Goal: Task Accomplishment & Management: Manage account settings

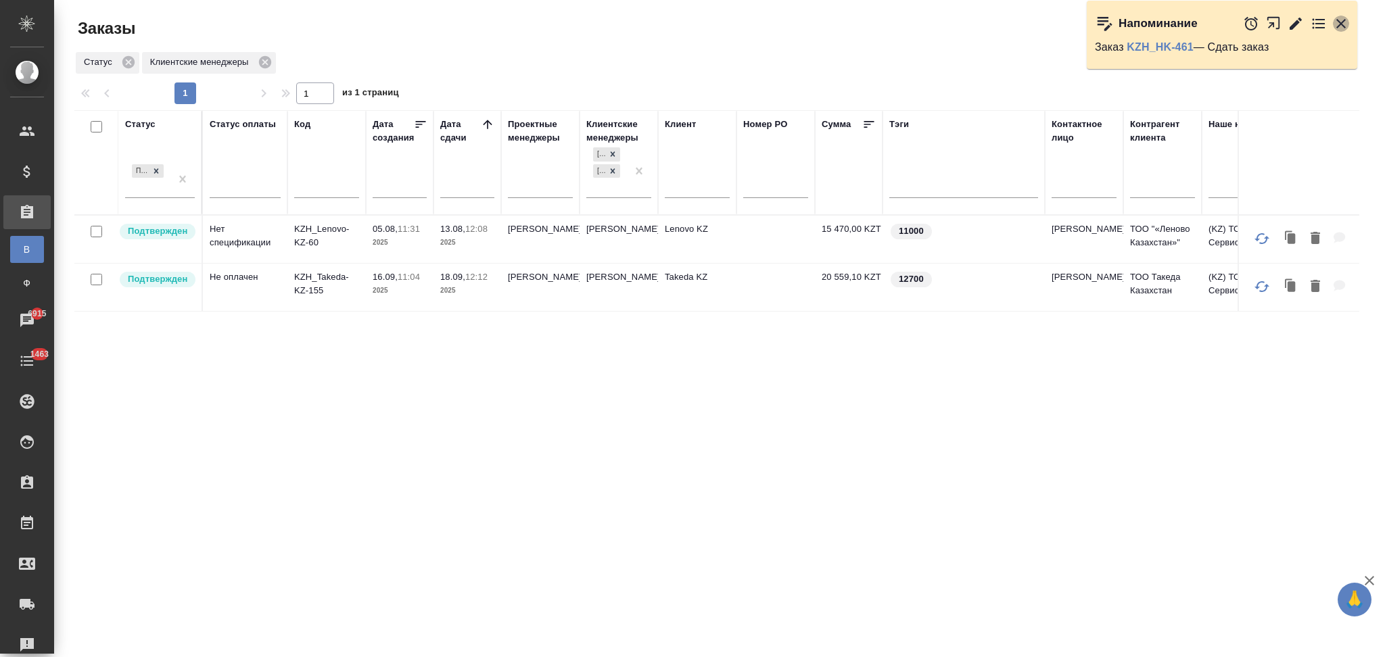
click at [1342, 20] on icon "button" at bounding box center [1341, 24] width 16 height 16
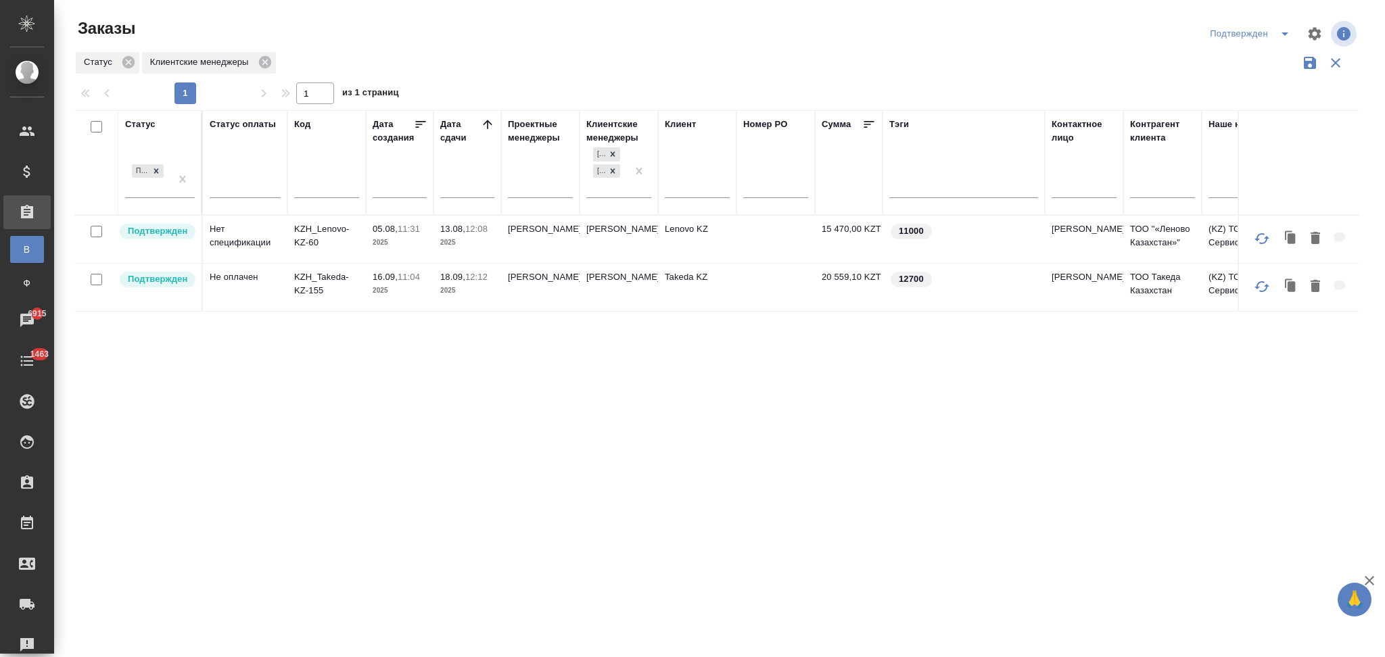
click at [1288, 37] on icon "split button" at bounding box center [1285, 34] width 16 height 16
click at [1219, 171] on li "оплачен/не завершен" at bounding box center [1252, 169] width 117 height 22
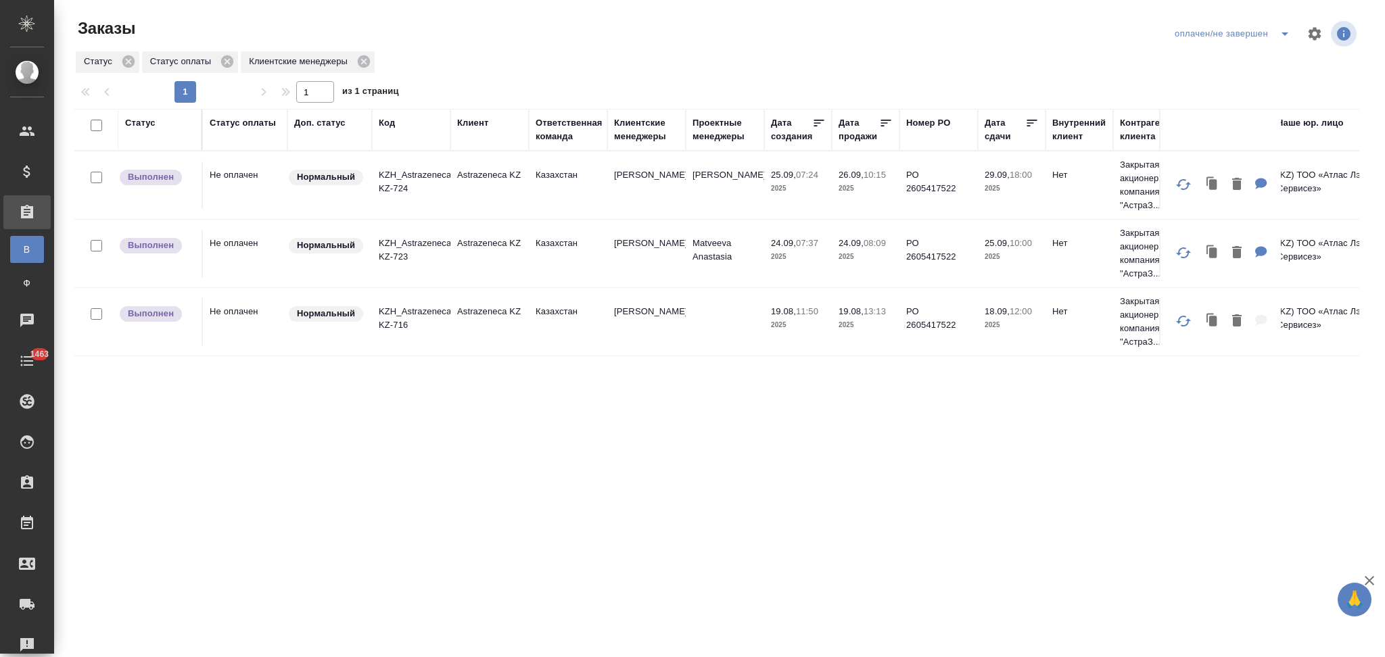
click at [467, 334] on td "Astrazeneca KZ" at bounding box center [489, 321] width 78 height 47
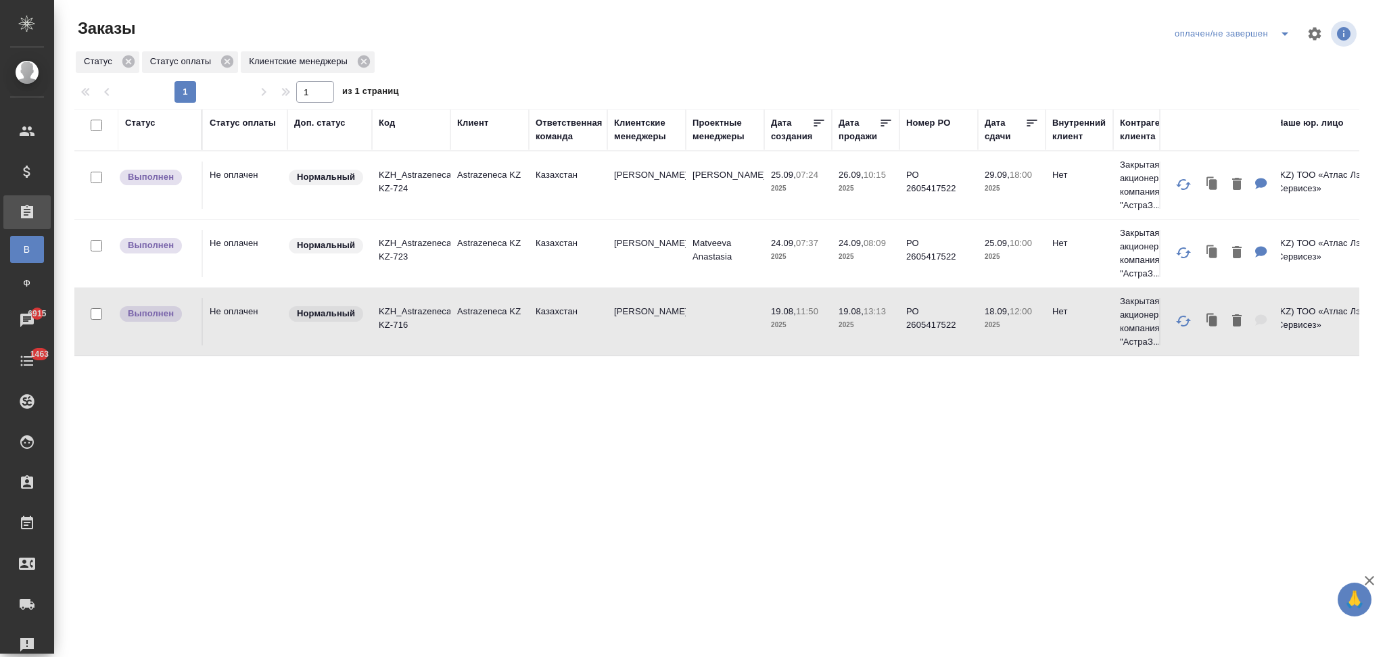
click at [467, 334] on td "Astrazeneca KZ" at bounding box center [489, 321] width 78 height 47
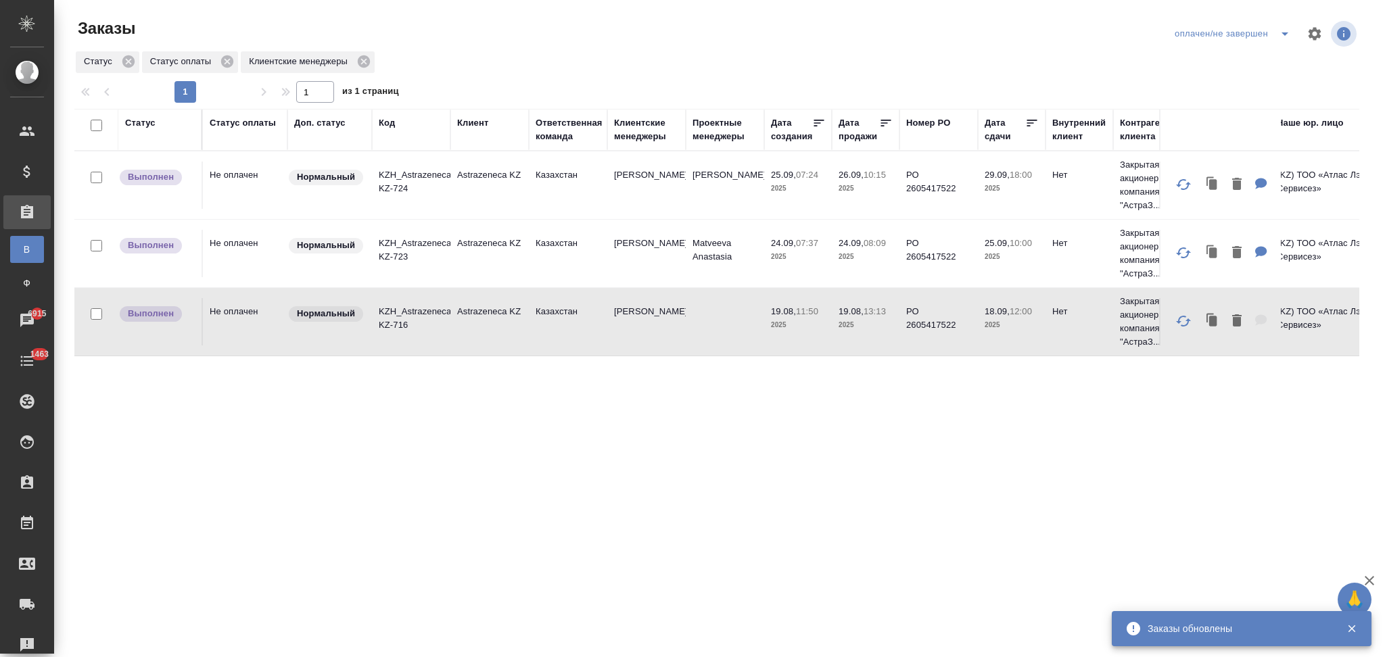
click at [462, 270] on td "Astrazeneca KZ" at bounding box center [489, 253] width 78 height 47
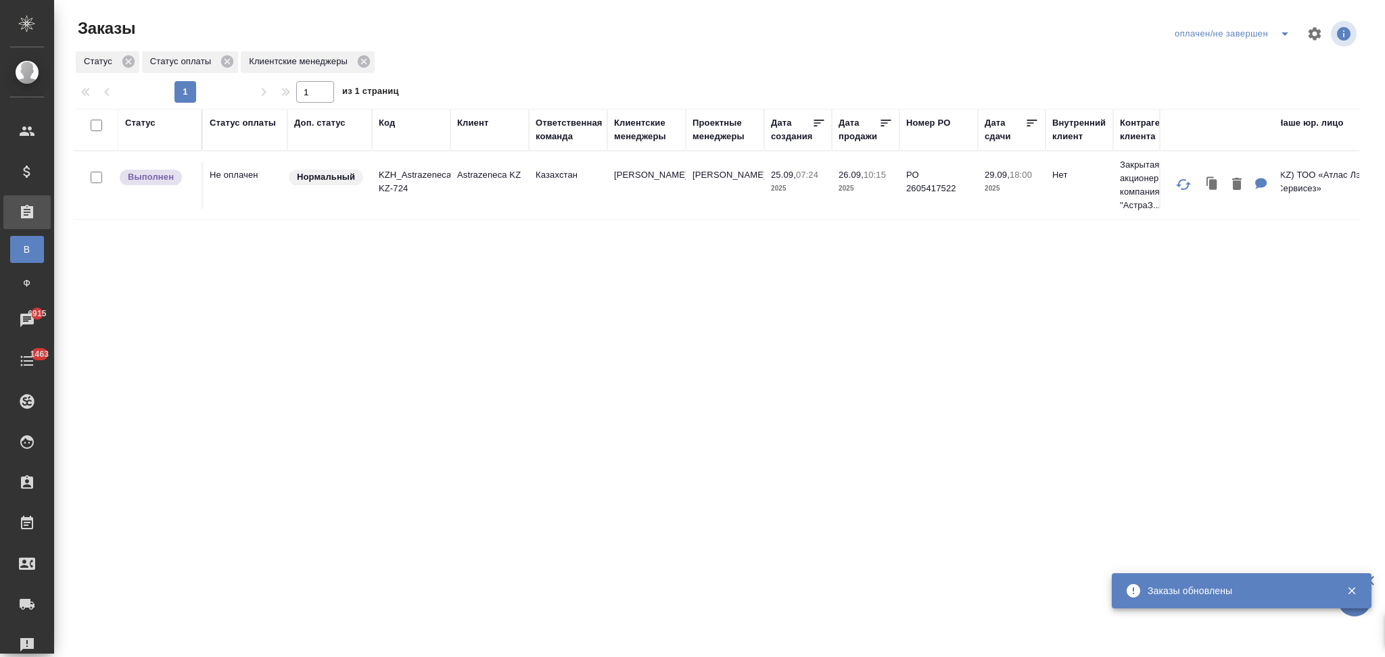
click at [472, 206] on td "Astrazeneca KZ" at bounding box center [489, 185] width 78 height 47
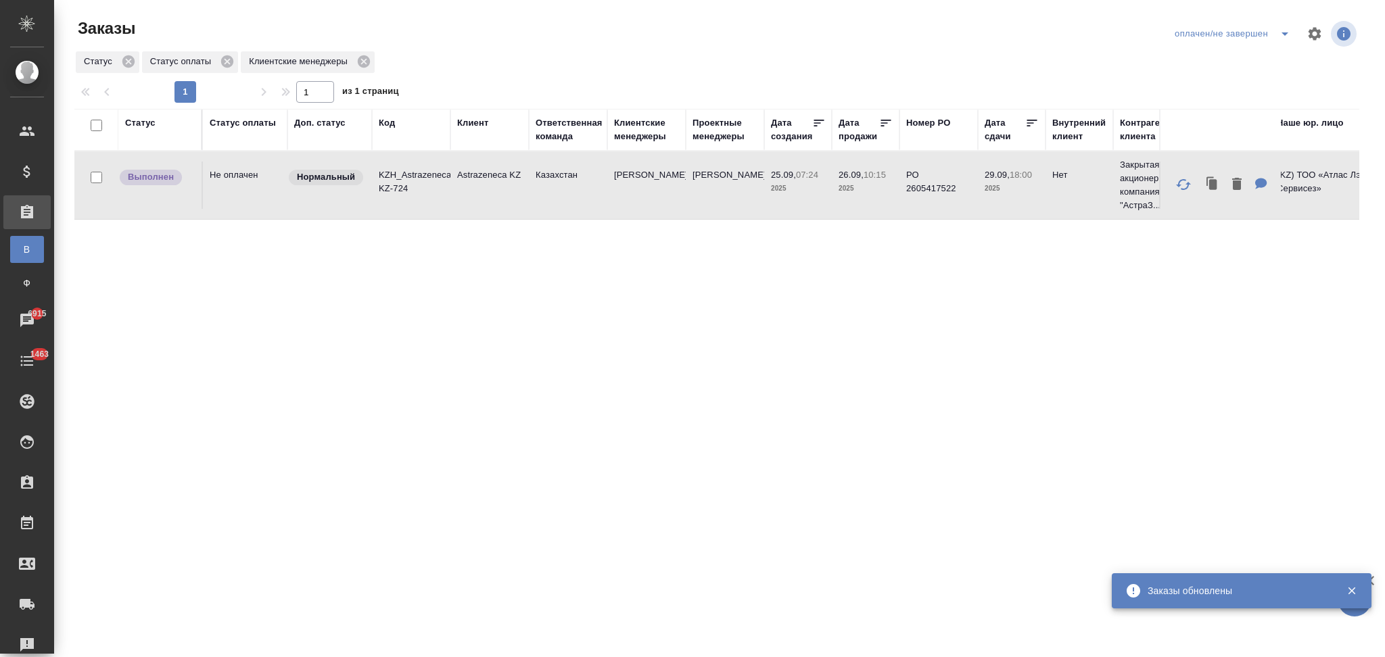
click at [472, 206] on td "Astrazeneca KZ" at bounding box center [489, 185] width 78 height 47
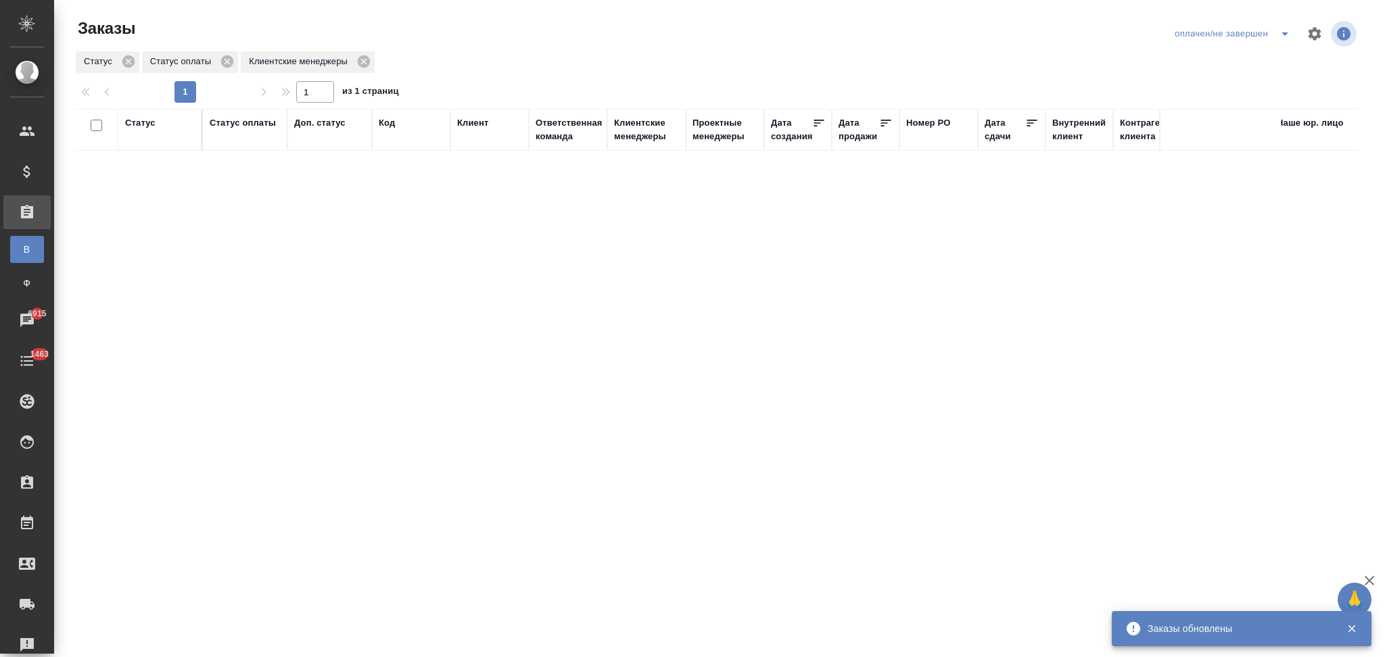
click at [1284, 37] on icon "split button" at bounding box center [1285, 34] width 16 height 16
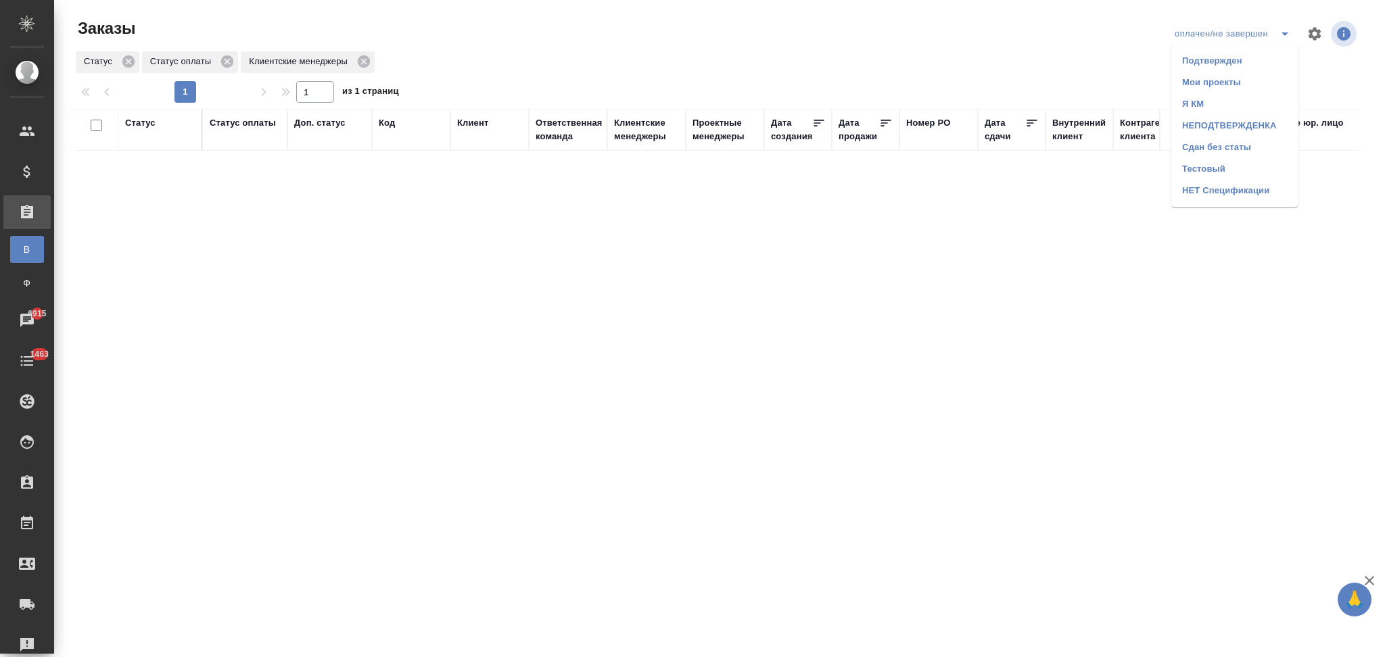
click at [1188, 189] on li "НЕТ Спецификации" at bounding box center [1234, 191] width 127 height 22
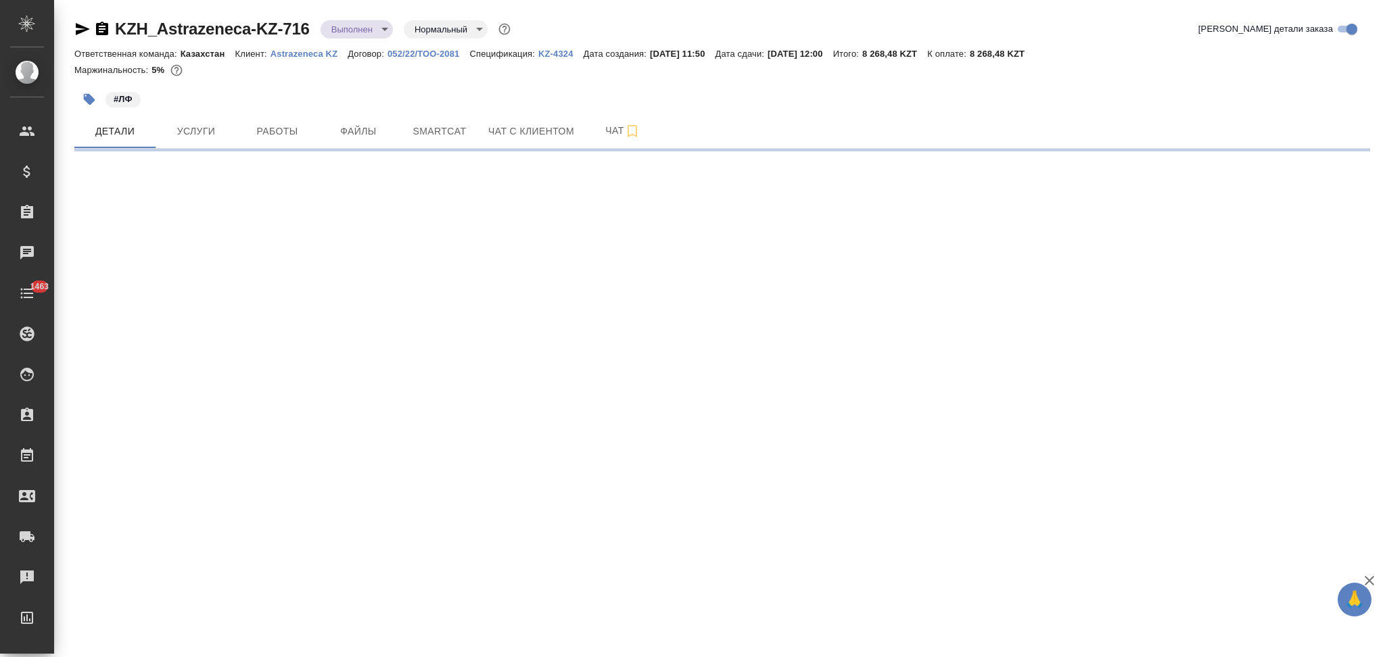
select select "RU"
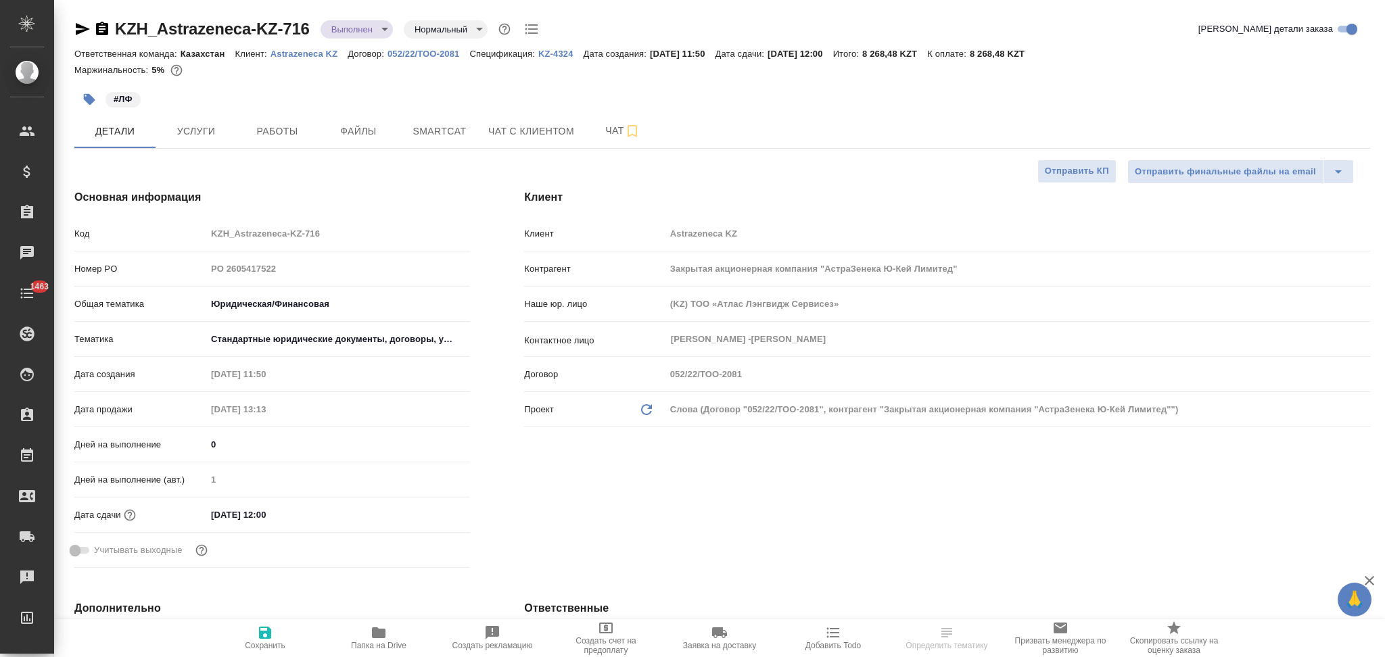
type textarea "x"
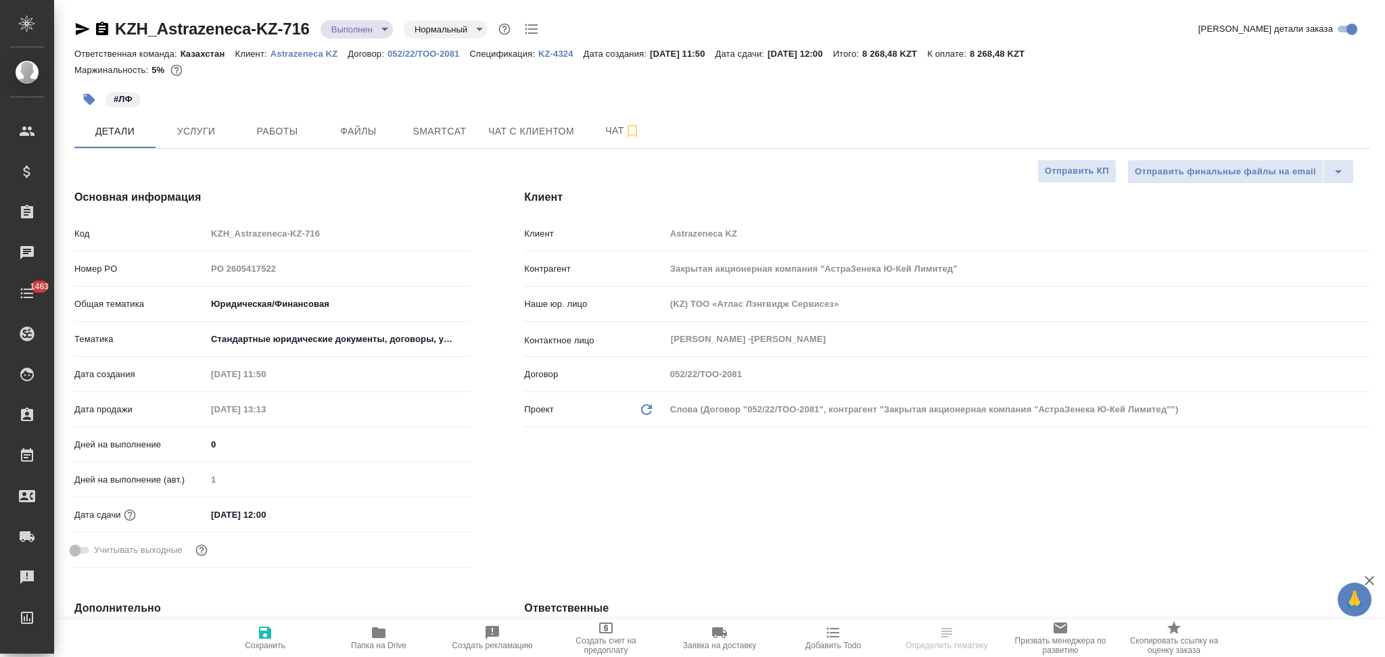
type textarea "x"
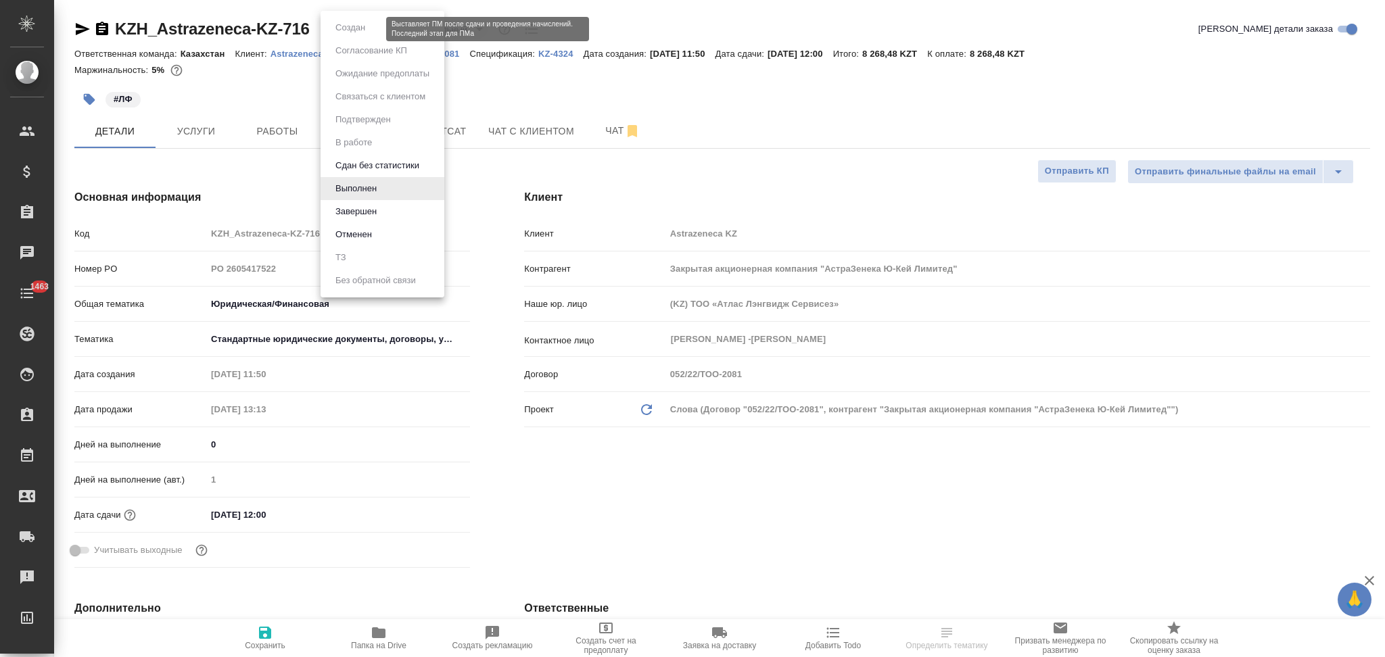
click at [345, 26] on body "🙏 .cls-1 fill:#fff; AWATERA Aslanukova Sati Клиенты Спецификации Заказы Чаты 14…" at bounding box center [692, 328] width 1385 height 657
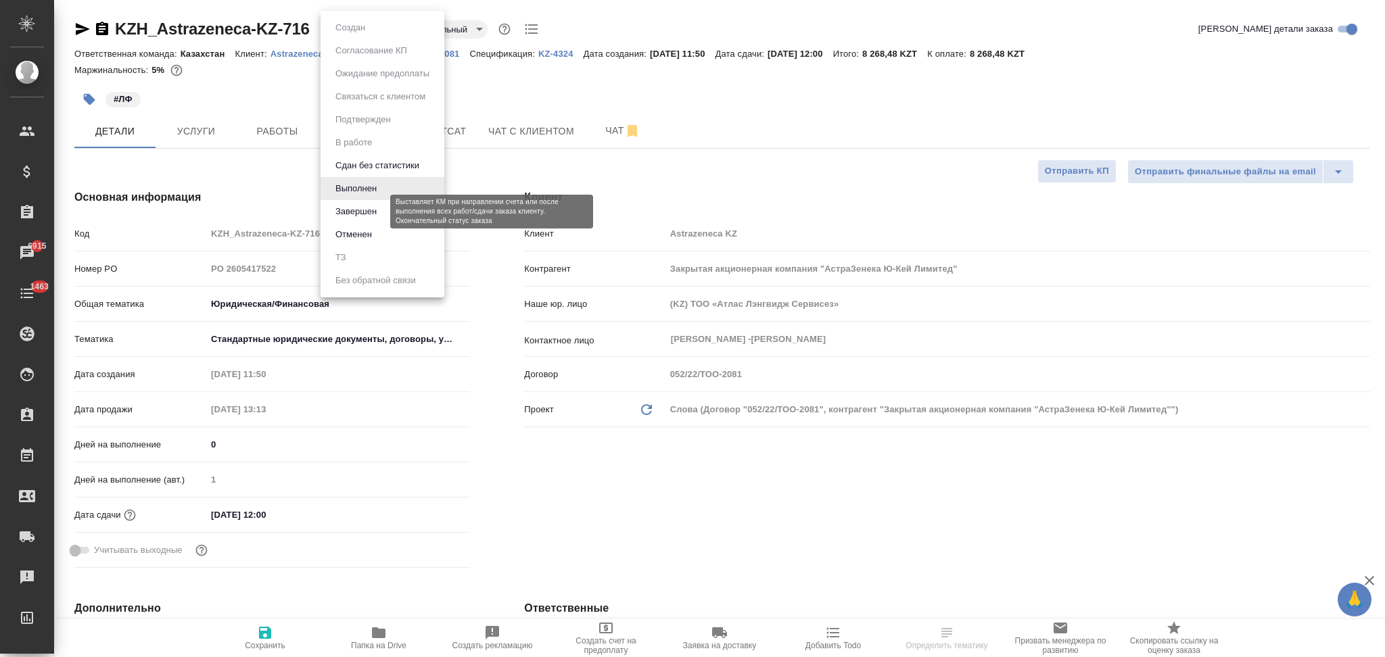
click at [364, 205] on button "Завершен" at bounding box center [355, 211] width 49 height 15
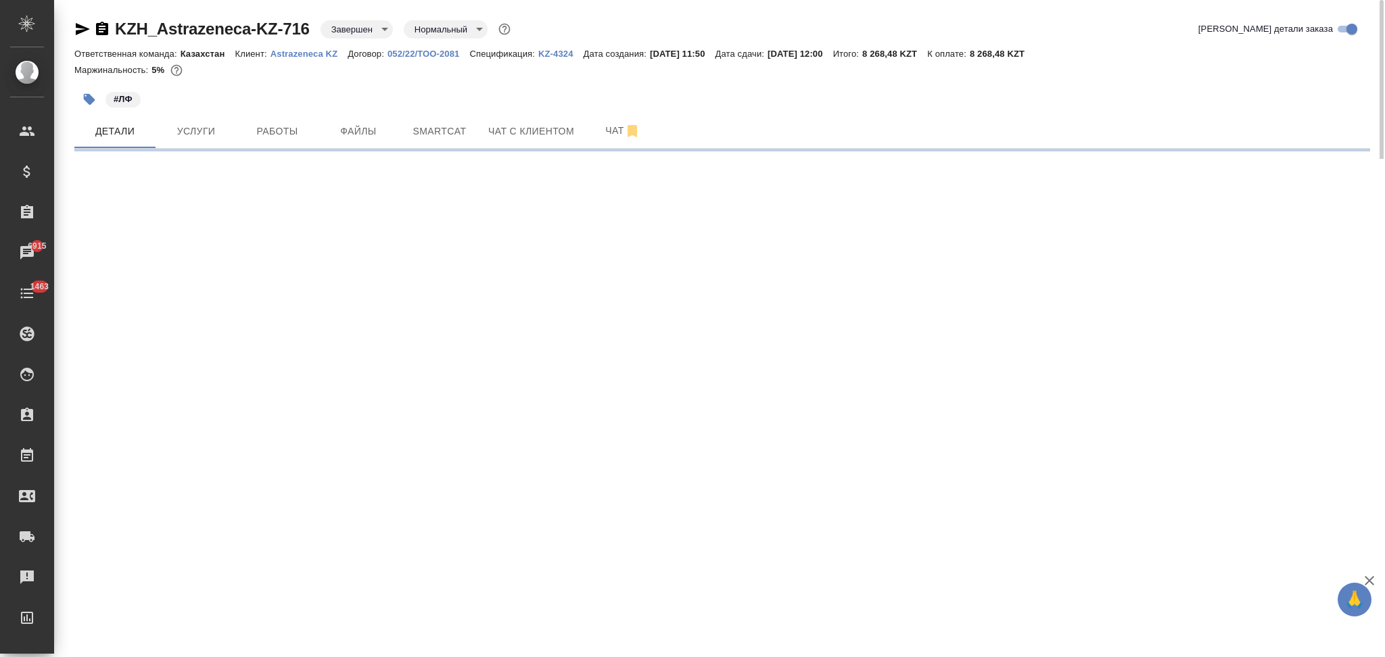
select select "RU"
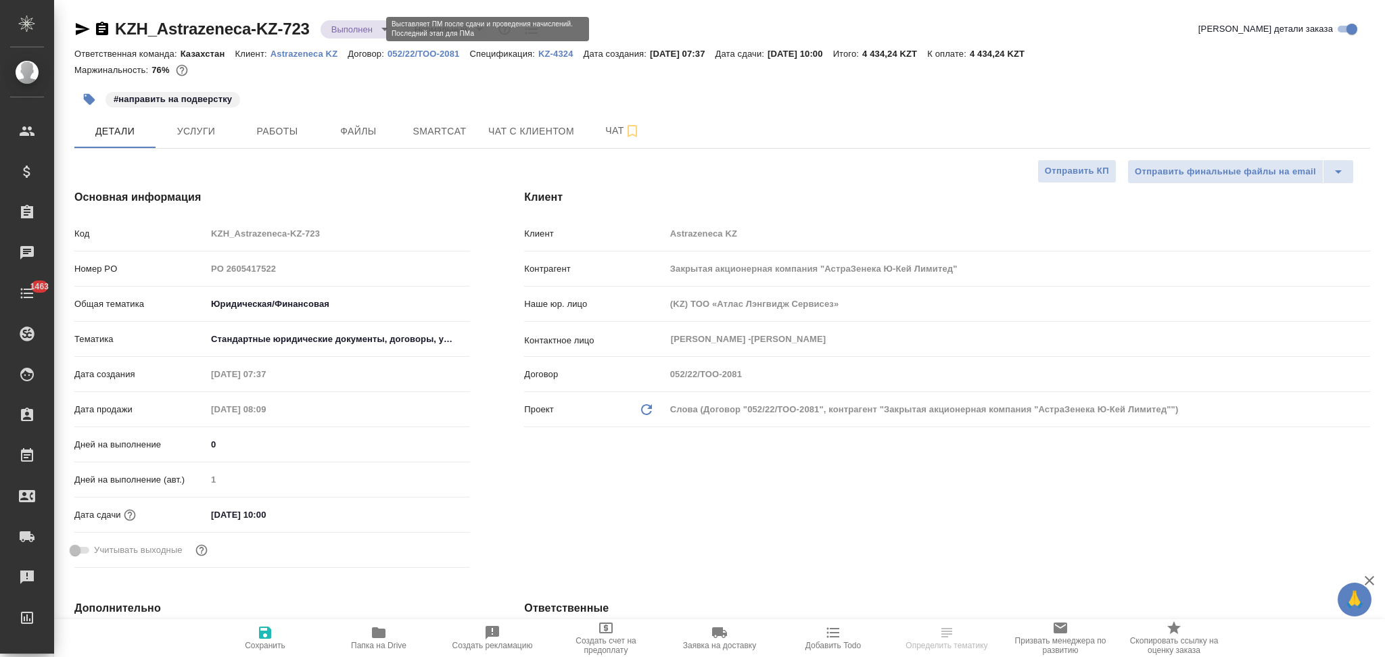
type textarea "x"
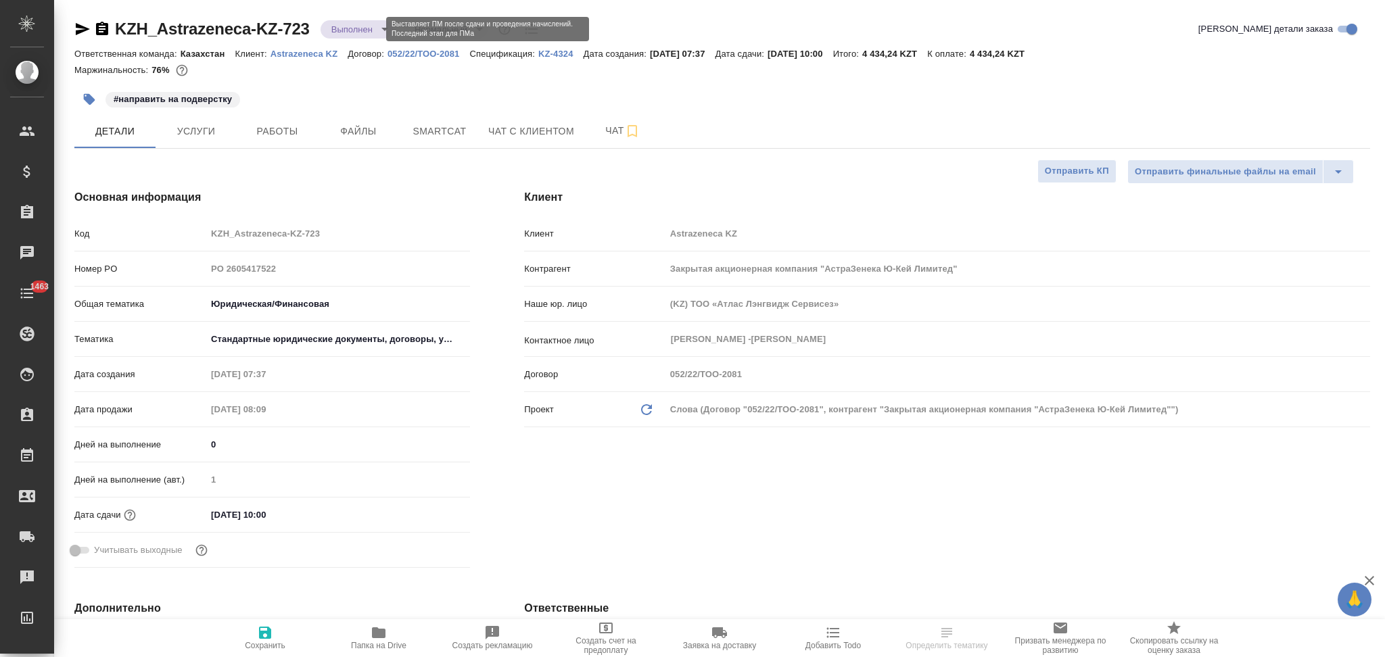
type textarea "x"
click at [351, 27] on body "🙏 .cls-1 fill:#fff; AWATERA Aslanukova Sati Клиенты Спецификации Заказы Чаты 14…" at bounding box center [692, 328] width 1385 height 657
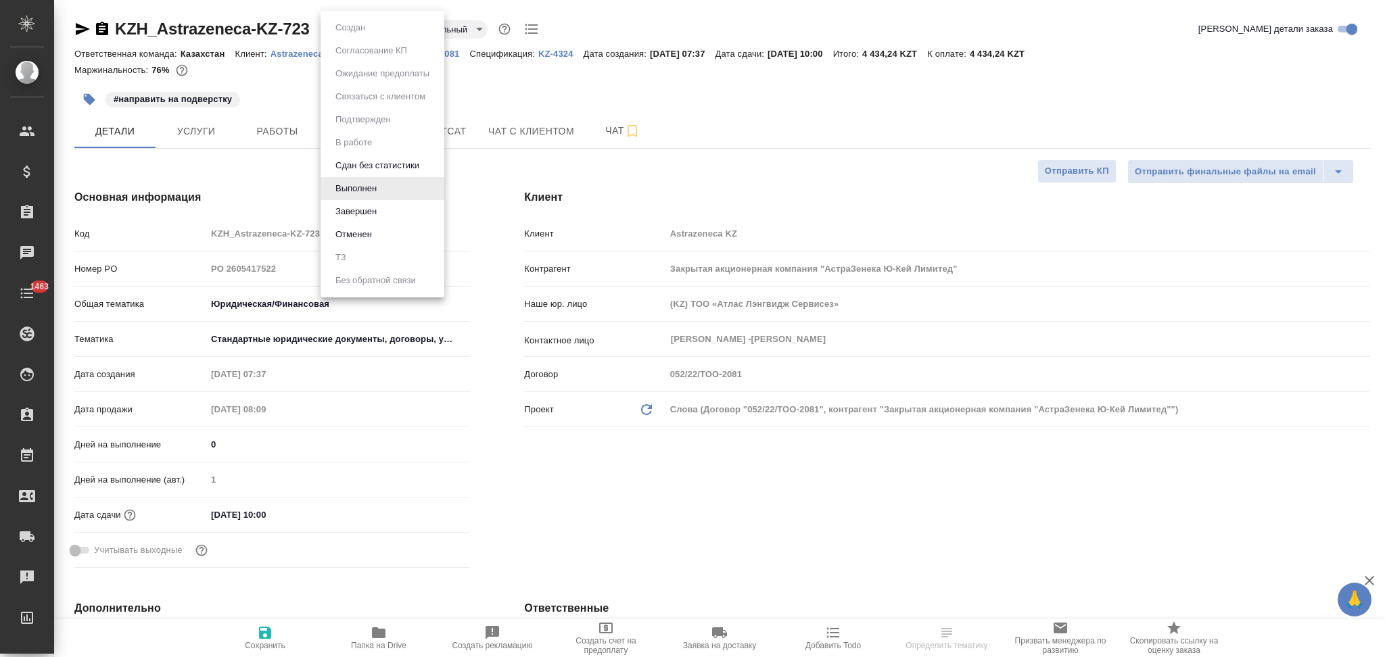
type textarea "x"
click at [359, 214] on button "Завершен" at bounding box center [355, 211] width 49 height 15
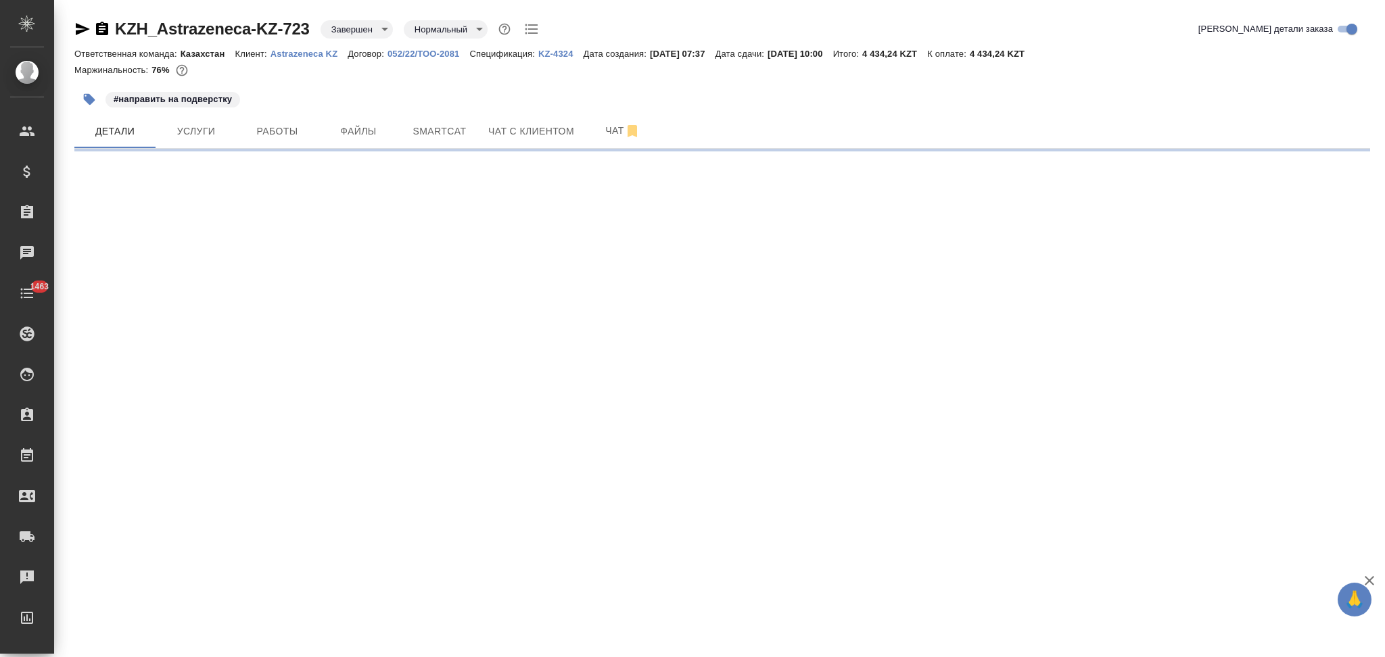
select select "RU"
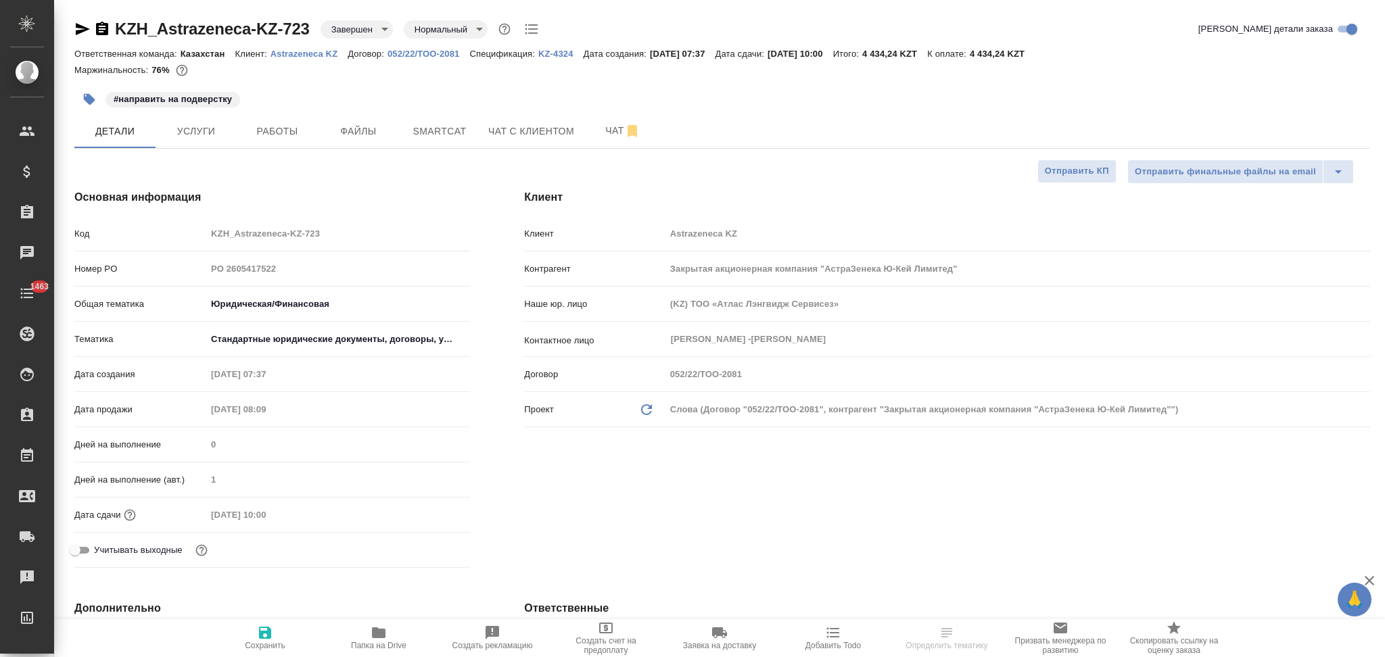
type textarea "x"
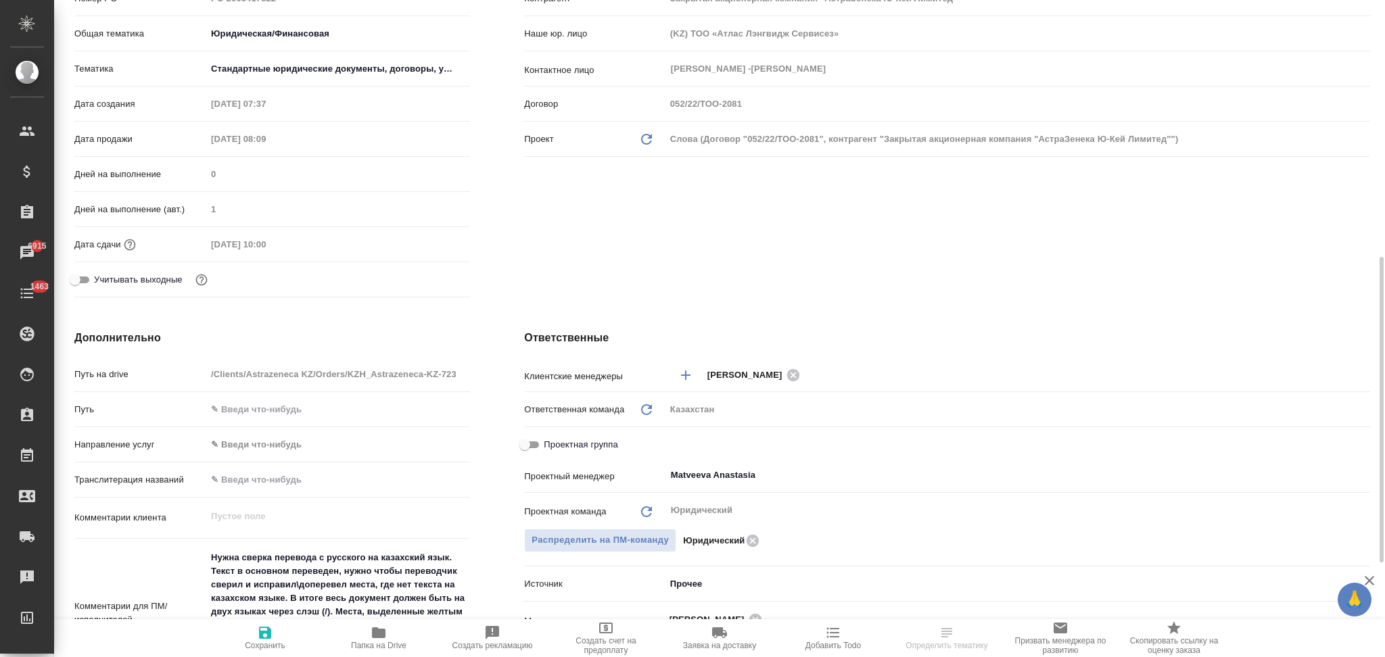
scroll to position [450, 0]
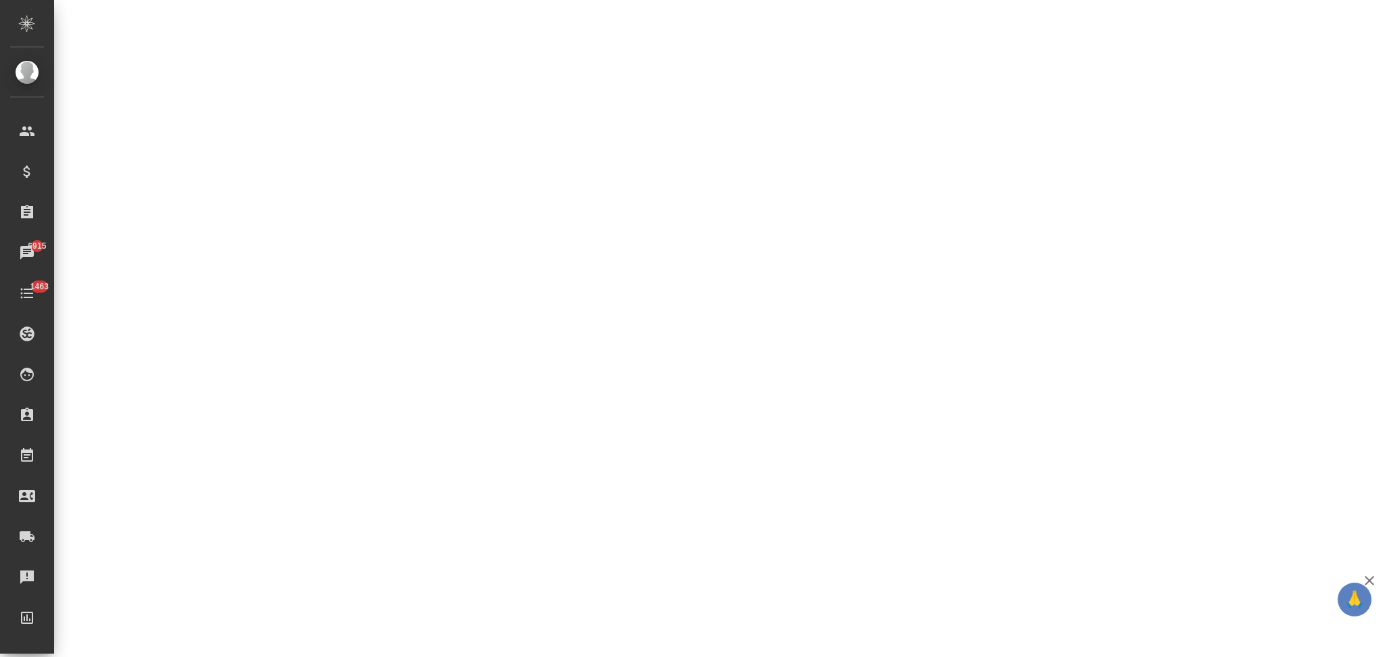
select select "RU"
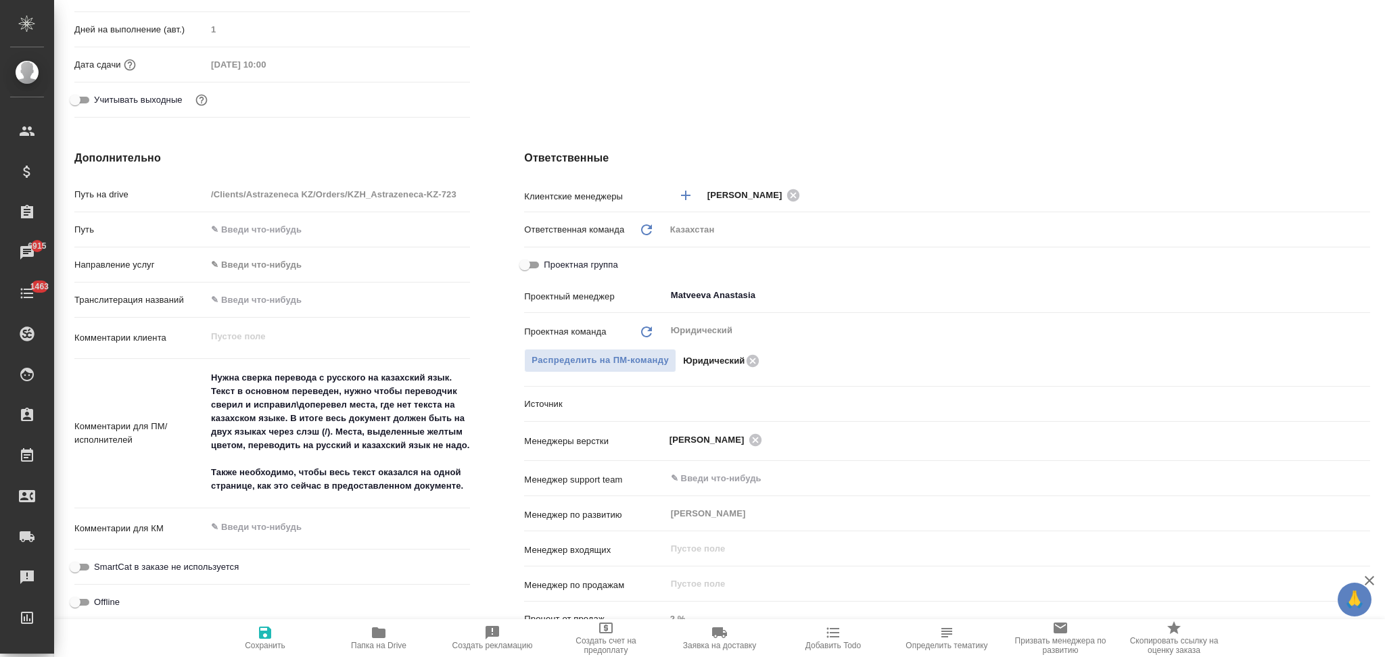
type textarea "x"
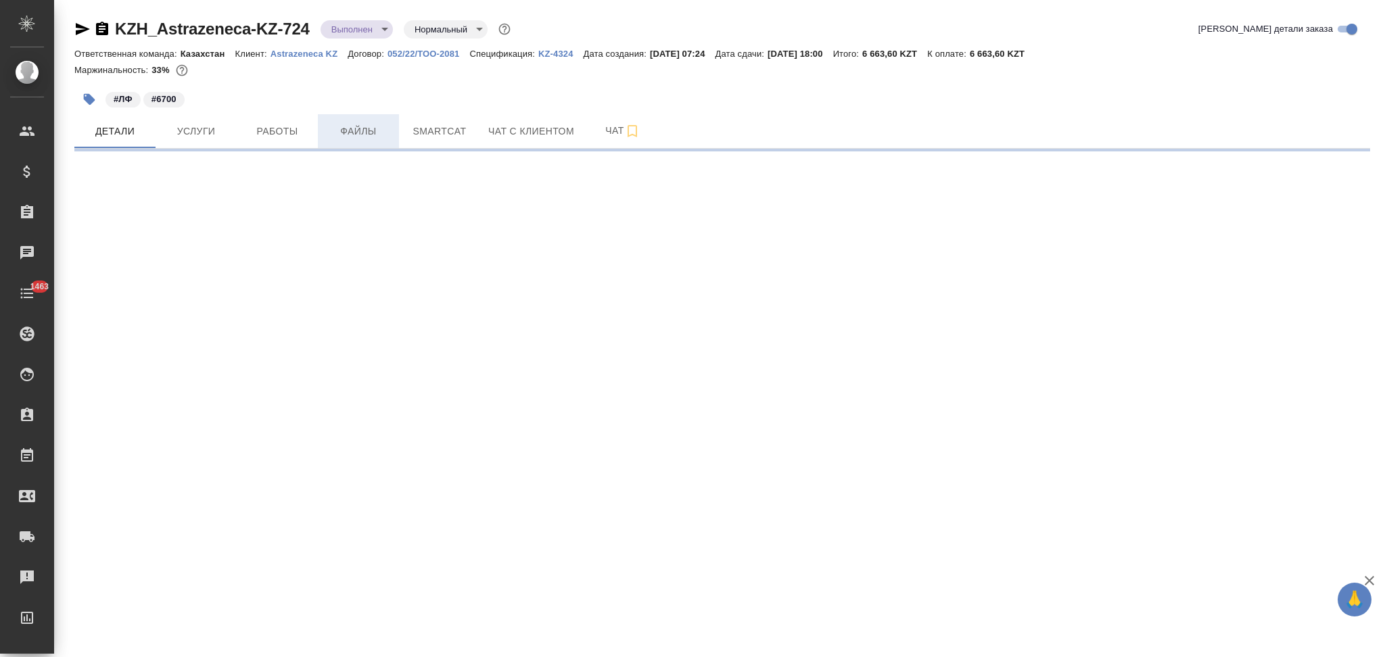
select select "RU"
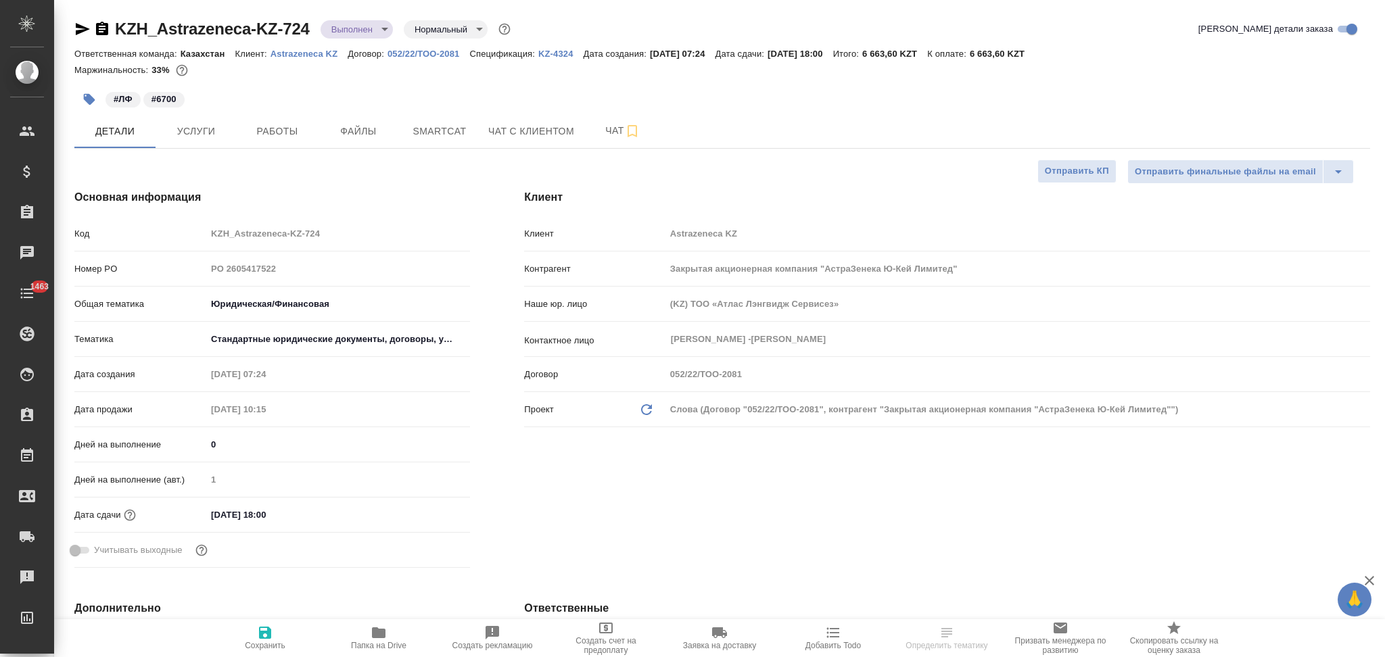
type textarea "x"
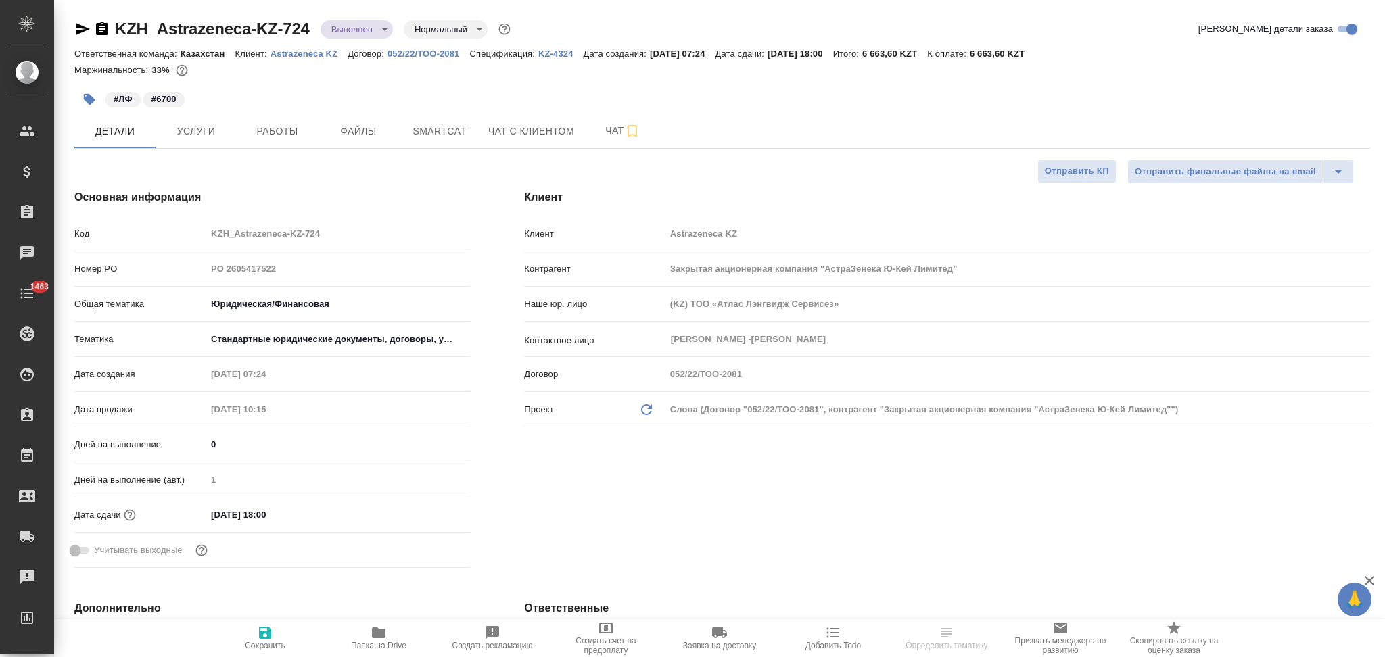
type textarea "x"
click at [342, 34] on body "🙏 .cls-1 fill:#fff; AWATERA Aslanukova Sati Клиенты Спецификации Заказы Чаты 14…" at bounding box center [692, 328] width 1385 height 657
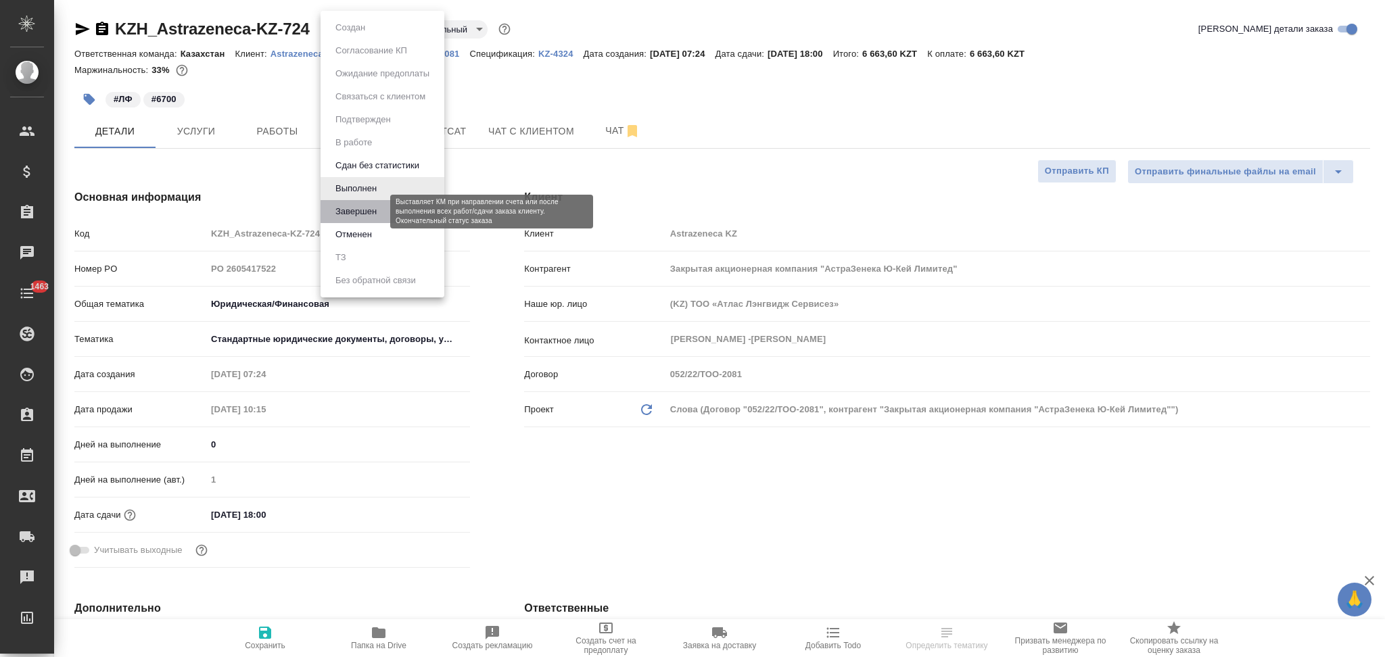
click at [361, 208] on button "Завершен" at bounding box center [355, 211] width 49 height 15
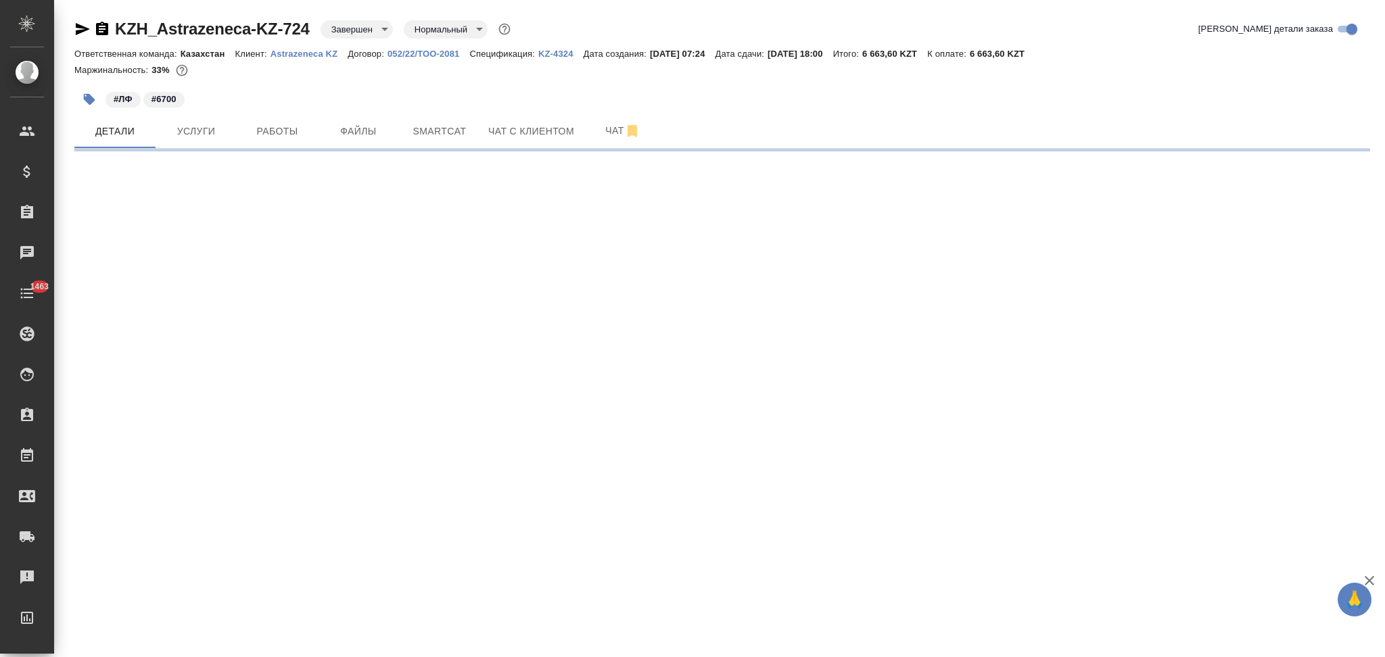
select select "RU"
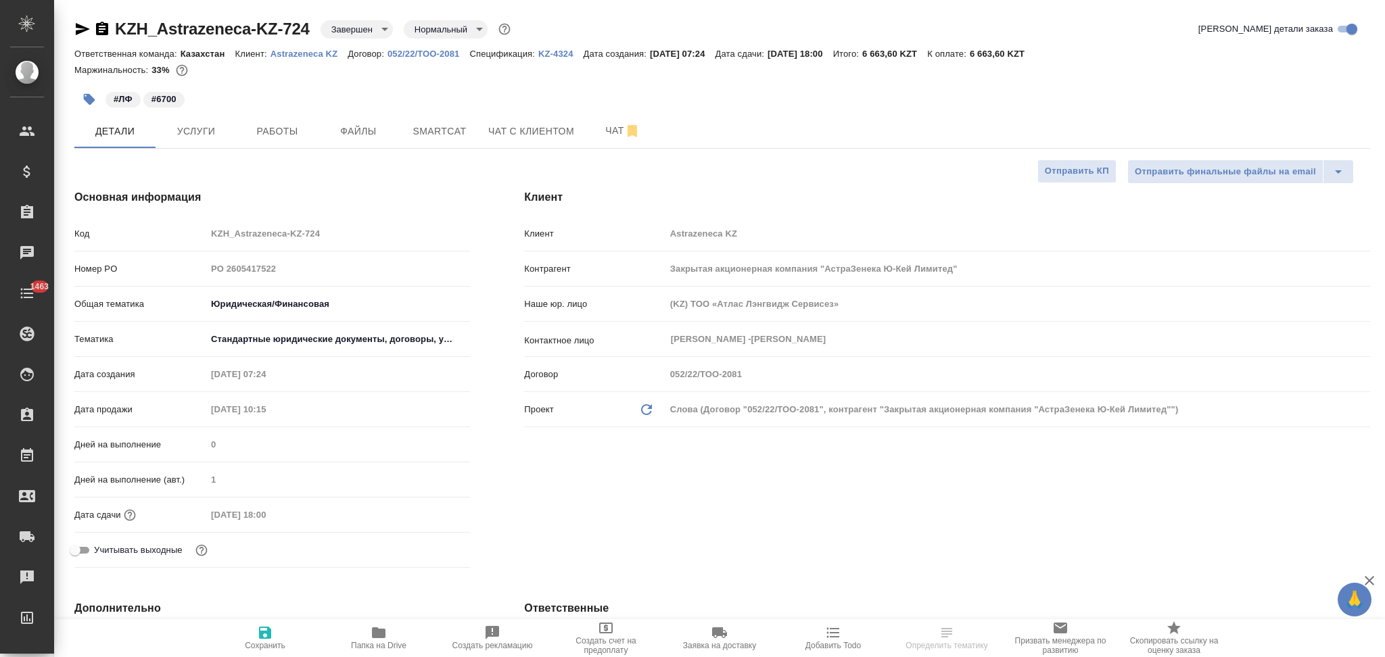
type textarea "x"
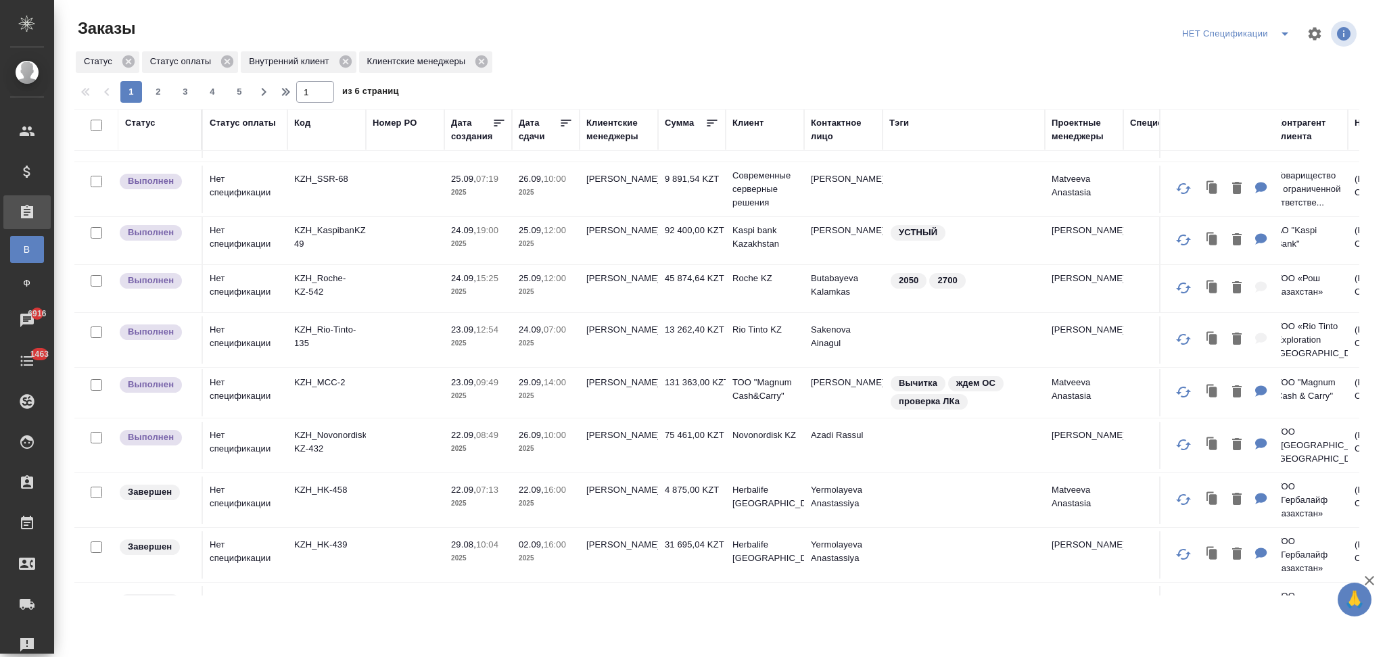
scroll to position [270, 0]
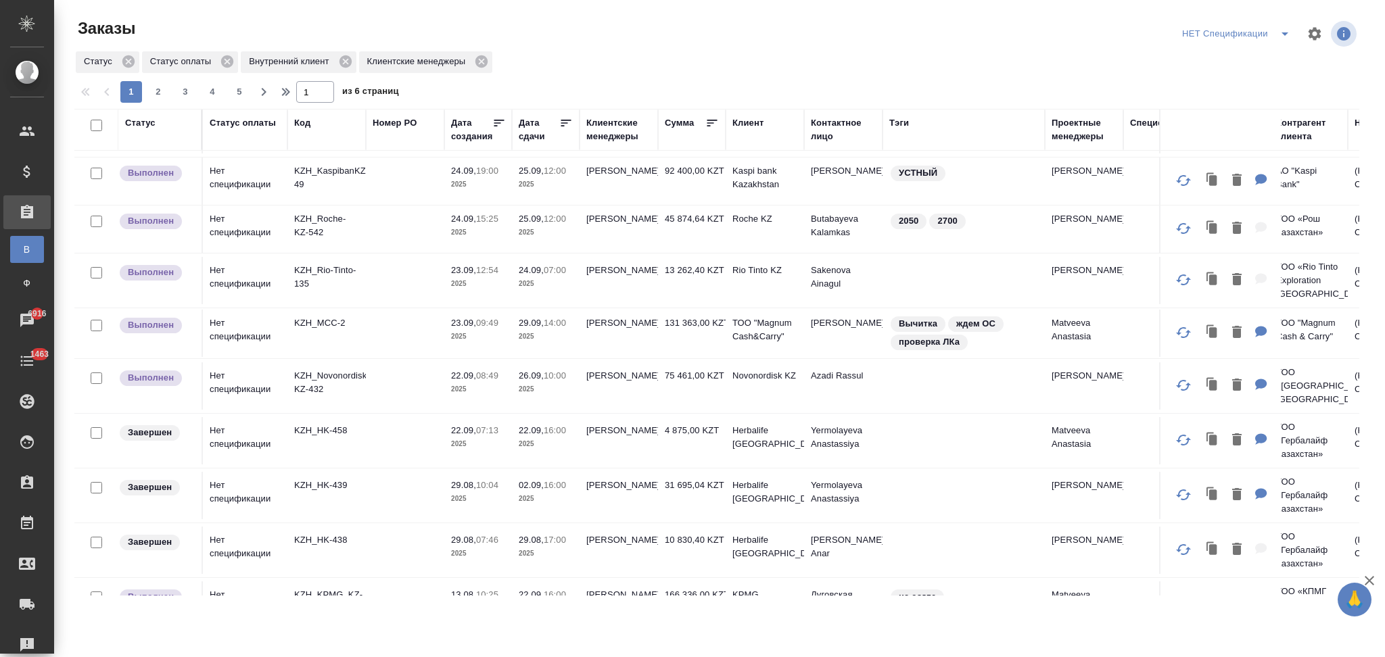
click at [384, 396] on td at bounding box center [405, 385] width 78 height 47
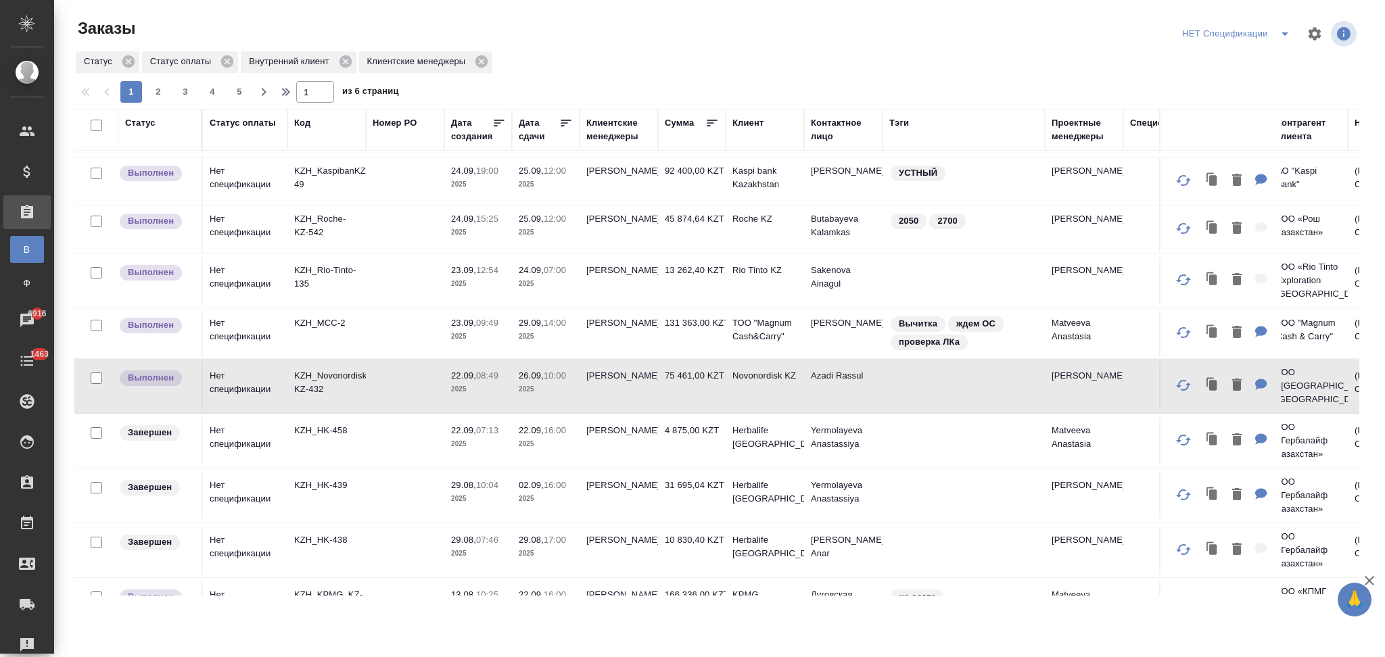
click at [377, 339] on td at bounding box center [405, 333] width 78 height 47
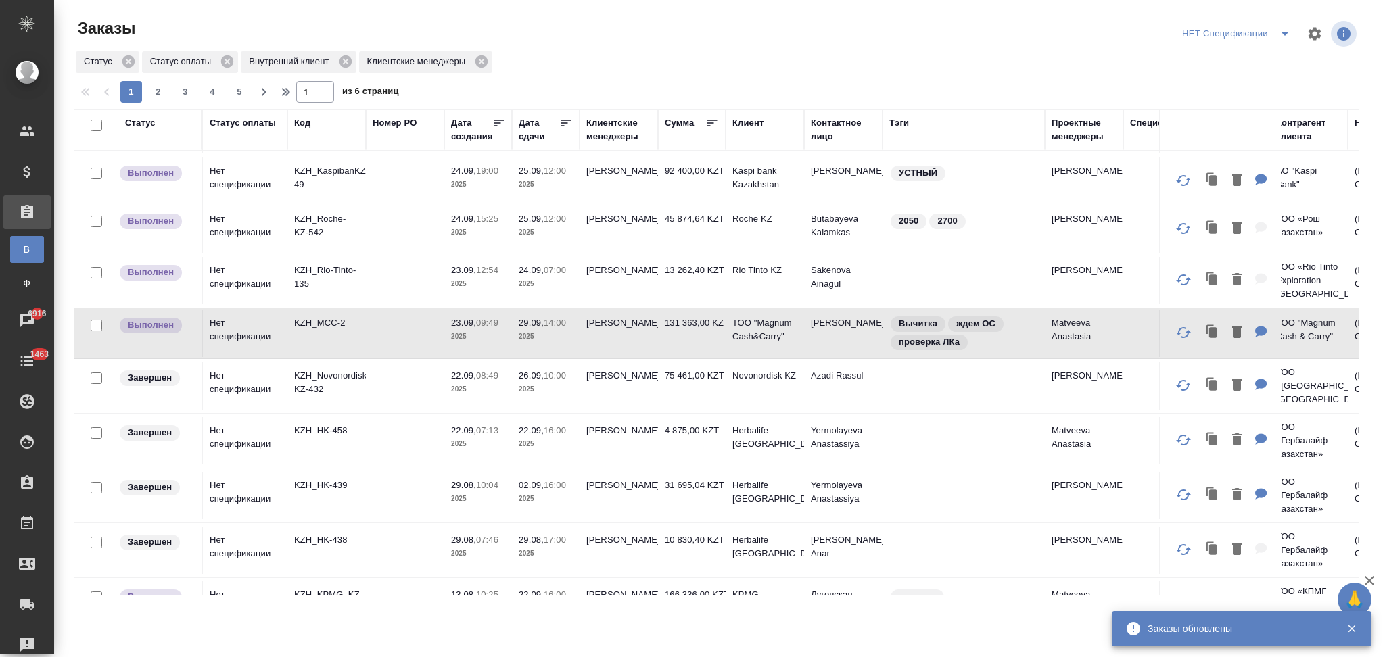
click at [386, 271] on td at bounding box center [405, 280] width 78 height 47
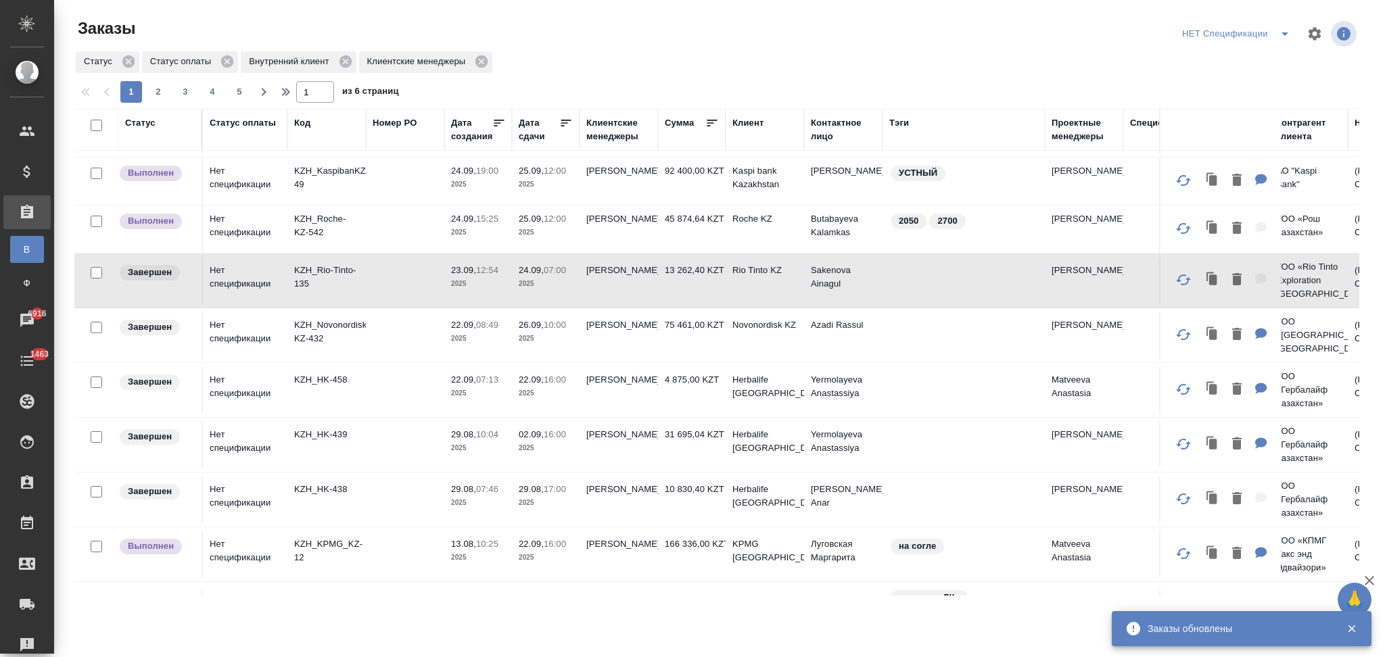
click at [369, 217] on td at bounding box center [405, 229] width 78 height 47
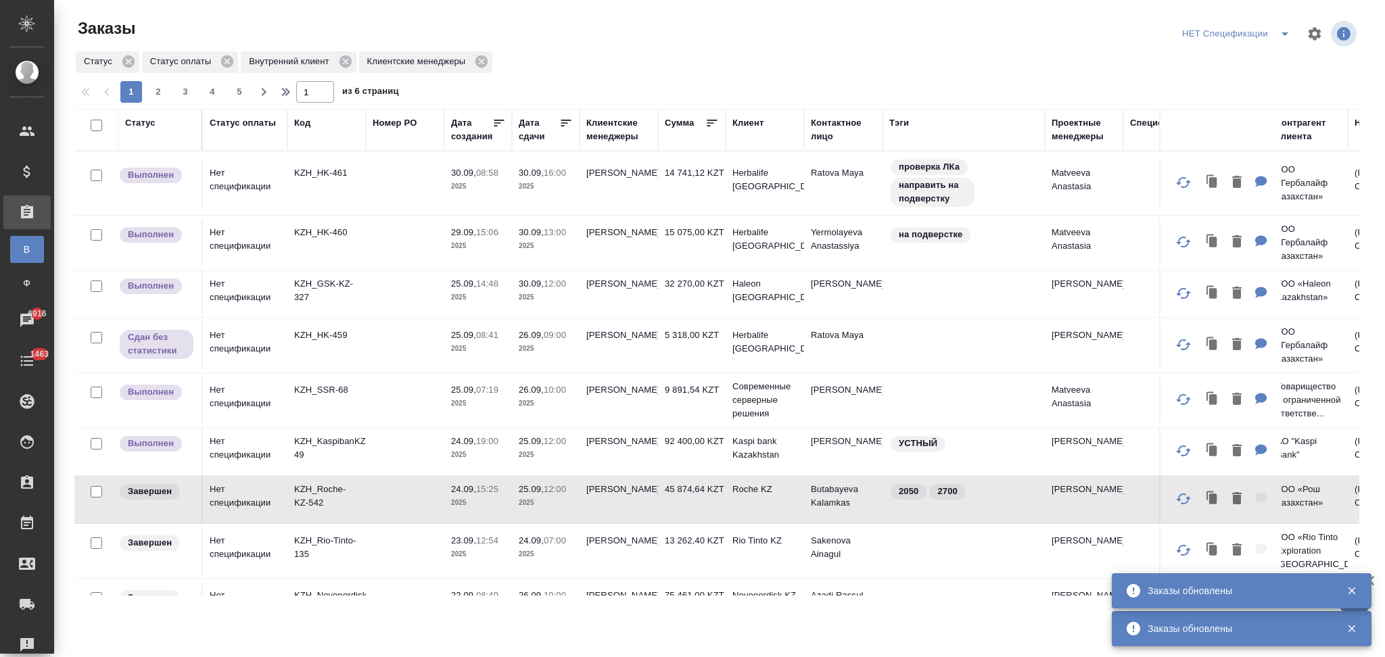
scroll to position [180, 0]
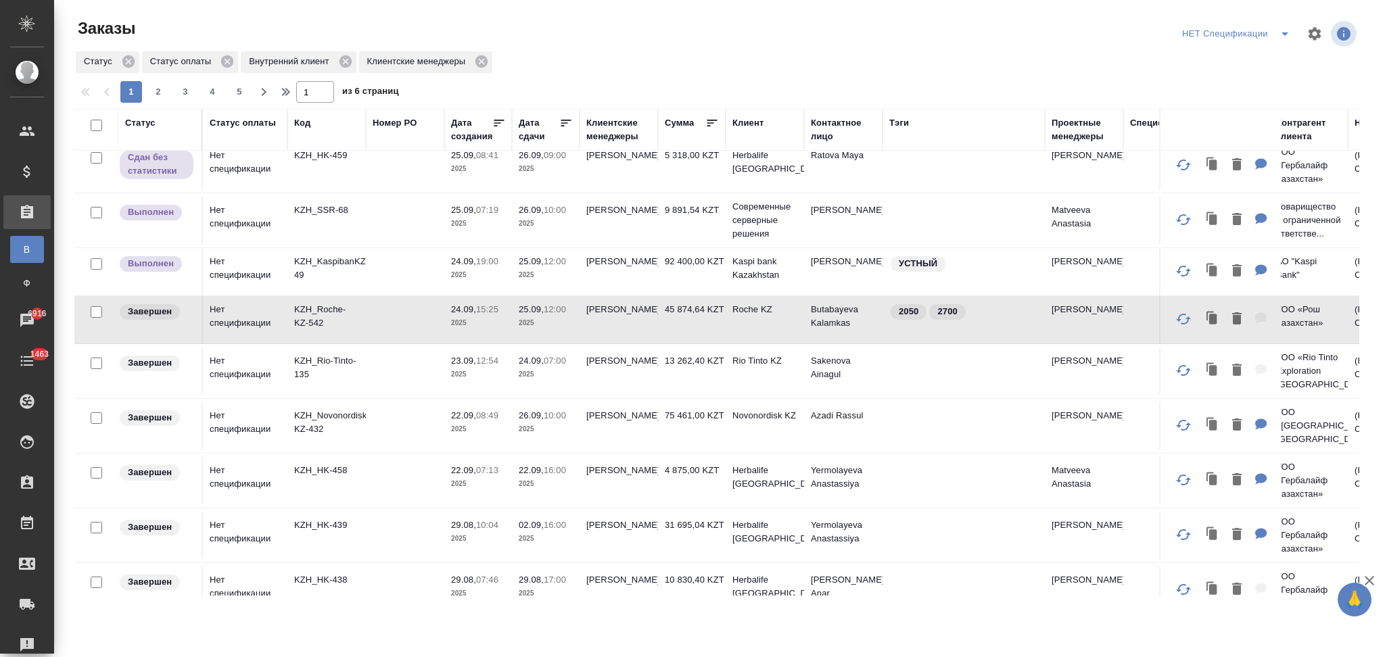
click at [402, 275] on td at bounding box center [405, 271] width 78 height 47
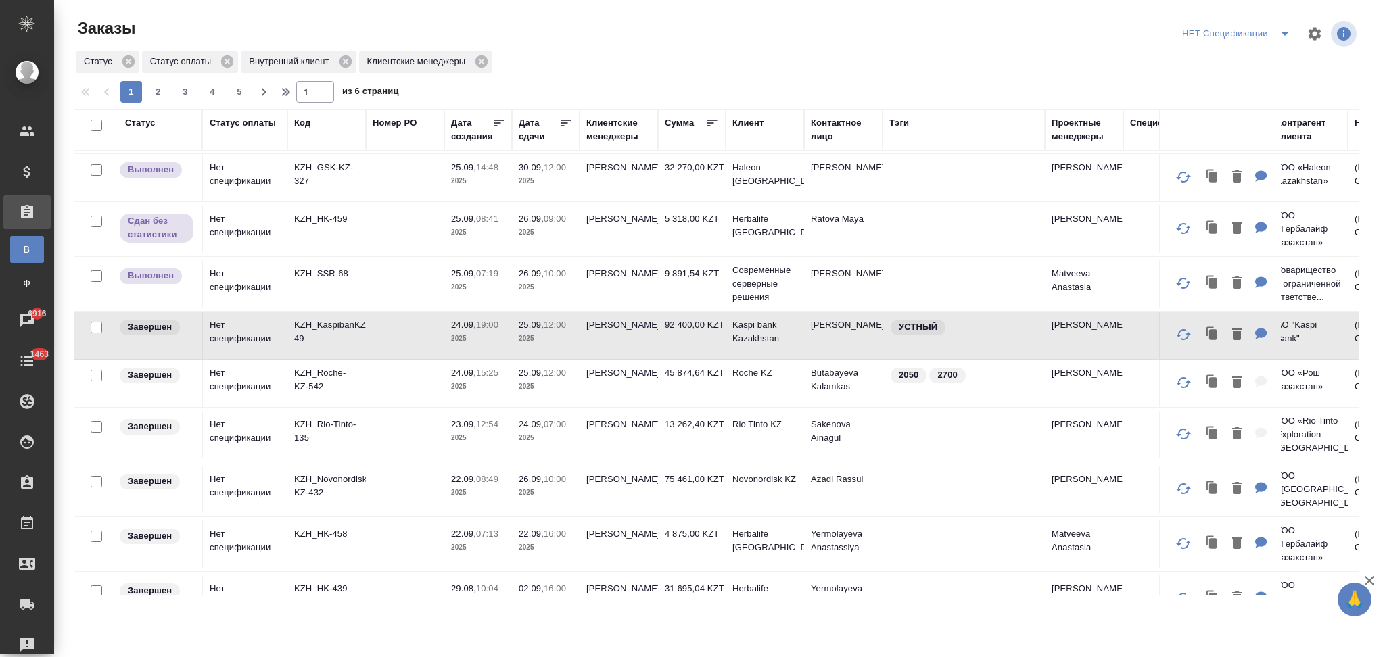
scroll to position [90, 0]
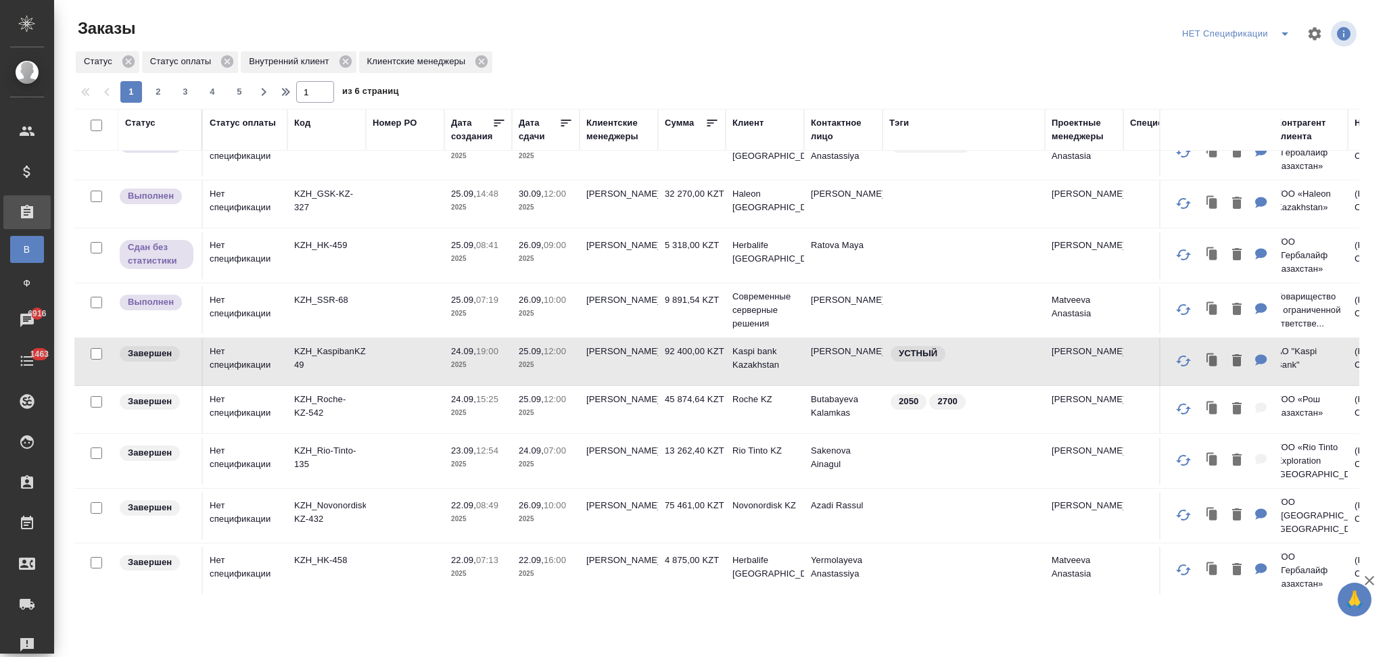
click at [402, 312] on td at bounding box center [405, 310] width 78 height 47
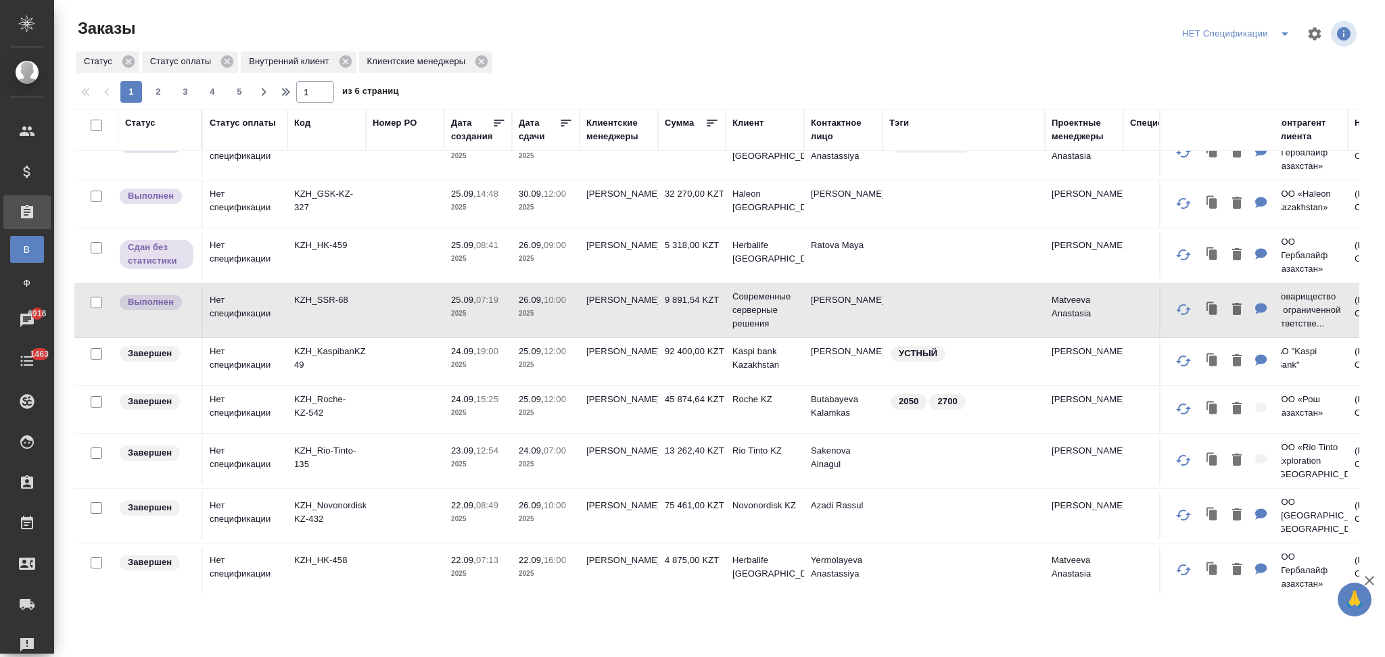
scroll to position [0, 0]
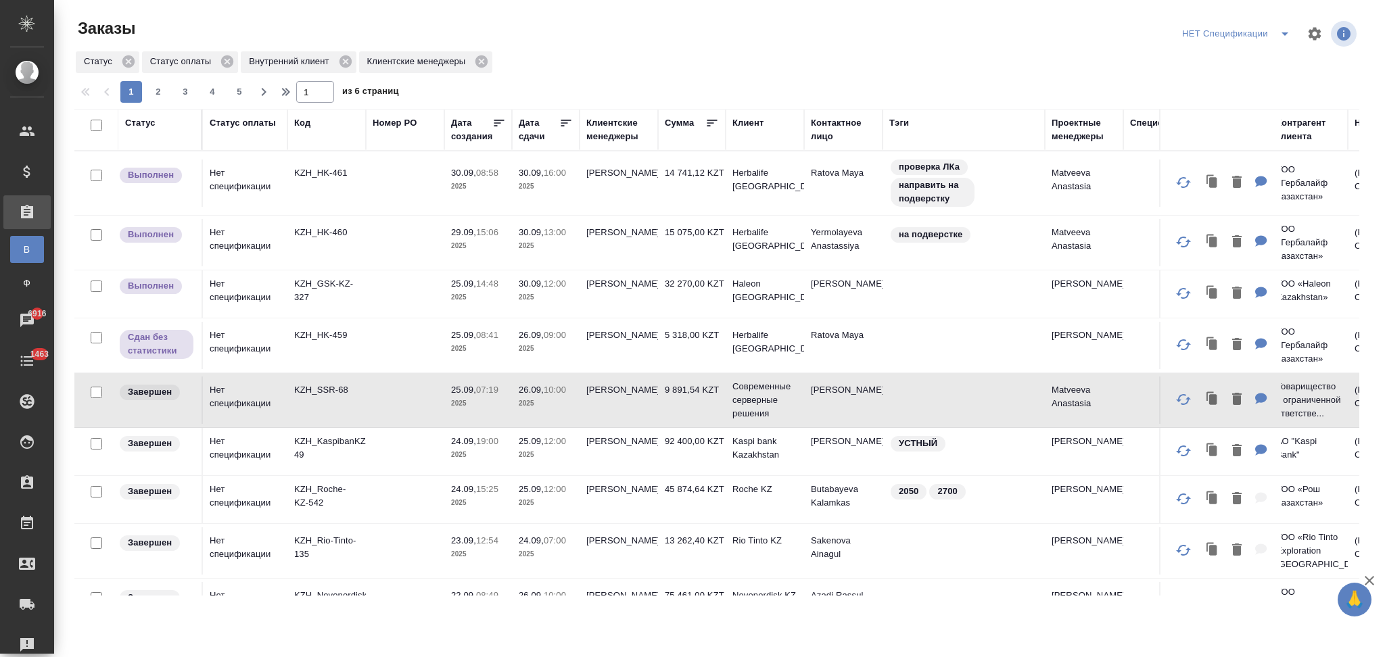
click at [379, 285] on td at bounding box center [405, 293] width 78 height 47
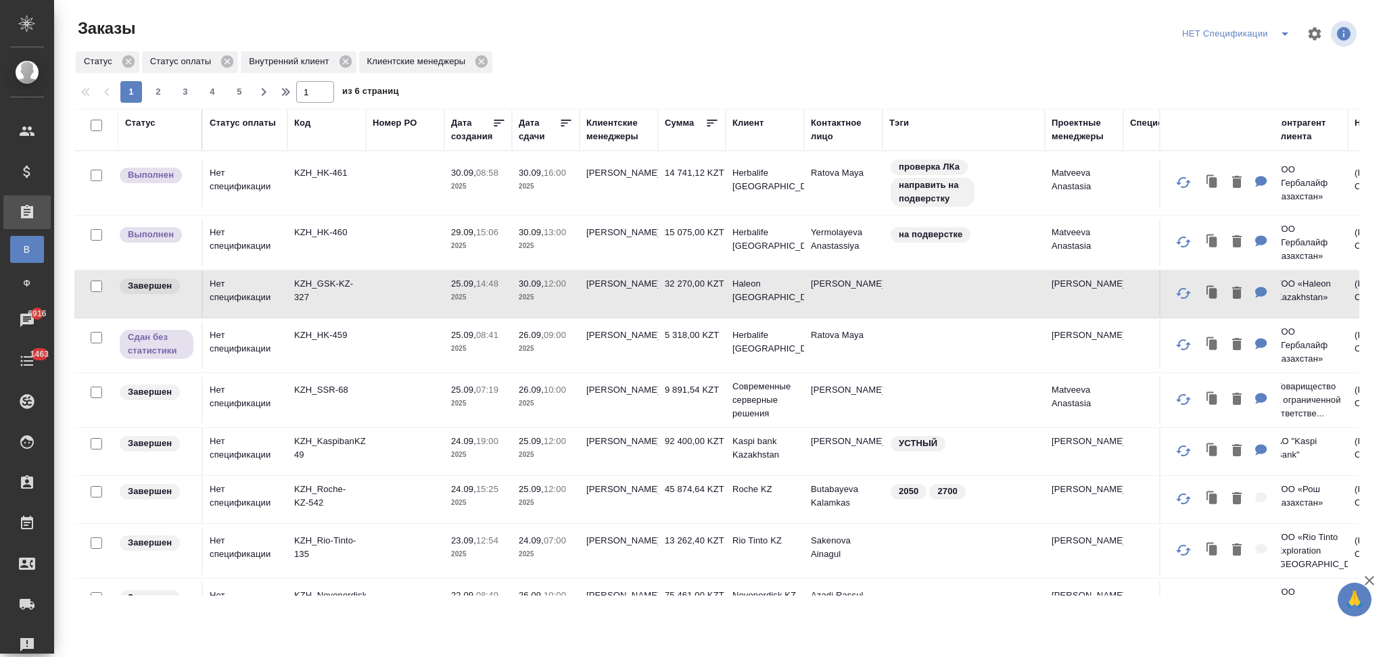
click at [368, 240] on td at bounding box center [405, 242] width 78 height 47
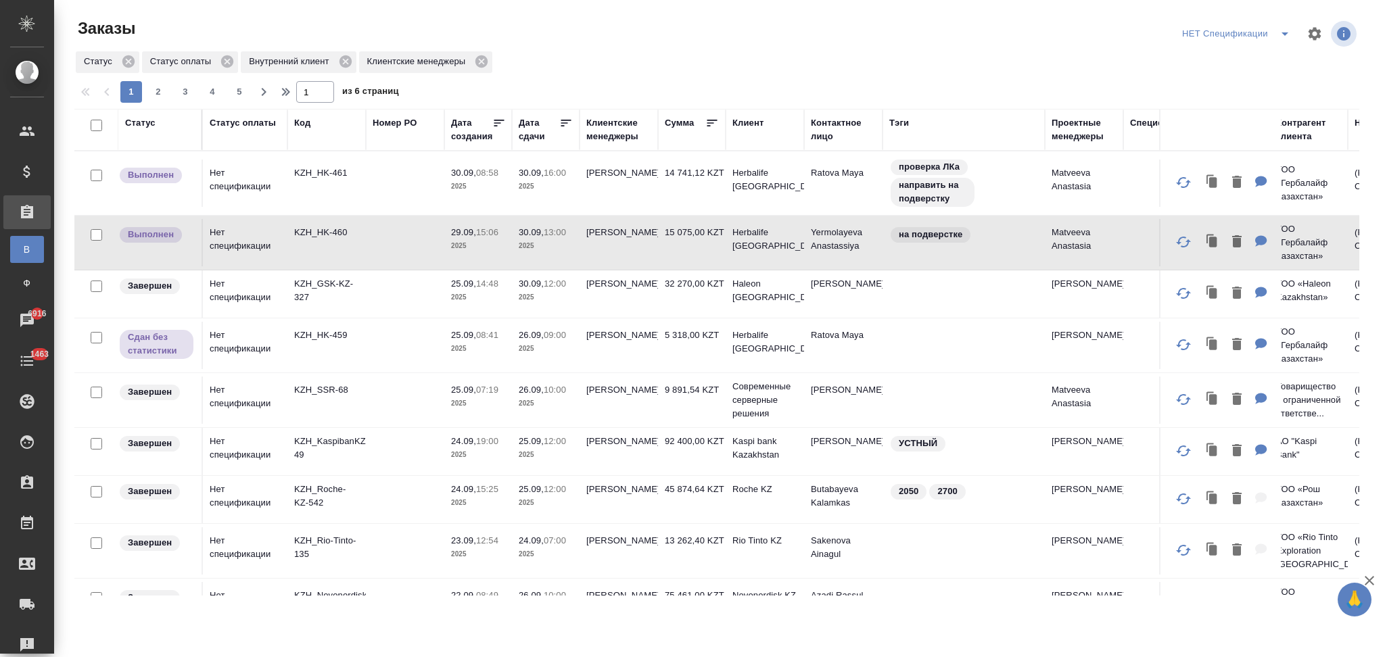
click at [368, 240] on td at bounding box center [405, 242] width 78 height 47
click at [366, 184] on td at bounding box center [405, 183] width 78 height 47
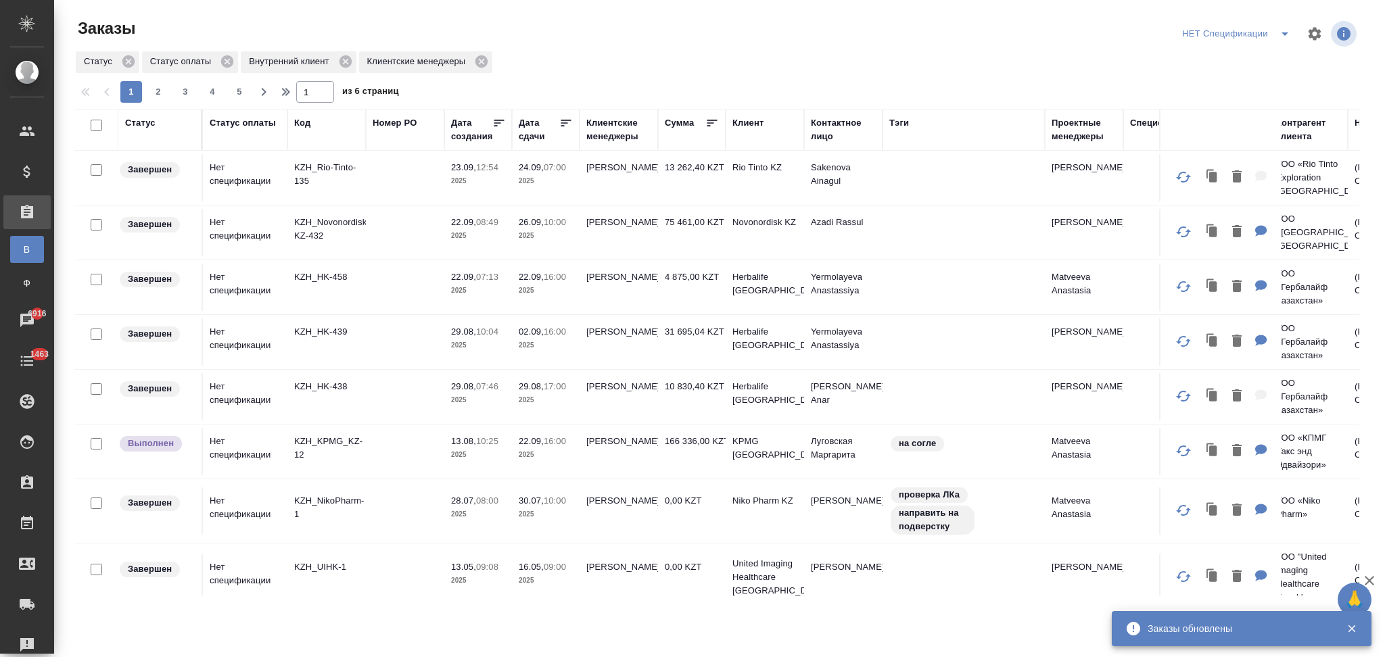
scroll to position [450, 0]
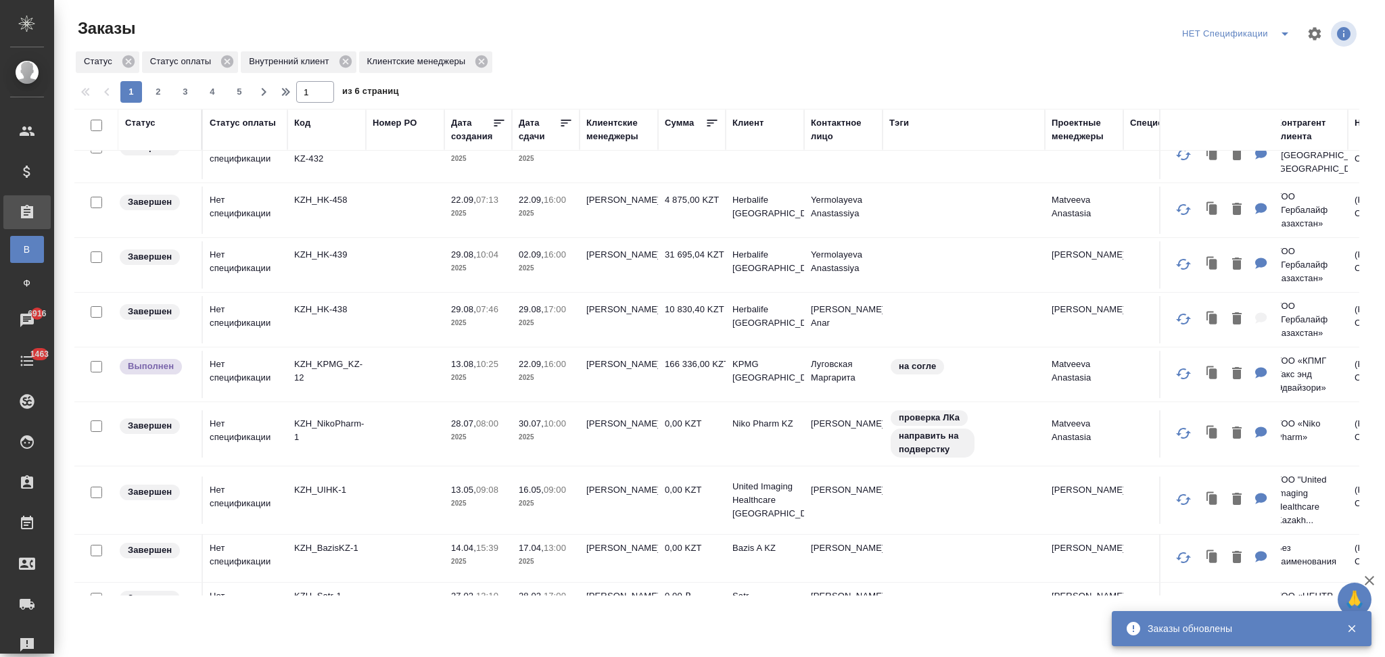
click at [379, 387] on td at bounding box center [405, 374] width 78 height 47
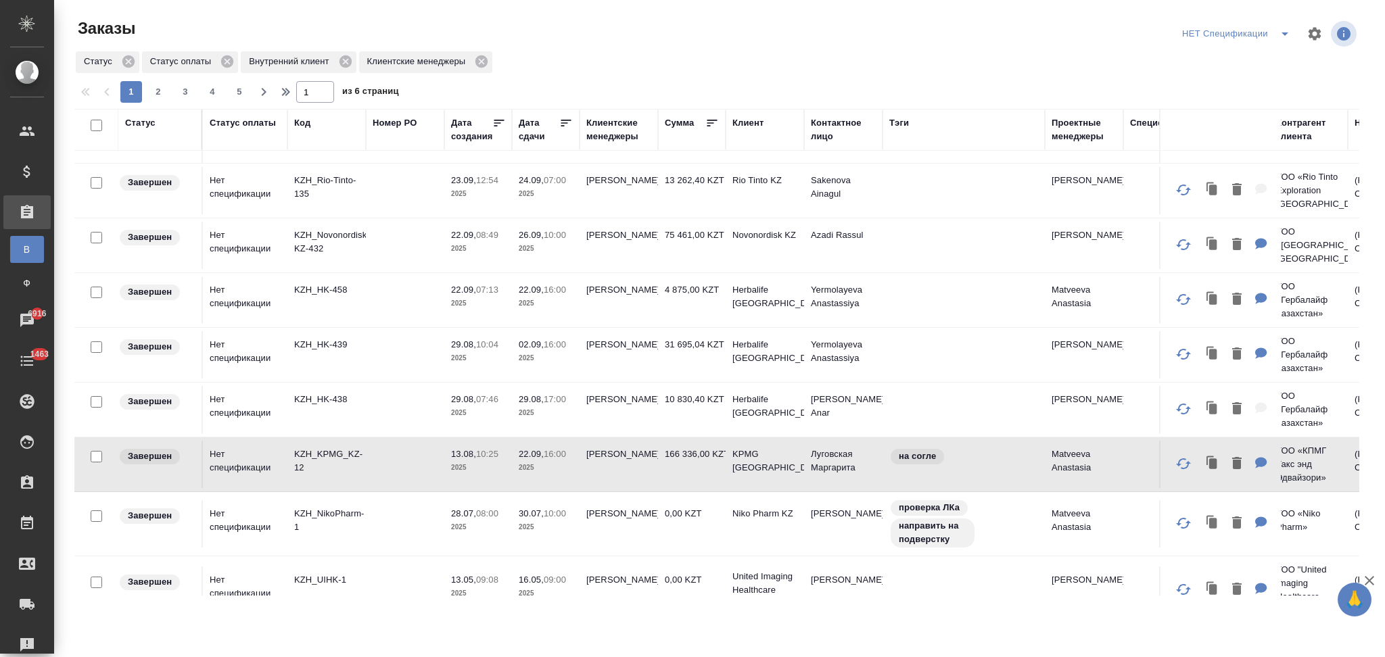
scroll to position [0, 0]
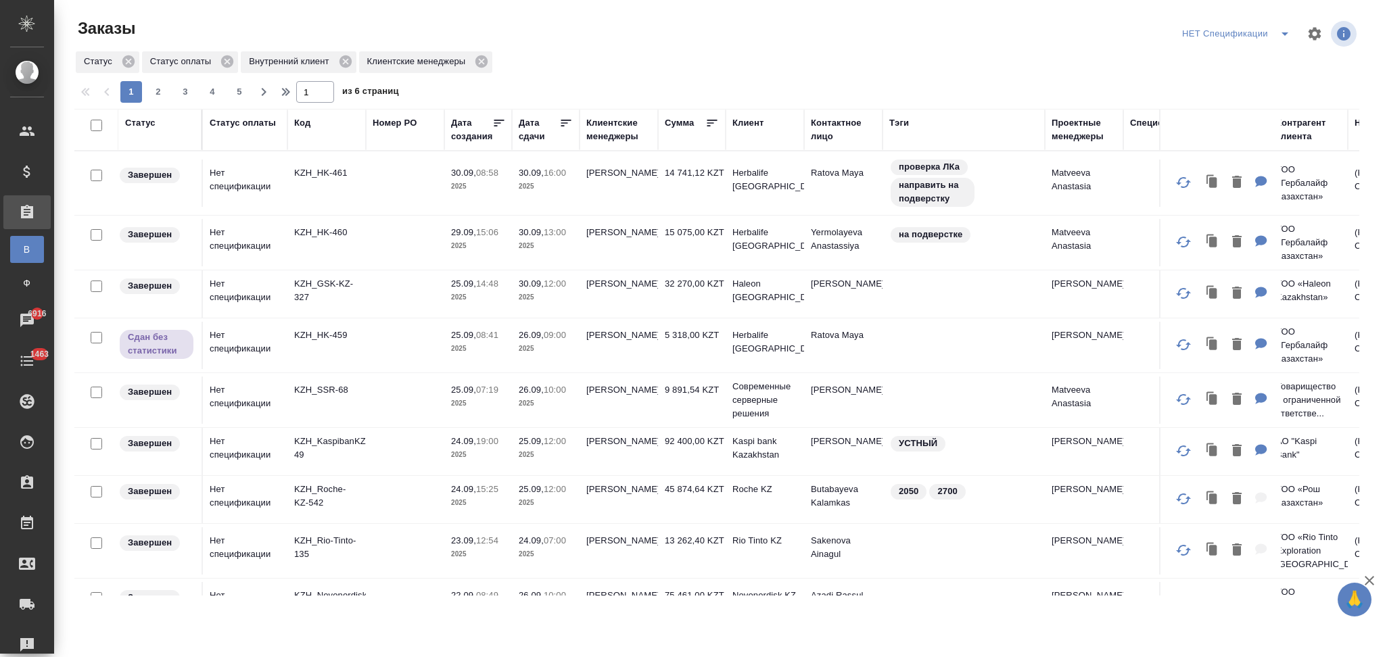
click at [388, 345] on td at bounding box center [405, 345] width 78 height 47
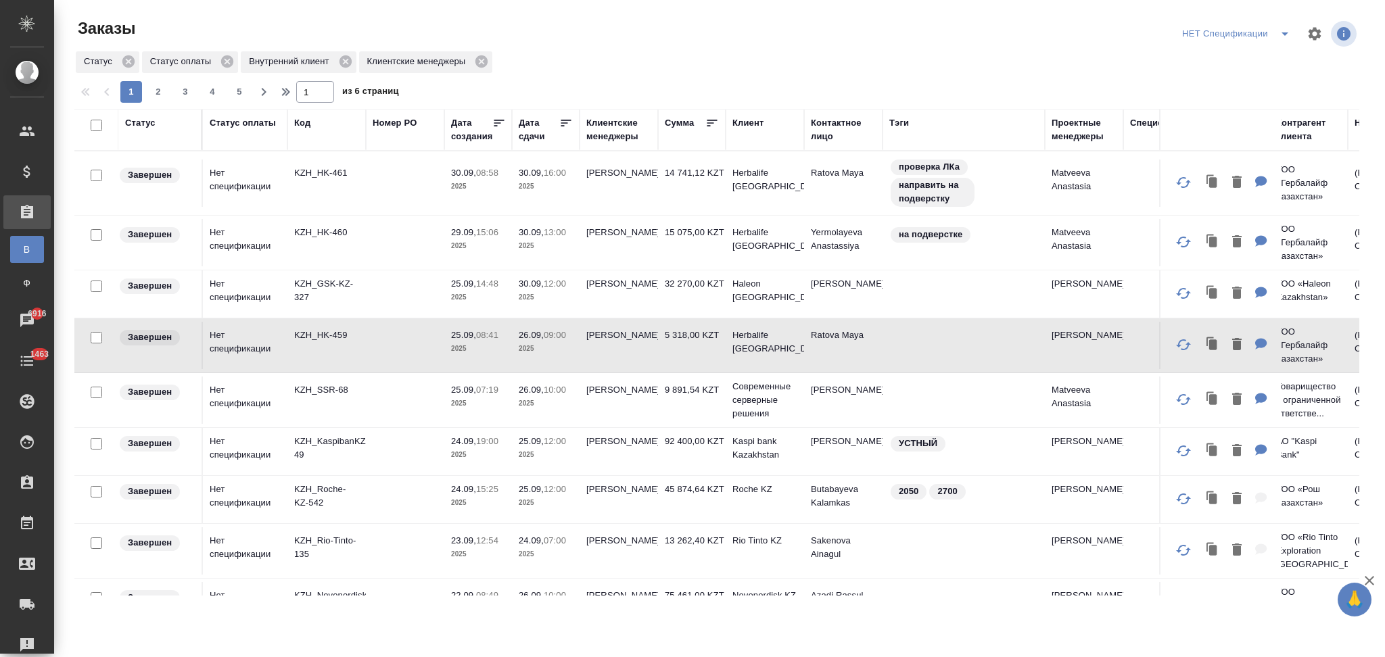
click at [599, 134] on div "Клиентские менеджеры" at bounding box center [618, 129] width 65 height 27
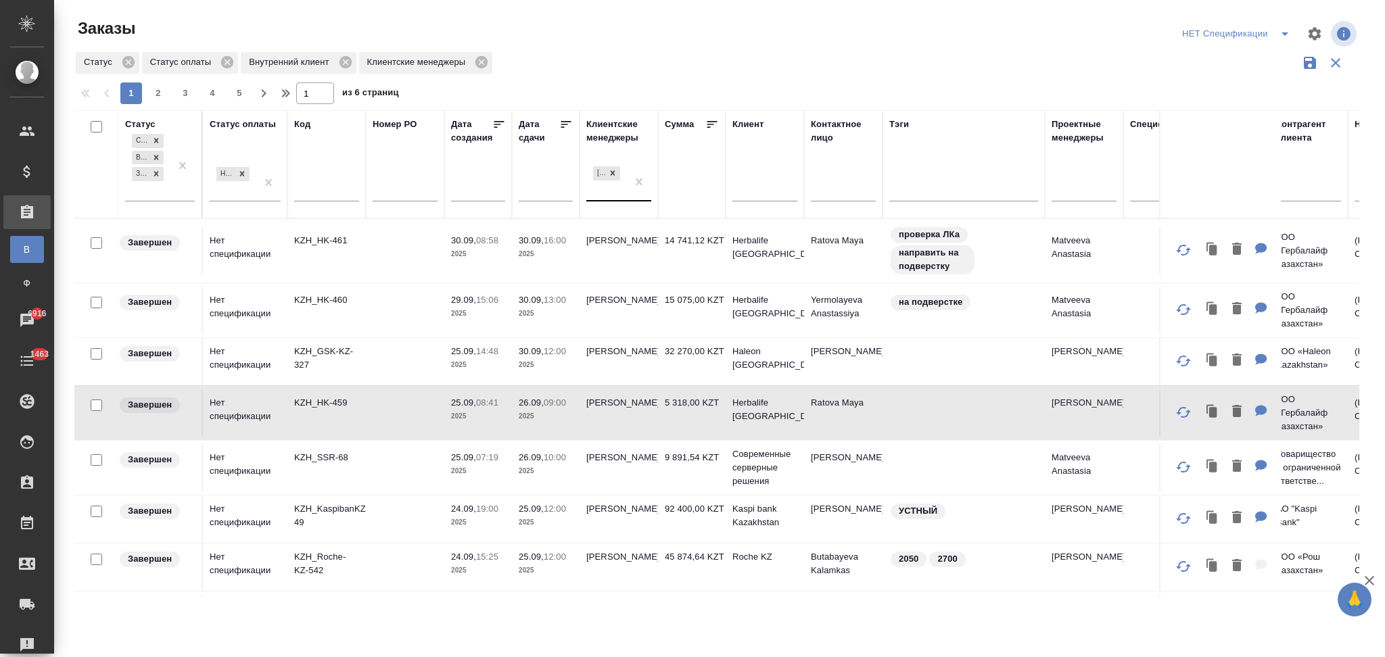
click at [599, 185] on div "[PERSON_NAME]" at bounding box center [606, 182] width 41 height 37
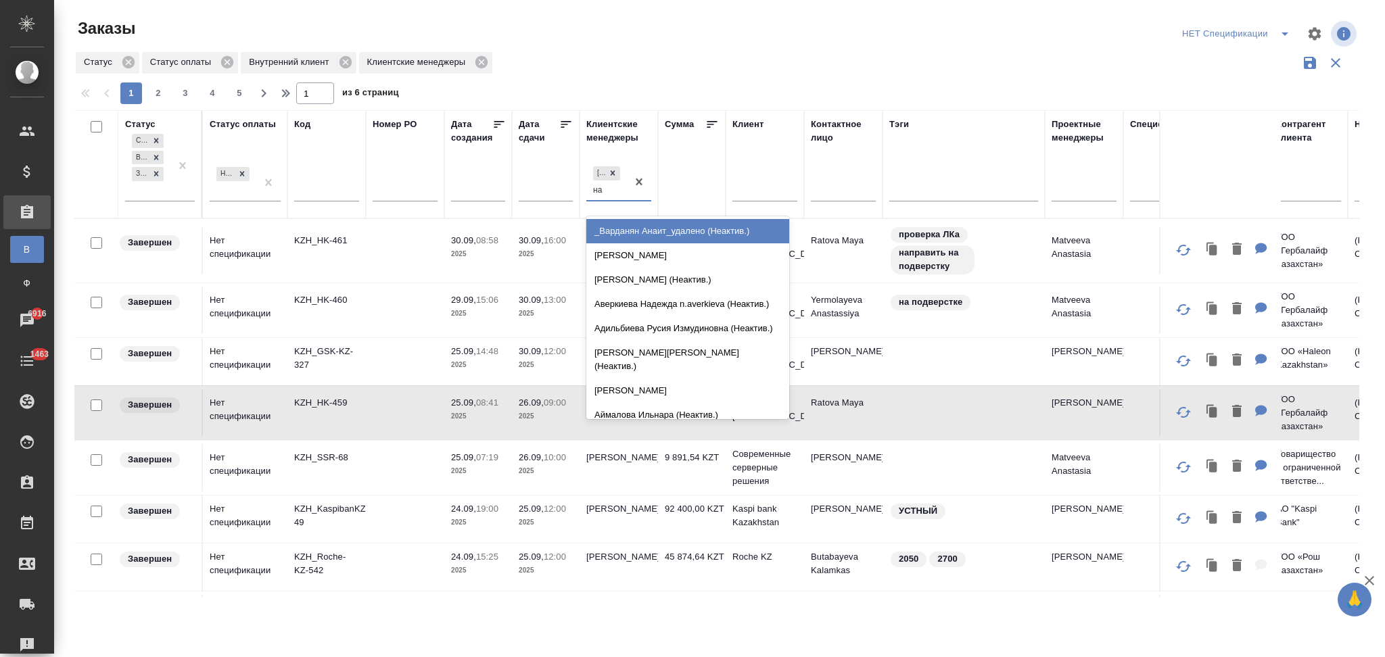
type input "наз"
click at [615, 227] on div "Кошербаева Назерке" at bounding box center [687, 231] width 203 height 24
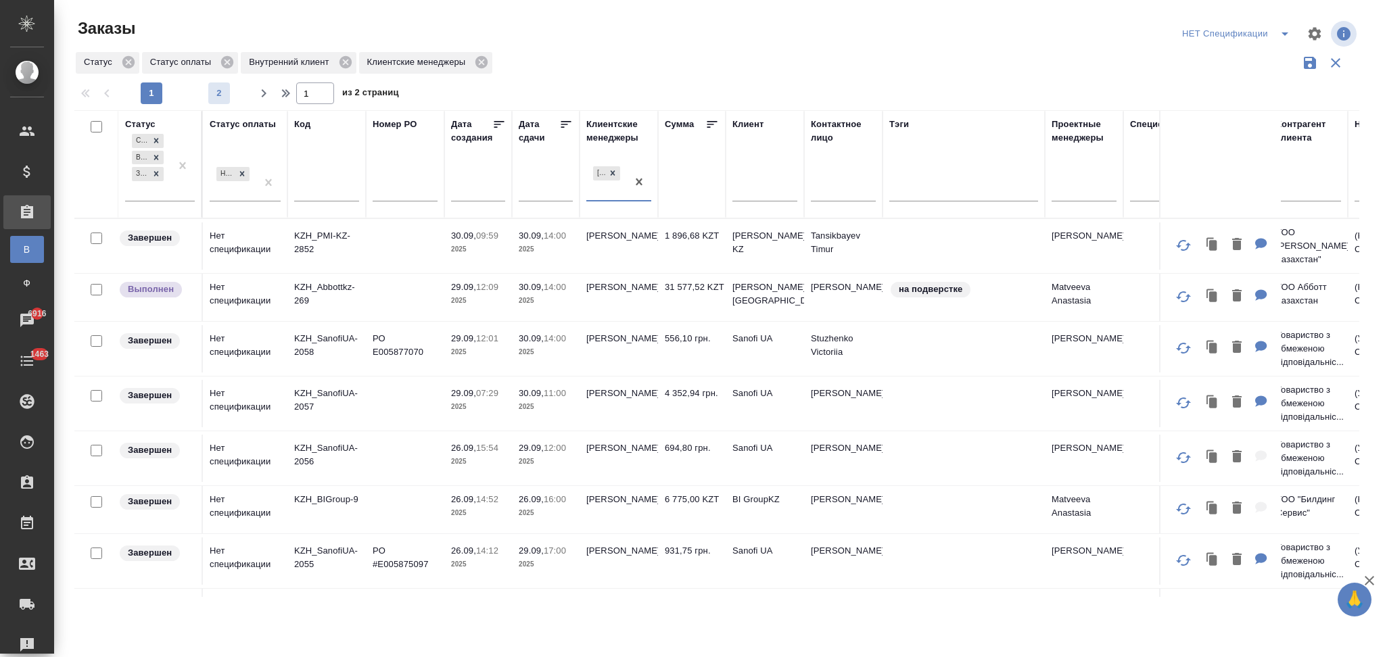
click at [218, 97] on span "2" at bounding box center [219, 94] width 22 height 14
type input "2"
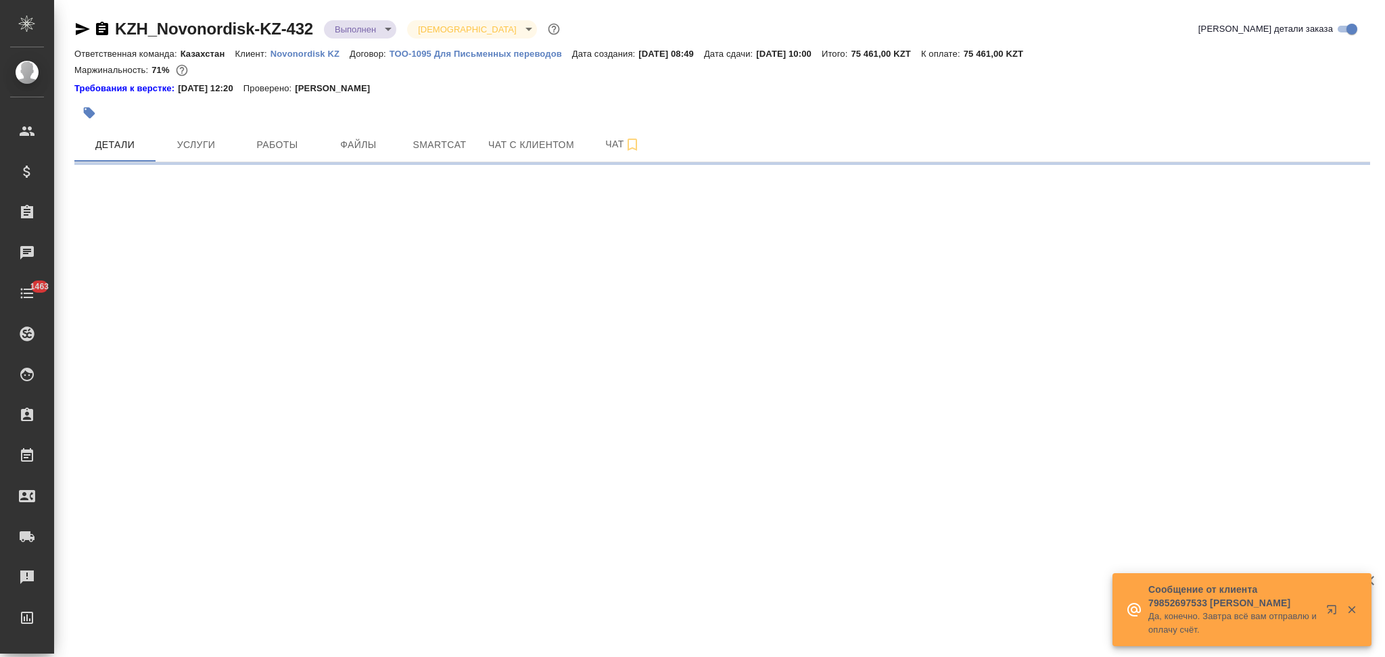
select select "RU"
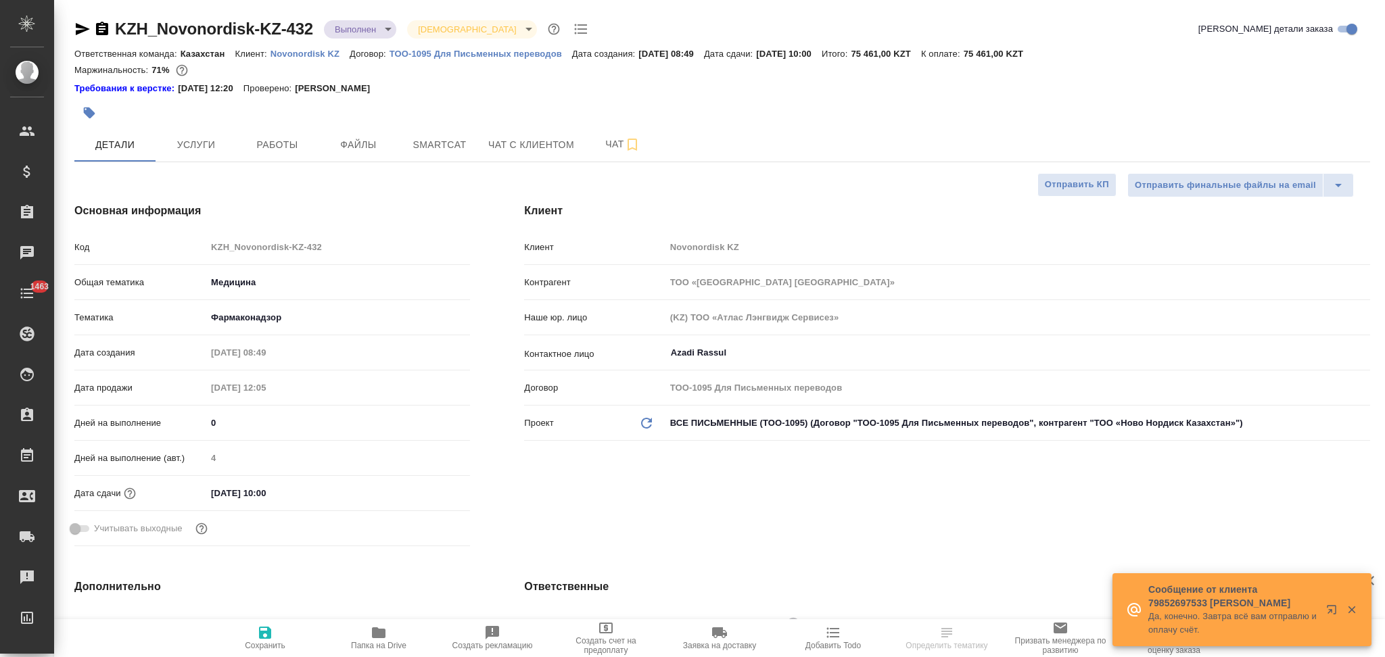
type textarea "x"
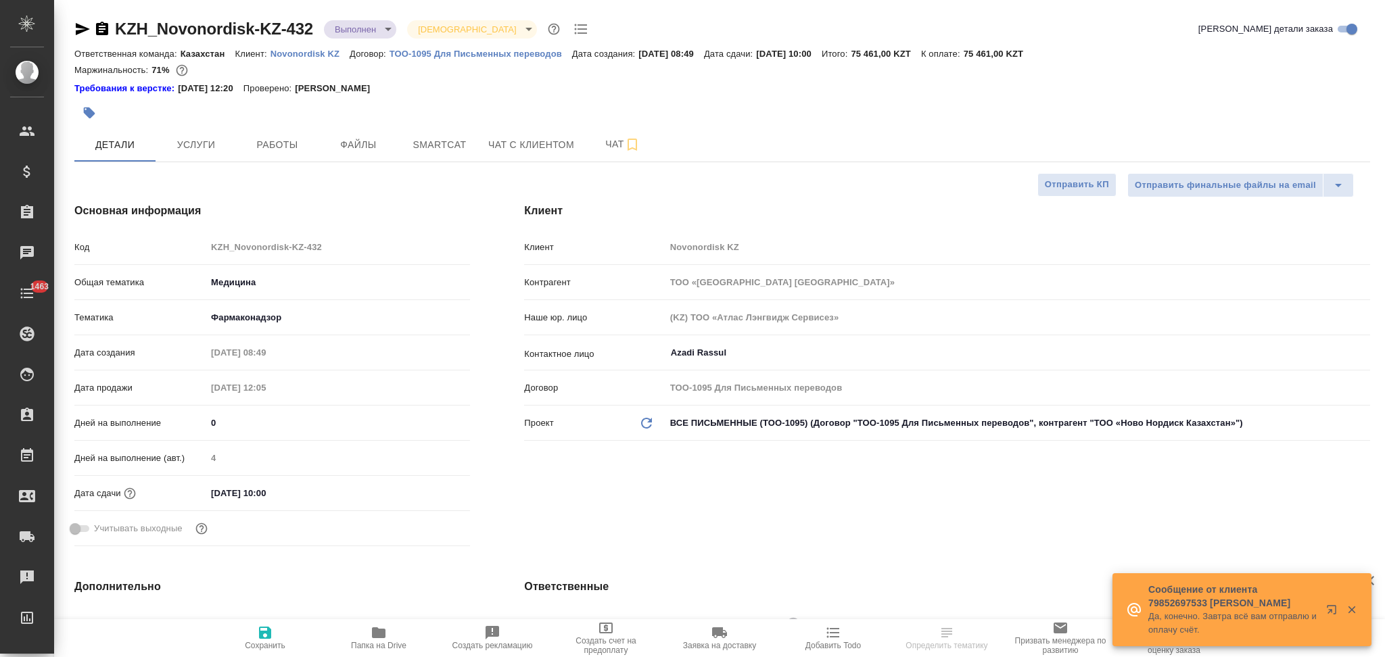
type textarea "x"
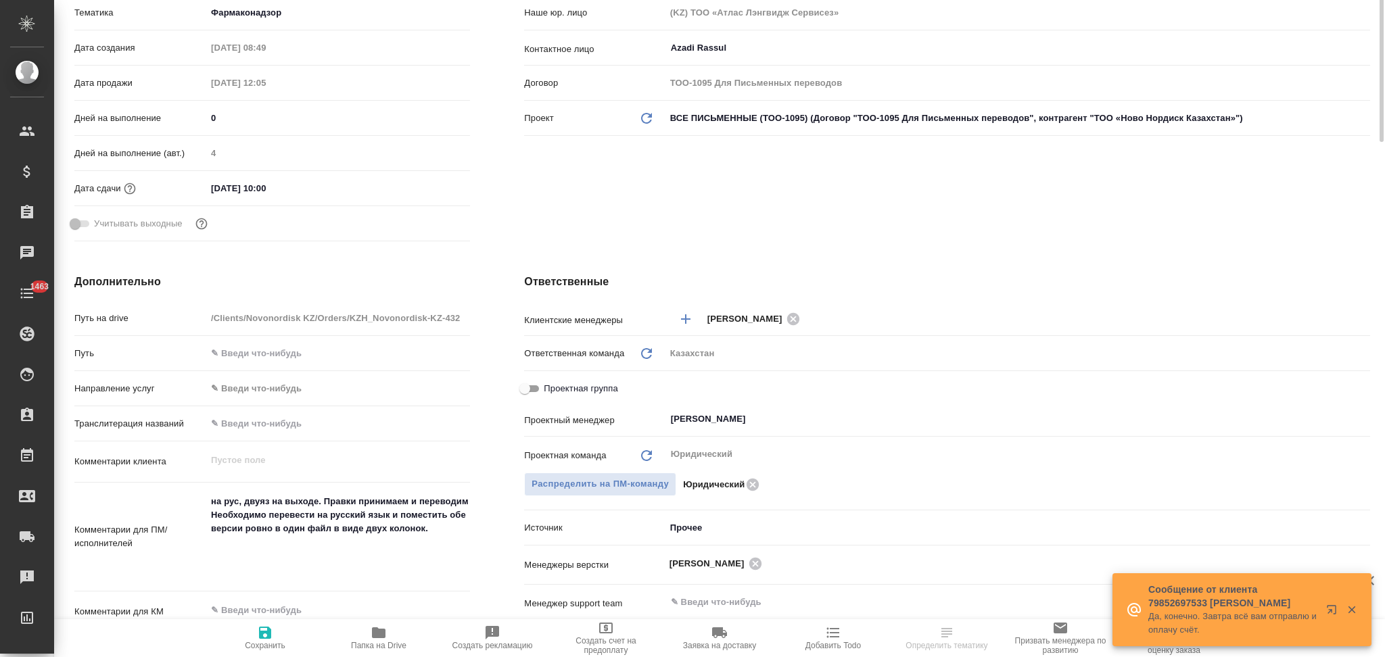
type textarea "x"
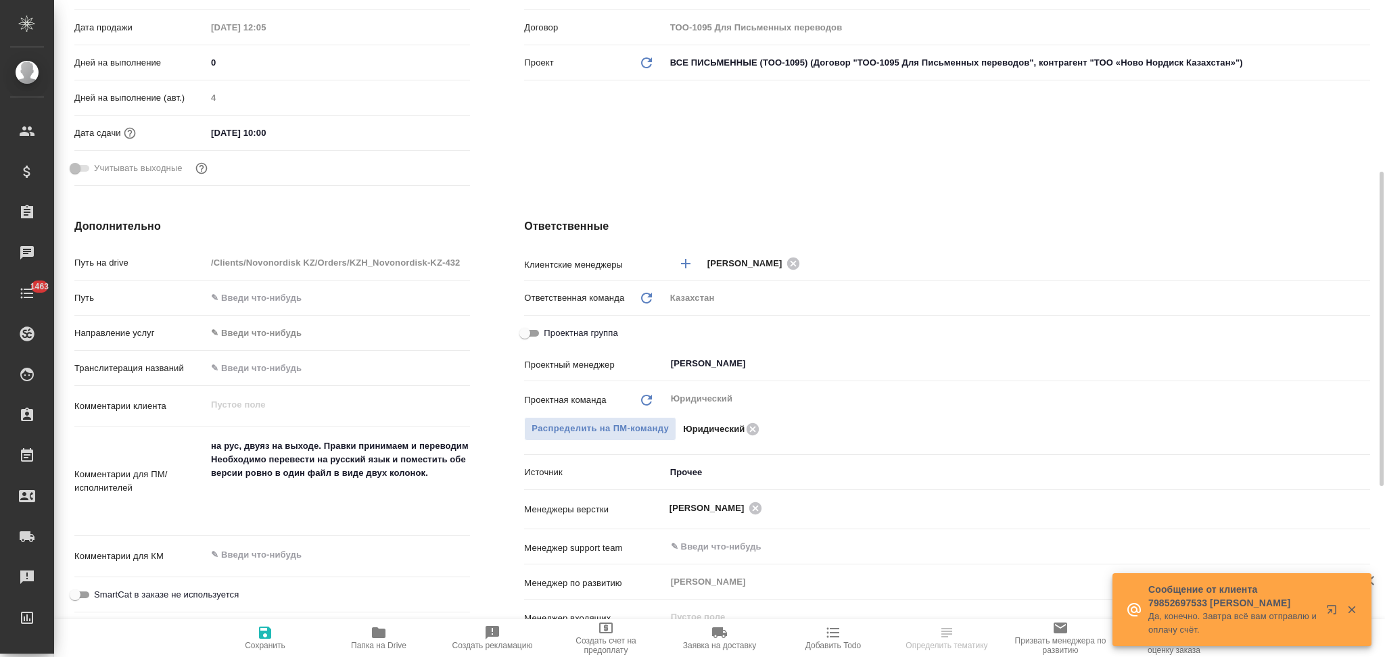
scroll to position [0, 0]
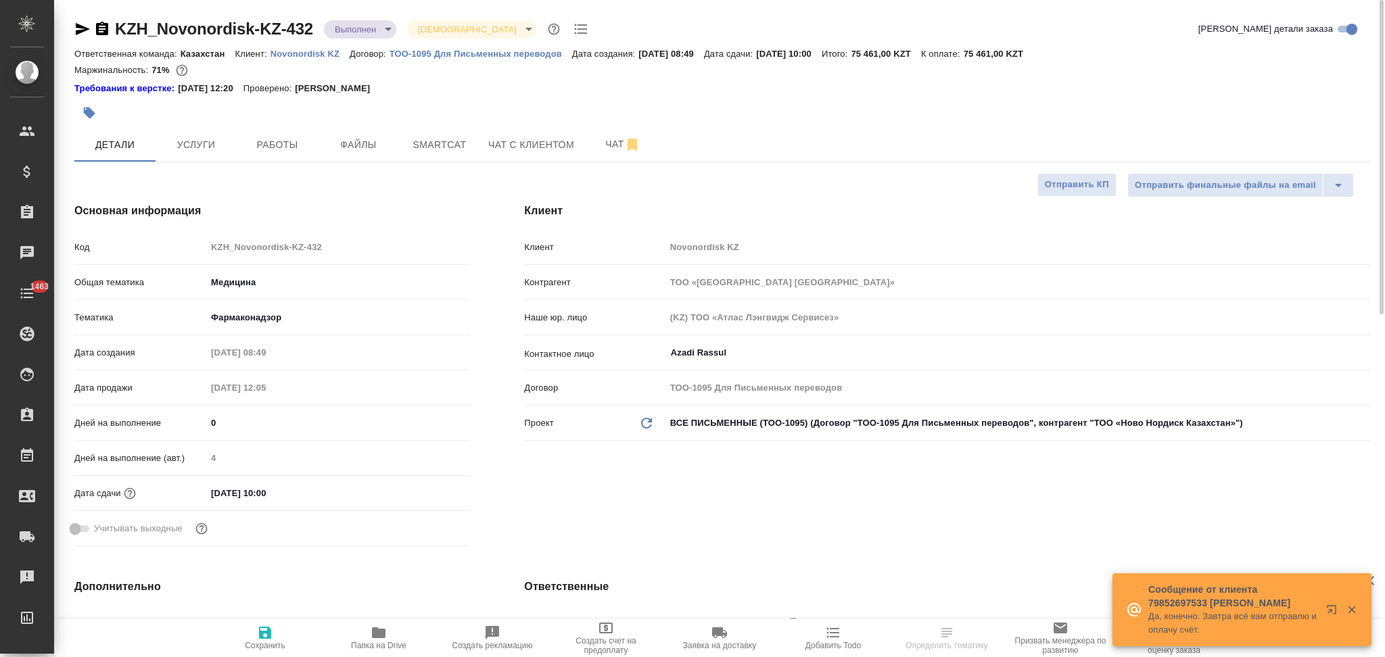
click at [347, 30] on body "🙏 .cls-1 fill:#fff; AWATERA Aslanukova Sati Клиенты Спецификации Заказы Чаты 14…" at bounding box center [692, 328] width 1385 height 657
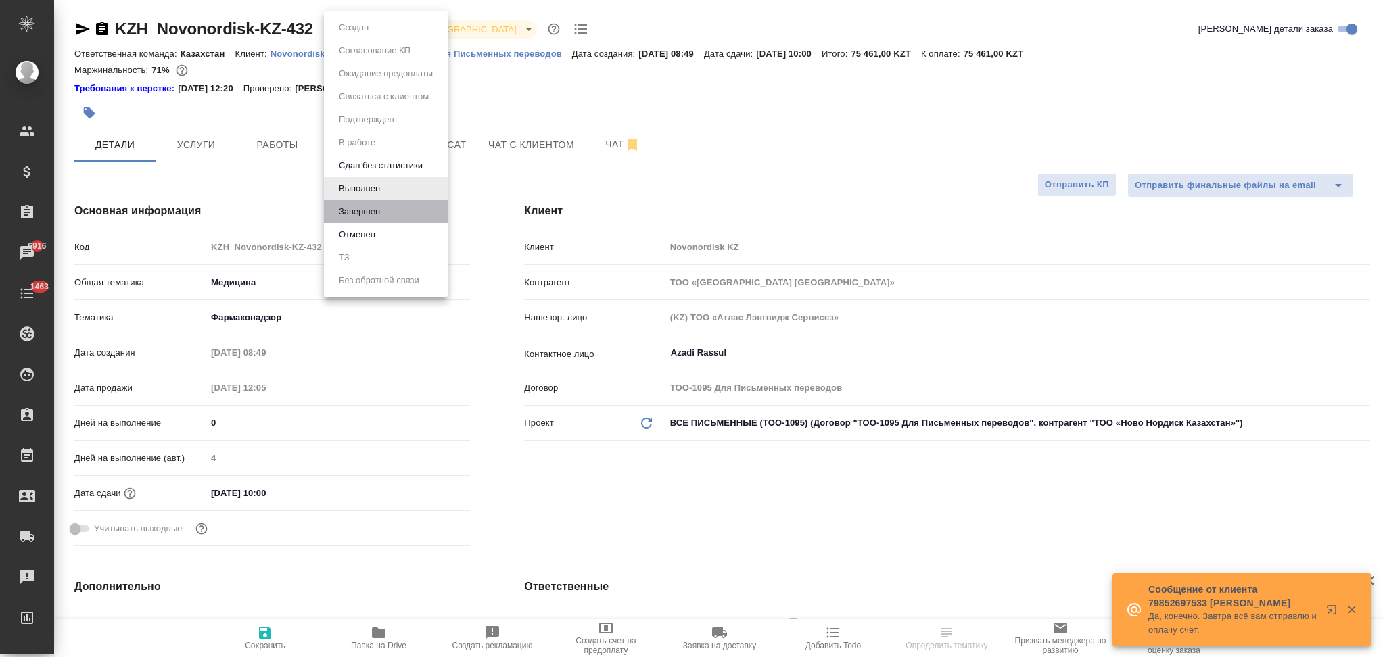
click at [362, 201] on li "Завершен" at bounding box center [386, 211] width 124 height 23
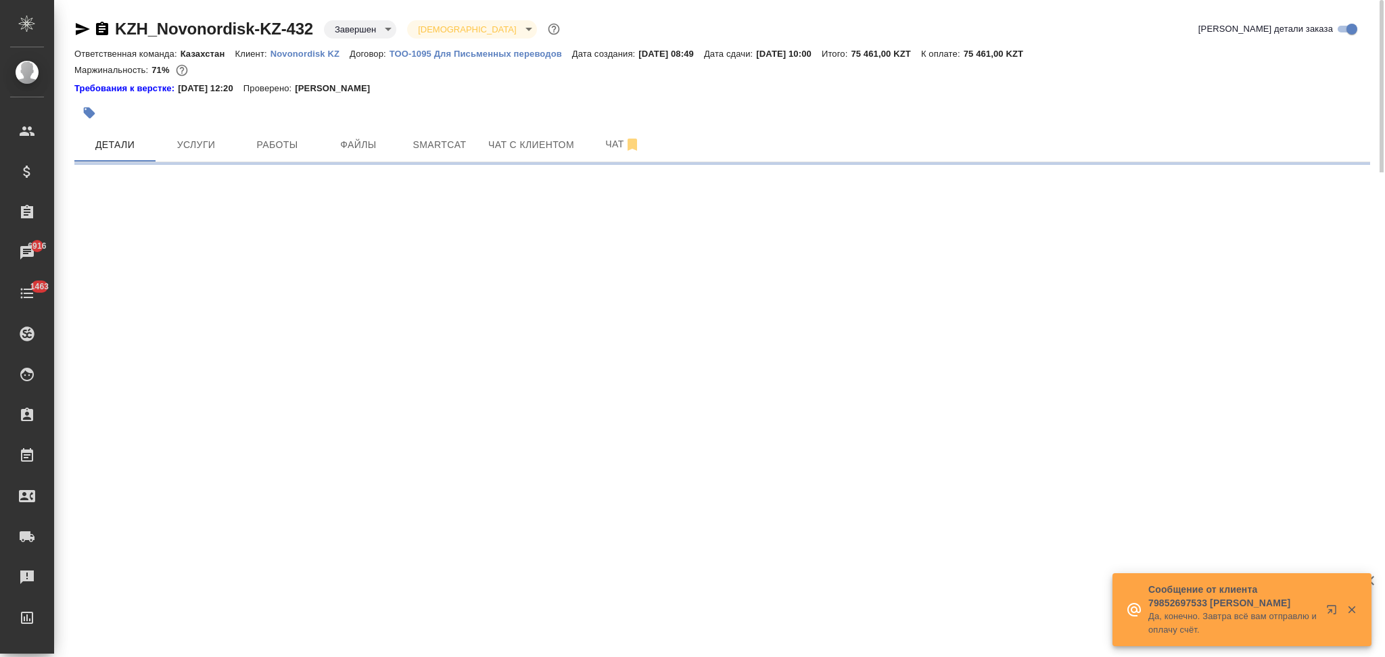
select select "RU"
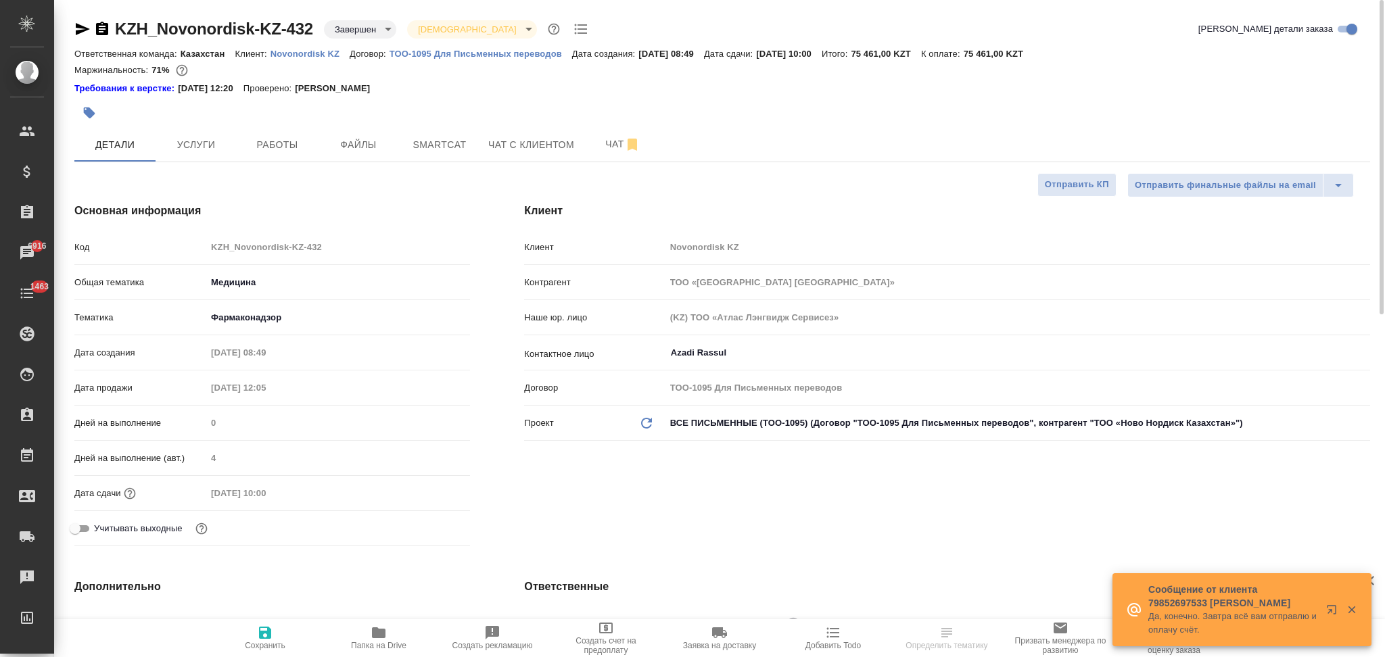
type textarea "x"
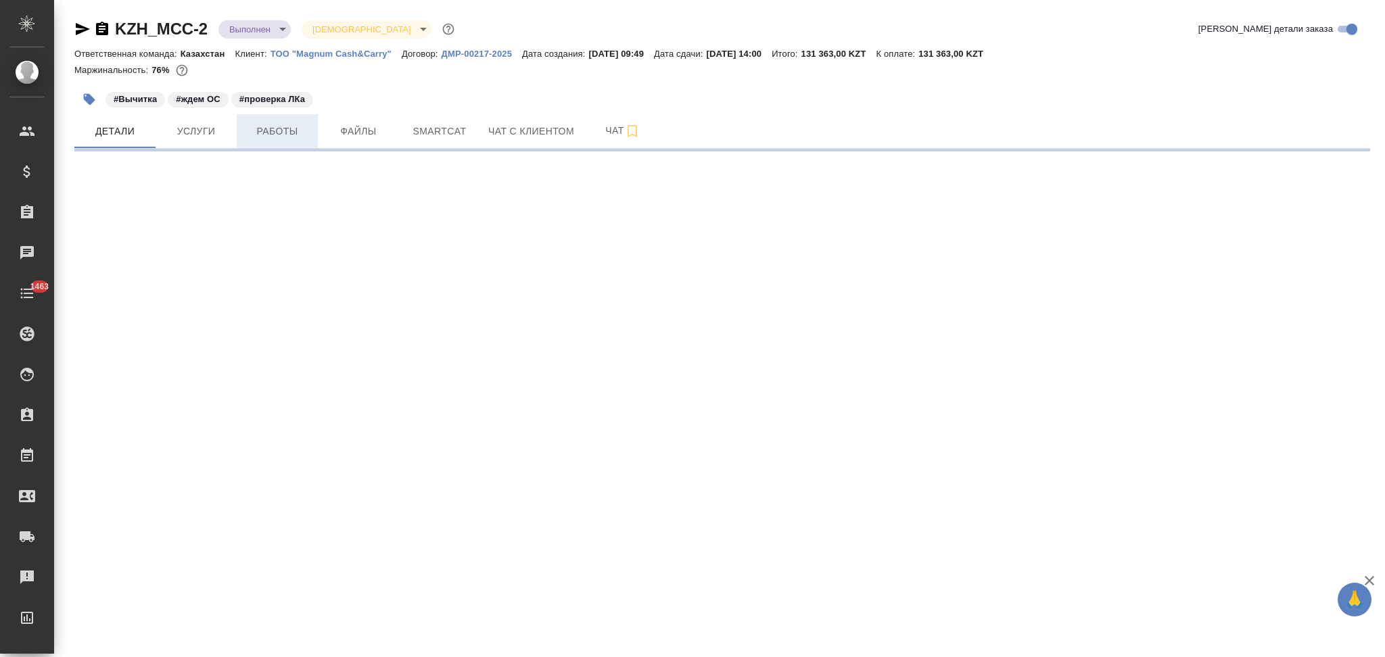
select select "RU"
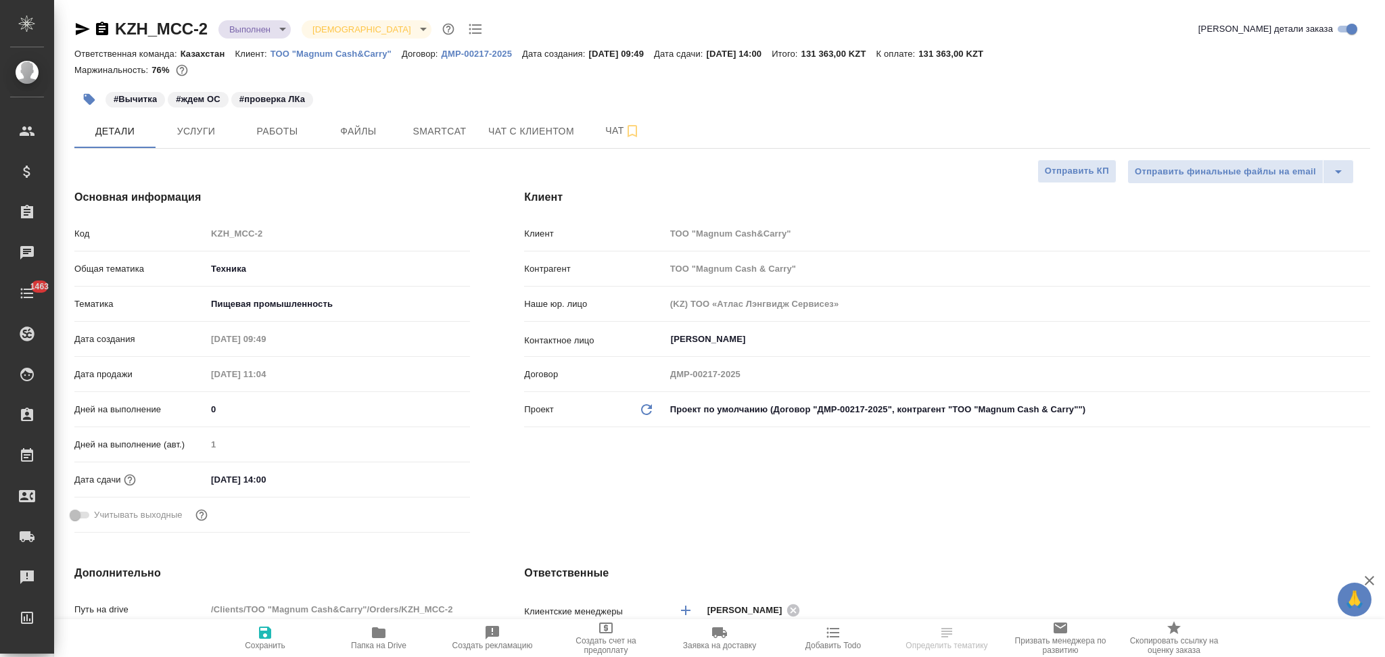
type textarea "x"
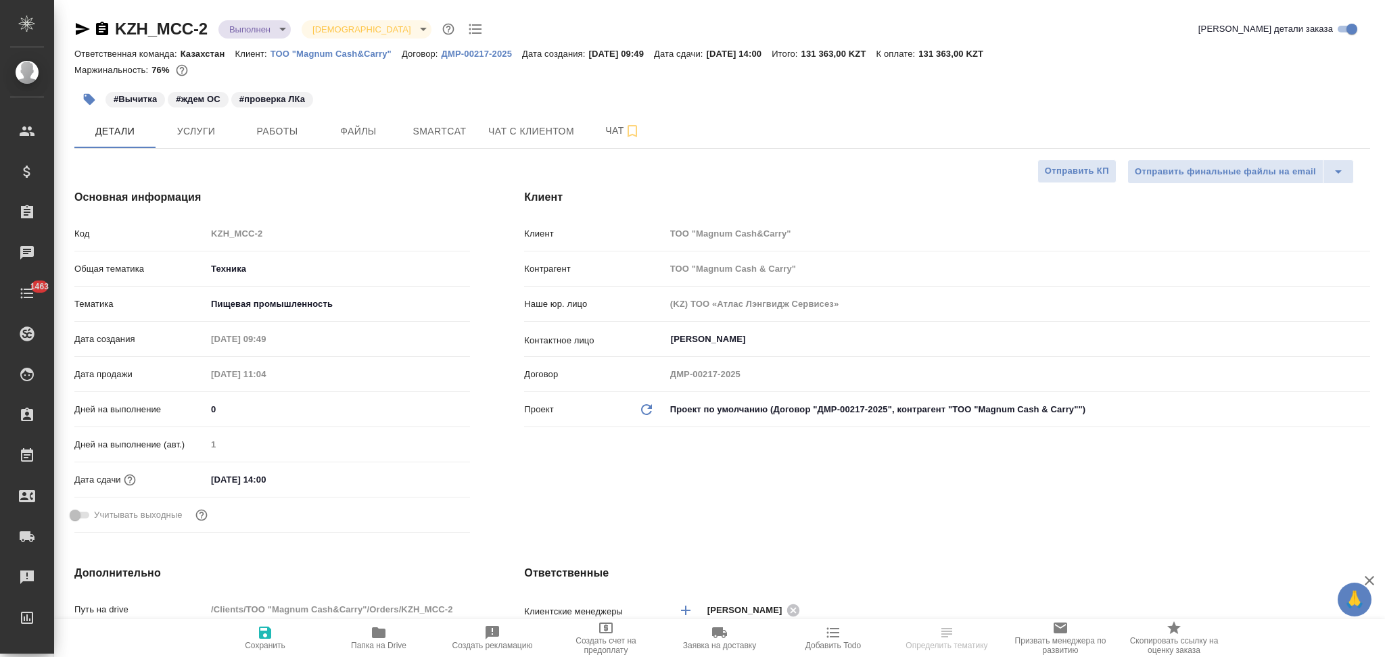
type textarea "x"
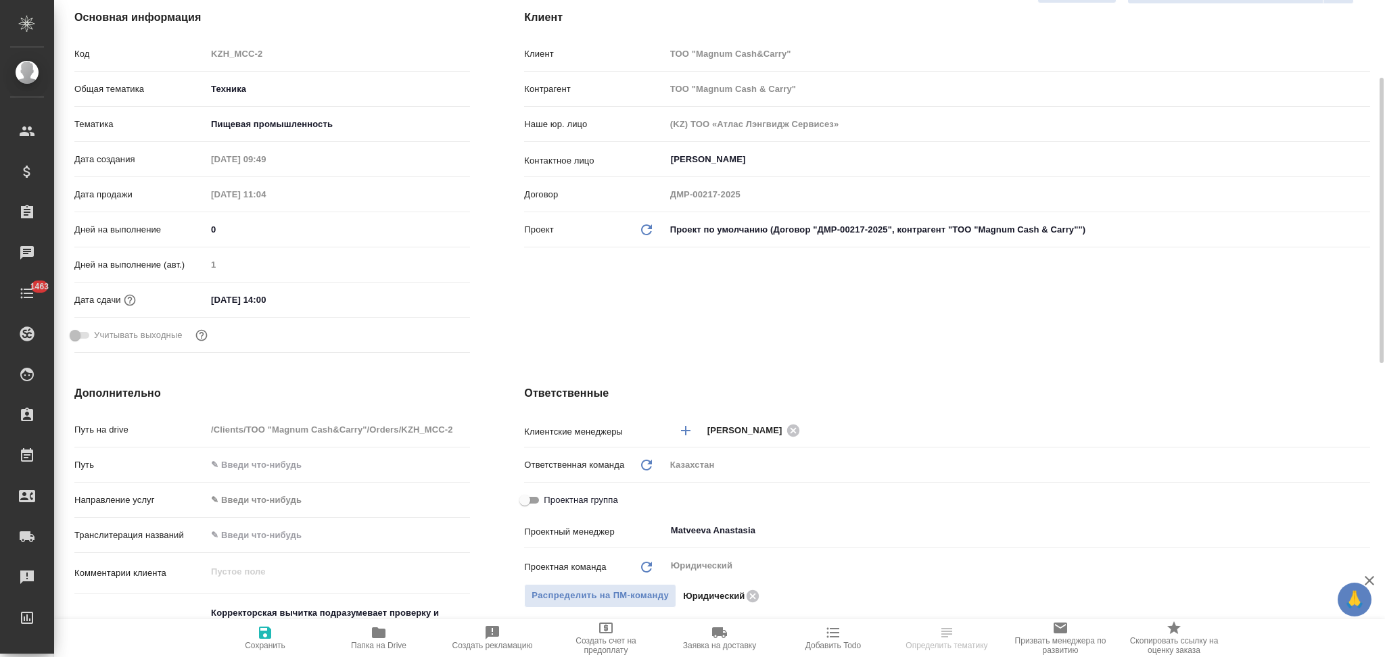
click at [306, 303] on input "[DATE] 14:00" at bounding box center [265, 300] width 118 height 20
click at [429, 298] on icon "button" at bounding box center [431, 299] width 16 height 16
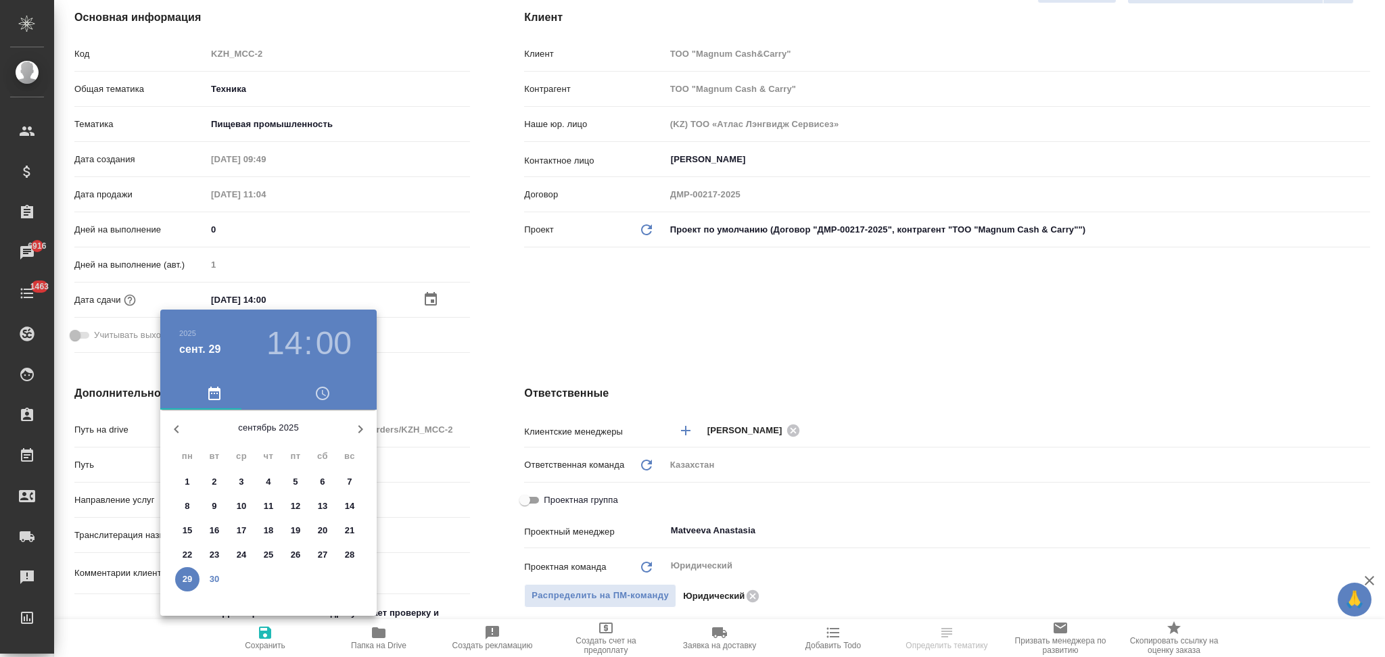
click at [352, 429] on icon "button" at bounding box center [360, 429] width 16 height 16
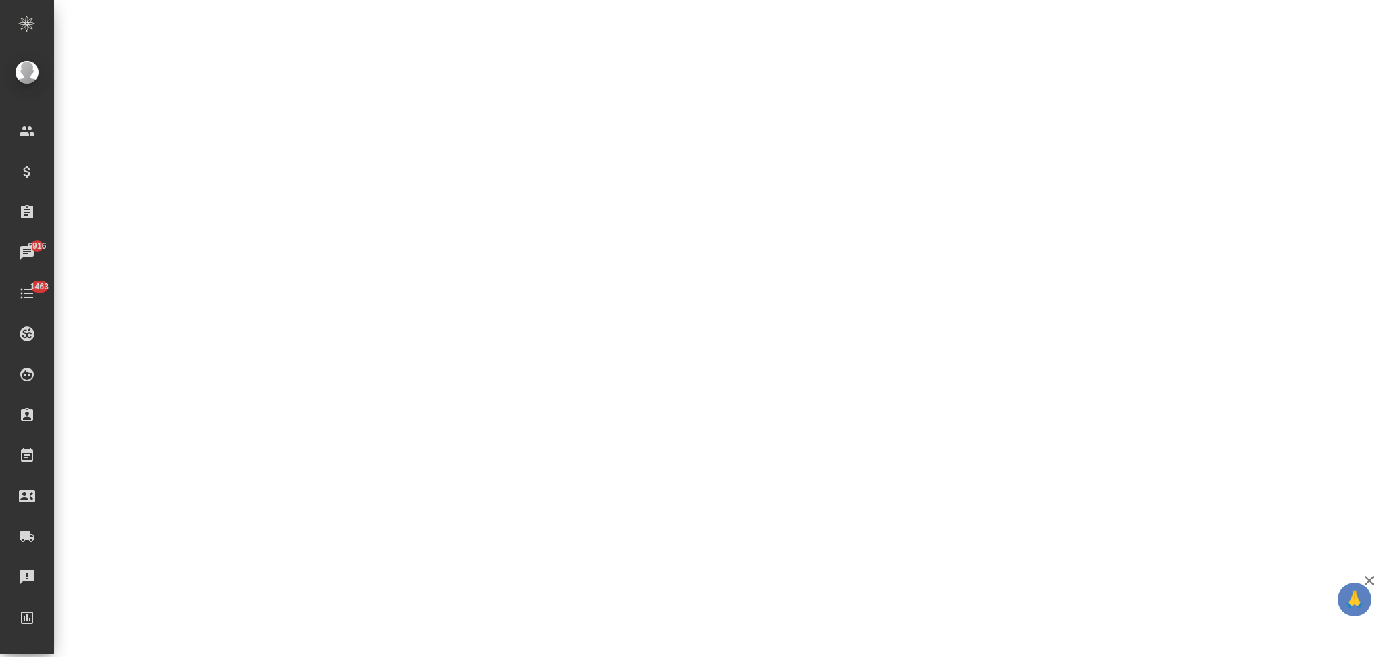
select select "RU"
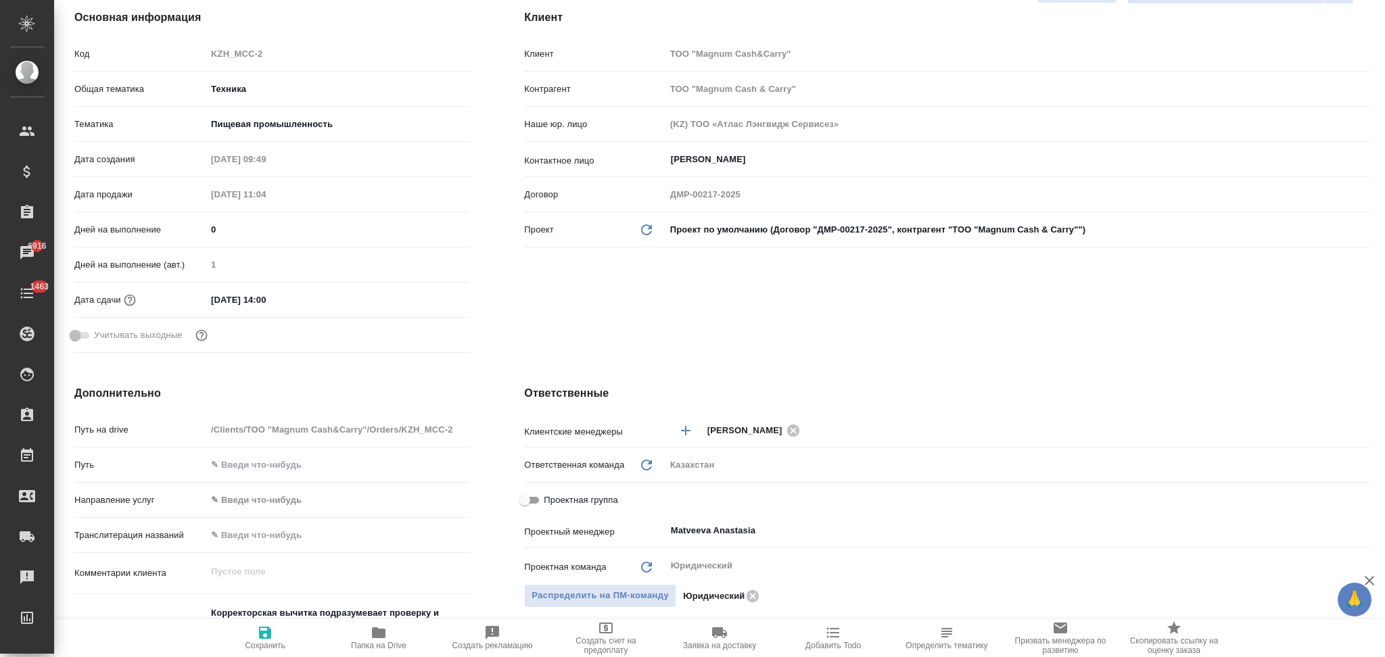
type textarea "x"
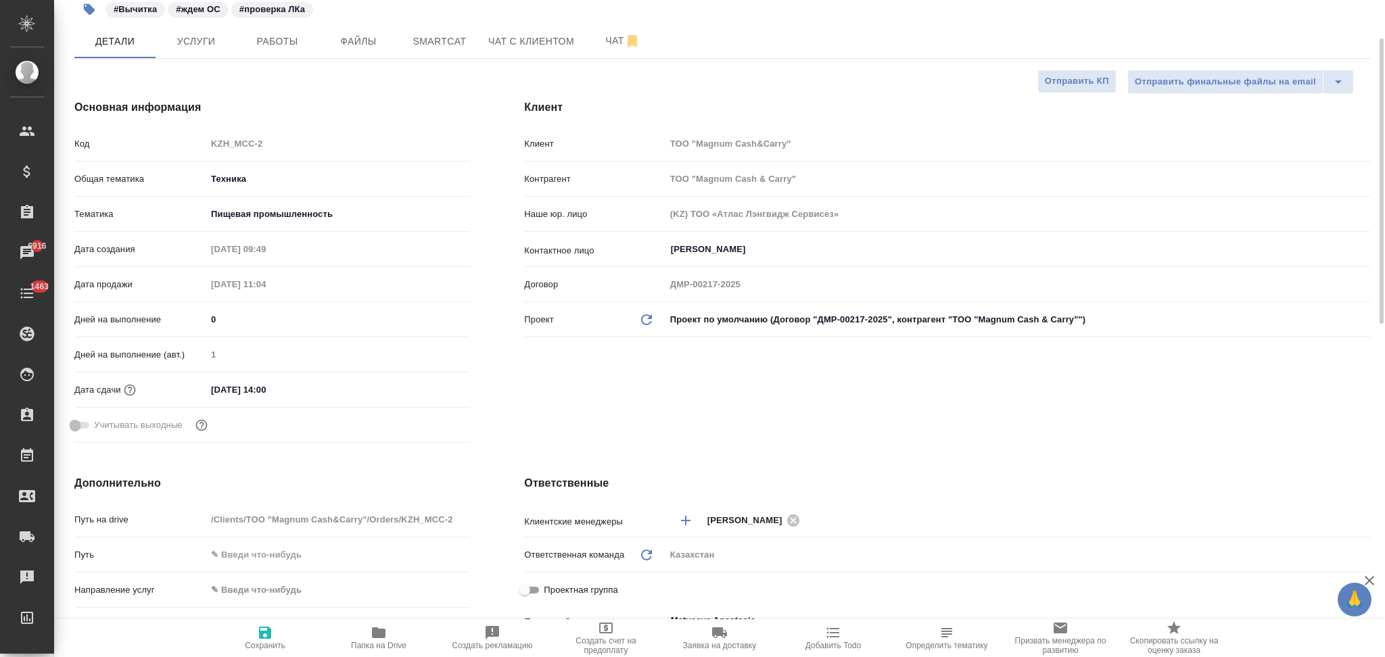
scroll to position [0, 0]
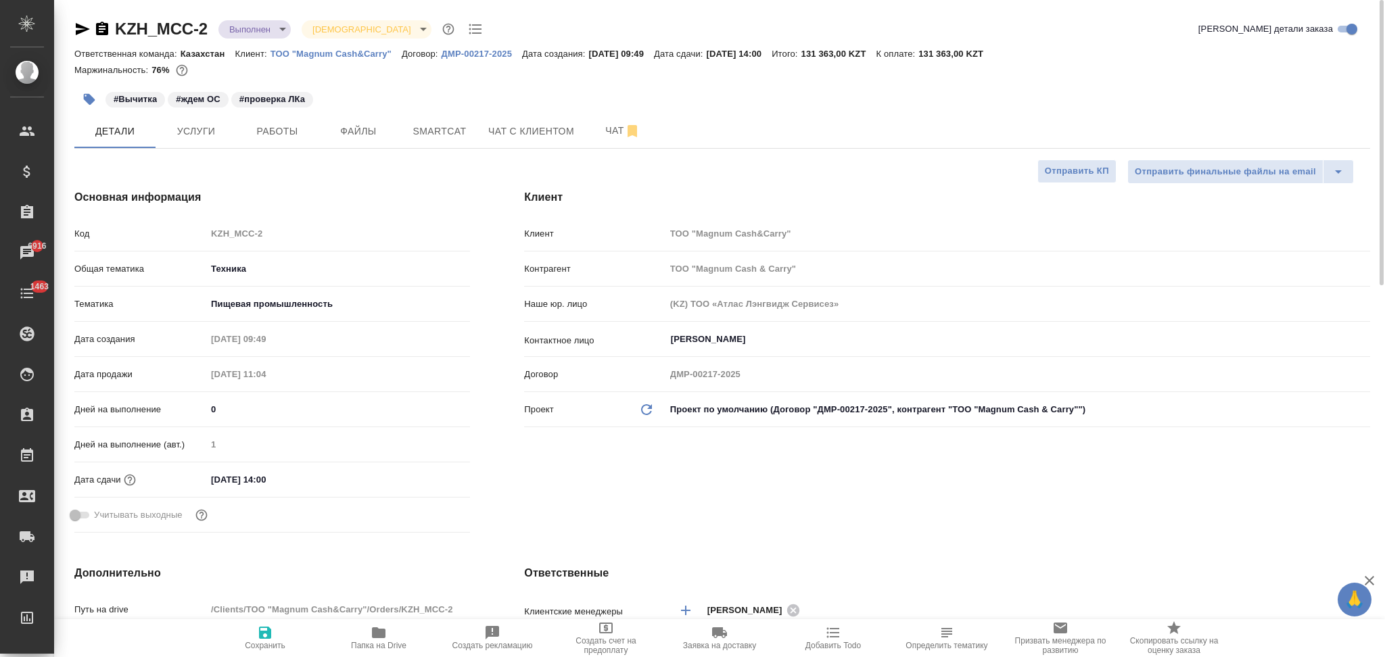
click at [297, 481] on input "[DATE] 14:00" at bounding box center [265, 480] width 118 height 20
click at [431, 475] on icon "button" at bounding box center [431, 478] width 12 height 14
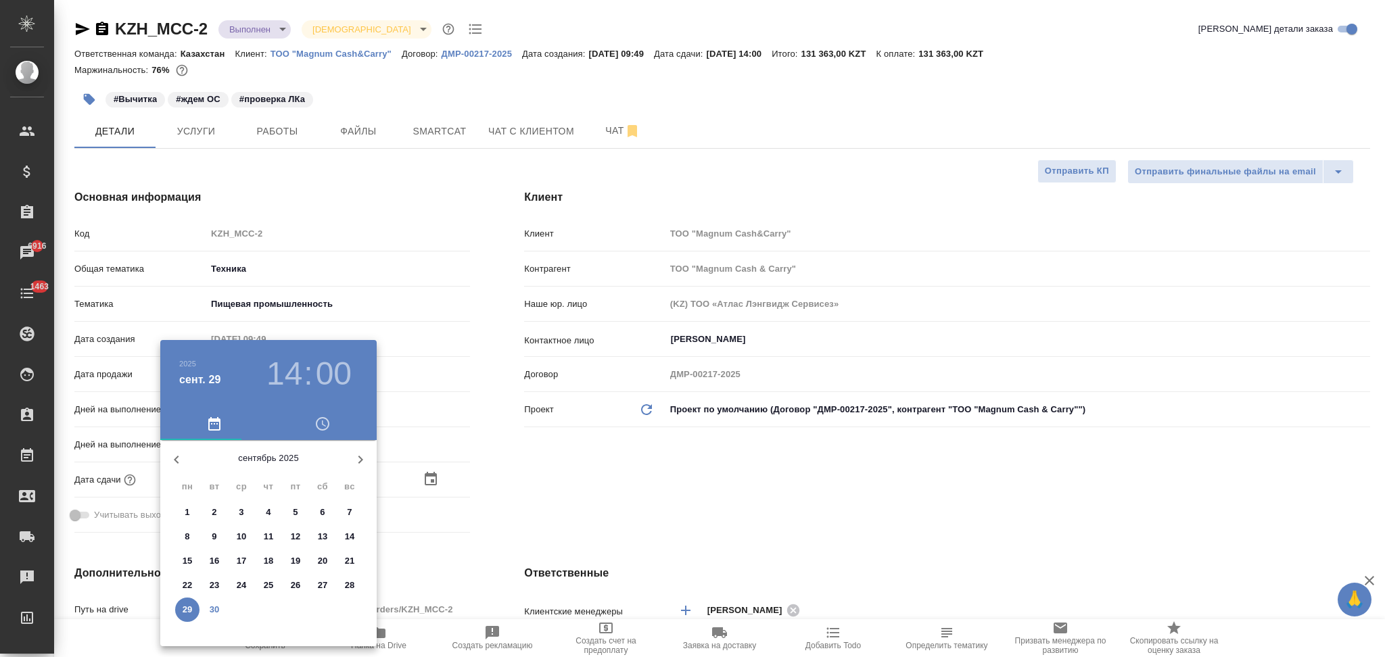
click at [354, 464] on icon "button" at bounding box center [360, 460] width 16 height 16
click at [185, 532] on p "6" at bounding box center [187, 537] width 5 height 14
type input "[DATE] 14:00"
type textarea "x"
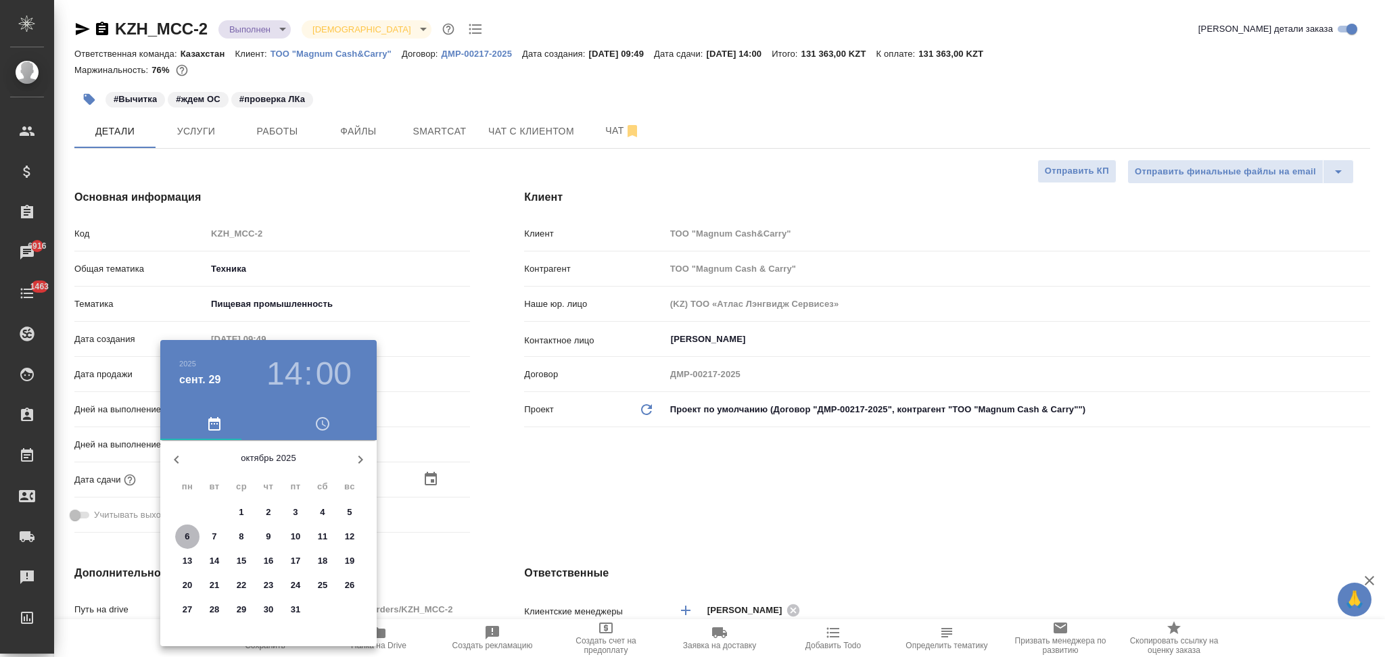
type textarea "x"
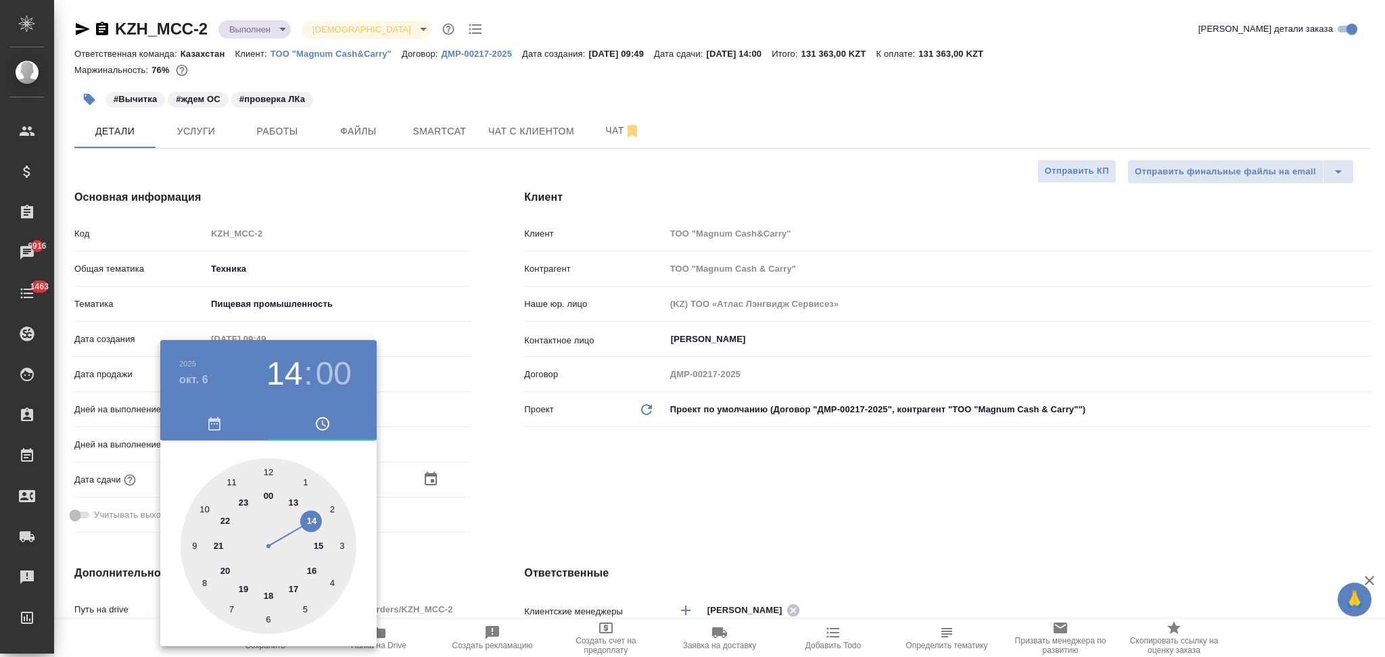
click at [446, 504] on div at bounding box center [692, 328] width 1385 height 657
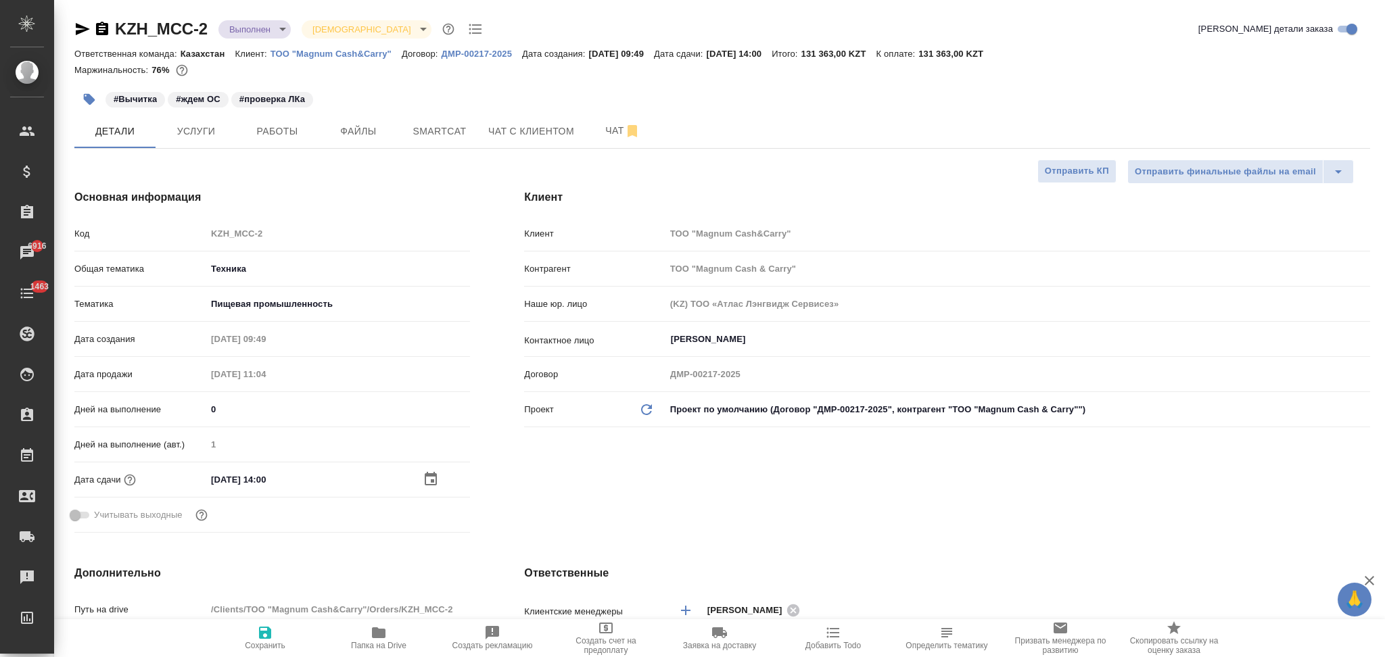
click at [262, 634] on icon "button" at bounding box center [265, 633] width 12 height 12
type textarea "x"
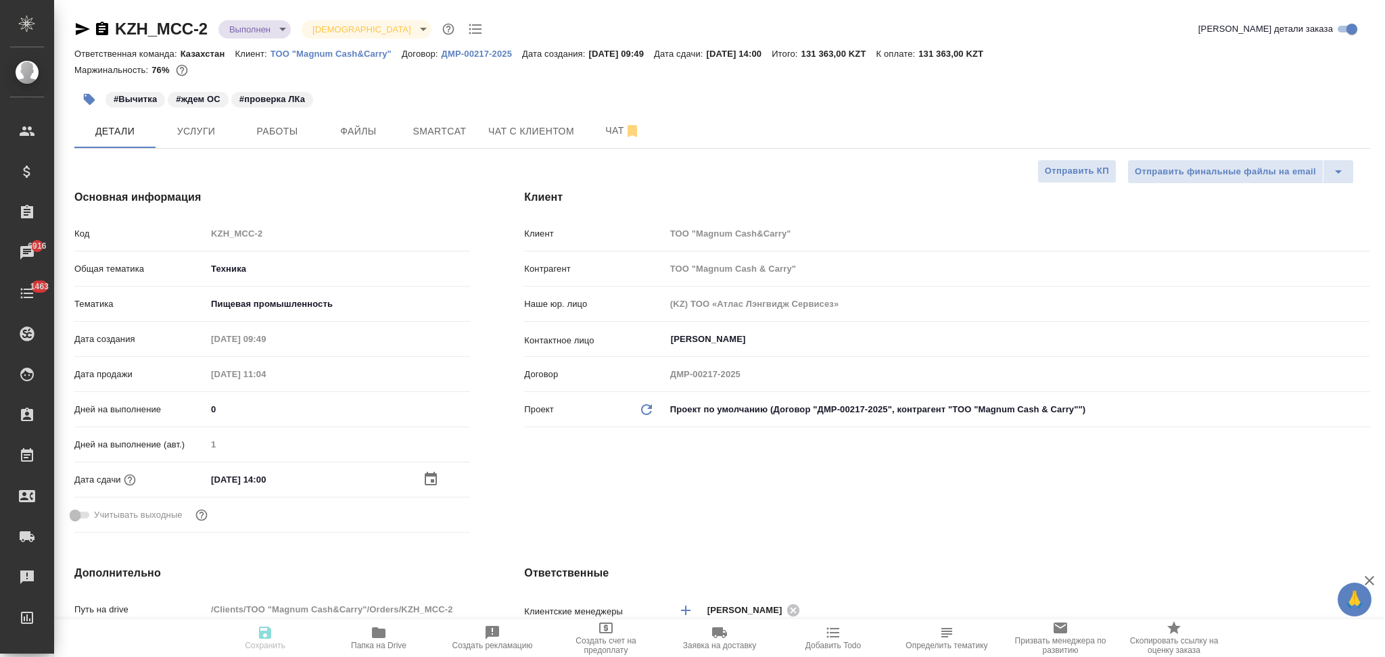
type textarea "x"
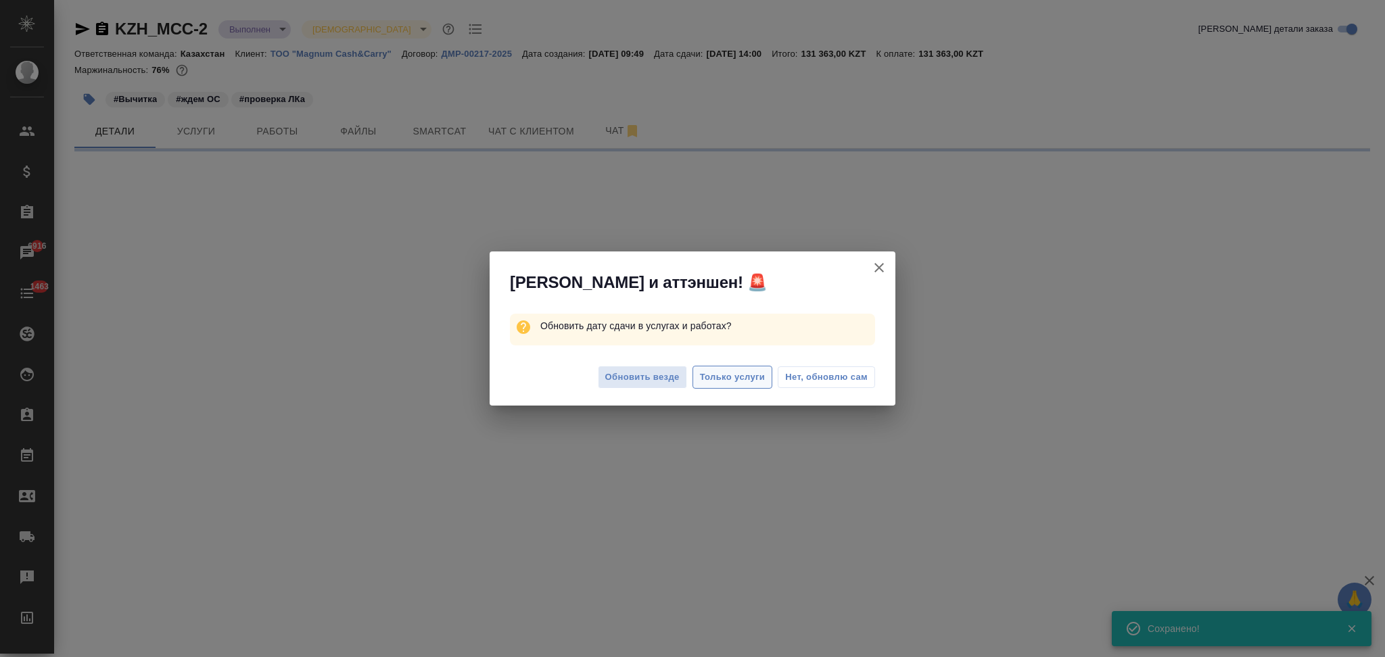
select select "RU"
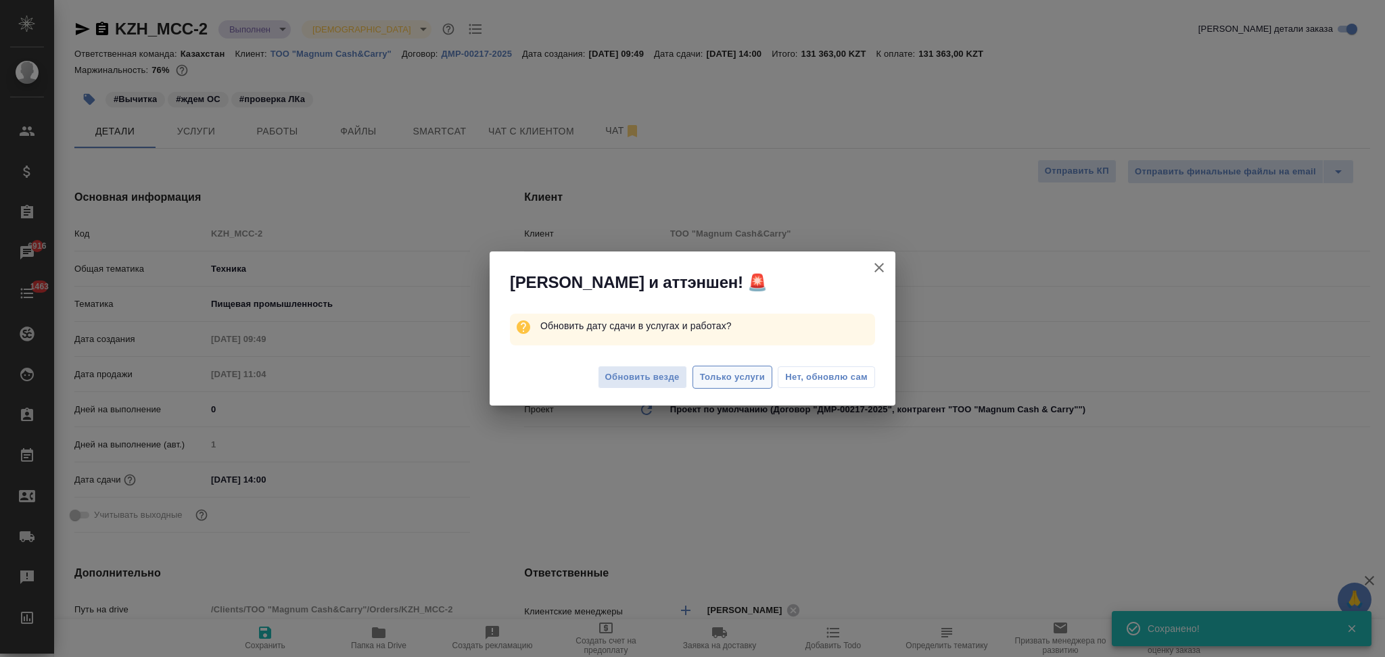
type textarea "x"
click at [751, 372] on span "Только услуги" at bounding box center [733, 378] width 66 height 16
type textarea "x"
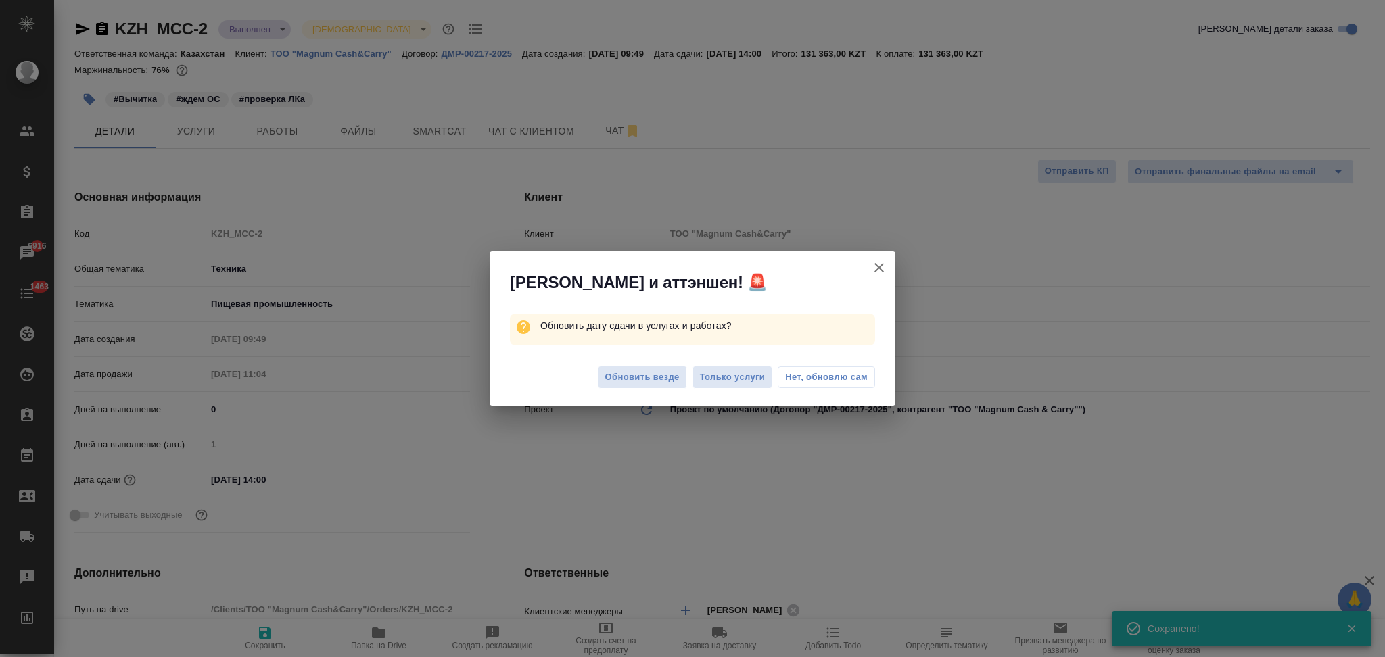
type textarea "x"
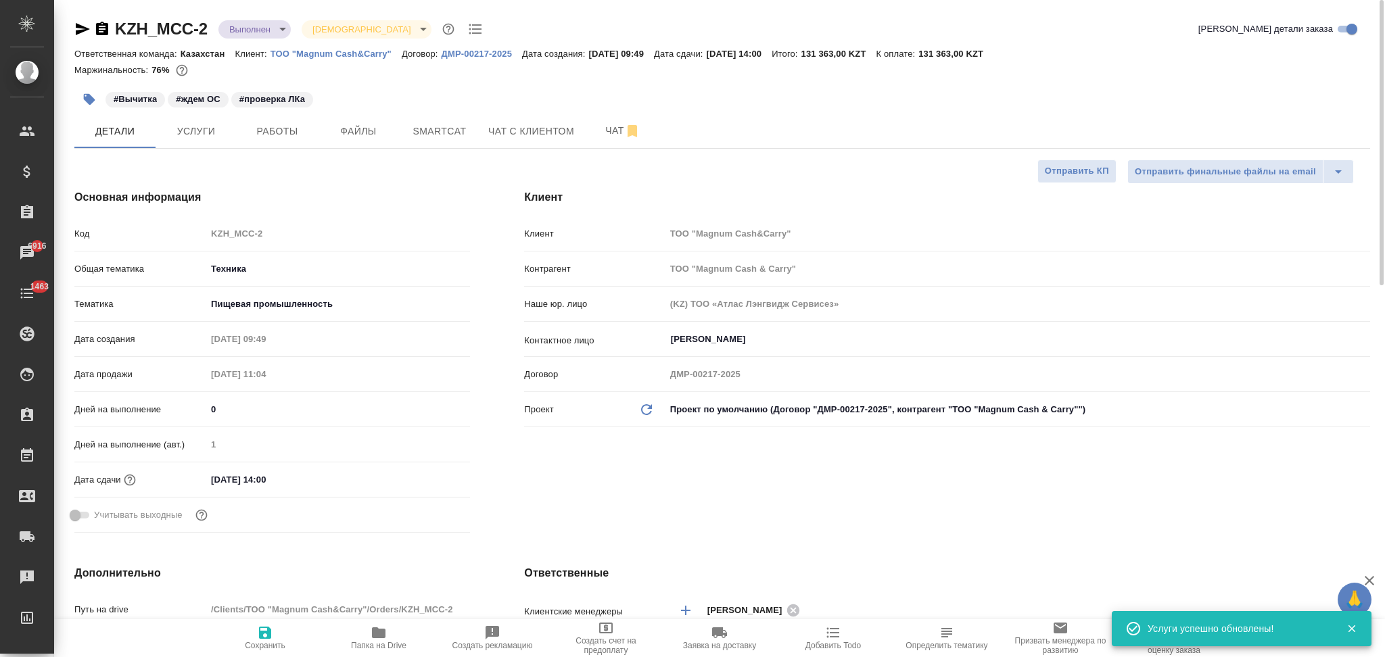
click at [239, 20] on body "🙏 .cls-1 fill:#fff; AWATERA Aslanukova Sati Клиенты Спецификации Заказы 6916 Ча…" at bounding box center [692, 328] width 1385 height 657
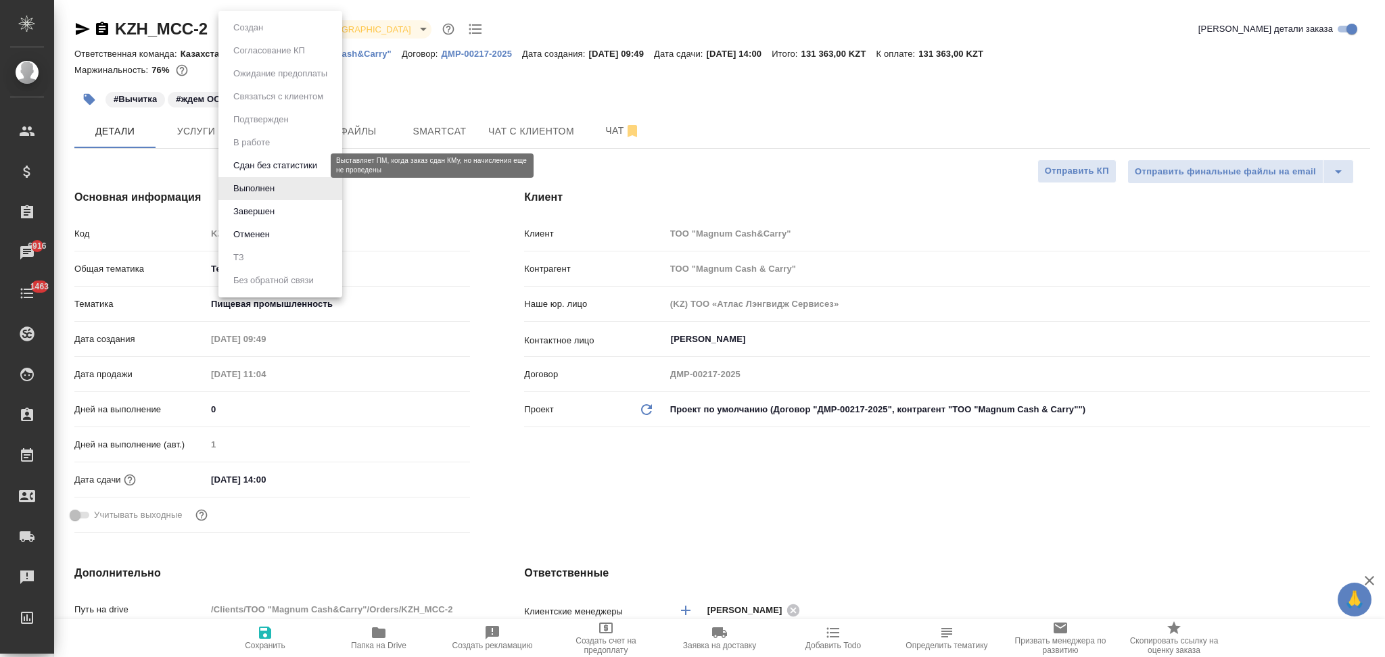
click at [250, 160] on button "Сдан без статистики" at bounding box center [275, 165] width 92 height 15
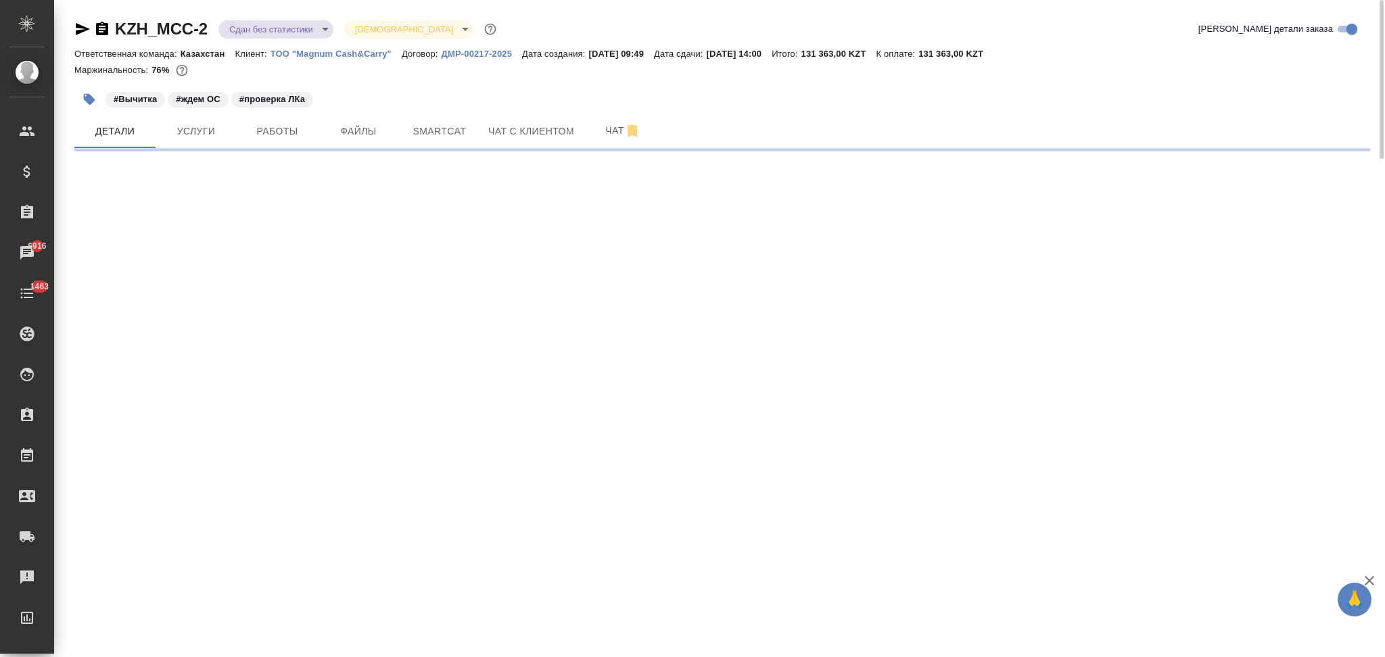
select select "RU"
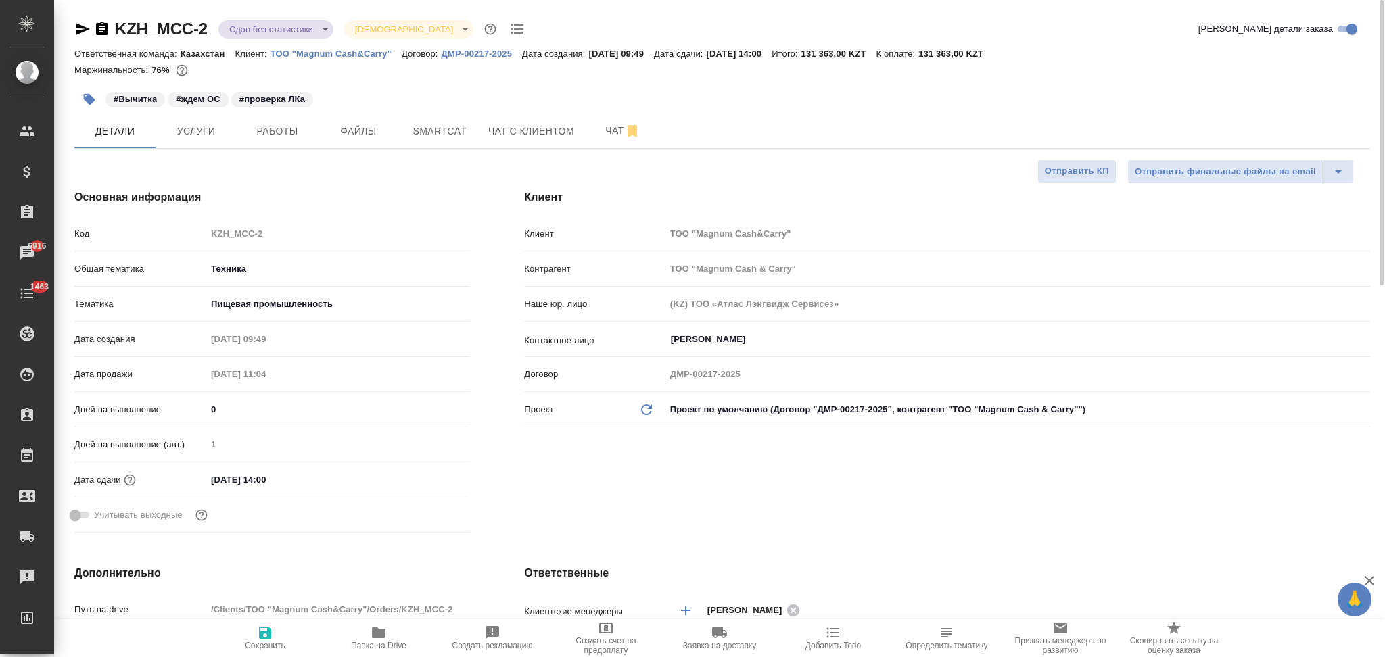
type textarea "x"
click at [254, 30] on body "🙏 .cls-1 fill:#fff; AWATERA Aslanukova Sati Клиенты Спецификации Заказы 6916 Ча…" at bounding box center [692, 328] width 1385 height 657
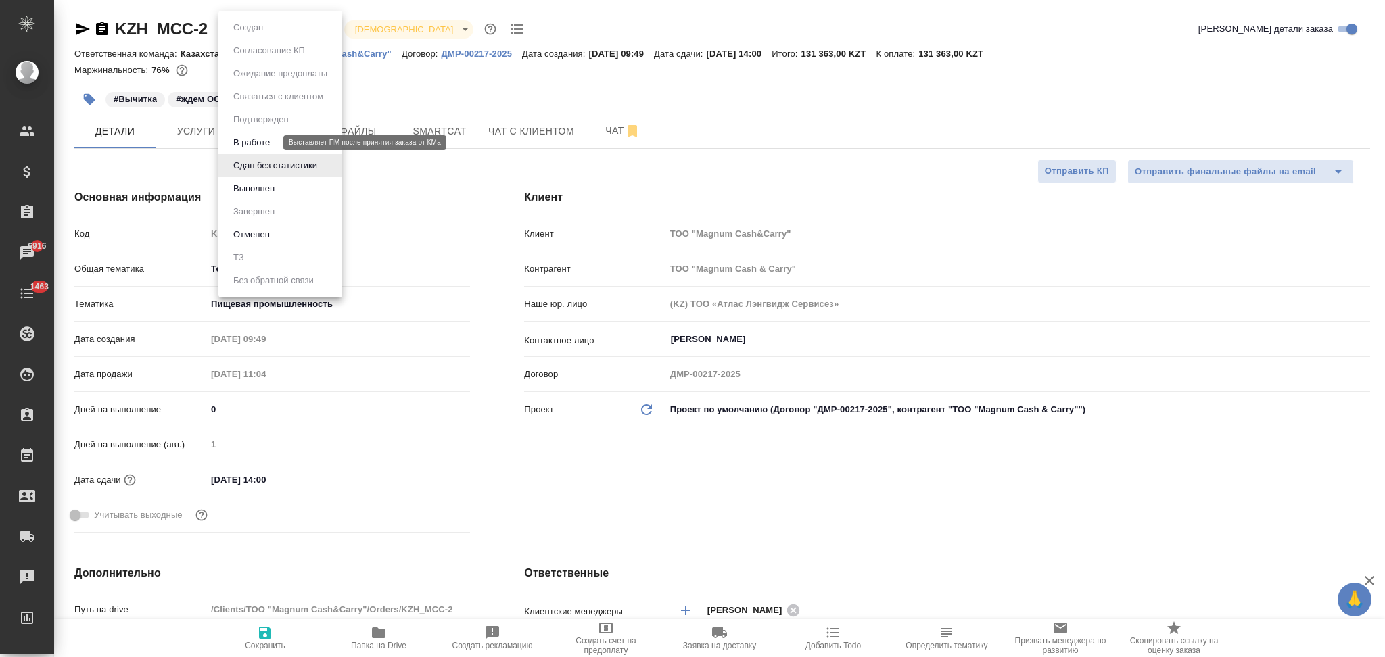
click at [250, 135] on button "В работе" at bounding box center [251, 142] width 45 height 15
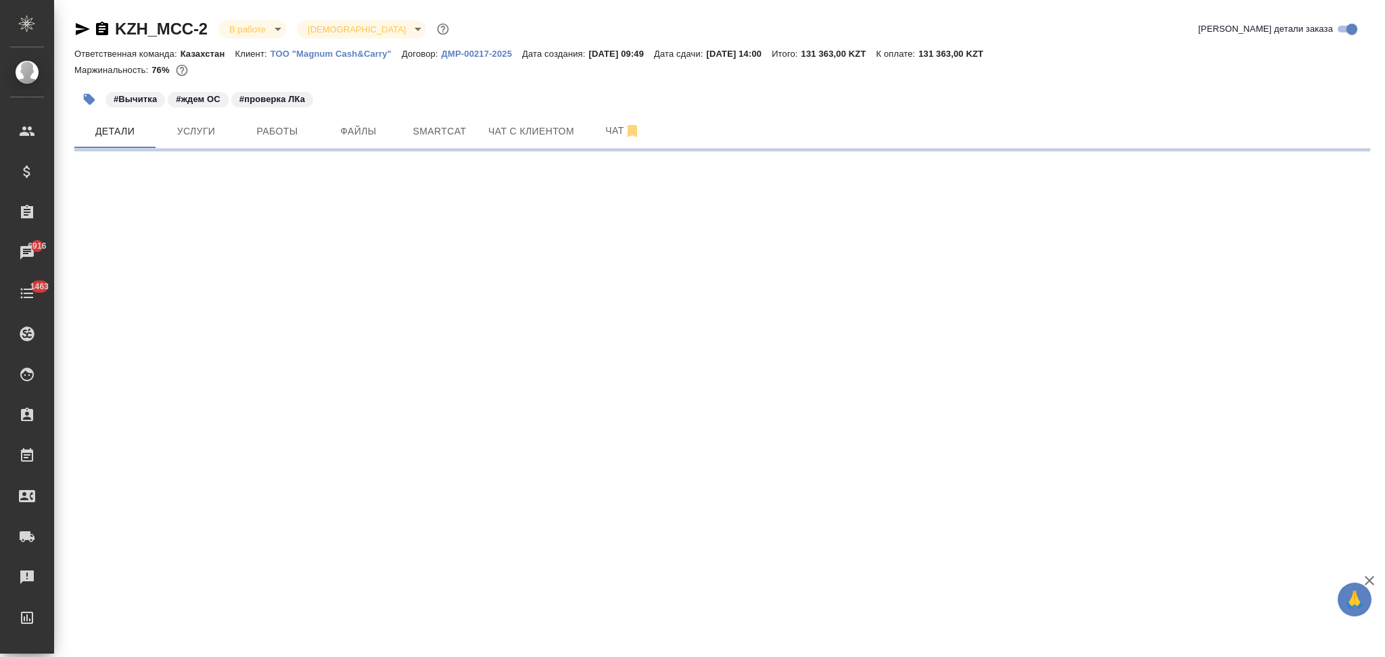
select select "RU"
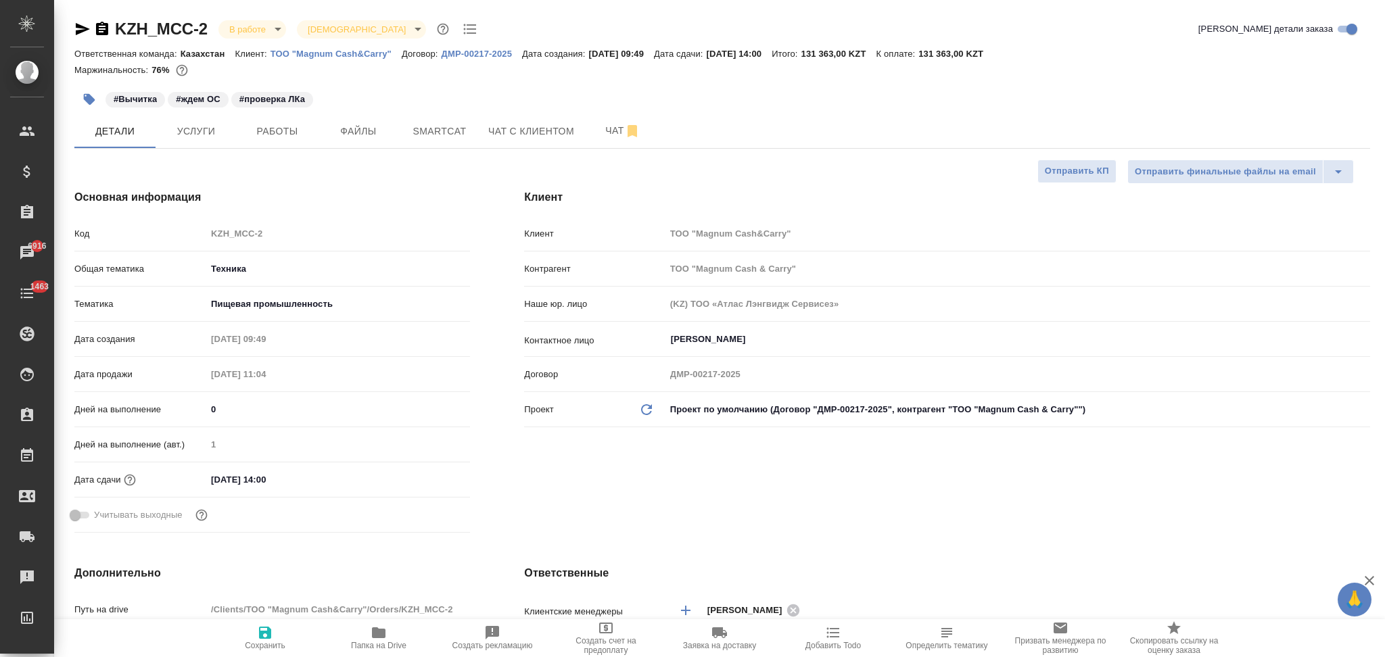
type textarea "x"
click at [93, 97] on icon "button" at bounding box center [90, 100] width 14 height 14
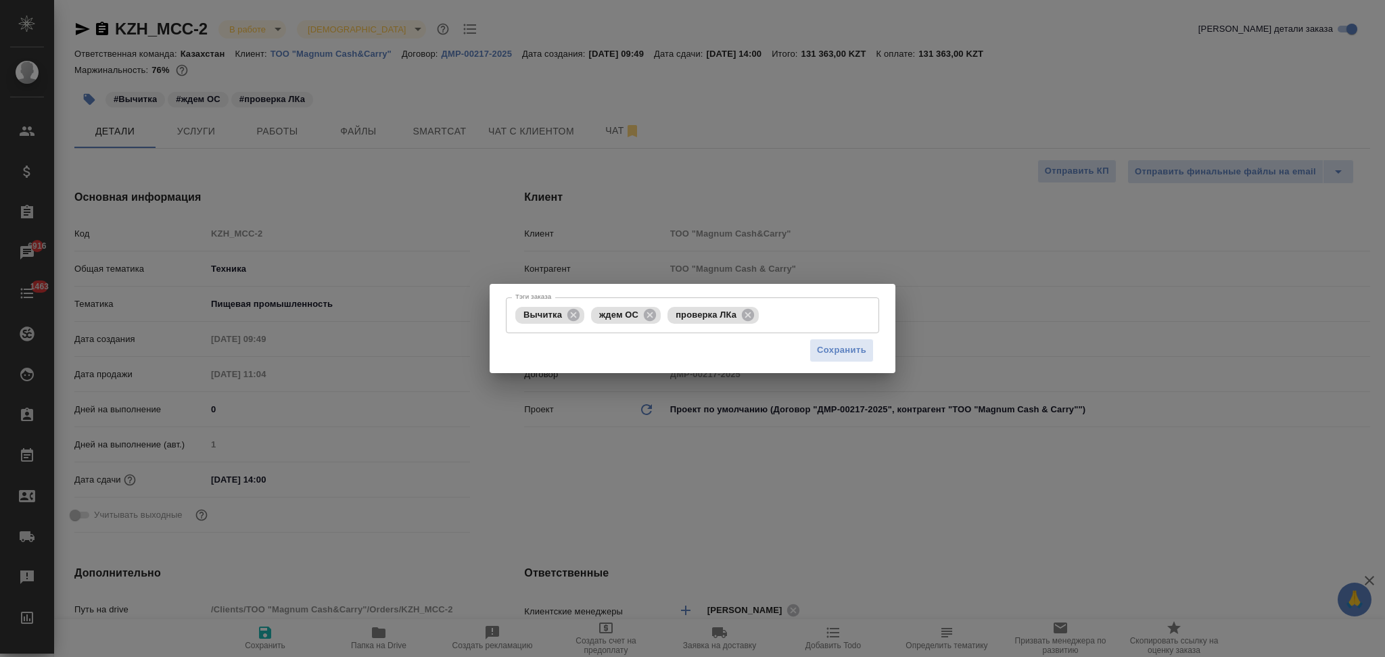
click at [890, 202] on div "Тэги заказа Вычитка ждем ОС проверка ЛКа Тэги заказа Сохранить" at bounding box center [692, 328] width 1385 height 657
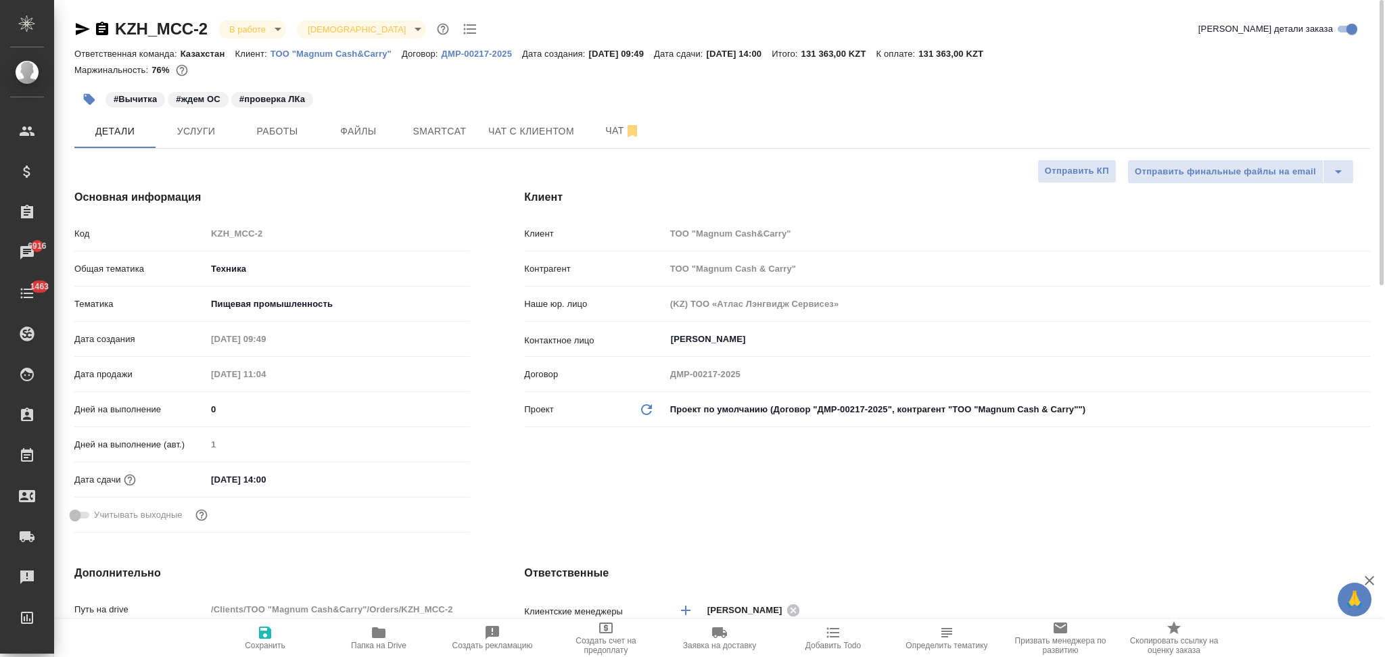
type textarea "x"
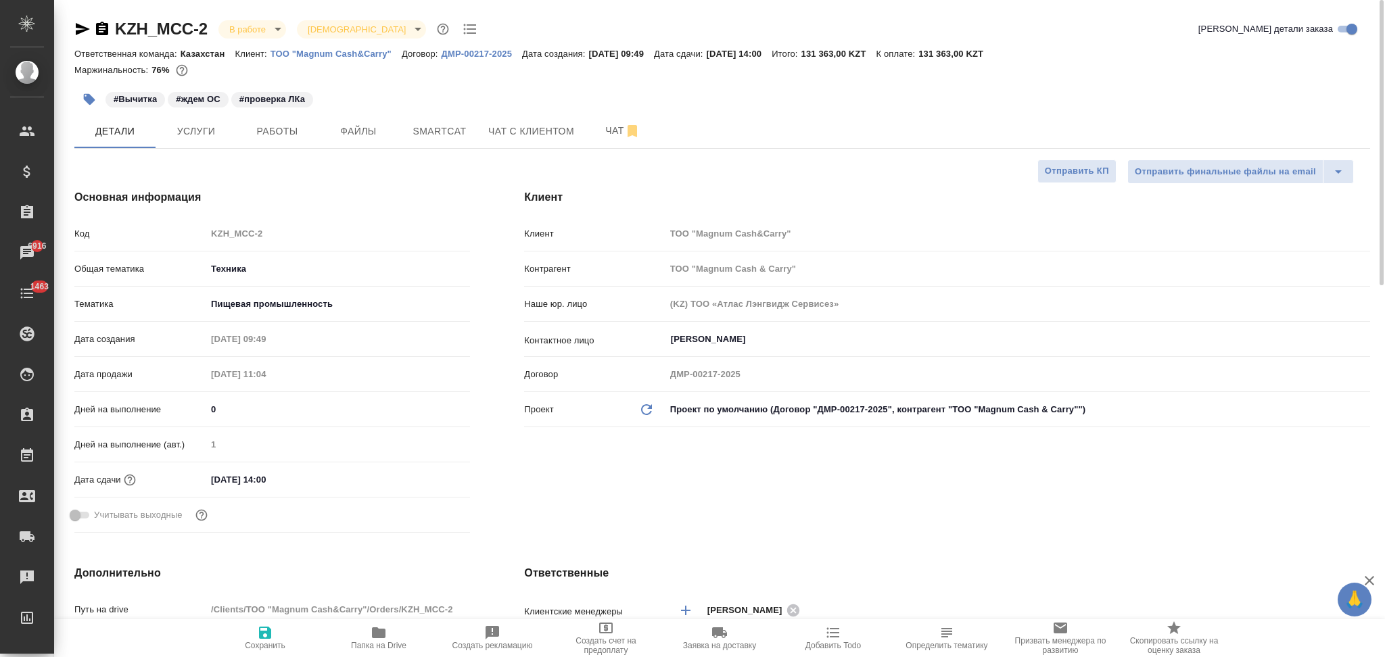
type textarea "x"
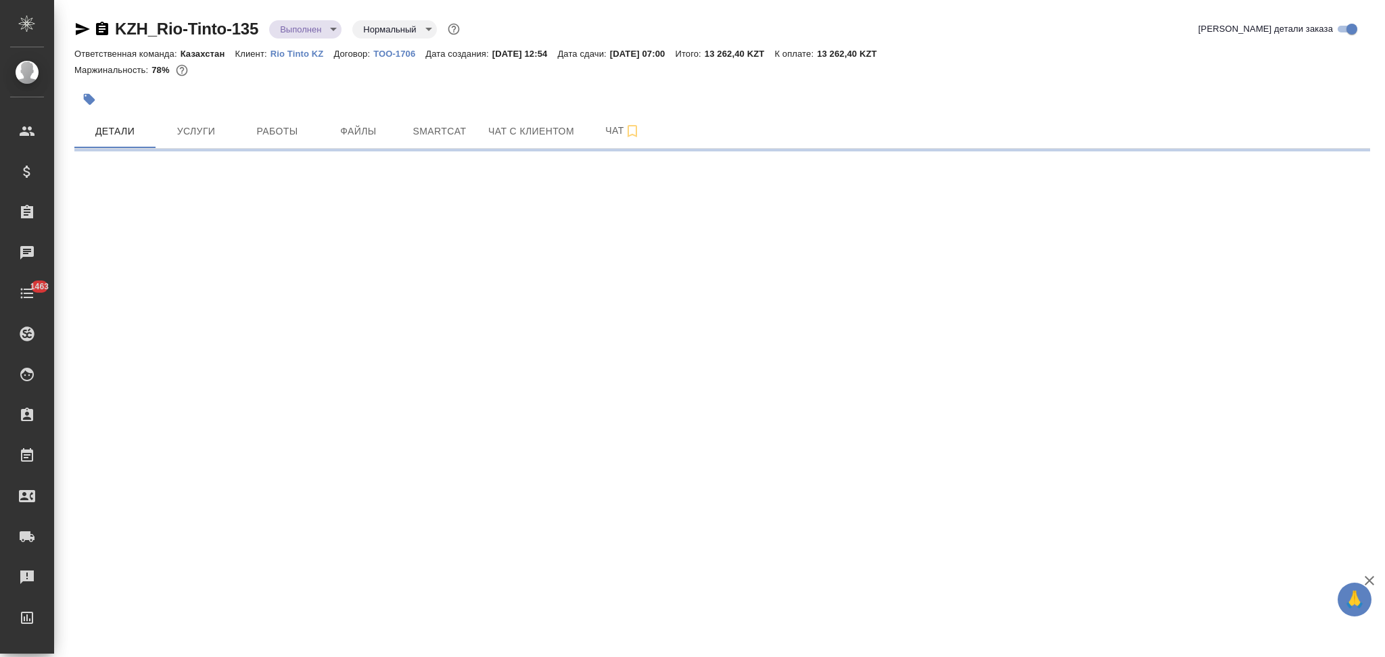
select select "RU"
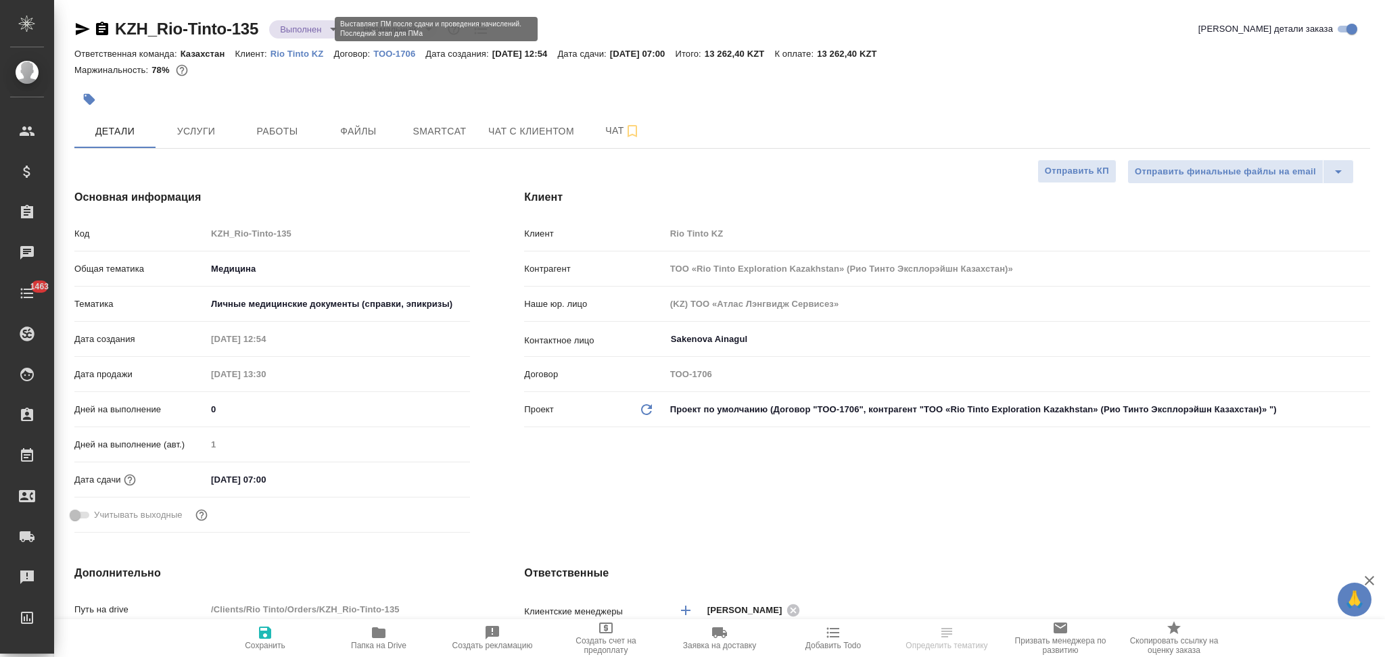
type textarea "x"
click at [296, 28] on body "🙏 .cls-1 fill:#fff; AWATERA Aslanukova Sati Клиенты Спецификации Заказы Чаты 14…" at bounding box center [692, 328] width 1385 height 657
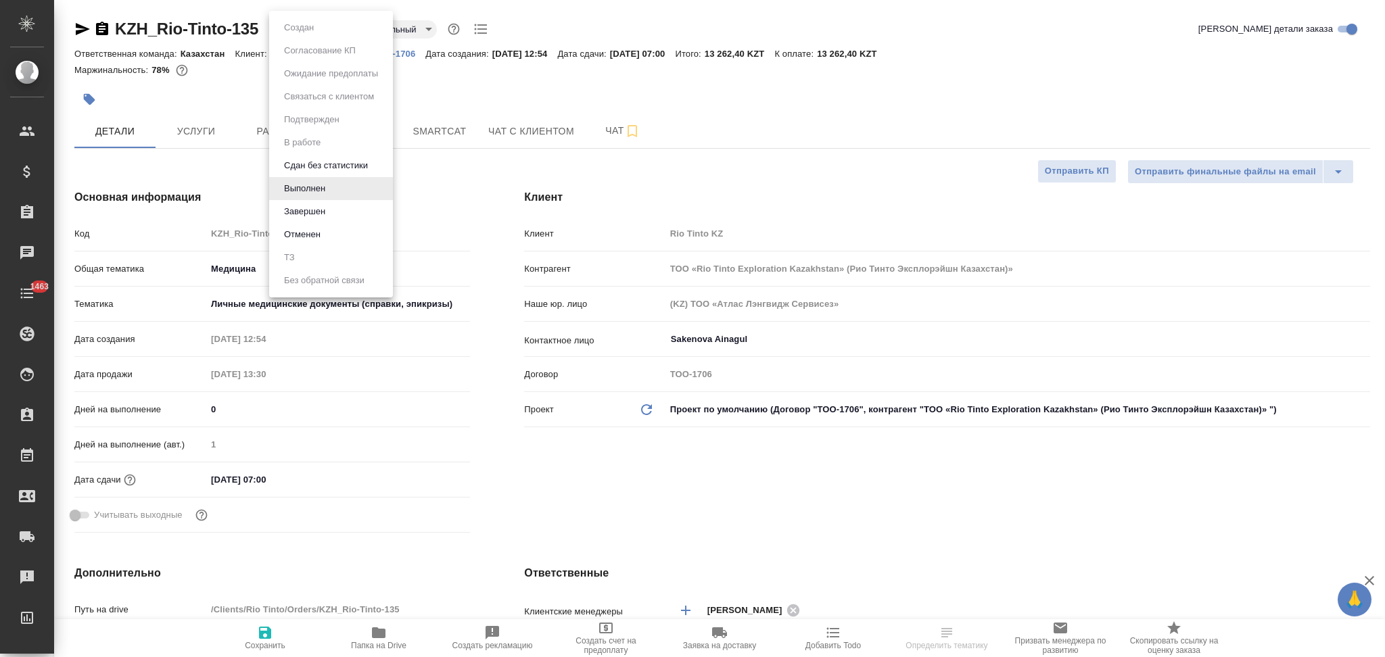
type input "ТОО «Rio Tinto Exploration Kazakhstan» (Рио Тинто Эксплорэйшн Казахстан)»"
type textarea "x"
type input "ТОО «Rio Tinto Exploration Kazakhstan» (Рио Тинто Эксплорэйшн Казахстан)»"
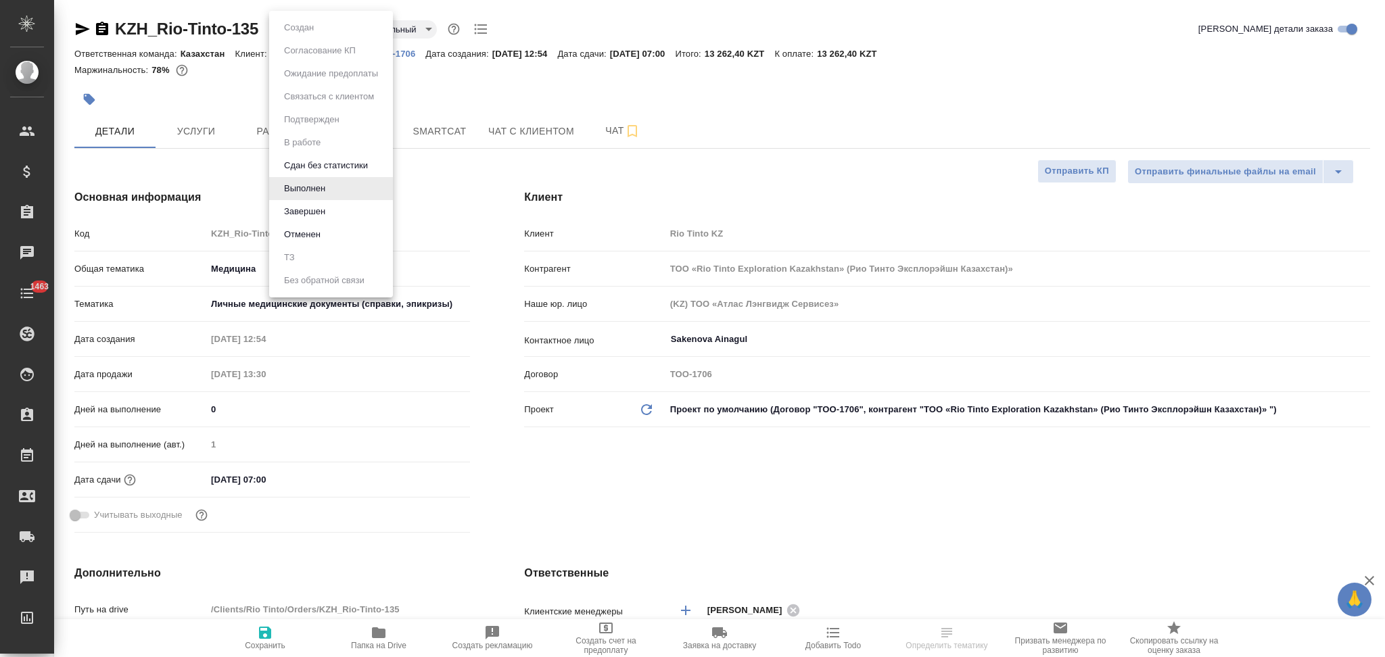
type textarea "x"
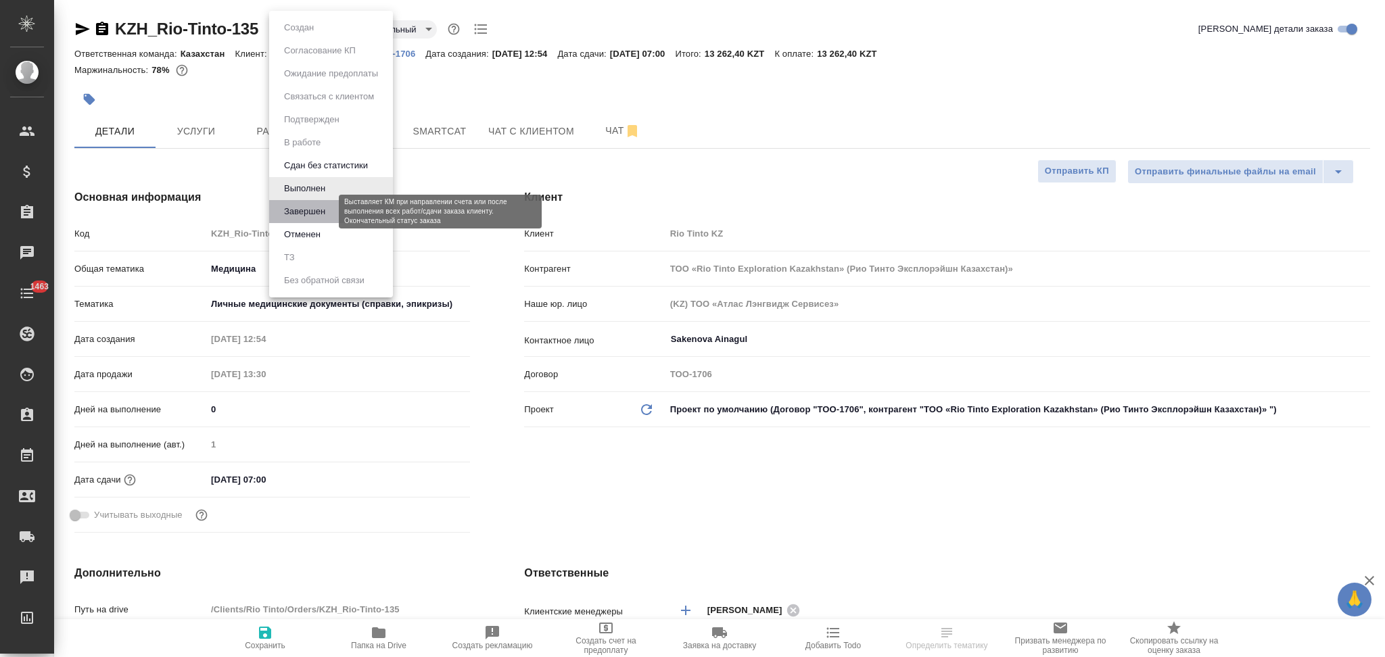
click at [295, 207] on button "Завершен" at bounding box center [304, 211] width 49 height 15
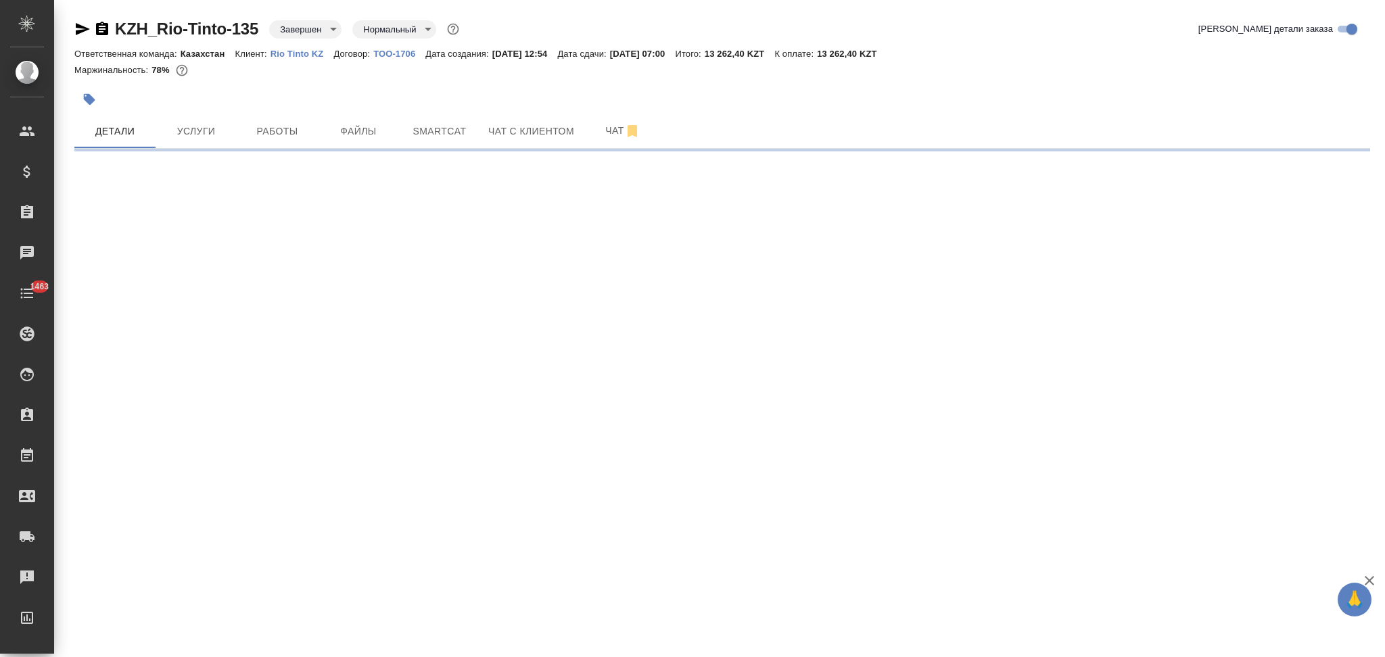
select select "RU"
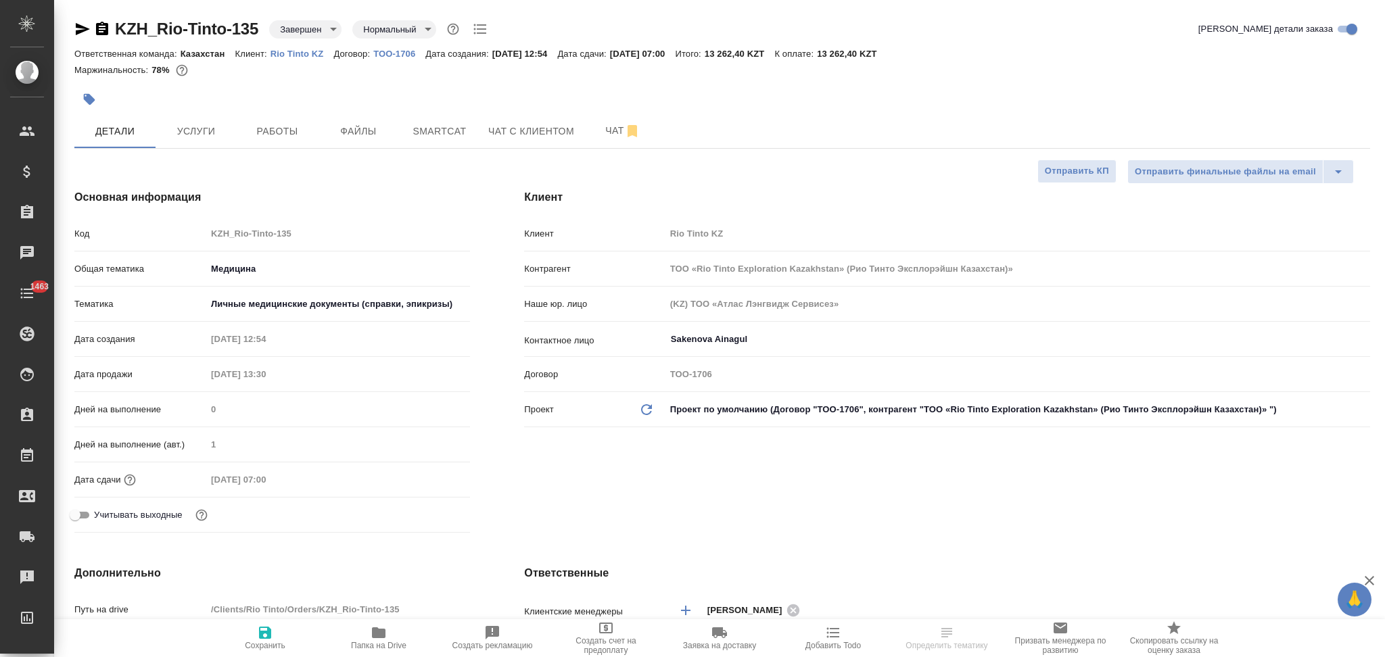
type textarea "x"
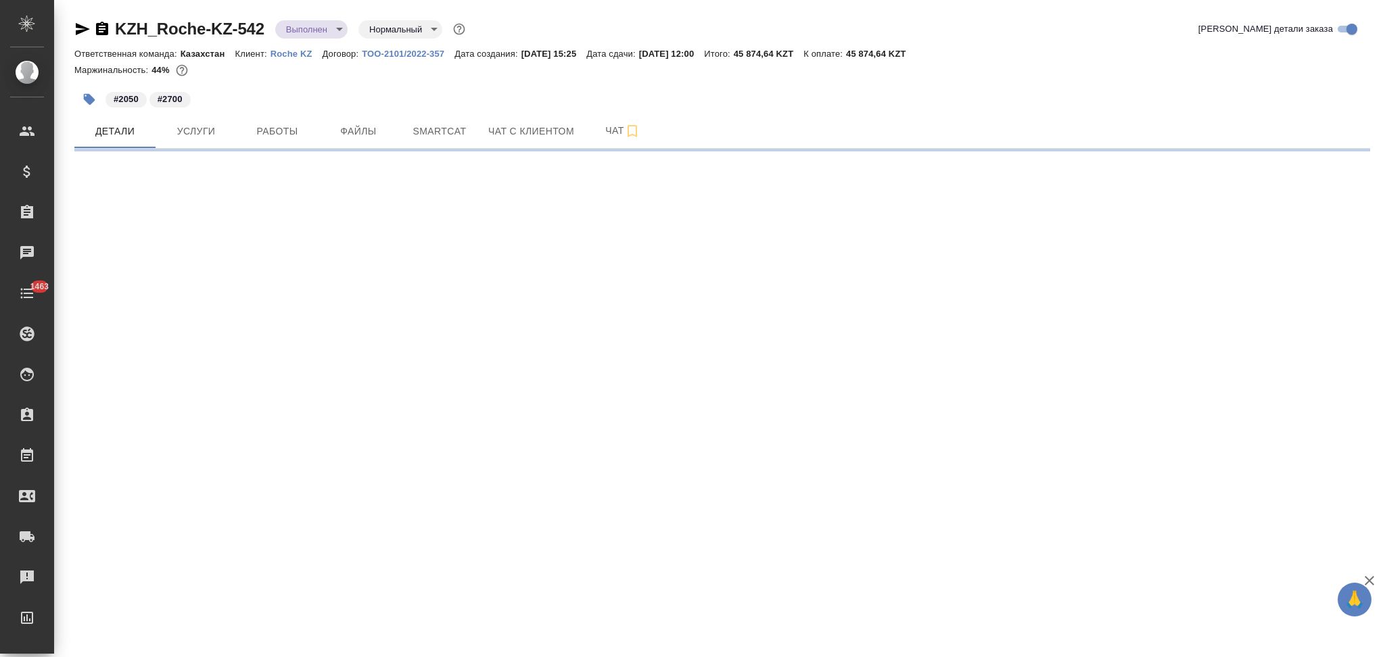
select select "RU"
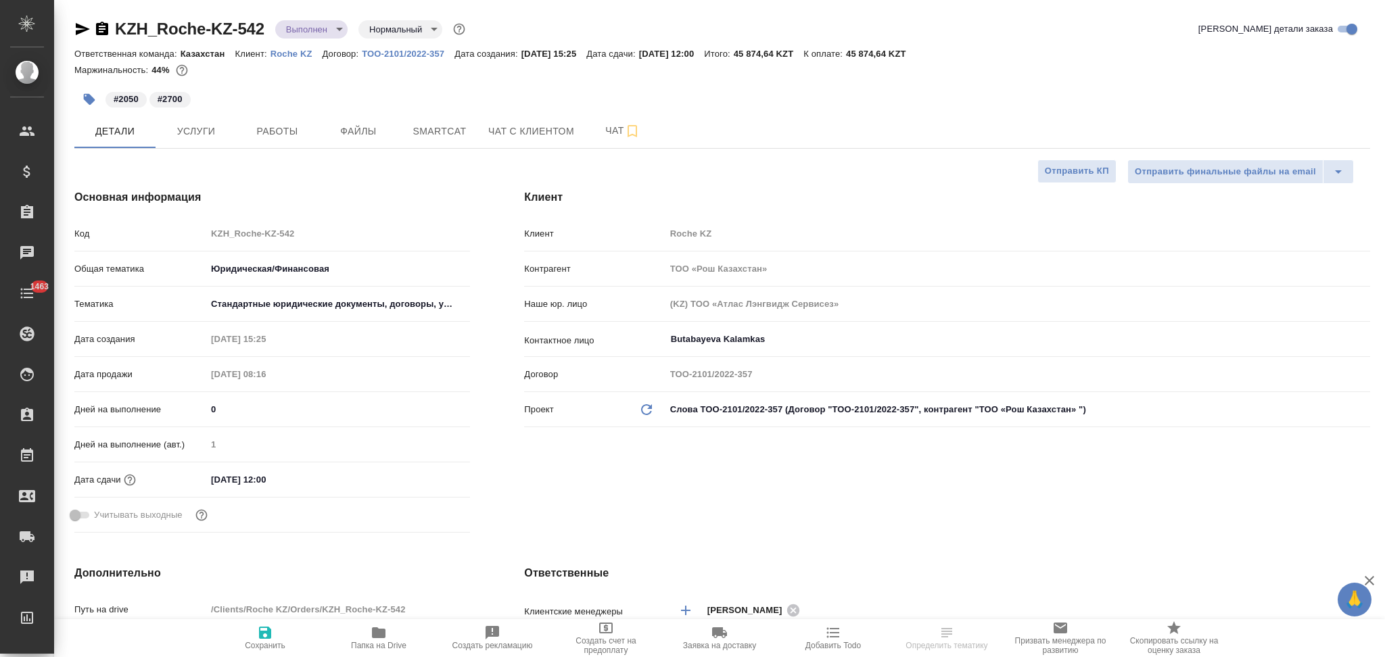
type textarea "x"
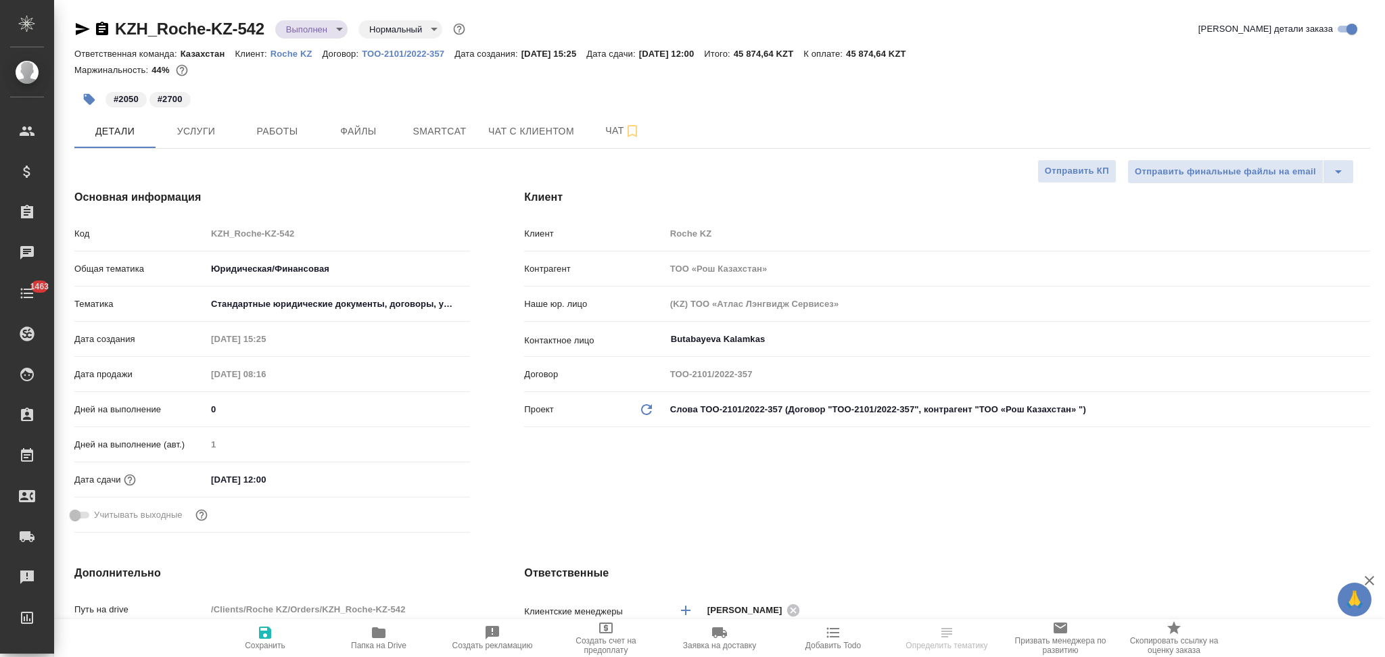
type textarea "x"
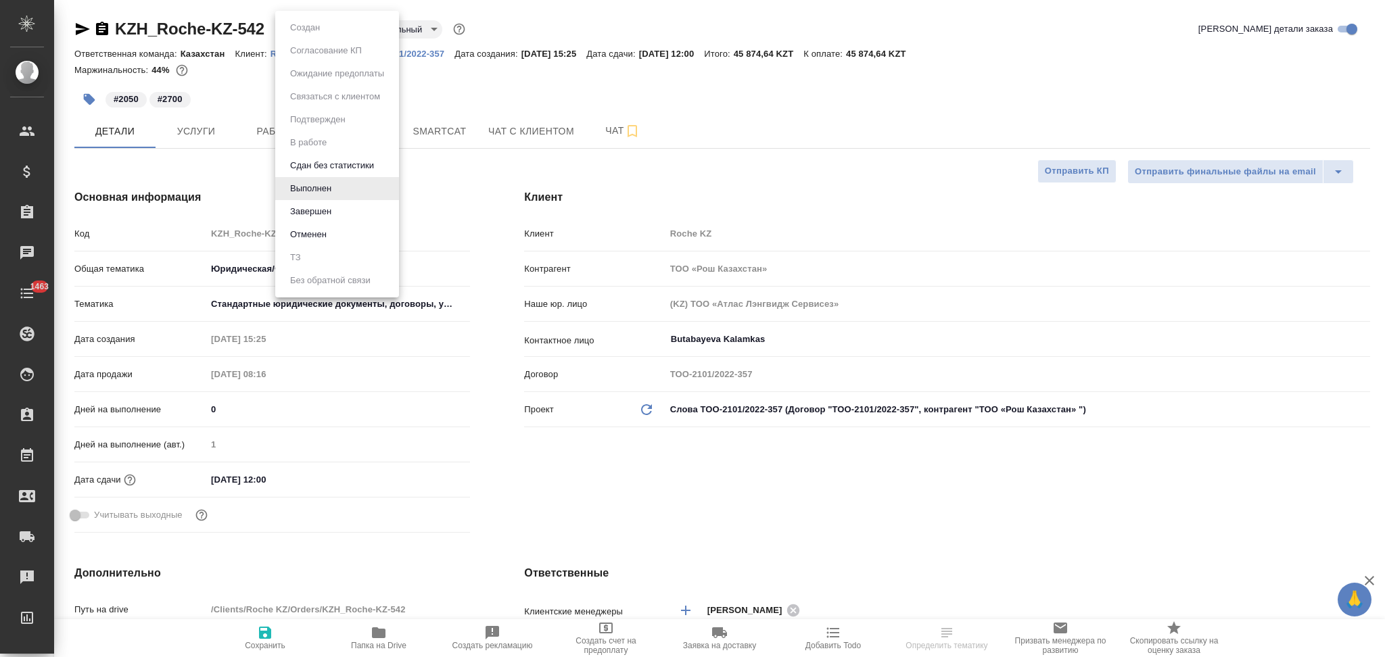
click at [308, 32] on body "🙏 .cls-1 fill:#fff; AWATERA Aslanukova Sati Клиенты Спецификации Заказы Чаты 14…" at bounding box center [692, 328] width 1385 height 657
type textarea "x"
click at [310, 212] on button "Завершен" at bounding box center [310, 211] width 49 height 15
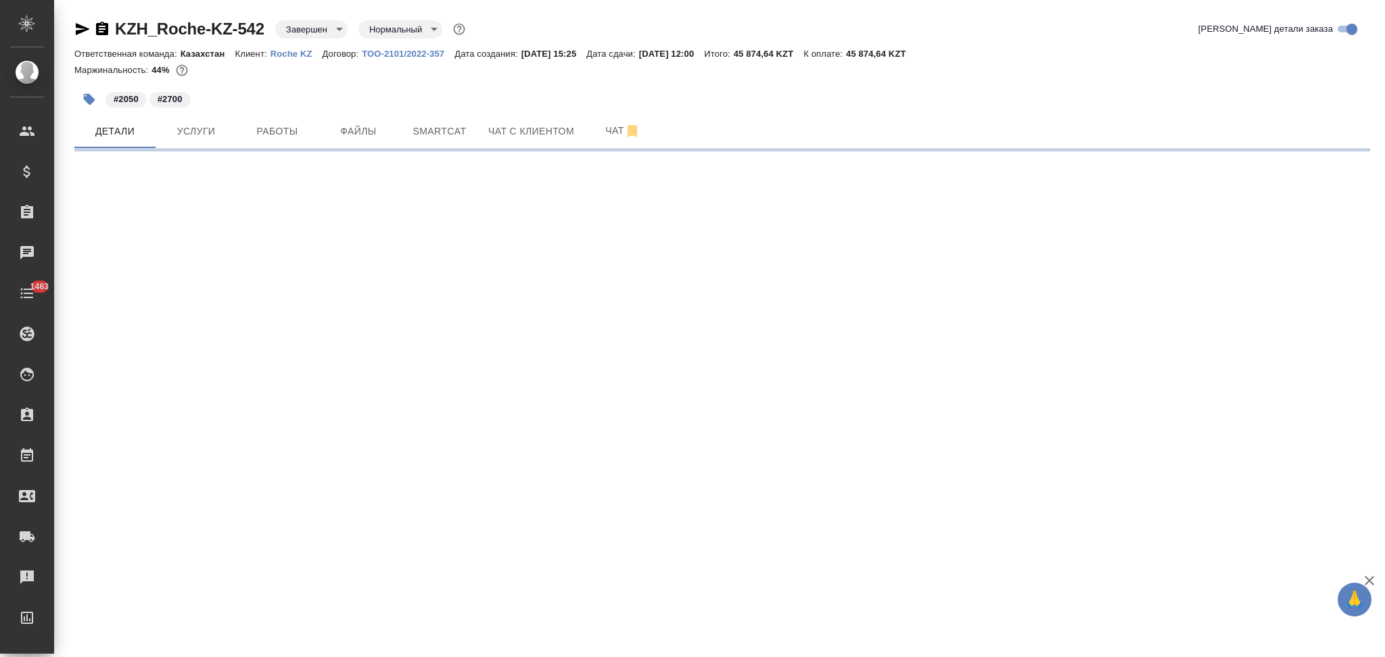
select select "RU"
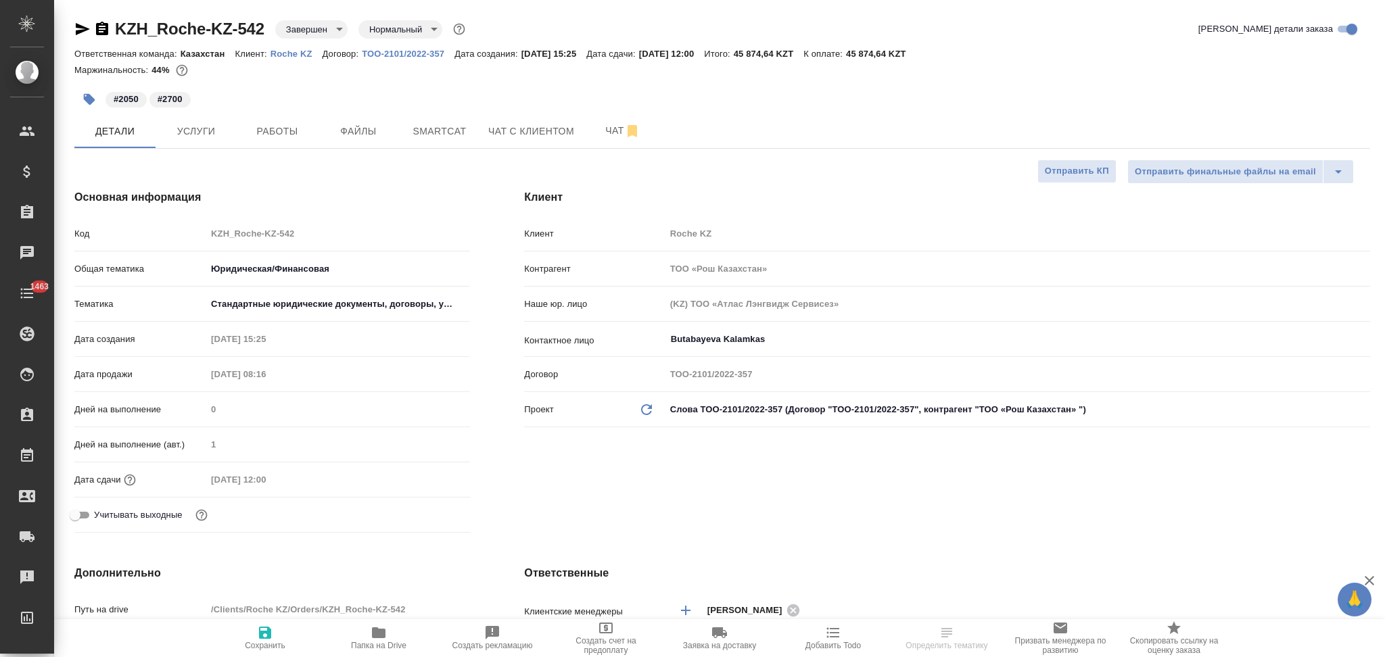
type textarea "x"
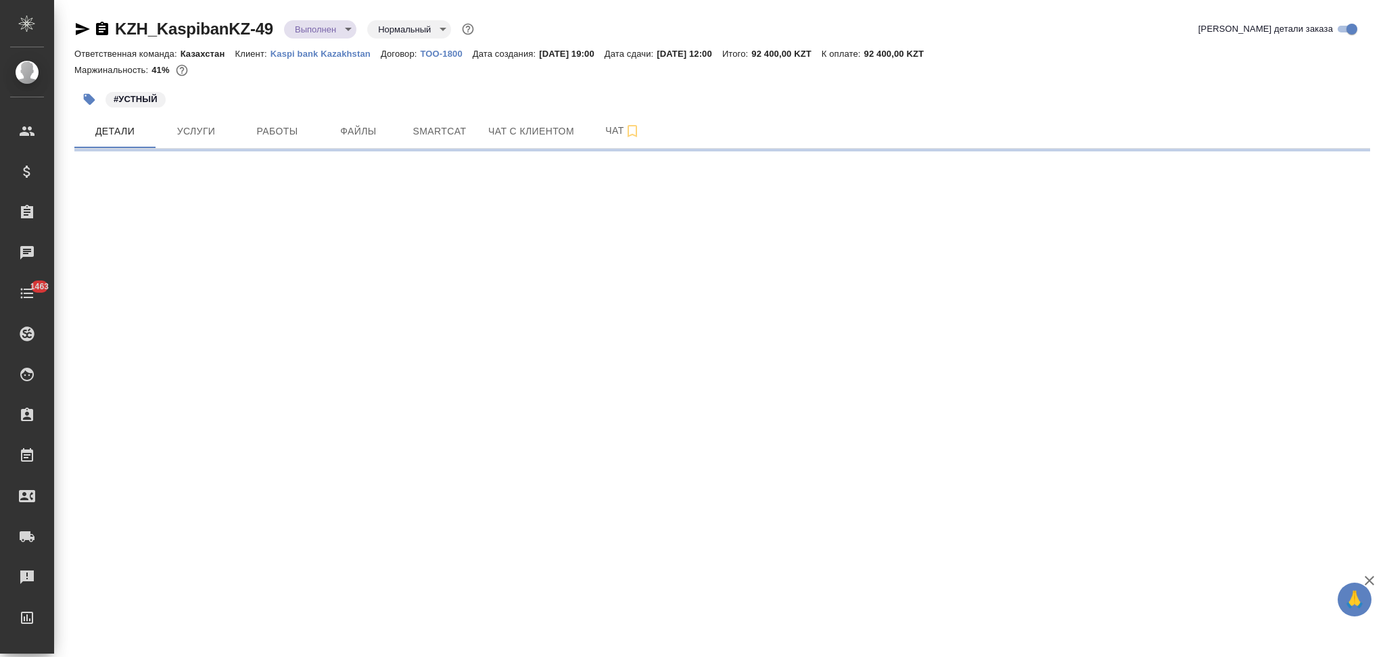
select select "RU"
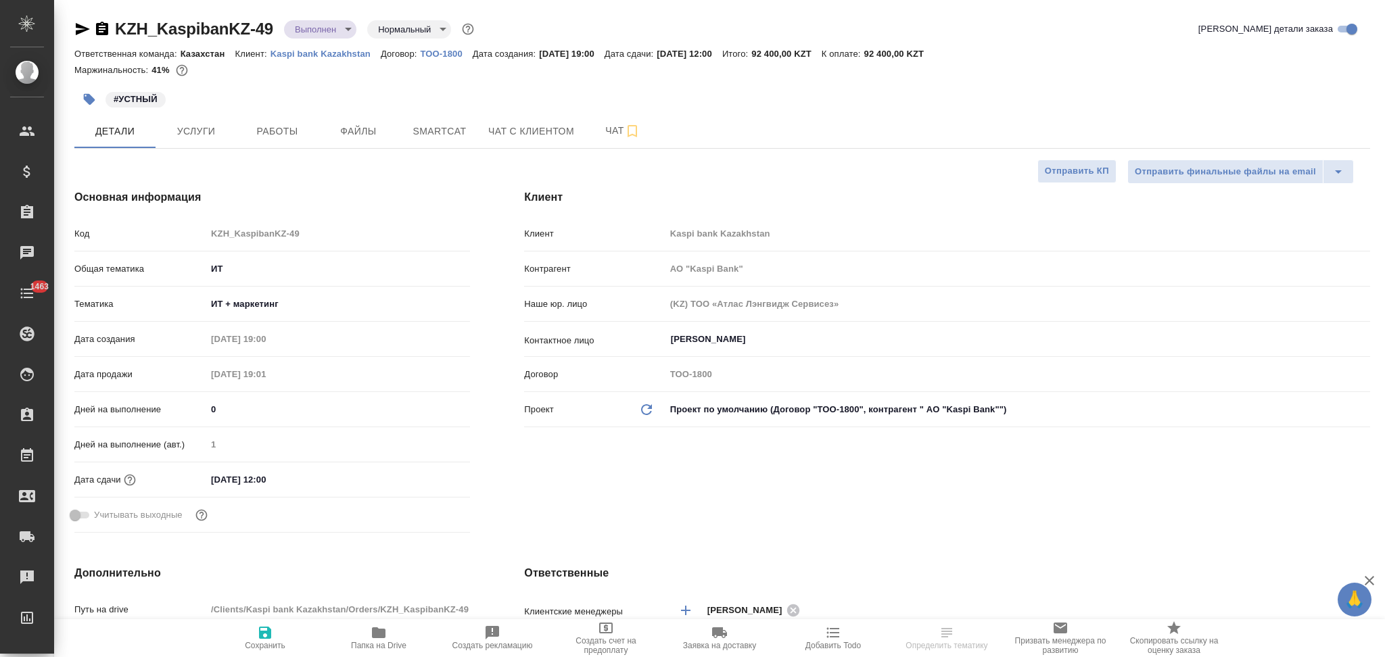
type textarea "x"
type input "АО "Kaspi Bank""
type textarea "x"
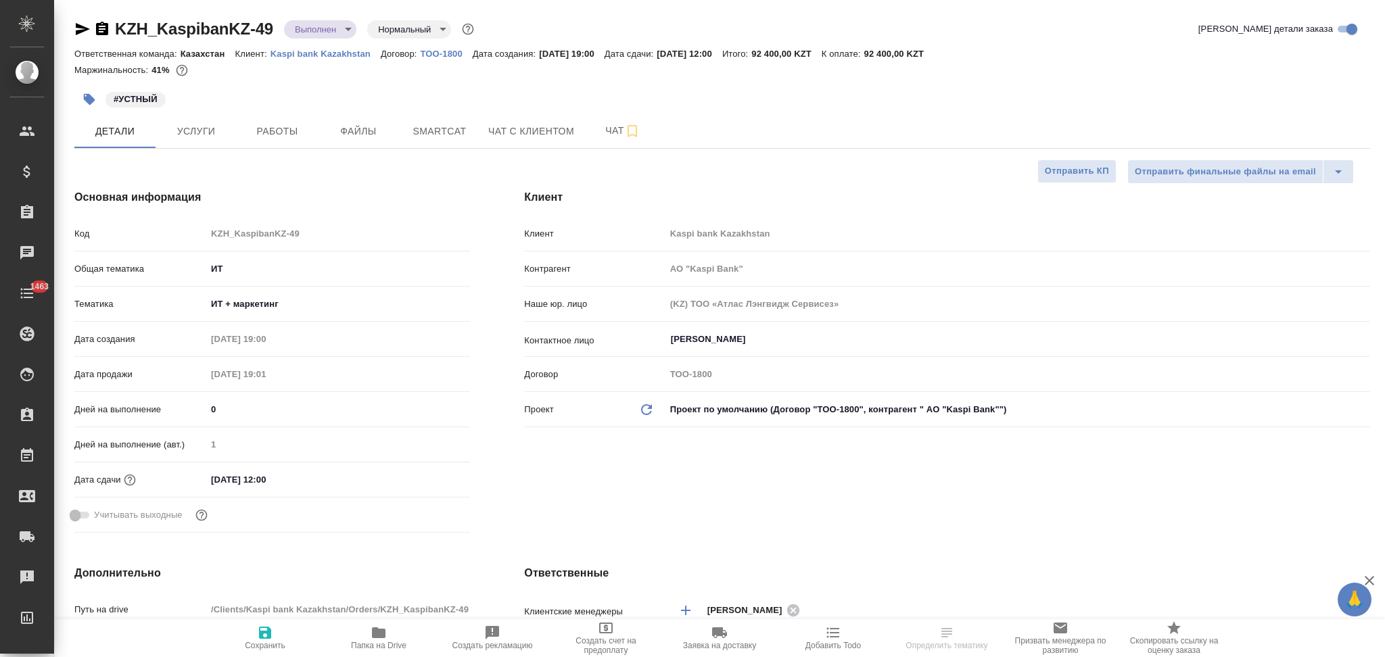
type textarea "x"
type input "АО "Kaspi Bank""
type textarea "x"
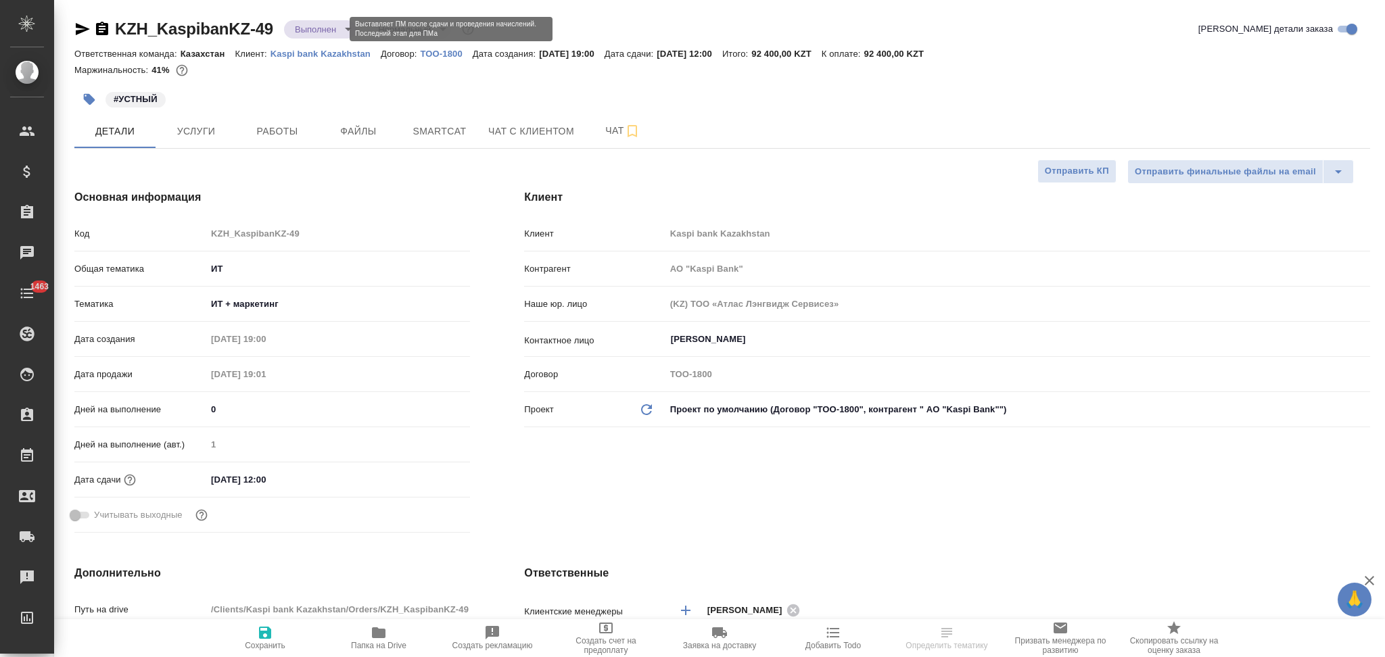
type textarea "x"
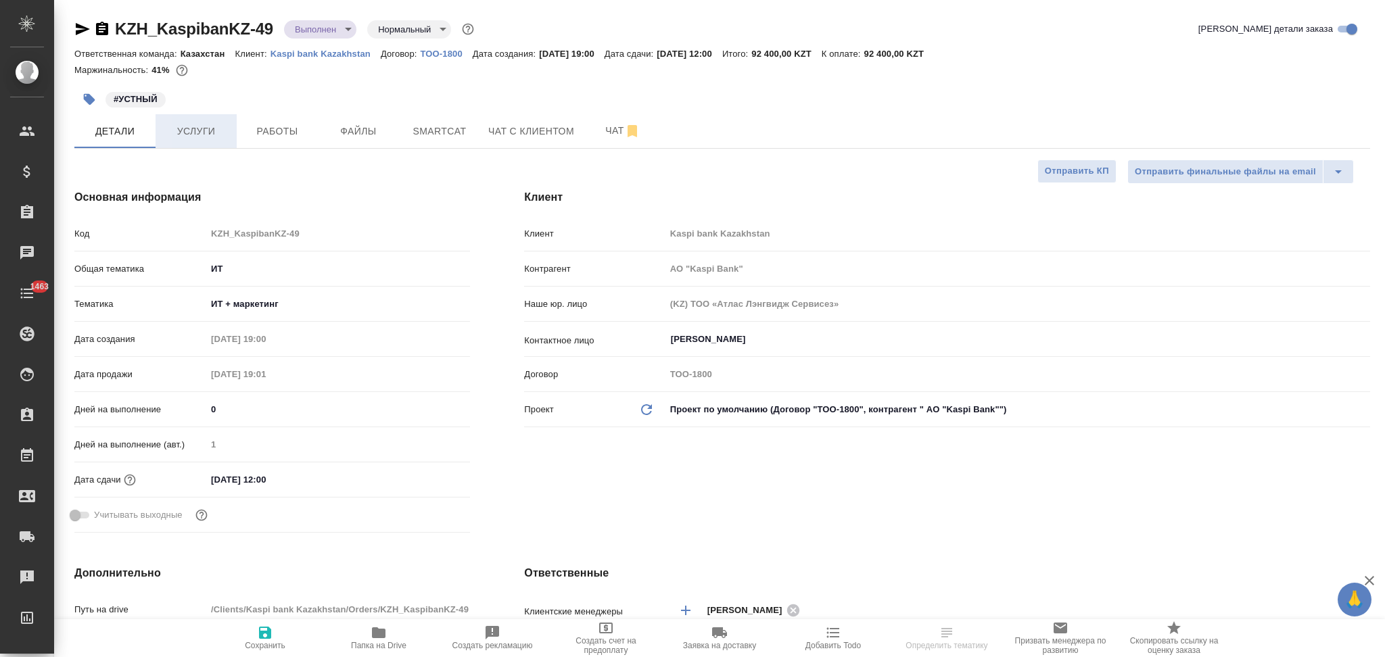
click at [195, 135] on span "Услуги" at bounding box center [196, 131] width 65 height 17
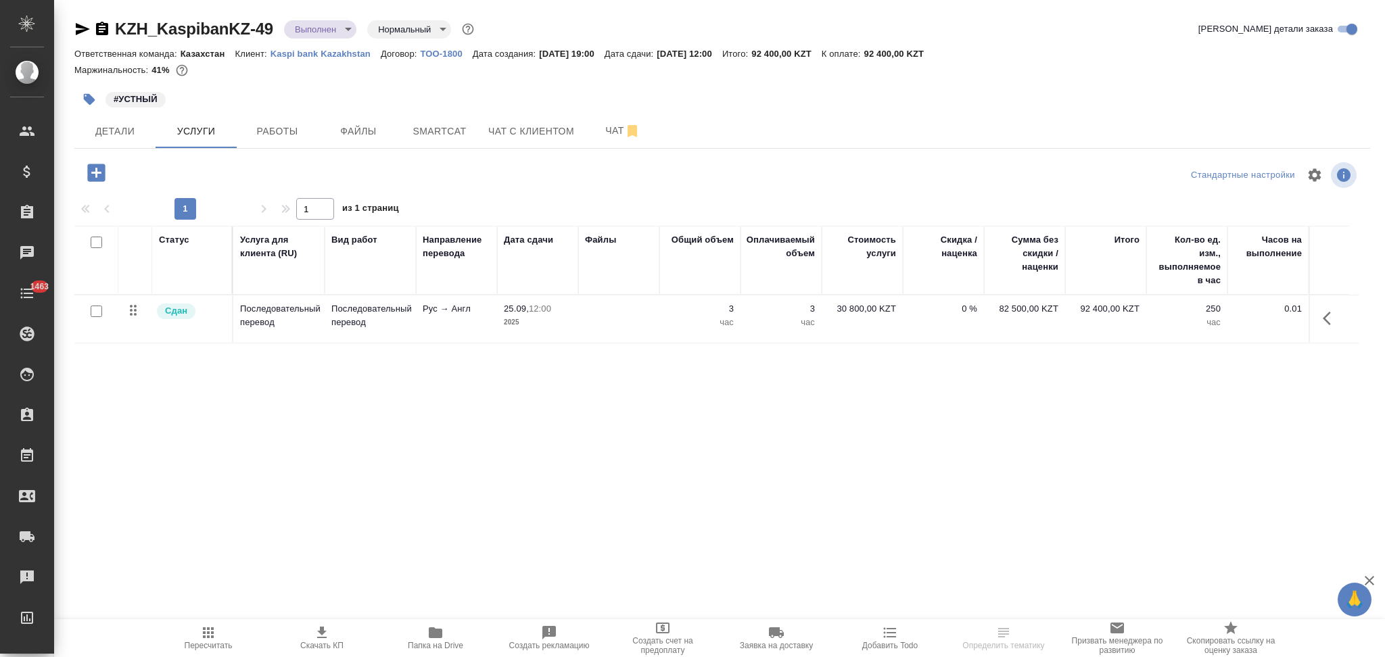
click at [311, 621] on button "Скачать КП" at bounding box center [322, 638] width 114 height 38
click at [306, 23] on body "🙏 .cls-1 fill:#fff; AWATERA Aslanukova Sati Клиенты Спецификации Заказы 6916 Ча…" at bounding box center [692, 328] width 1385 height 657
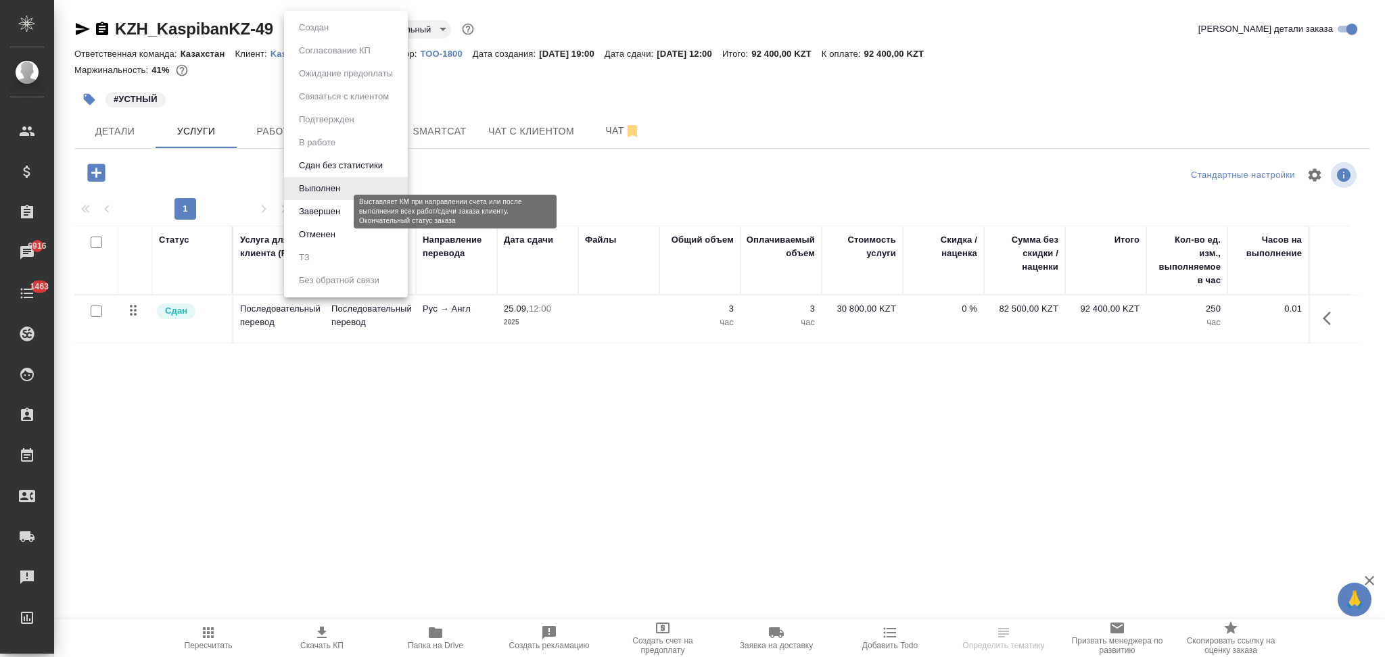
click at [337, 210] on button "Завершен" at bounding box center [319, 211] width 49 height 15
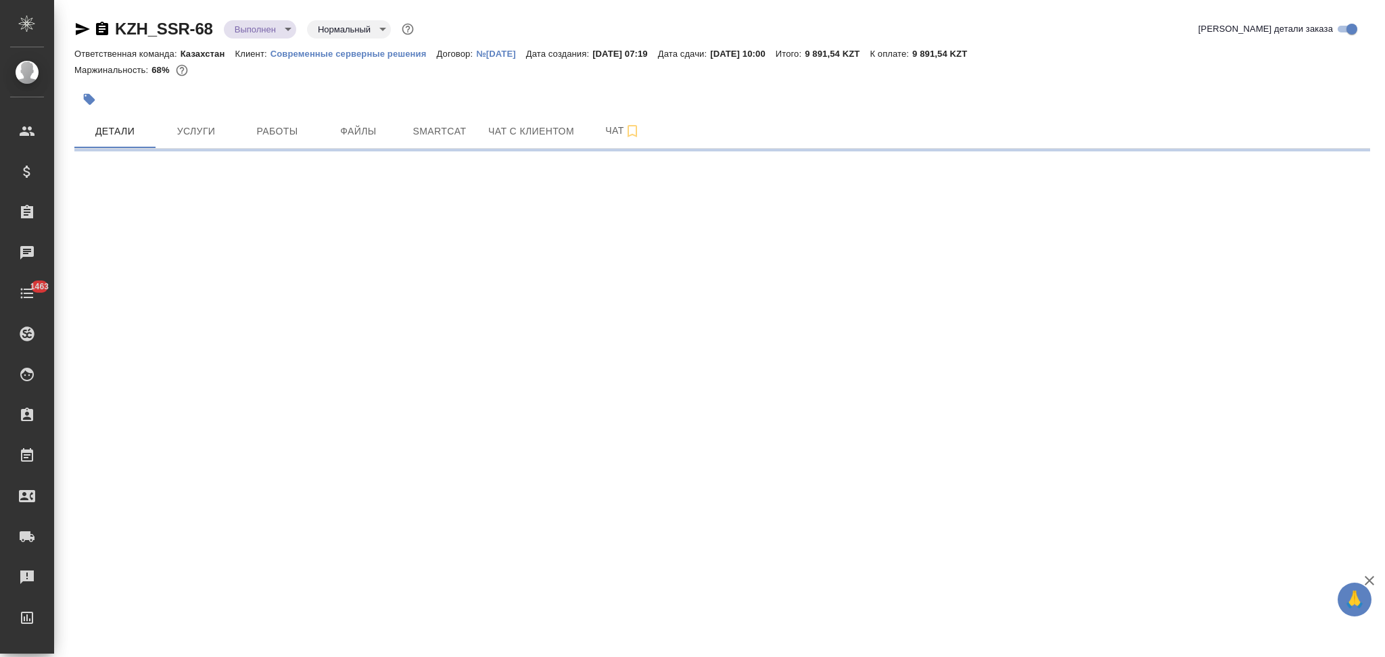
select select "RU"
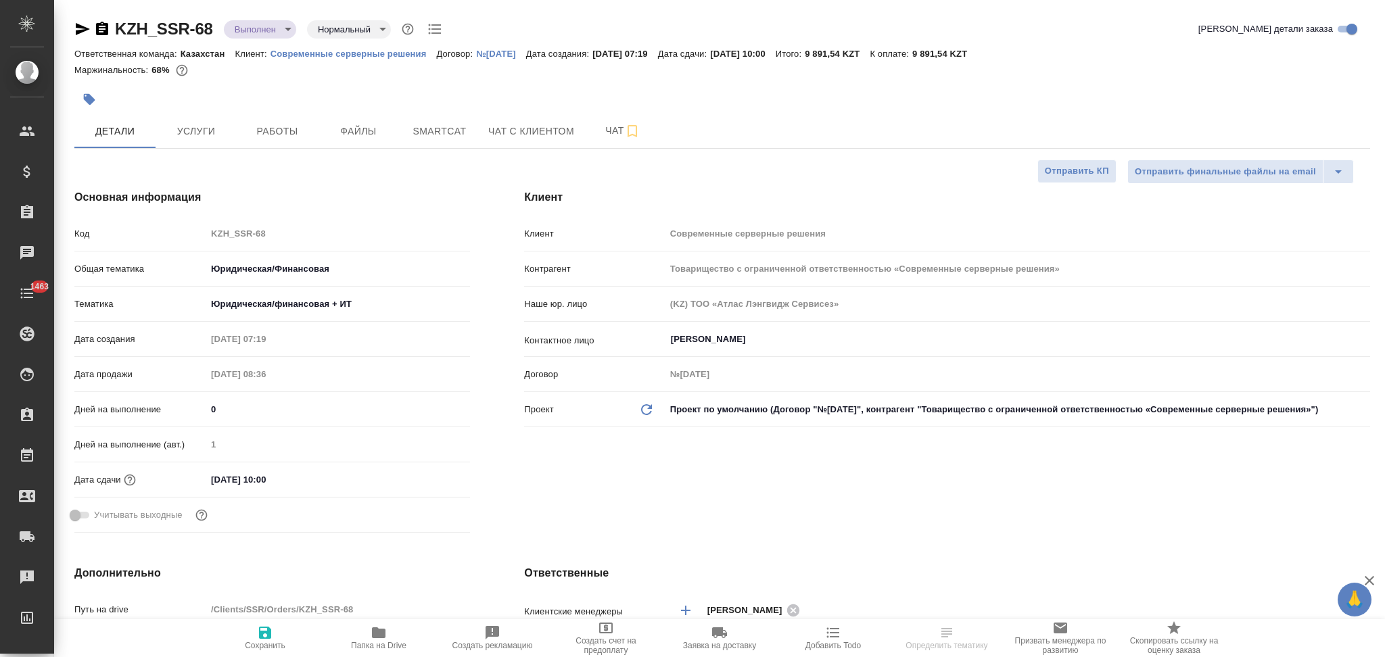
type textarea "x"
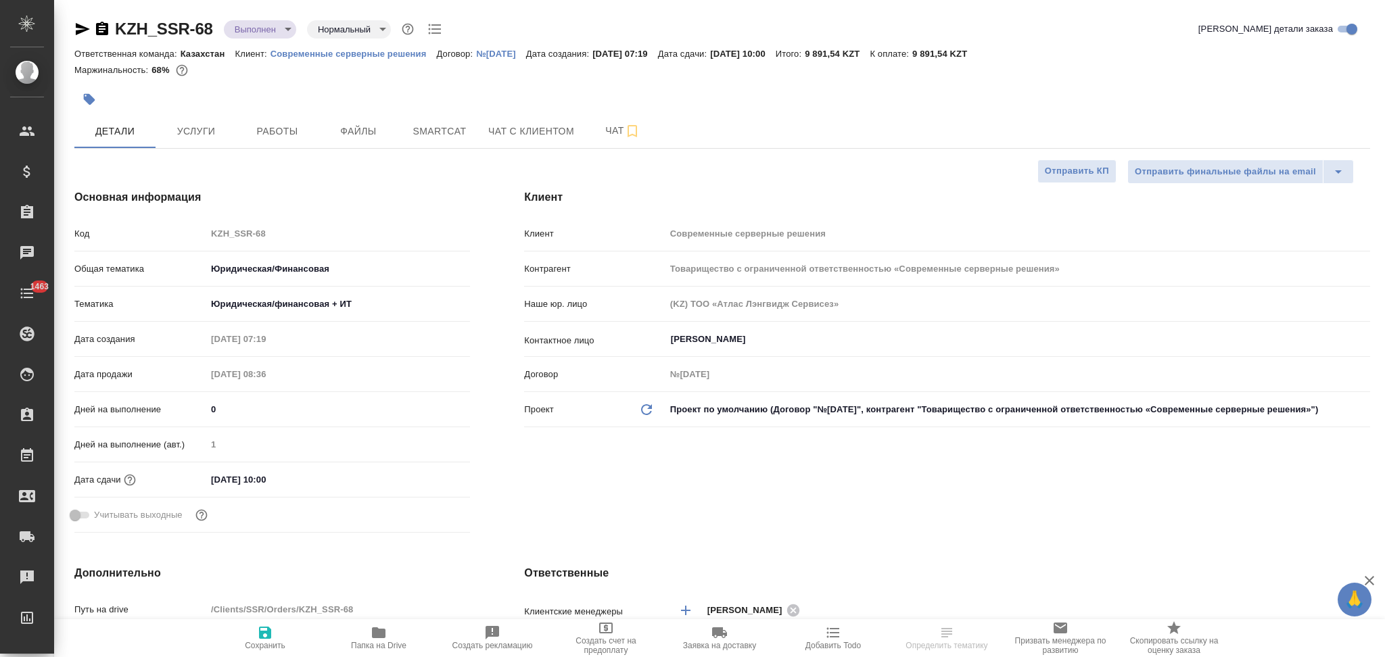
type textarea "x"
click at [241, 31] on body "🙏 .cls-1 fill:#fff; AWATERA Aslanukova Sati Клиенты Спецификации Заказы Чаты 14…" at bounding box center [692, 328] width 1385 height 657
type textarea "x"
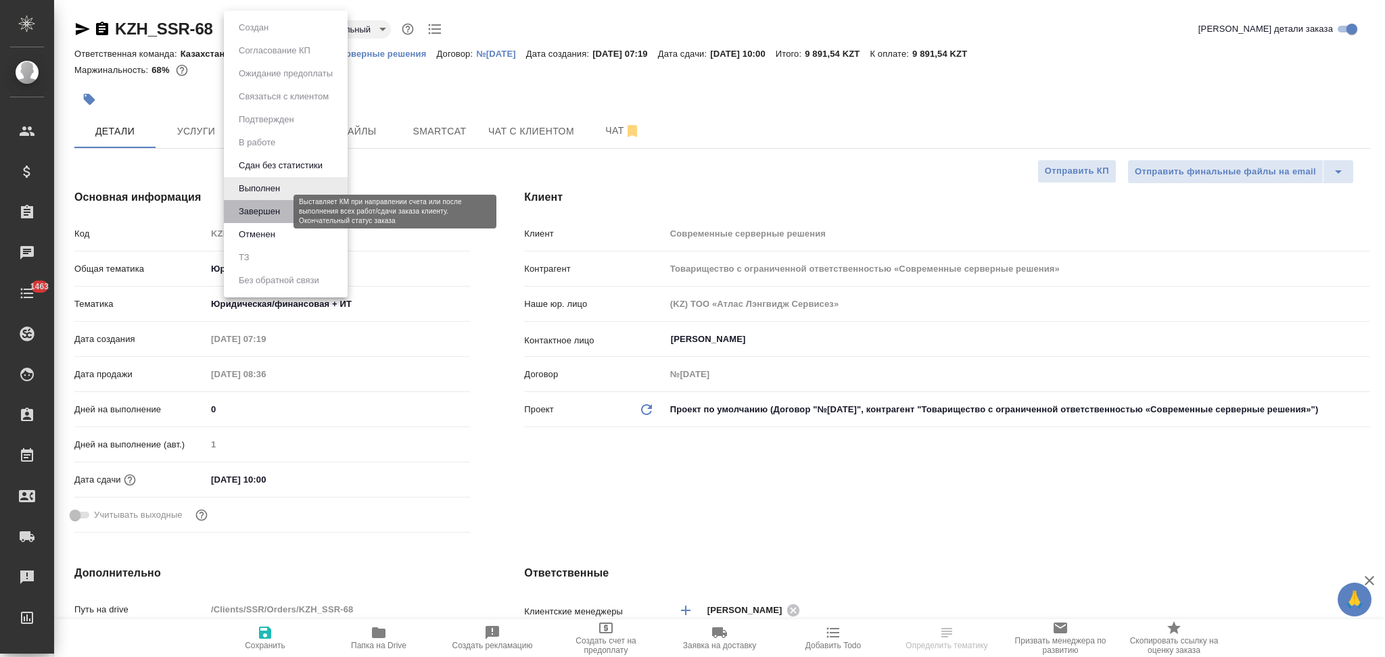
click at [264, 214] on button "Завершен" at bounding box center [259, 211] width 49 height 15
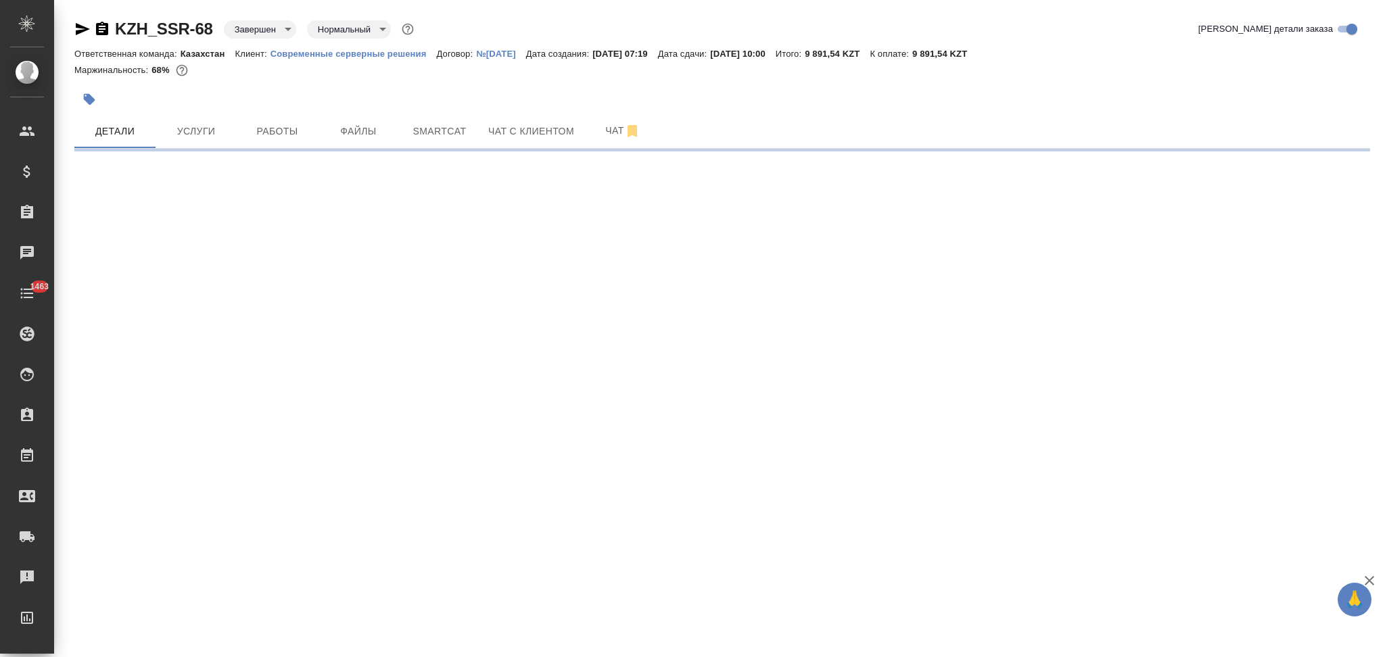
select select "RU"
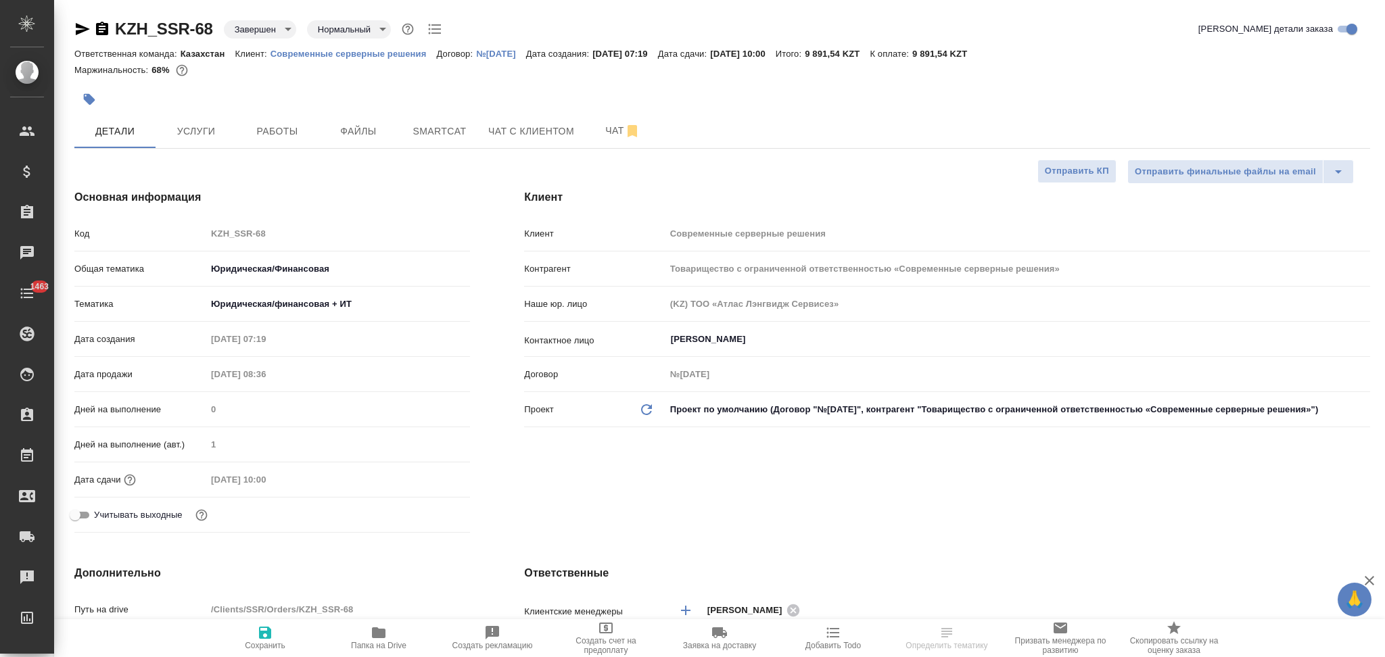
type textarea "x"
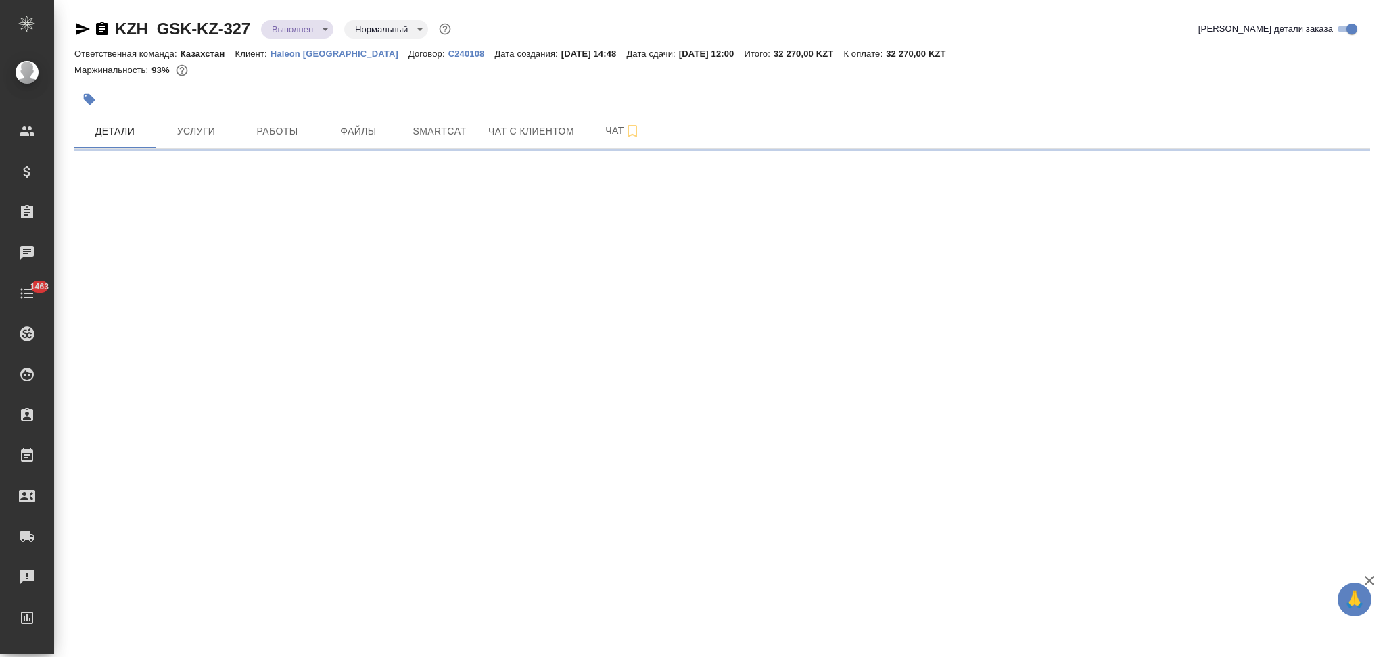
select select "RU"
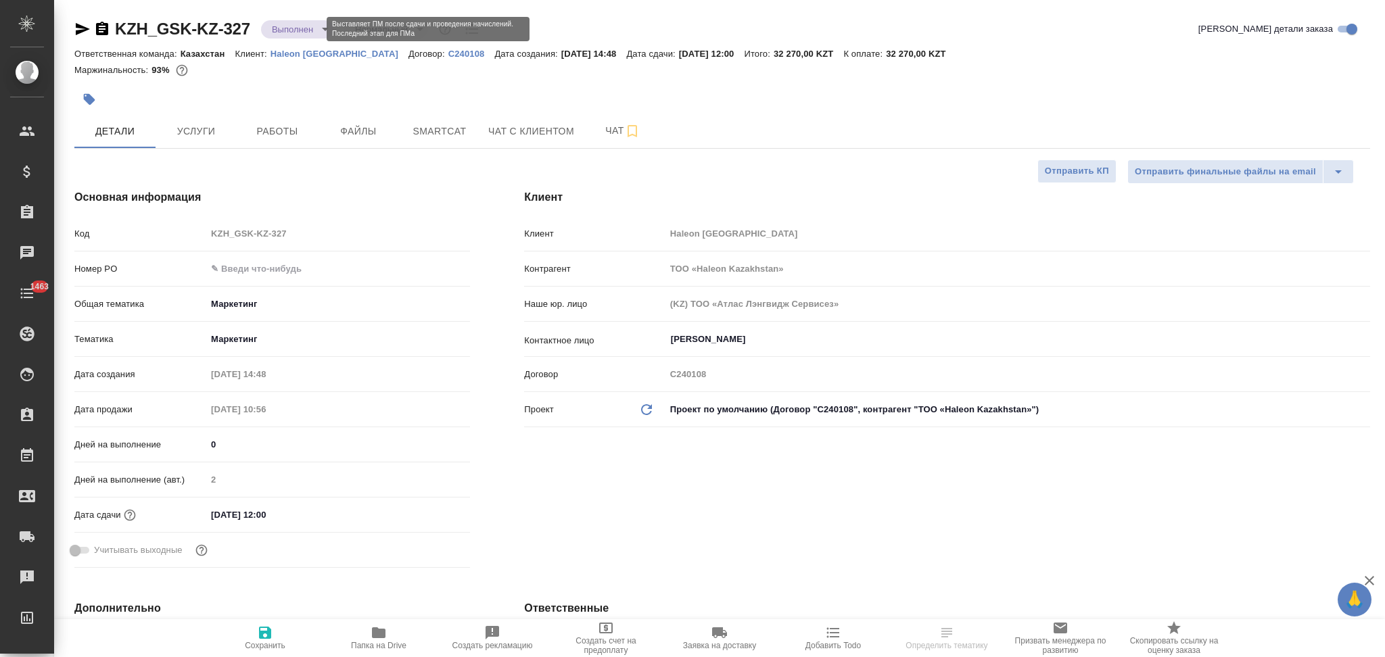
type textarea "x"
click at [293, 26] on body "🙏 .cls-1 fill:#fff; AWATERA Aslanukova Sati Клиенты Спецификации Заказы Чаты 14…" at bounding box center [692, 328] width 1385 height 657
type textarea "x"
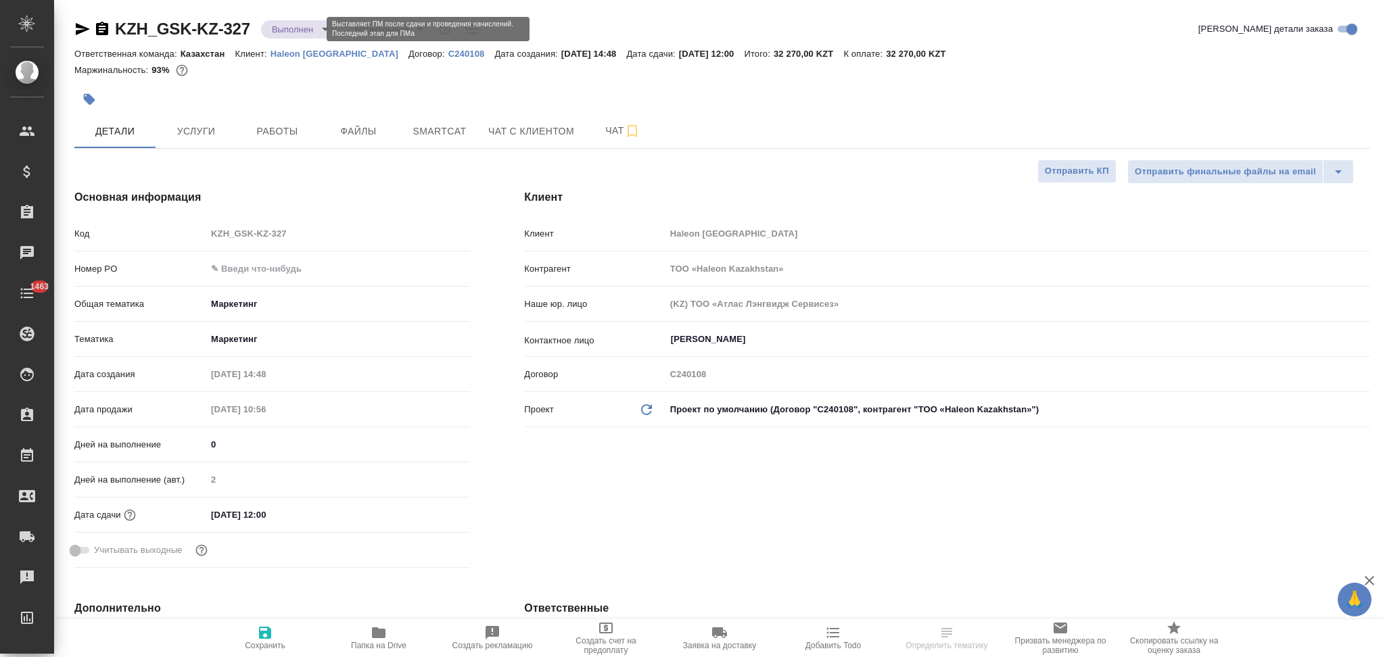
type textarea "x"
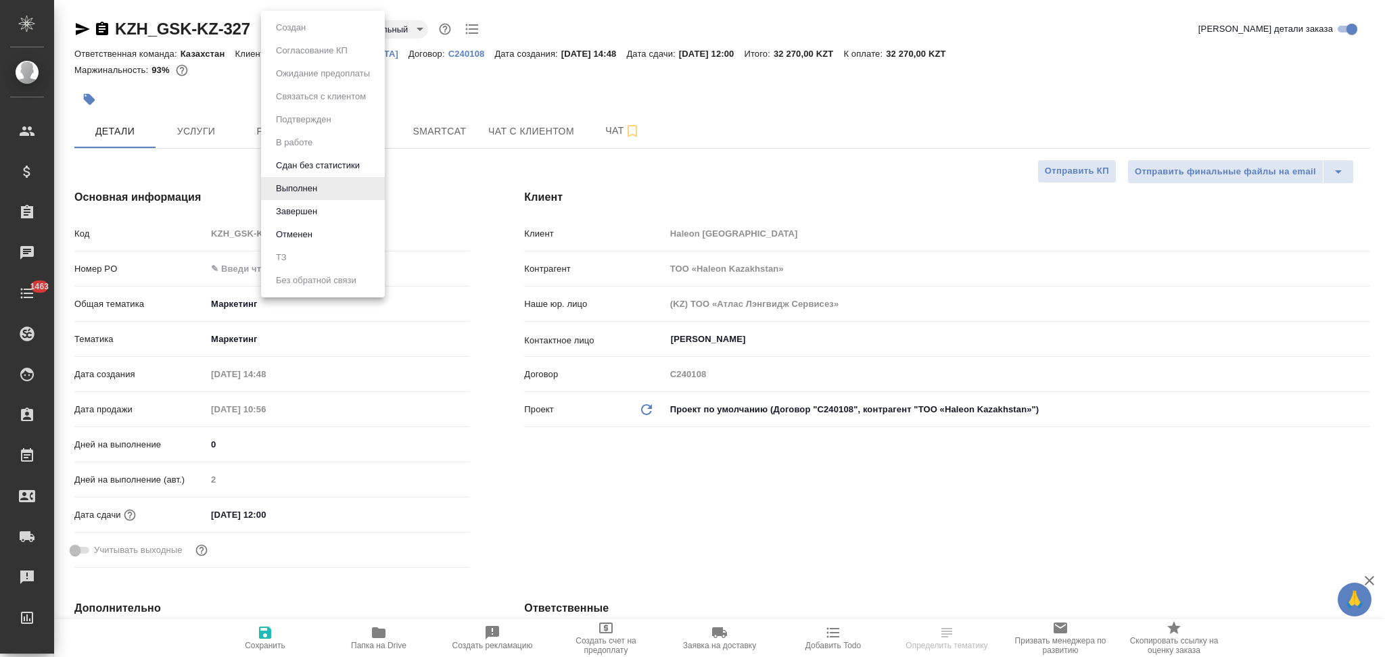
type textarea "x"
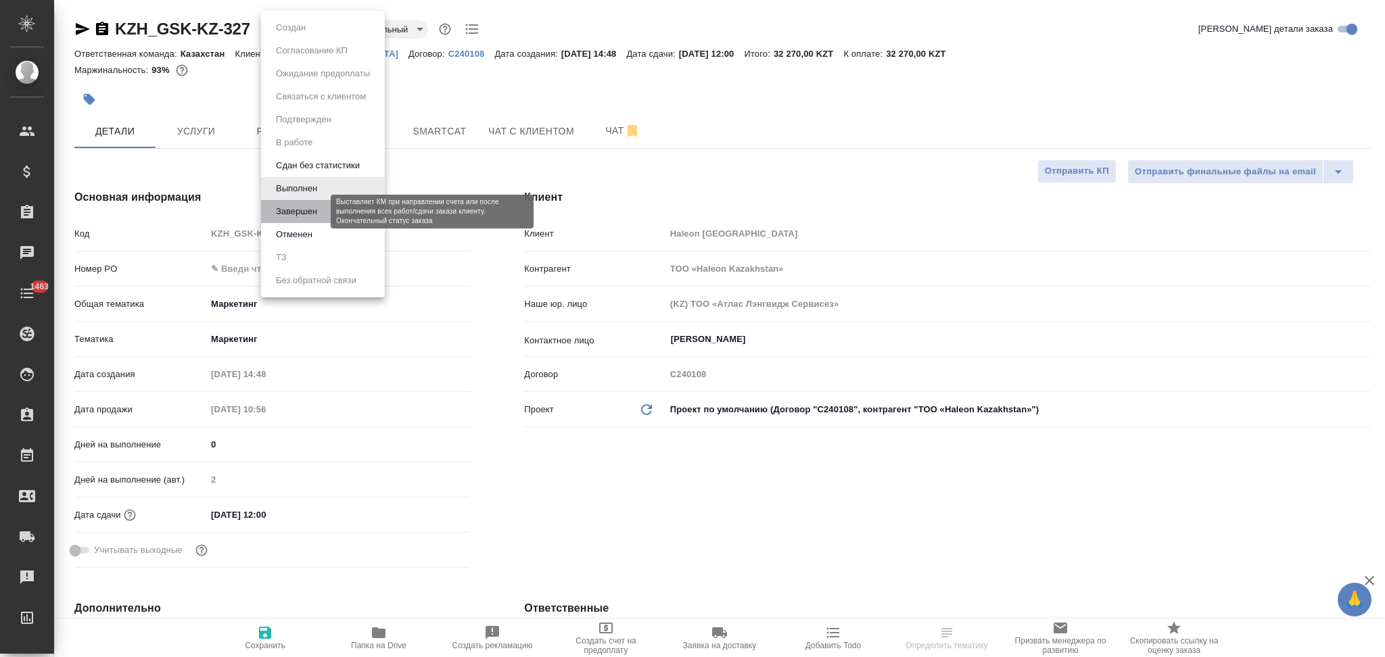
click at [287, 204] on button "Завершен" at bounding box center [296, 211] width 49 height 15
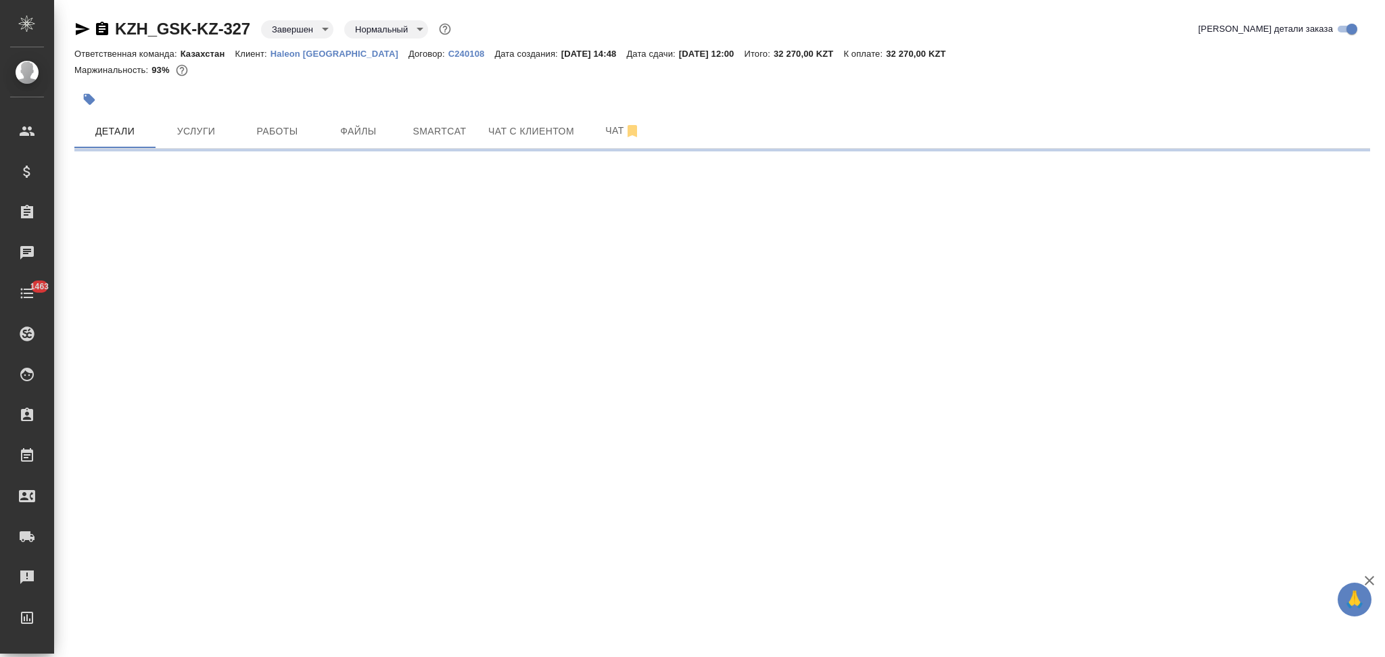
select select "RU"
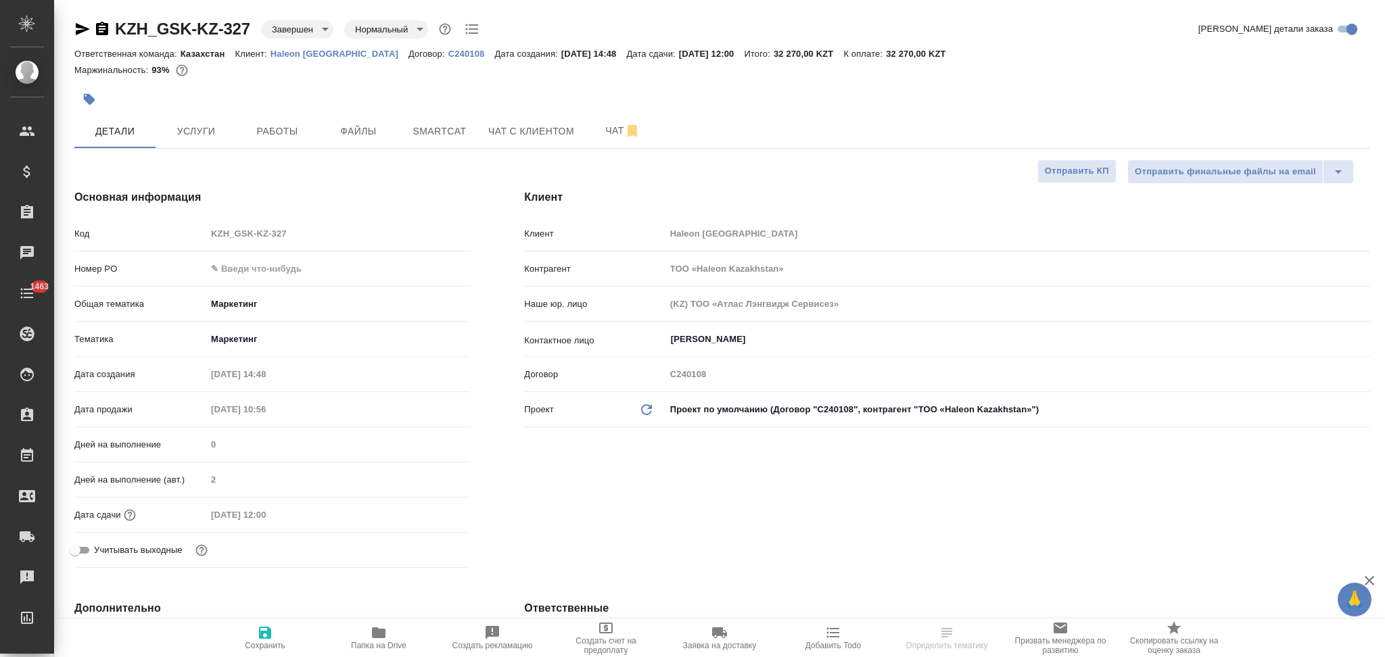
type textarea "x"
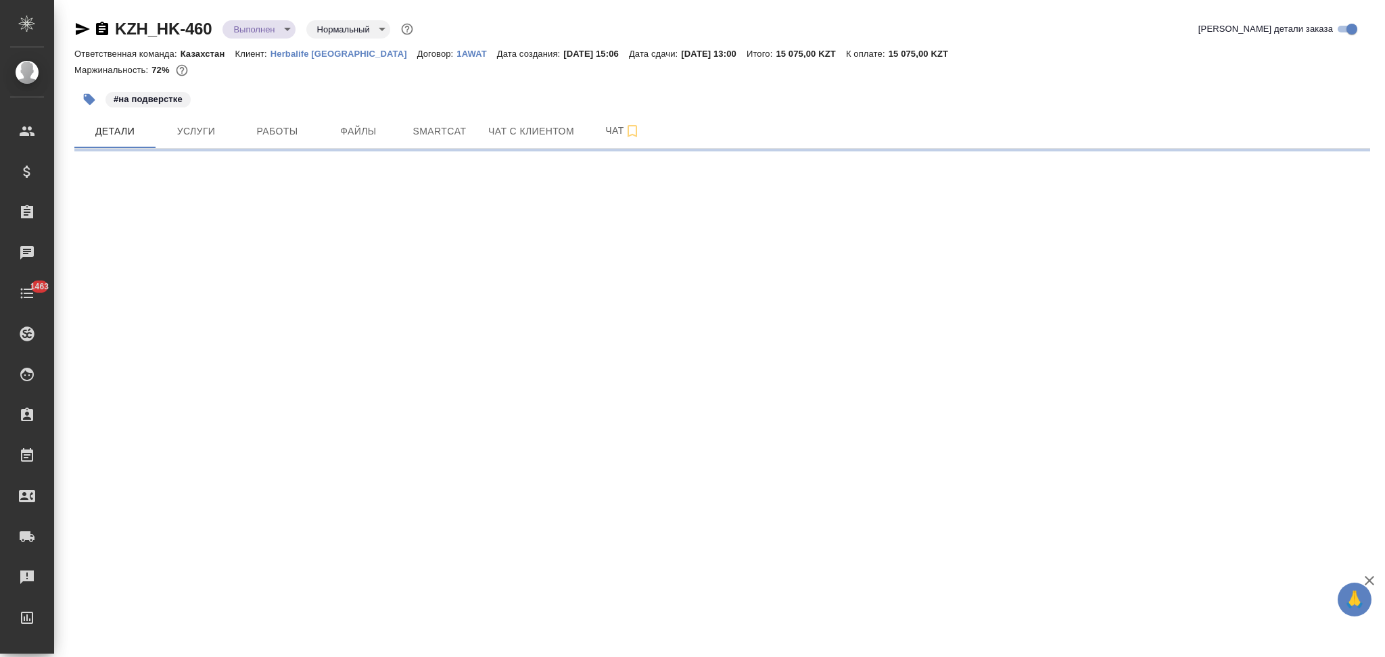
select select "RU"
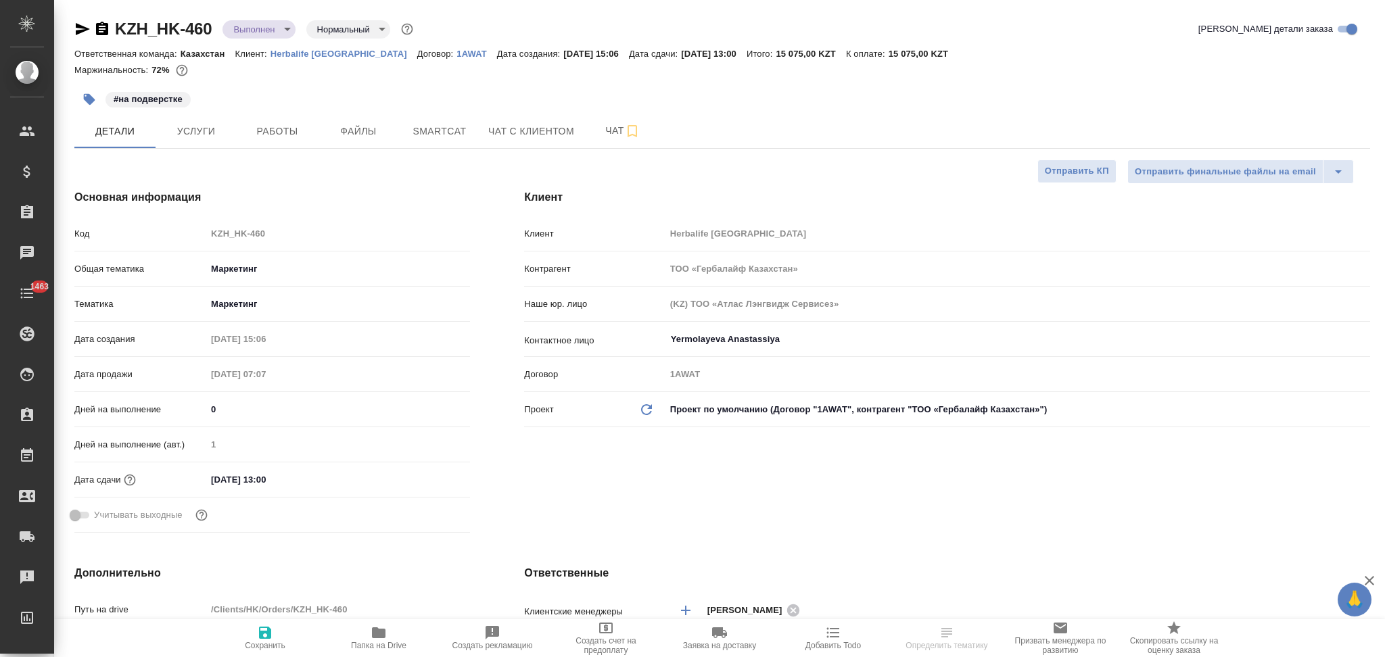
type textarea "x"
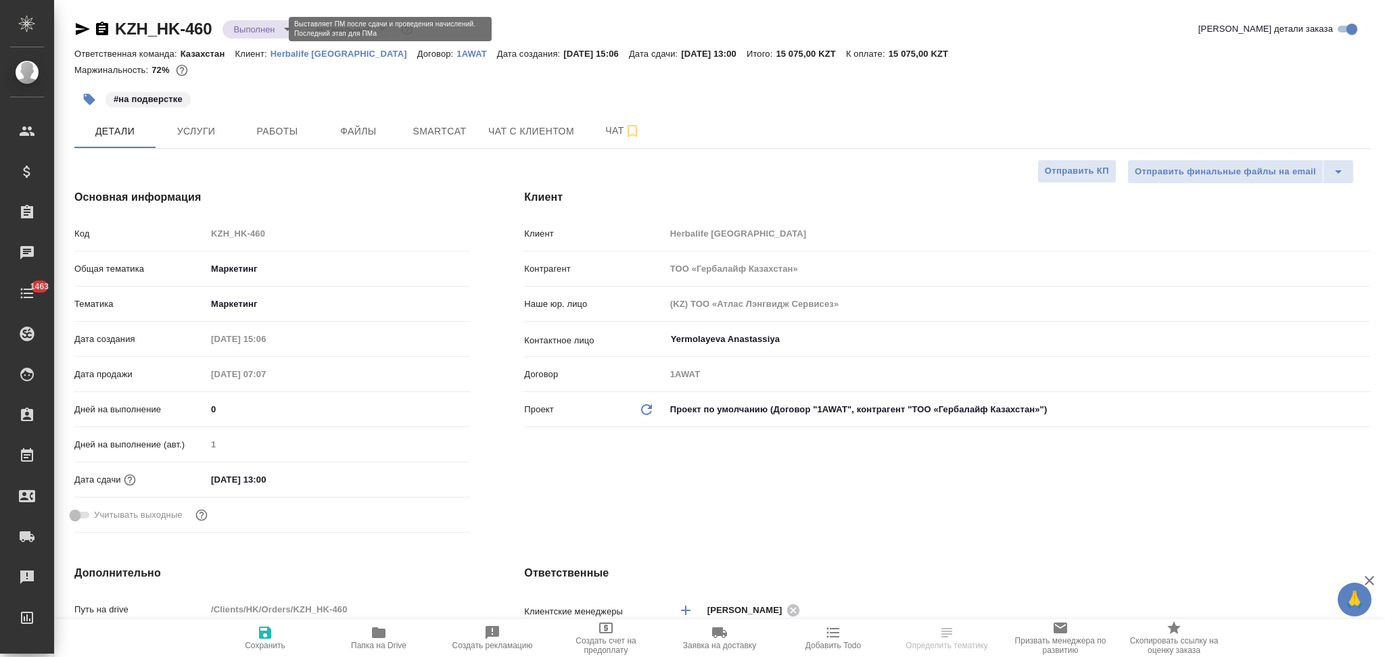
type textarea "x"
click at [254, 30] on body "🙏 .cls-1 fill:#fff; AWATERA Aslanukova Sati Клиенты Спецификации Заказы Чаты 14…" at bounding box center [692, 328] width 1385 height 657
type textarea "x"
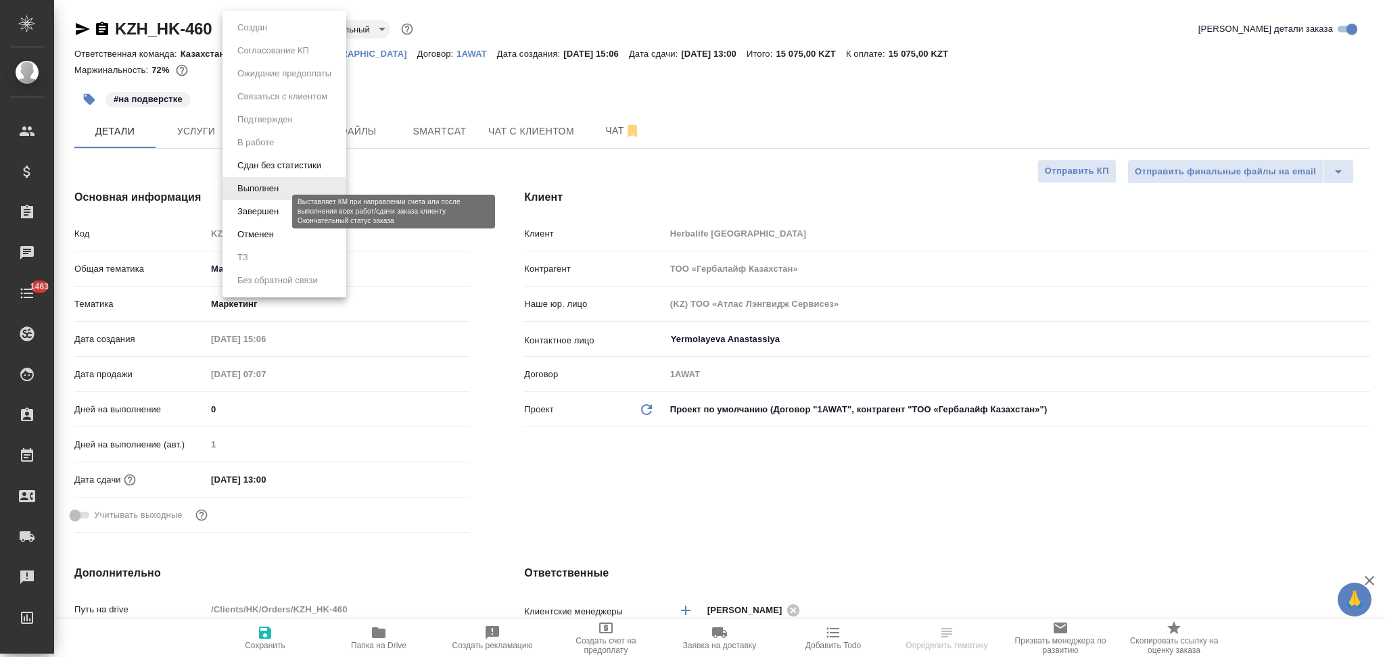
click at [270, 204] on button "Завершен" at bounding box center [257, 211] width 49 height 15
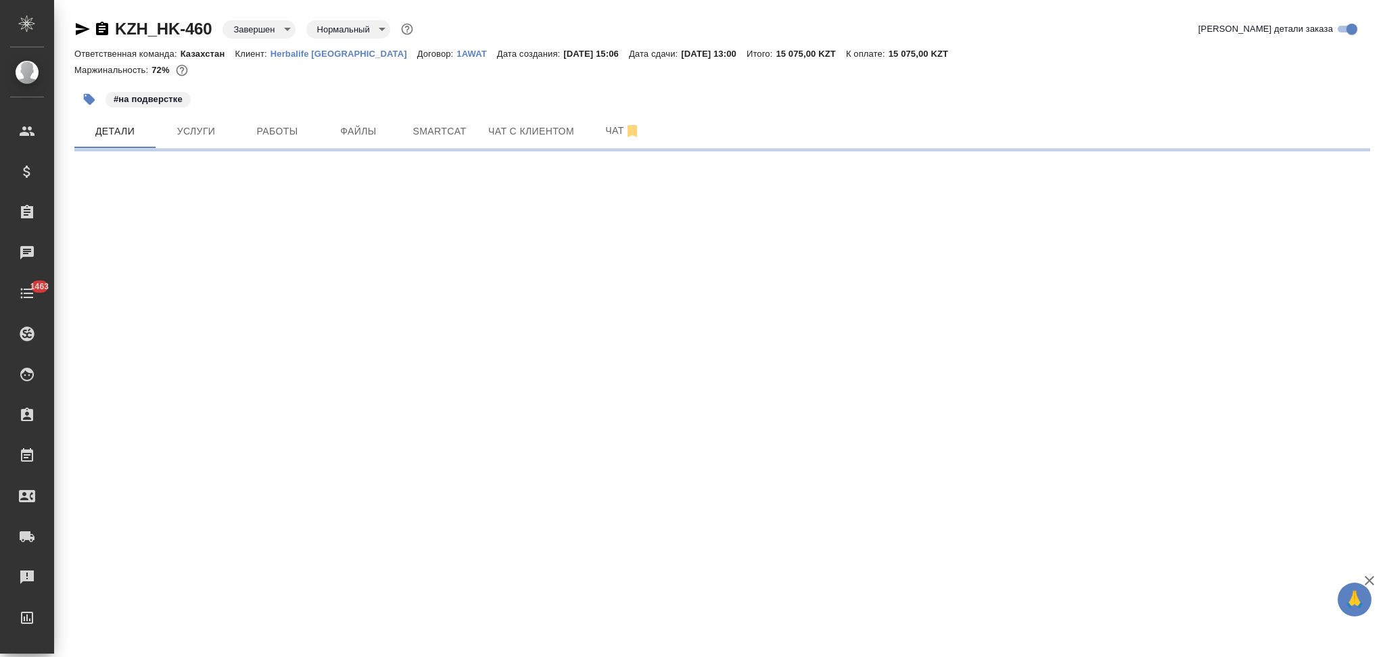
select select "RU"
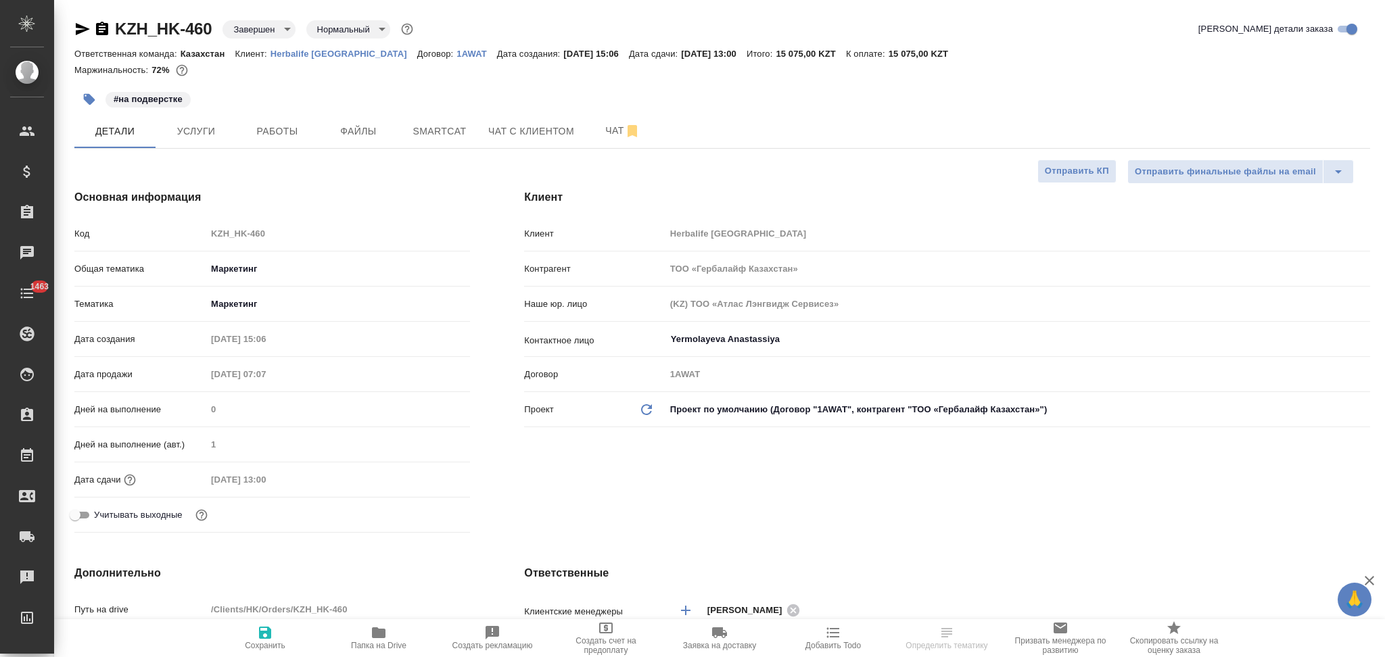
type textarea "x"
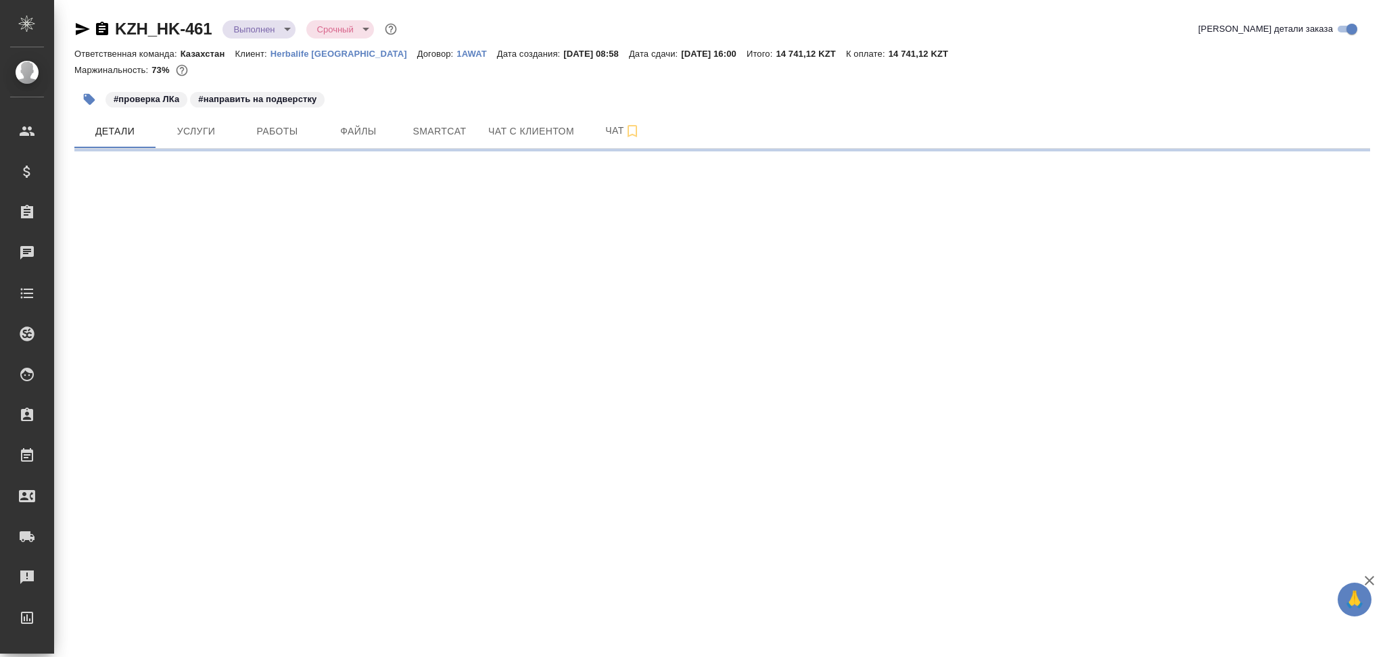
select select "RU"
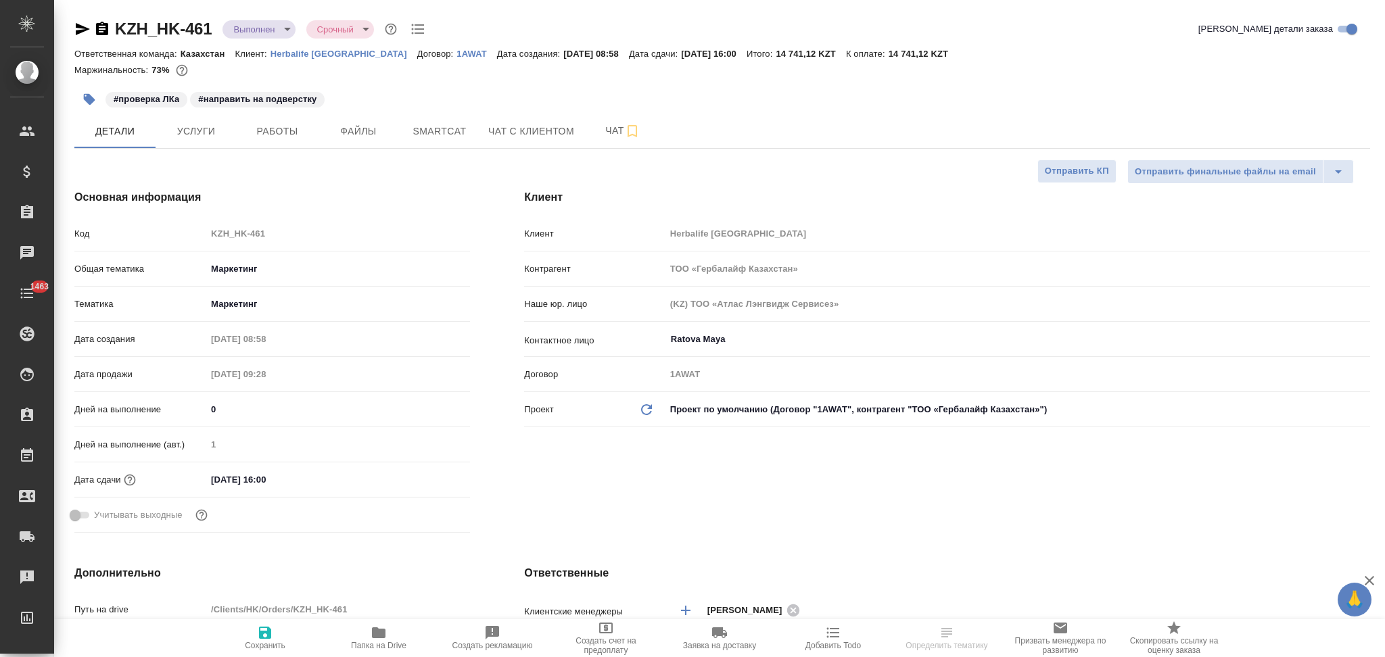
type textarea "x"
click at [257, 32] on body "🙏 .cls-1 fill:#fff; AWATERA Aslanukova Sati Клиенты Спецификации Заказы Чаты 14…" at bounding box center [692, 328] width 1385 height 657
type textarea "x"
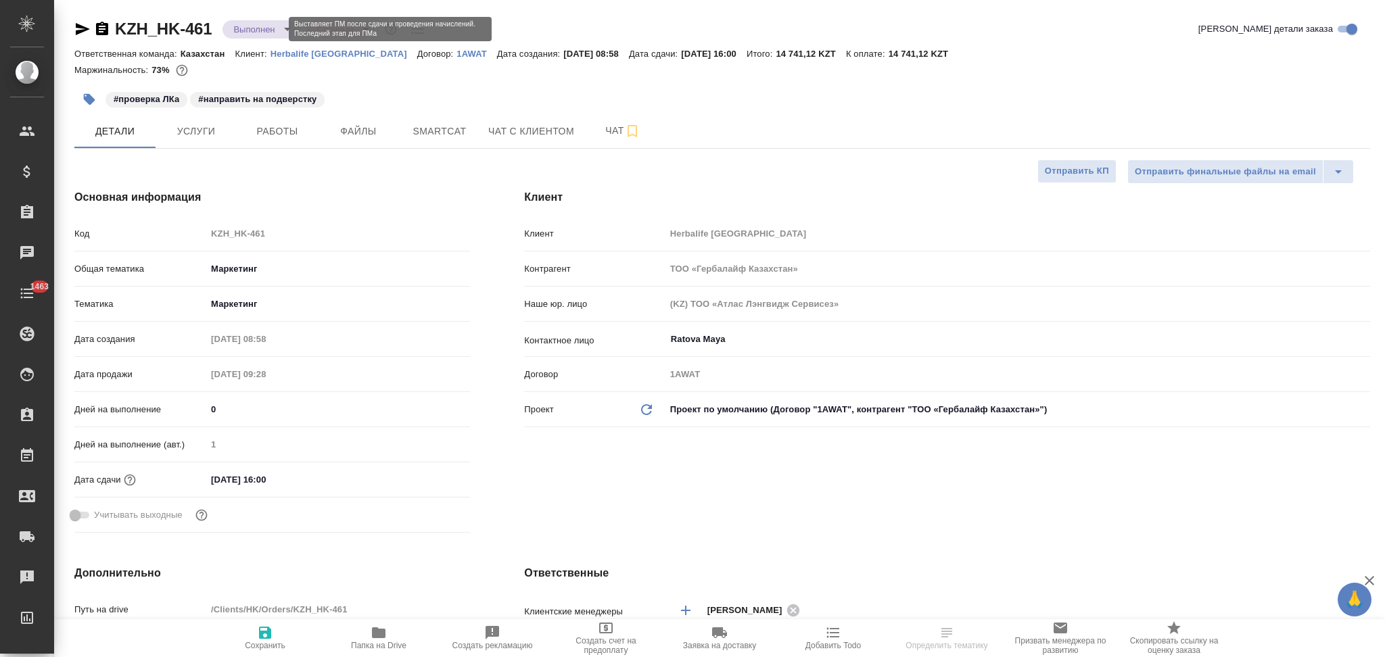
type textarea "x"
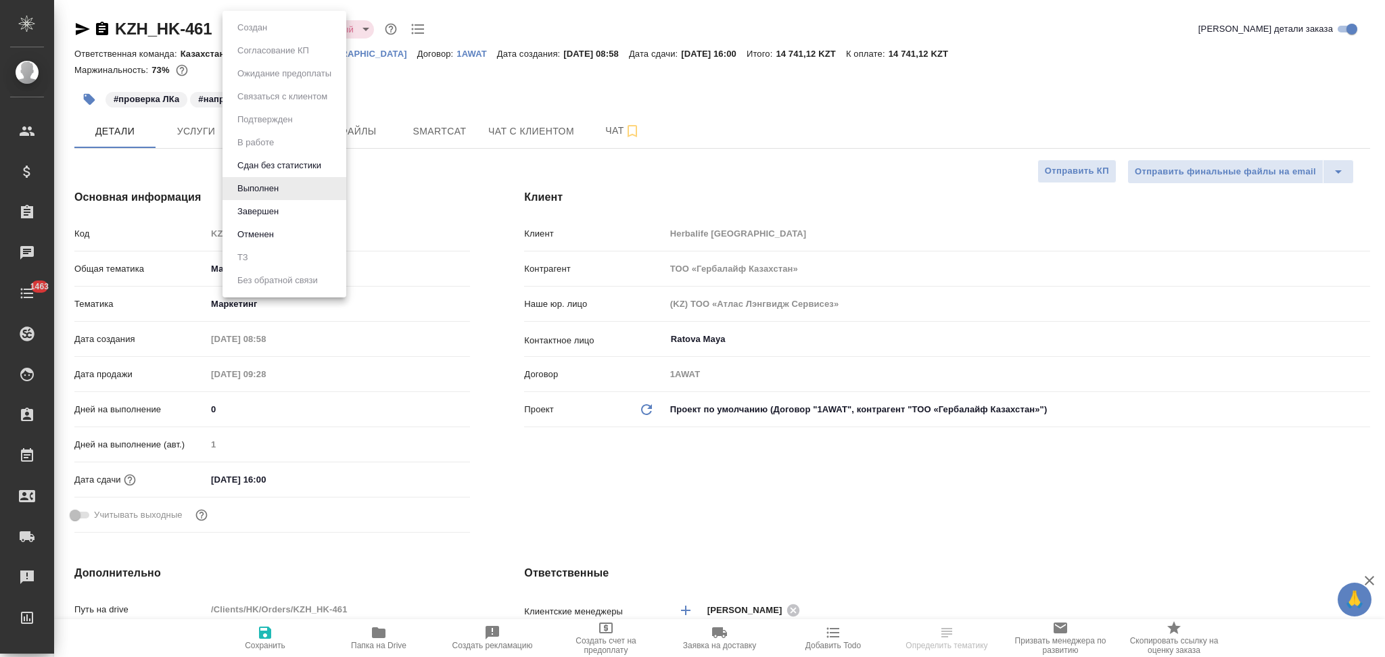
type textarea "x"
click at [265, 211] on button "Завершен" at bounding box center [257, 211] width 49 height 15
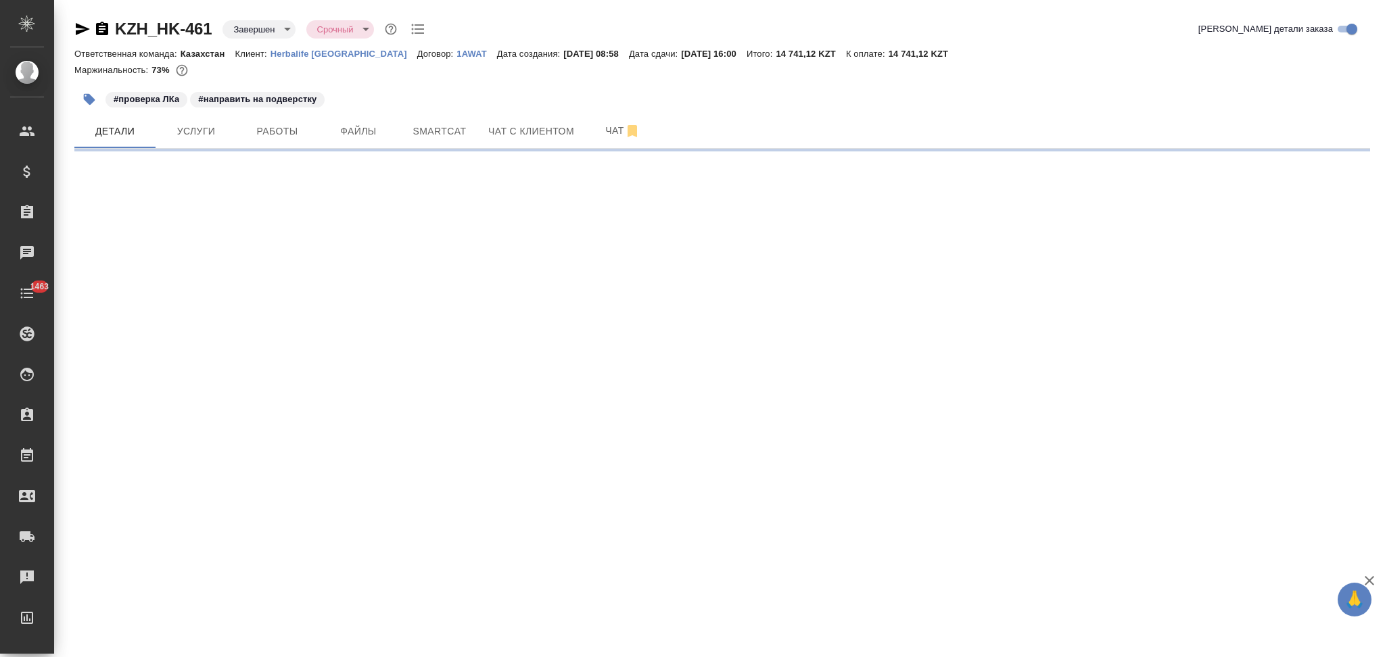
select select "RU"
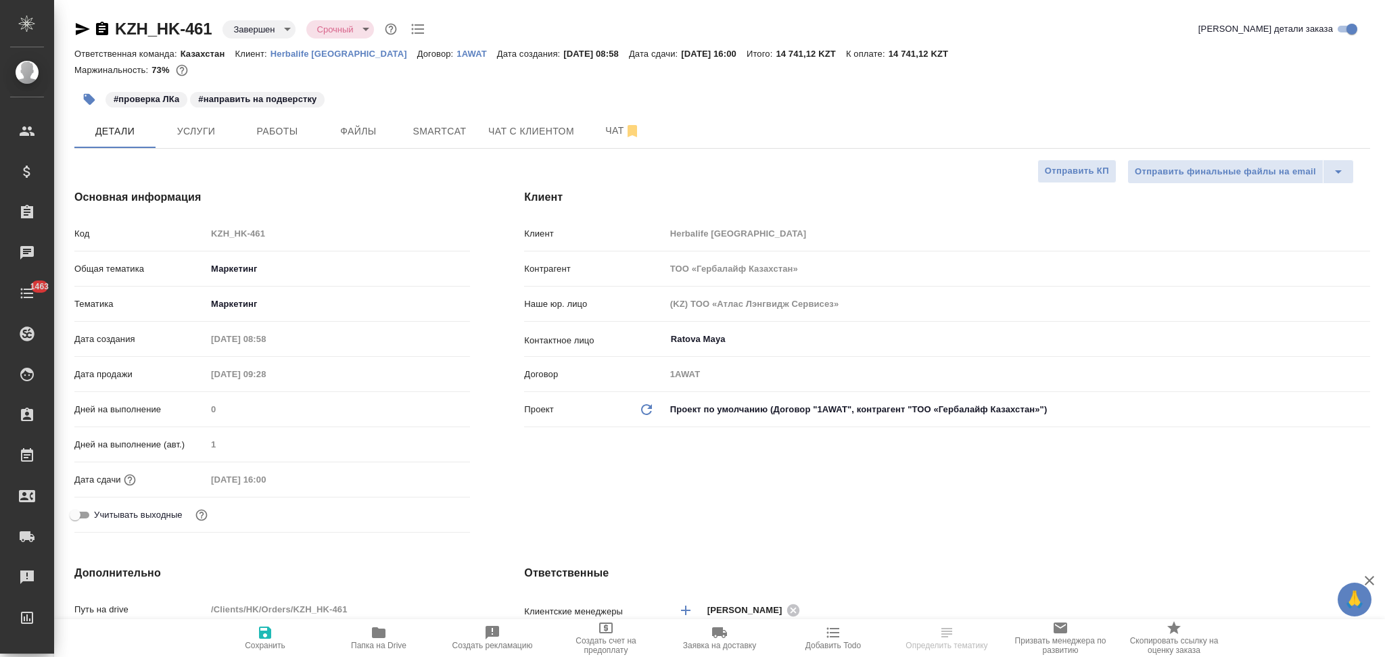
type textarea "x"
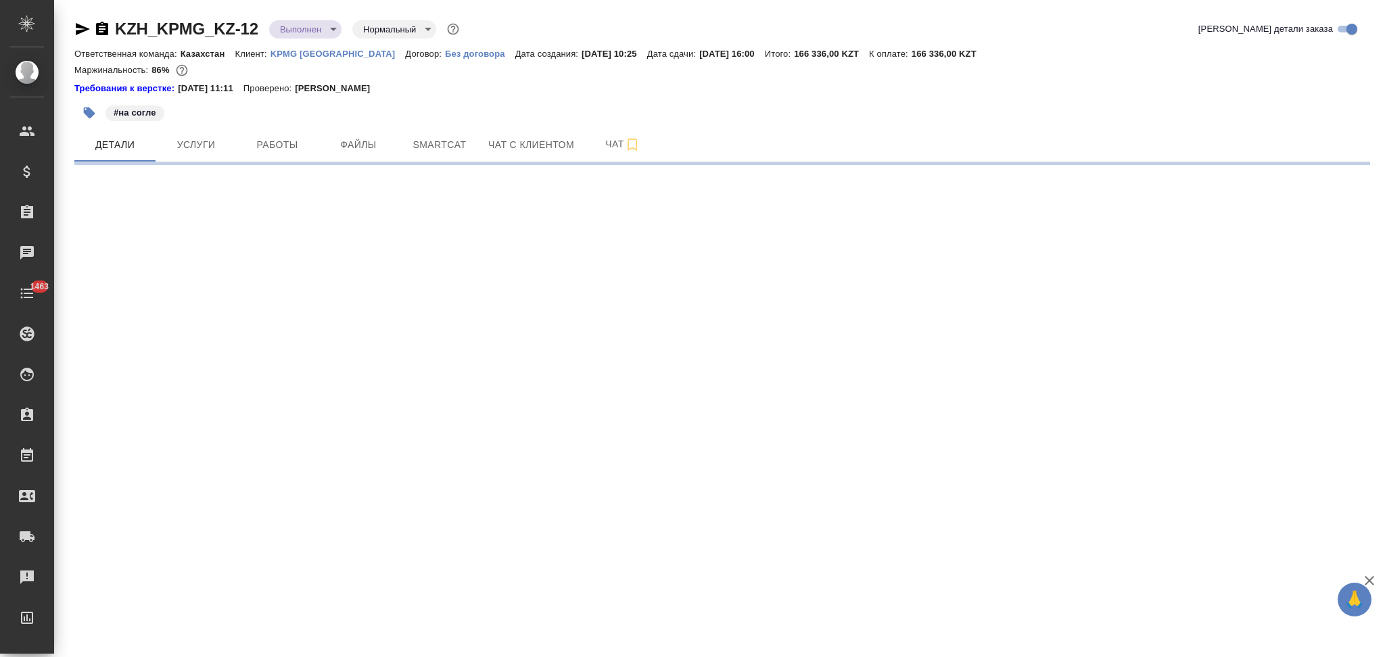
select select "RU"
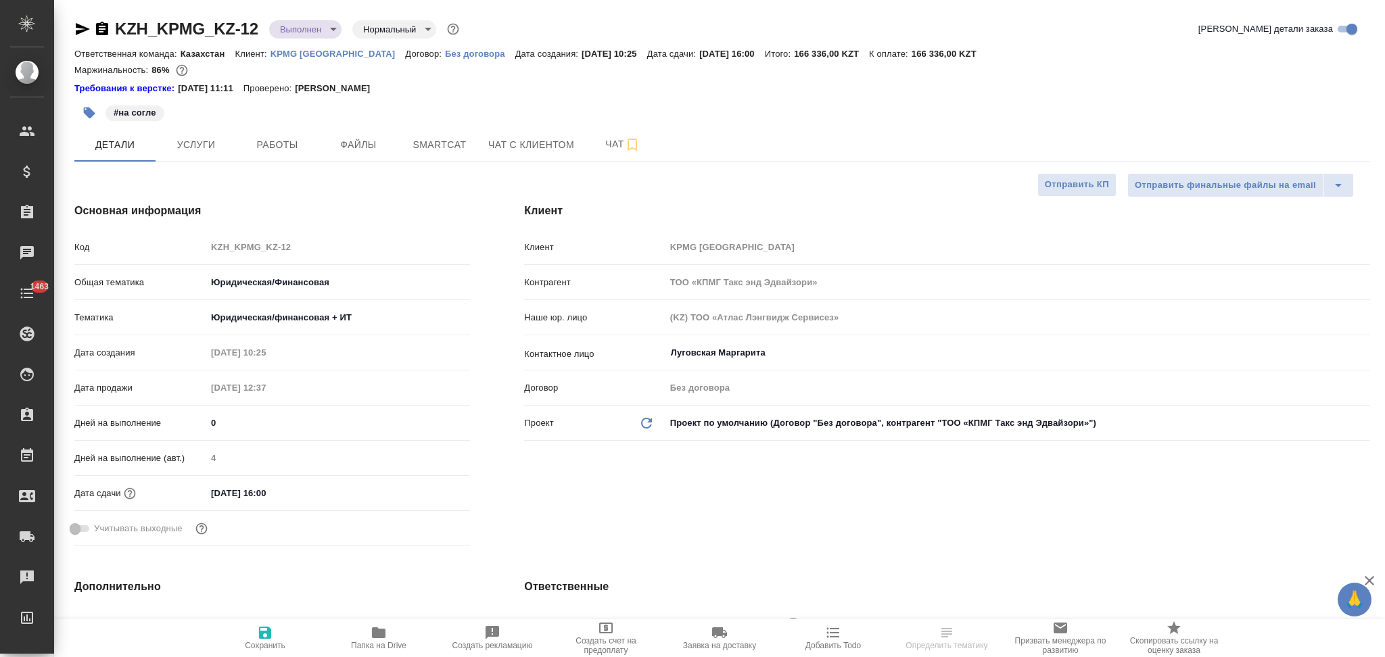
type textarea "x"
click at [293, 30] on body "🙏 .cls-1 fill:#fff; AWATERA Aslanukova Sati Клиенты Спецификации Заказы Чаты 14…" at bounding box center [692, 328] width 1385 height 657
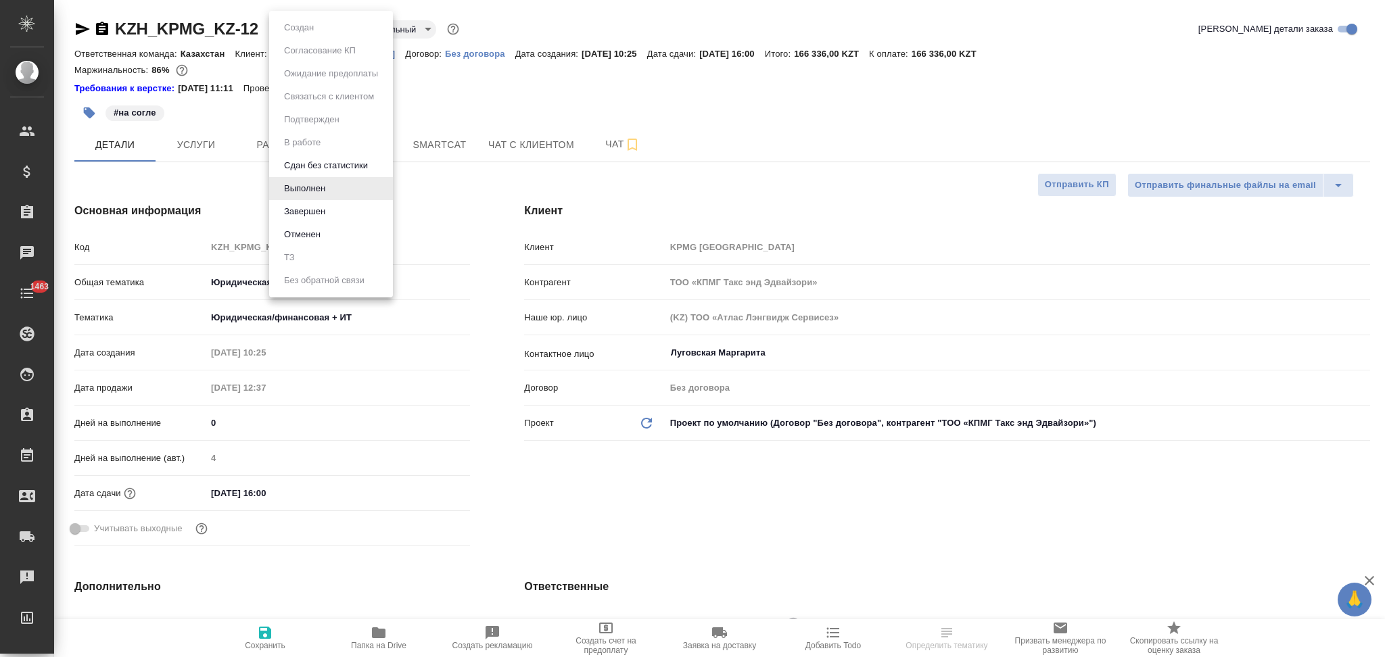
type textarea "x"
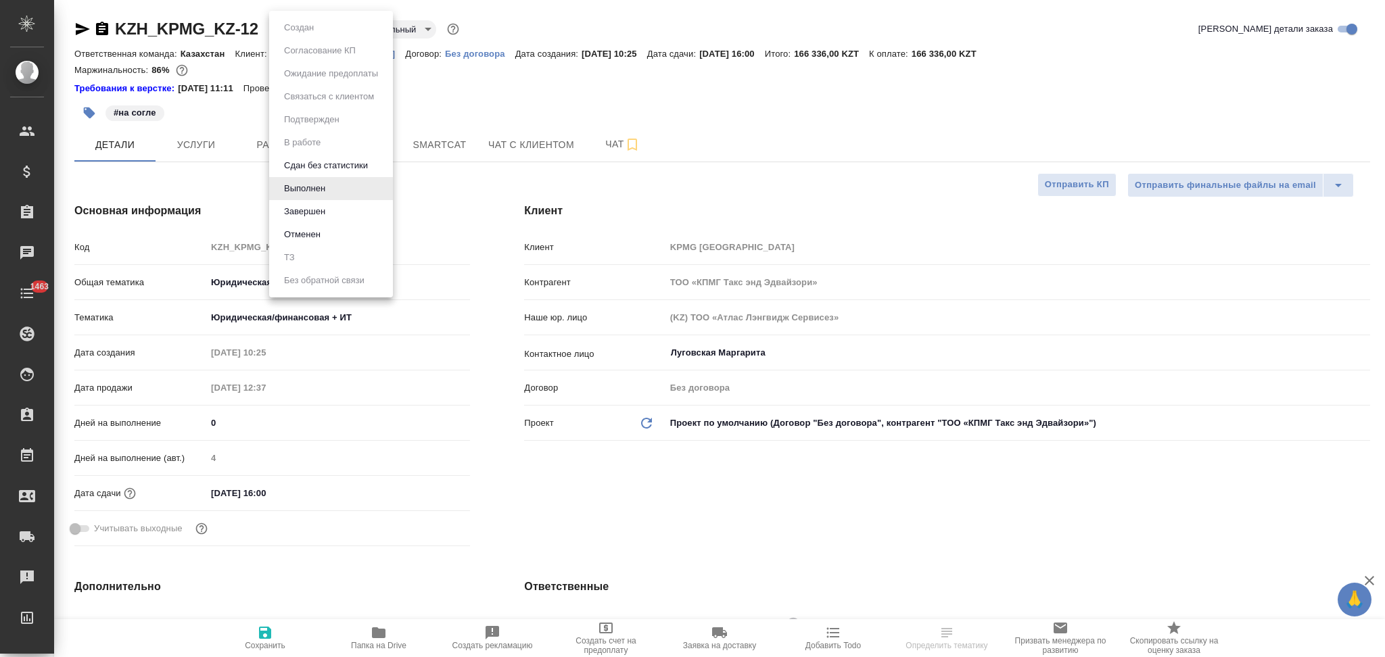
type textarea "x"
click at [304, 206] on button "Завершен" at bounding box center [304, 211] width 49 height 15
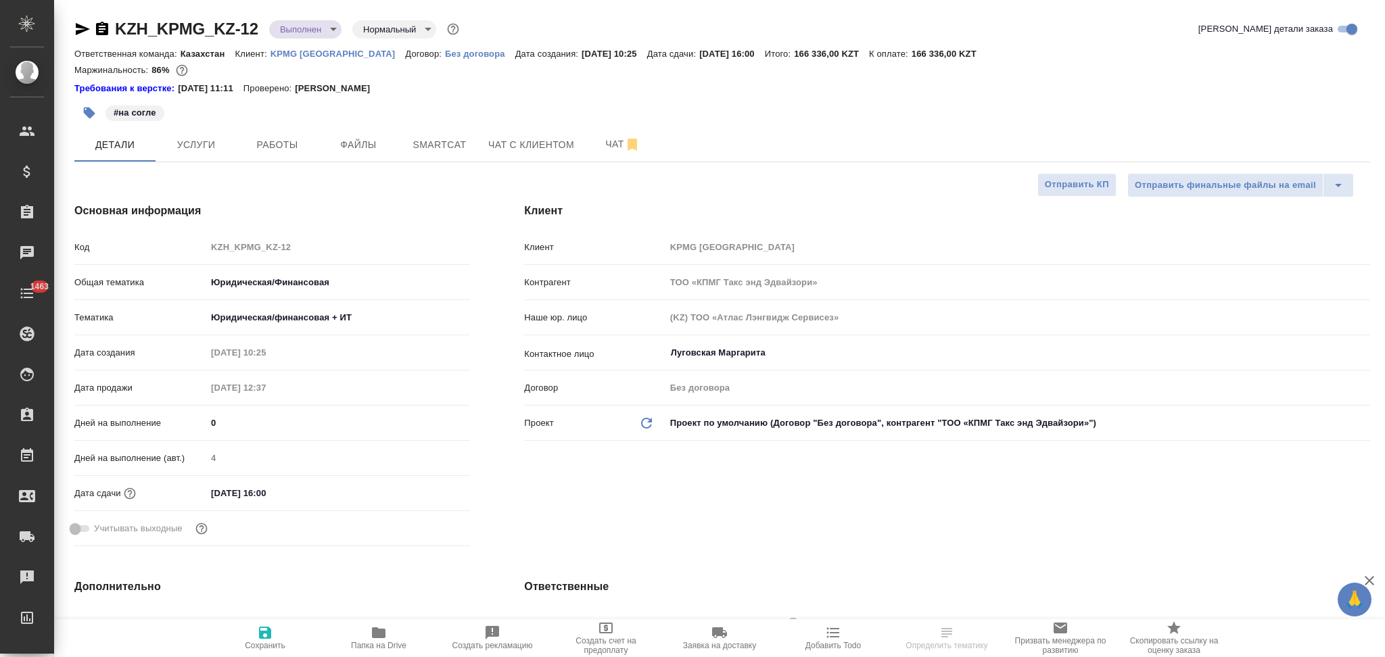
type textarea "x"
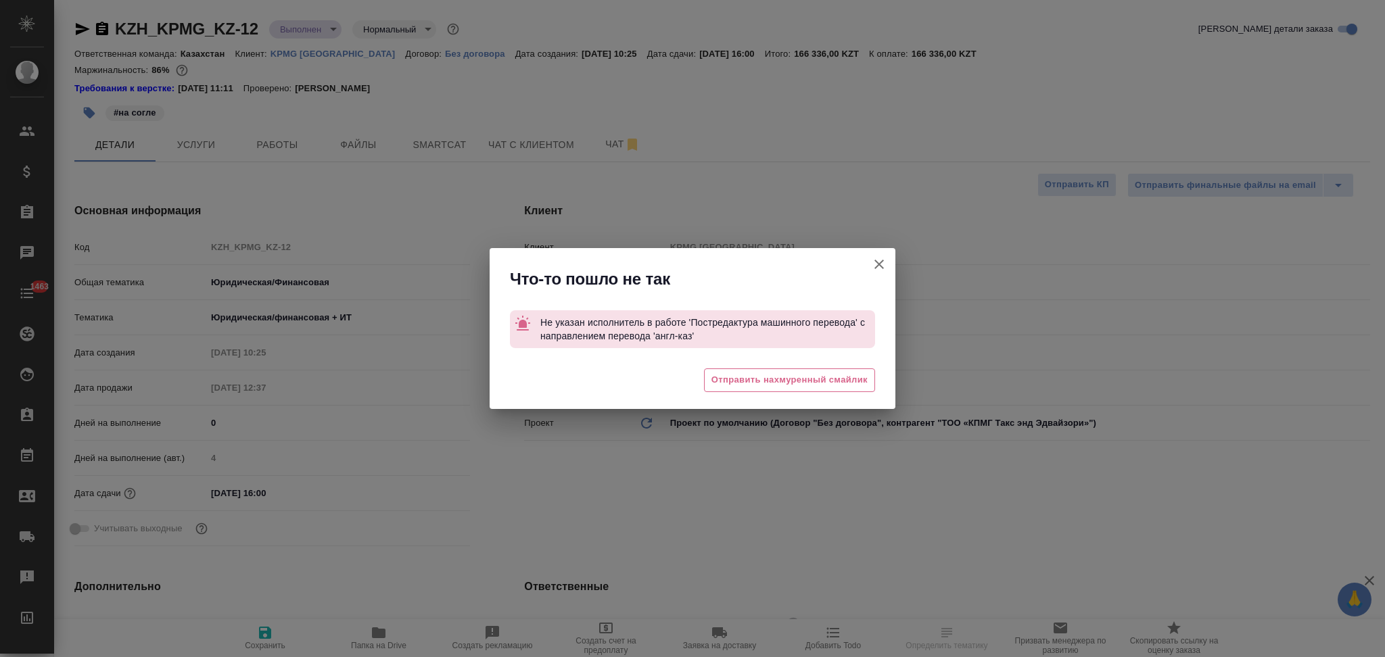
click at [878, 260] on icon "button" at bounding box center [879, 264] width 16 height 16
type textarea "x"
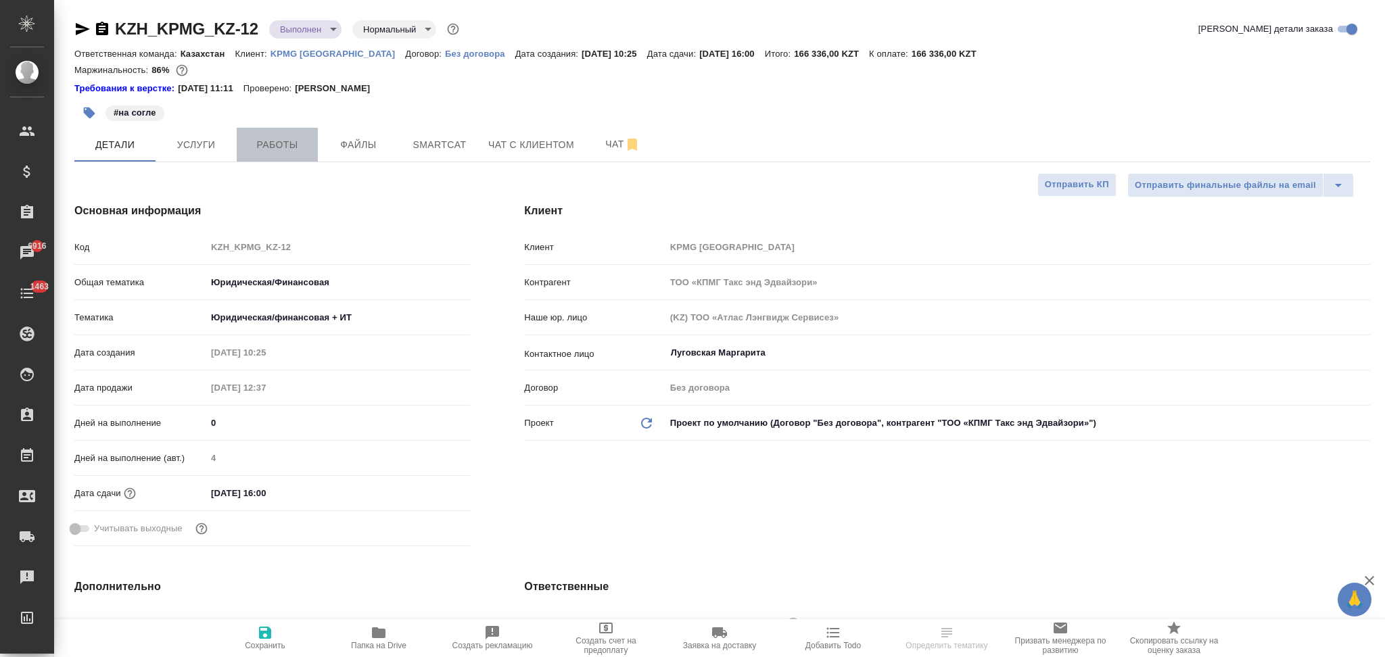
click at [298, 157] on button "Работы" at bounding box center [277, 145] width 81 height 34
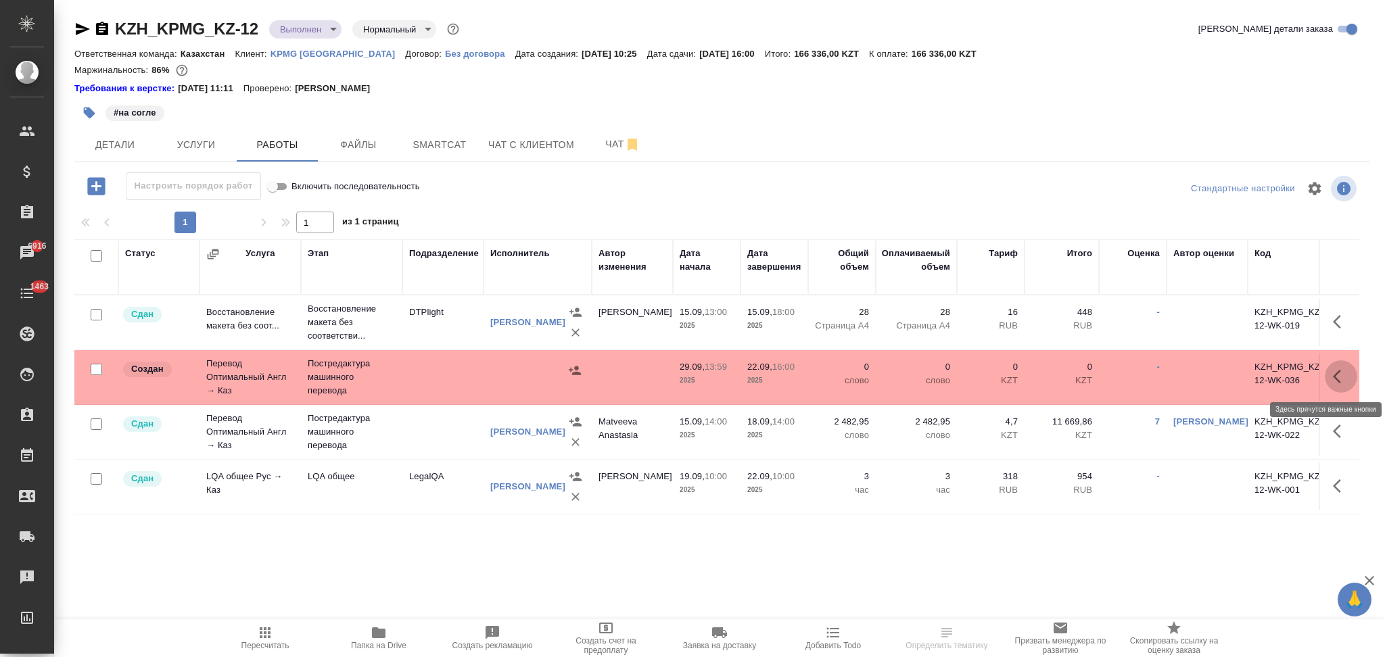
click at [1334, 373] on icon "button" at bounding box center [1341, 377] width 16 height 16
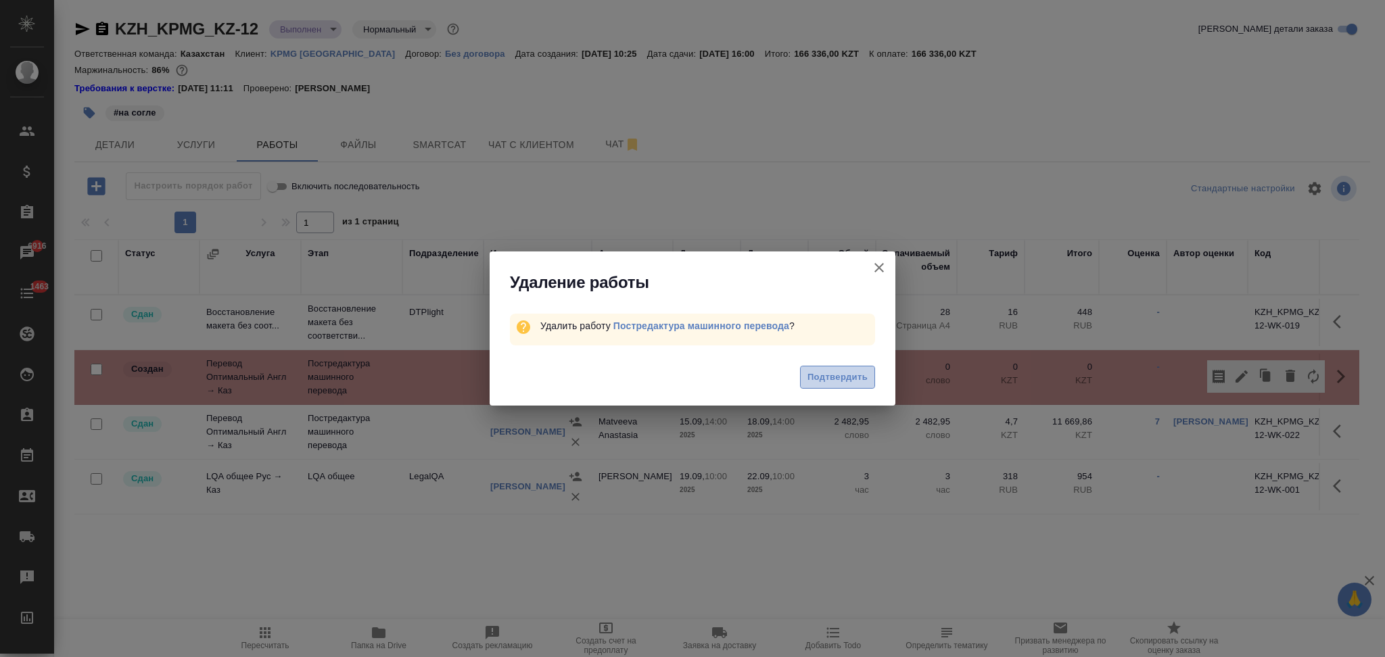
click at [829, 377] on span "Подтвердить" at bounding box center [837, 378] width 60 height 16
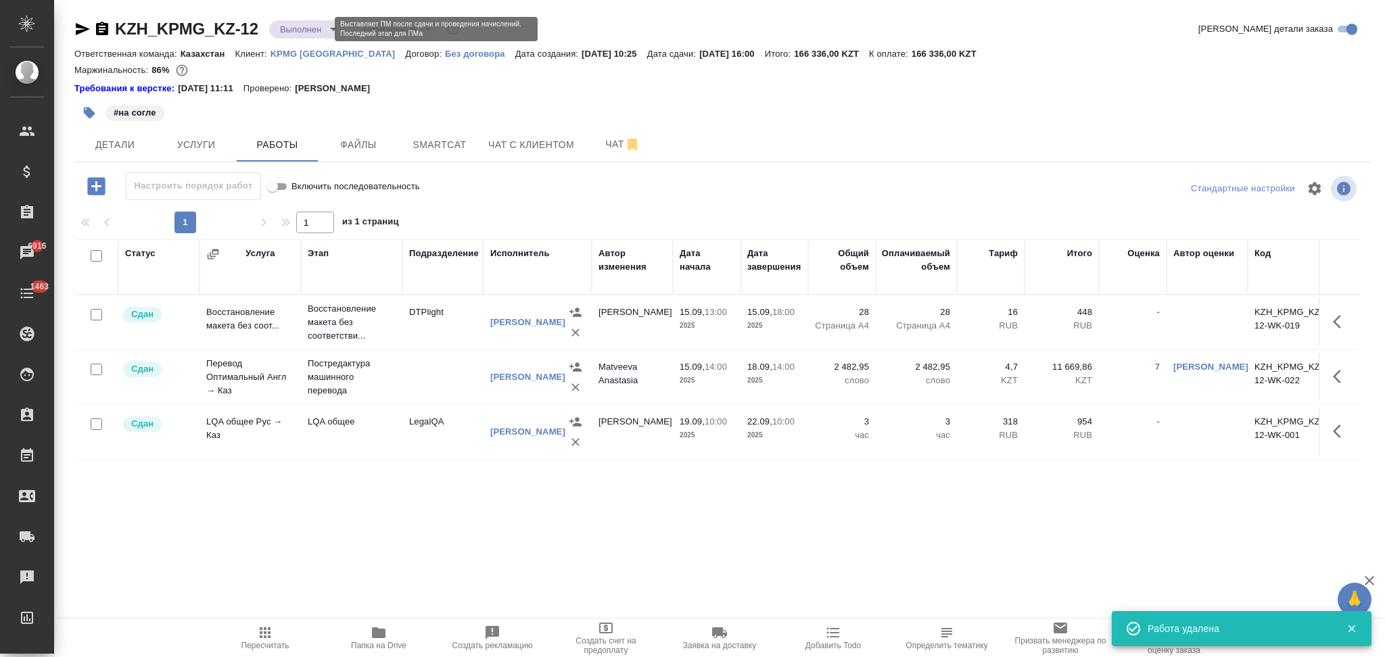
click at [304, 31] on body "🙏 .cls-1 fill:#fff; AWATERA Aslanukova Sati Клиенты Спецификации Заказы 6916 Ча…" at bounding box center [692, 328] width 1385 height 657
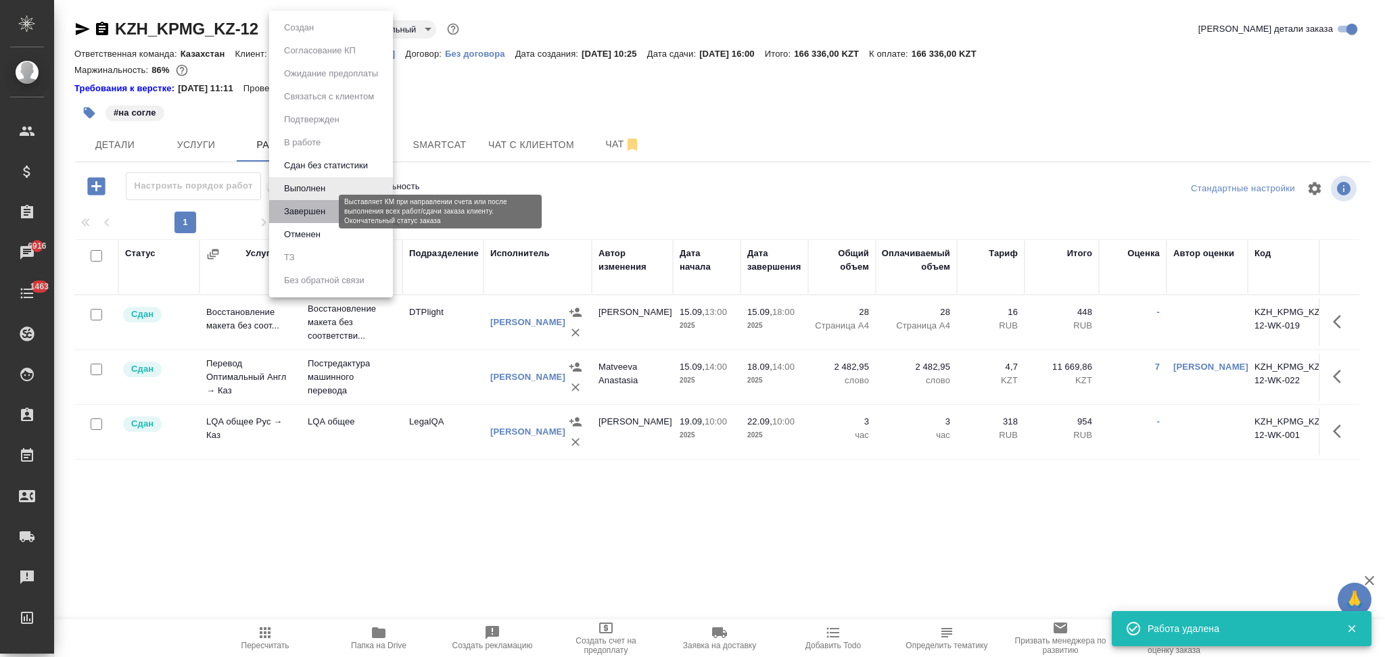
click at [298, 211] on button "Завершен" at bounding box center [304, 211] width 49 height 15
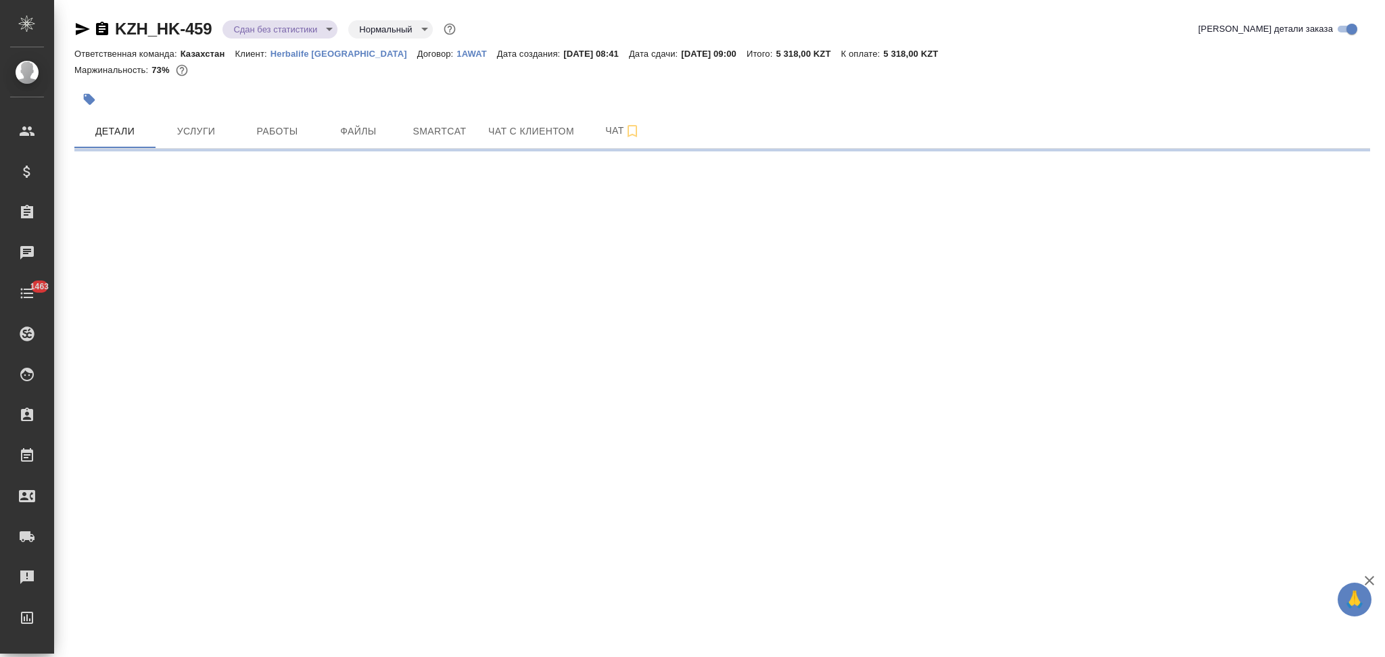
select select "RU"
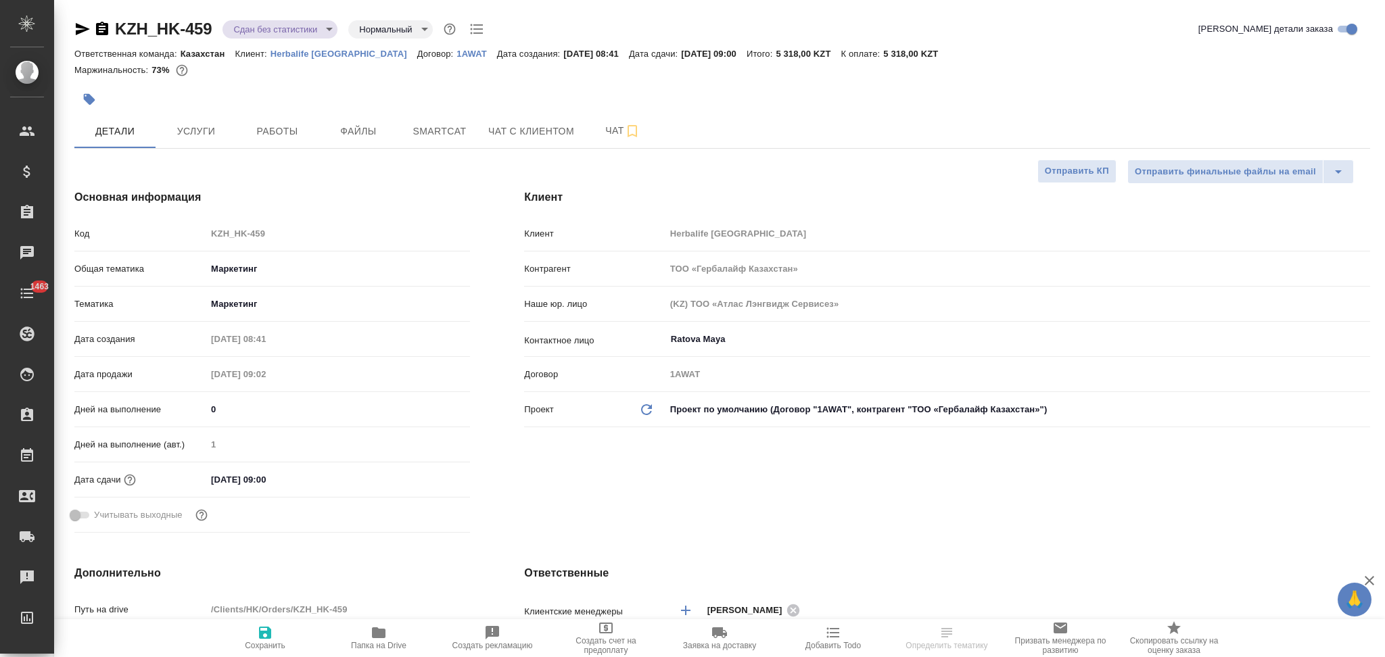
type textarea "x"
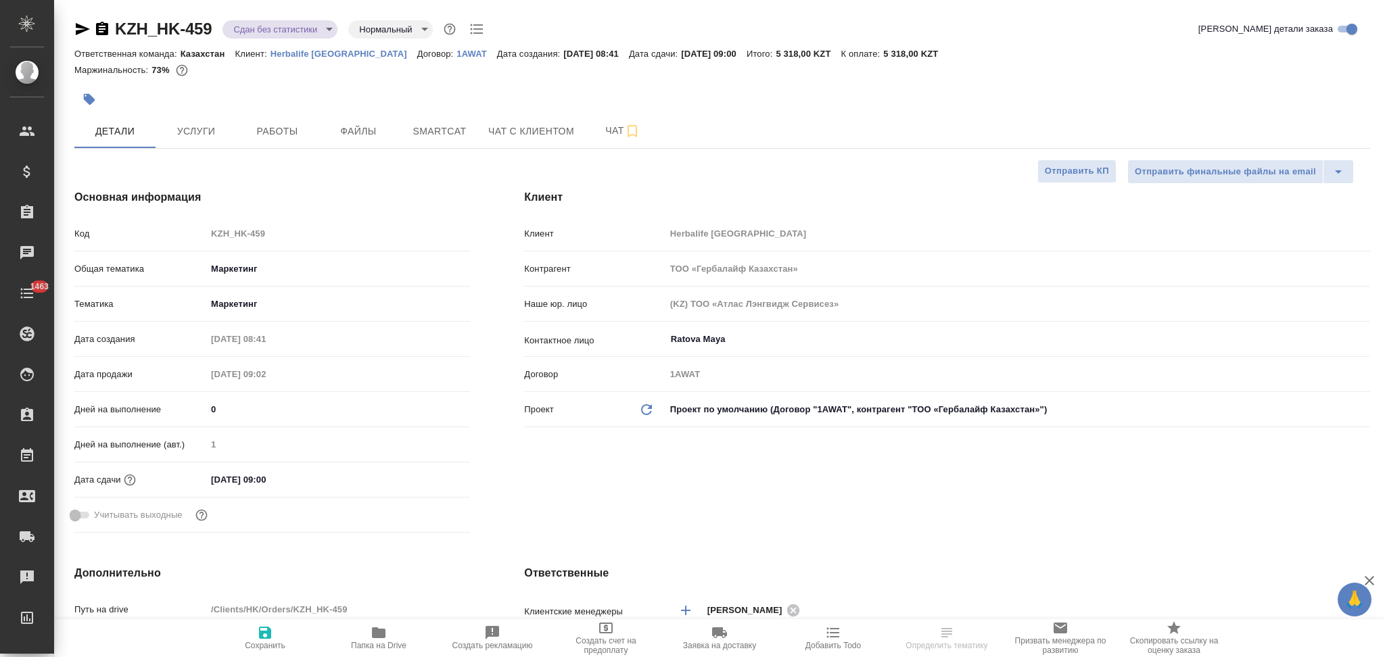
type textarea "x"
click at [283, 135] on span "Работы" at bounding box center [277, 131] width 65 height 17
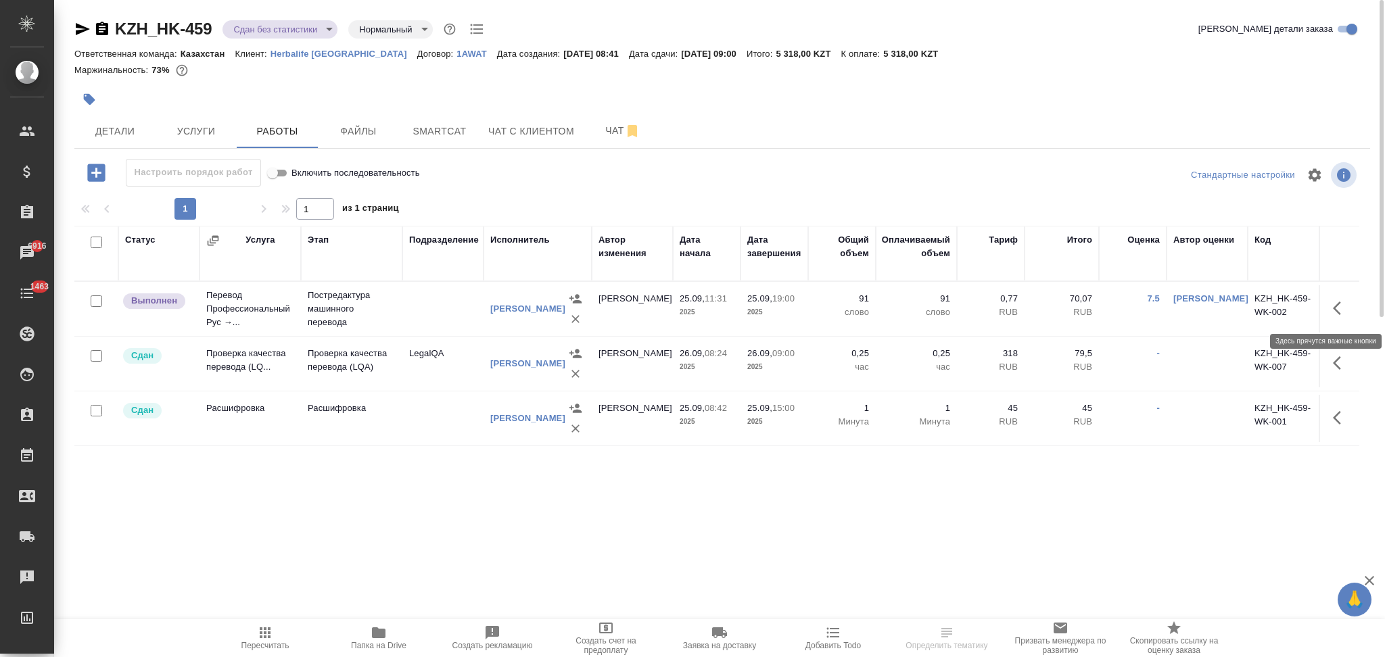
click at [1340, 314] on icon "button" at bounding box center [1341, 308] width 16 height 16
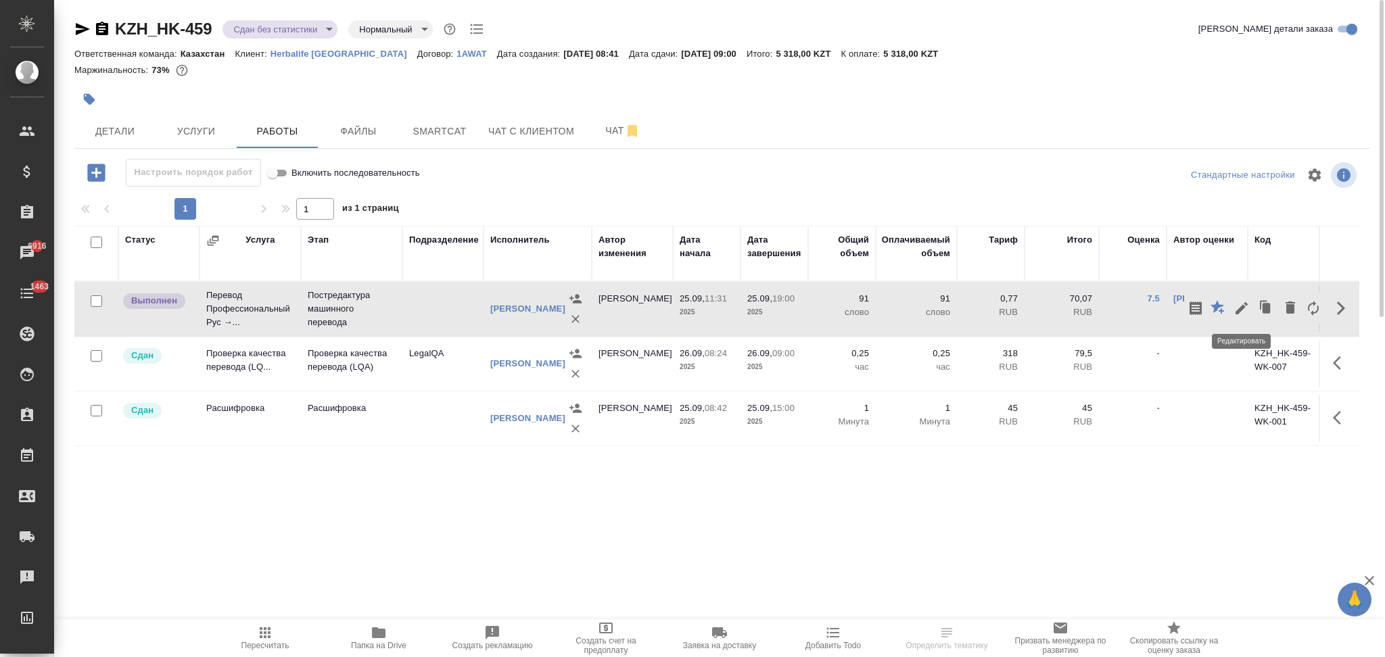
click at [1240, 304] on icon "button" at bounding box center [1241, 308] width 16 height 16
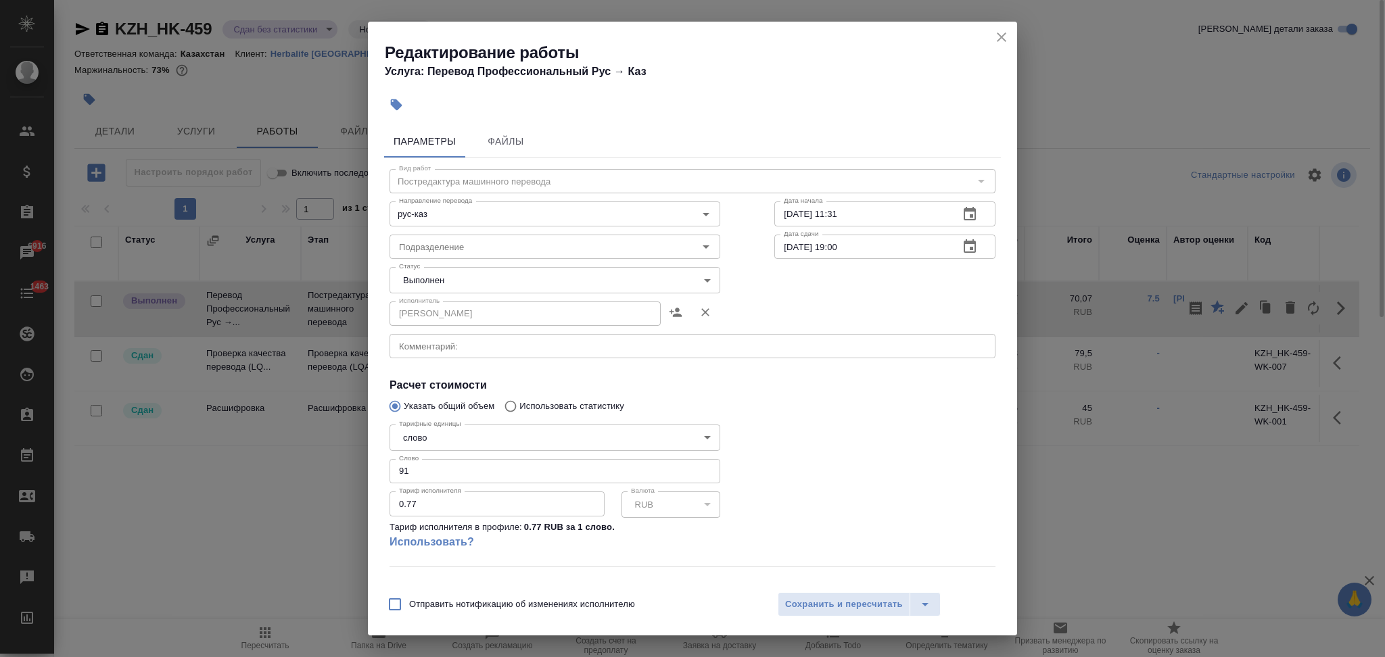
click at [475, 285] on body "🙏 .cls-1 fill:#fff; AWATERA Aslanukova Sati Клиенты Спецификации Заказы 6916 Ча…" at bounding box center [692, 328] width 1385 height 657
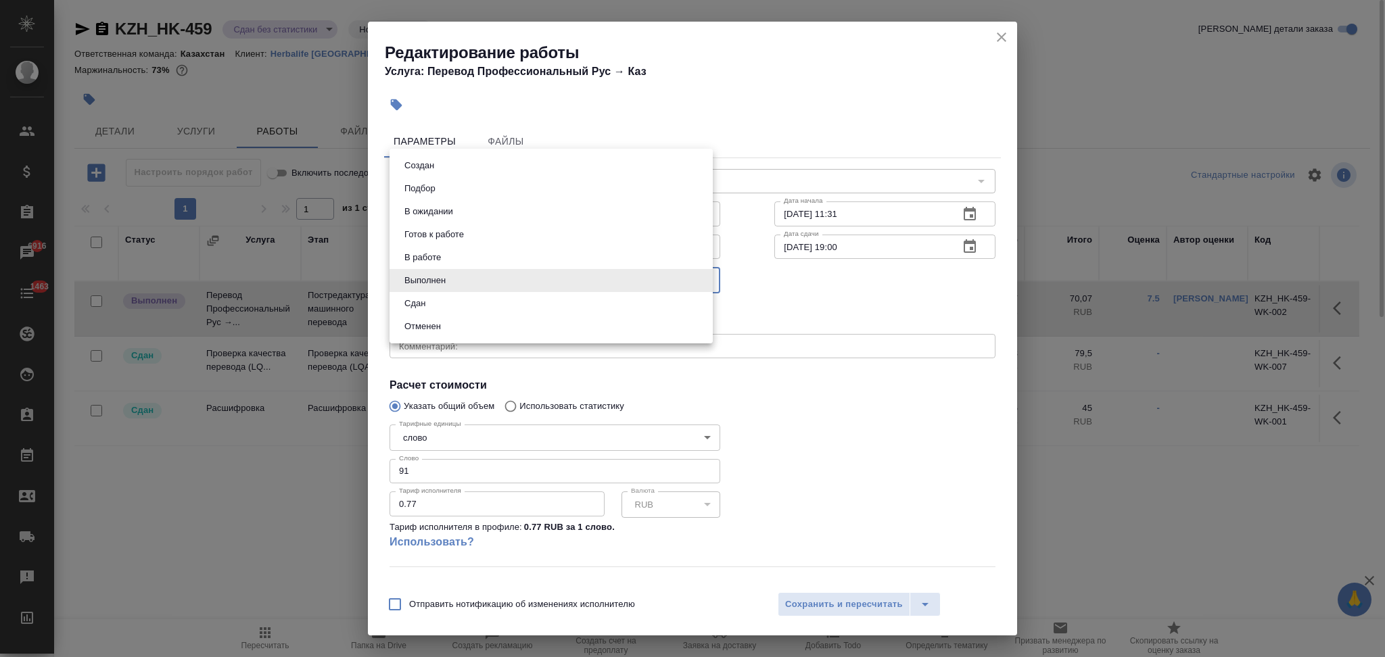
click at [452, 304] on li "Сдан" at bounding box center [551, 303] width 323 height 23
type input "closed"
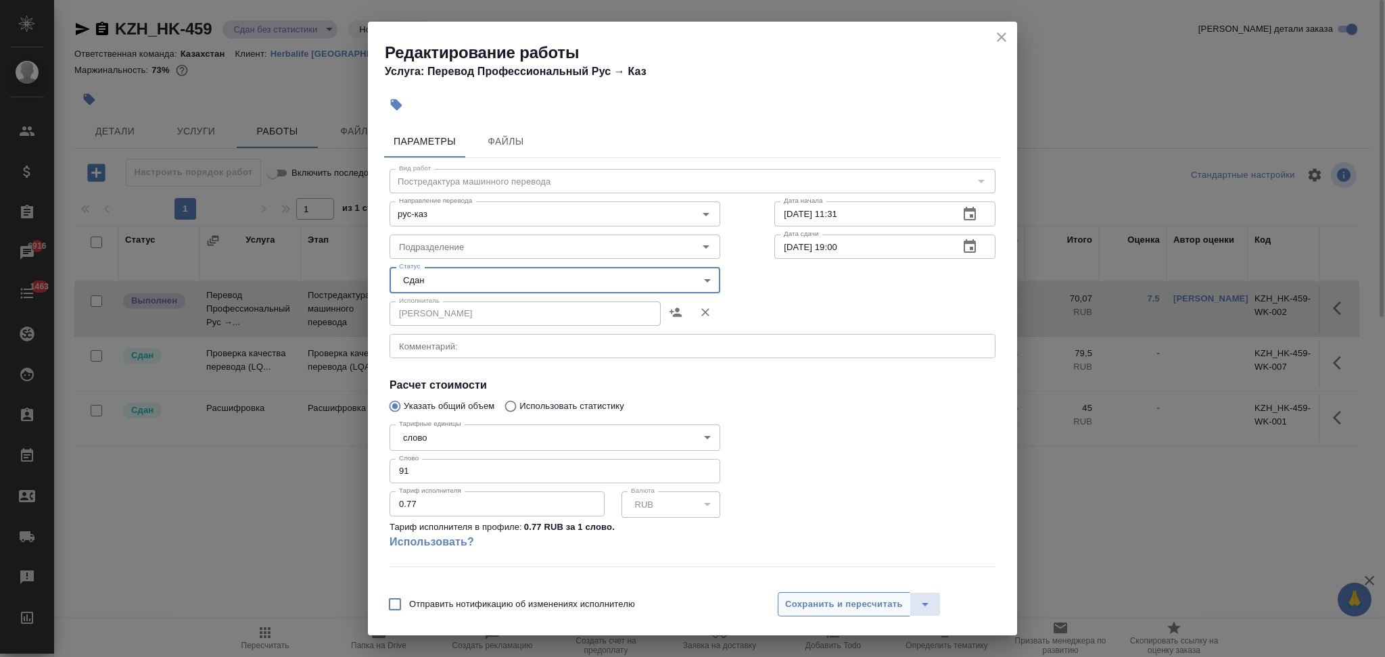
click at [821, 610] on span "Сохранить и пересчитать" at bounding box center [844, 605] width 118 height 16
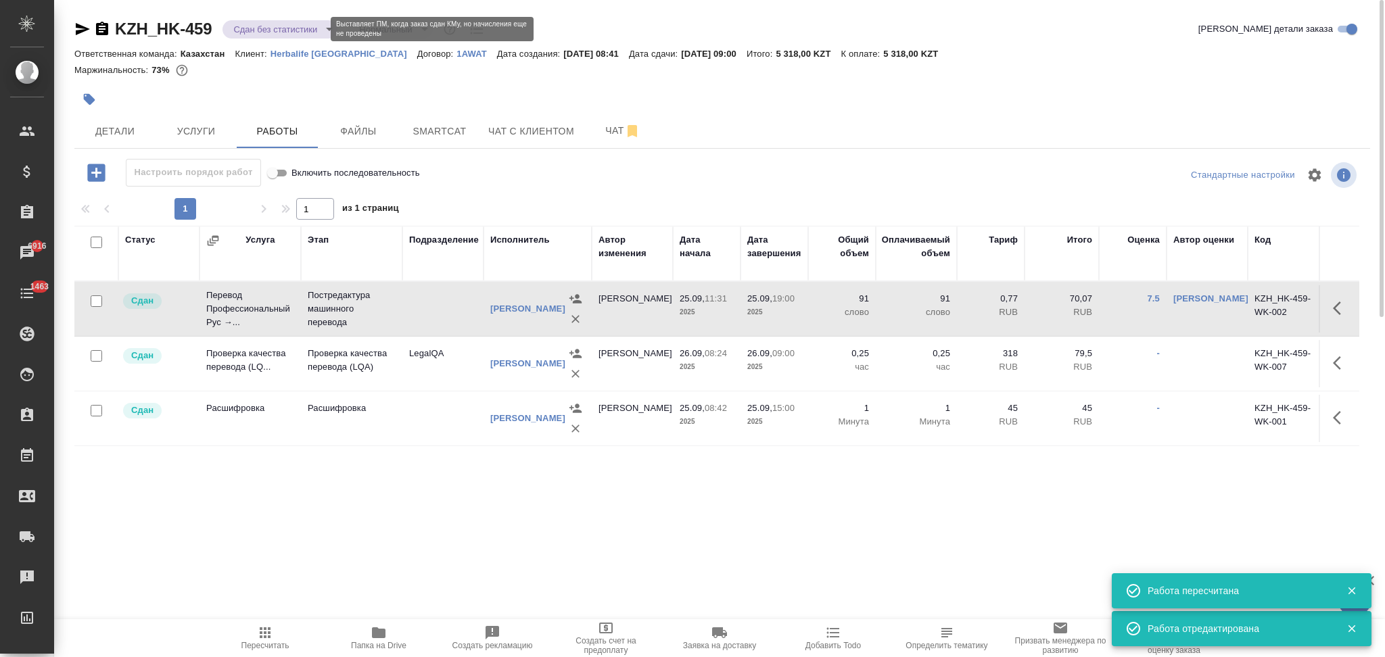
click at [286, 30] on body "🙏 .cls-1 fill:#fff; AWATERA Aslanukova Sati Клиенты Спецификации Заказы 6916 Ча…" at bounding box center [692, 328] width 1385 height 657
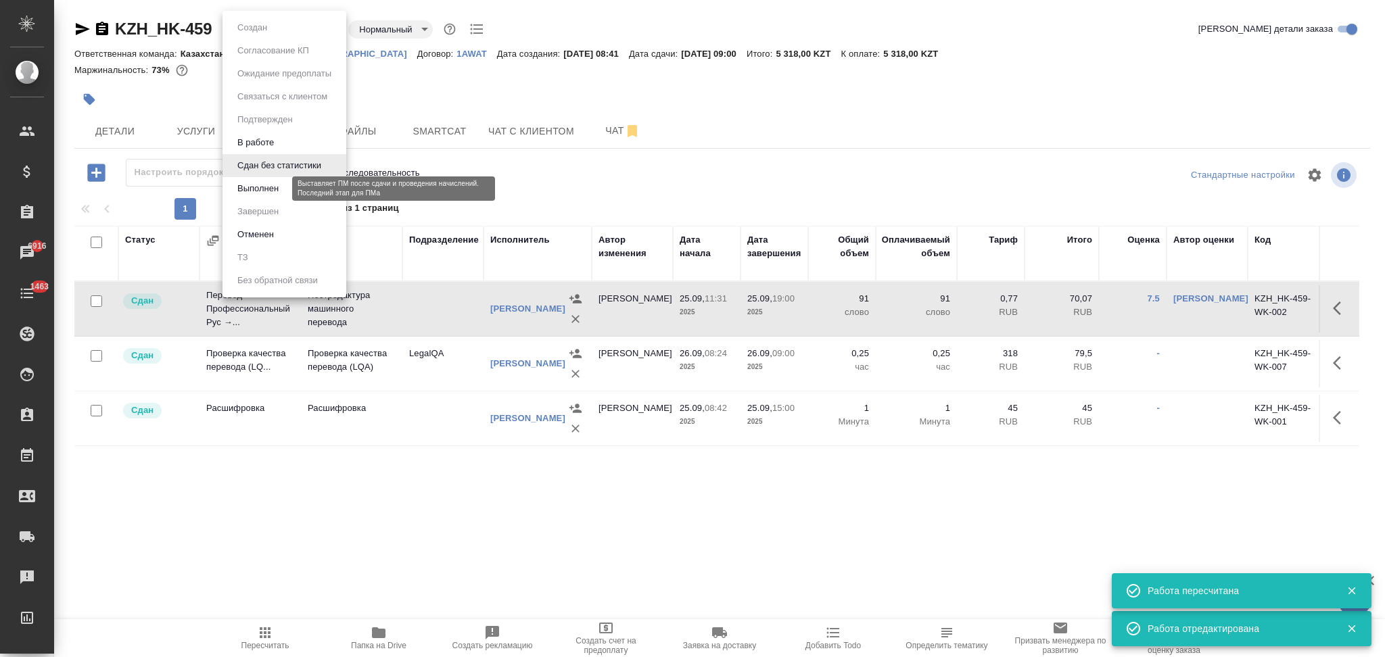
click at [262, 181] on button "Выполнен" at bounding box center [257, 188] width 49 height 15
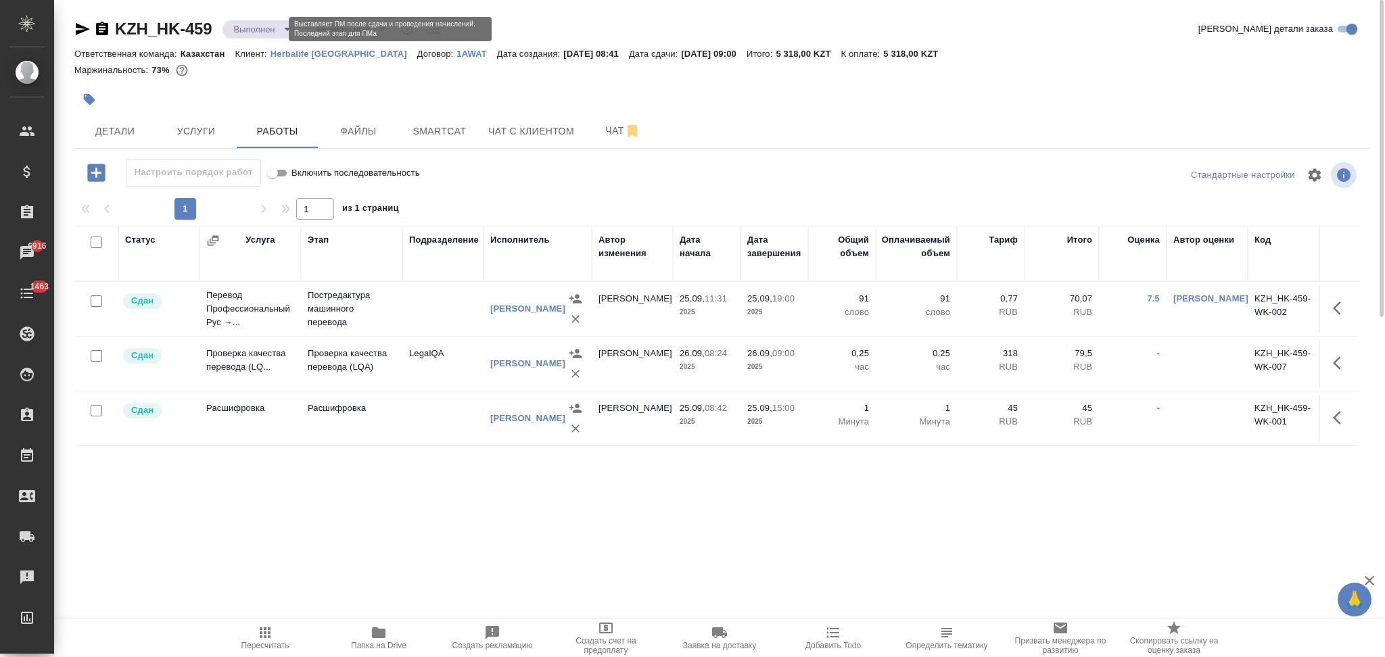
click at [247, 32] on body "🙏 .cls-1 fill:#fff; AWATERA Aslanukova Sati Клиенты Спецификации Заказы 6916 Ча…" at bounding box center [692, 328] width 1385 height 657
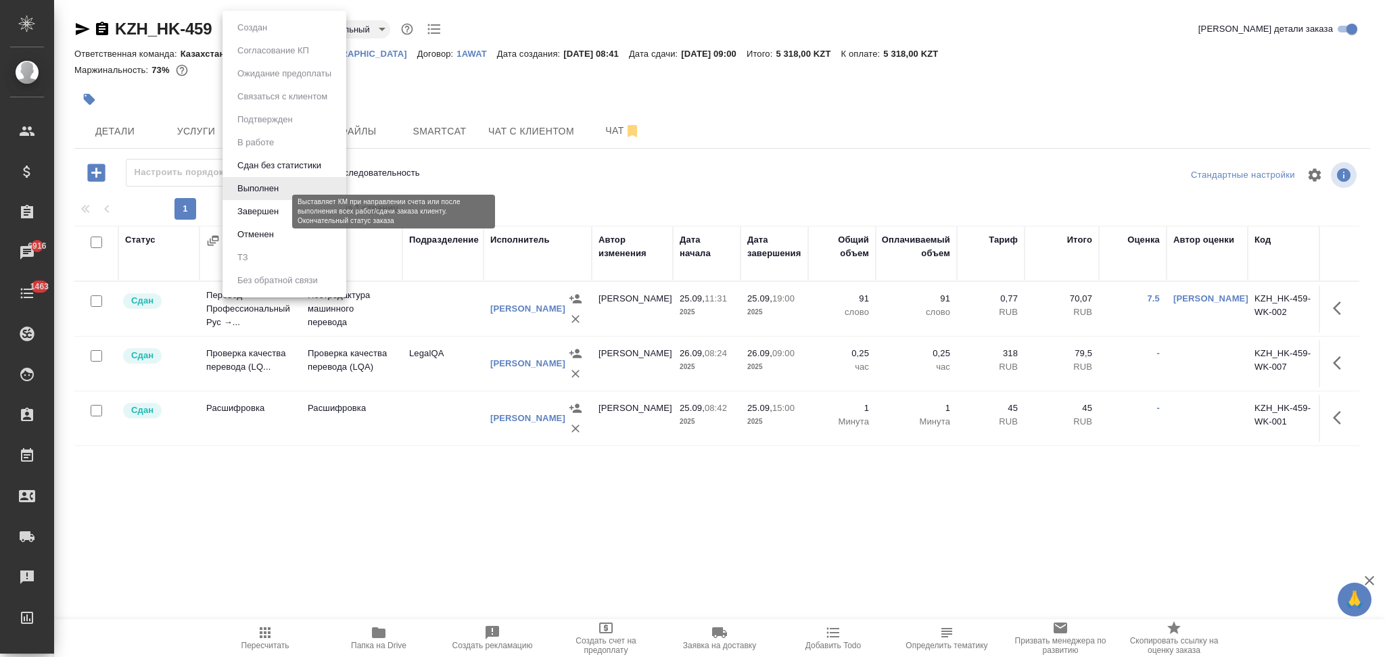
click at [250, 208] on button "Завершен" at bounding box center [257, 211] width 49 height 15
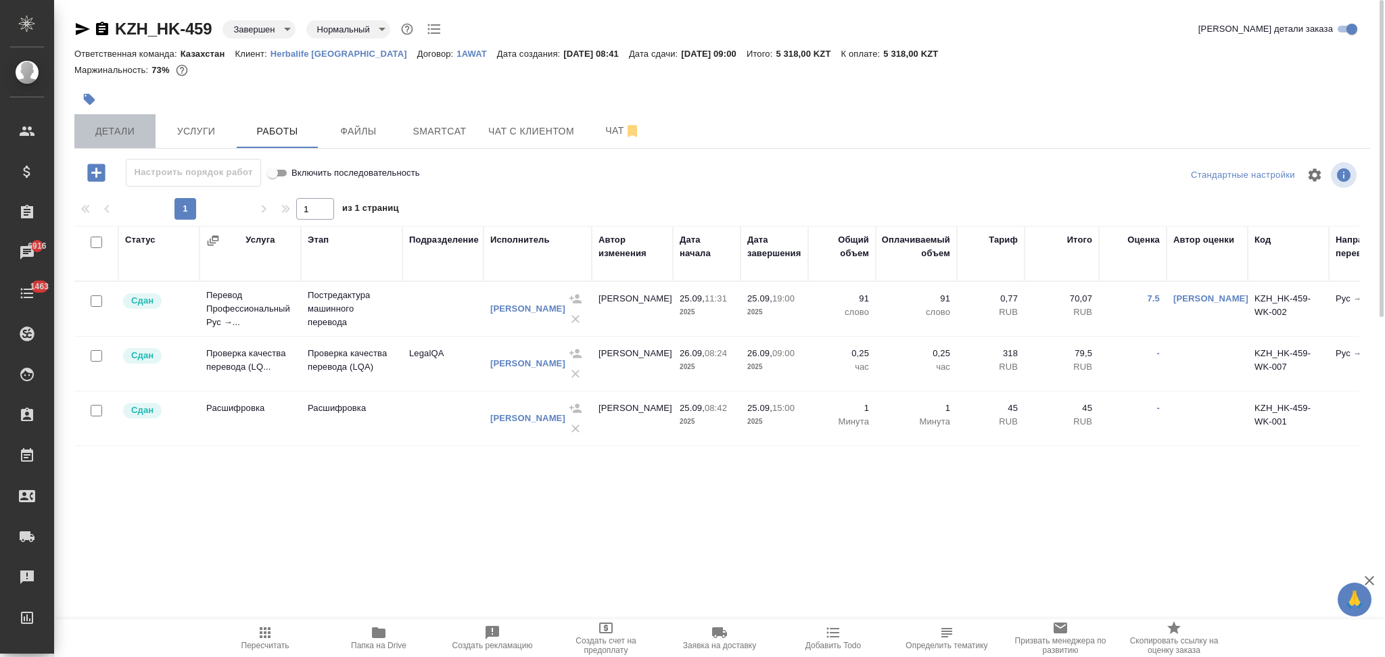
click at [136, 138] on span "Детали" at bounding box center [115, 131] width 65 height 17
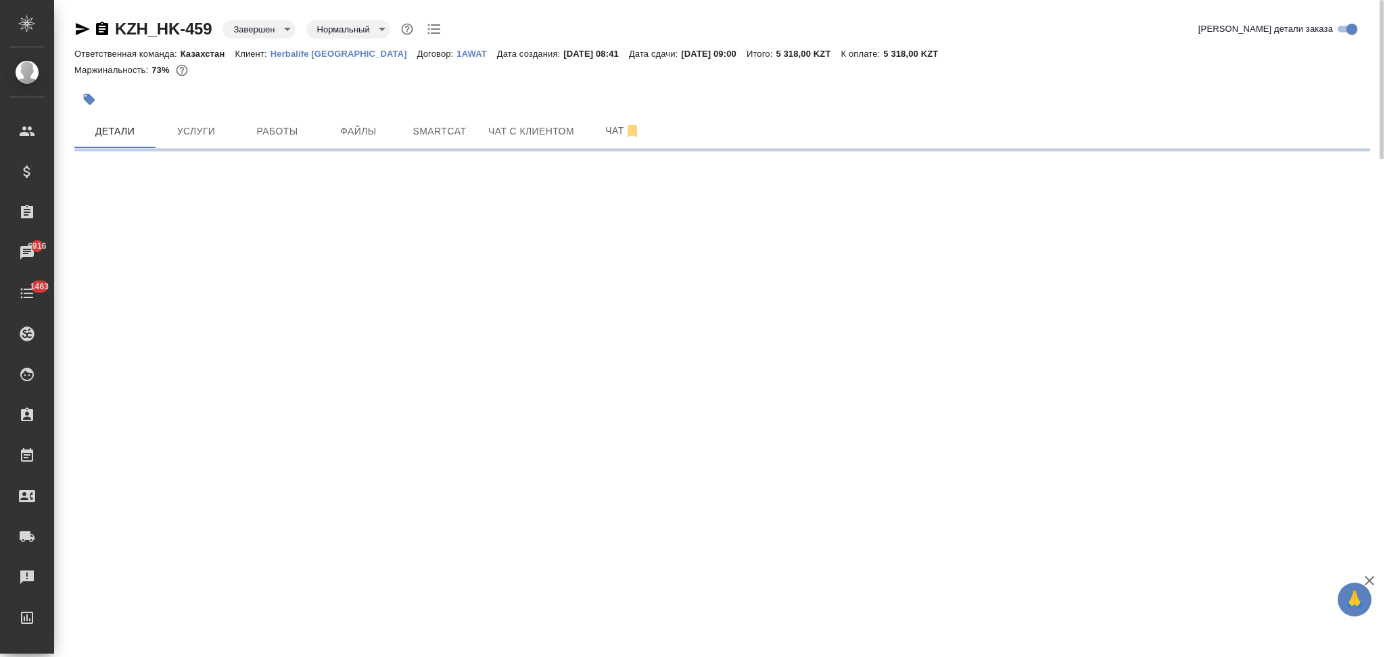
select select "RU"
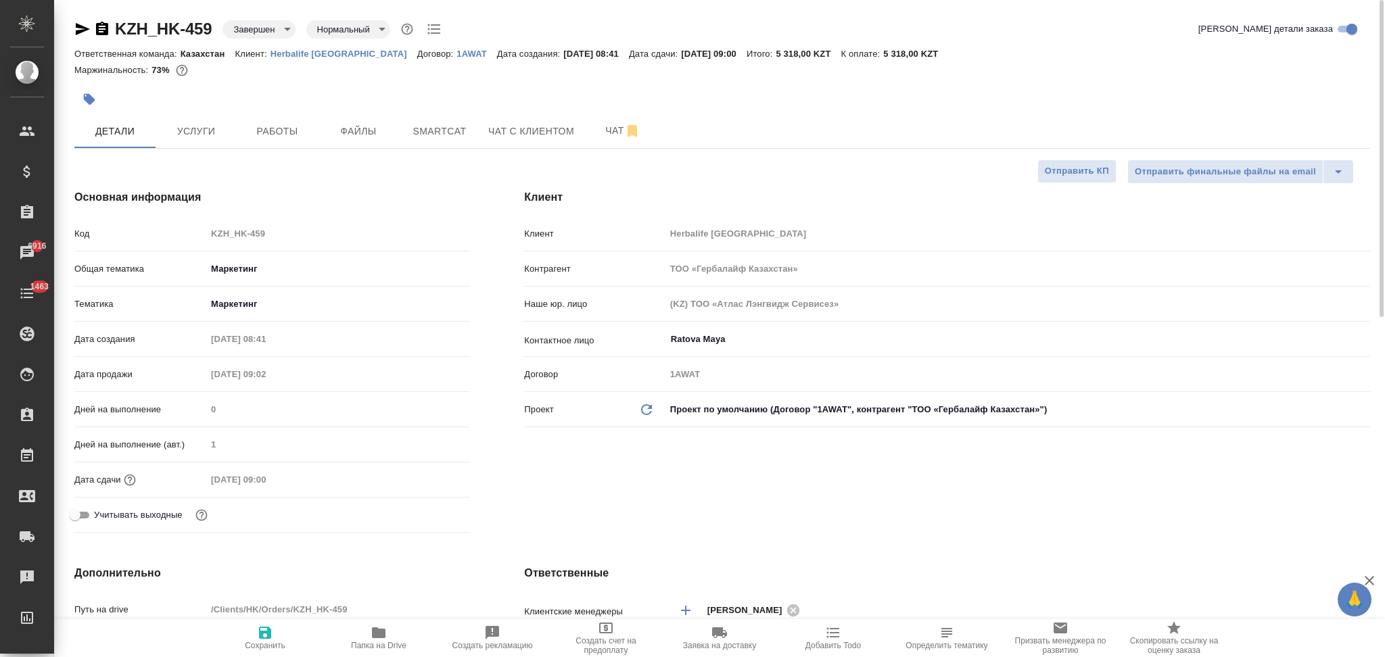
type textarea "x"
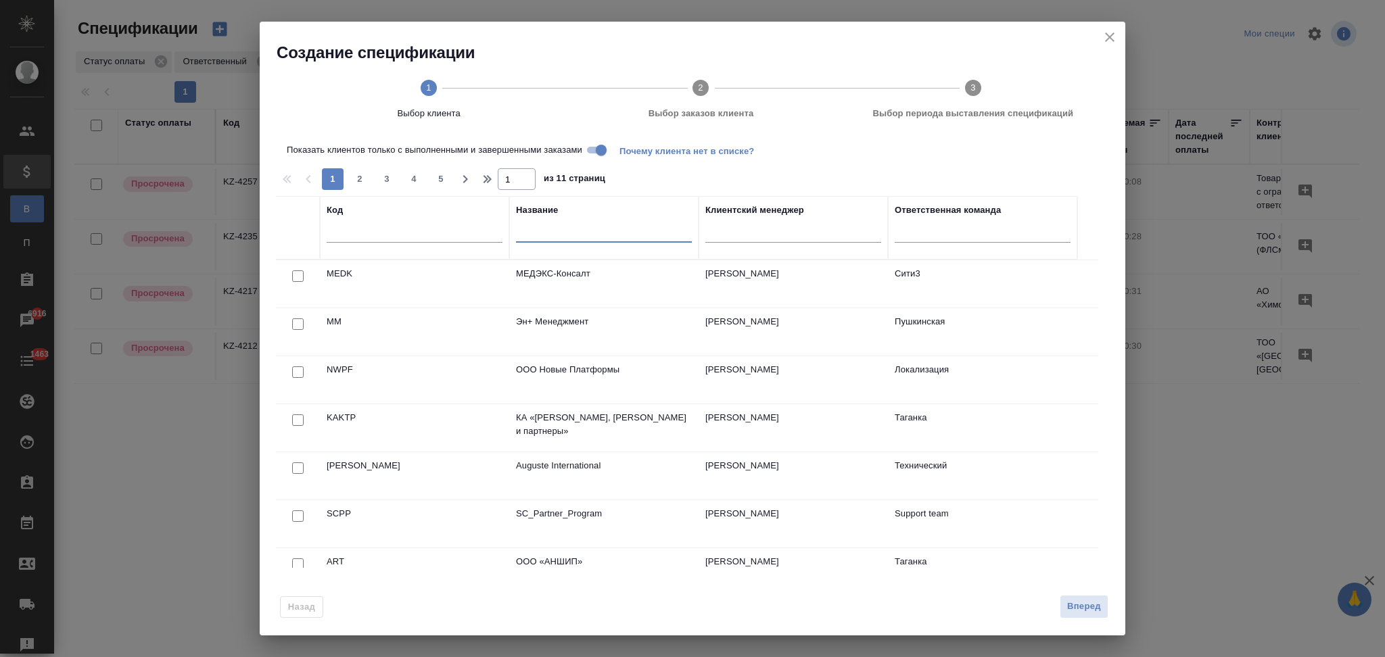
click at [560, 227] on input "text" at bounding box center [604, 234] width 176 height 17
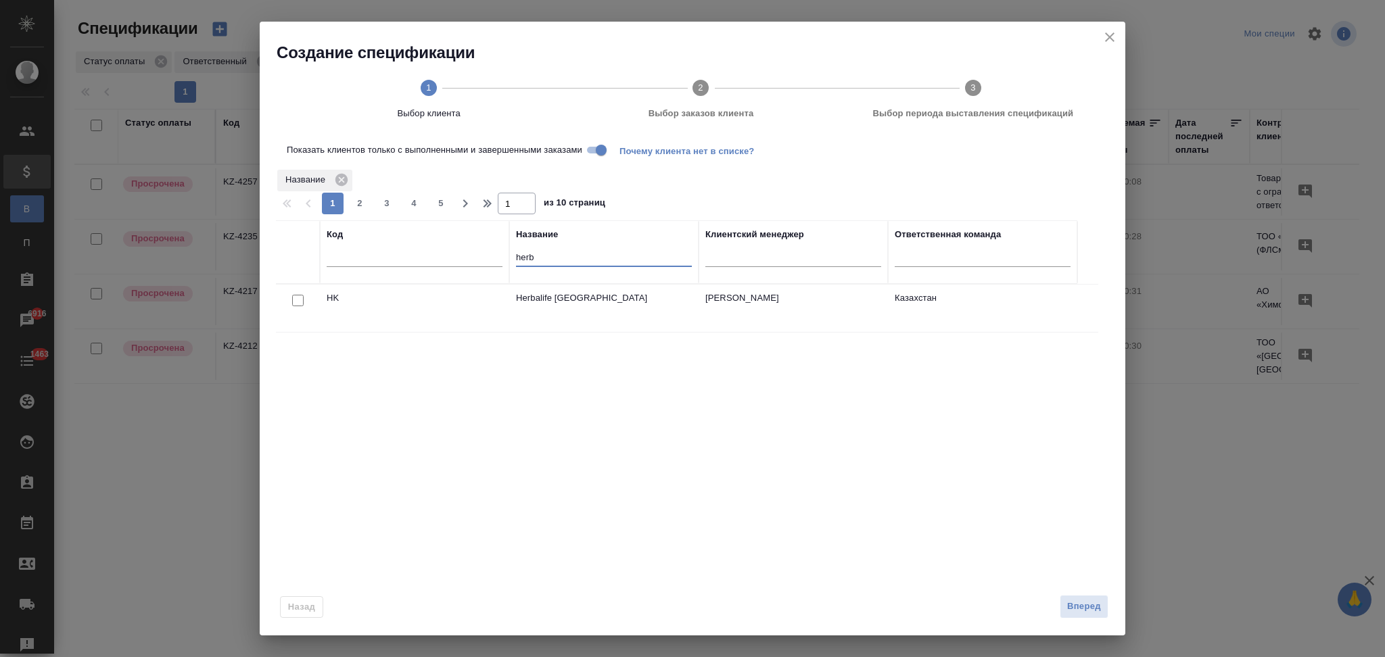
type input "herb"
click at [297, 297] on input "checkbox" at bounding box center [297, 300] width 11 height 11
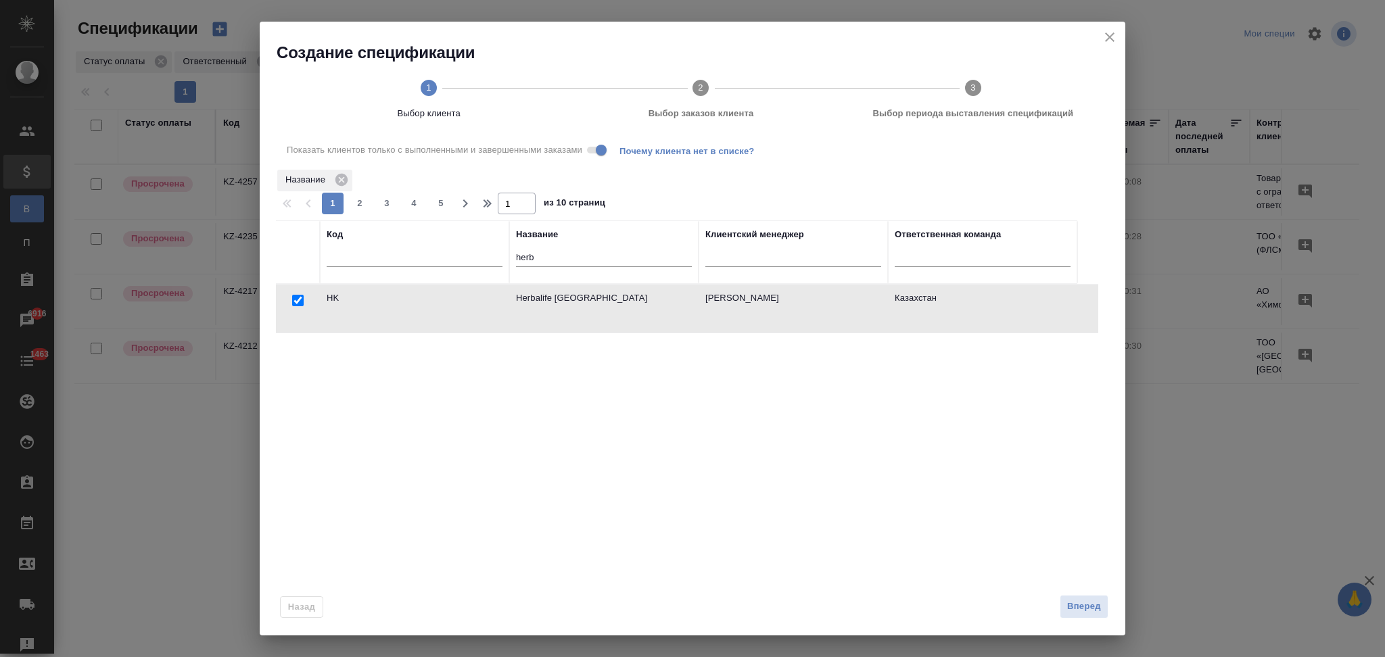
click at [294, 299] on input "checkbox" at bounding box center [297, 300] width 11 height 11
click at [598, 151] on input "Показать клиентов только с выполненными и завершенными заказами" at bounding box center [601, 150] width 49 height 16
click at [298, 300] on input "checkbox" at bounding box center [297, 300] width 11 height 11
checkbox input "true"
click at [1064, 598] on button "Вперед" at bounding box center [1084, 607] width 49 height 24
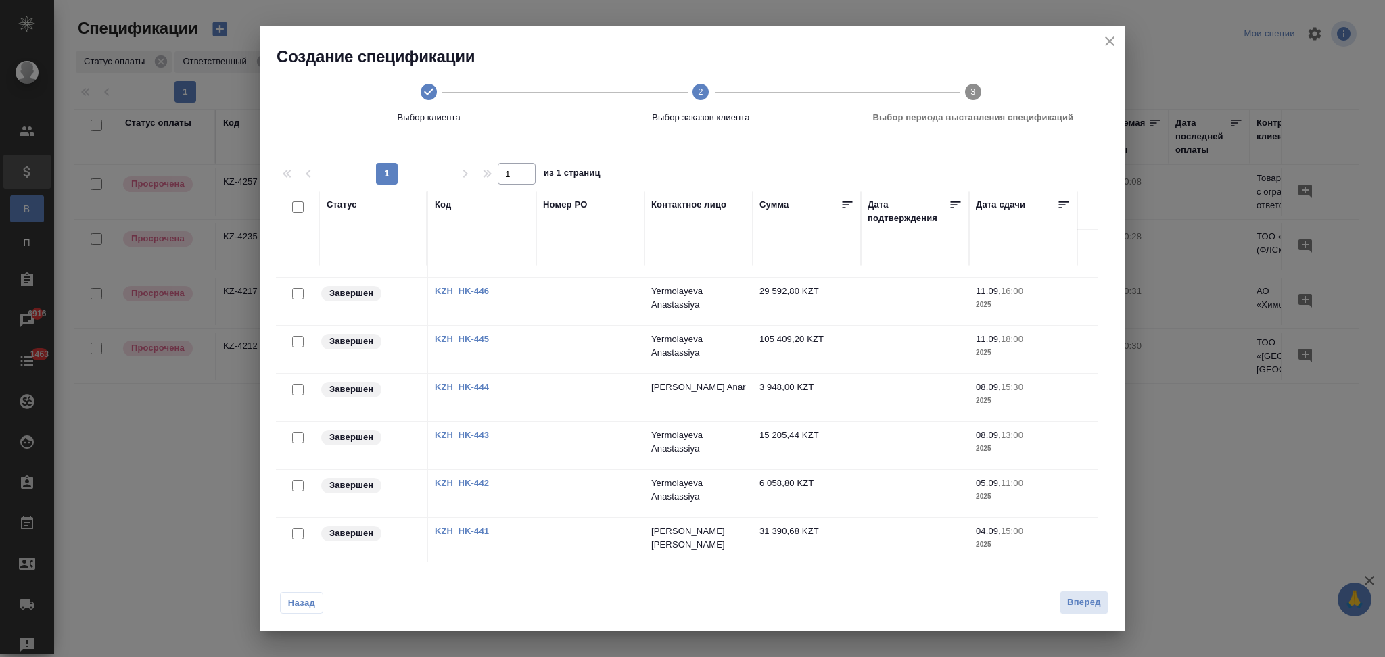
scroll to position [857, 0]
click at [474, 476] on link "KZH_HK-439" at bounding box center [462, 480] width 54 height 10
click at [678, 239] on input "text" at bounding box center [698, 240] width 95 height 17
paste input "Yermolayeva Anastassiya"
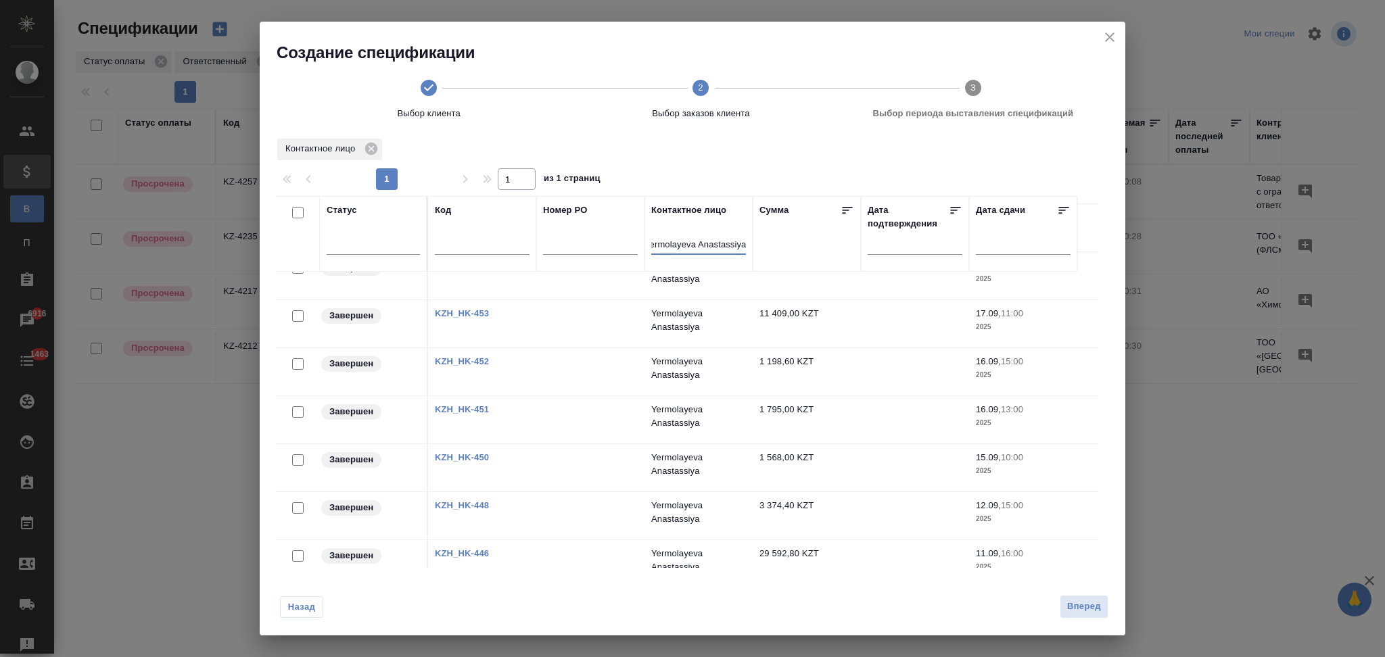
scroll to position [487, 0]
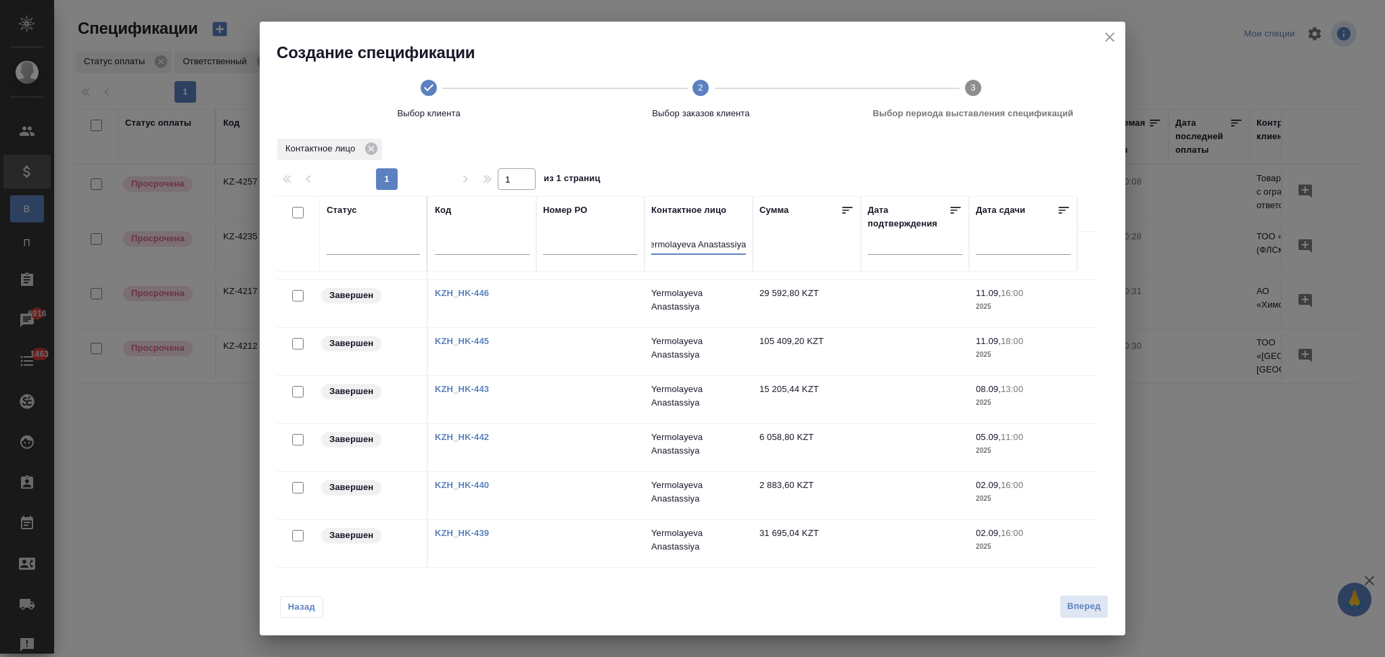
type input "Yermolayeva Anastassiya"
click at [297, 209] on input "checkbox" at bounding box center [297, 212] width 11 height 11
checkbox input "true"
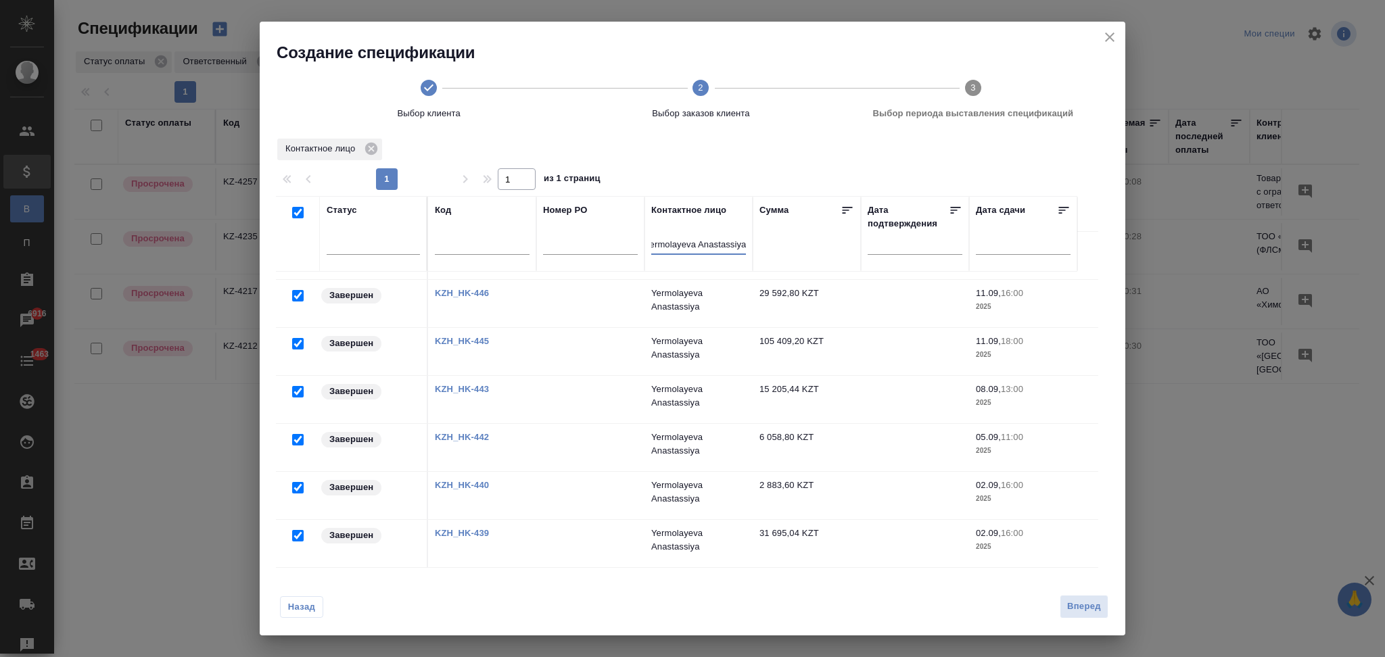
checkbox input "true"
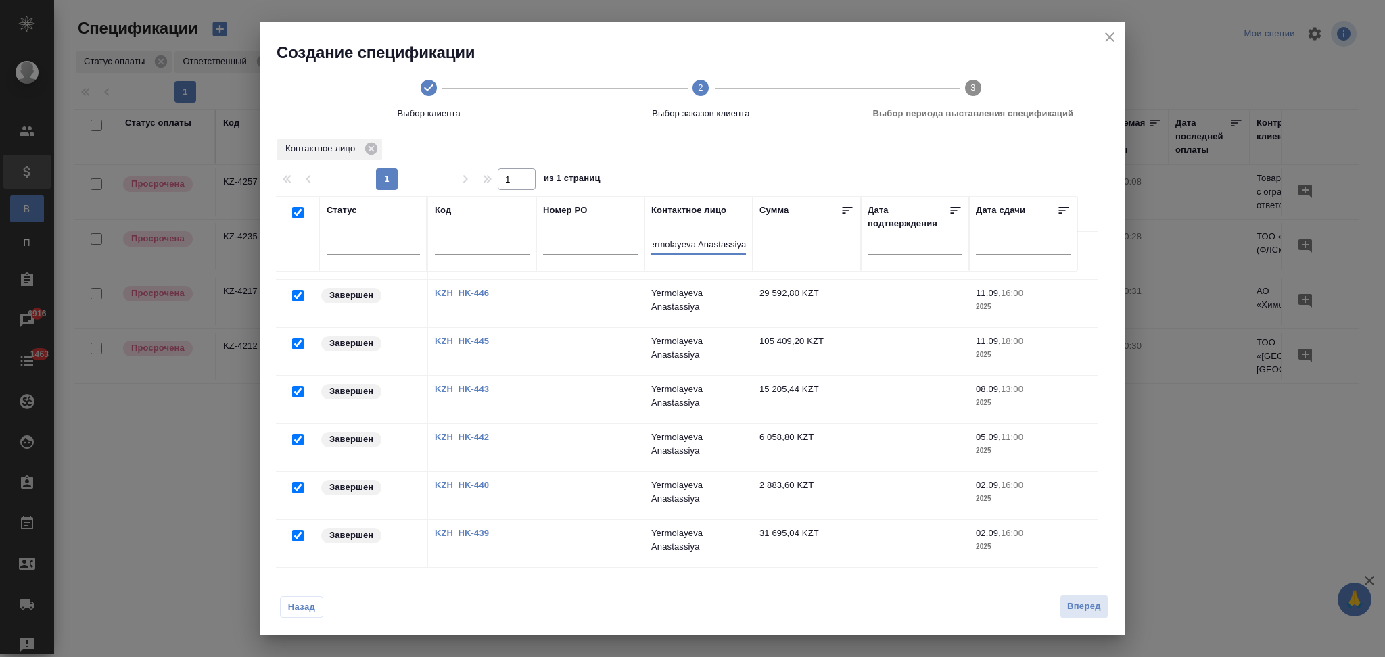
checkbox input "true"
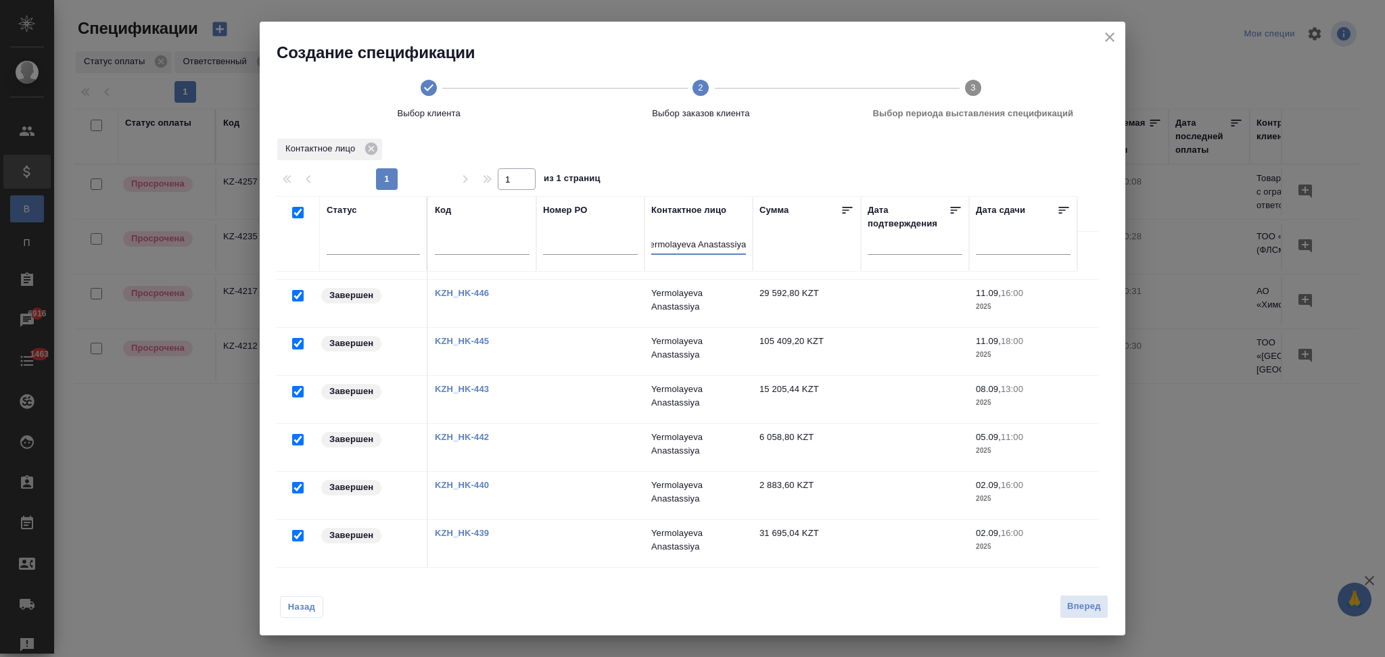
checkbox input "true"
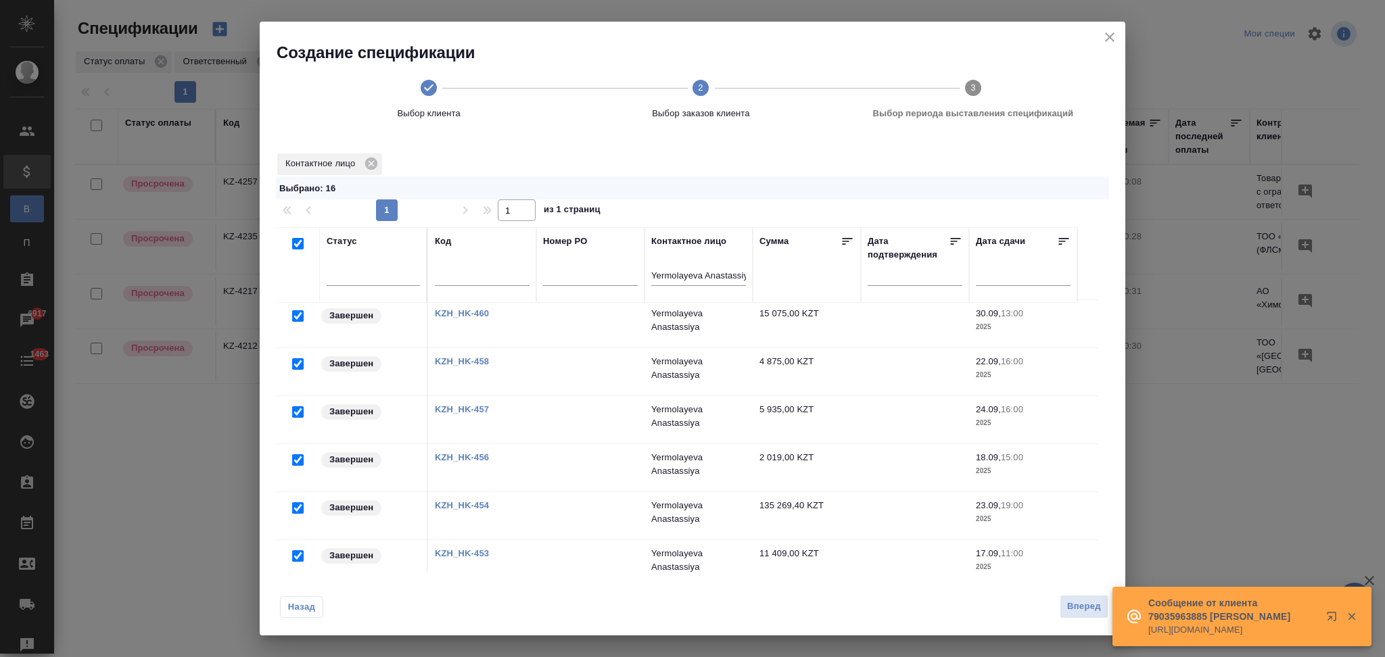
scroll to position [0, 0]
click at [1067, 607] on span "Вперед" at bounding box center [1084, 607] width 34 height 16
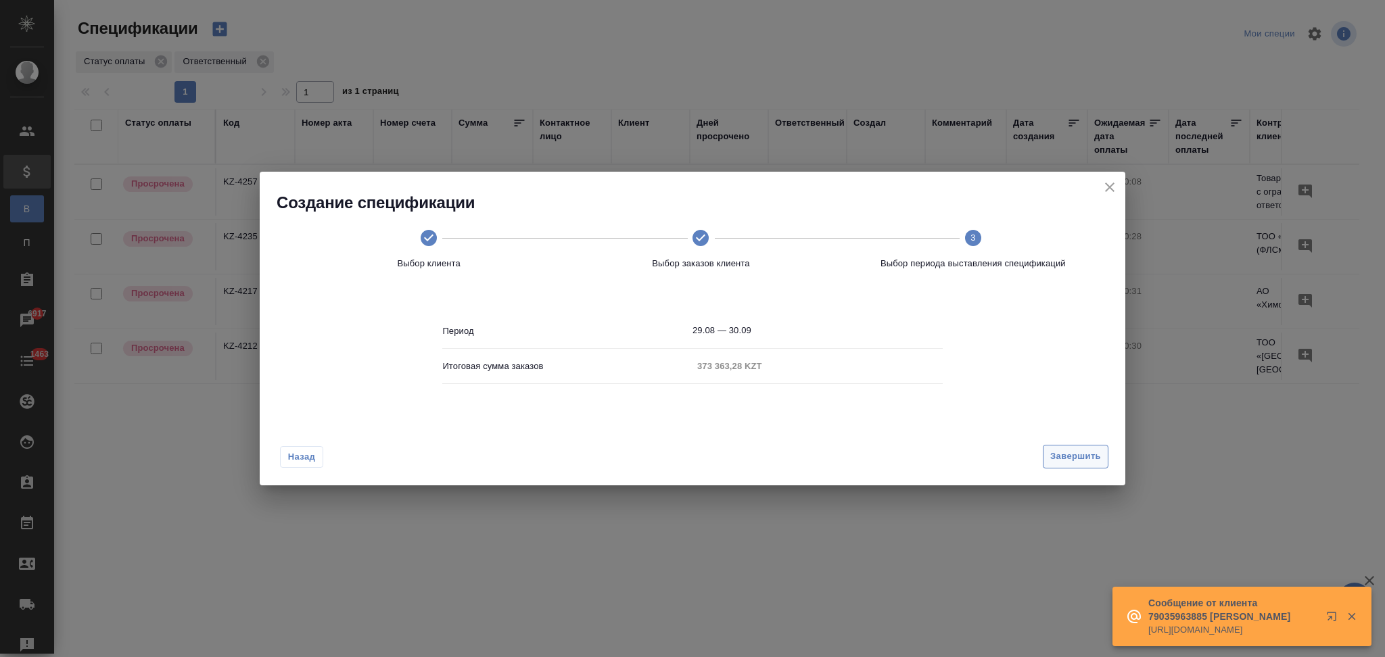
click at [1044, 457] on button "Завершить" at bounding box center [1076, 457] width 66 height 24
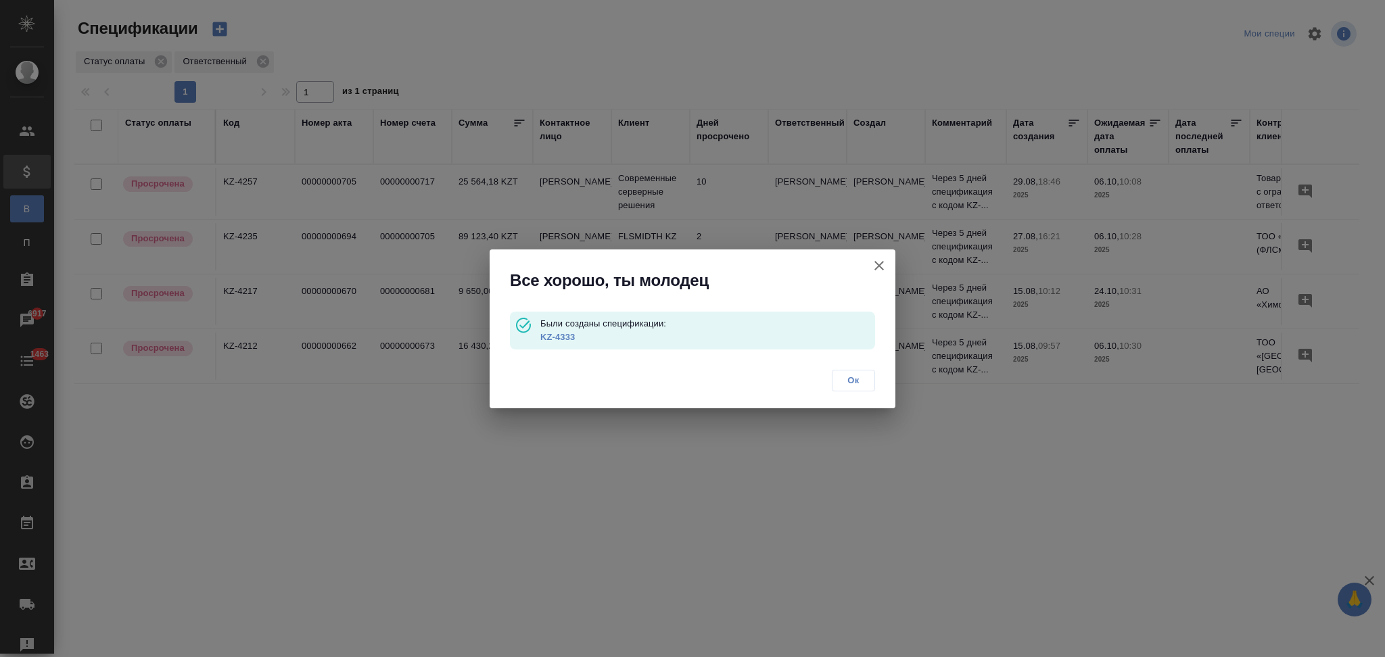
click at [546, 335] on link "KZ-4333" at bounding box center [557, 337] width 34 height 10
click at [877, 266] on icon "button" at bounding box center [879, 266] width 16 height 16
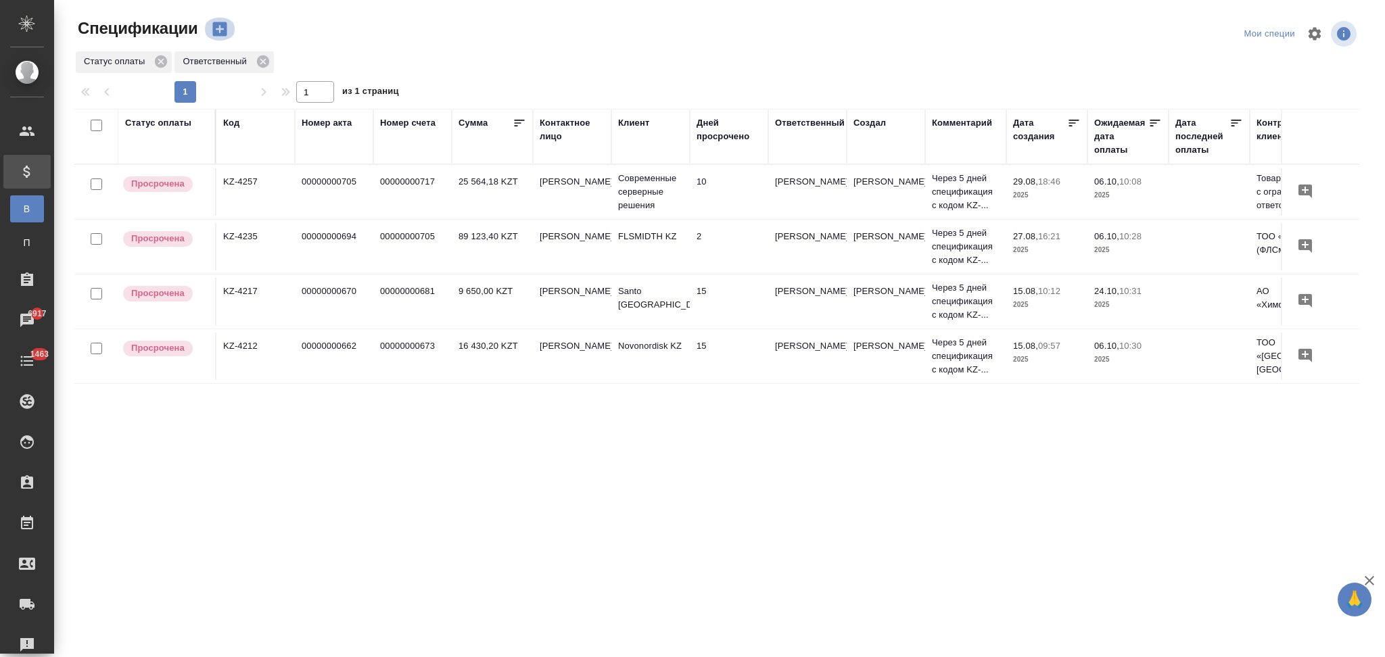
click at [218, 32] on icon "button" at bounding box center [219, 29] width 14 height 14
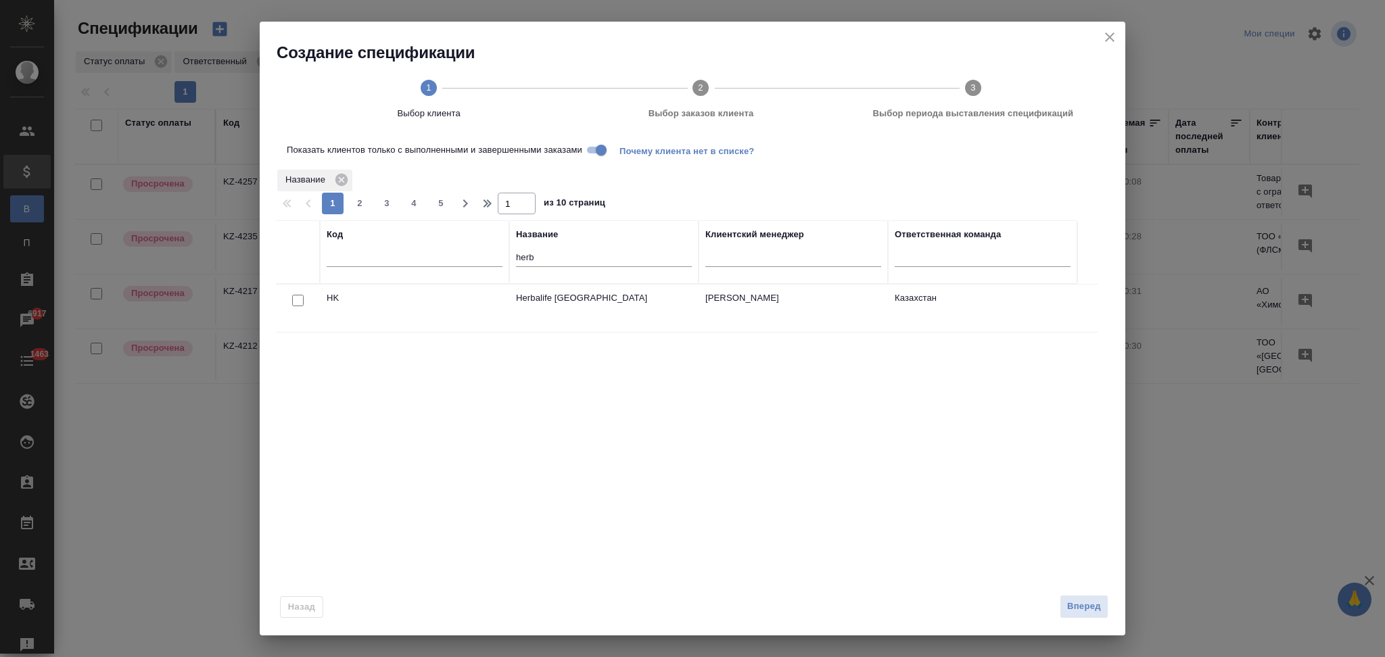
click at [294, 299] on input "checkbox" at bounding box center [297, 300] width 11 height 11
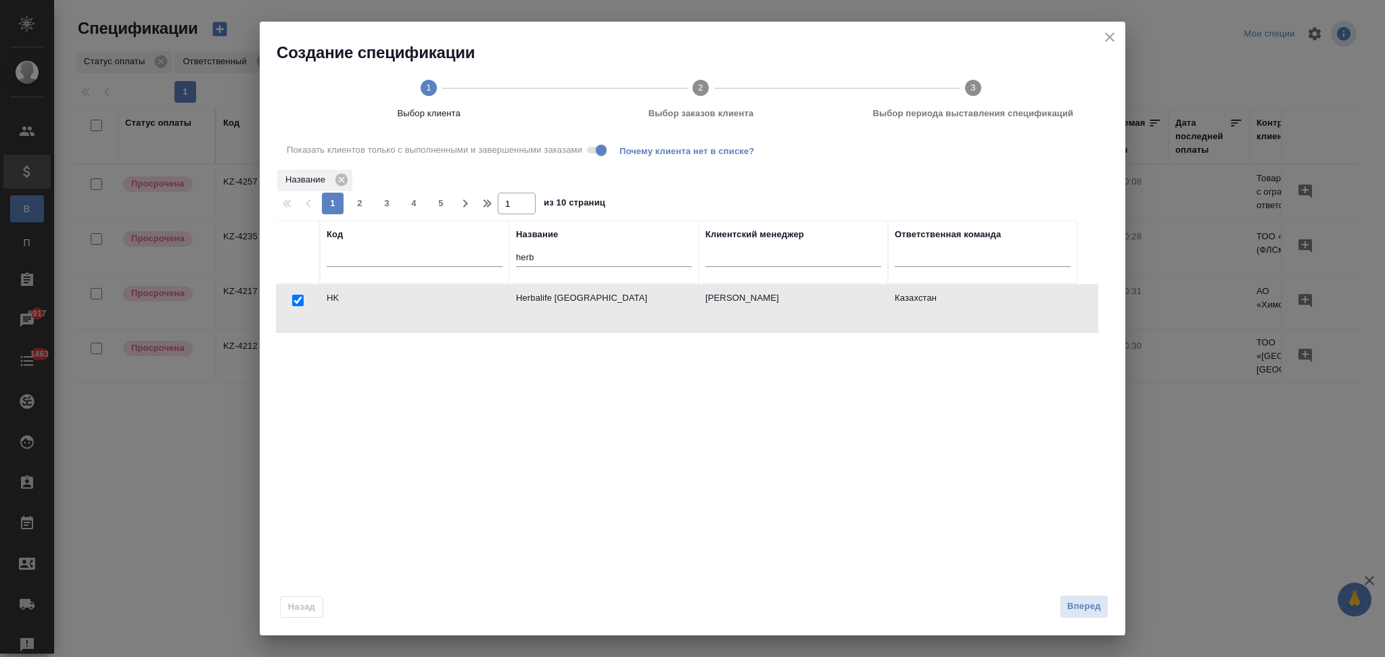
click at [295, 299] on input "checkbox" at bounding box center [297, 300] width 11 height 11
click at [602, 153] on input "Показать клиентов только с выполненными и завершенными заказами" at bounding box center [601, 150] width 49 height 16
click at [298, 296] on input "checkbox" at bounding box center [297, 300] width 11 height 11
checkbox input "true"
click at [1091, 607] on span "Вперед" at bounding box center [1084, 607] width 34 height 16
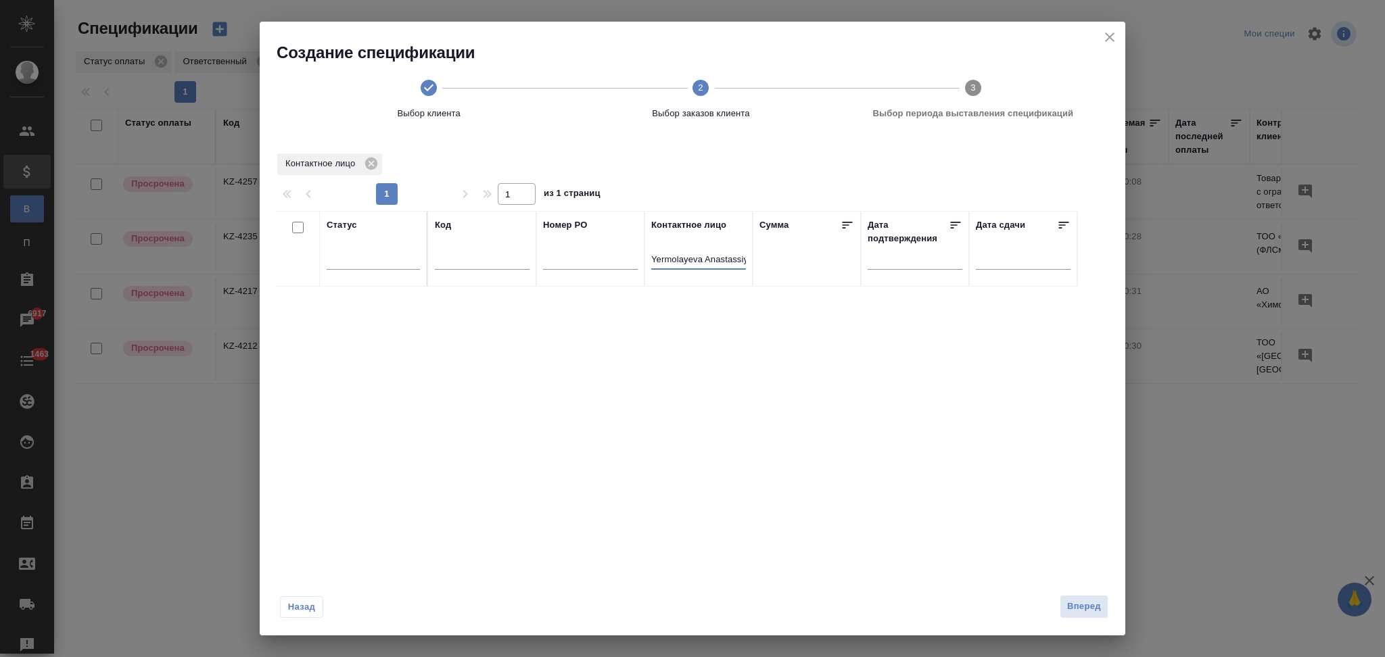
click at [654, 264] on input "Yermolayeva Anastassiya" at bounding box center [698, 260] width 95 height 17
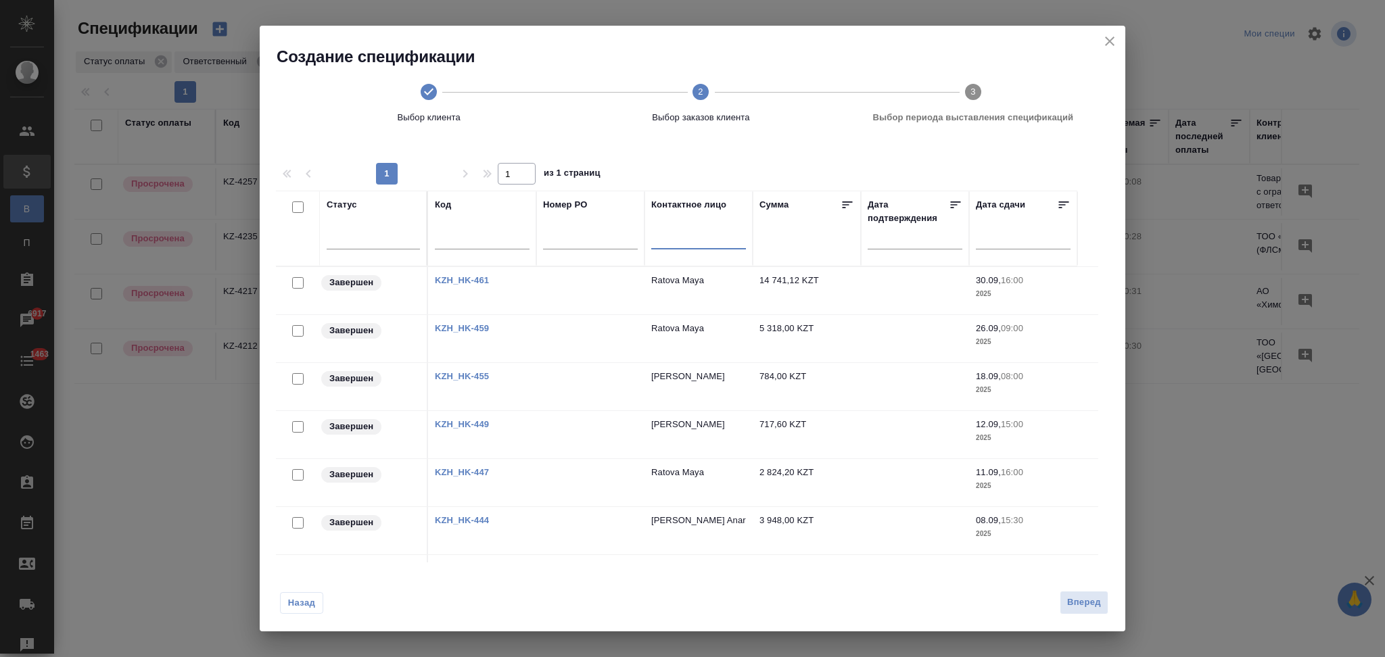
click at [302, 281] on input "checkbox" at bounding box center [297, 282] width 11 height 11
checkbox input "true"
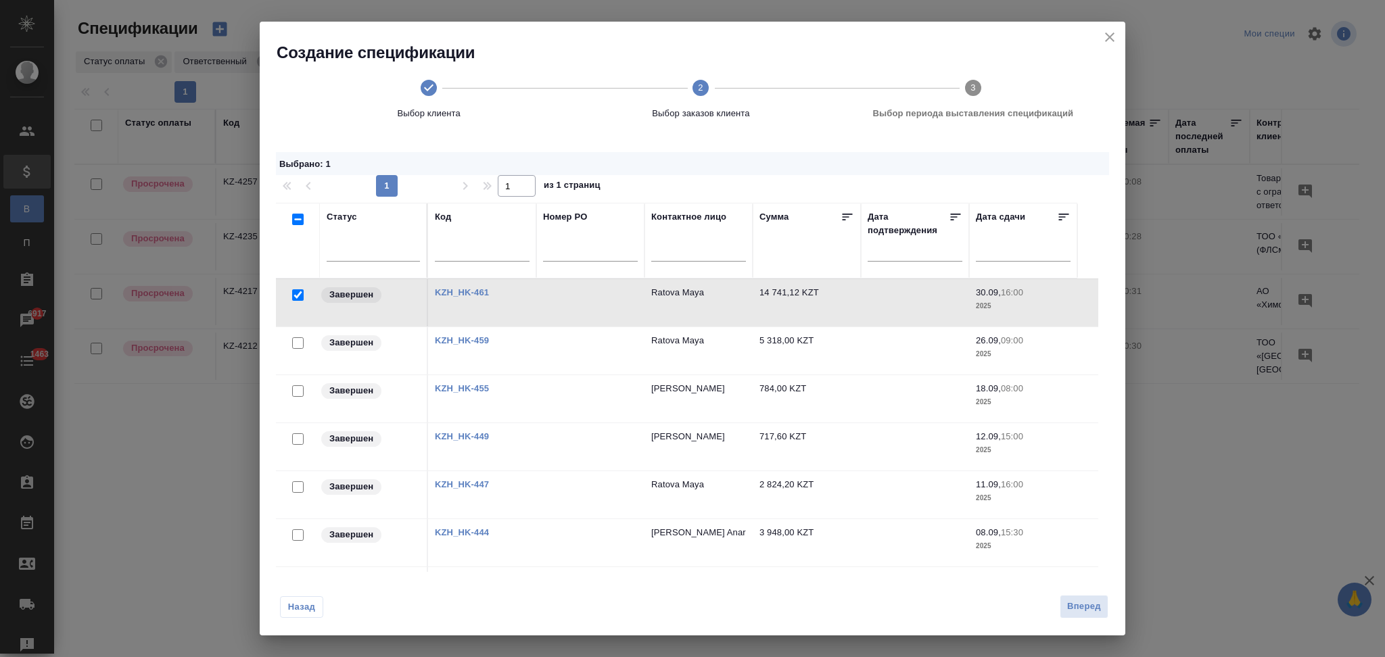
click at [296, 342] on input "checkbox" at bounding box center [297, 342] width 11 height 11
checkbox input "true"
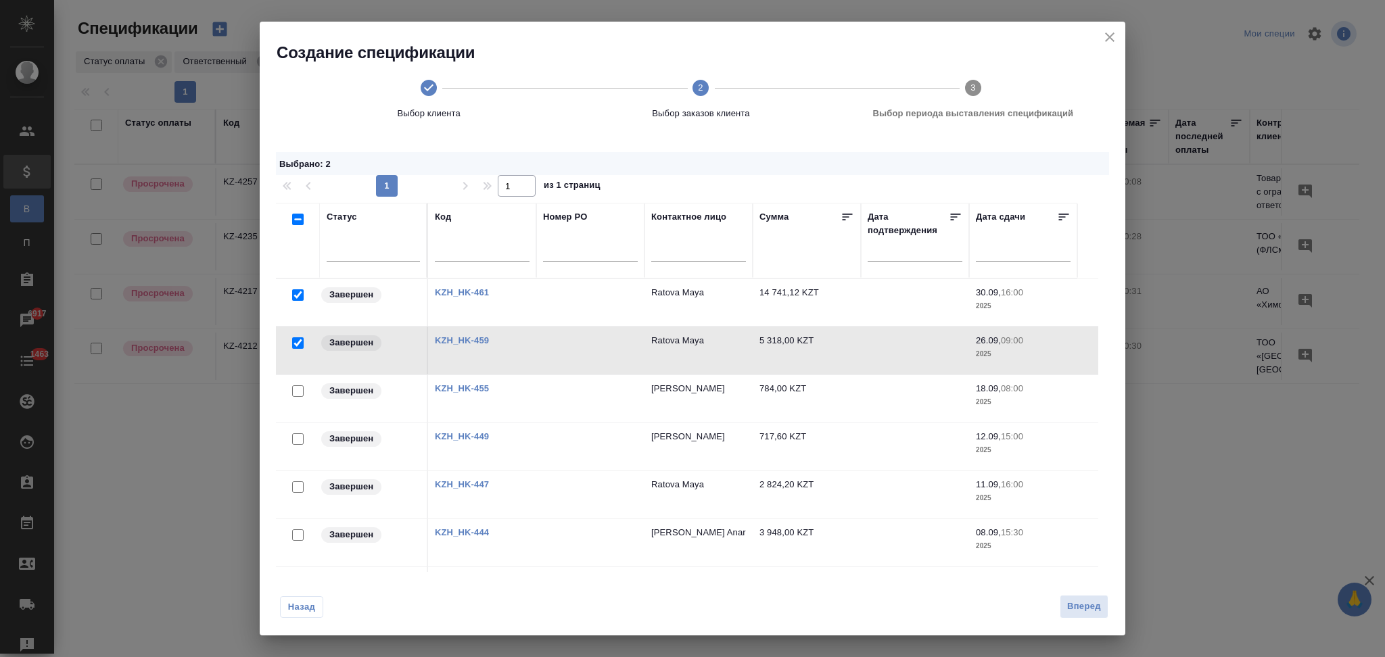
click at [298, 489] on input "checkbox" at bounding box center [297, 486] width 11 height 11
checkbox input "true"
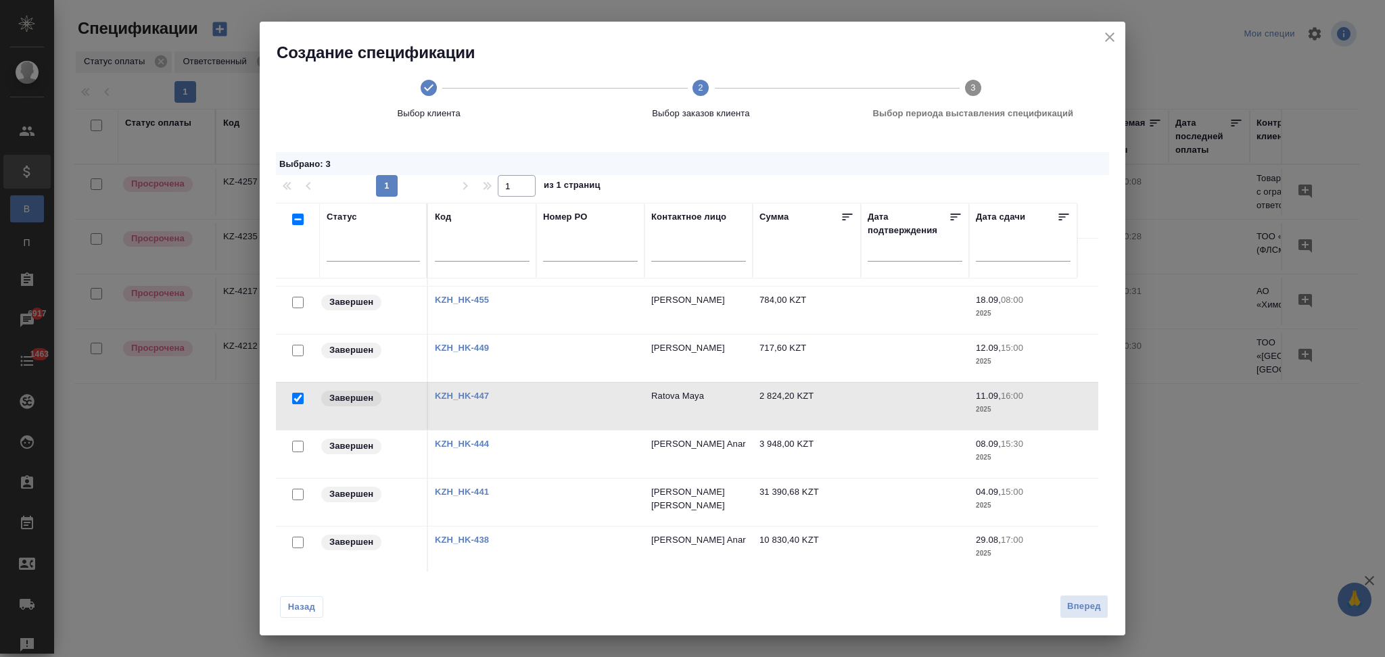
scroll to position [7, 0]
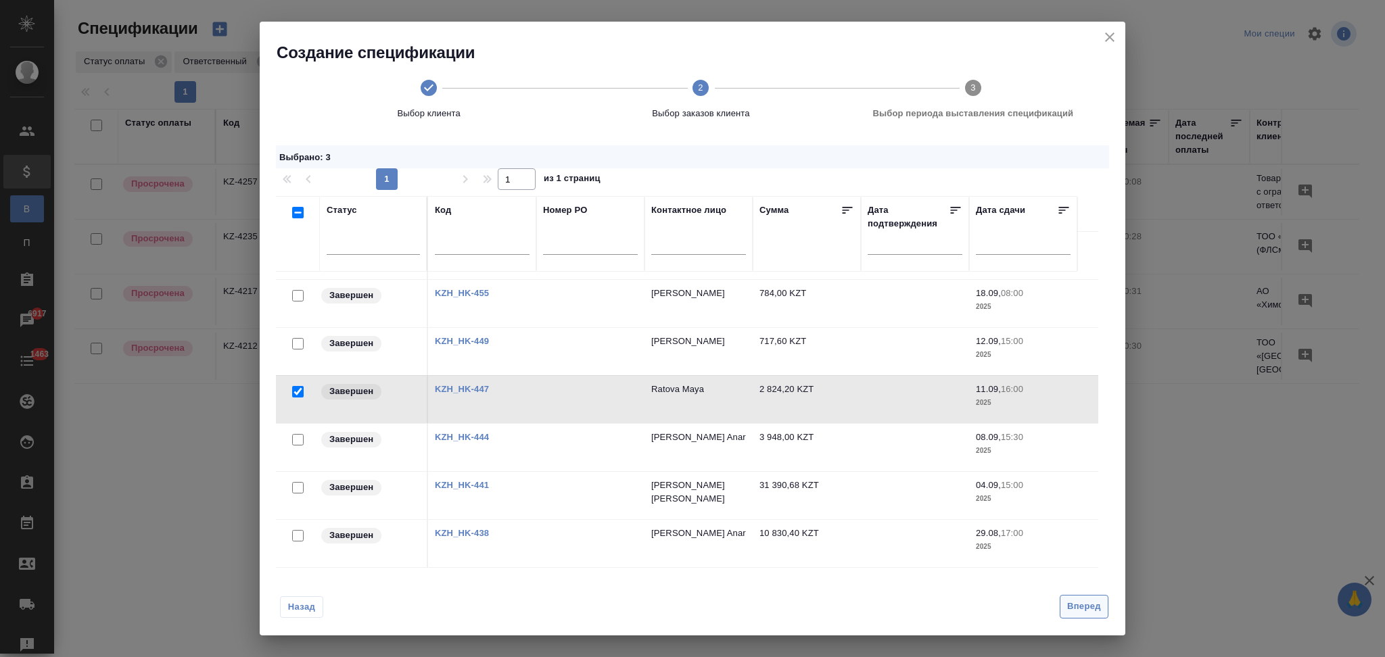
click at [1087, 611] on span "Вперед" at bounding box center [1084, 607] width 34 height 16
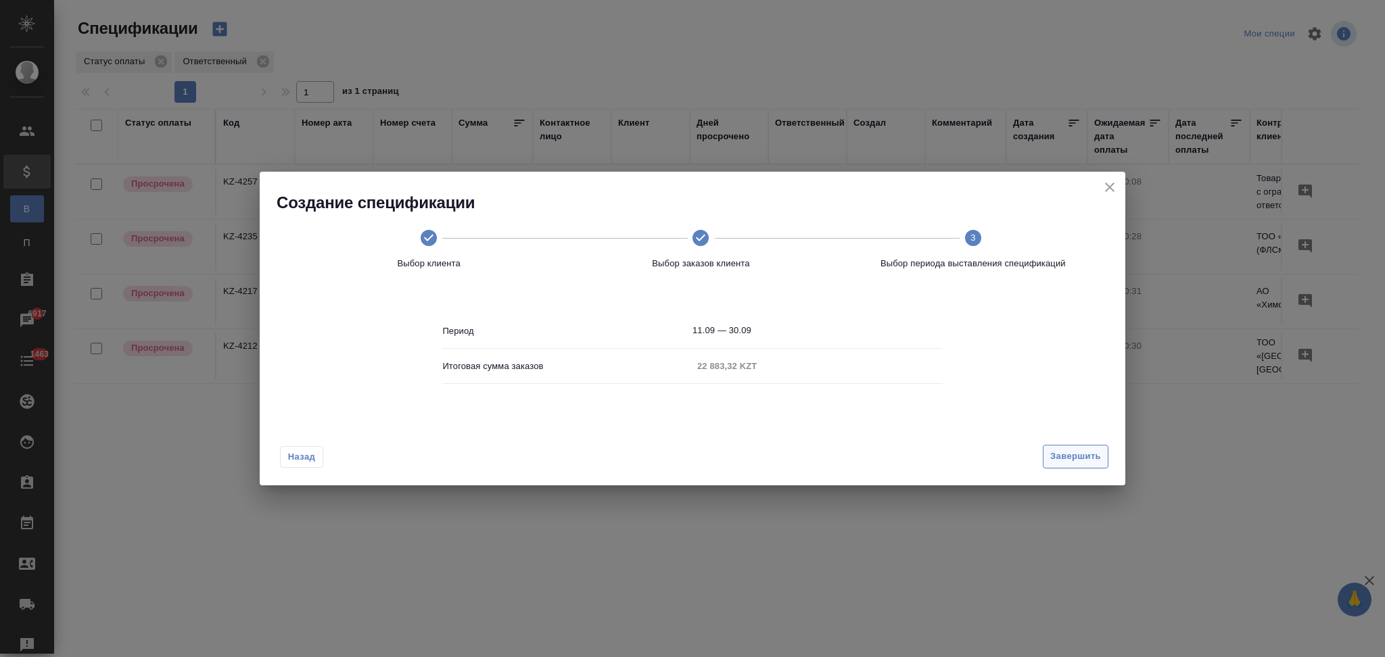
click at [1052, 458] on span "Завершить" at bounding box center [1075, 457] width 51 height 16
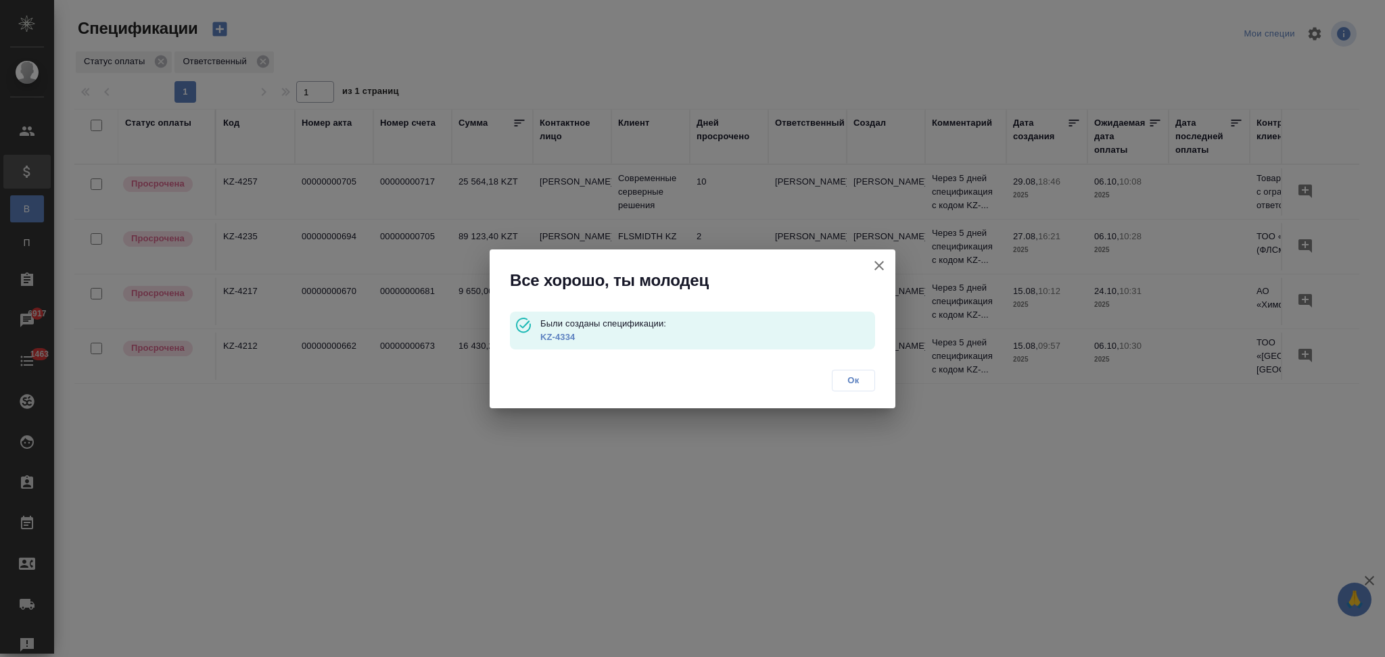
click at [563, 337] on link "KZ-4334" at bounding box center [557, 337] width 34 height 10
click at [877, 264] on icon "button" at bounding box center [879, 266] width 16 height 16
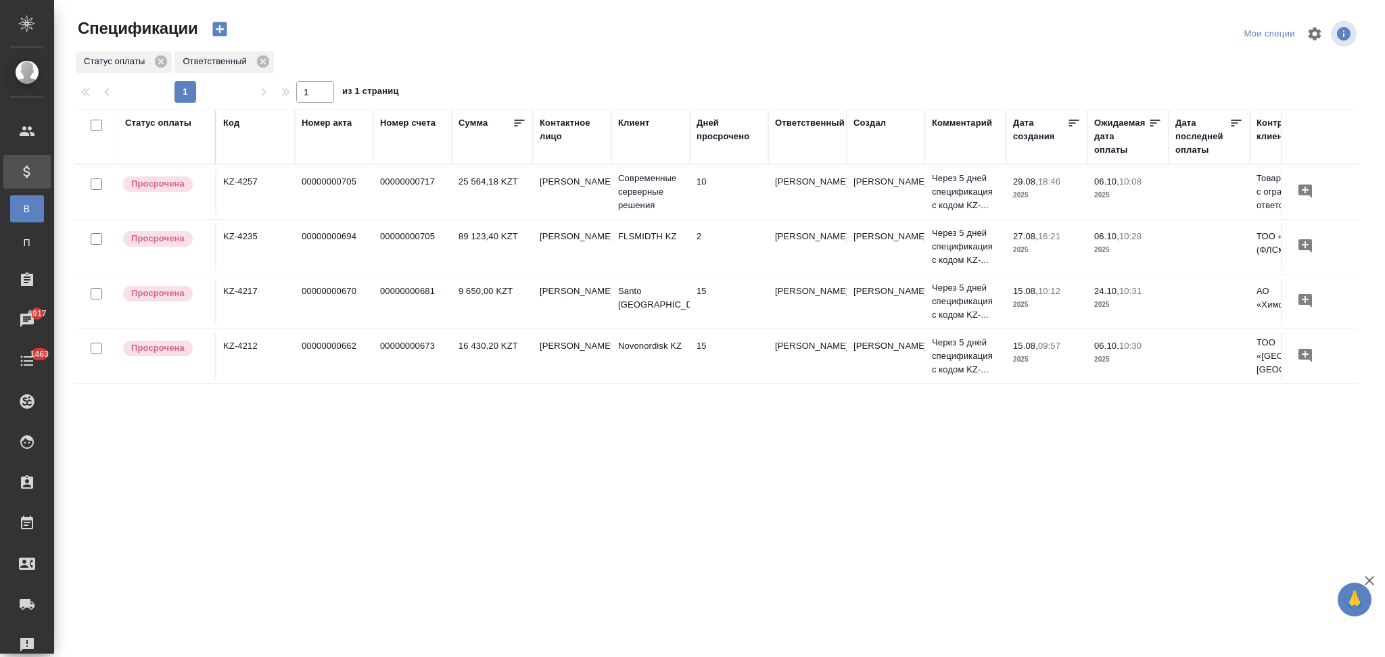
click at [220, 28] on icon "button" at bounding box center [219, 29] width 19 height 19
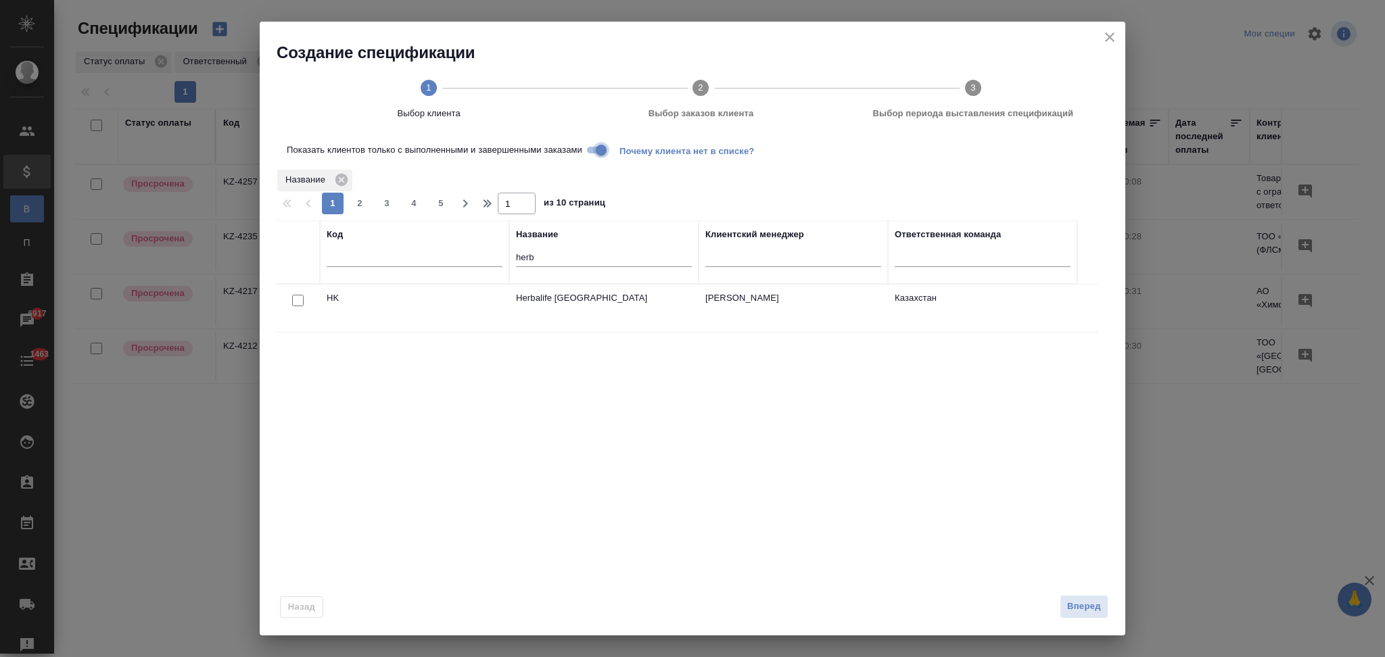
click at [599, 145] on input "Показать клиентов только с выполненными и завершенными заказами" at bounding box center [601, 150] width 49 height 16
click at [293, 295] on input "checkbox" at bounding box center [297, 300] width 11 height 11
checkbox input "true"
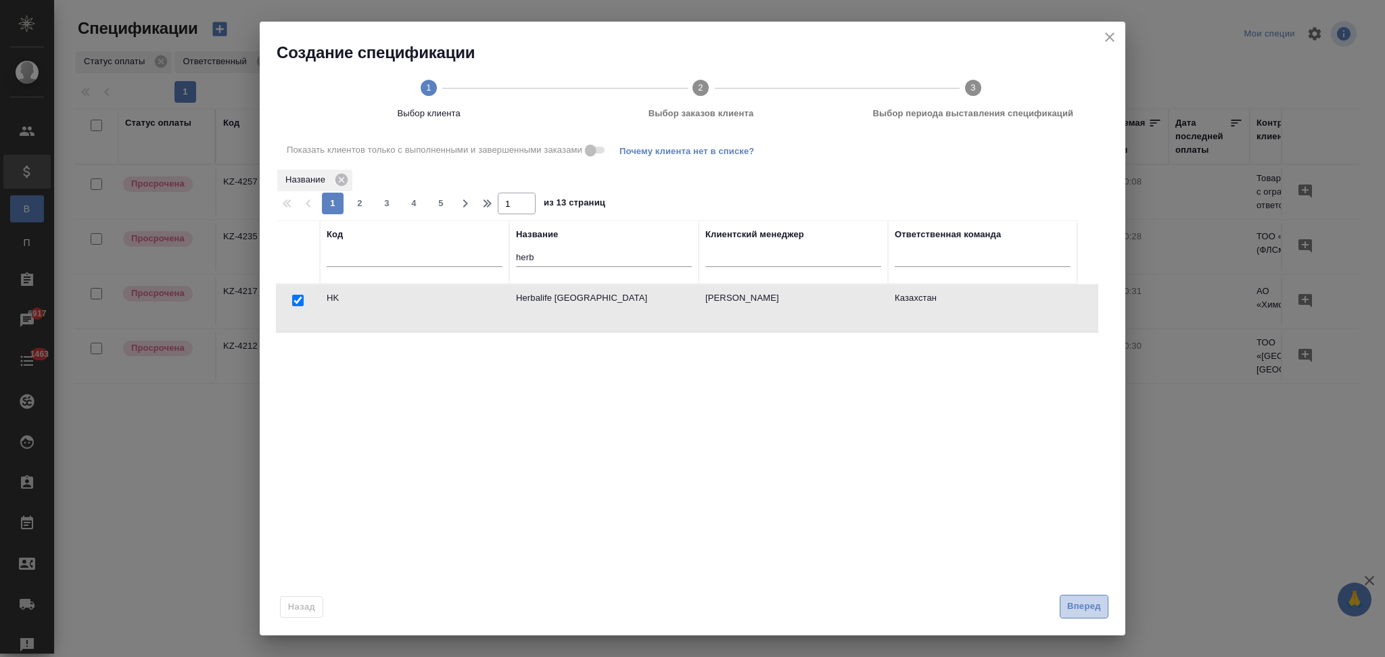
click at [1104, 603] on button "Вперед" at bounding box center [1084, 607] width 49 height 24
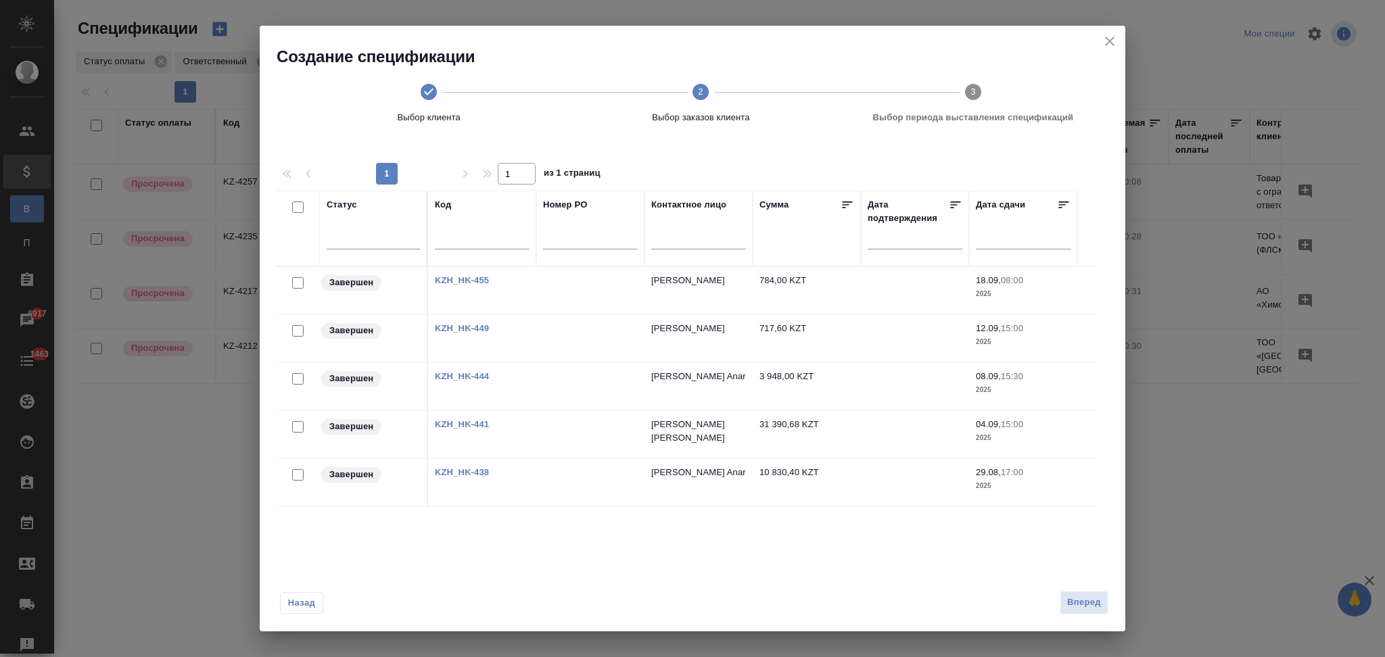
click at [296, 426] on input "checkbox" at bounding box center [297, 426] width 11 height 11
checkbox input "true"
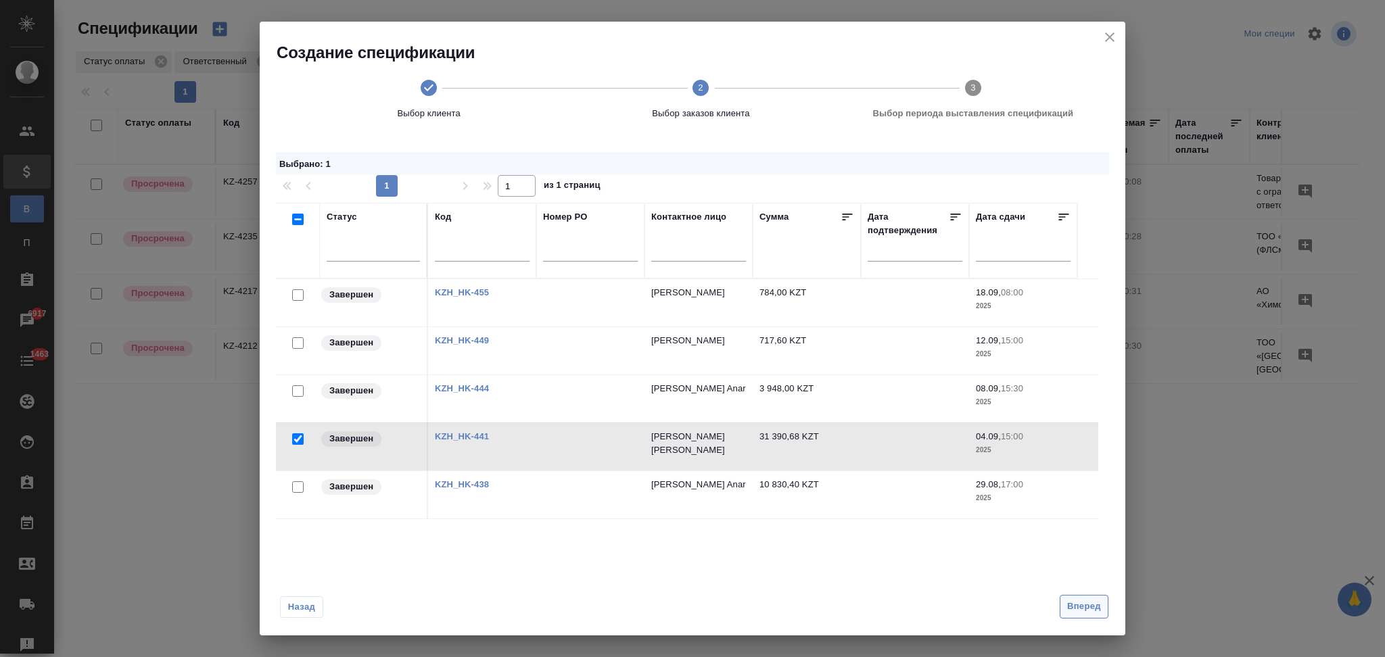
click at [1068, 605] on span "Вперед" at bounding box center [1084, 607] width 34 height 16
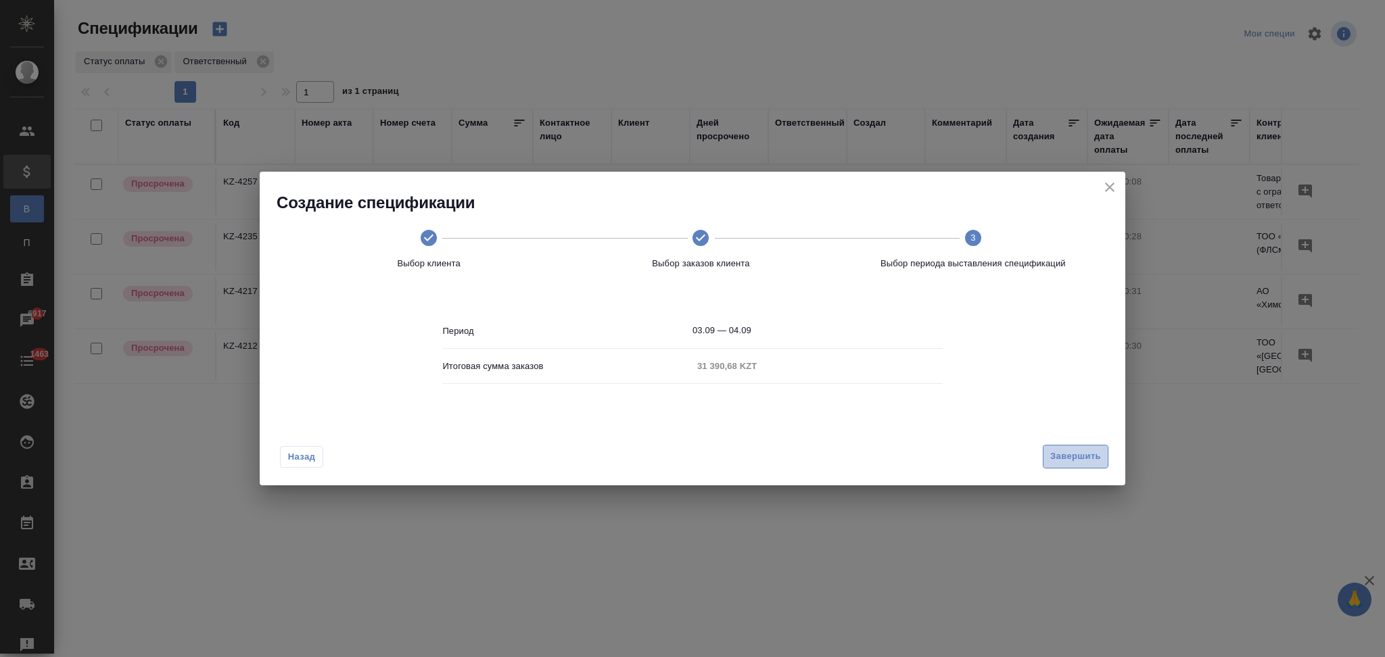
click at [1051, 453] on span "Завершить" at bounding box center [1075, 457] width 51 height 16
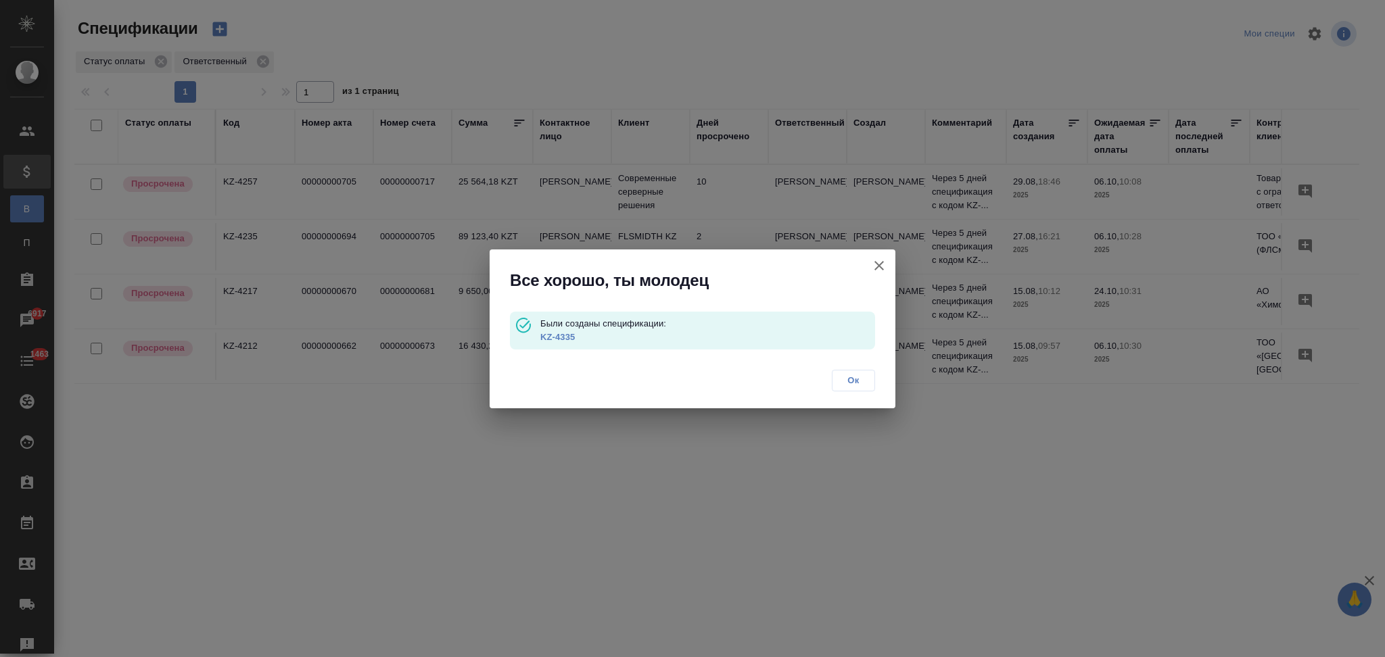
click at [555, 337] on link "KZ-4335" at bounding box center [557, 337] width 34 height 10
click at [883, 264] on icon "button" at bounding box center [879, 266] width 16 height 16
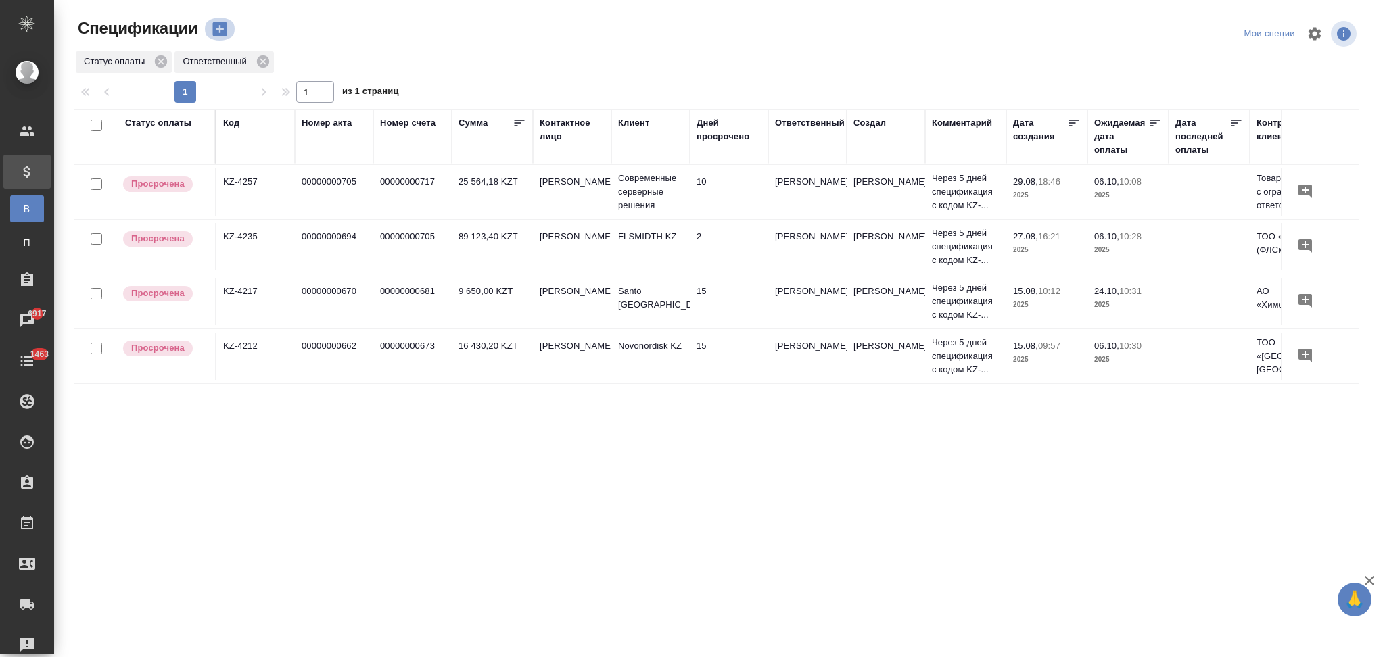
click at [222, 30] on icon "button" at bounding box center [219, 29] width 14 height 14
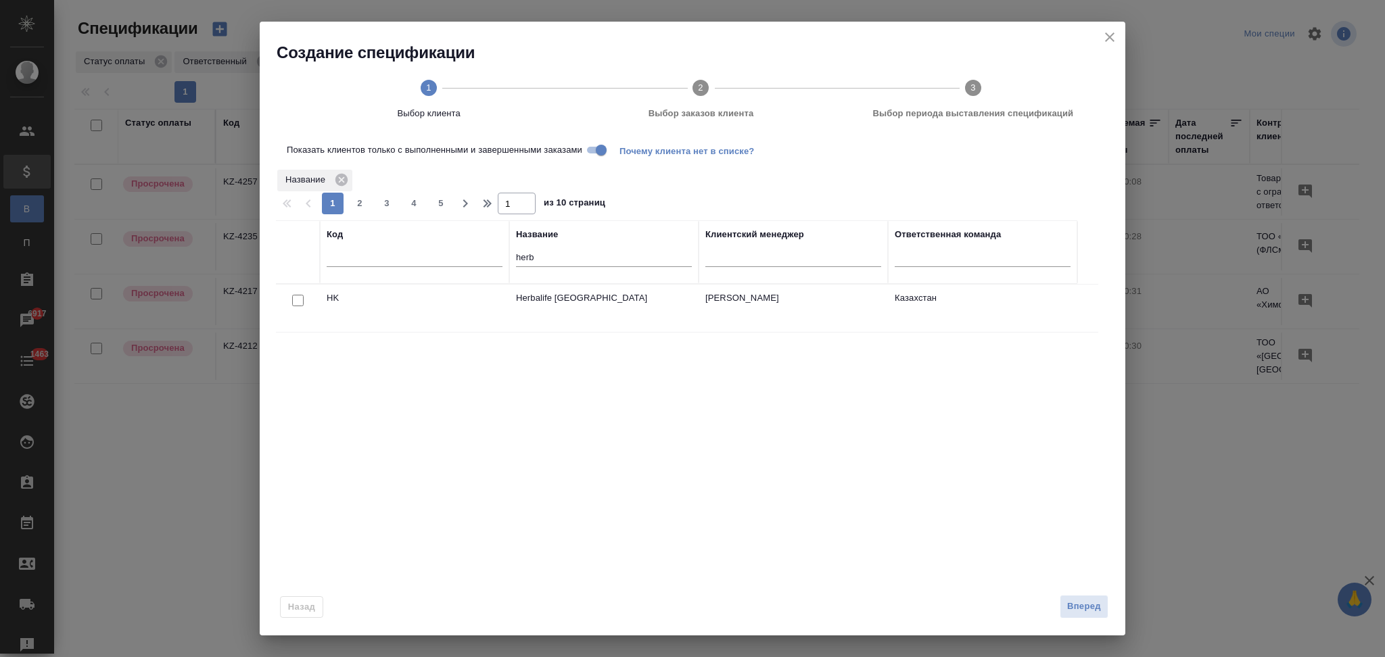
click at [296, 302] on input "checkbox" at bounding box center [297, 300] width 11 height 11
checkbox input "true"
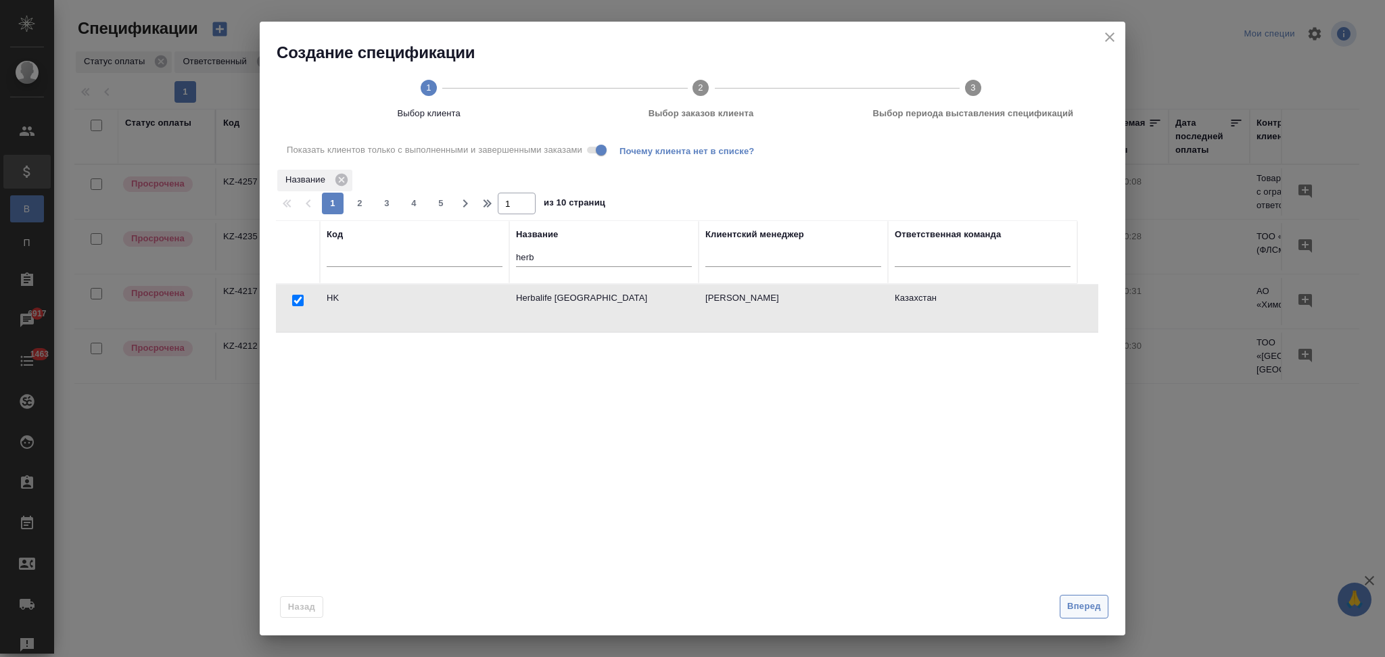
click at [1087, 600] on span "Вперед" at bounding box center [1084, 607] width 34 height 16
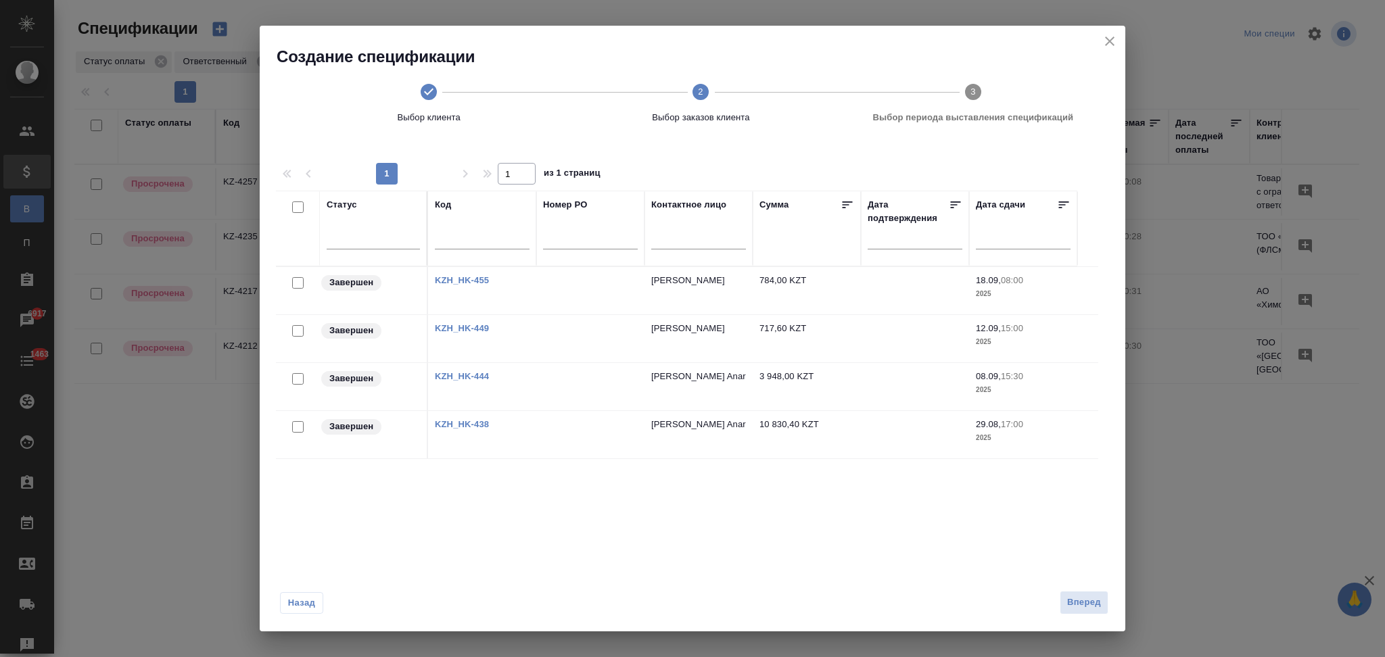
click at [298, 282] on input "checkbox" at bounding box center [297, 282] width 11 height 11
checkbox input "true"
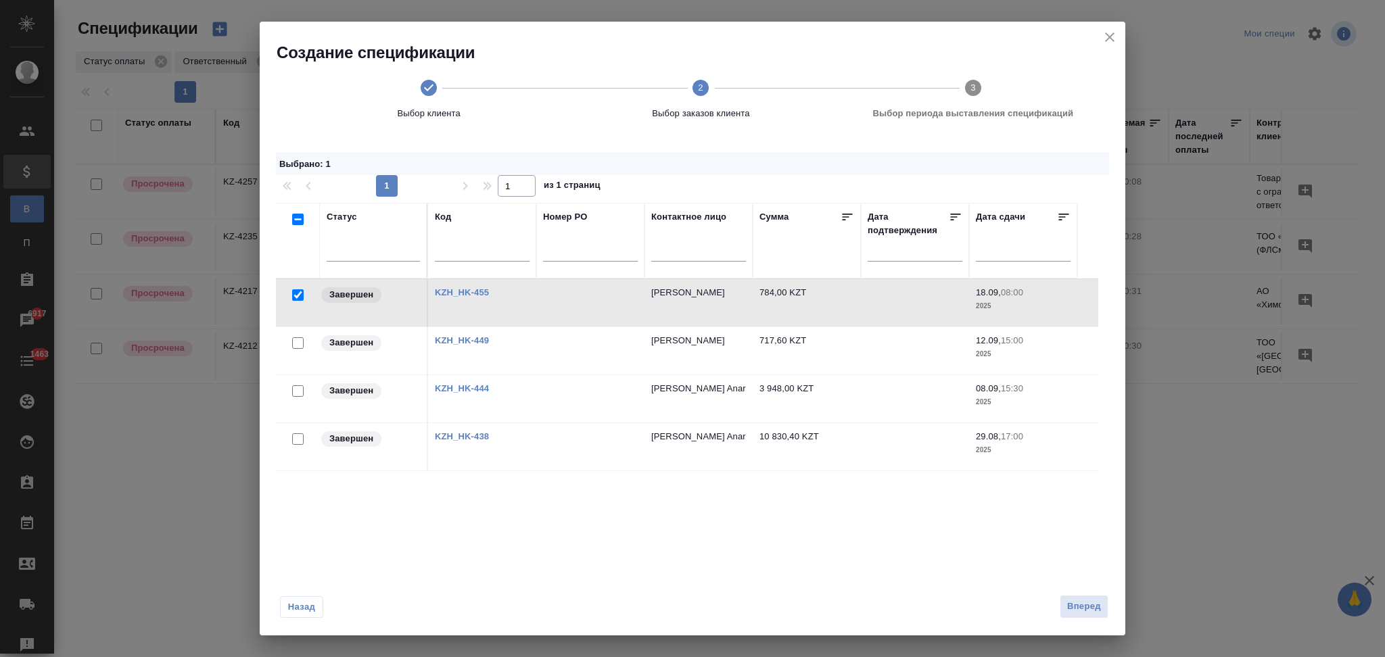
click at [296, 344] on input "checkbox" at bounding box center [297, 342] width 11 height 11
checkbox input "true"
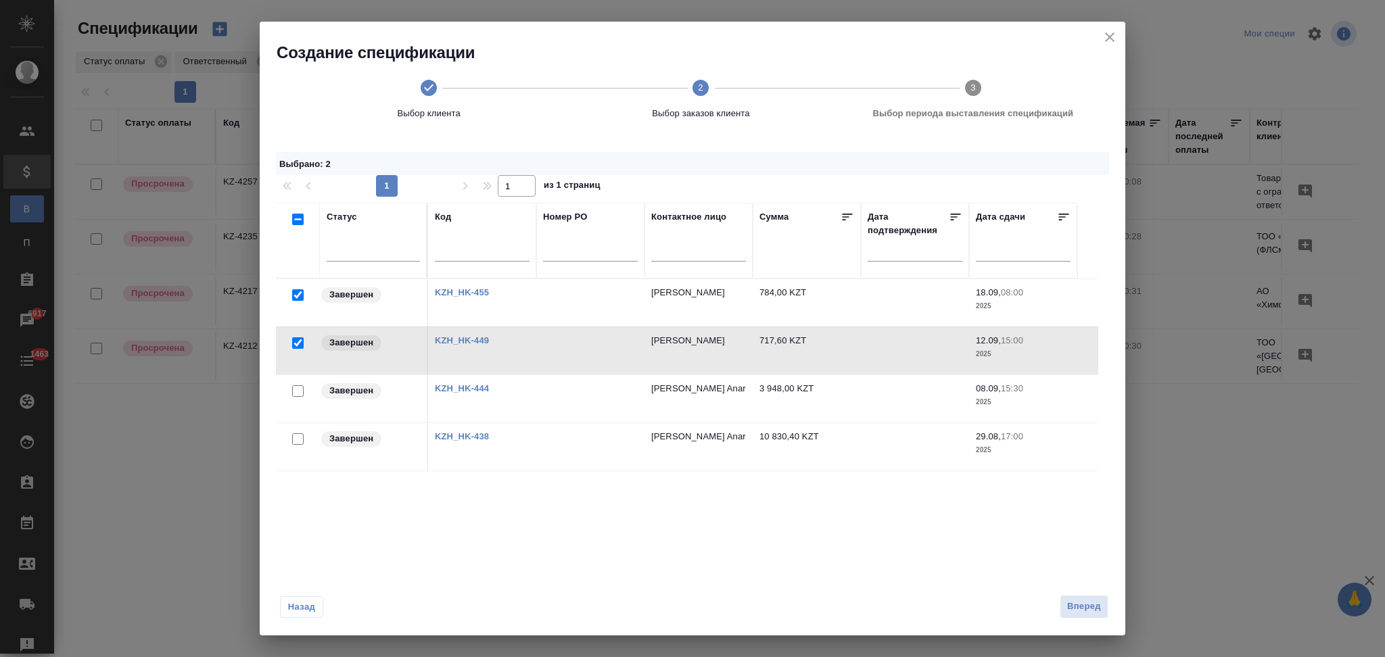
click at [299, 607] on span "Назад" at bounding box center [301, 608] width 28 height 14
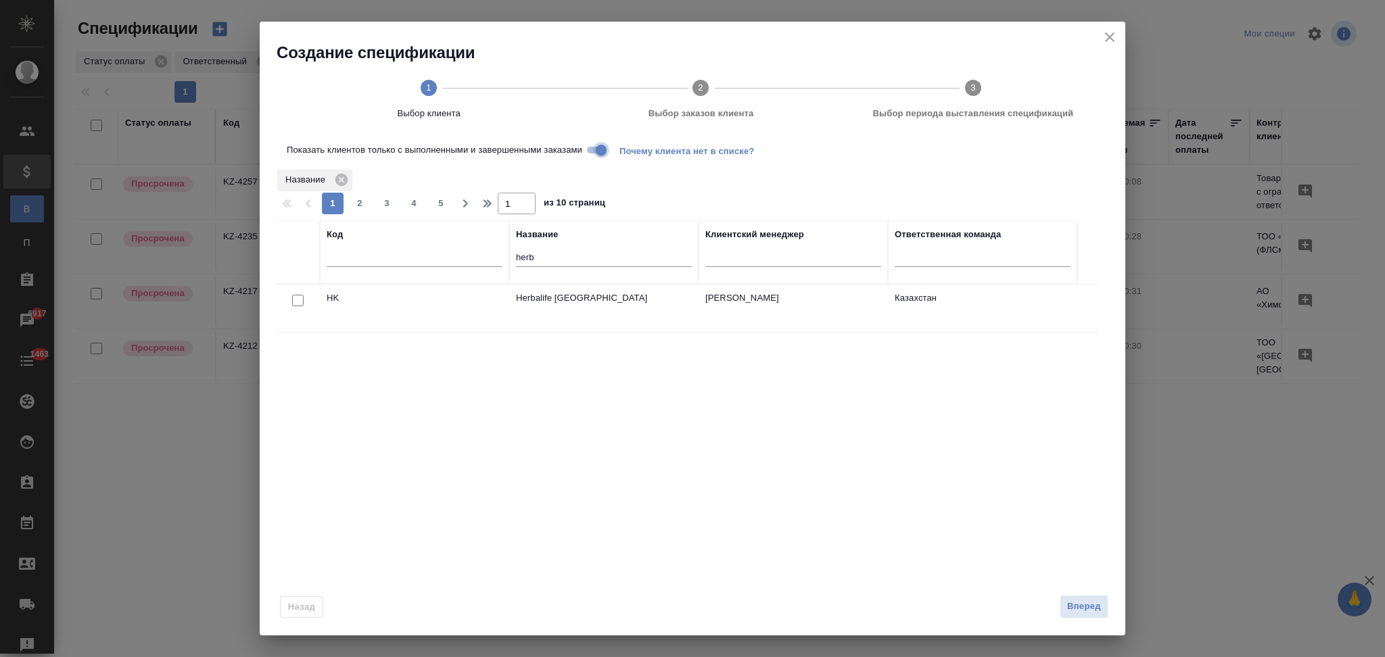
click at [598, 152] on input "Показать клиентов только с выполненными и завершенными заказами" at bounding box center [601, 150] width 49 height 16
drag, startPoint x: 297, startPoint y: 298, endPoint x: 312, endPoint y: 302, distance: 16.1
click at [297, 299] on input "checkbox" at bounding box center [297, 300] width 11 height 11
checkbox input "true"
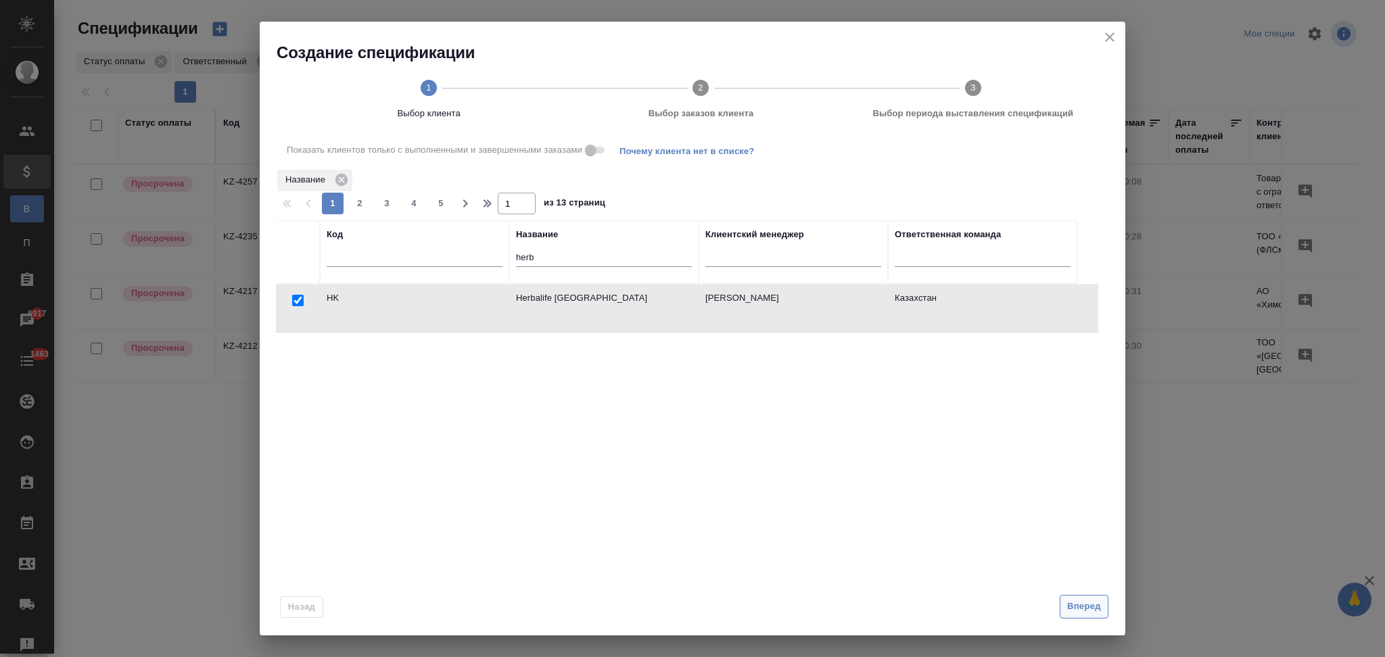
click at [1068, 611] on span "Вперед" at bounding box center [1084, 607] width 34 height 16
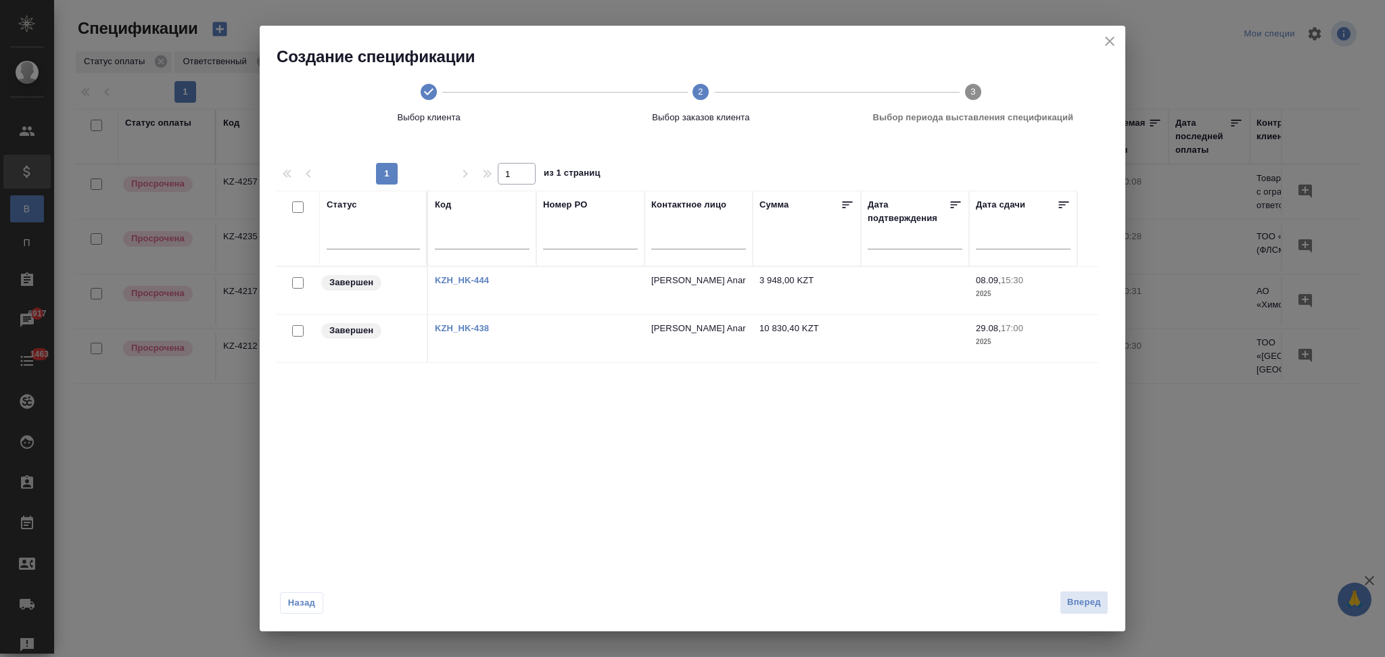
drag, startPoint x: 297, startPoint y: 329, endPoint x: 301, endPoint y: 309, distance: 20.7
click at [297, 330] on input "checkbox" at bounding box center [297, 330] width 11 height 11
checkbox input "true"
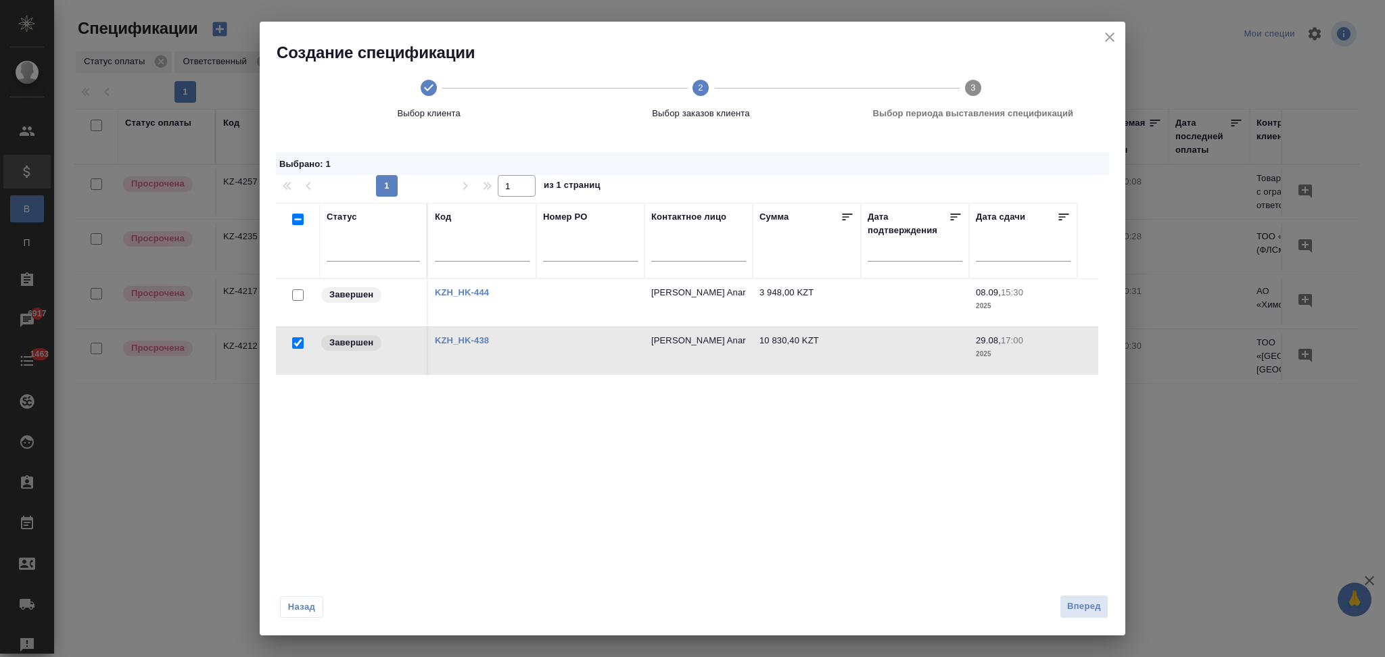
click at [297, 294] on input "checkbox" at bounding box center [297, 294] width 11 height 11
checkbox input "true"
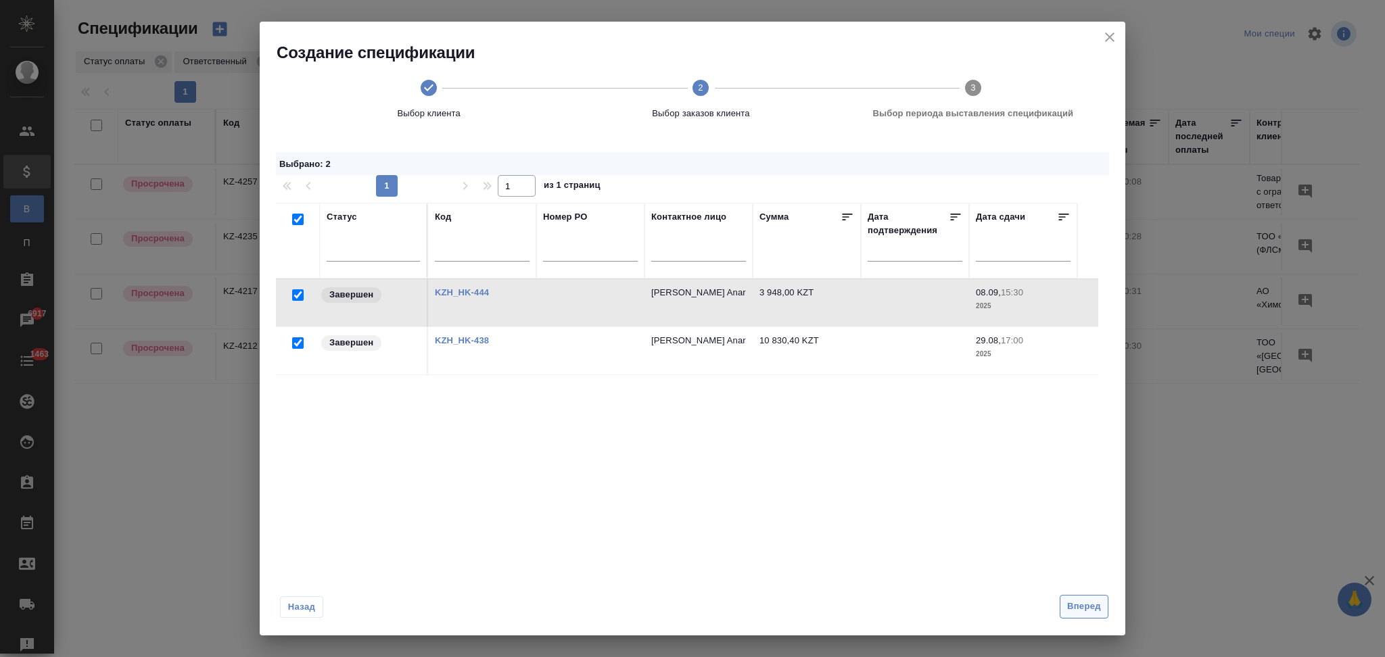
click at [1073, 607] on span "Вперед" at bounding box center [1084, 607] width 34 height 16
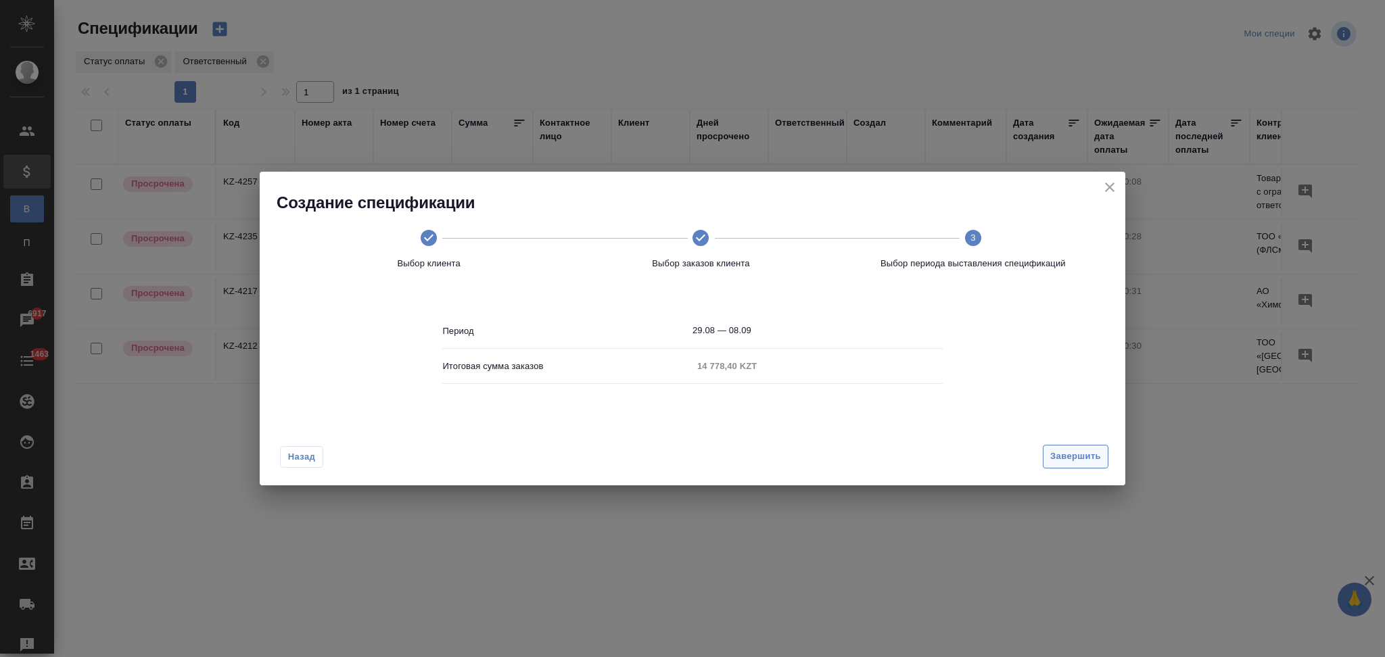
click at [1064, 458] on span "Завершить" at bounding box center [1075, 457] width 51 height 16
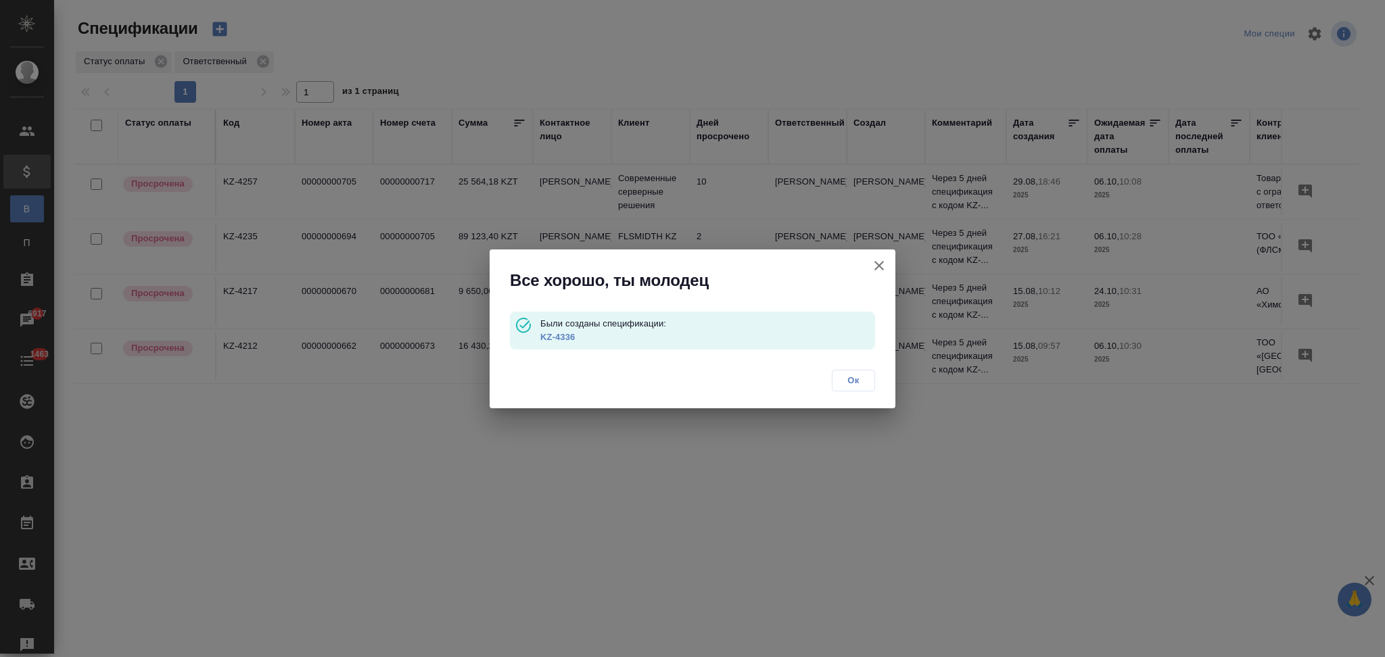
click at [565, 337] on link "KZ-4336" at bounding box center [557, 337] width 34 height 10
click at [878, 261] on icon "button" at bounding box center [879, 266] width 16 height 16
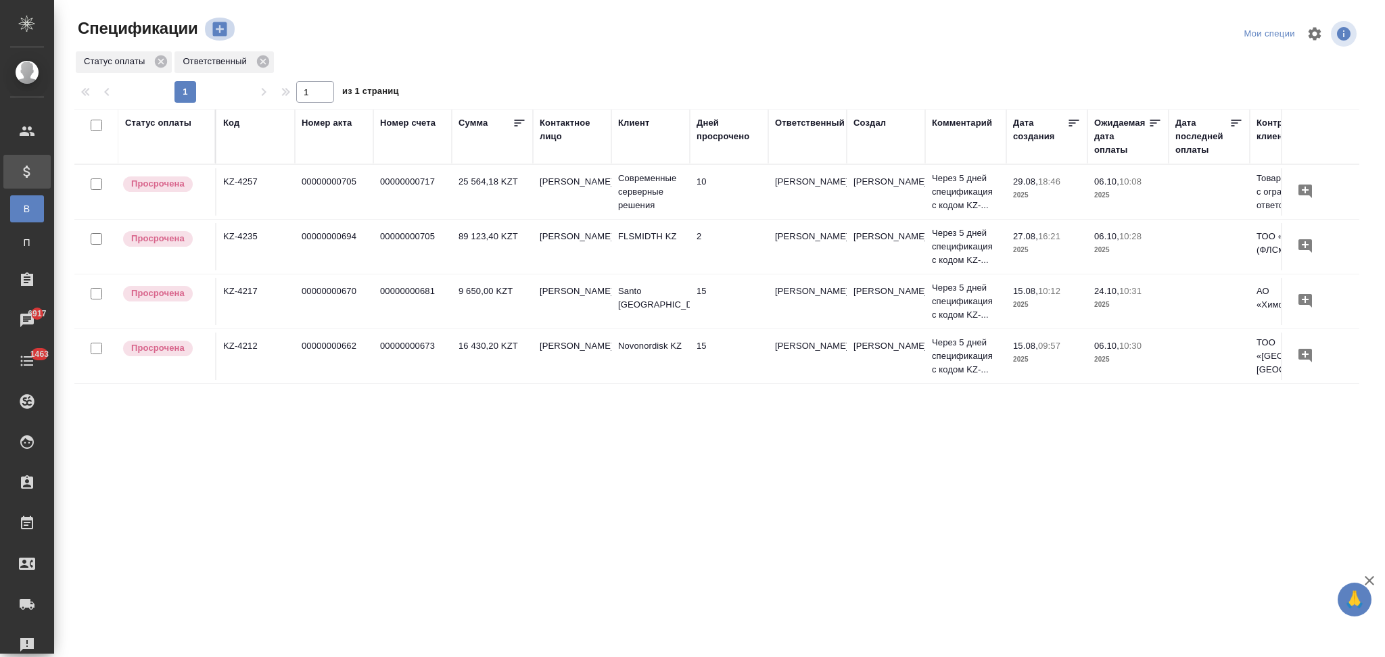
click at [219, 30] on icon "button" at bounding box center [219, 29] width 19 height 19
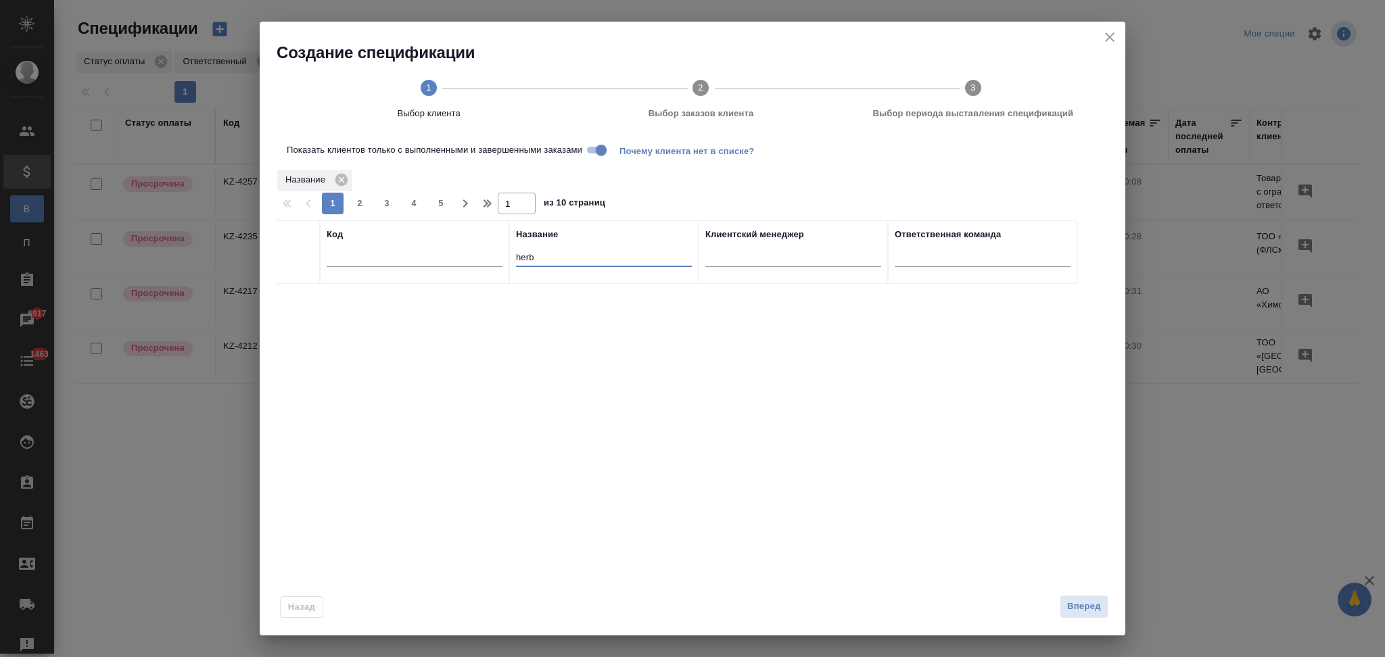
drag, startPoint x: 542, startPoint y: 265, endPoint x: 504, endPoint y: 266, distance: 37.2
click at [496, 256] on tr "Код Название herb Клиентский менеджер Ответственная команда" at bounding box center [676, 252] width 801 height 64
paste input "Rio Tinto KZ"
type input "Rio Tinto KZ"
click at [598, 151] on input "Показать клиентов только с выполненными и завершенными заказами" at bounding box center [601, 150] width 49 height 16
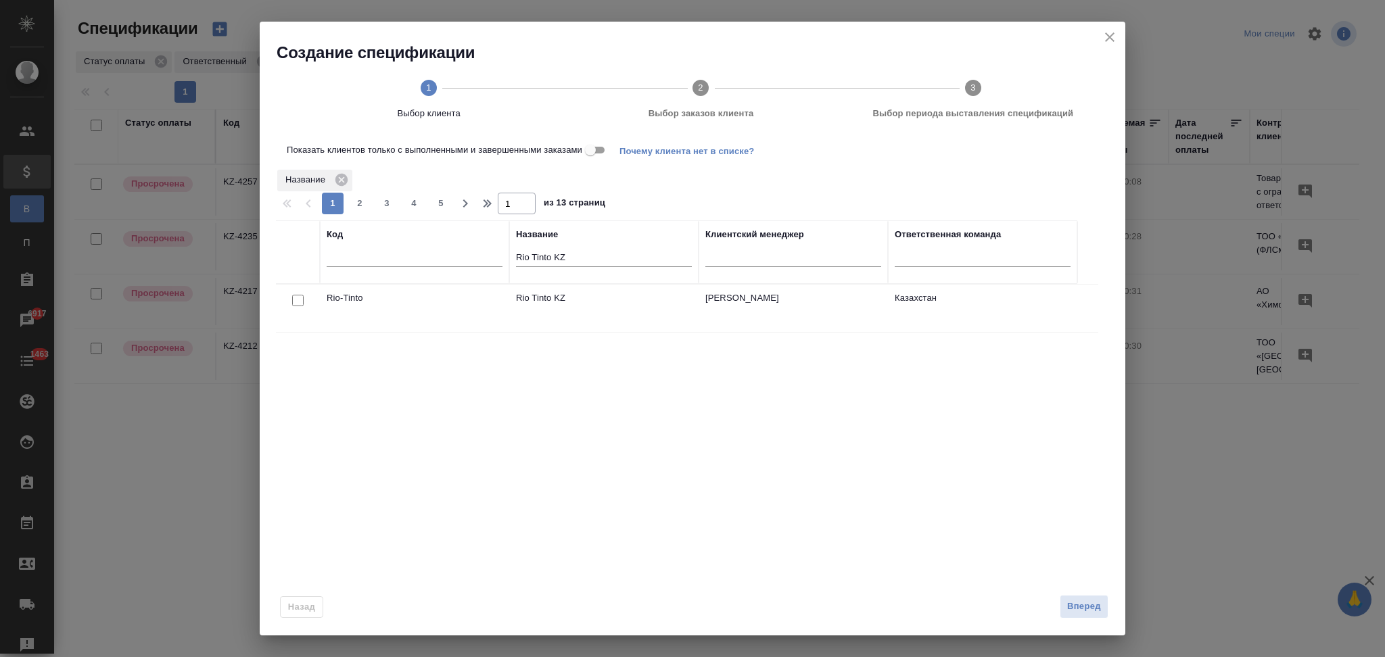
click at [298, 302] on input "checkbox" at bounding box center [297, 300] width 11 height 11
checkbox input "true"
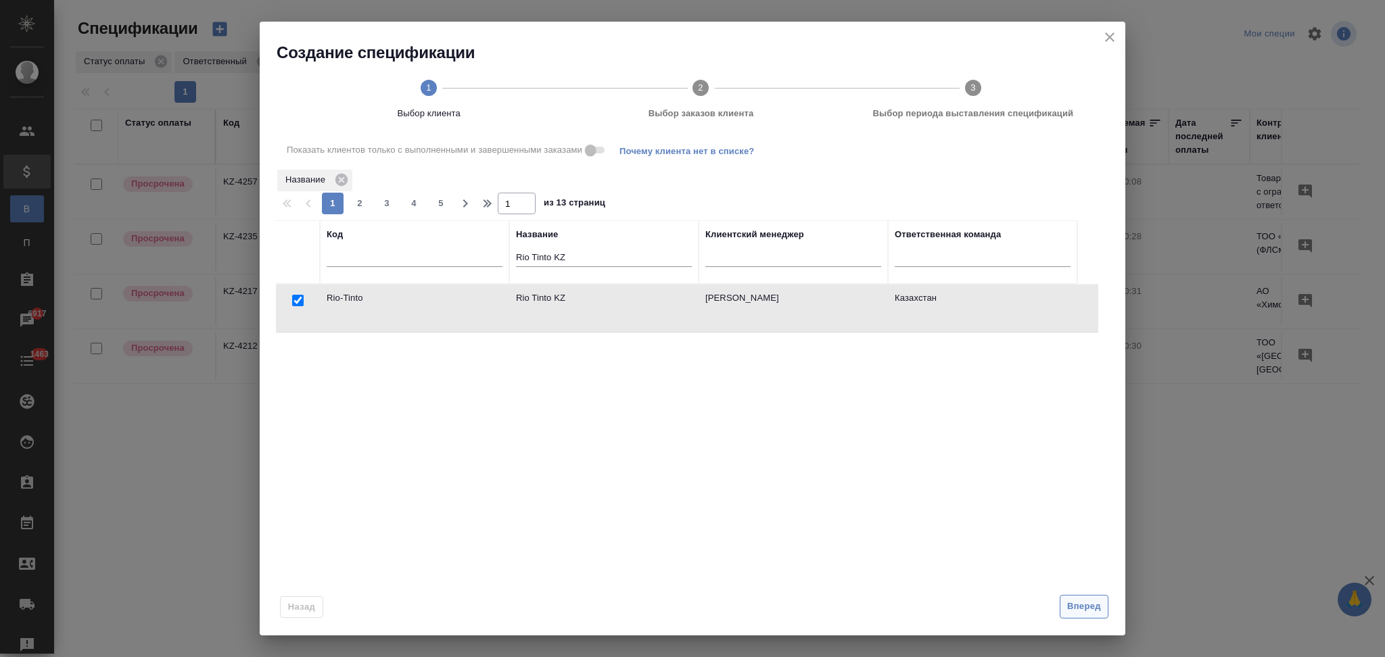
click at [1089, 604] on span "Вперед" at bounding box center [1084, 607] width 34 height 16
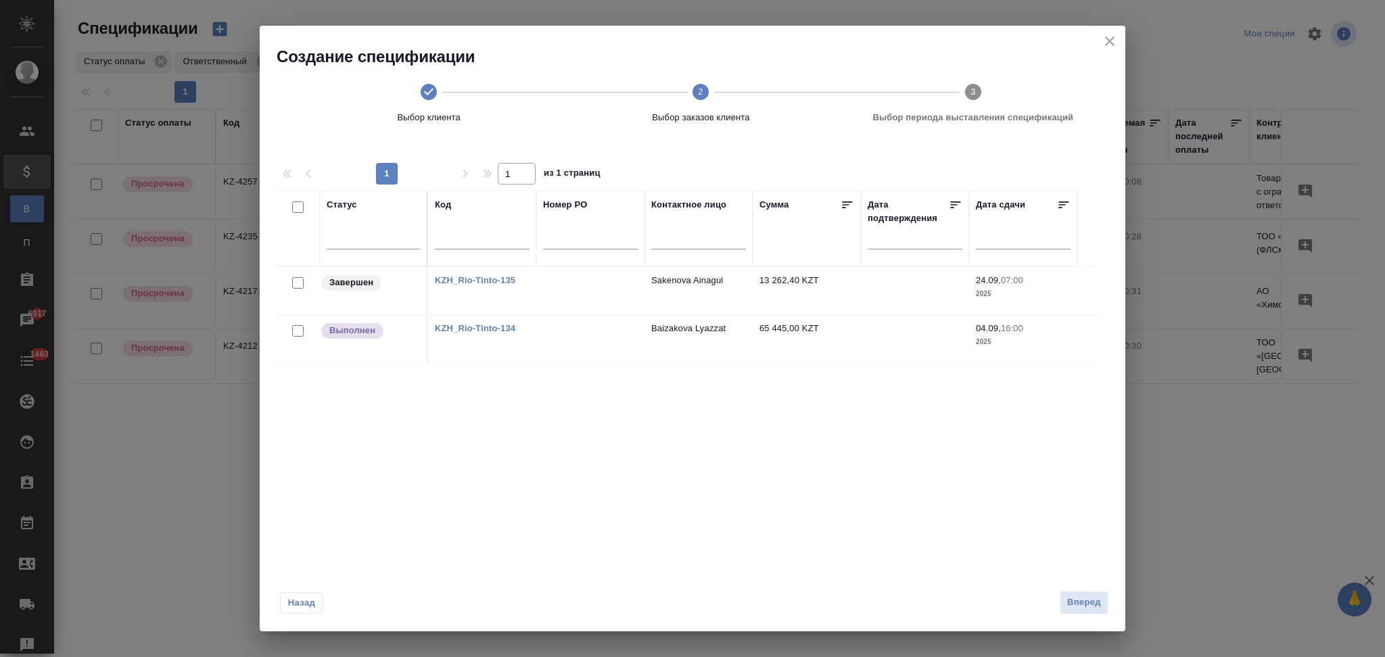
click at [467, 327] on link "KZH_Rio-Tinto-134" at bounding box center [475, 328] width 80 height 10
click at [300, 333] on input "checkbox" at bounding box center [297, 330] width 11 height 11
checkbox input "true"
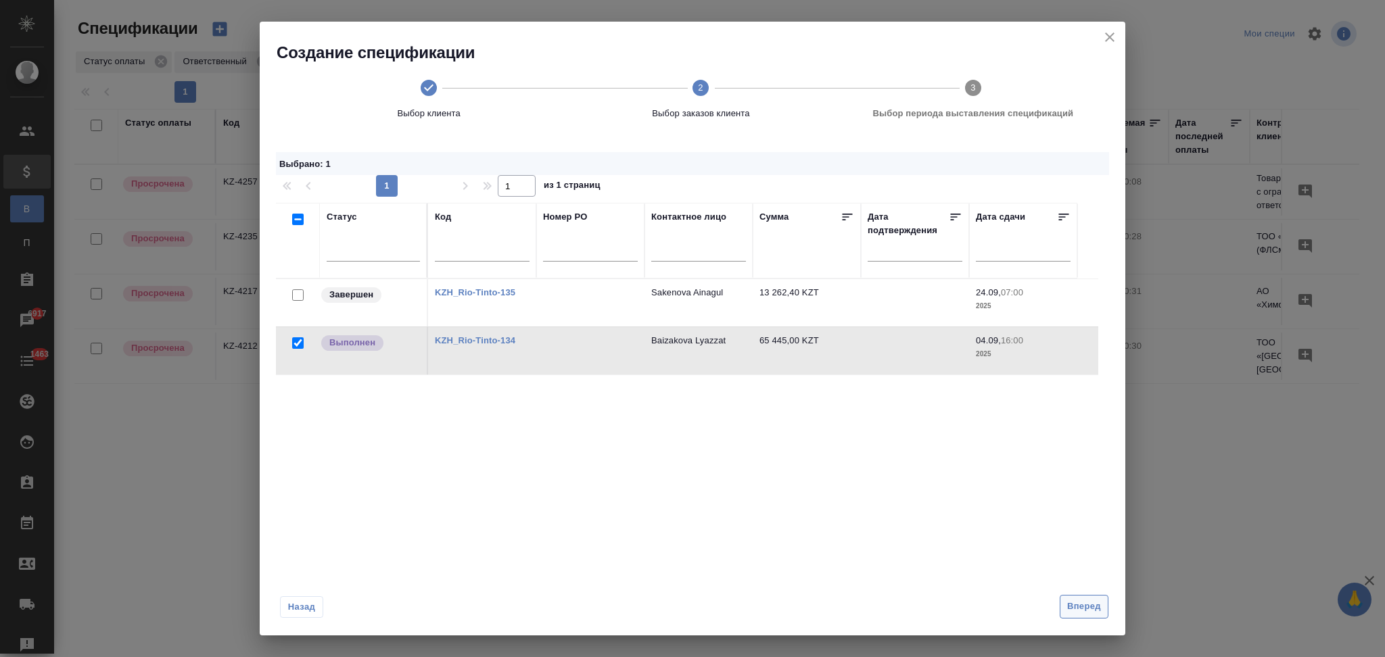
drag, startPoint x: 1087, startPoint y: 608, endPoint x: 1081, endPoint y: 605, distance: 7.0
click at [1087, 608] on span "Вперед" at bounding box center [1084, 607] width 34 height 16
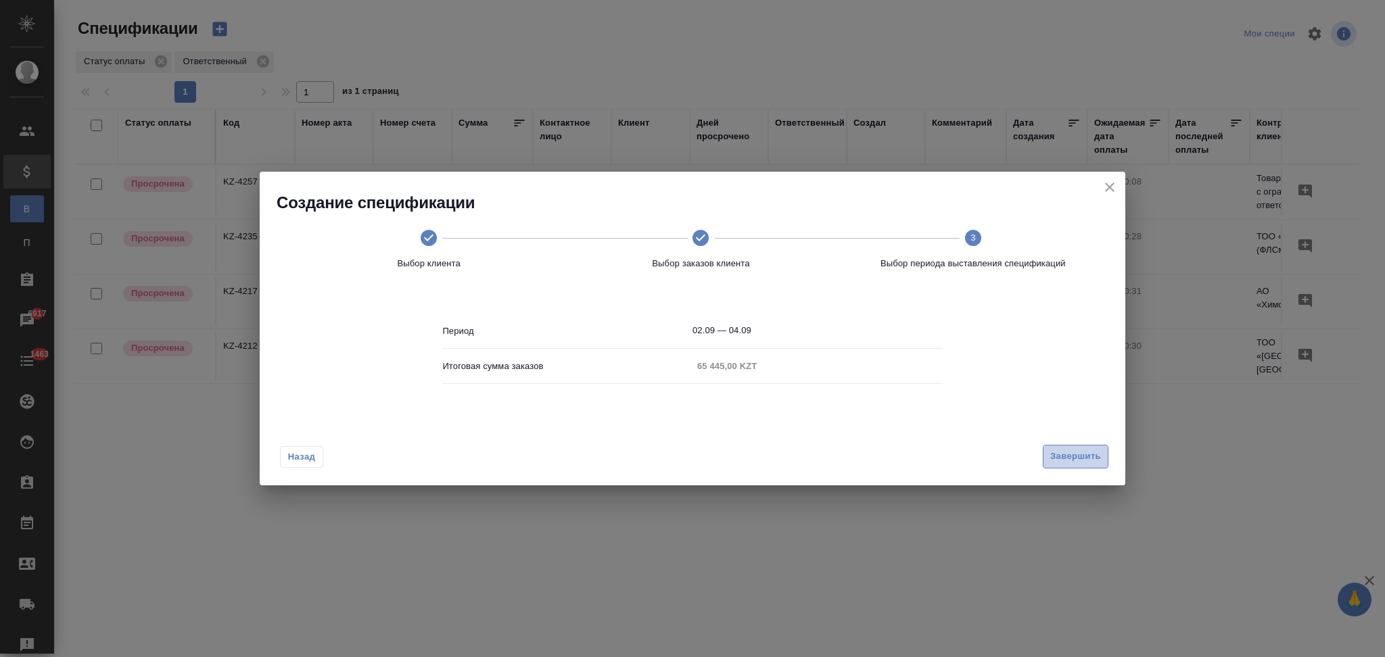
click at [1062, 454] on span "Завершить" at bounding box center [1075, 457] width 51 height 16
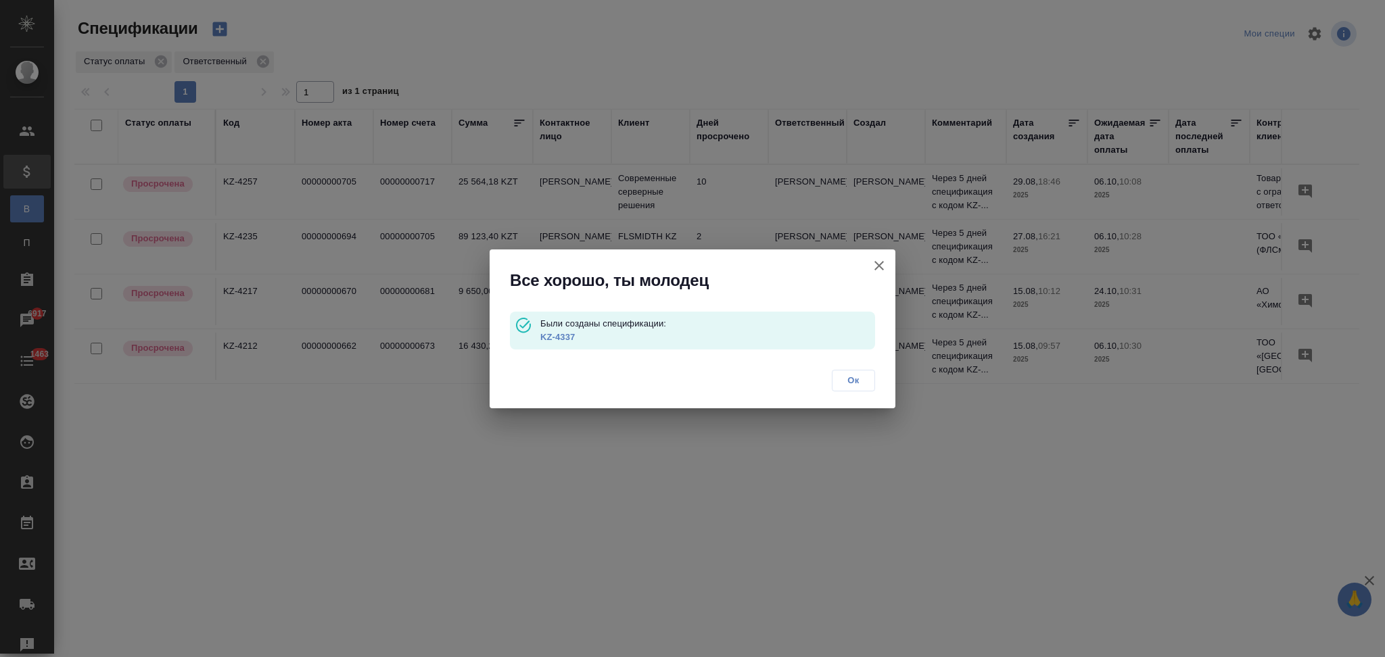
click at [555, 335] on link "KZ-4337" at bounding box center [557, 337] width 34 height 10
click at [876, 263] on icon "button" at bounding box center [878, 265] width 9 height 9
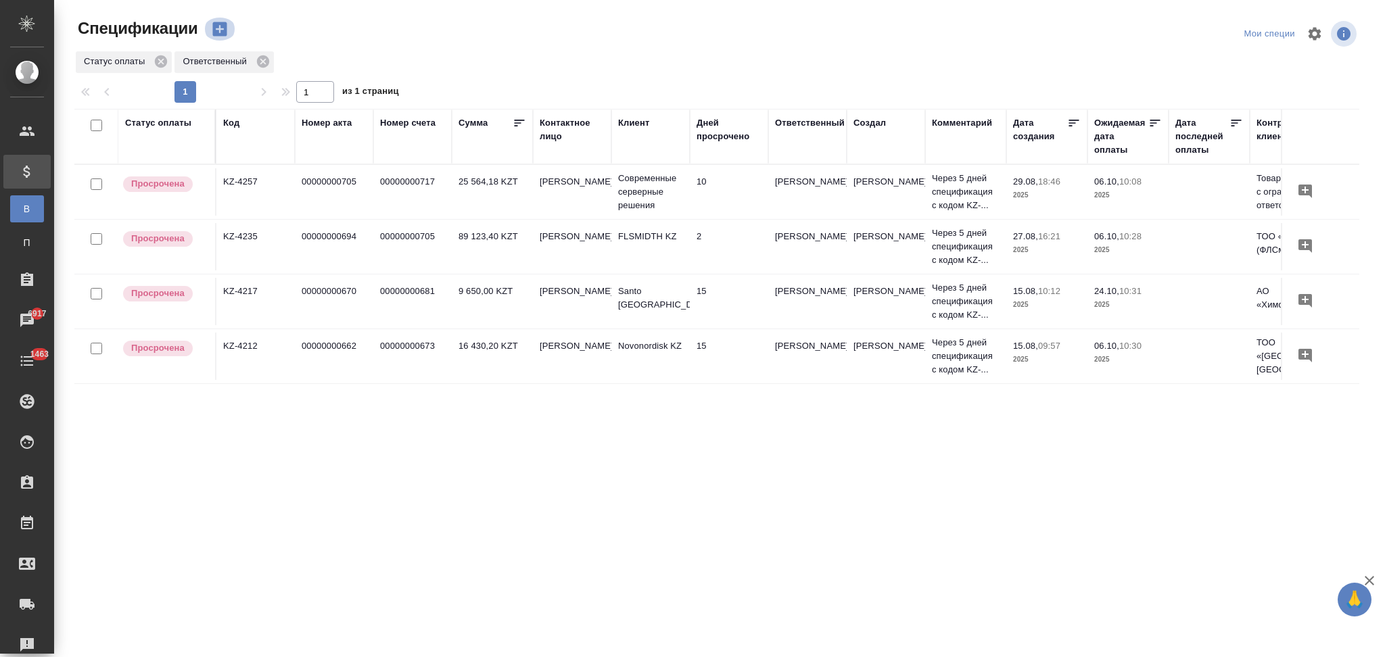
click at [213, 24] on icon "button" at bounding box center [219, 29] width 14 height 14
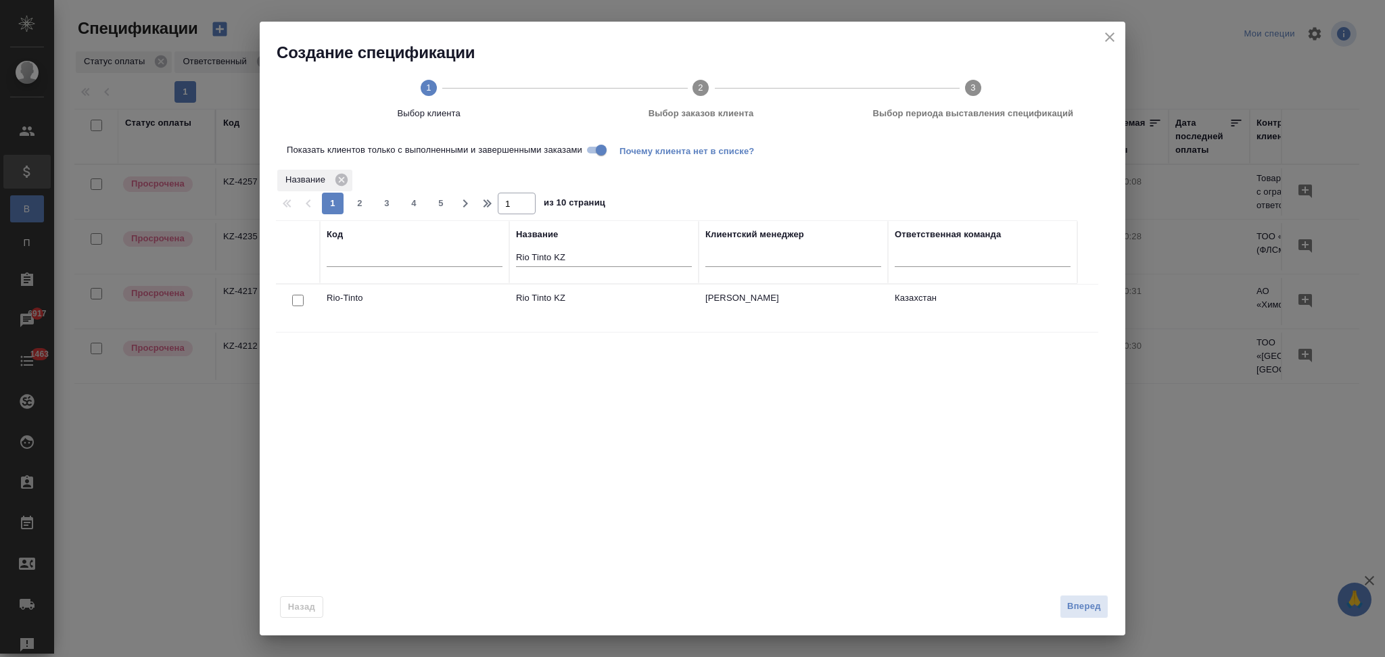
click at [299, 300] on input "checkbox" at bounding box center [297, 300] width 11 height 11
checkbox input "true"
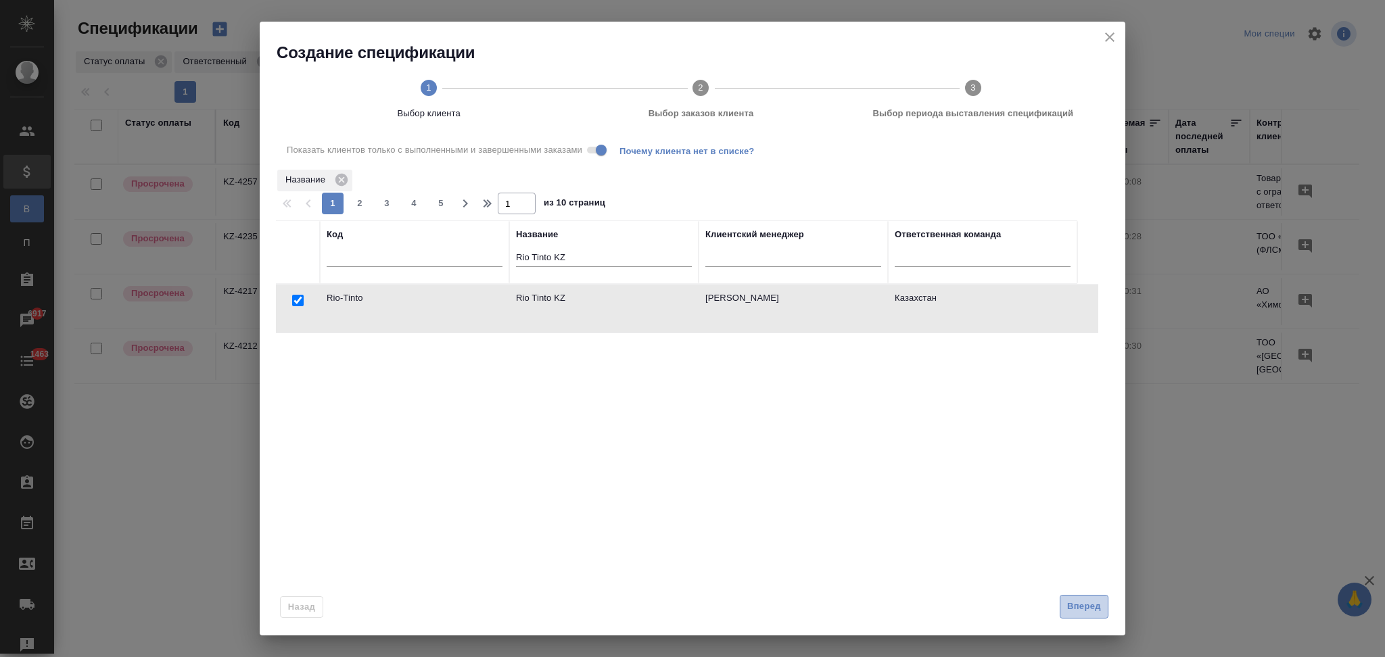
click at [1072, 605] on span "Вперед" at bounding box center [1084, 607] width 34 height 16
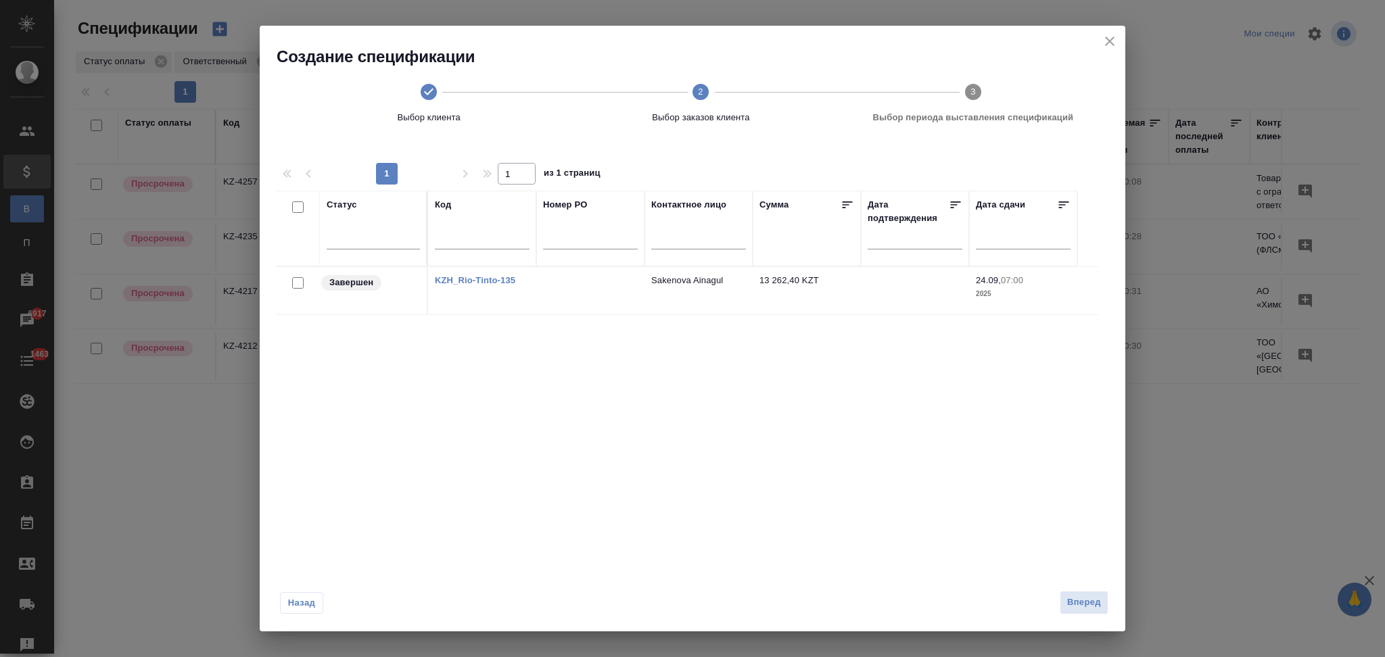
click at [295, 285] on input "checkbox" at bounding box center [297, 282] width 11 height 11
checkbox input "true"
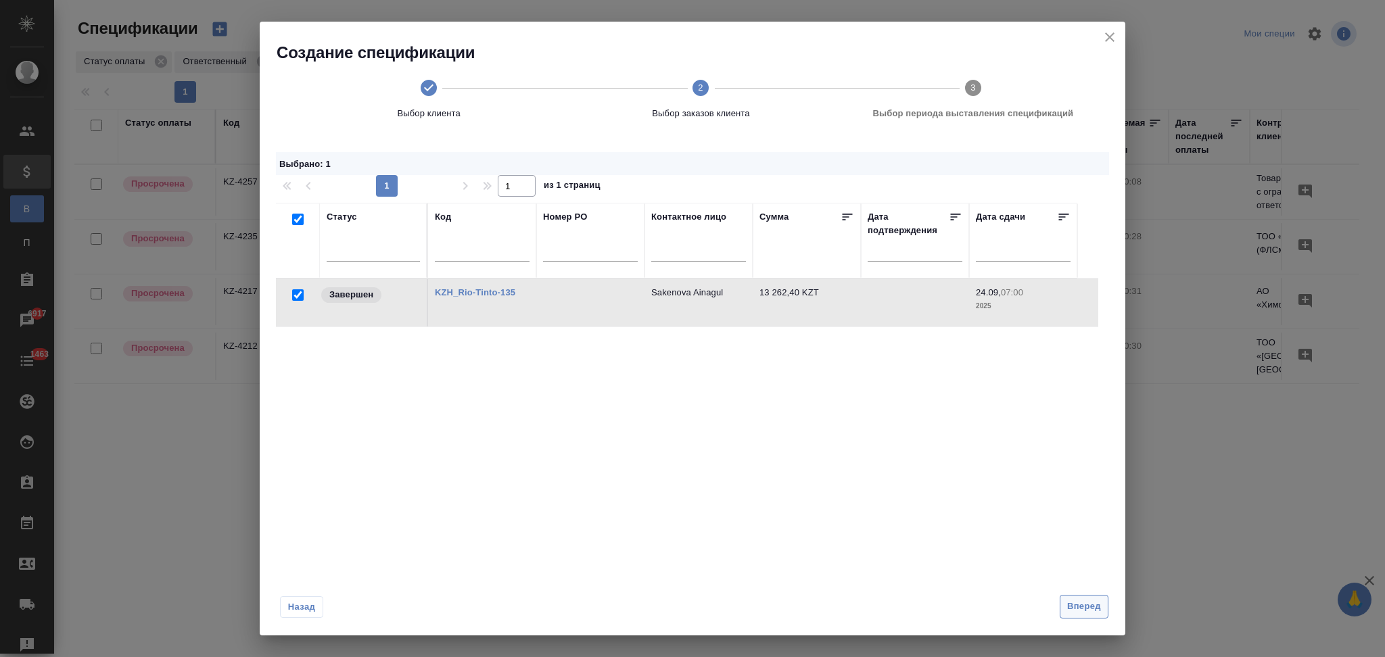
click at [1066, 608] on button "Вперед" at bounding box center [1084, 607] width 49 height 24
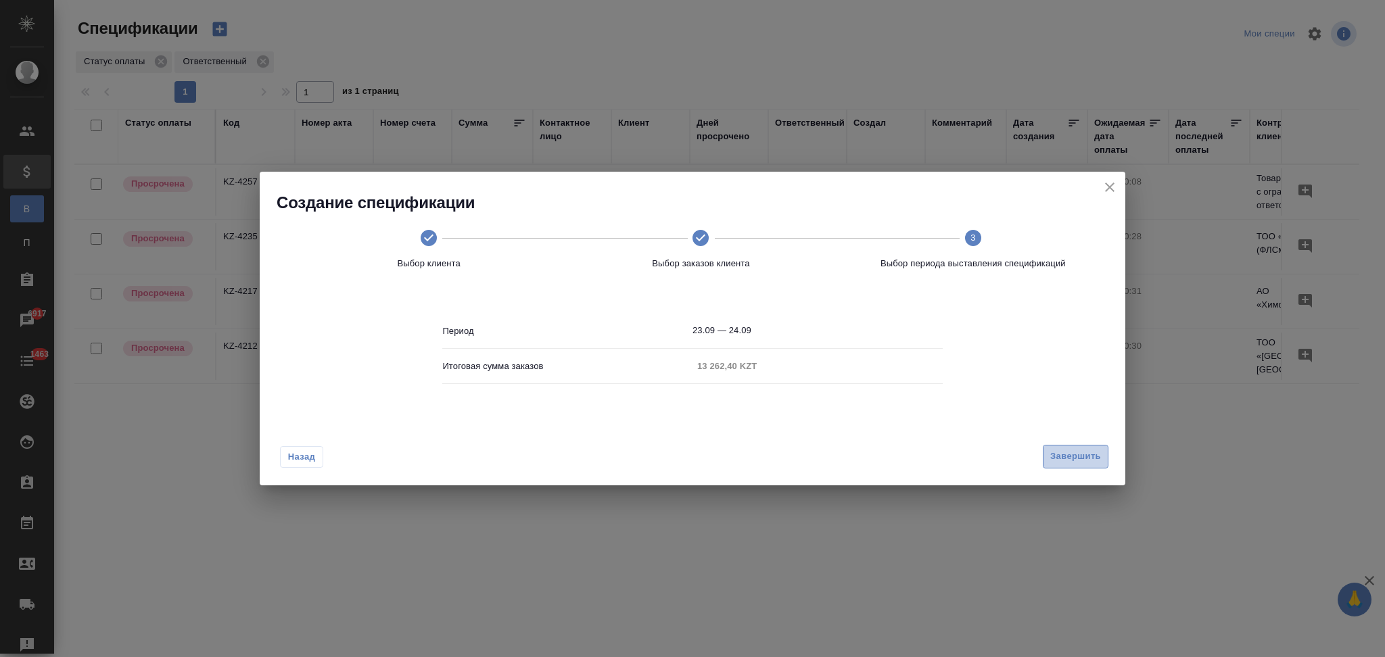
click at [1051, 448] on button "Завершить" at bounding box center [1076, 457] width 66 height 24
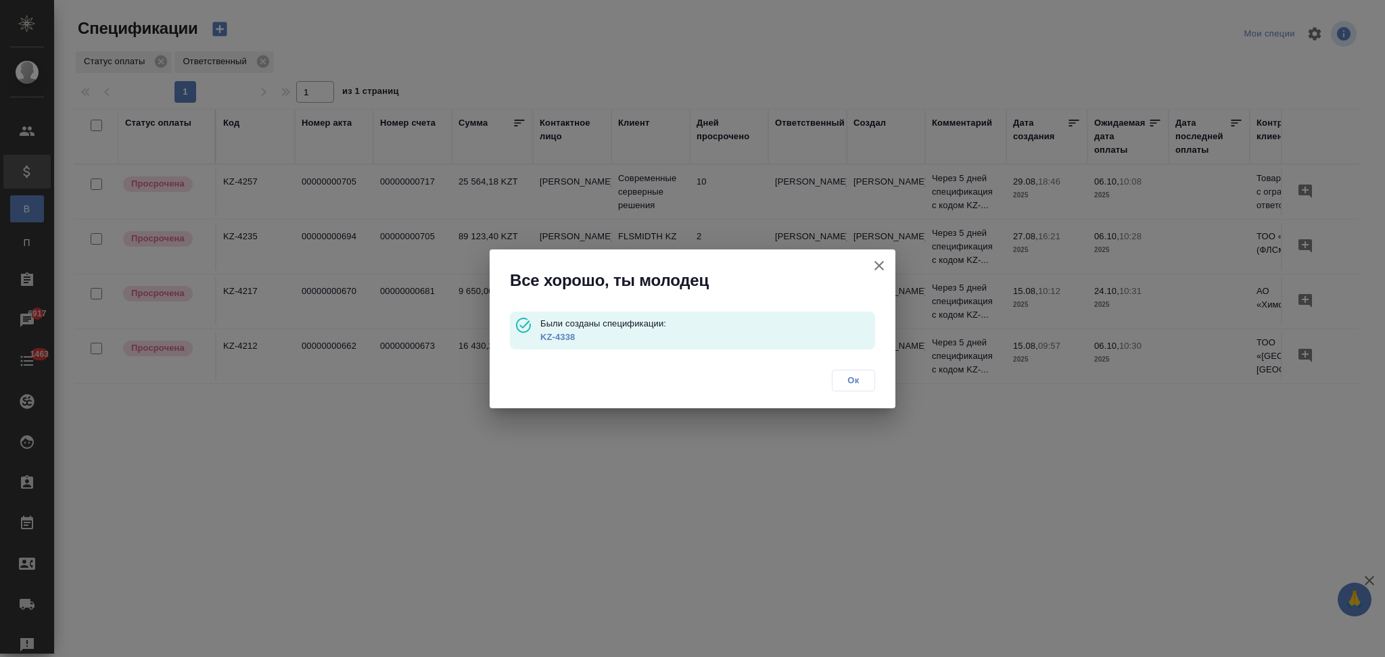
click at [561, 337] on link "KZ-4338" at bounding box center [557, 337] width 34 height 10
click at [880, 266] on icon "button" at bounding box center [878, 265] width 9 height 9
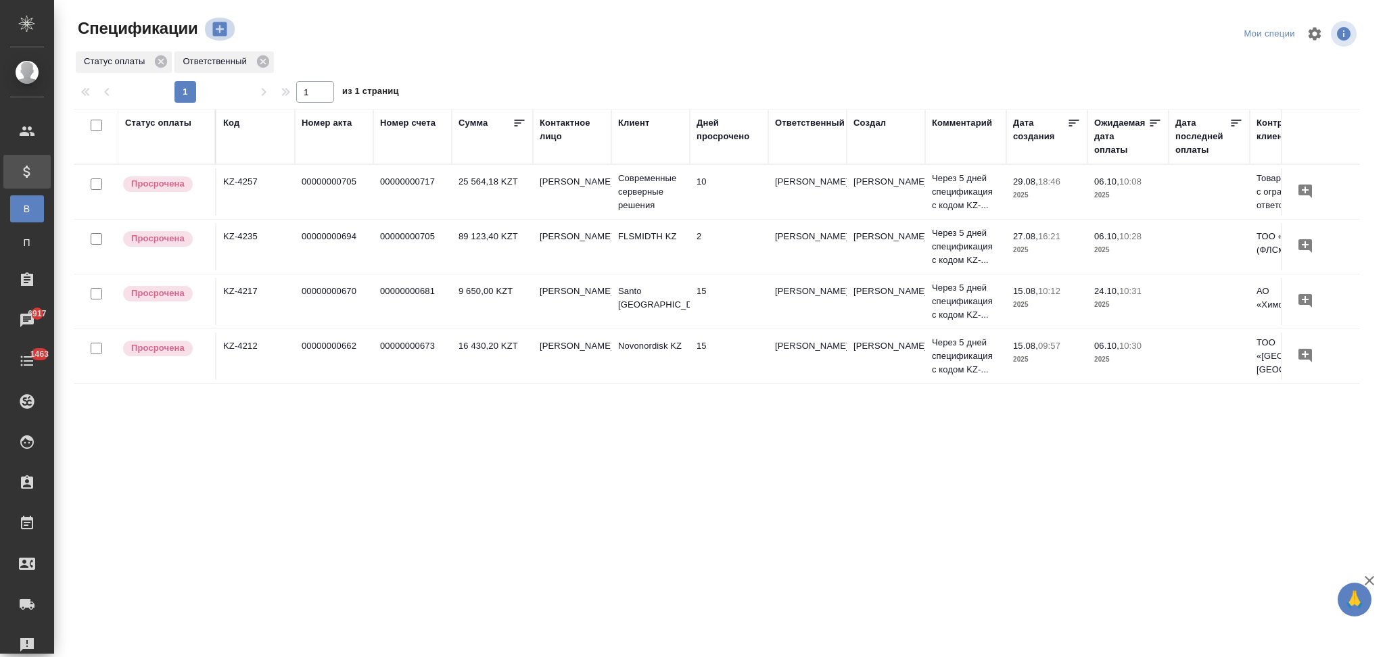
click at [218, 26] on icon "button" at bounding box center [219, 29] width 14 height 14
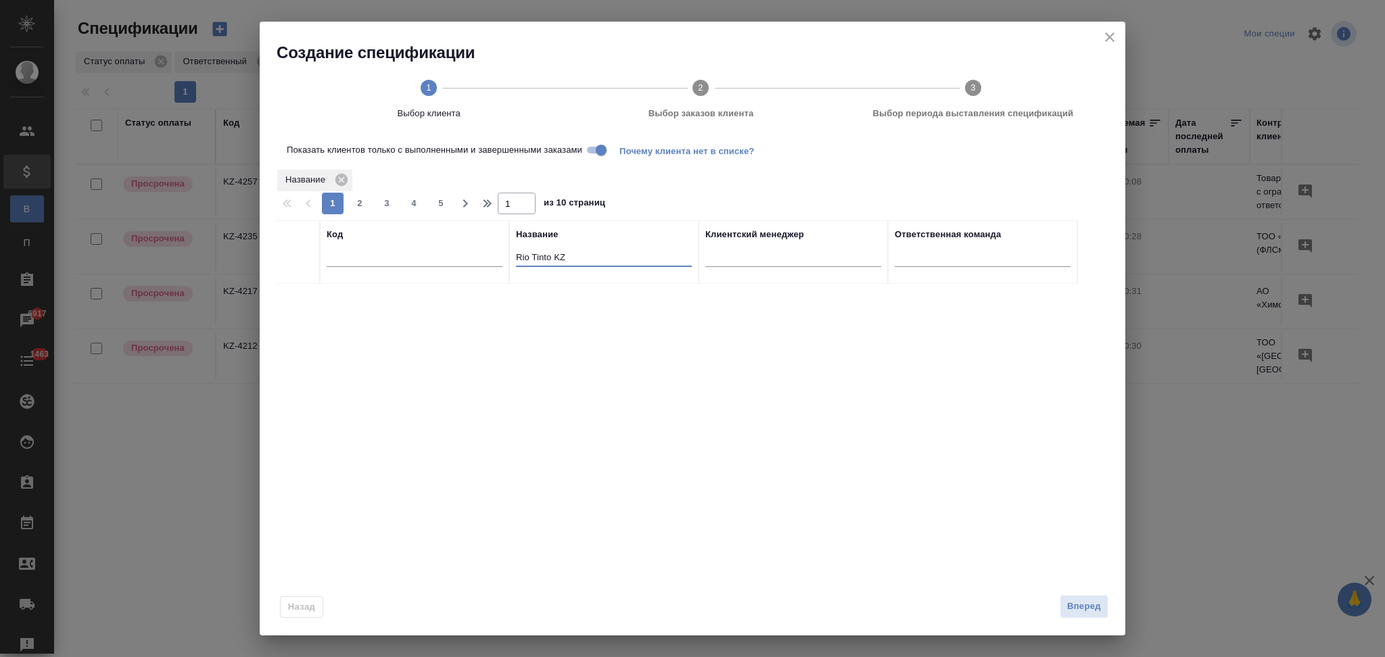
drag, startPoint x: 580, startPoint y: 260, endPoint x: 442, endPoint y: 262, distance: 138.0
click at [442, 262] on tr "Код Название Rio Tinto KZ Клиентский менеджер Ответственная команда" at bounding box center [676, 252] width 801 height 64
paste input "Novonordisk"
type input "Novonordisk KZ"
click at [599, 150] on input "Показать клиентов только с выполненными и завершенными заказами" at bounding box center [601, 150] width 49 height 16
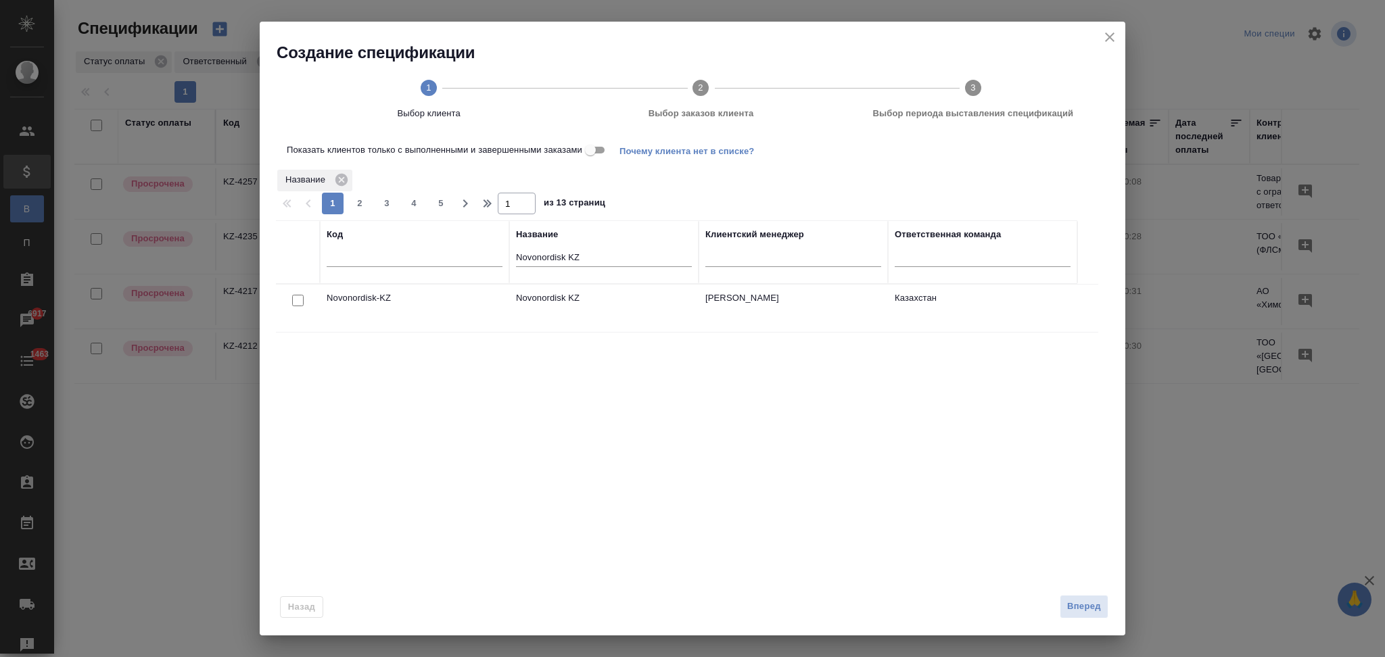
click at [299, 300] on input "checkbox" at bounding box center [297, 300] width 11 height 11
checkbox input "true"
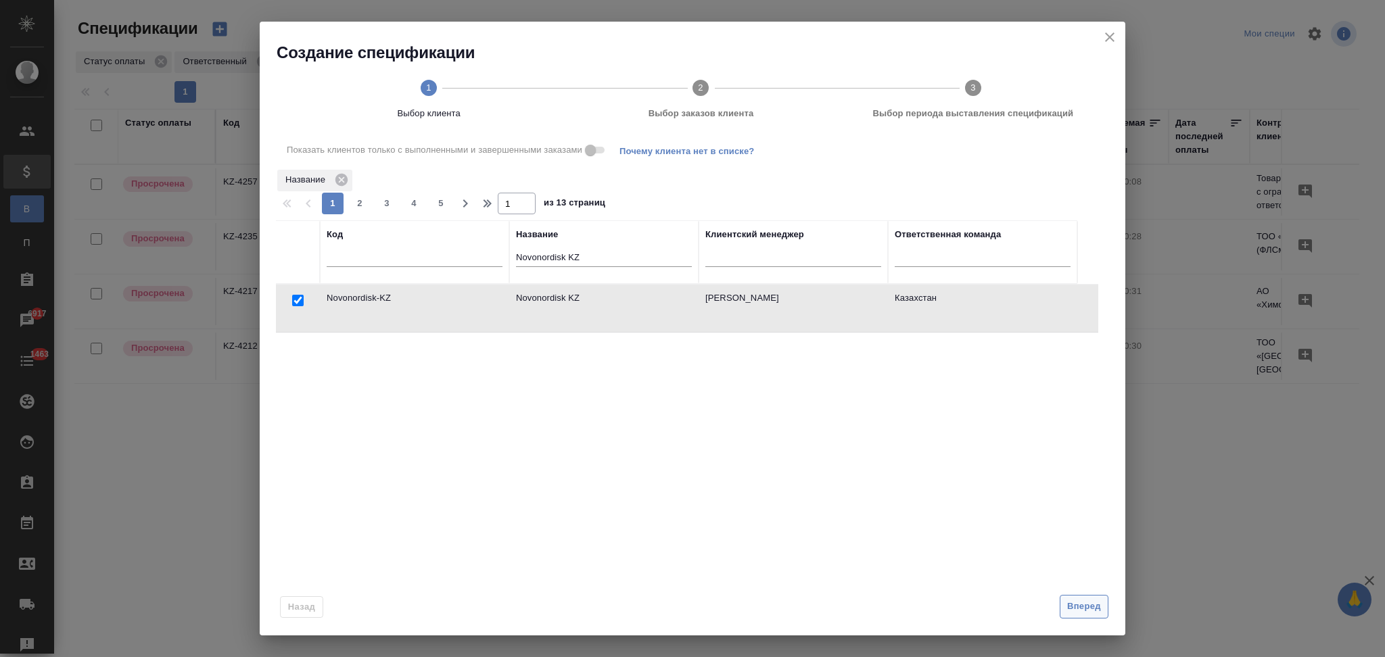
click at [1078, 617] on button "Вперед" at bounding box center [1084, 607] width 49 height 24
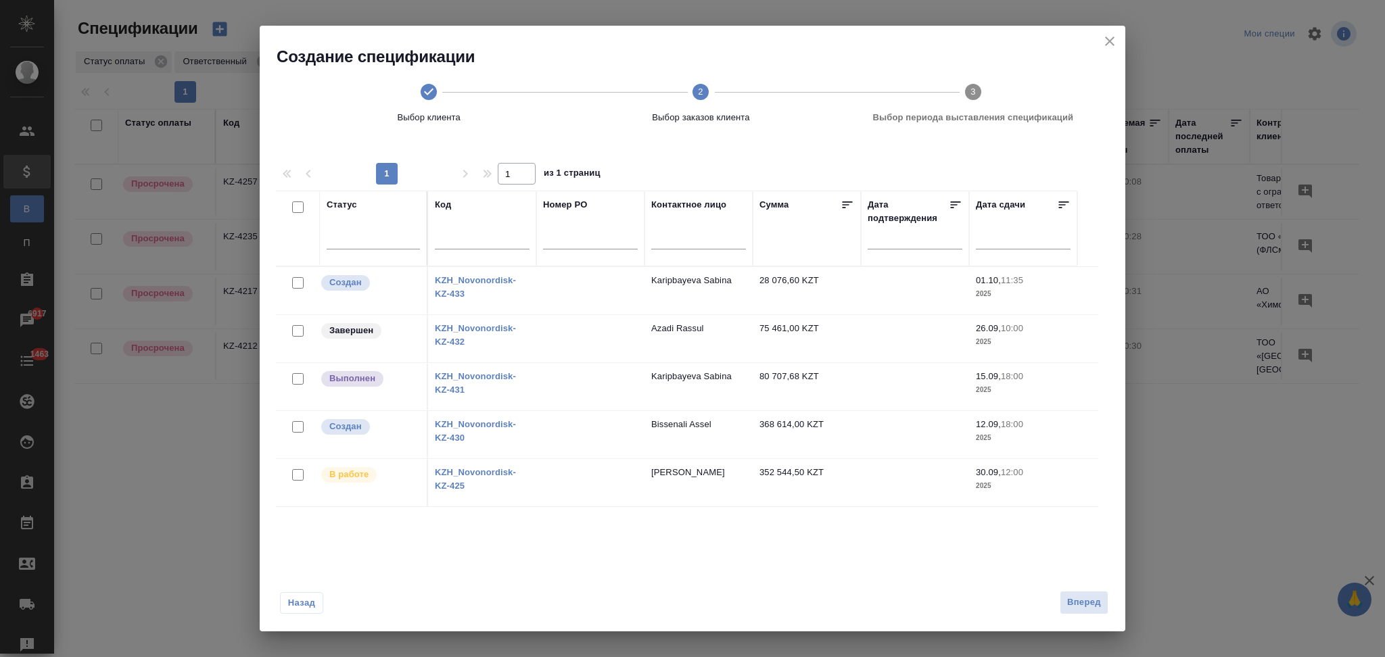
click at [298, 378] on input "checkbox" at bounding box center [297, 378] width 11 height 11
checkbox input "true"
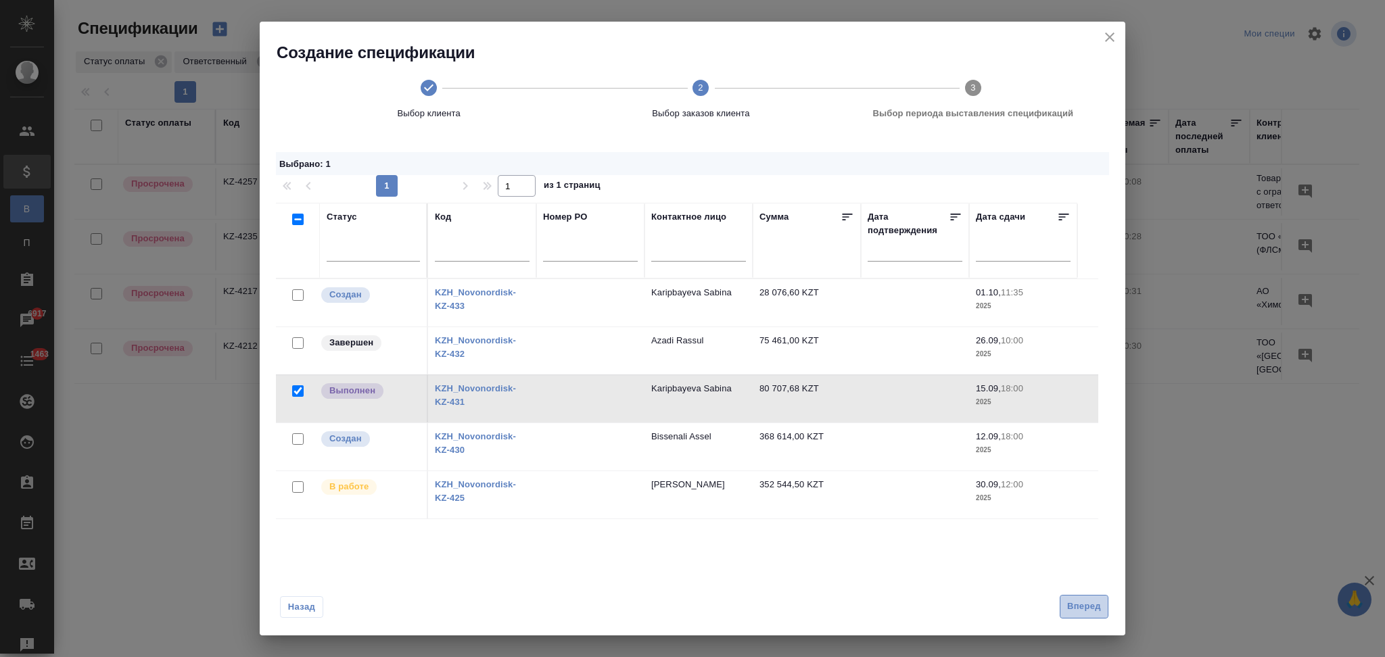
click at [1071, 603] on span "Вперед" at bounding box center [1084, 607] width 34 height 16
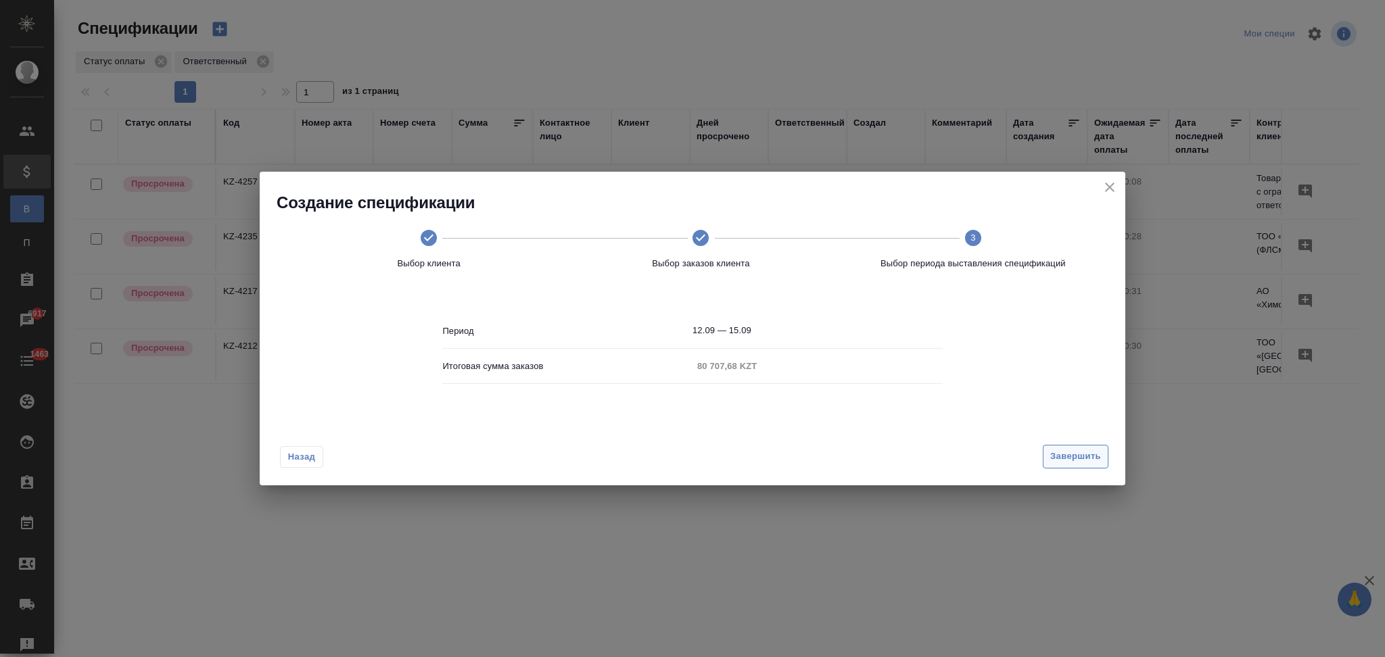
click at [1060, 448] on button "Завершить" at bounding box center [1076, 457] width 66 height 24
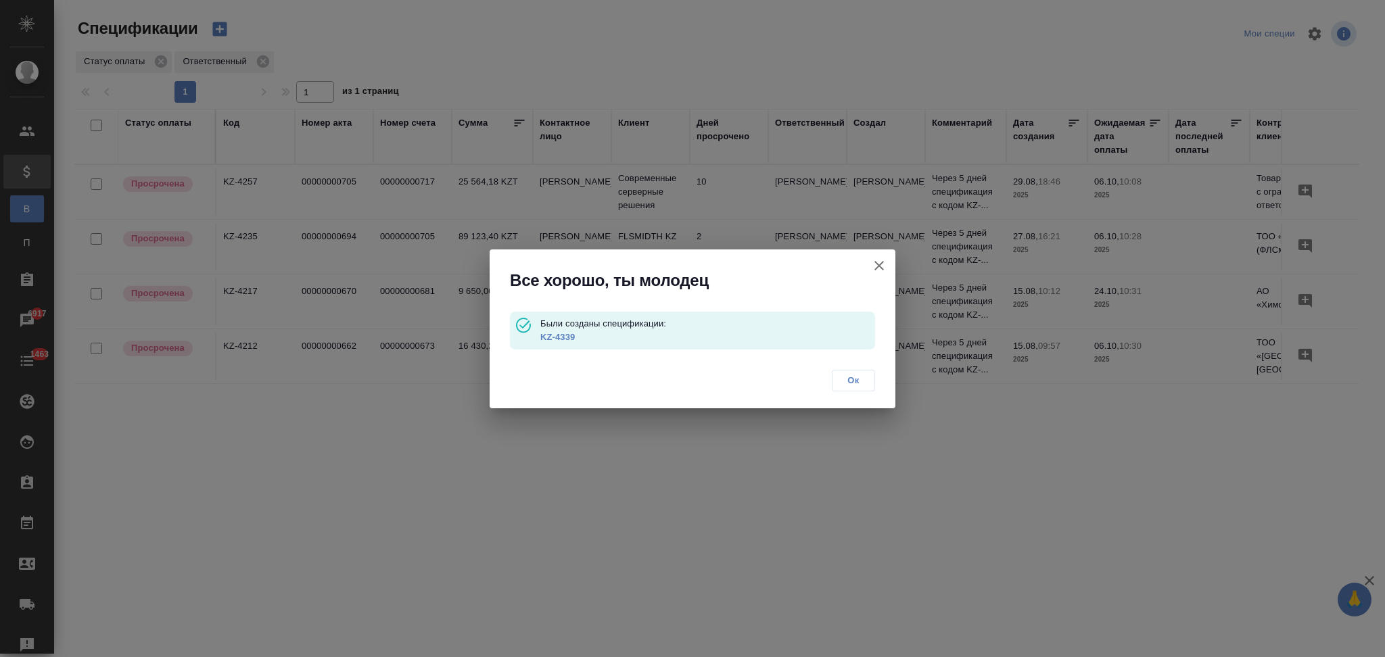
click at [565, 332] on link "KZ-4339" at bounding box center [557, 337] width 34 height 10
click at [880, 266] on icon "button" at bounding box center [878, 265] width 9 height 9
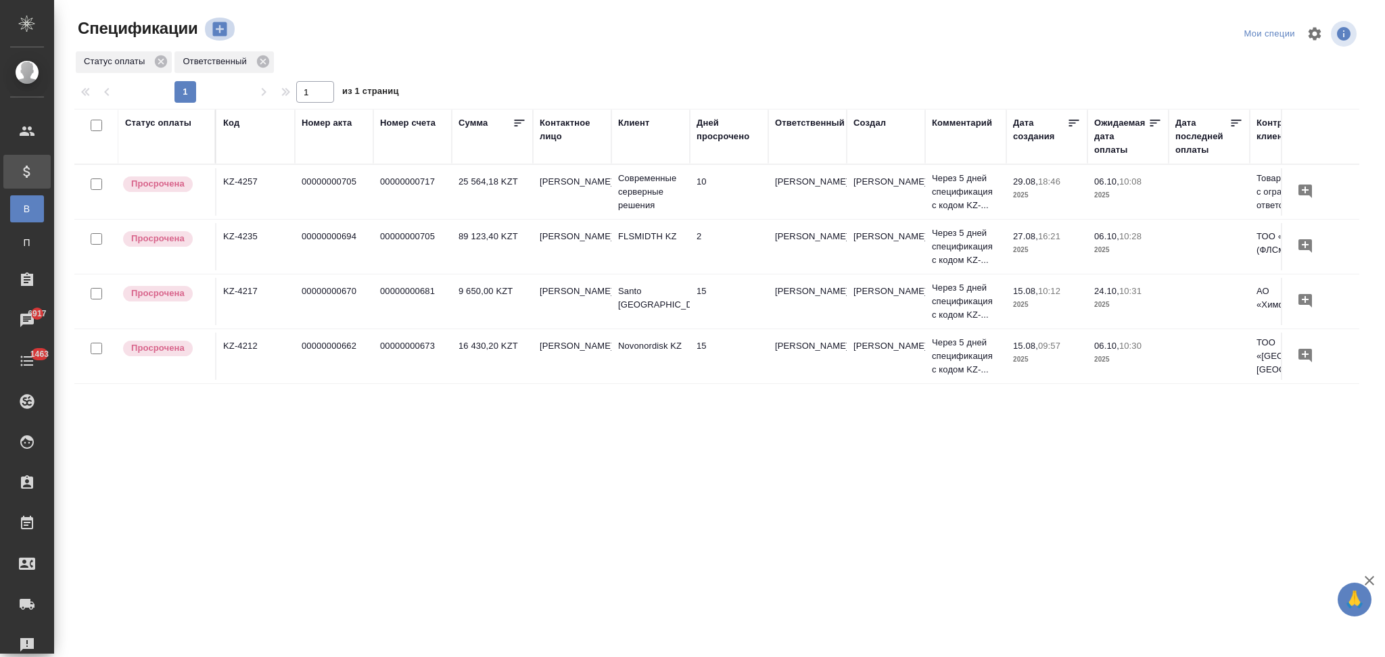
click at [223, 27] on icon "button" at bounding box center [219, 29] width 14 height 14
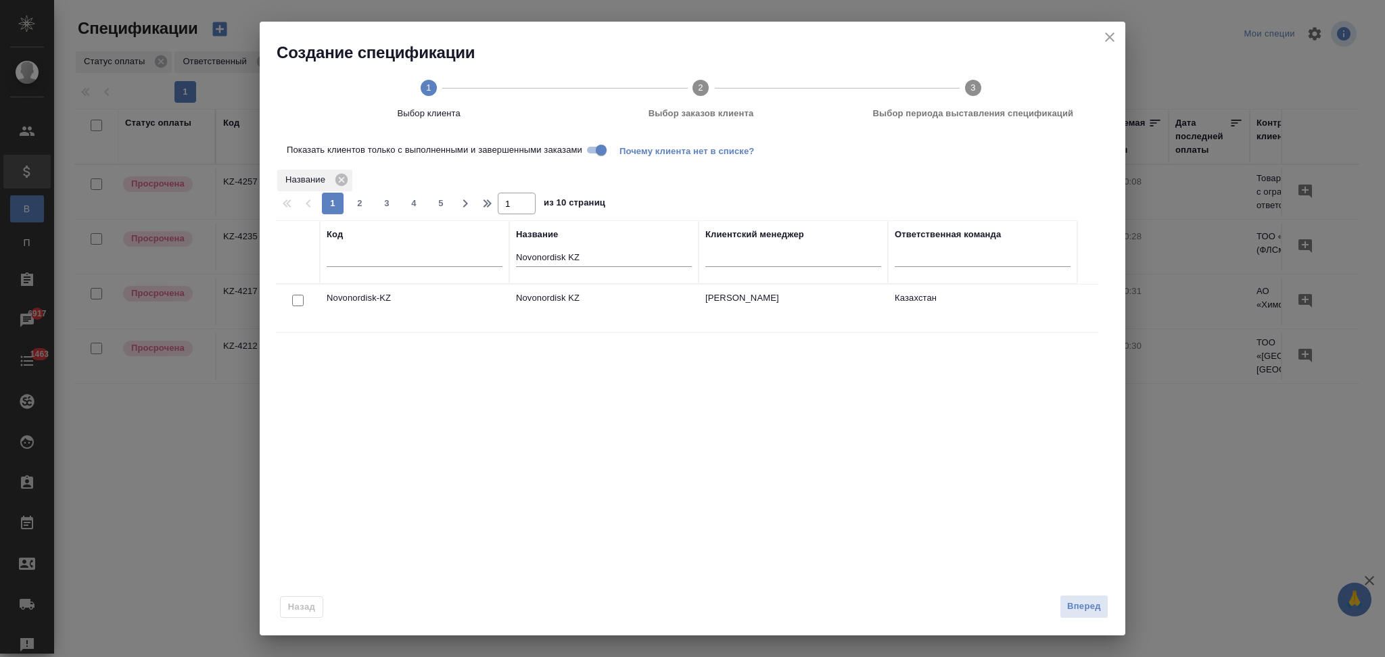
click at [598, 145] on input "Показать клиентов только с выполненными и завершенными заказами" at bounding box center [601, 150] width 49 height 16
click at [298, 298] on input "checkbox" at bounding box center [297, 300] width 11 height 11
checkbox input "true"
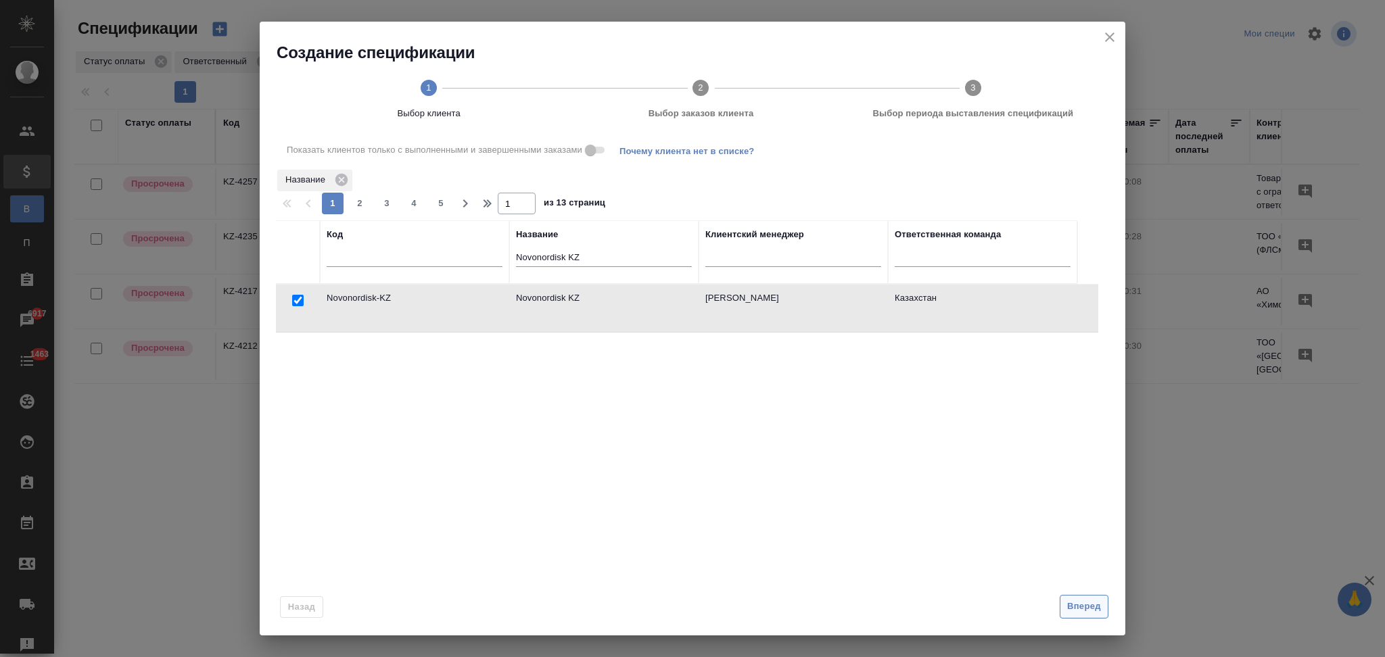
drag, startPoint x: 1071, startPoint y: 606, endPoint x: 1066, endPoint y: 596, distance: 11.5
click at [1072, 607] on span "Вперед" at bounding box center [1084, 607] width 34 height 16
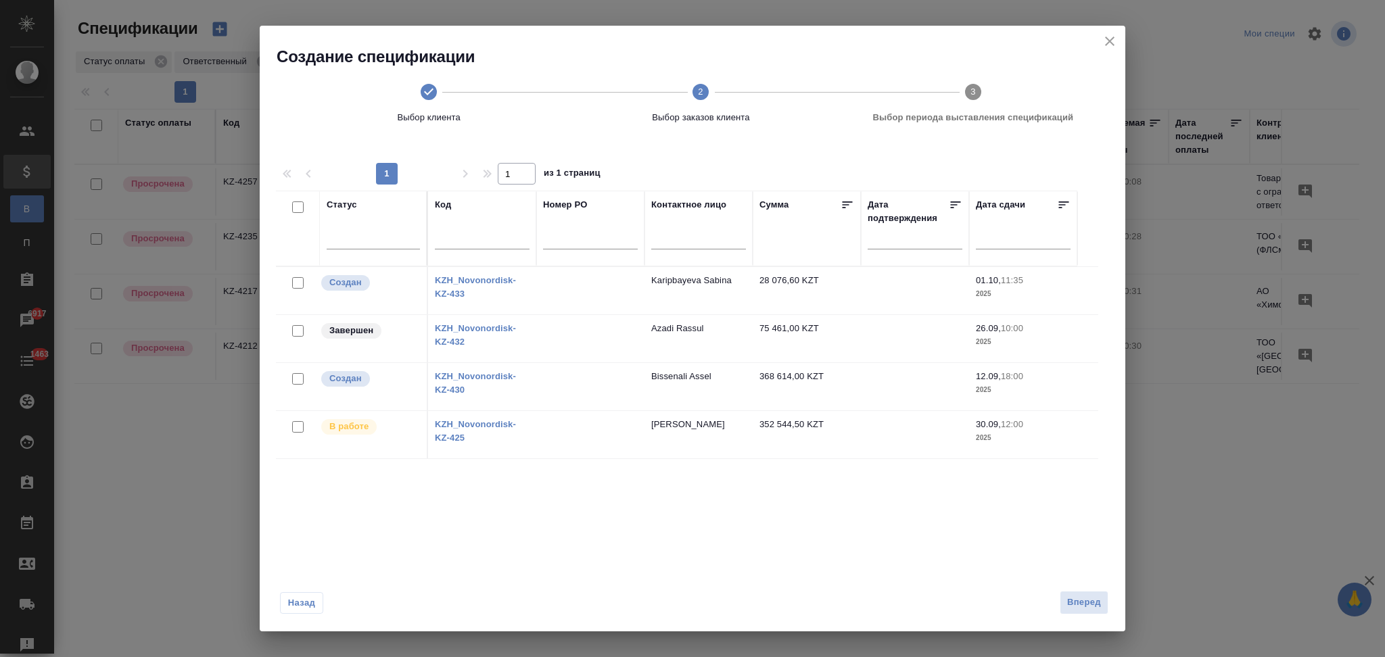
click at [298, 327] on input "checkbox" at bounding box center [297, 330] width 11 height 11
checkbox input "true"
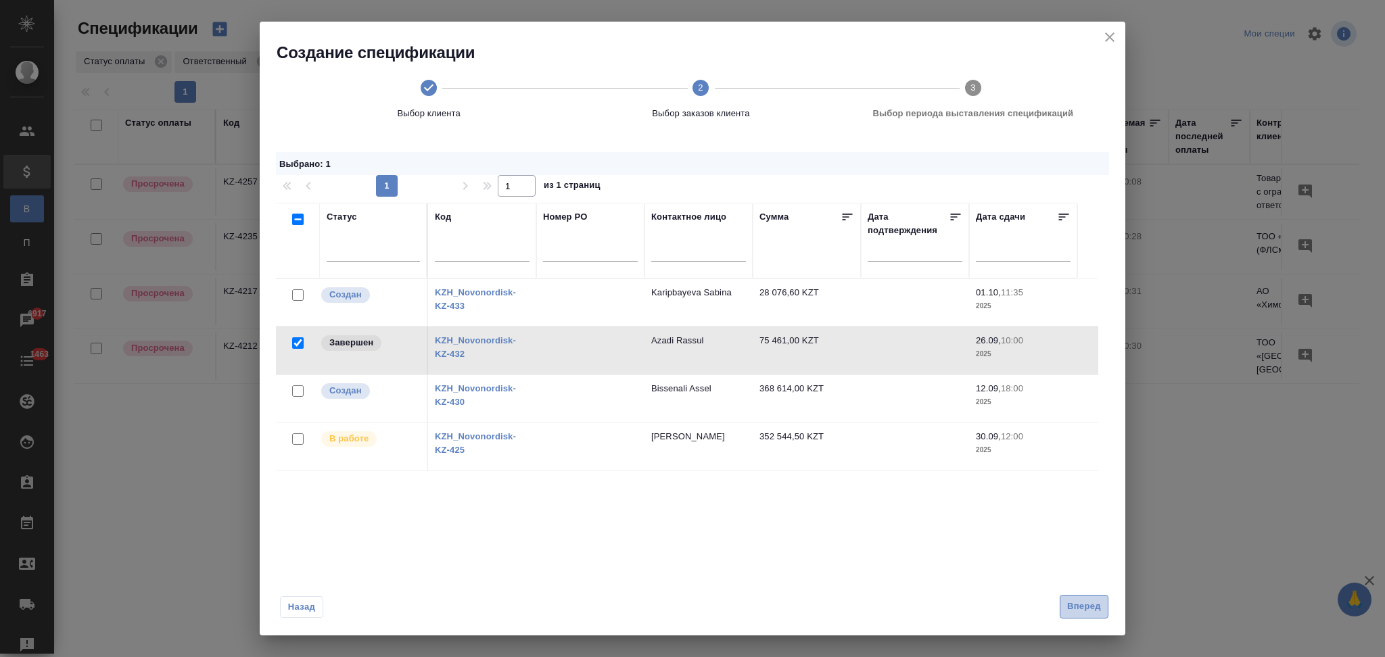
click at [1087, 606] on span "Вперед" at bounding box center [1084, 607] width 34 height 16
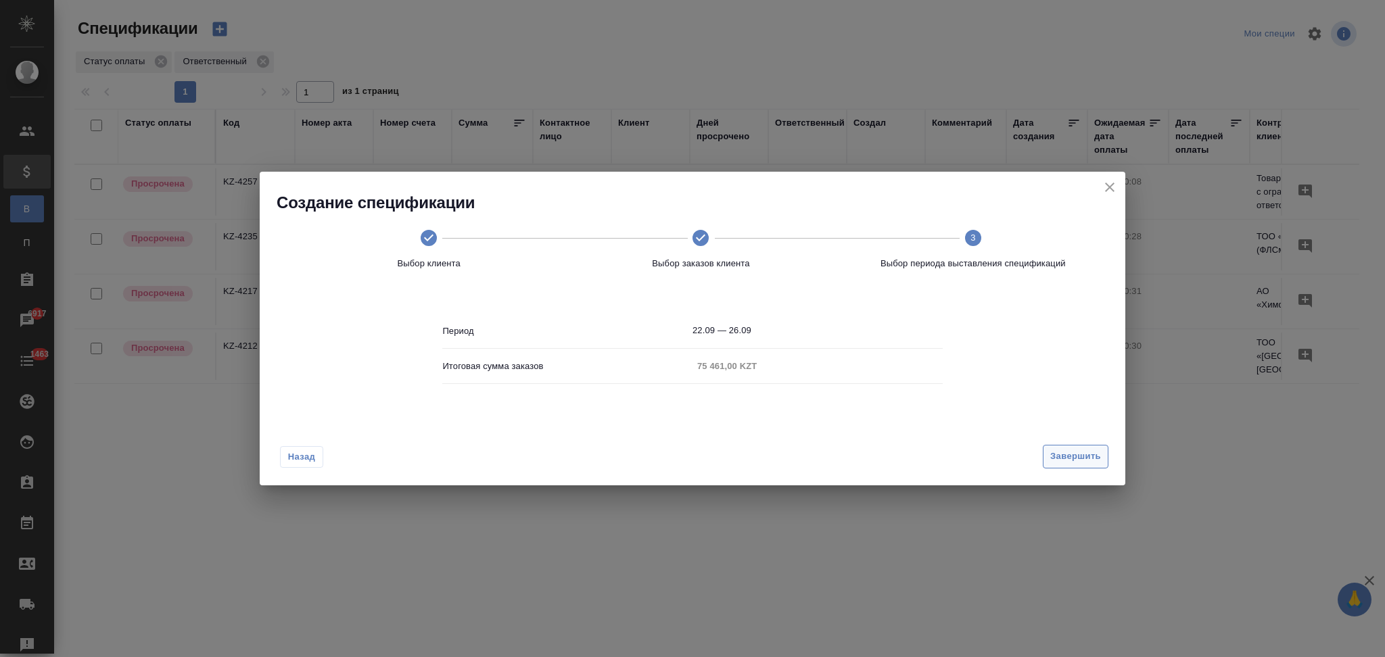
click at [1077, 457] on span "Завершить" at bounding box center [1075, 457] width 51 height 16
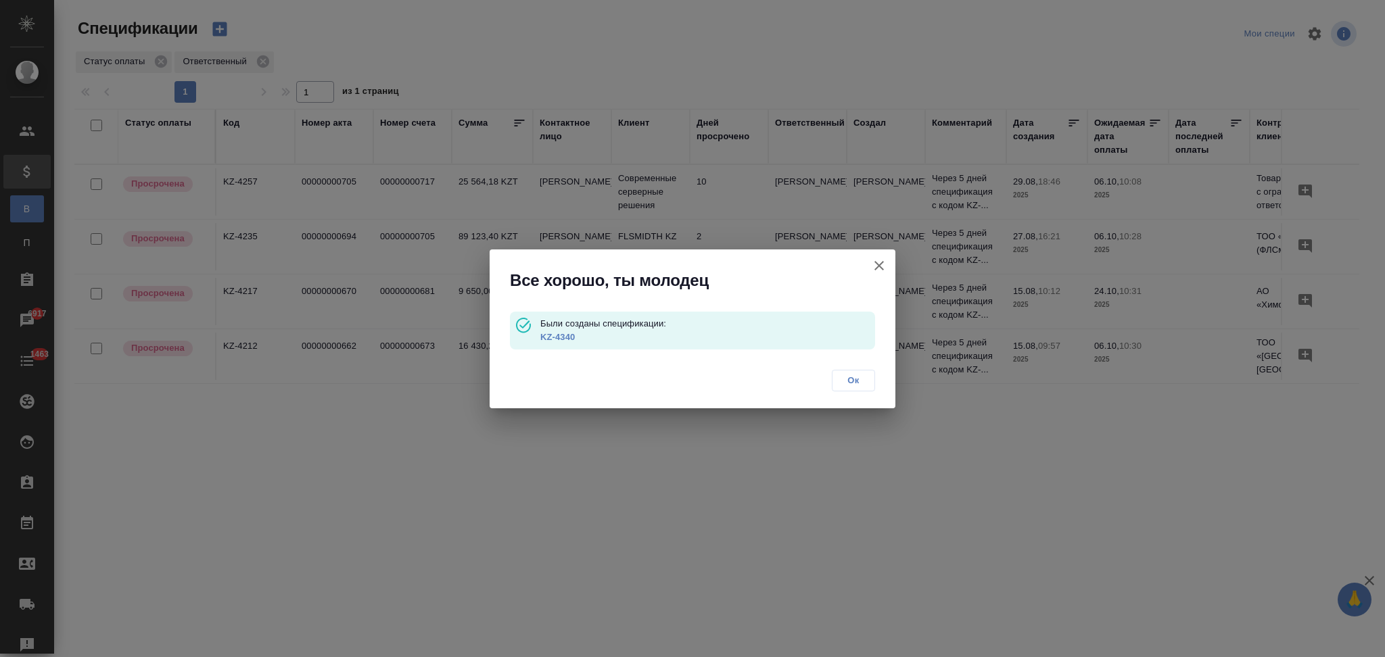
click at [569, 333] on link "KZ-4340" at bounding box center [557, 337] width 34 height 10
click at [877, 264] on icon "button" at bounding box center [878, 265] width 9 height 9
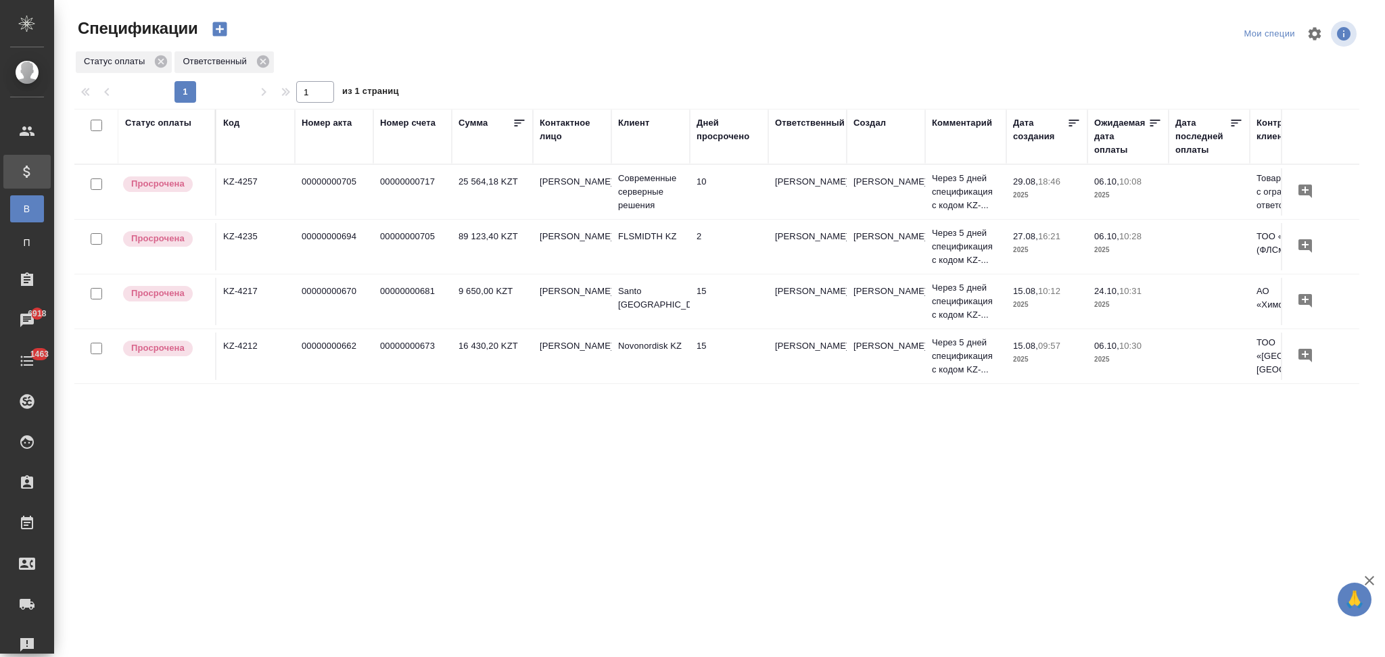
click at [223, 25] on icon "button" at bounding box center [219, 29] width 14 height 14
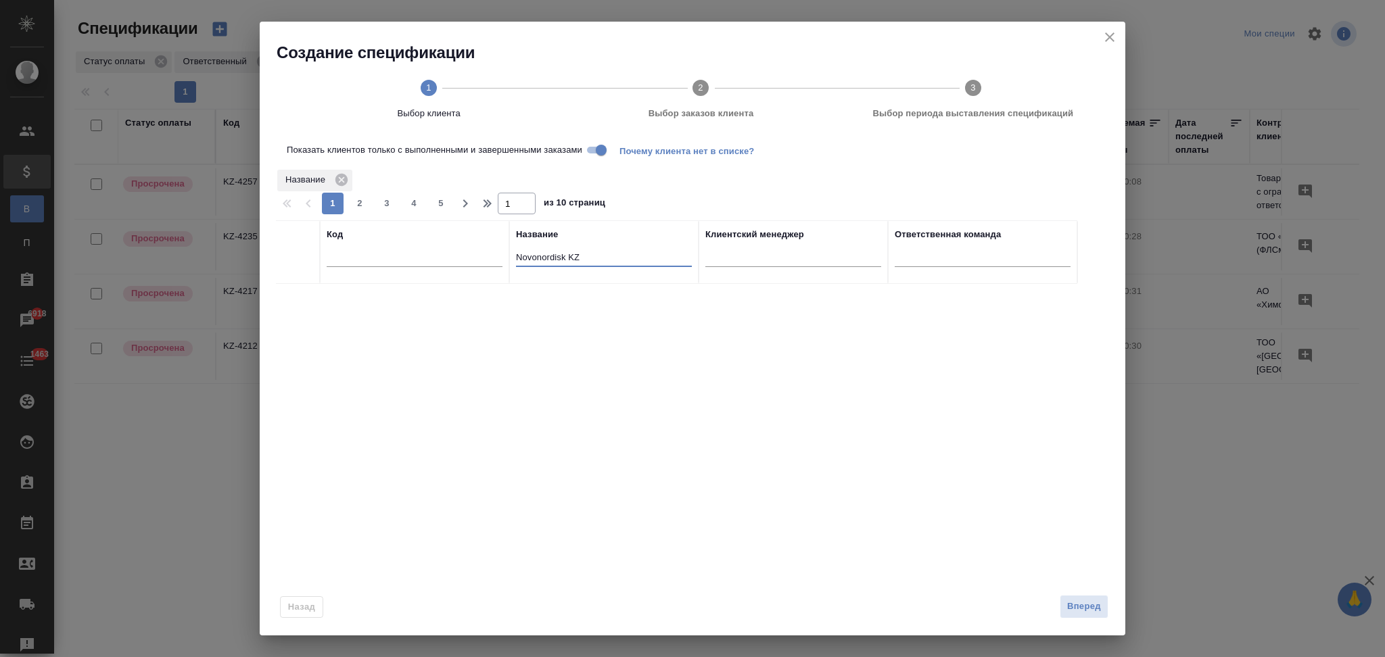
drag, startPoint x: 557, startPoint y: 262, endPoint x: 388, endPoint y: 279, distance: 169.2
click at [388, 279] on tr "Код Название Novonordisk KZ Клиентский менеджер Ответственная команда" at bounding box center [676, 252] width 801 height 64
paste input "Roche"
type input "Roche KZ"
click at [601, 149] on input "Показать клиентов только с выполненными и завершенными заказами" at bounding box center [601, 150] width 49 height 16
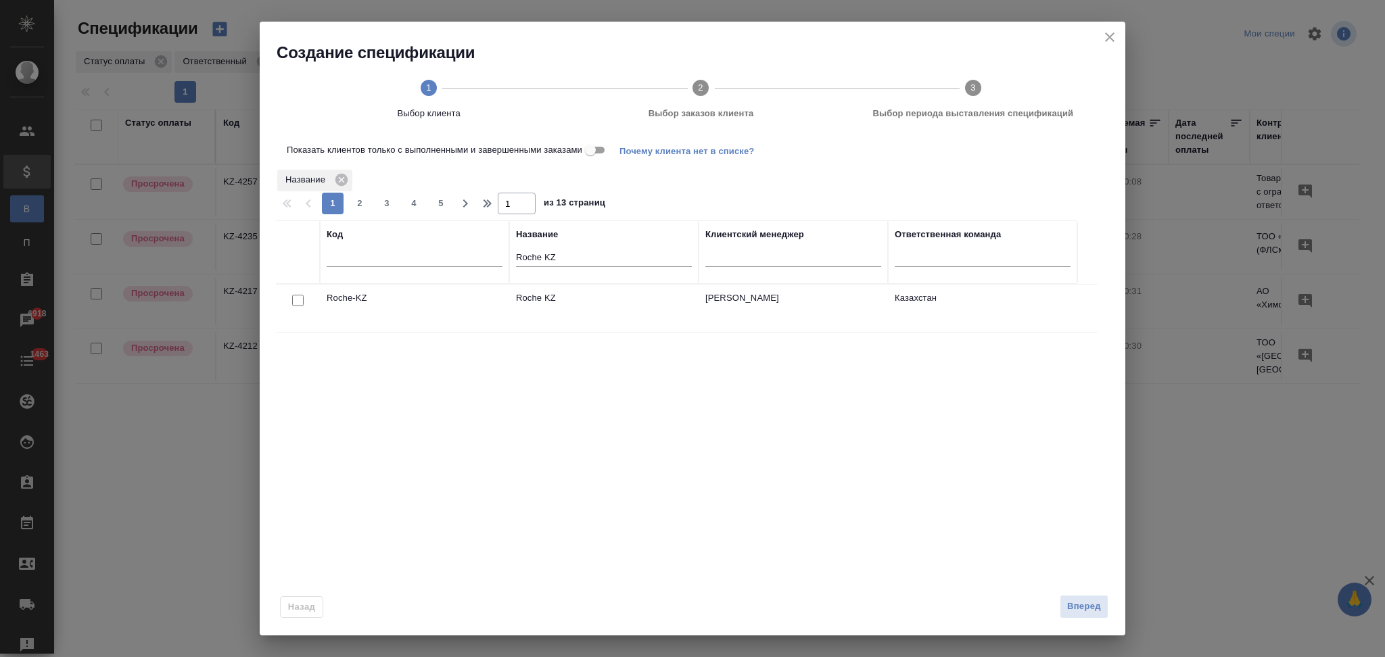
click at [300, 300] on input "checkbox" at bounding box center [297, 300] width 11 height 11
checkbox input "true"
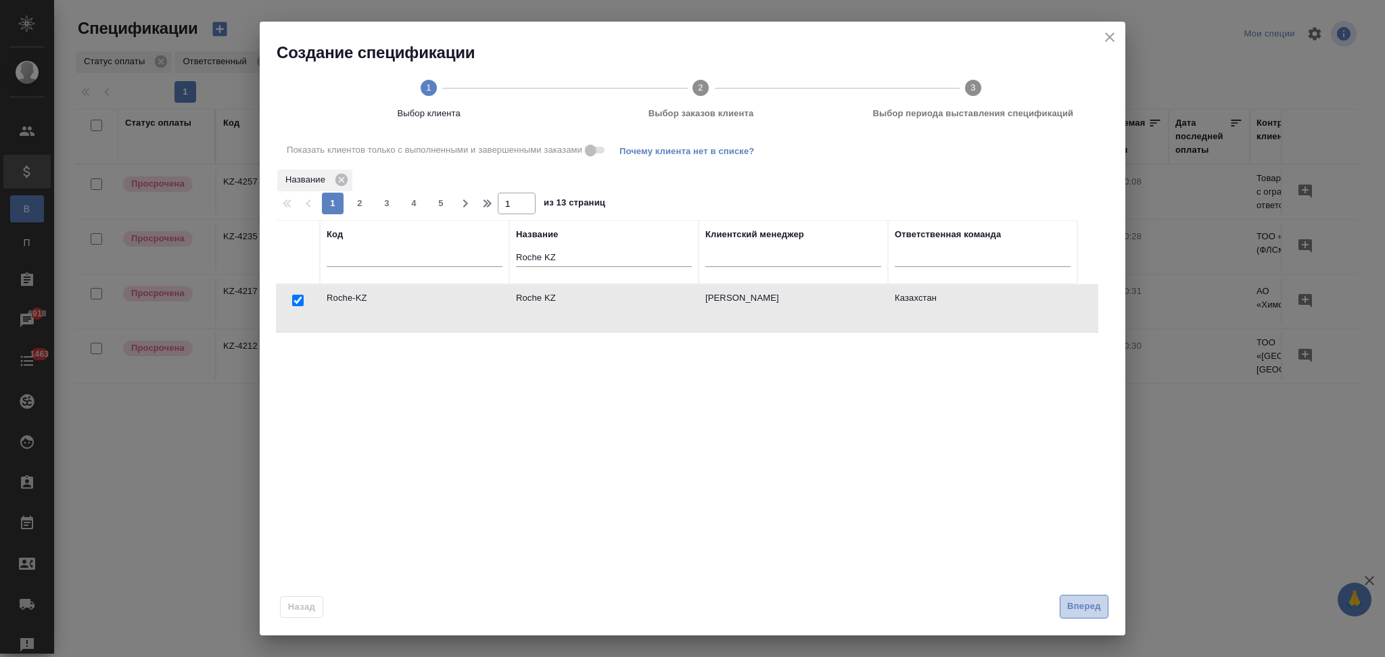
click at [1073, 610] on span "Вперед" at bounding box center [1084, 607] width 34 height 16
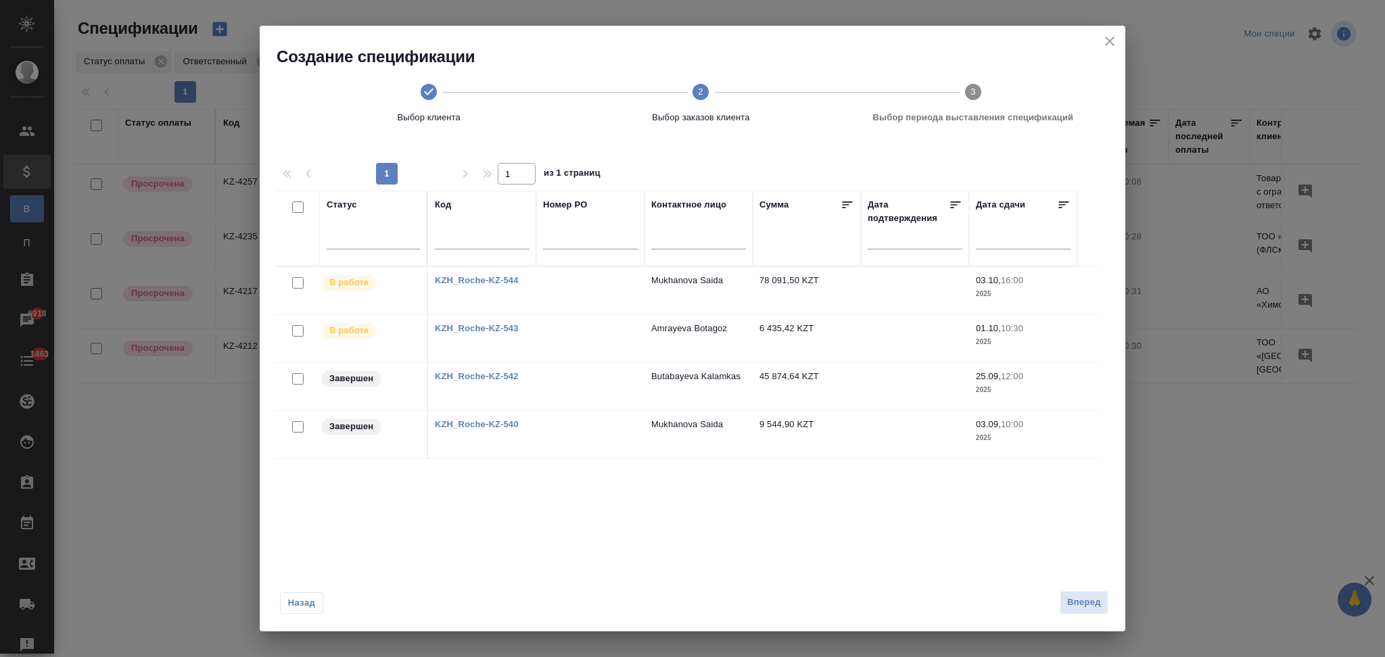
click at [1111, 37] on icon "close" at bounding box center [1110, 41] width 16 height 16
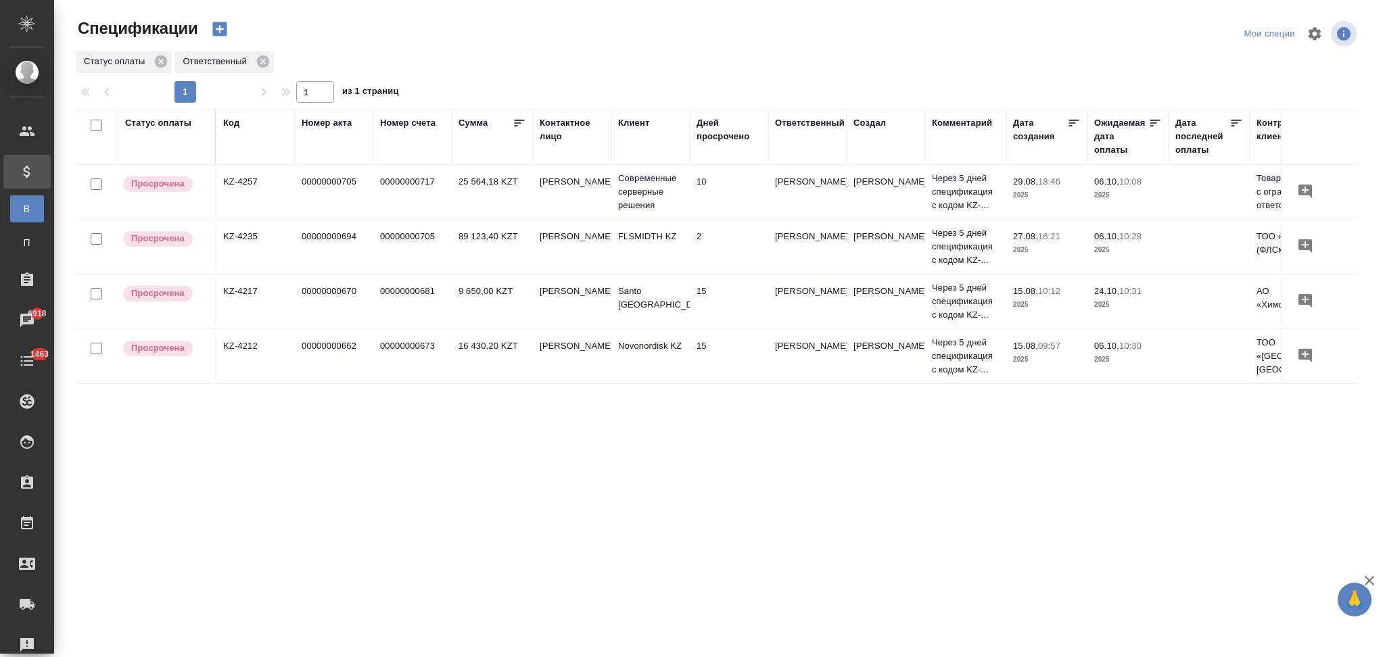
click at [225, 26] on icon "button" at bounding box center [219, 29] width 14 height 14
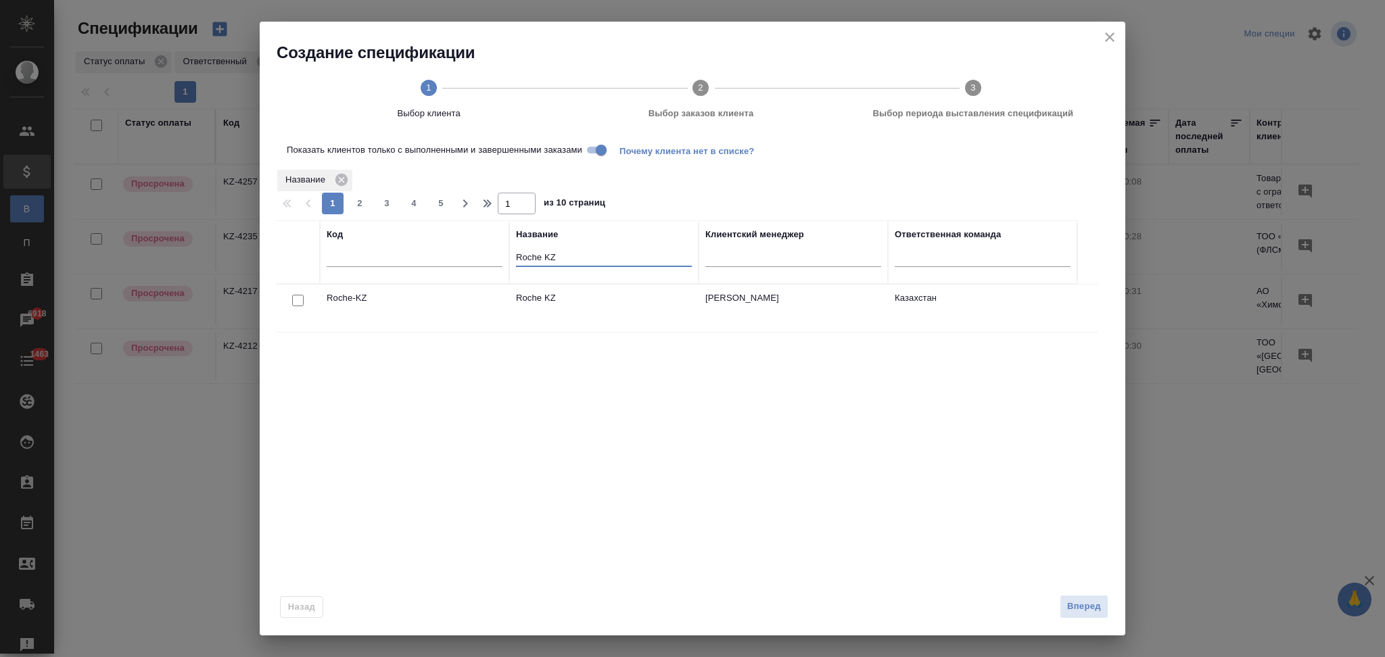
drag, startPoint x: 555, startPoint y: 257, endPoint x: 451, endPoint y: 279, distance: 106.4
click at [451, 279] on tr "Код Название Roche KZ Клиентский менеджер Ответственная команда" at bounding box center [676, 252] width 801 height 64
paste input "Современные серверные решения"
type input "Современные серверные решения"
click at [302, 296] on input "checkbox" at bounding box center [297, 300] width 11 height 11
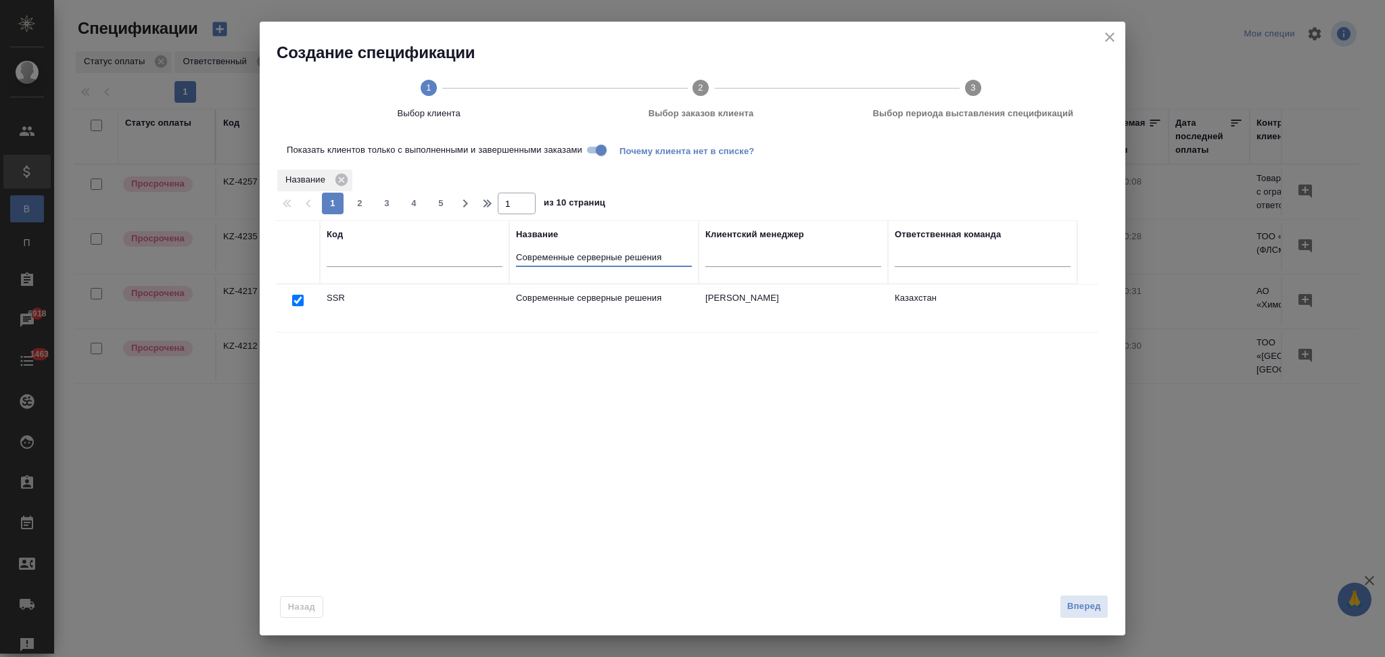
checkbox input "true"
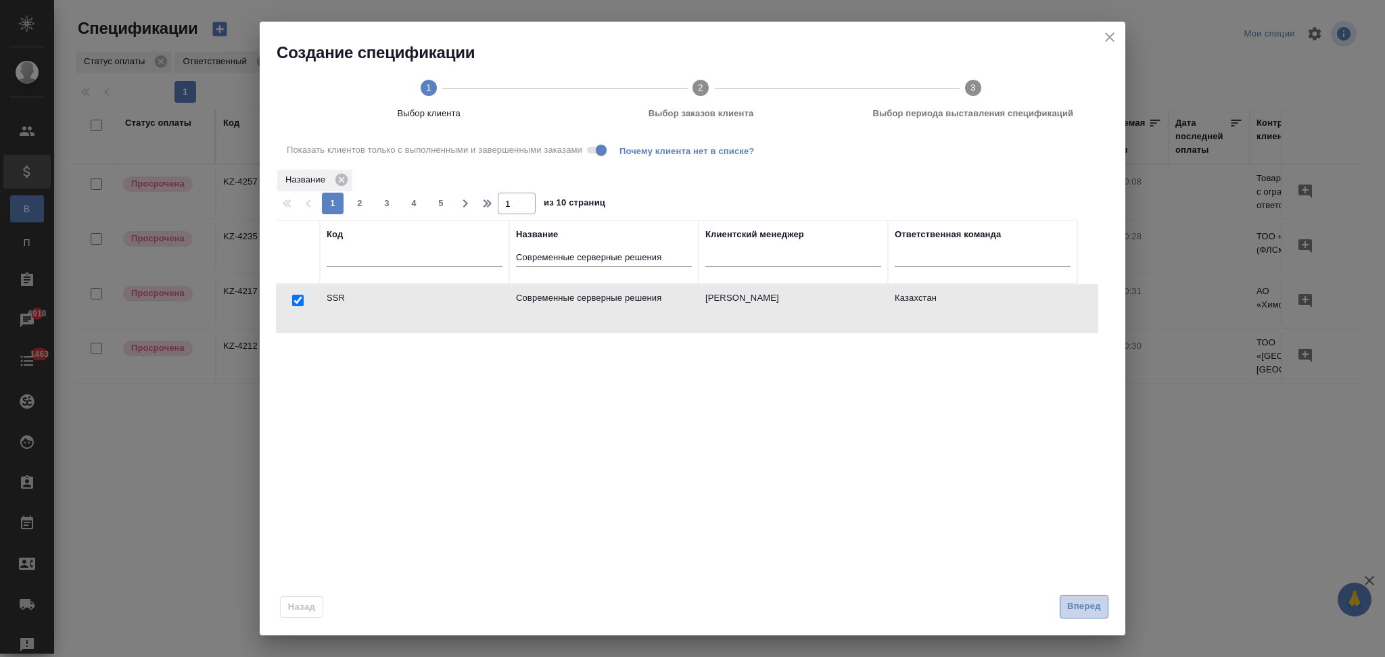
click at [1093, 608] on span "Вперед" at bounding box center [1084, 607] width 34 height 16
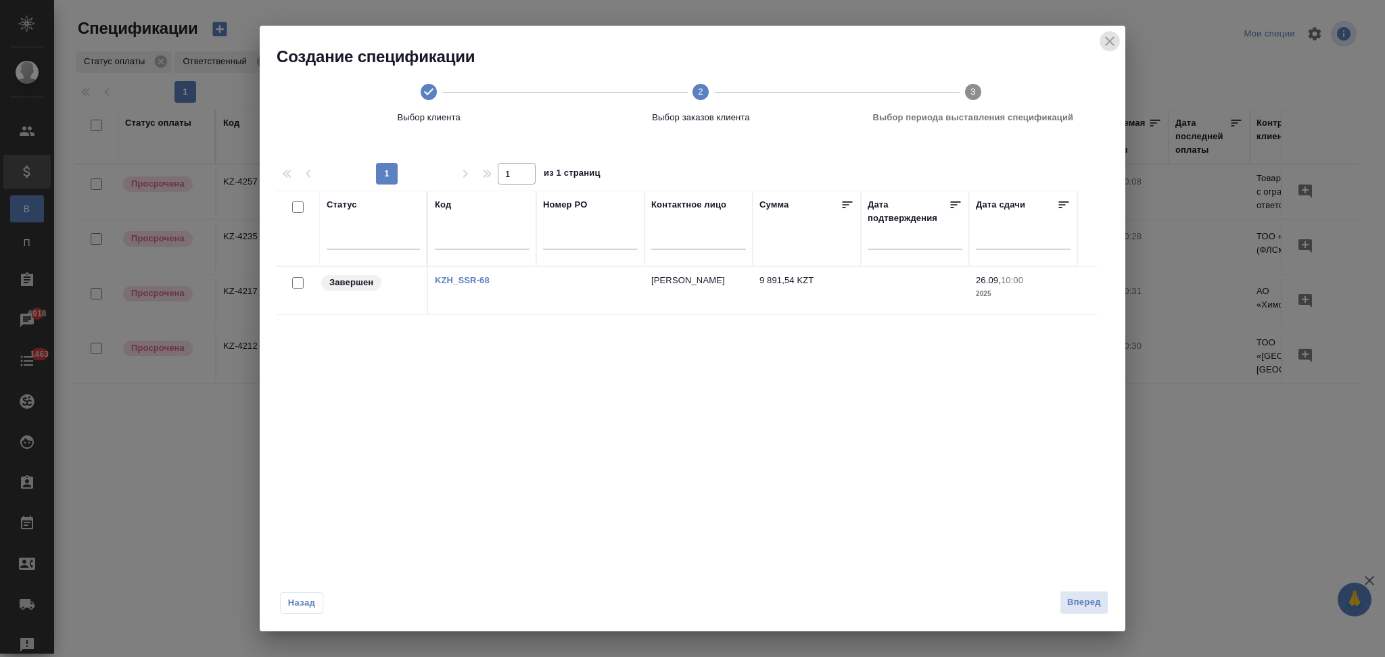
click at [1107, 45] on icon "close" at bounding box center [1109, 41] width 9 height 9
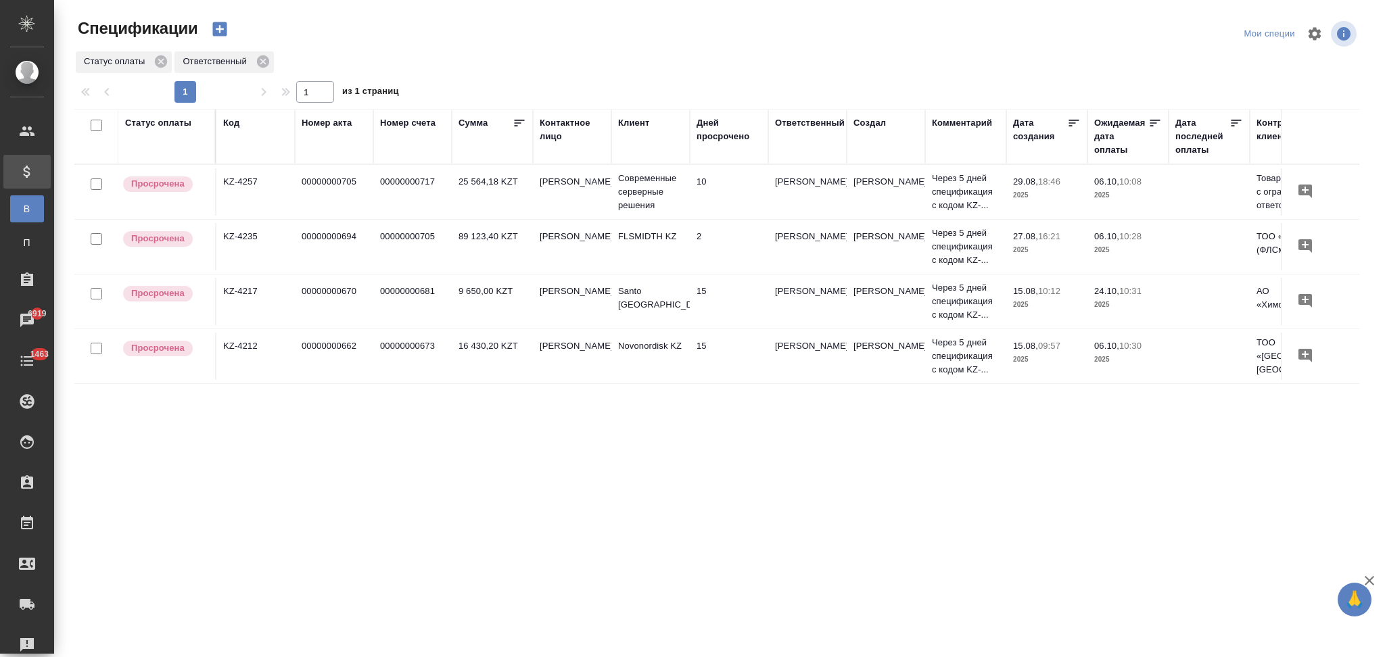
click at [214, 20] on icon "button" at bounding box center [219, 29] width 19 height 19
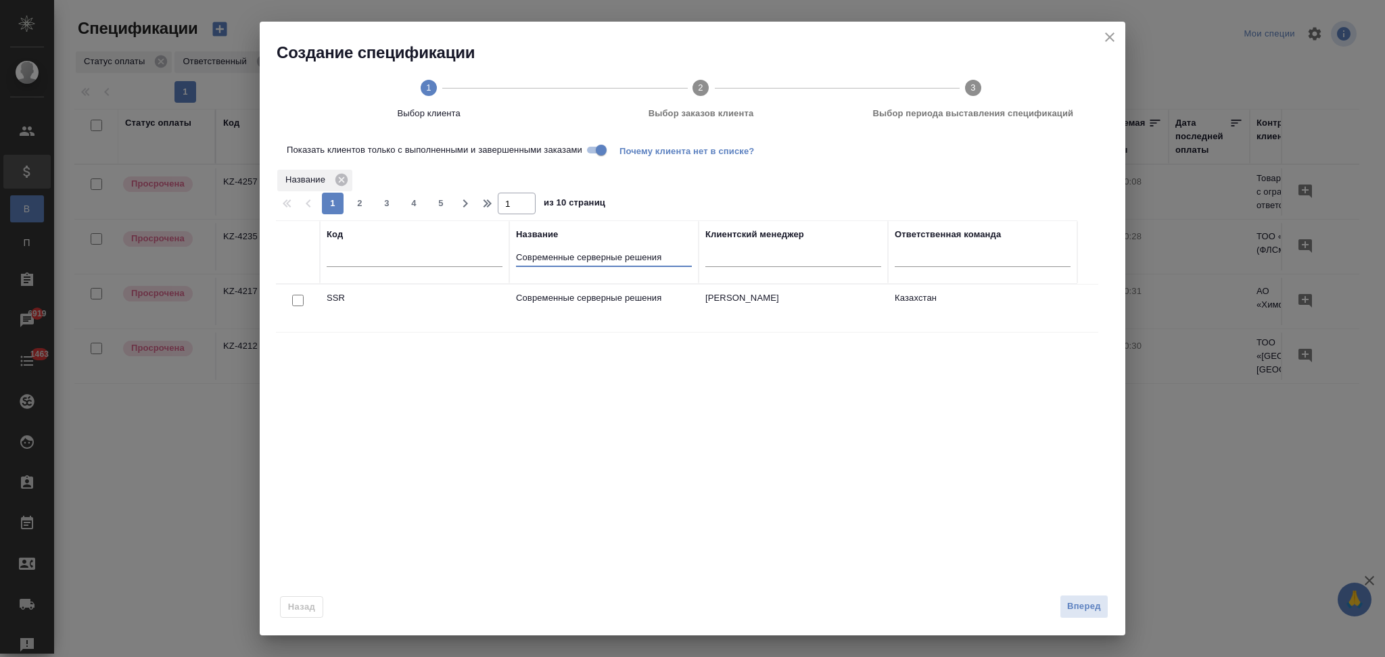
drag, startPoint x: 663, startPoint y: 261, endPoint x: 447, endPoint y: 262, distance: 215.7
click at [447, 262] on tr "Код Название Современные серверные решения Клиентский менеджер Ответственная ко…" at bounding box center [676, 252] width 801 height 64
paste input "Haleon Kazakhstan"
type input "Haleon Kazakhstan"
click at [598, 146] on input "Показать клиентов только с выполненными и завершенными заказами" at bounding box center [601, 150] width 49 height 16
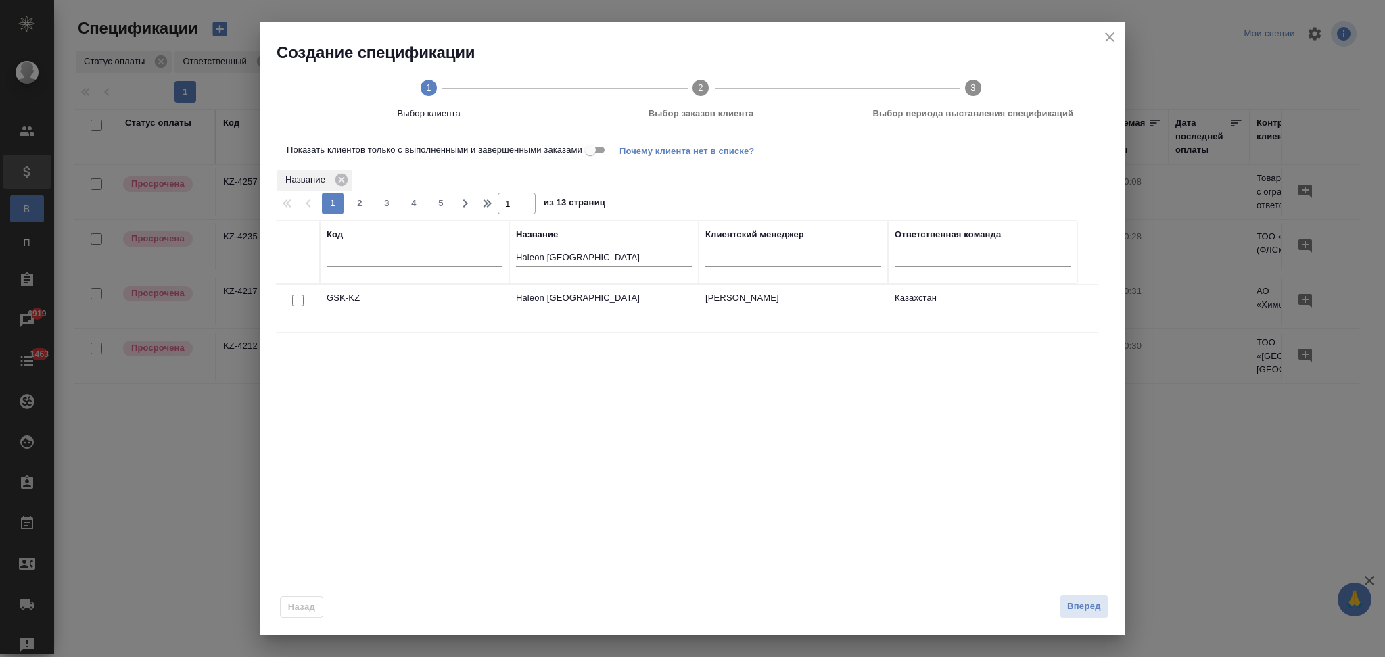
click at [296, 301] on input "checkbox" at bounding box center [297, 300] width 11 height 11
checkbox input "true"
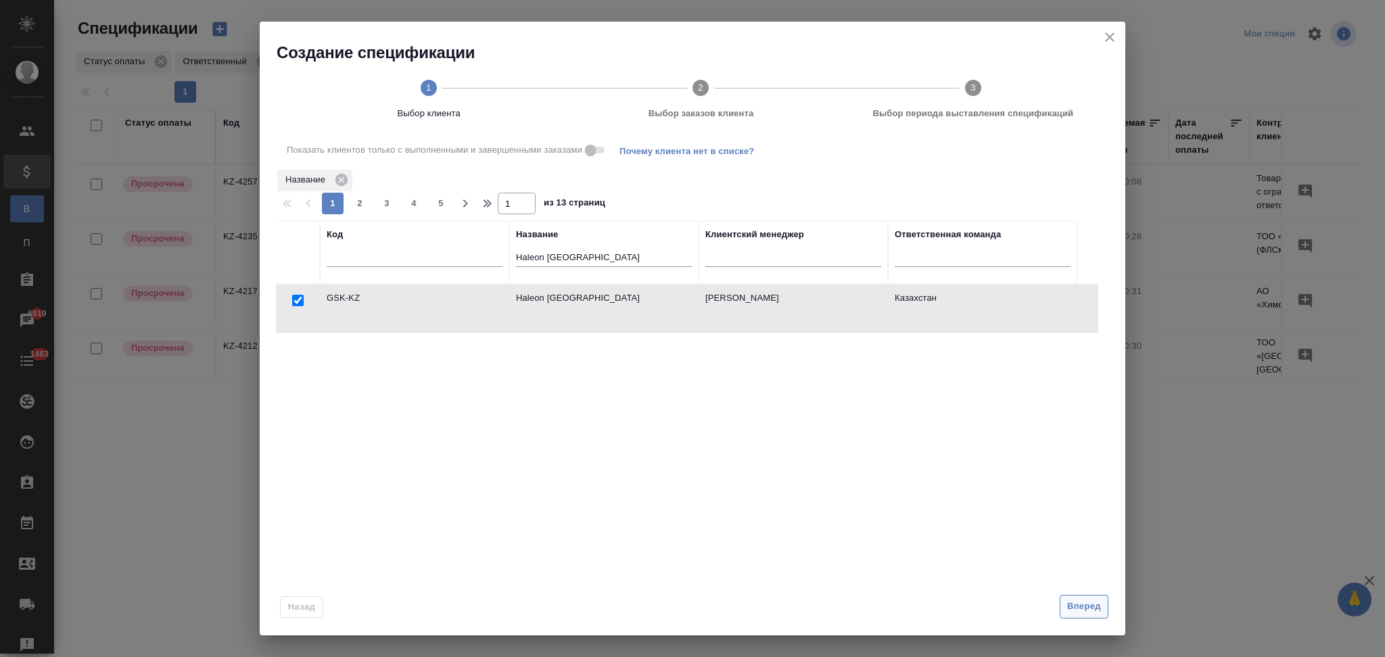
click at [1081, 615] on button "Вперед" at bounding box center [1084, 607] width 49 height 24
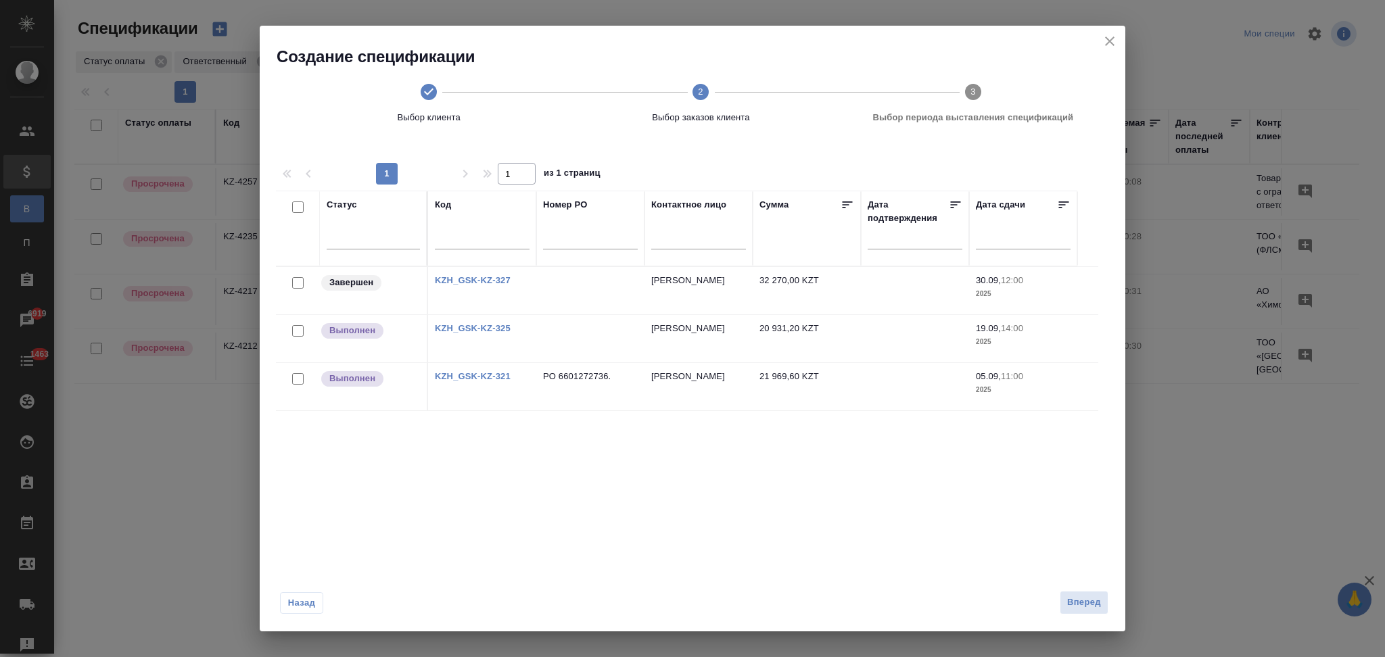
click at [298, 206] on input "checkbox" at bounding box center [297, 207] width 11 height 11
checkbox input "true"
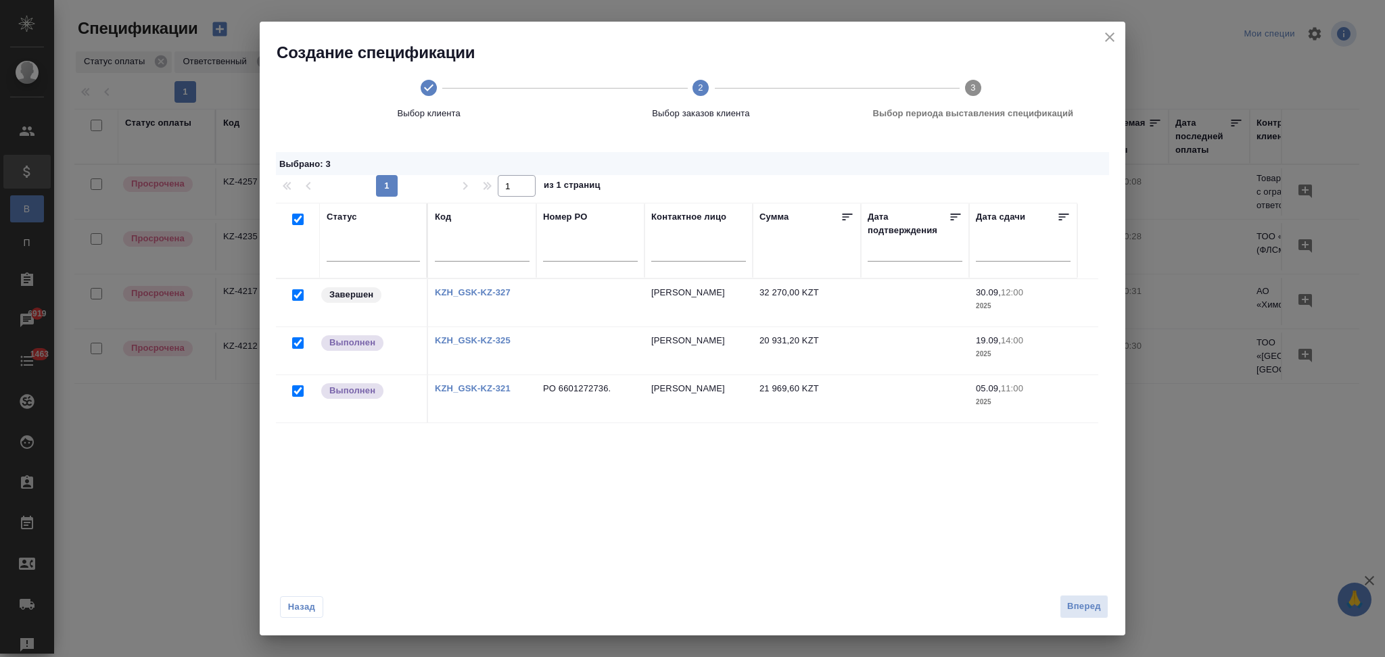
click at [490, 387] on link "KZH_GSK-KZ-321" at bounding box center [473, 388] width 76 height 10
click at [469, 339] on link "KZH_GSK-KZ-325" at bounding box center [473, 340] width 76 height 10
click at [471, 293] on link "KZH_GSK-KZ-327" at bounding box center [473, 292] width 76 height 10
click at [1079, 608] on span "Вперед" at bounding box center [1084, 607] width 34 height 16
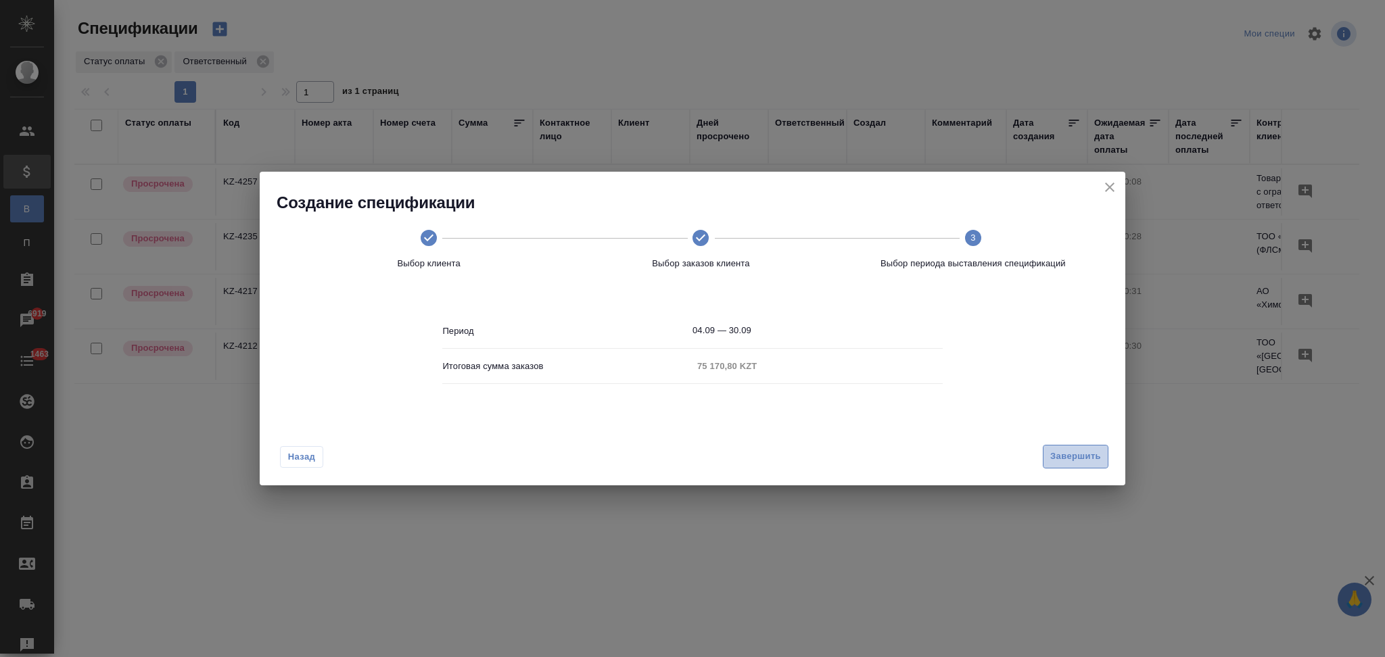
click at [1062, 456] on span "Завершить" at bounding box center [1075, 457] width 51 height 16
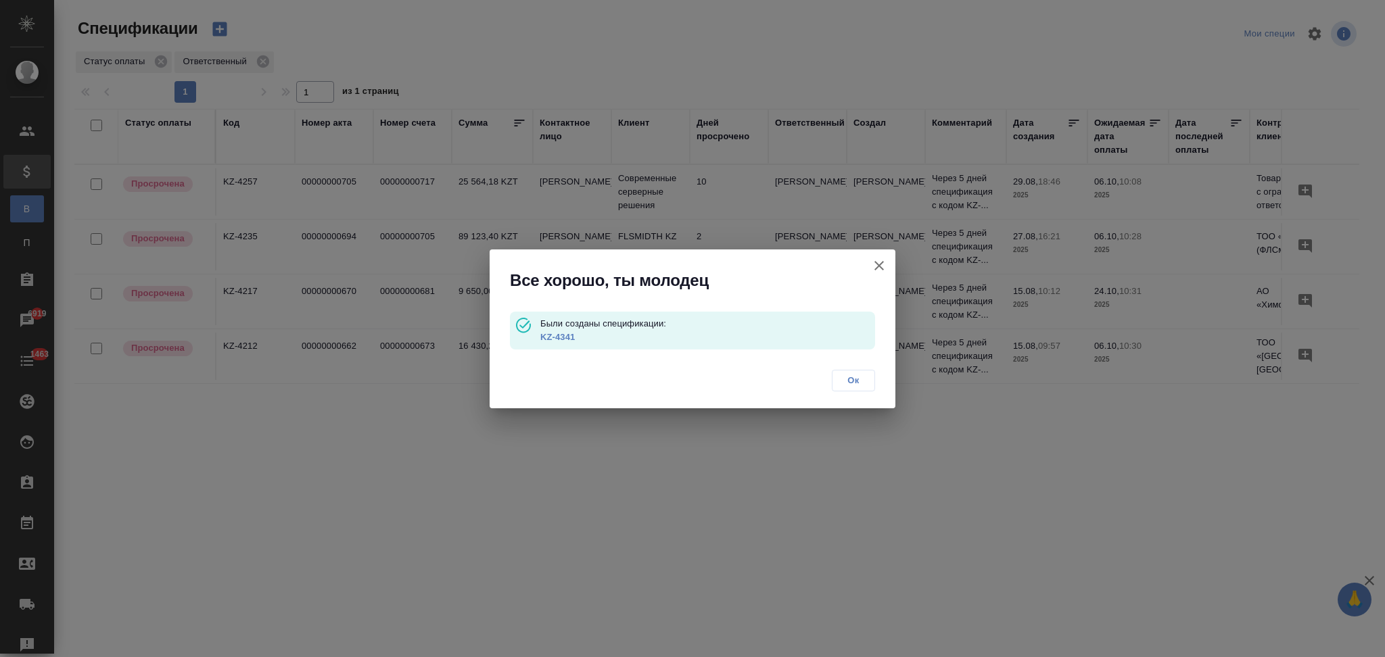
click at [570, 333] on link "KZ-4341" at bounding box center [557, 337] width 34 height 10
click at [874, 266] on icon "button" at bounding box center [879, 266] width 16 height 16
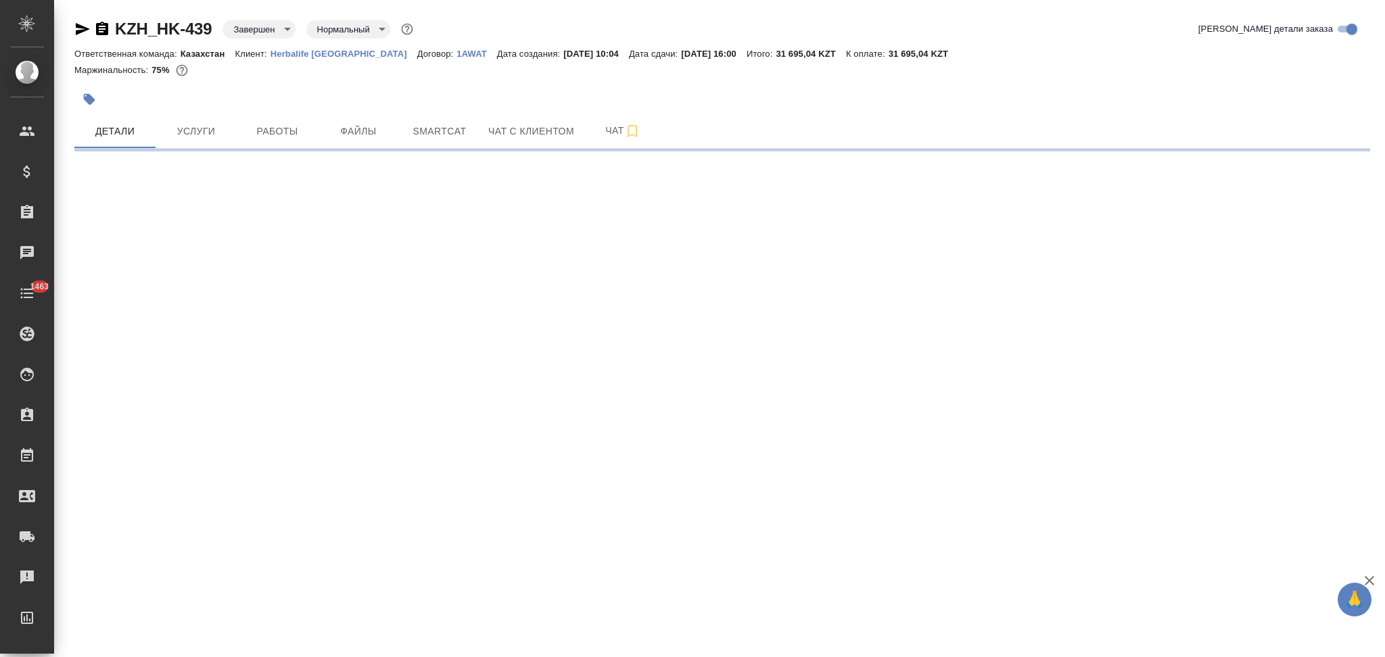
select select "RU"
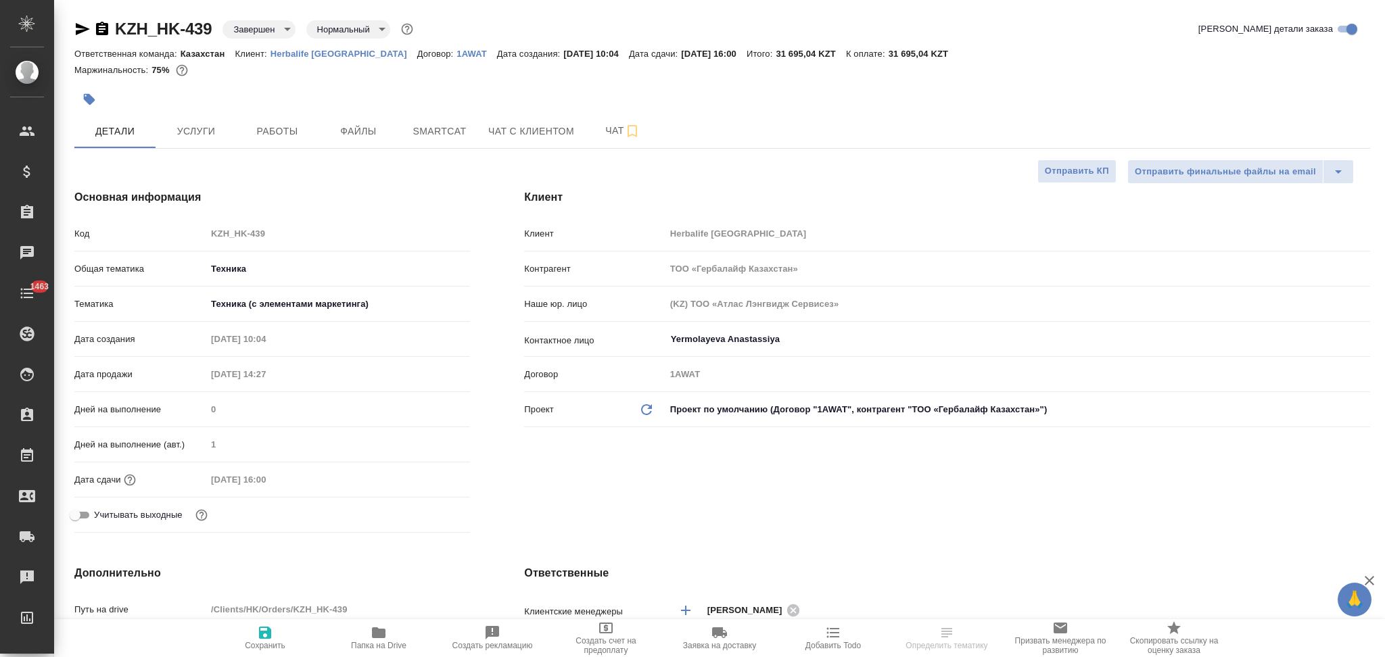
type textarea "x"
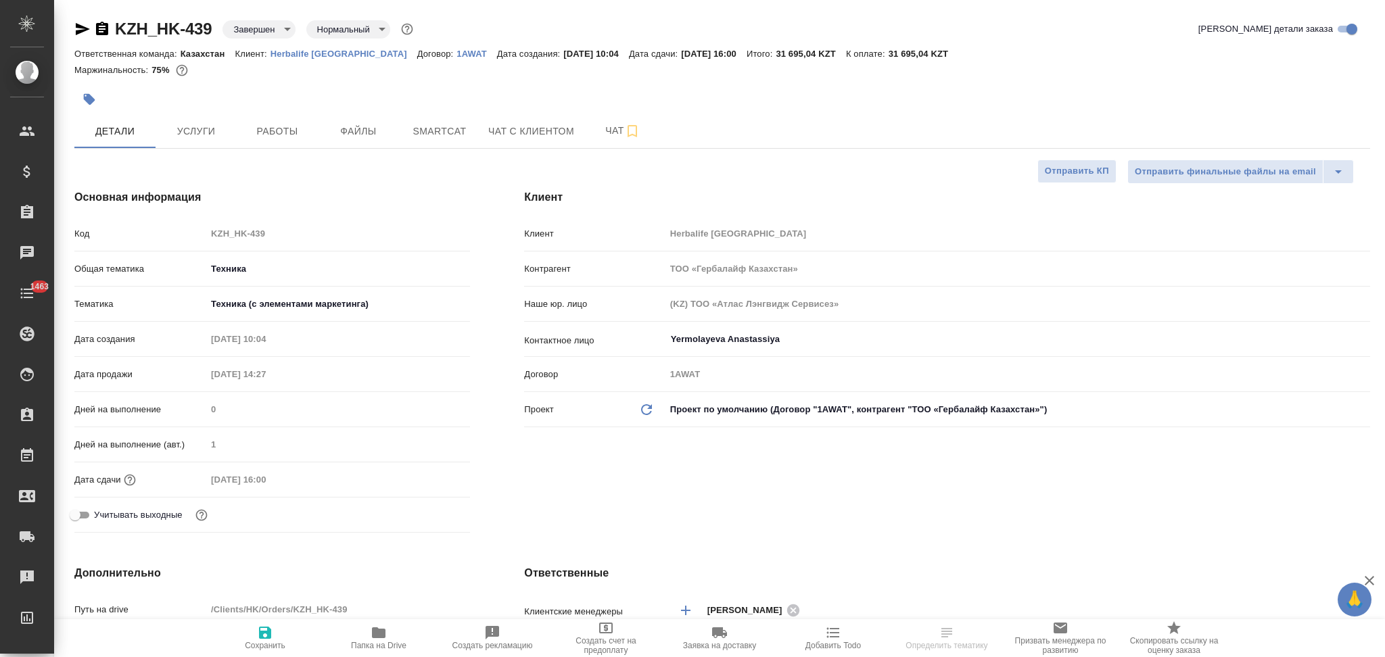
type textarea "x"
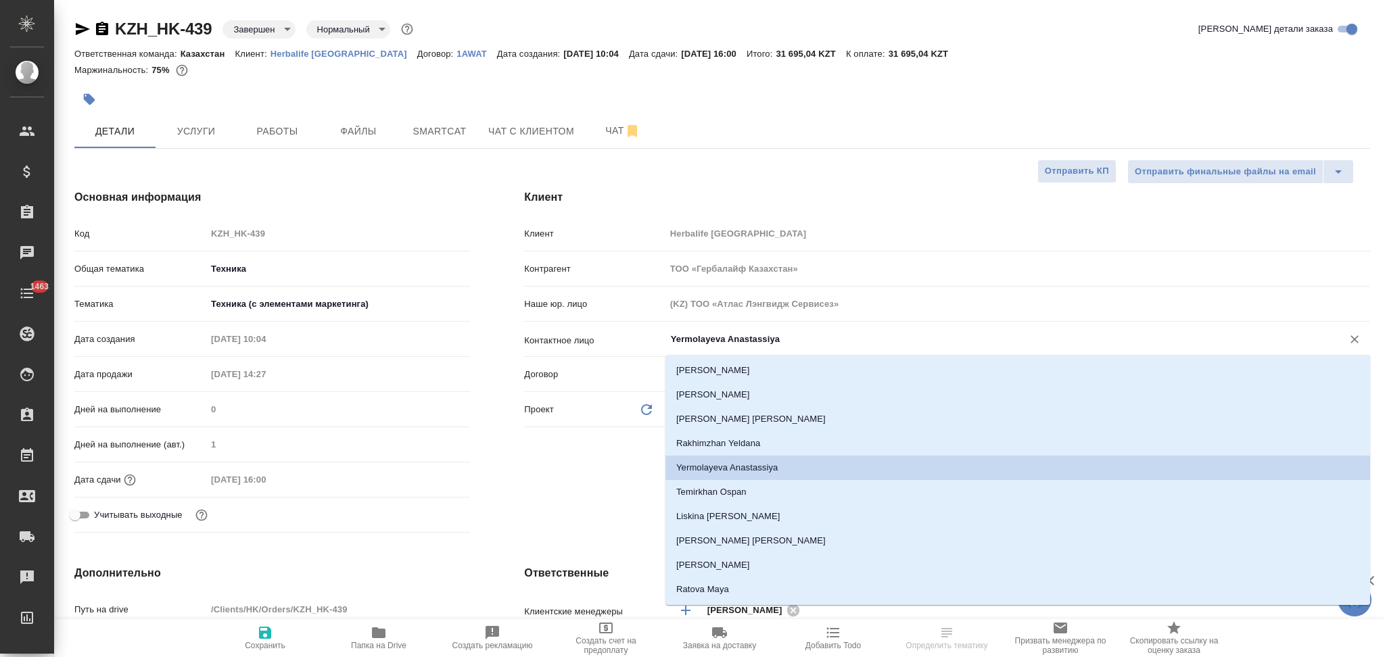
drag, startPoint x: 793, startPoint y: 344, endPoint x: 651, endPoint y: 345, distance: 142.0
click at [651, 345] on div "Контактное лицо [PERSON_NAME] ​" at bounding box center [947, 339] width 846 height 24
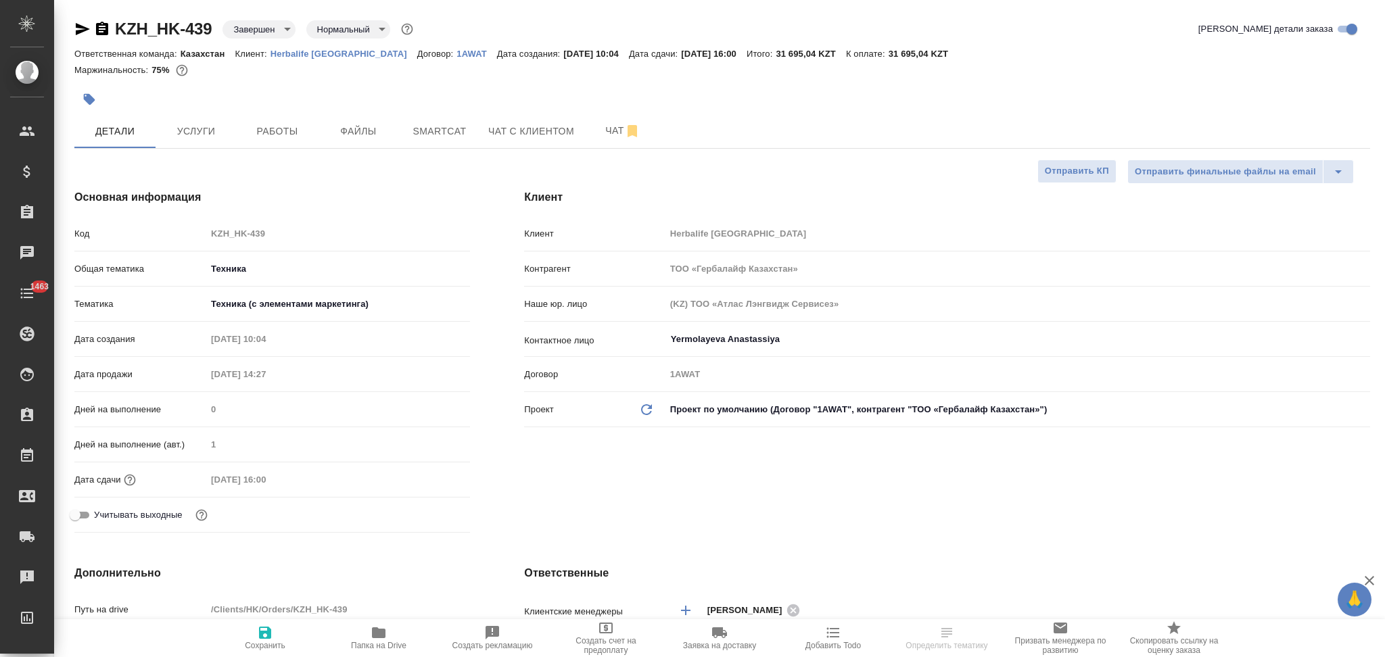
type textarea "x"
select select "RU"
type textarea "x"
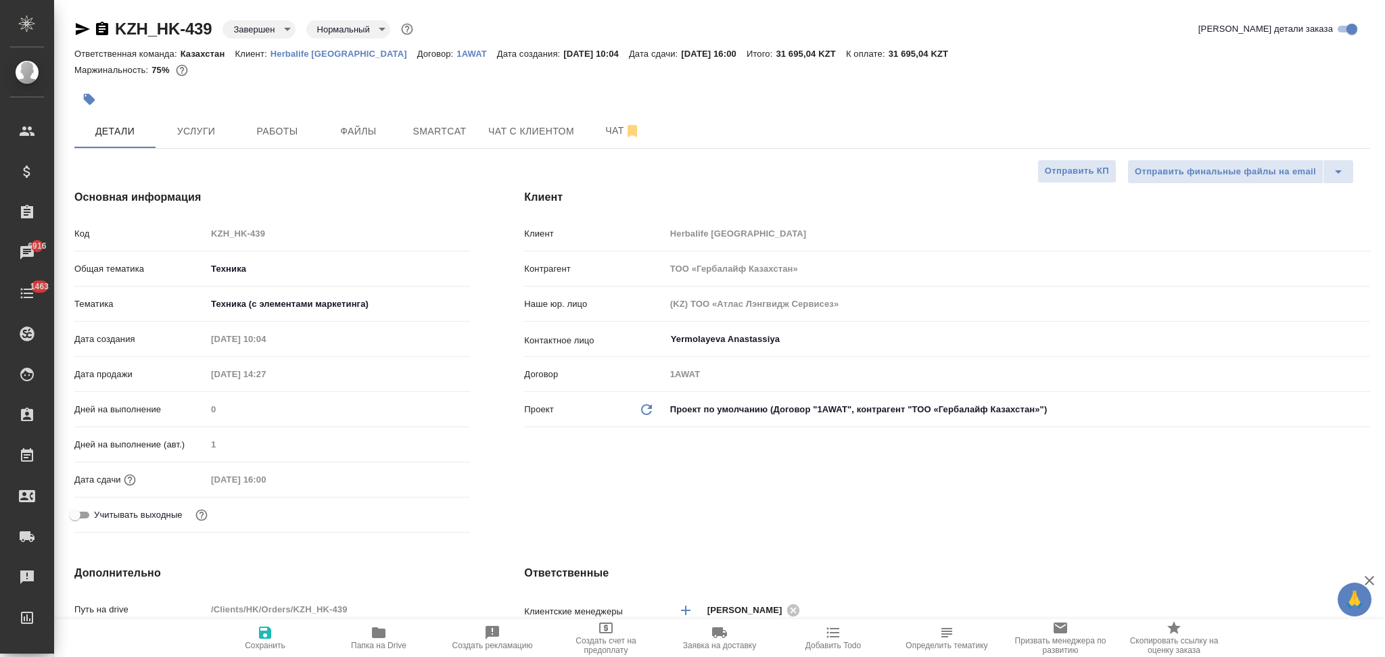
type textarea "x"
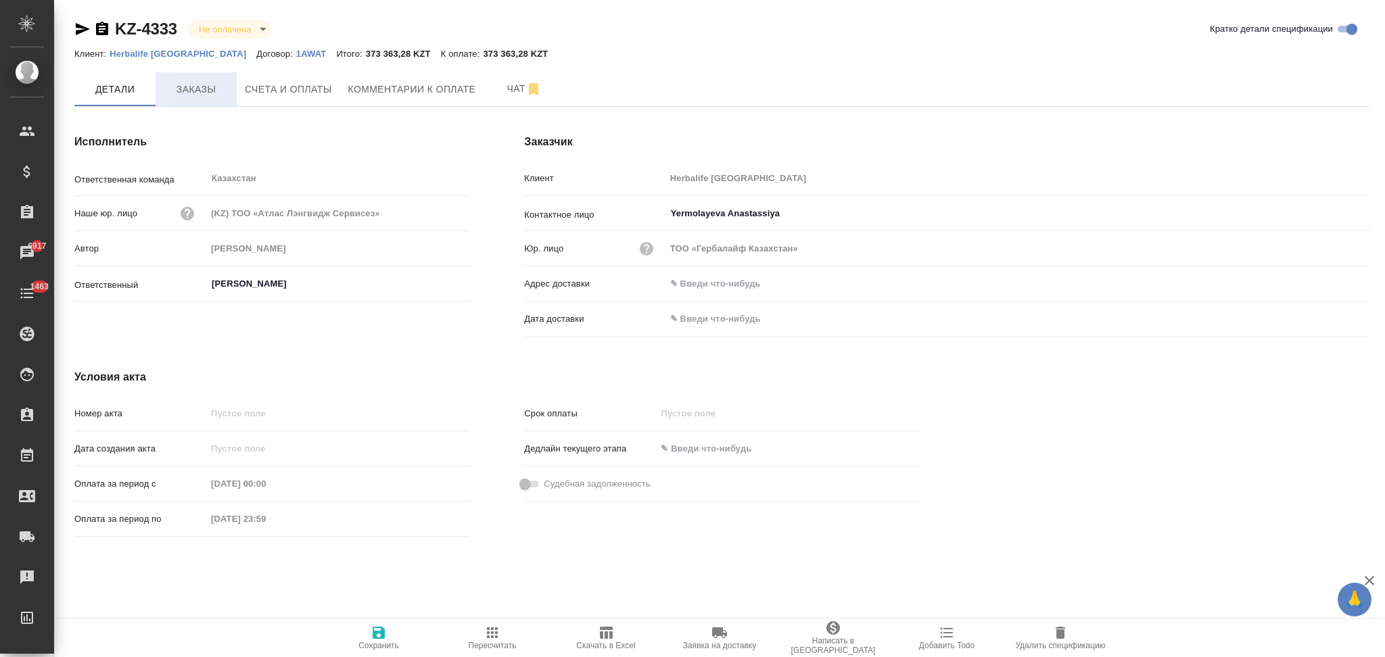
click at [200, 90] on span "Заказы" at bounding box center [196, 89] width 65 height 17
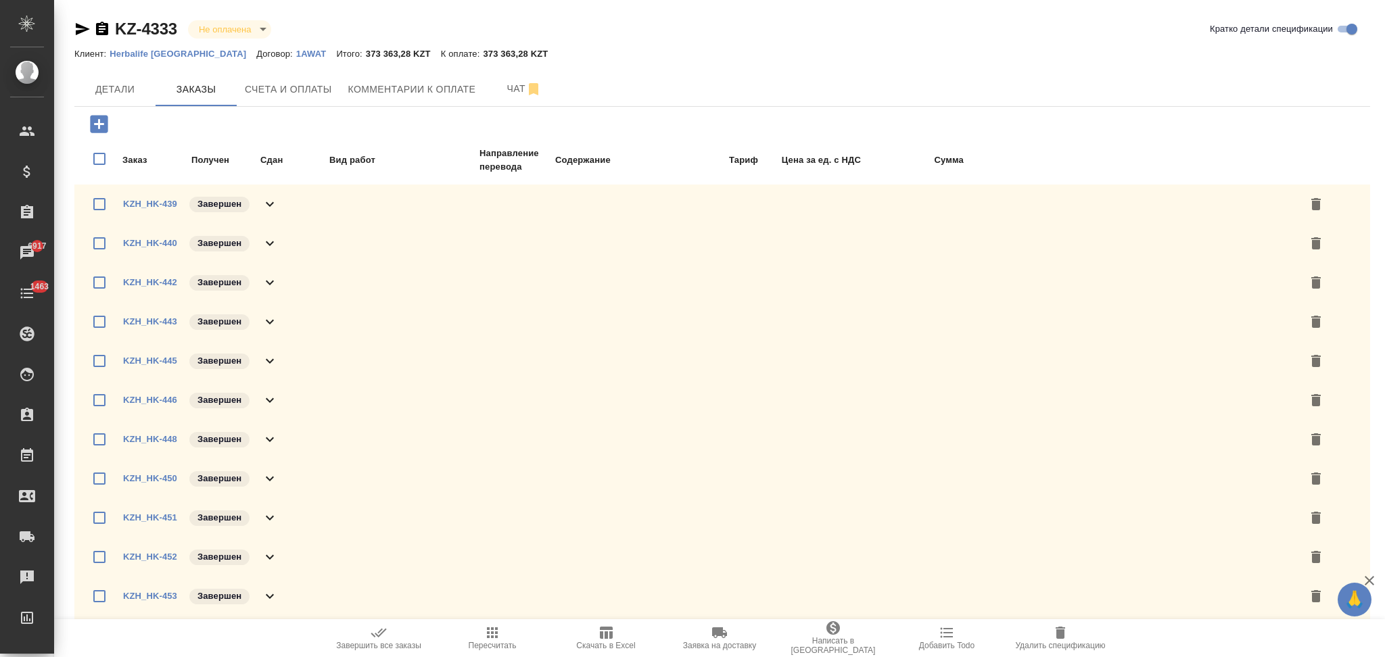
click at [99, 124] on icon "button" at bounding box center [99, 124] width 24 height 24
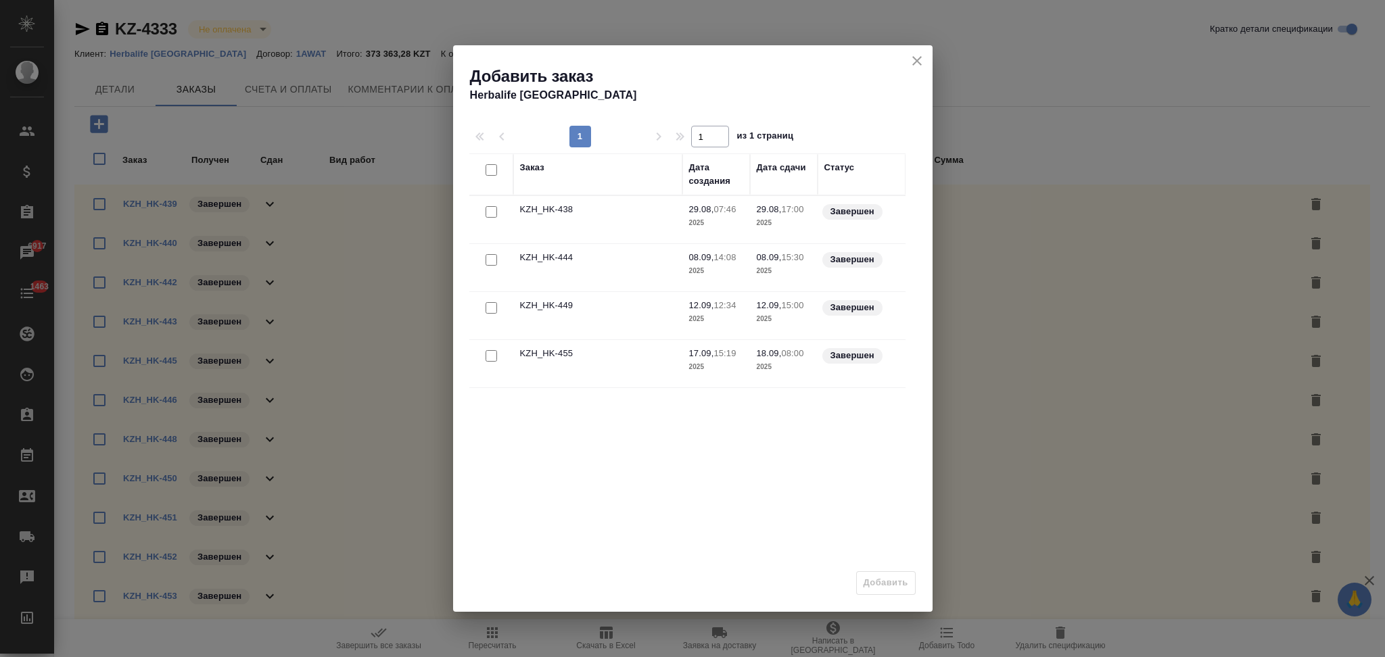
click at [490, 305] on input "checkbox" at bounding box center [491, 307] width 11 height 11
checkbox input "true"
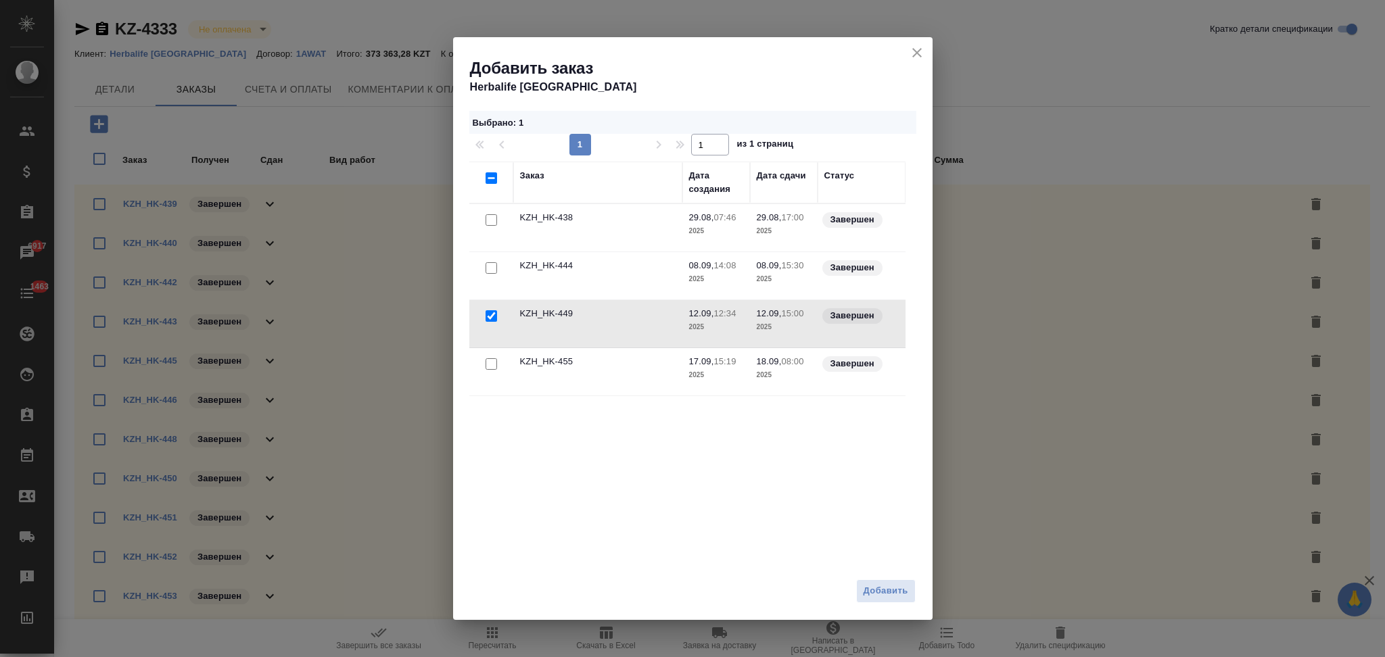
click at [490, 369] on input "checkbox" at bounding box center [491, 363] width 11 height 11
checkbox input "true"
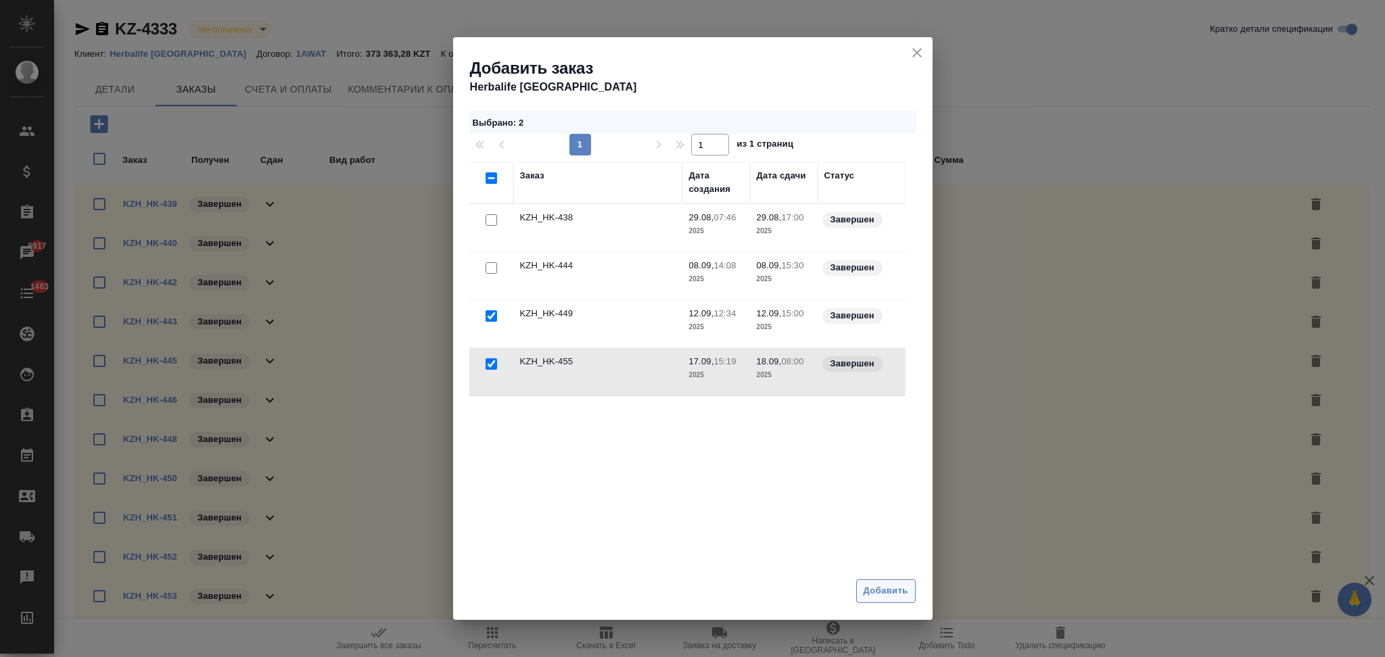
click at [878, 589] on span "Добавить" at bounding box center [886, 592] width 45 height 16
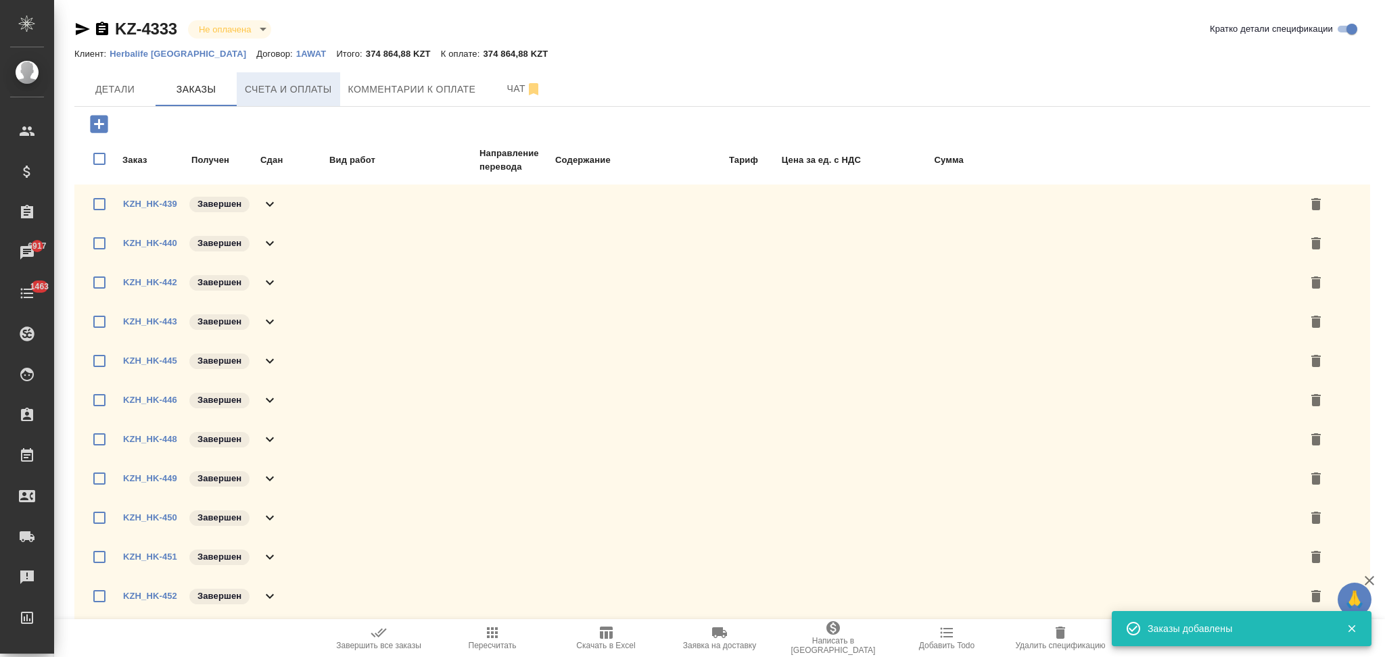
click at [289, 81] on span "Счета и оплаты" at bounding box center [288, 89] width 87 height 17
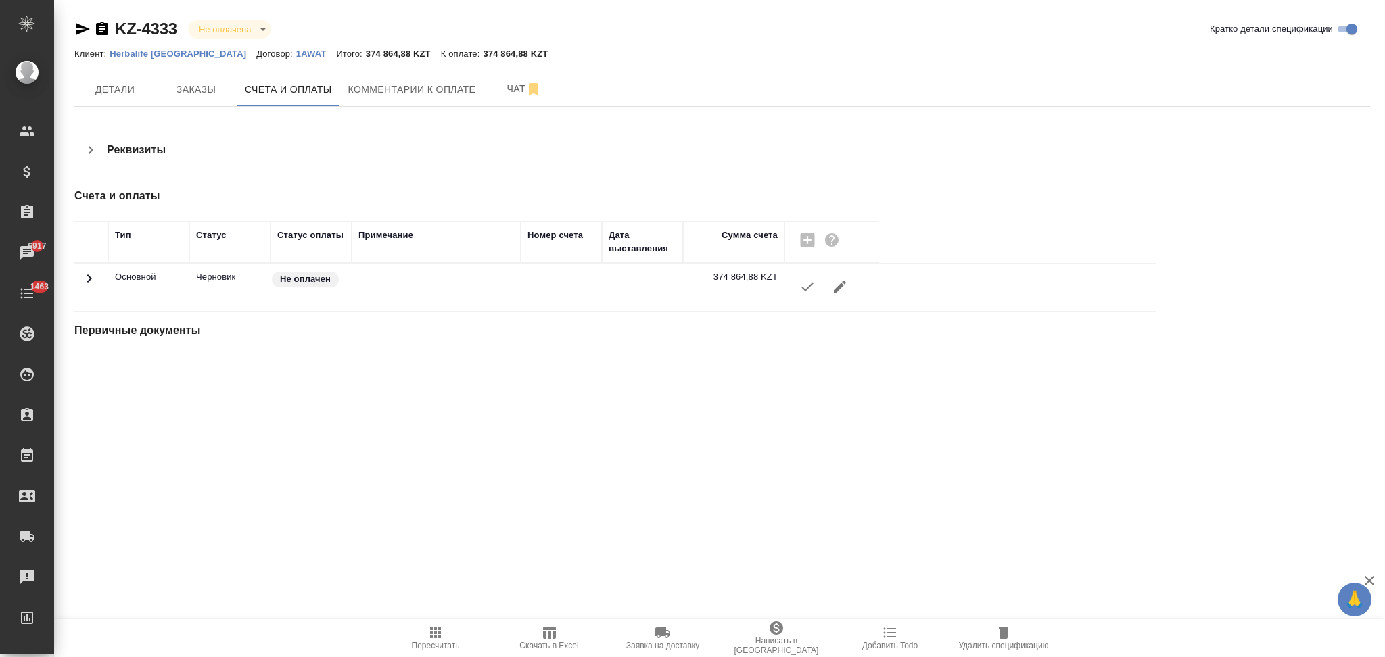
click at [807, 293] on icon "button" at bounding box center [807, 287] width 16 height 16
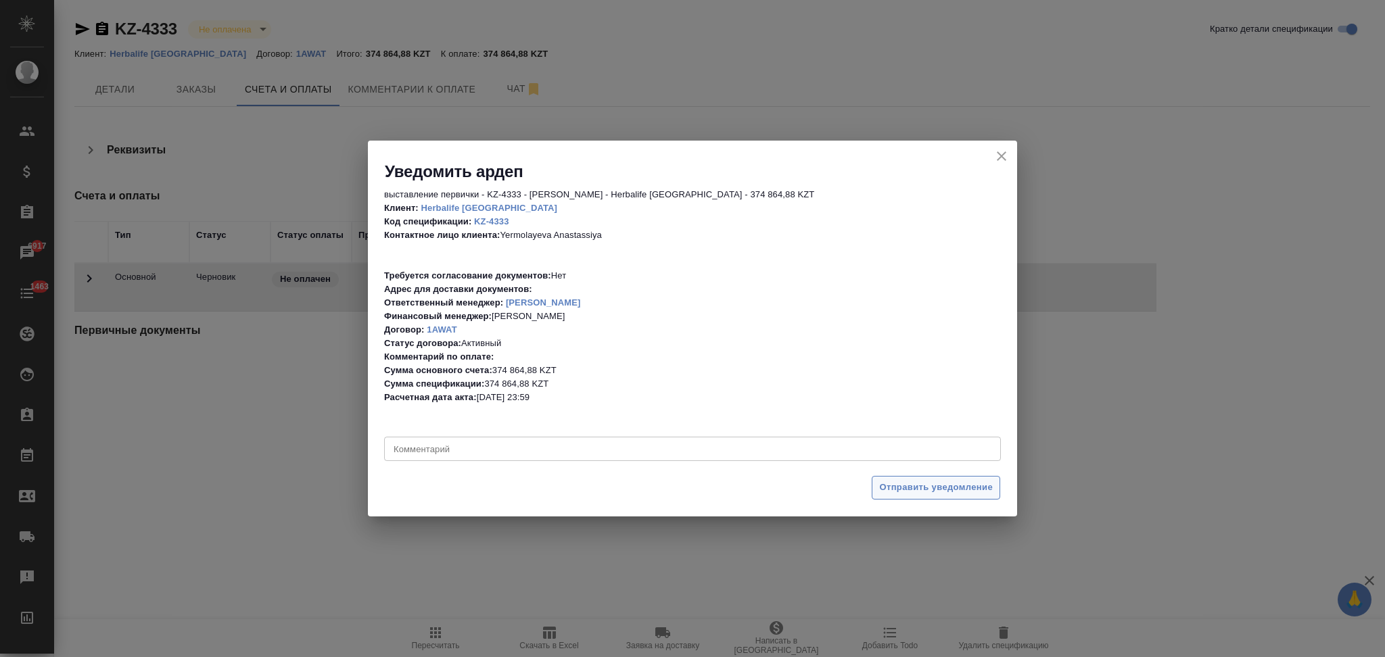
click at [890, 486] on span "Отправить уведомление" at bounding box center [936, 488] width 114 height 16
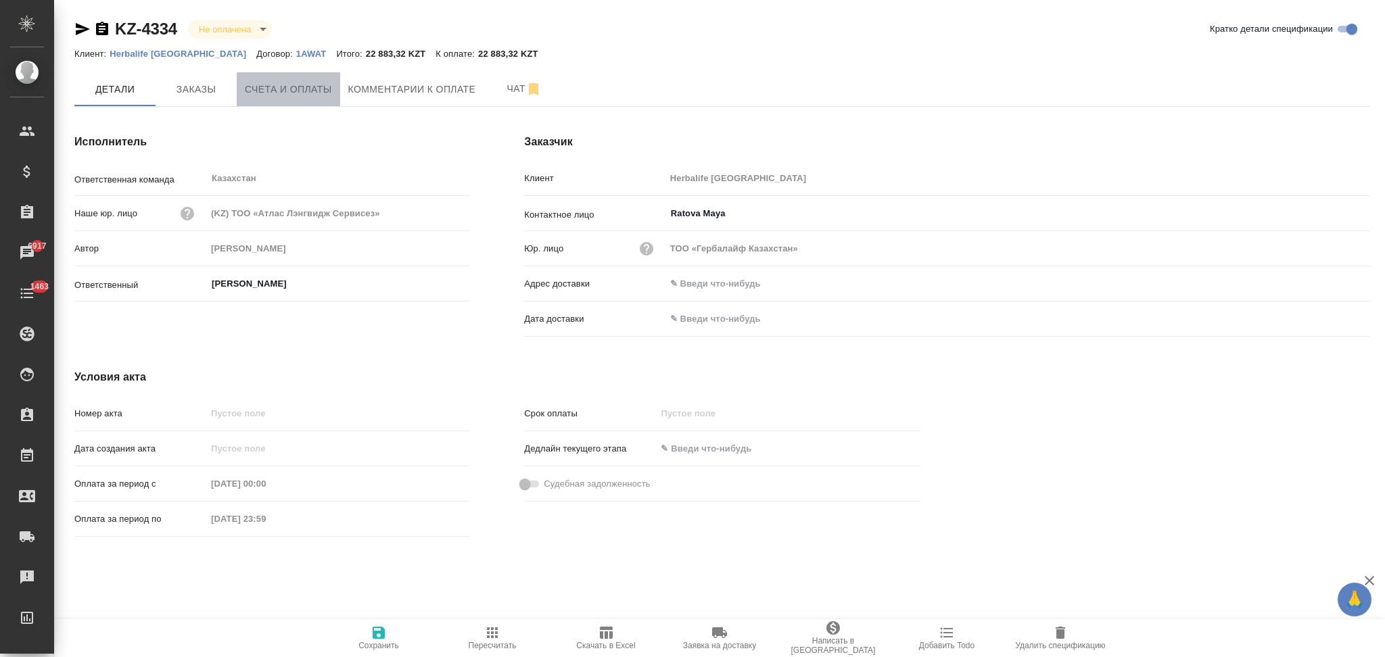
click at [294, 85] on span "Счета и оплаты" at bounding box center [288, 89] width 87 height 17
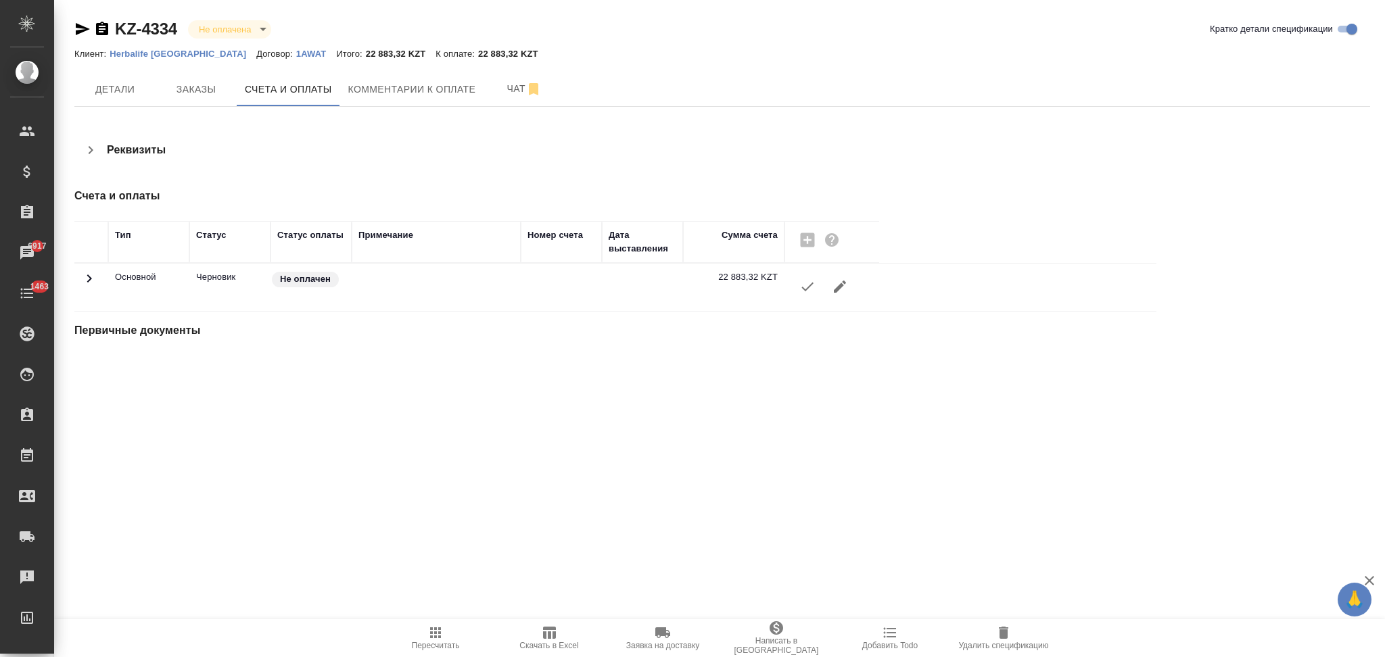
click at [799, 283] on icon "button" at bounding box center [807, 287] width 16 height 16
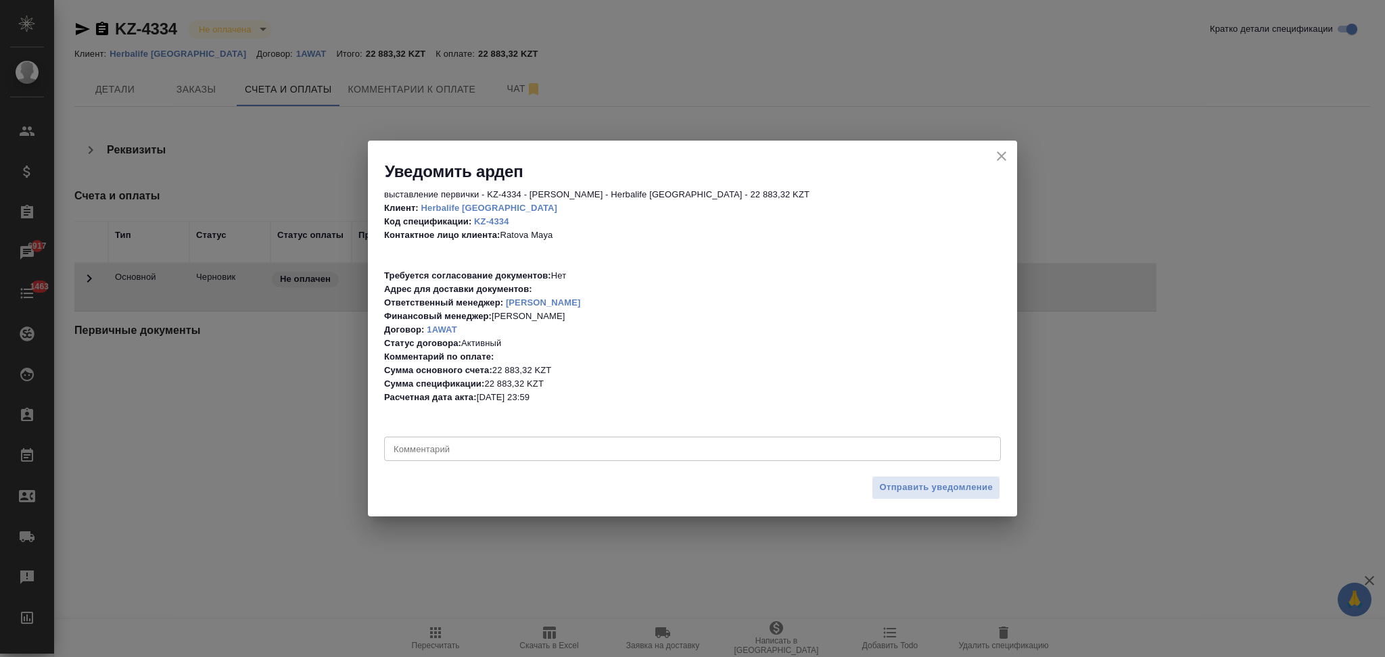
click at [899, 484] on span "Отправить уведомление" at bounding box center [936, 488] width 114 height 16
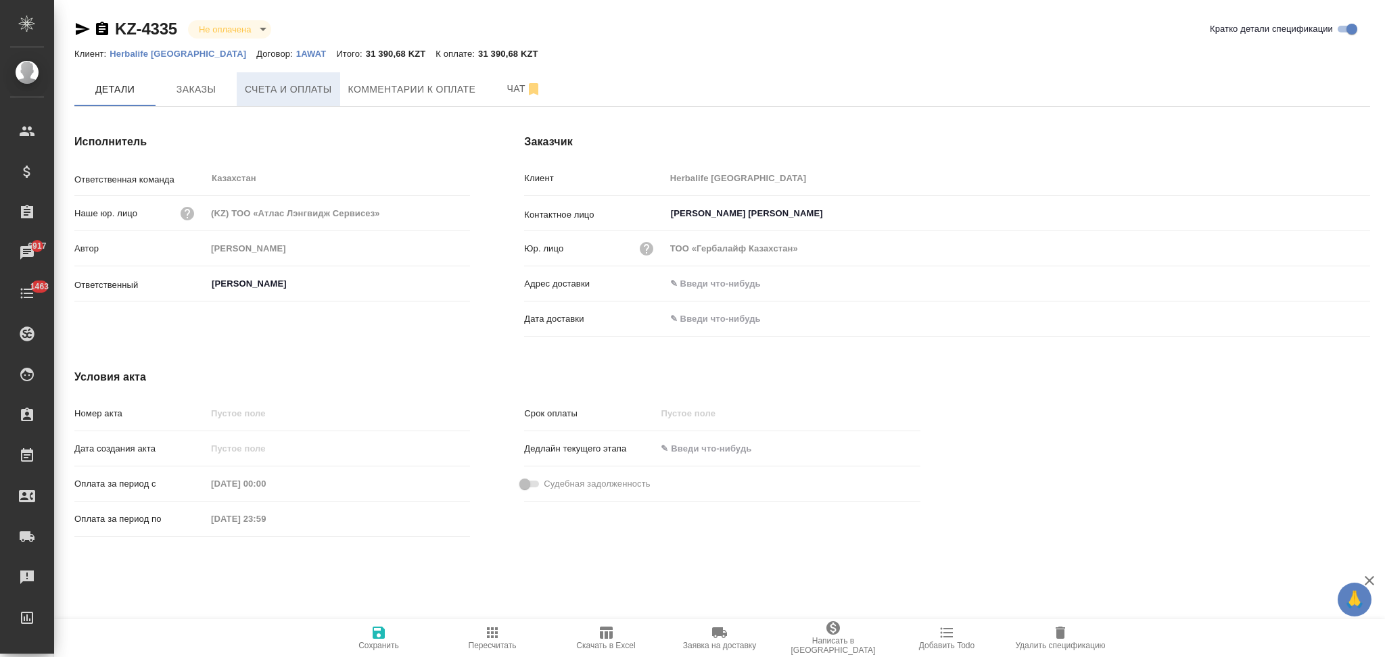
click at [267, 85] on span "Счета и оплаты" at bounding box center [288, 89] width 87 height 17
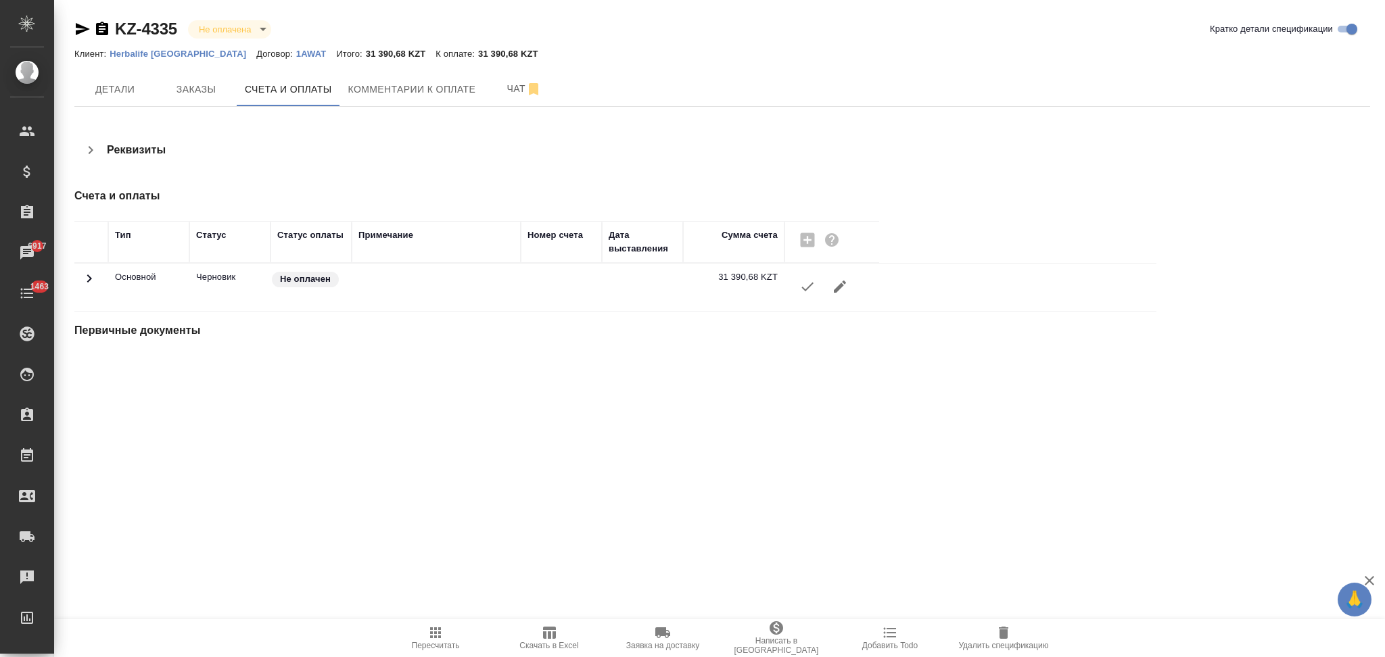
click at [802, 288] on icon "button" at bounding box center [807, 287] width 16 height 16
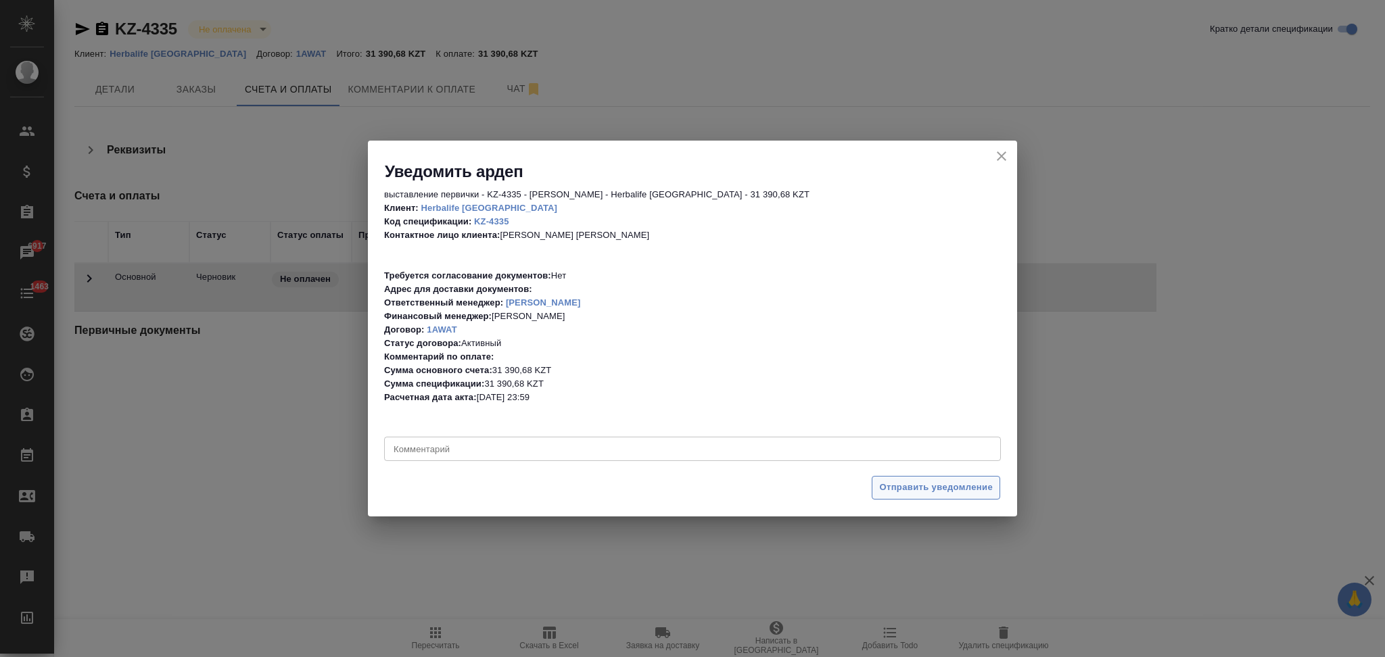
click at [883, 484] on span "Отправить уведомление" at bounding box center [936, 488] width 114 height 16
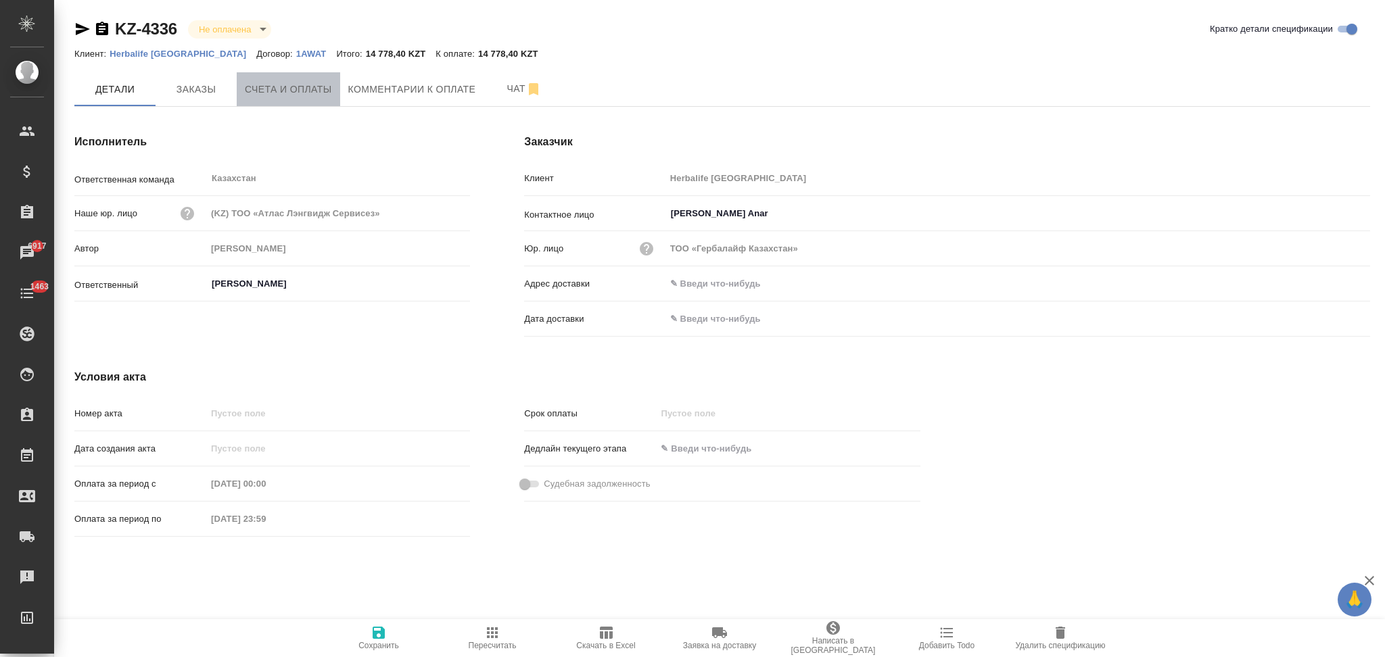
click at [282, 95] on span "Счета и оплаты" at bounding box center [288, 89] width 87 height 17
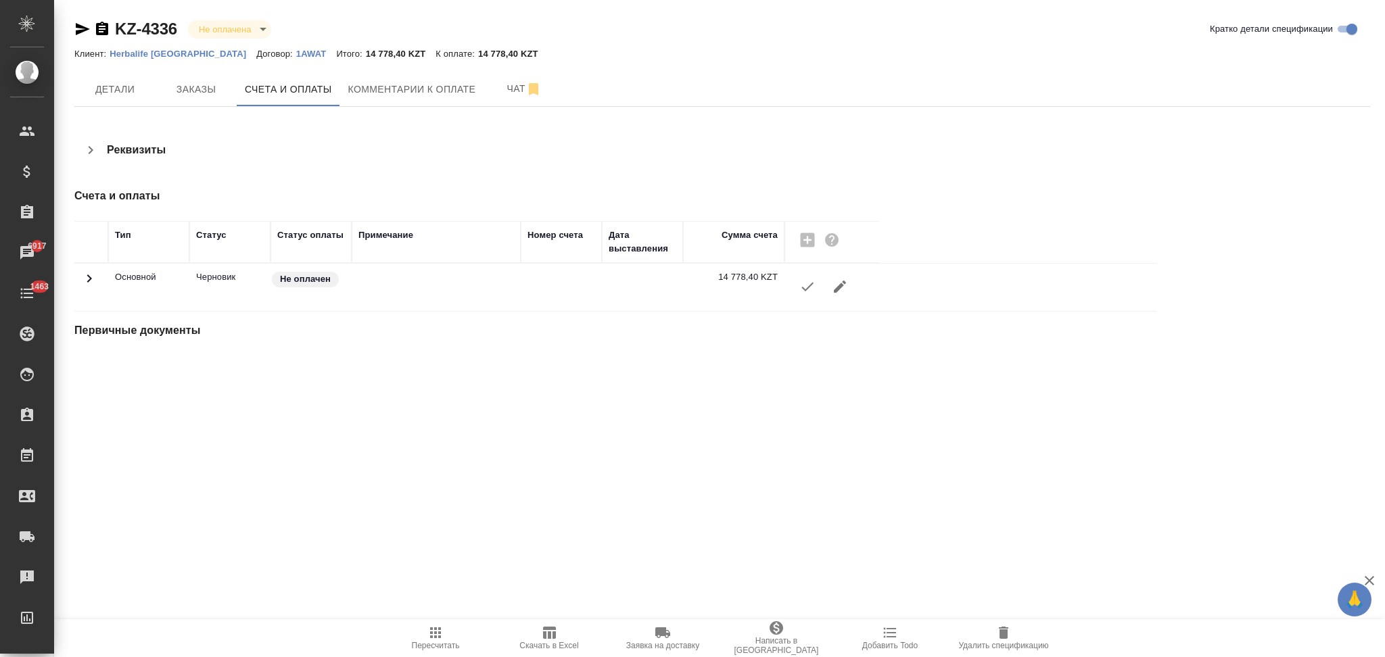
click at [809, 291] on icon "button" at bounding box center [807, 287] width 16 height 16
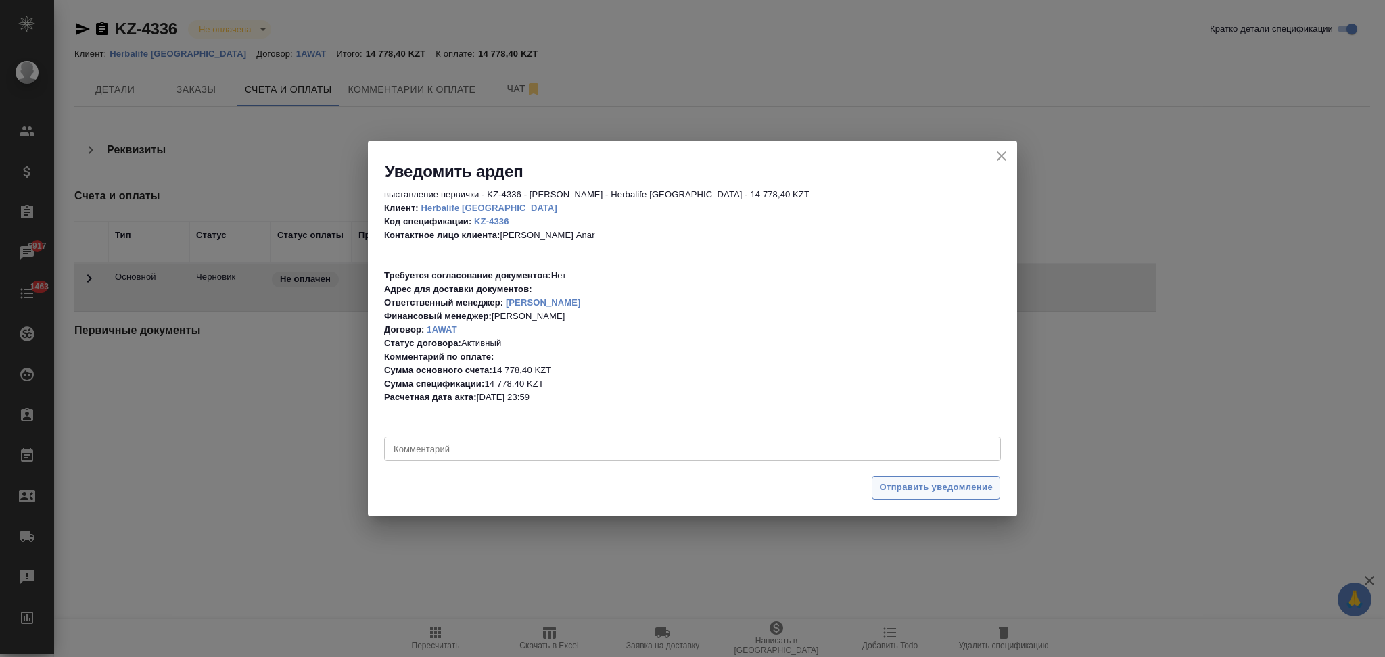
click at [884, 489] on span "Отправить уведомление" at bounding box center [936, 488] width 114 height 16
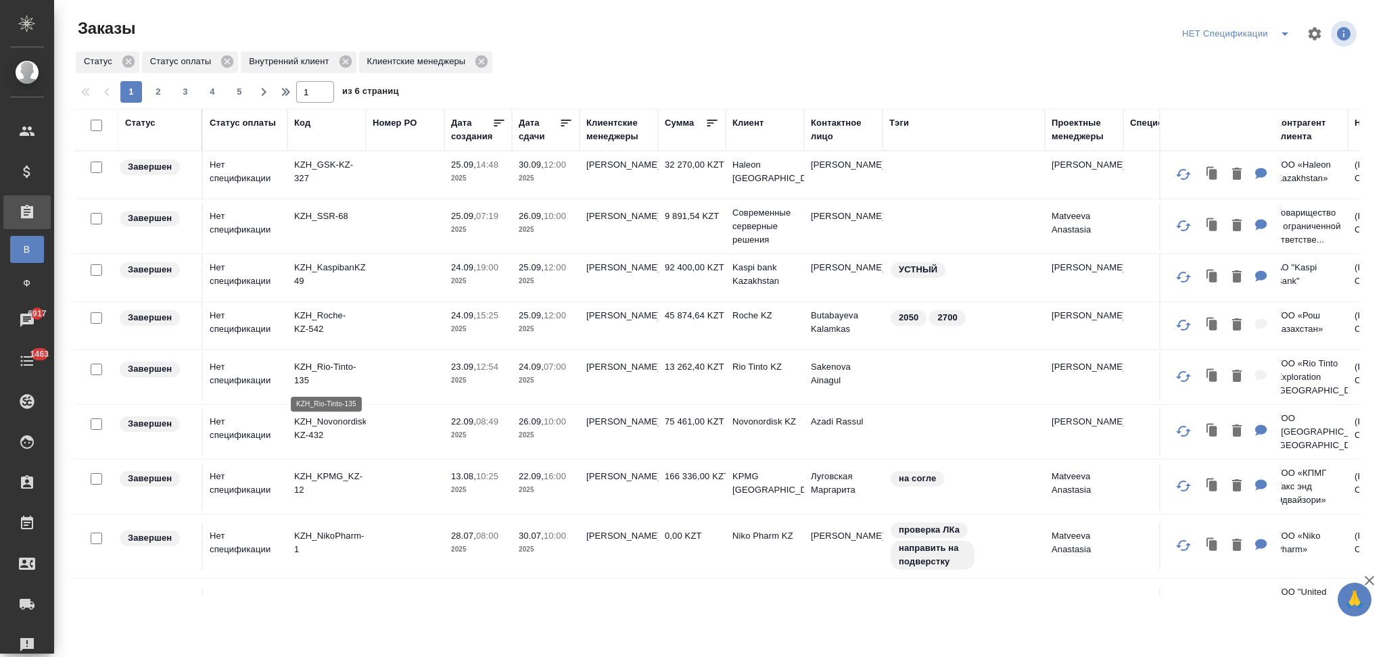
click at [337, 363] on p "KZH_Rio-Tinto-135" at bounding box center [326, 373] width 65 height 27
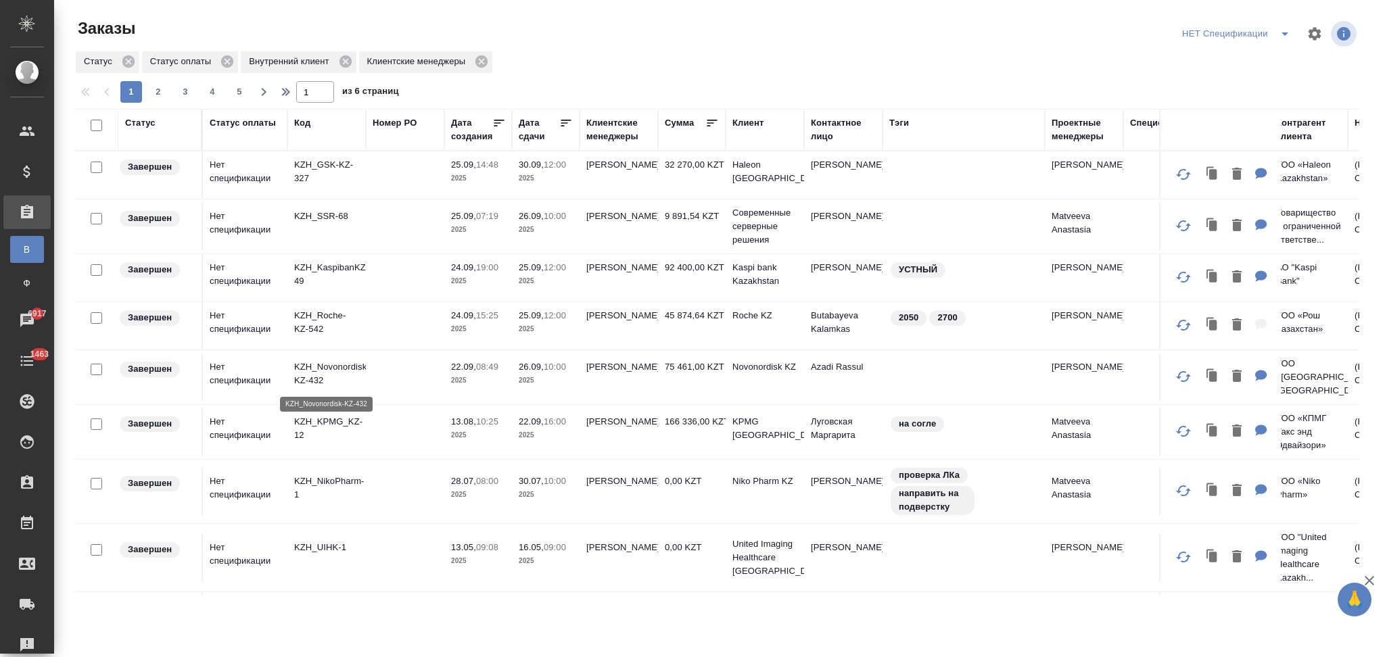
click at [339, 364] on p "KZH_Novonordisk-KZ-432" at bounding box center [326, 373] width 65 height 27
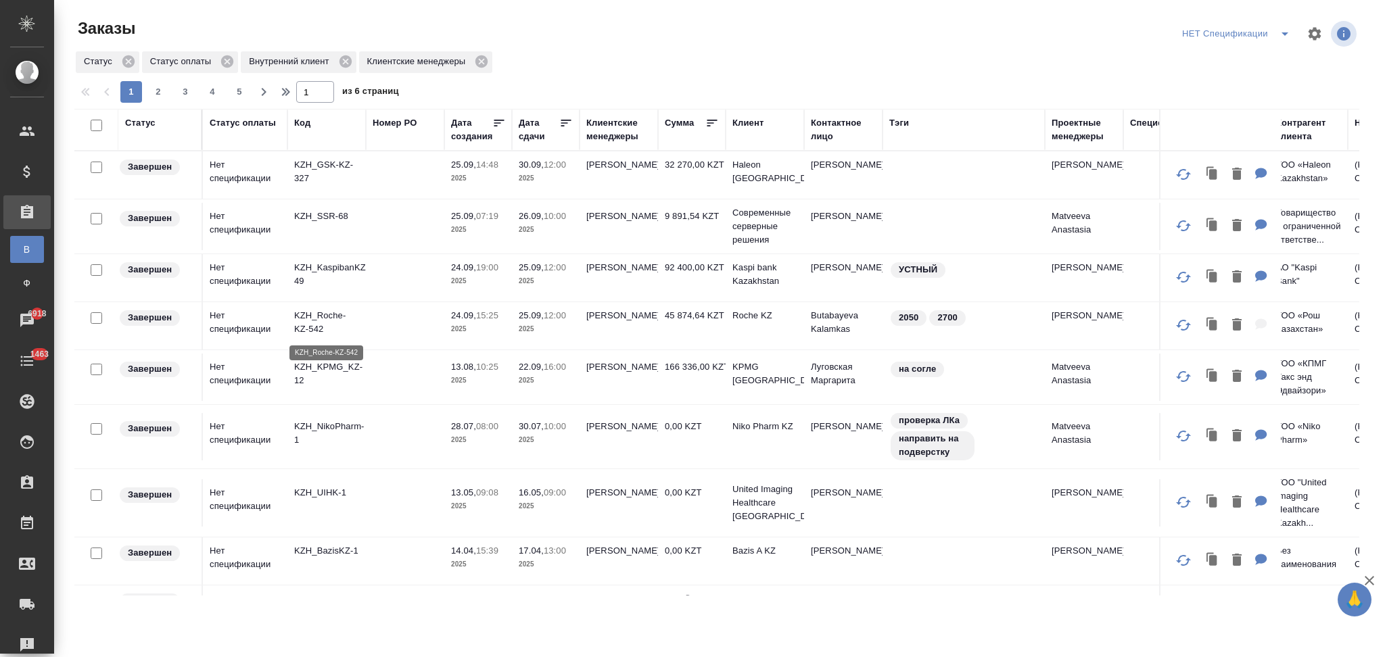
click at [331, 312] on p "KZH_Roche-KZ-542" at bounding box center [326, 322] width 65 height 27
click at [332, 214] on p "KZH_SSR-68" at bounding box center [326, 217] width 65 height 14
click at [609, 135] on div "Клиентские менеджеры" at bounding box center [618, 129] width 65 height 27
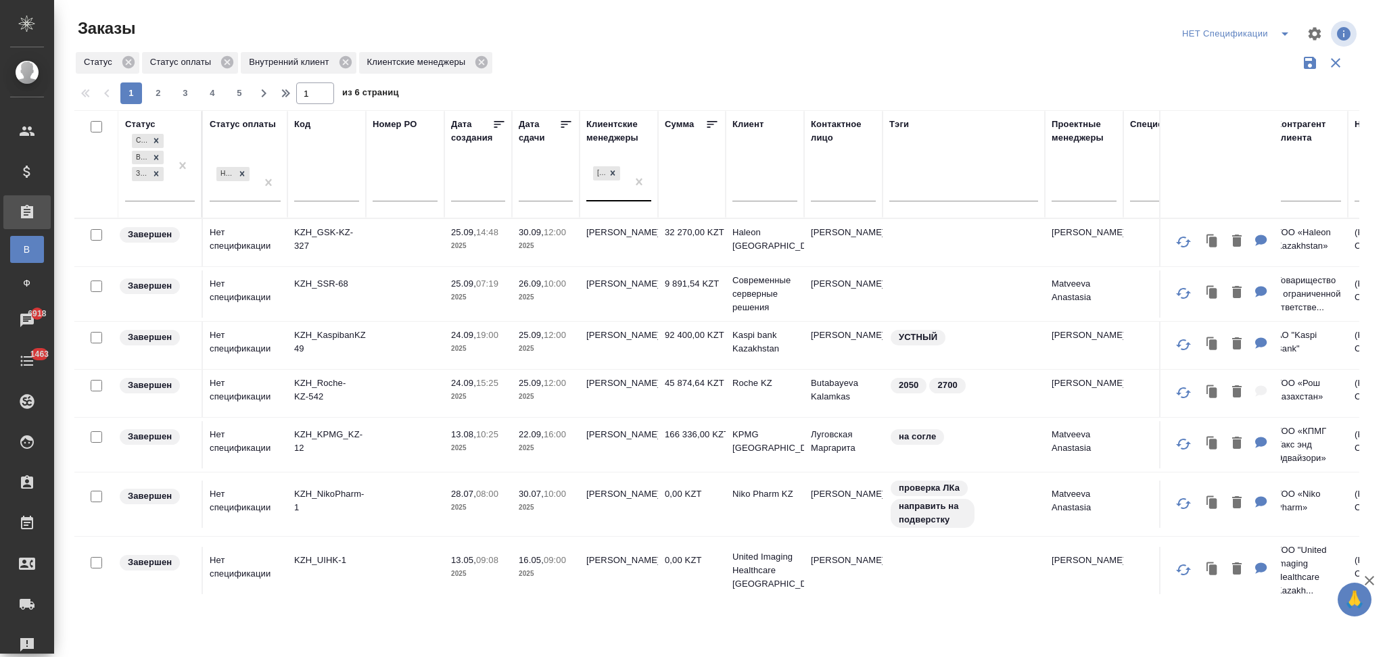
click at [601, 190] on div "Асланукова Сати" at bounding box center [606, 182] width 41 height 37
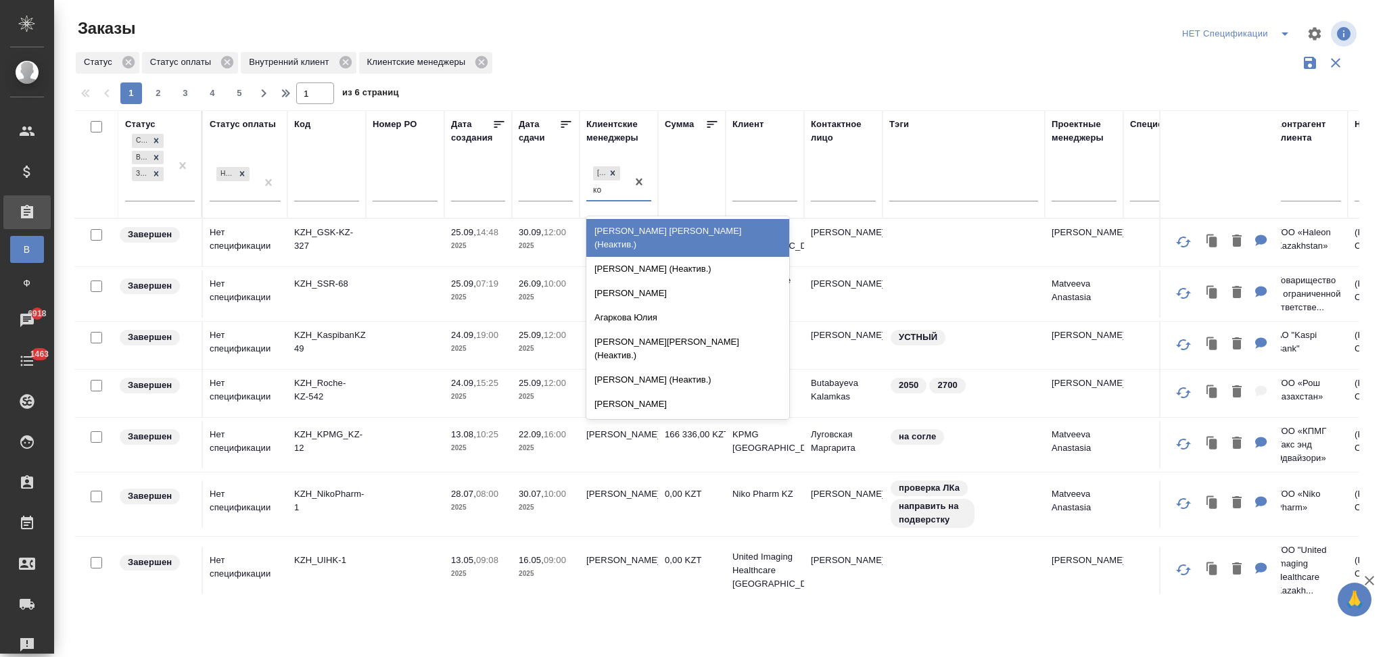
type input "кош"
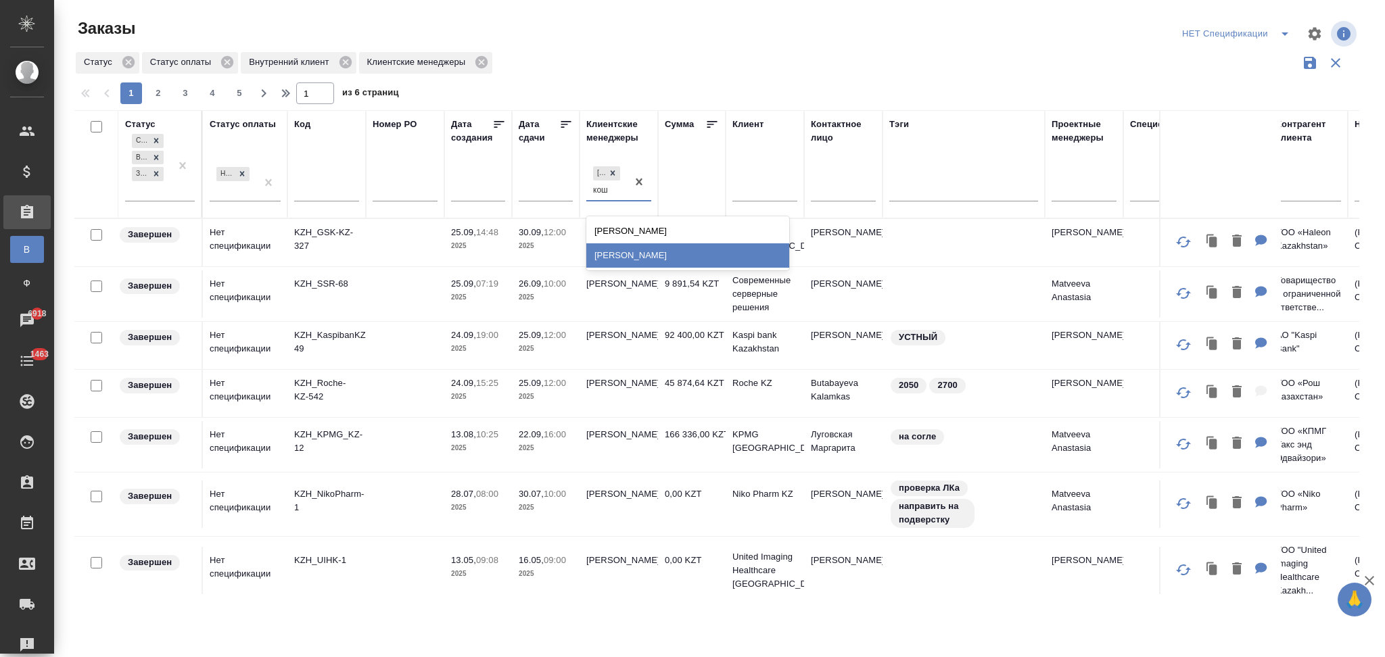
click at [647, 256] on div "Кошербаева Назерке" at bounding box center [687, 255] width 203 height 24
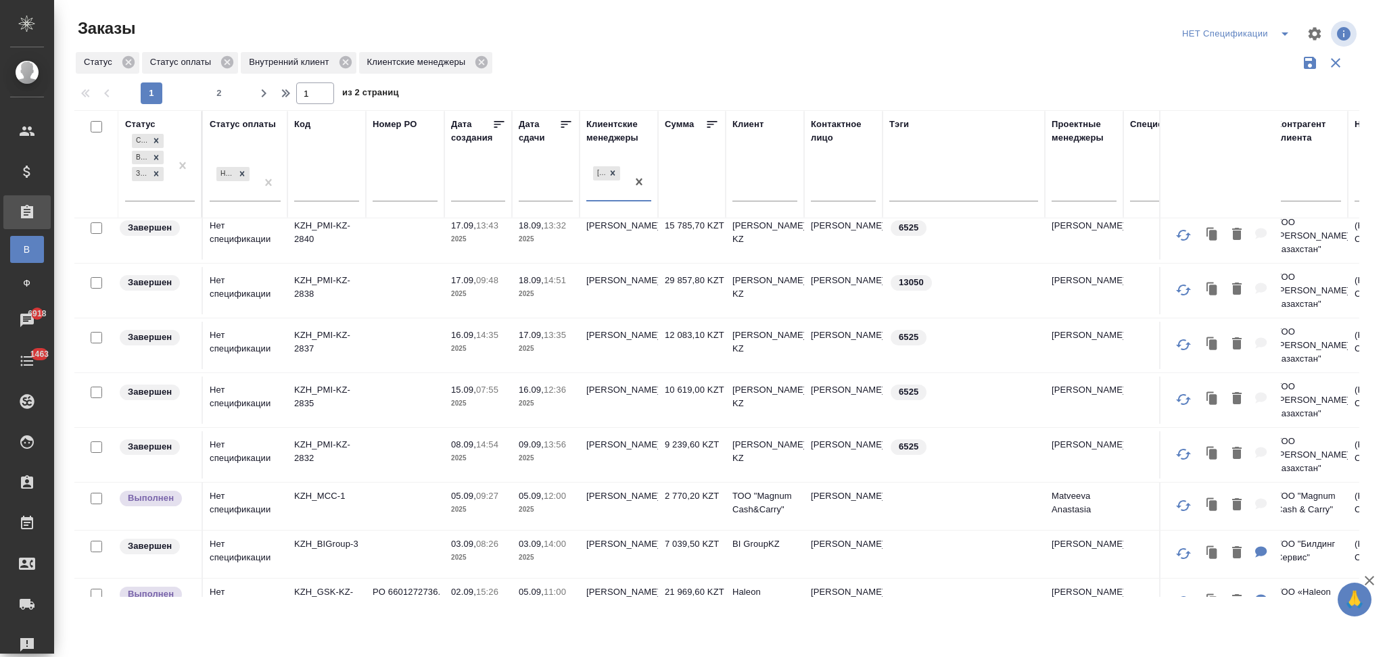
scroll to position [932, 0]
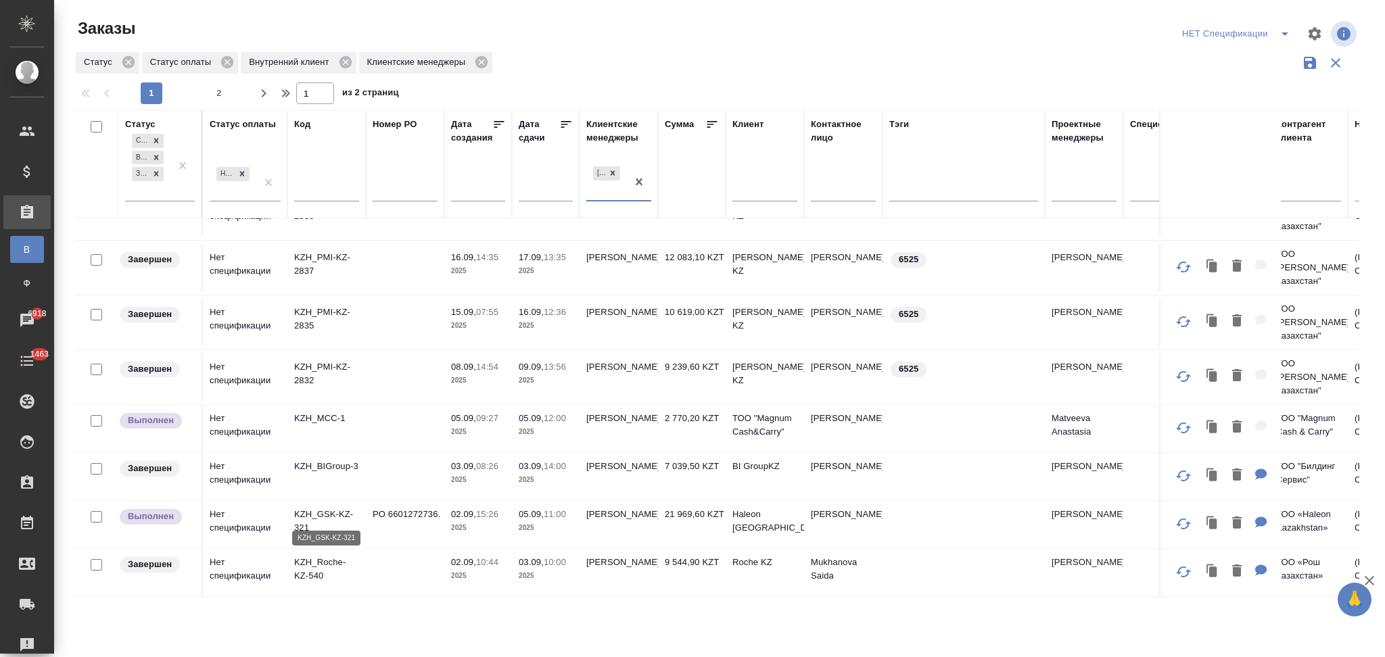
click at [329, 508] on p "KZH_GSK-KZ-321" at bounding box center [326, 521] width 65 height 27
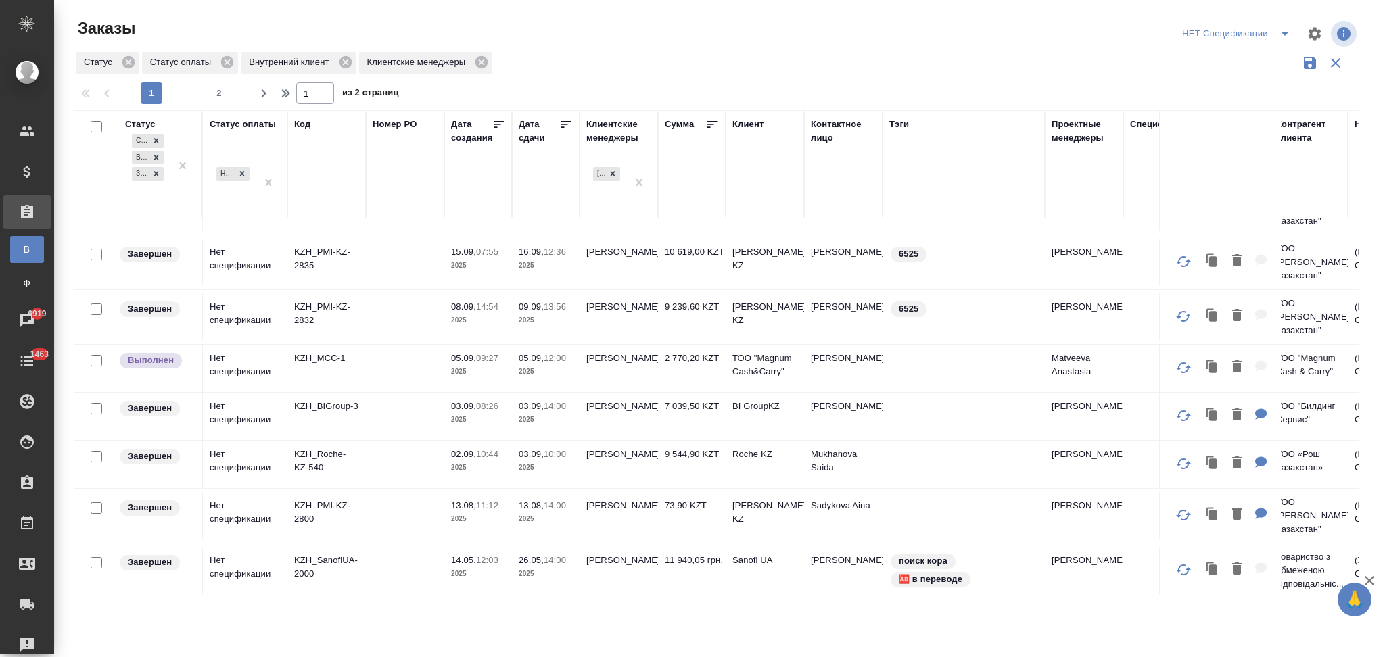
scroll to position [945, 0]
click at [319, 350] on p "KZH_MCC-1" at bounding box center [326, 357] width 65 height 14
click at [329, 350] on p "KZH_MCC-1" at bounding box center [326, 357] width 65 height 14
click at [337, 446] on p "KZH_Roche-KZ-540" at bounding box center [326, 459] width 65 height 27
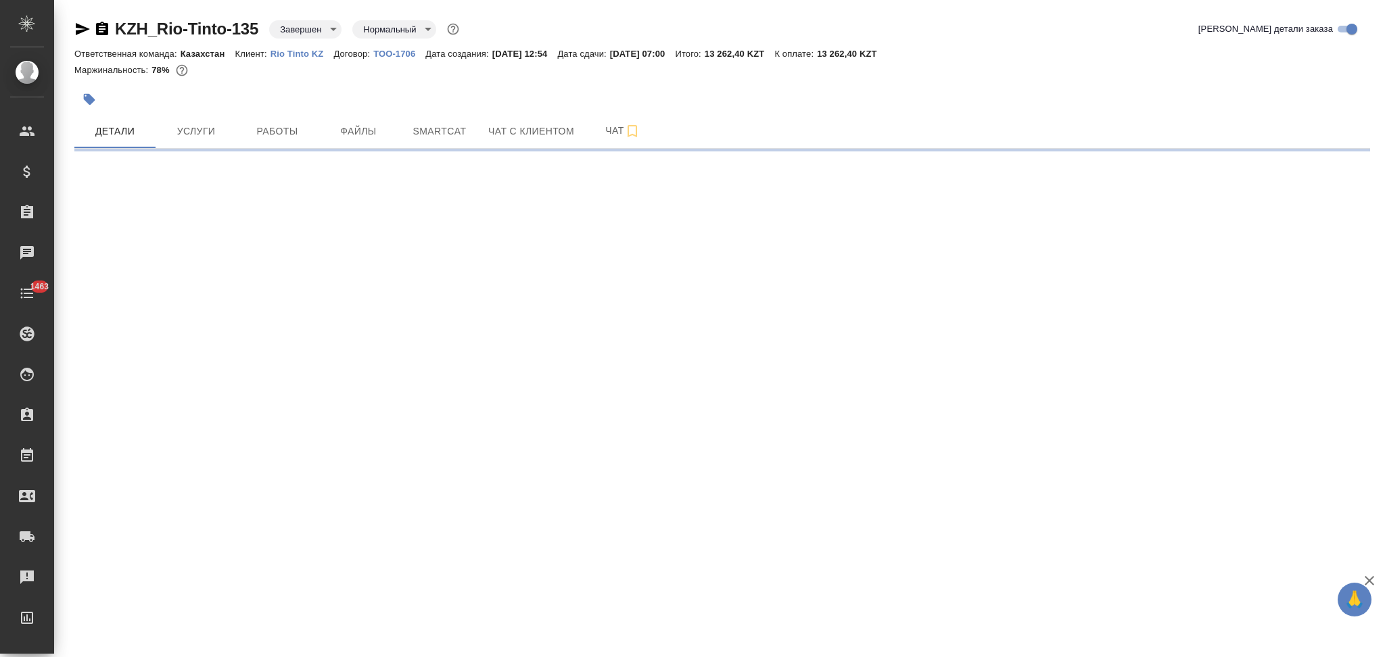
select select "RU"
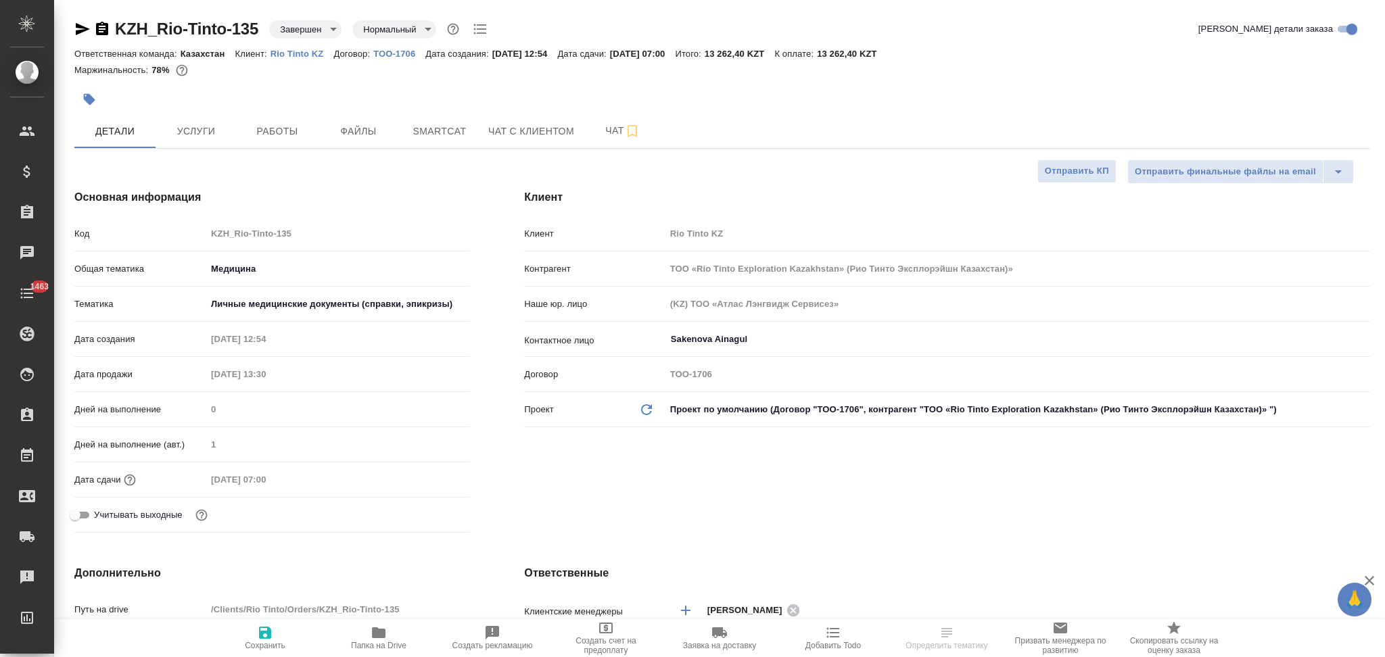
type textarea "x"
type input "ТОО «Rio Tinto Exploration Kazakhstan» (Рио Тинто Эксплорэйшн Казахстан)»"
type textarea "x"
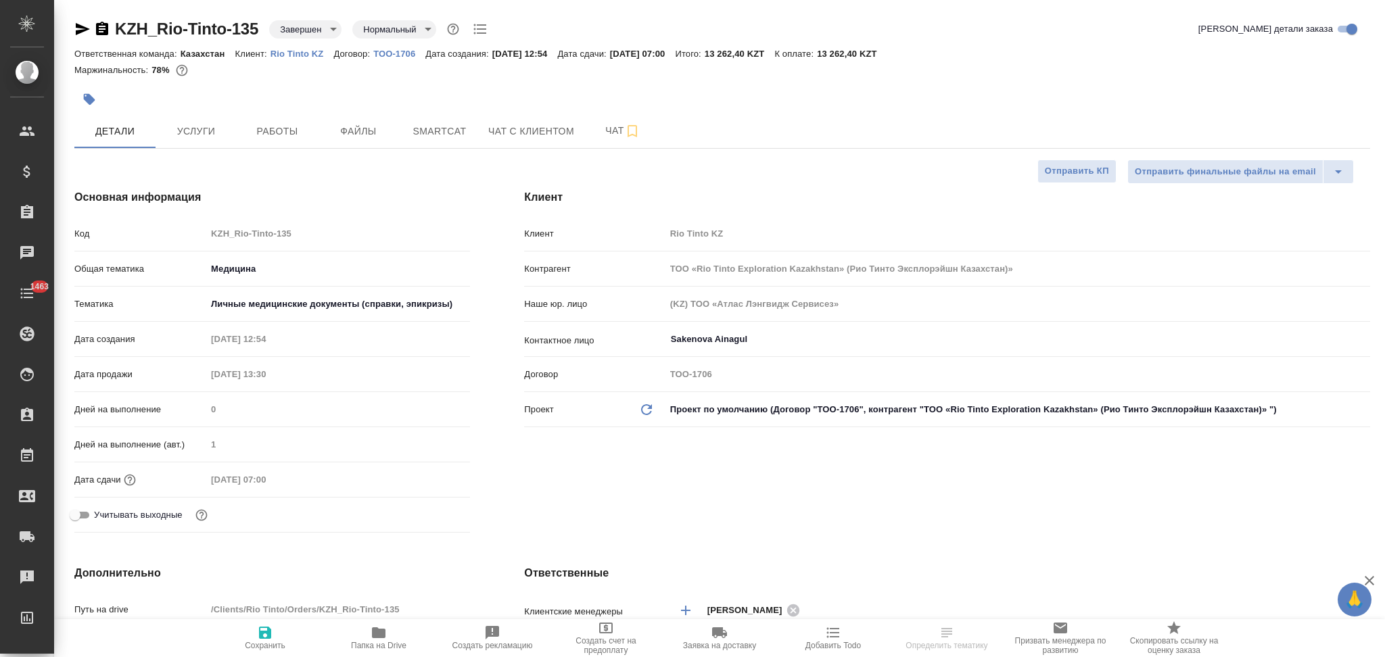
type textarea "x"
type input "ТОО «Rio Tinto Exploration Kazakhstan» (Рио Тинто Эксплорэйшн Казахстан)»"
type textarea "x"
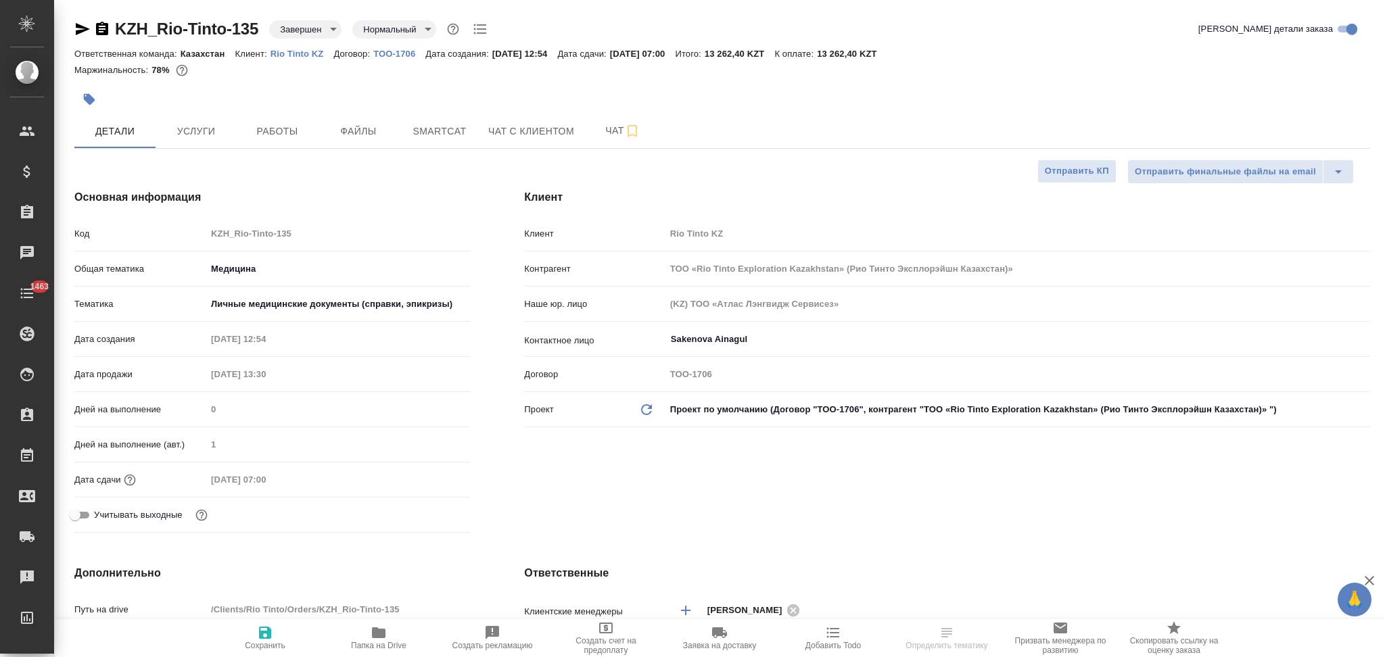
type textarea "x"
click at [544, 229] on div "Клиент Rio Tinto KZ" at bounding box center [947, 234] width 846 height 24
type input "ТОО «Rio Tinto Exploration Kazakhstan» (Рио Тинто Эксплорэйшн Казахстан)»"
type textarea "x"
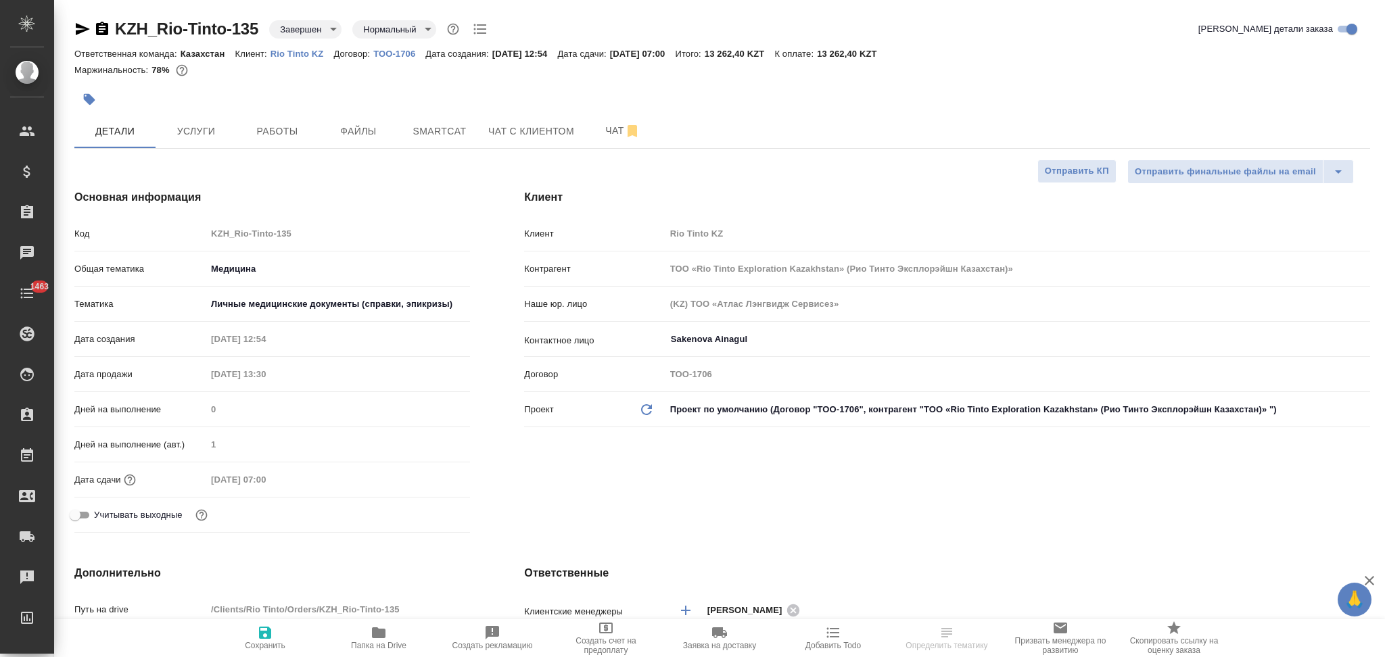
type textarea "x"
select select "RU"
type textarea "x"
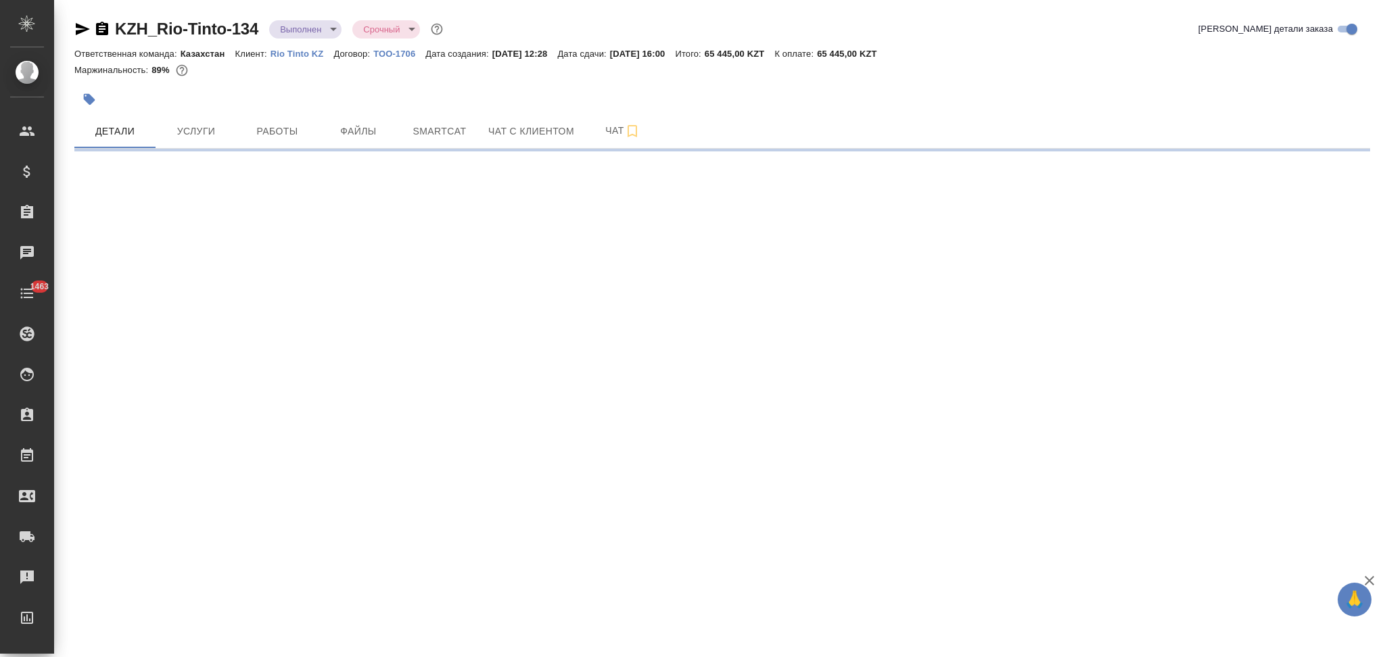
select select "RU"
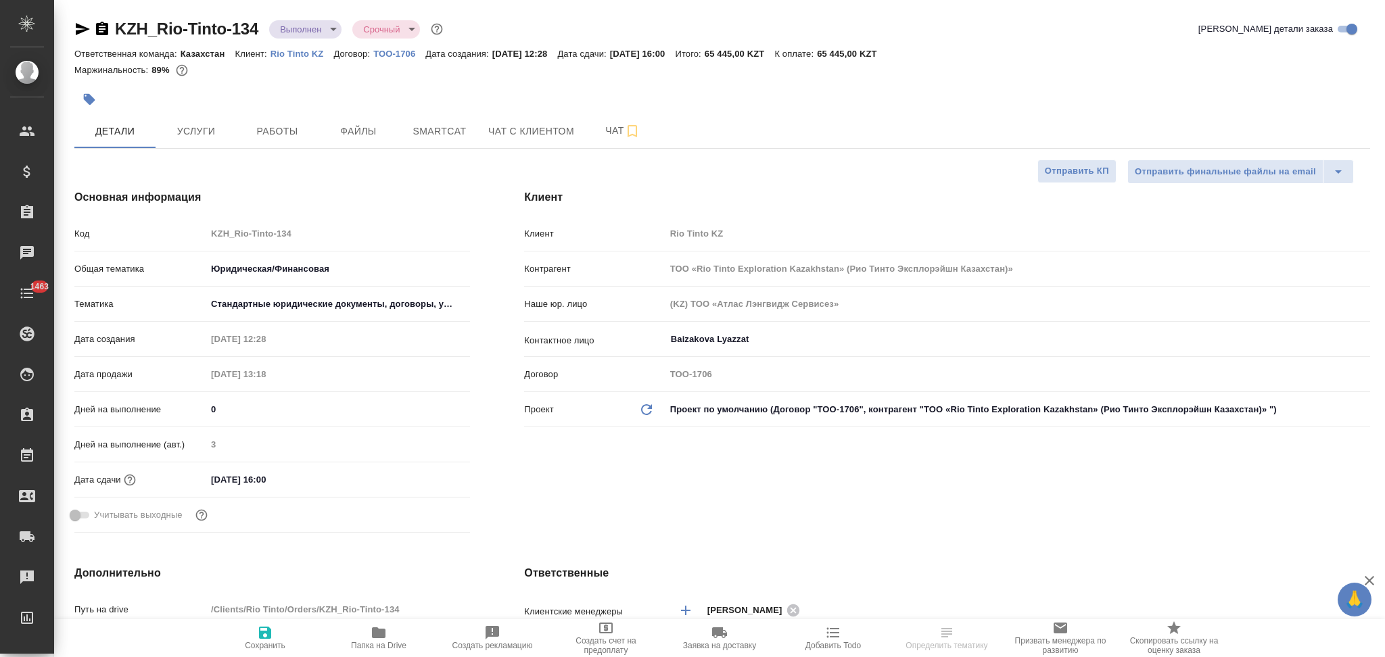
type textarea "x"
type input "ТОО «Rio Tinto Exploration Kazakhstan» (Рио Тинто Эксплорэйшн Казахстан)»"
type textarea "x"
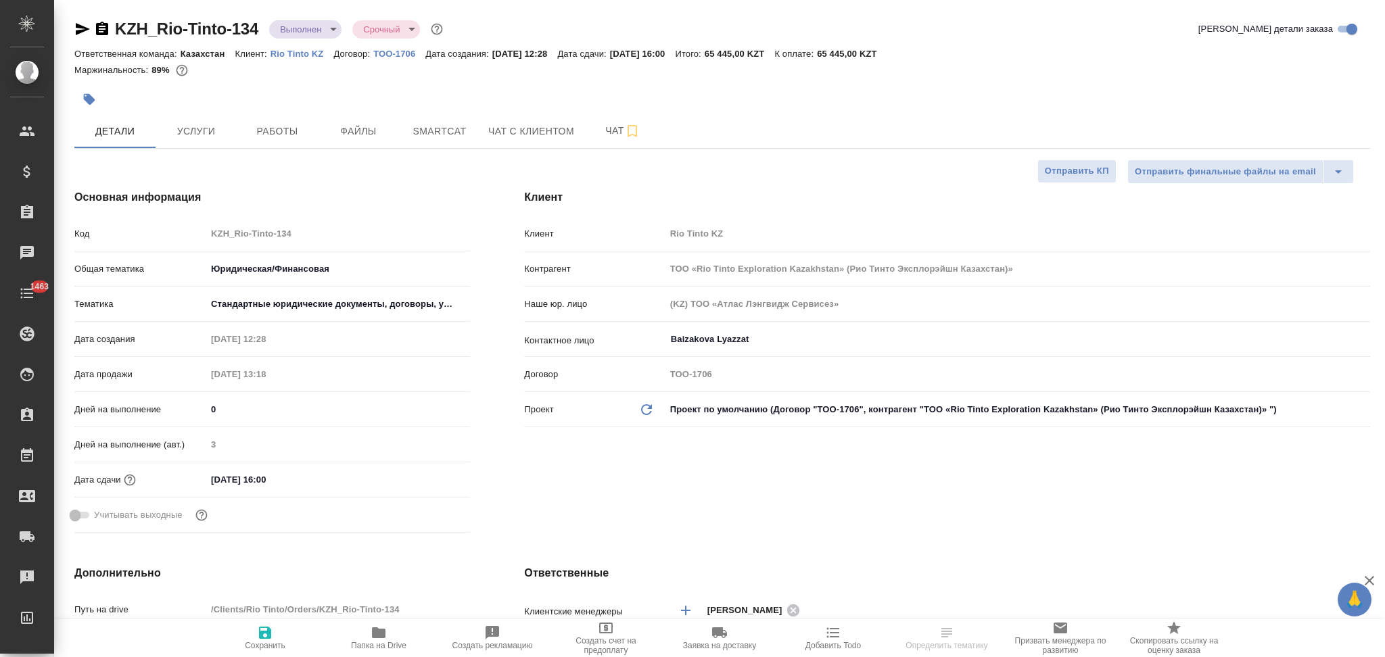
type textarea "x"
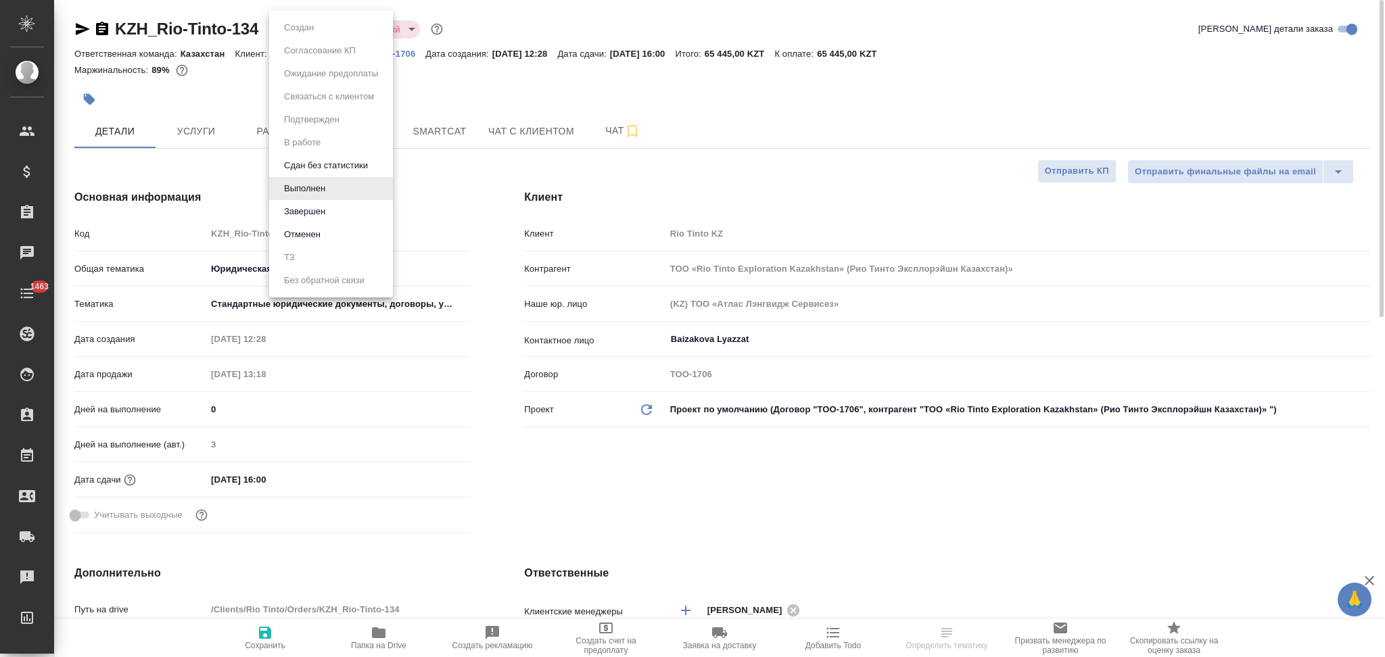
click at [294, 28] on body "🙏 .cls-1 fill:#fff; AWATERA Aslanukova Sati Клиенты Спецификации Заказы Чаты 14…" at bounding box center [692, 328] width 1385 height 657
click at [488, 91] on div at bounding box center [692, 328] width 1385 height 657
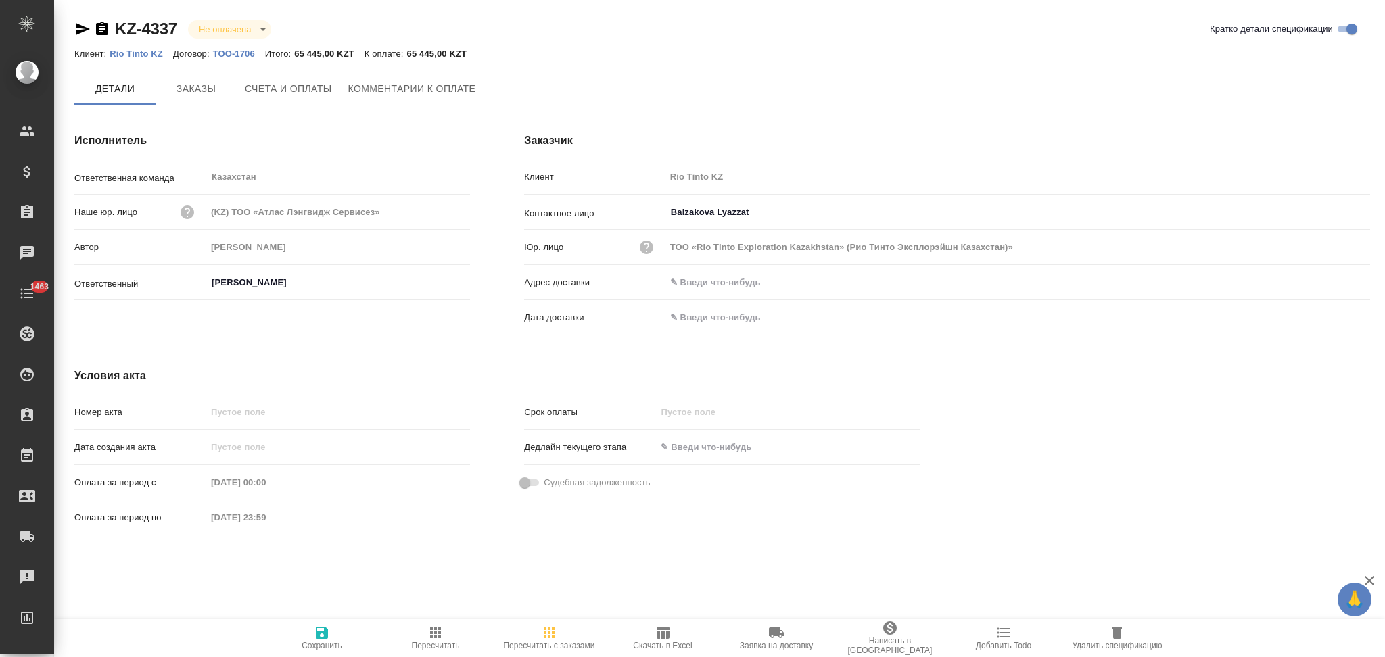
type input "ТОО «Rio Tinto Exploration Kazakhstan» (Рио Тинто Эксплорэйшн Казахстан)»"
click at [295, 89] on span "Счета и оплаты" at bounding box center [288, 89] width 87 height 17
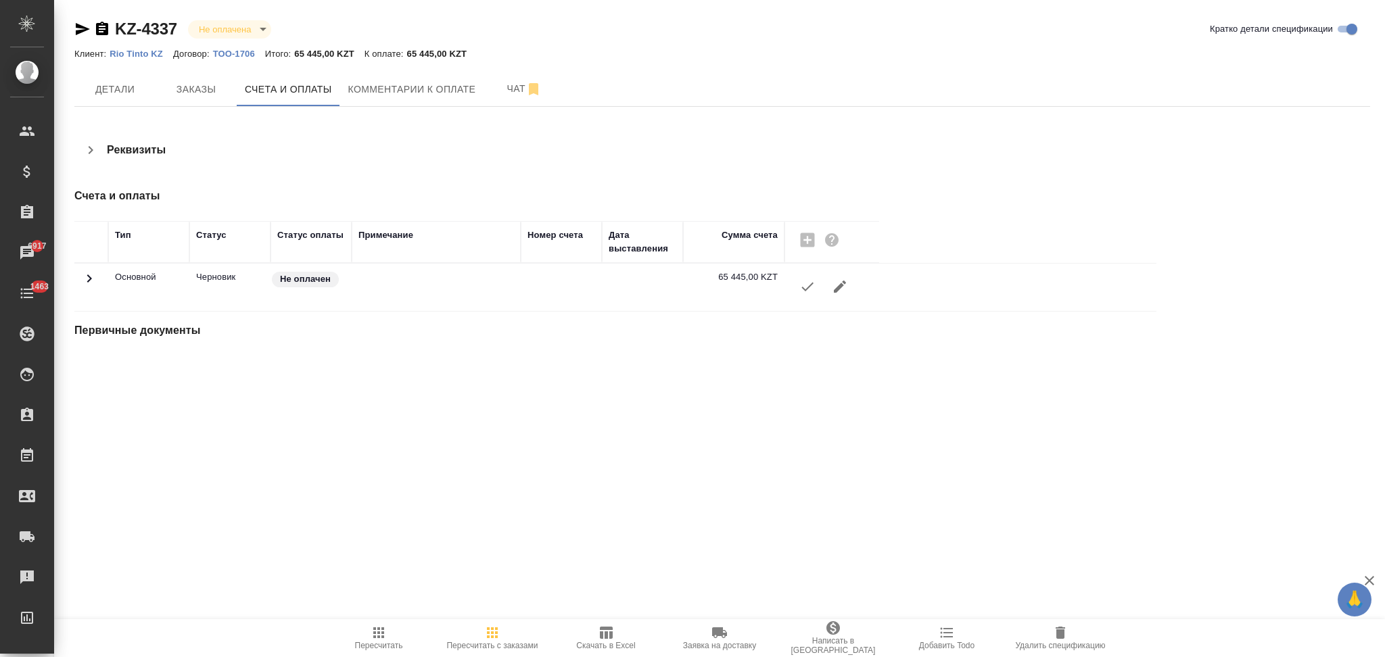
click at [807, 289] on icon "button" at bounding box center [807, 287] width 12 height 9
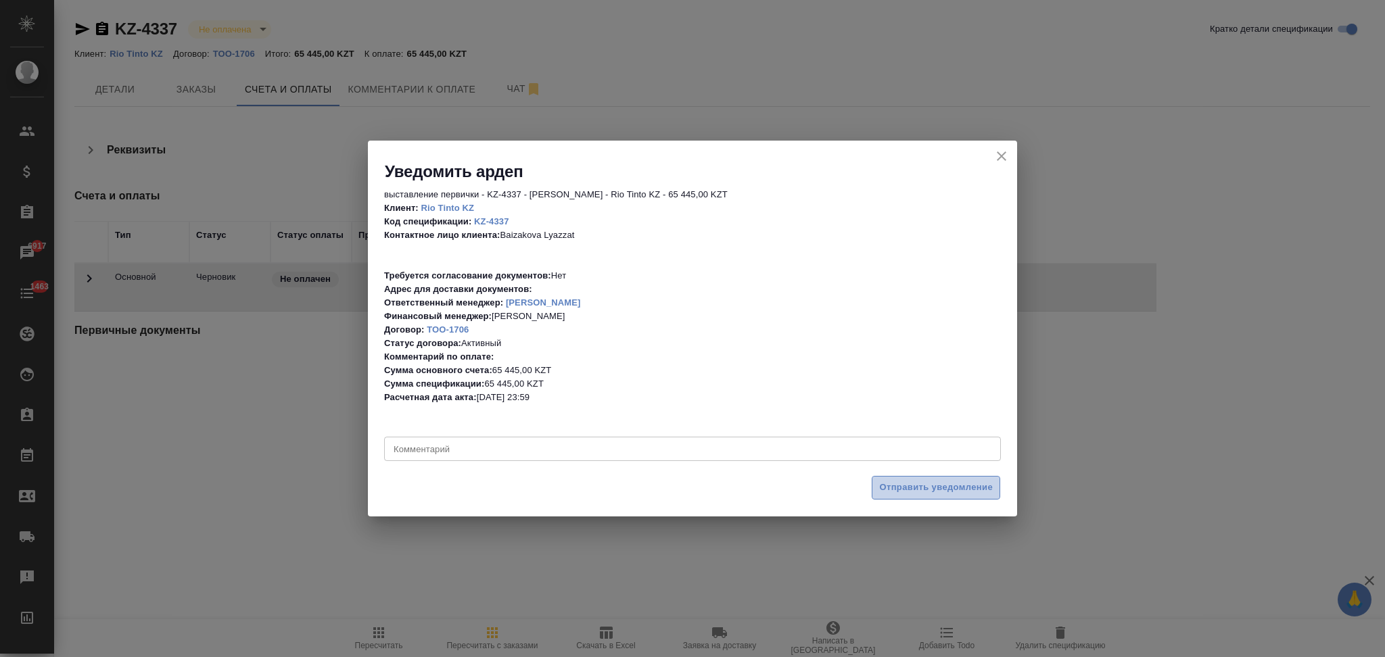
click at [876, 486] on button "Отправить уведомление" at bounding box center [936, 488] width 128 height 24
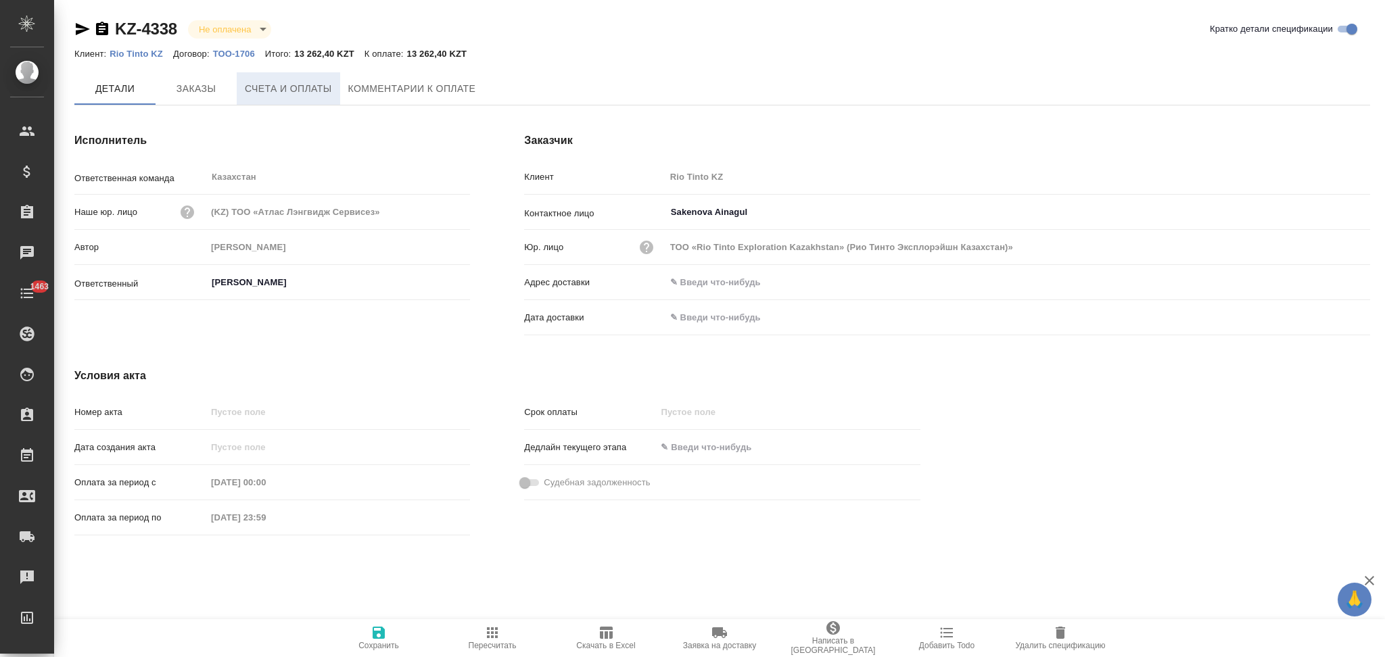
click at [297, 85] on span "Счета и оплаты" at bounding box center [288, 88] width 87 height 17
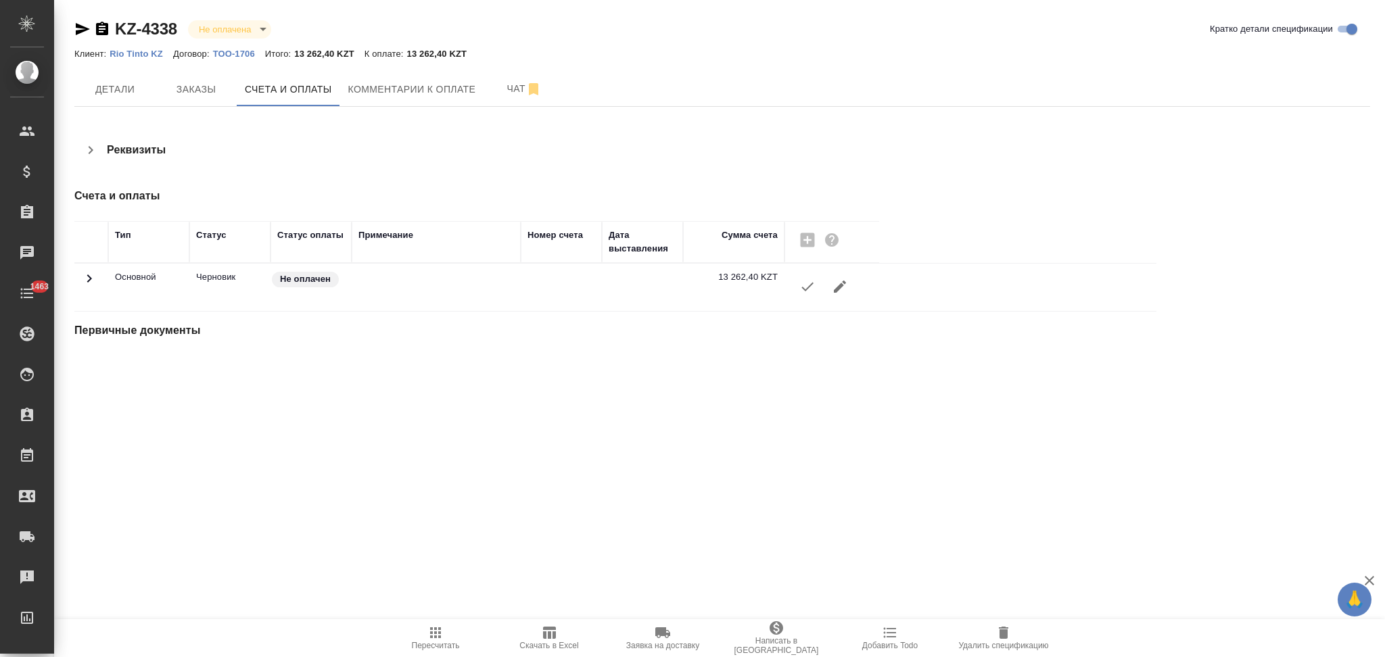
click at [805, 295] on button "button" at bounding box center [807, 286] width 32 height 32
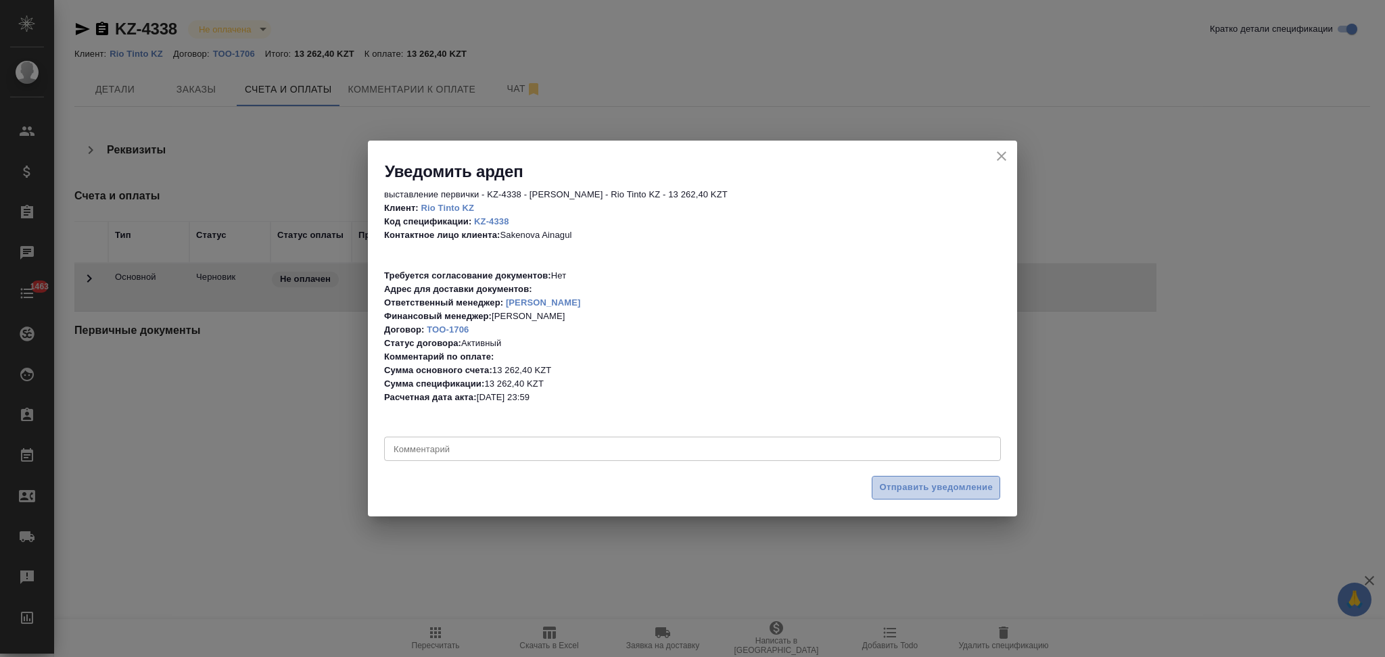
click at [921, 482] on span "Отправить уведомление" at bounding box center [936, 488] width 114 height 16
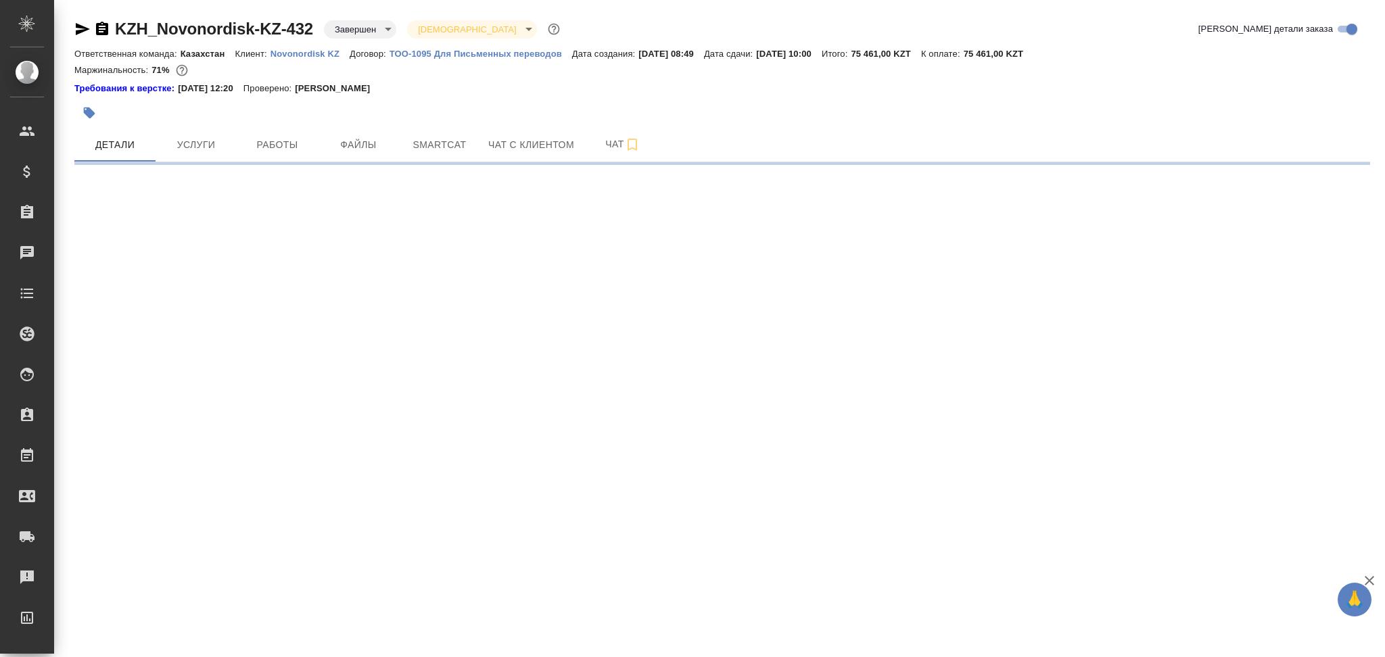
select select "RU"
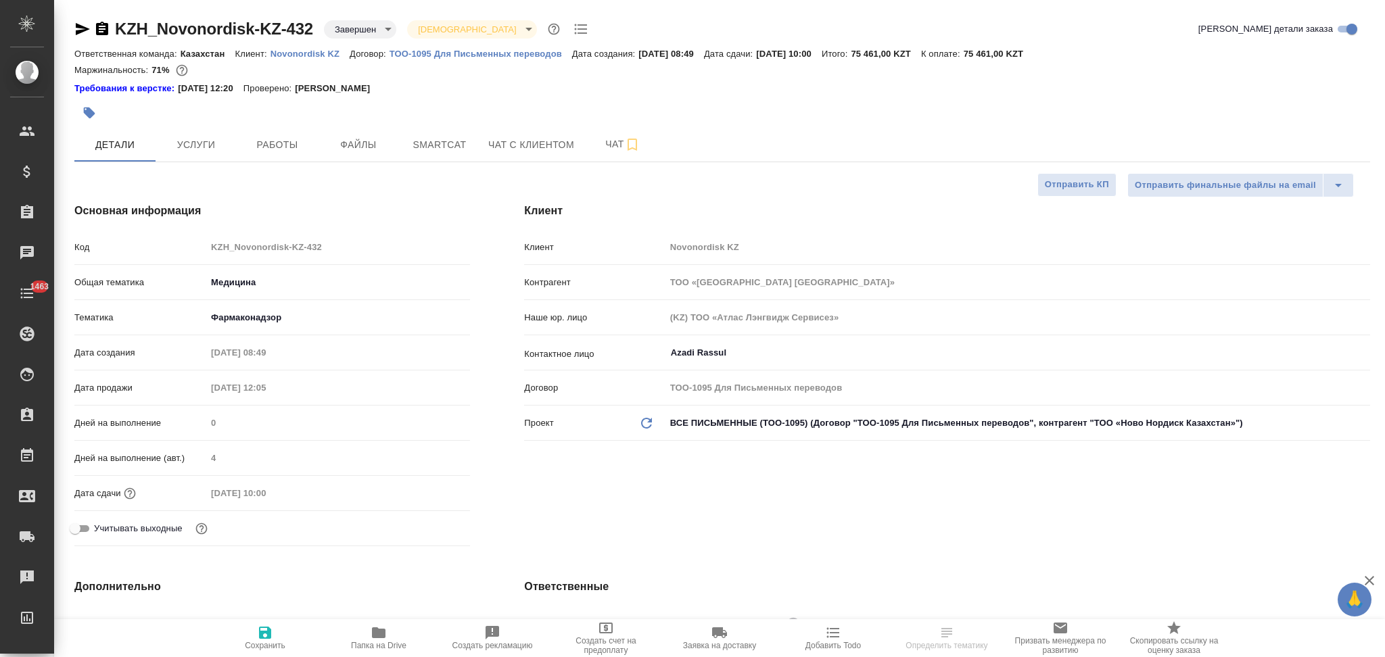
type textarea "x"
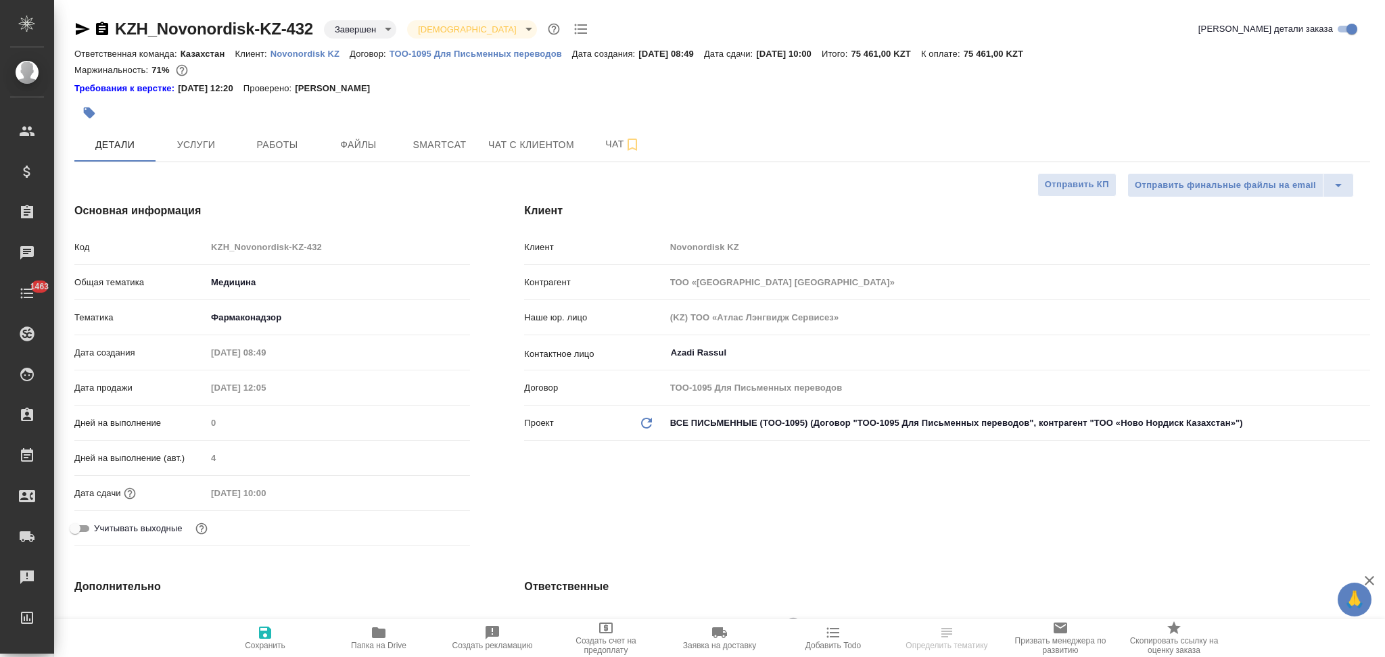
type textarea "x"
click at [644, 254] on div "Клиент Novonordisk KZ" at bounding box center [947, 247] width 846 height 24
type textarea "x"
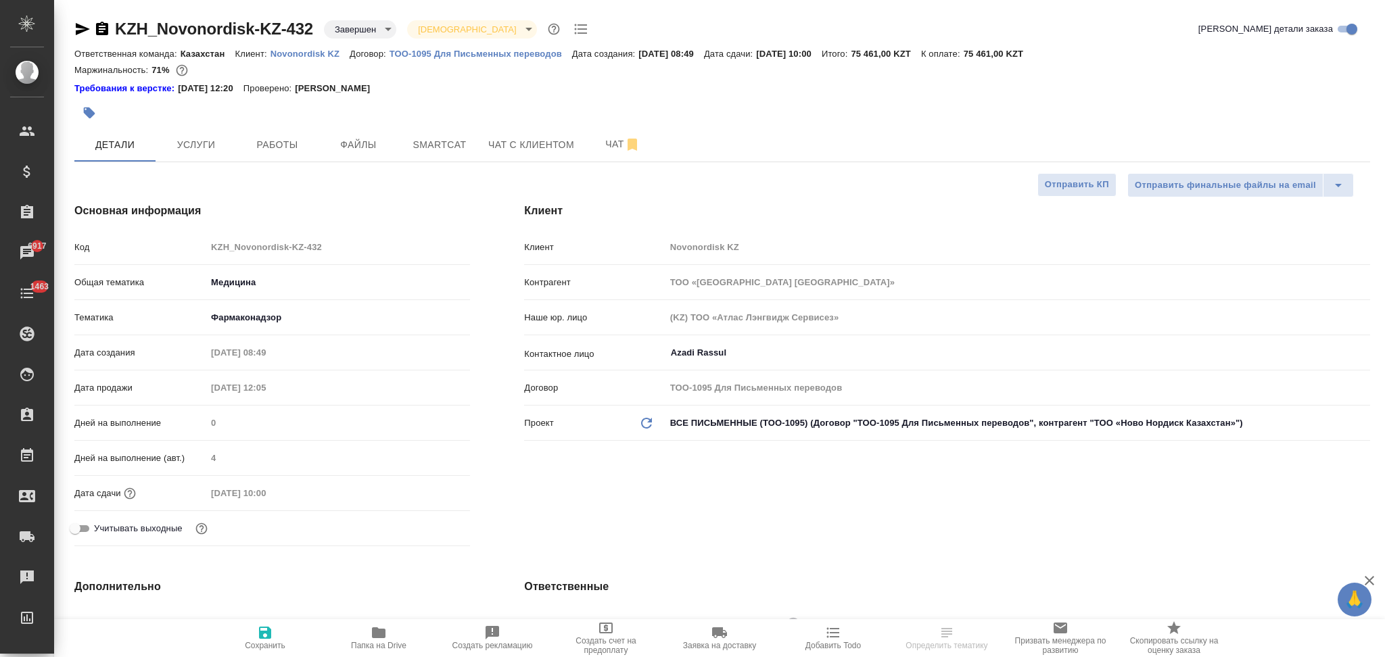
select select "RU"
type textarea "x"
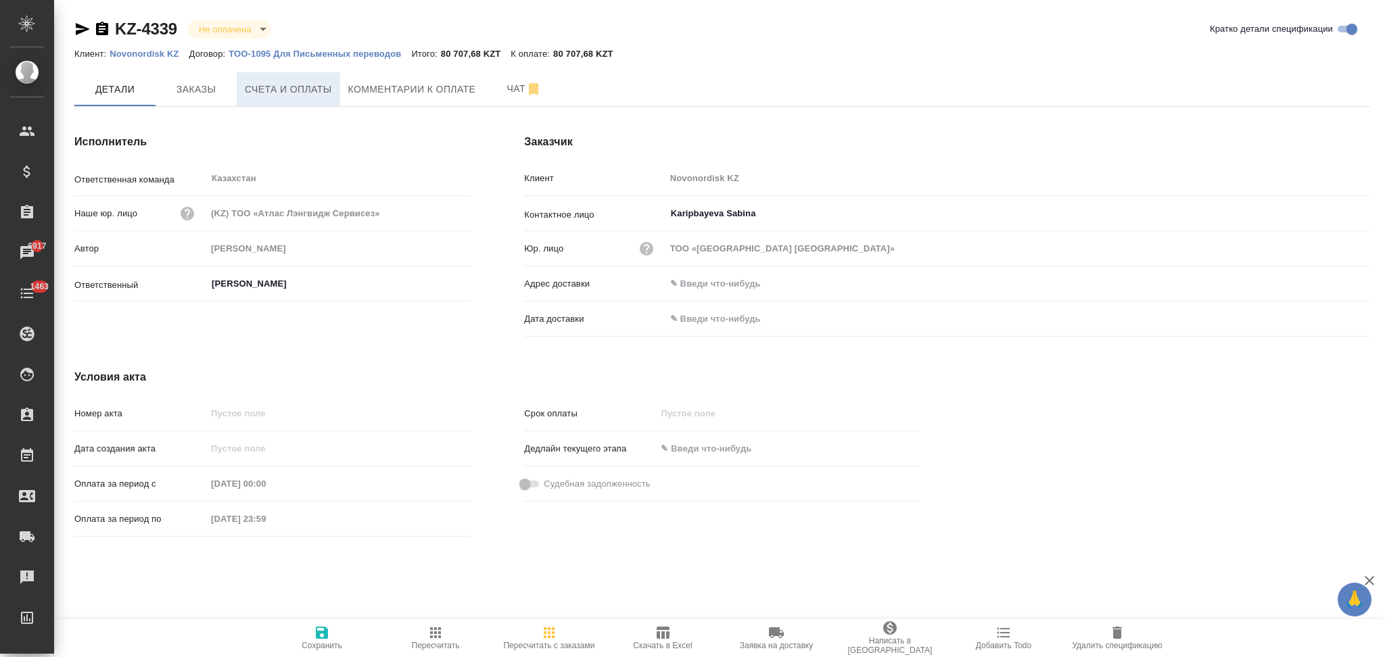
click at [327, 87] on span "Счета и оплаты" at bounding box center [288, 89] width 87 height 17
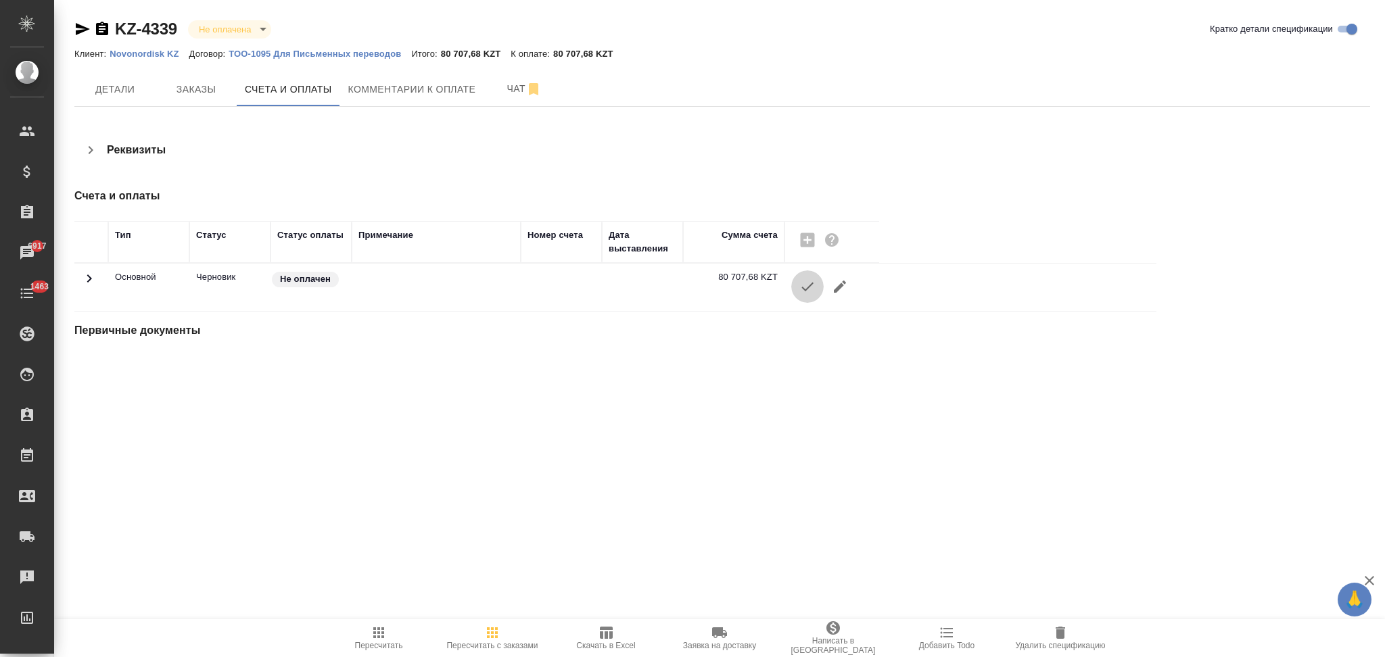
click at [803, 287] on icon "button" at bounding box center [807, 287] width 16 height 16
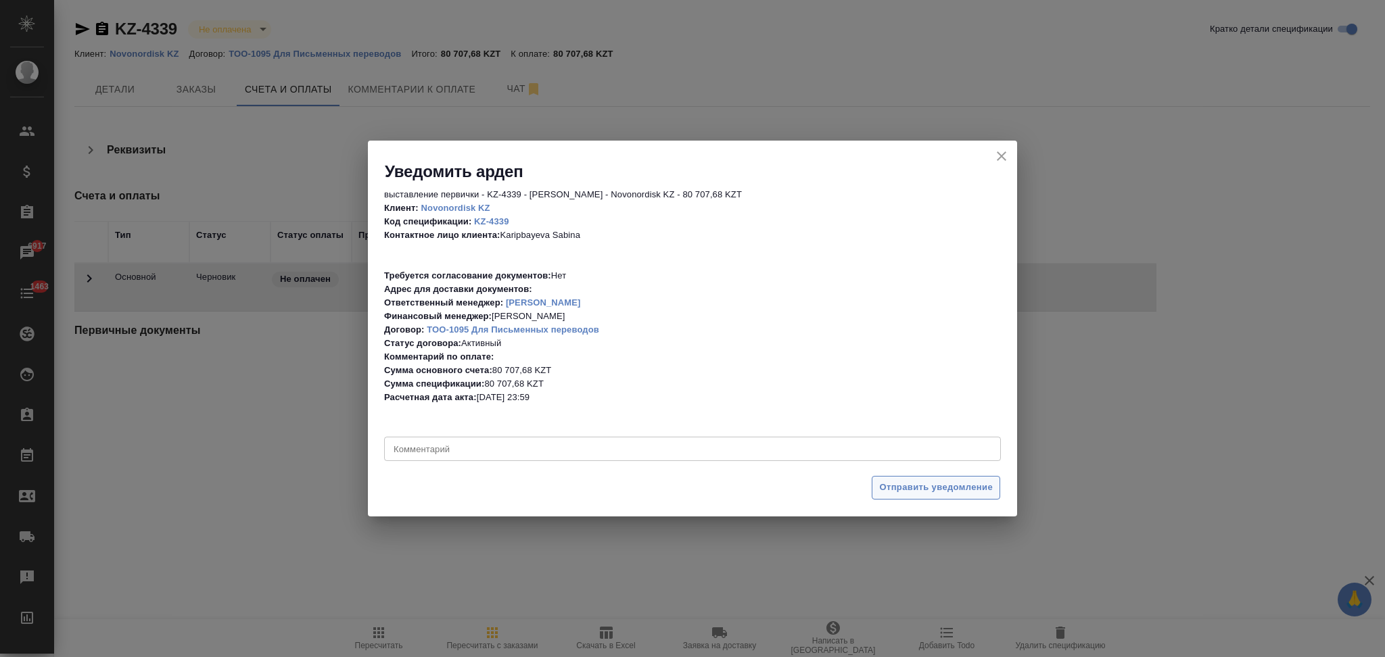
click at [889, 490] on span "Отправить уведомление" at bounding box center [936, 488] width 114 height 16
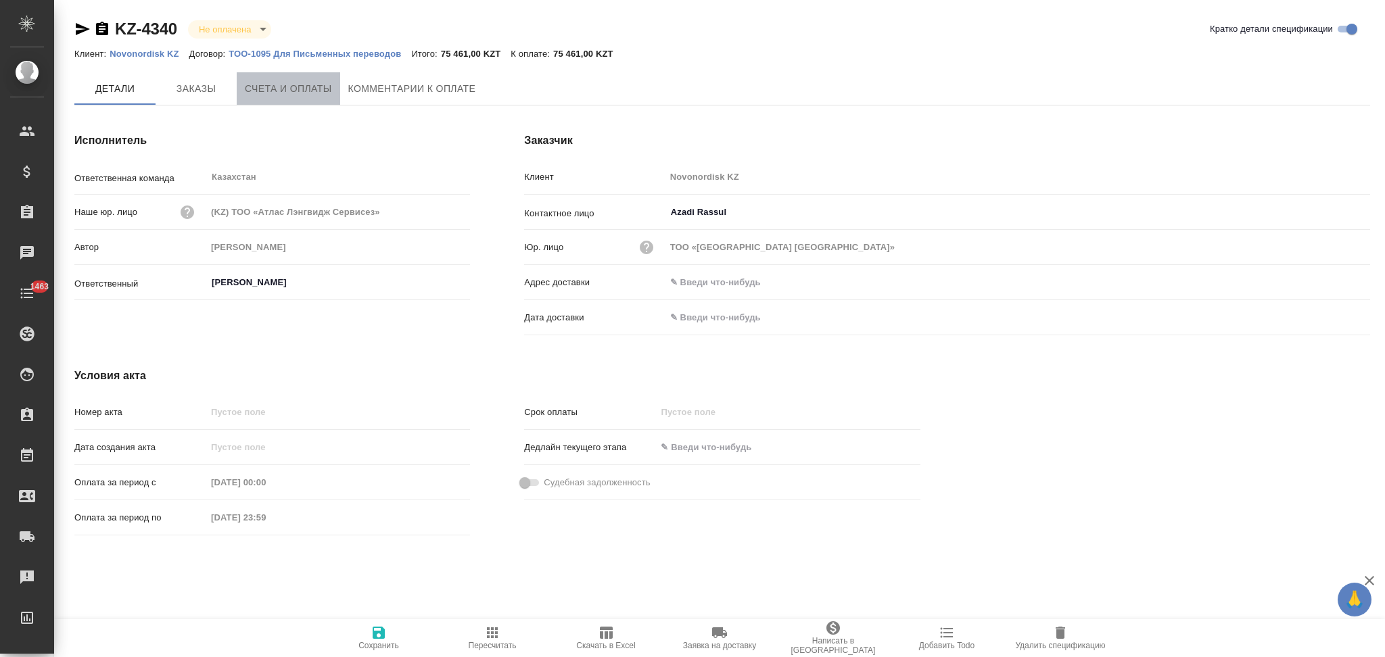
click at [280, 86] on span "Счета и оплаты" at bounding box center [288, 88] width 87 height 17
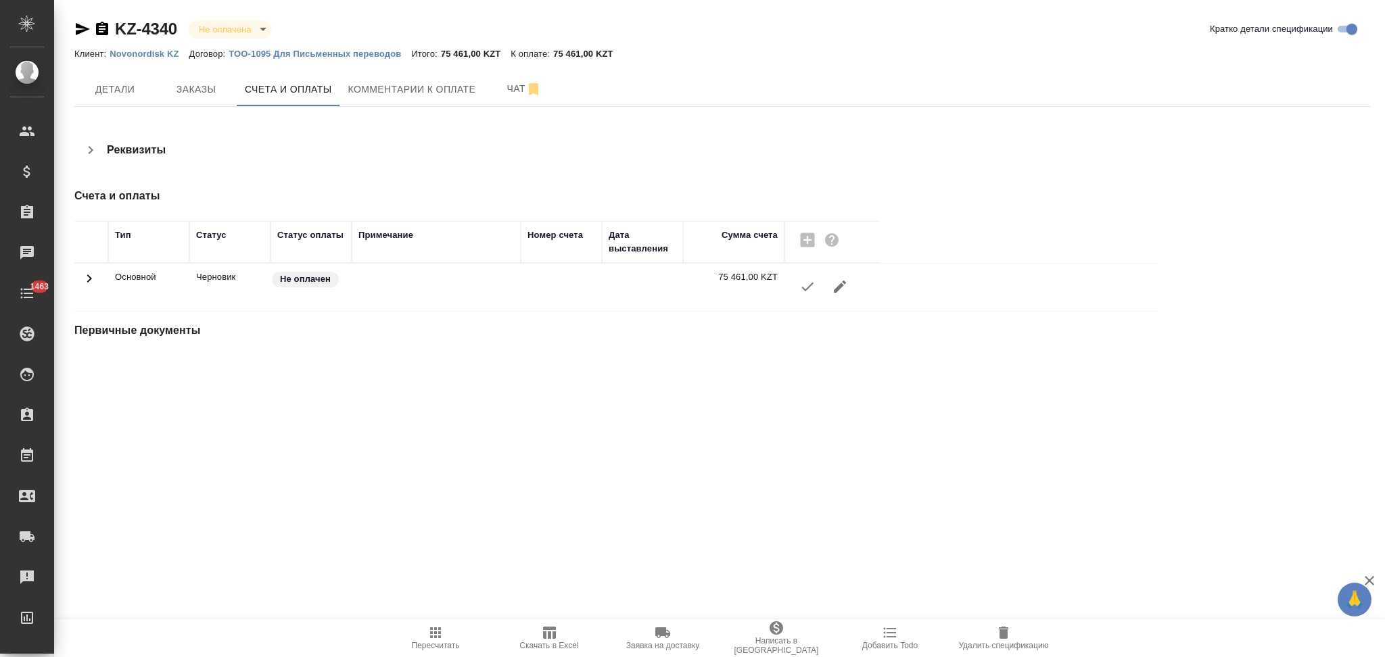
click at [803, 289] on icon "button" at bounding box center [807, 287] width 12 height 9
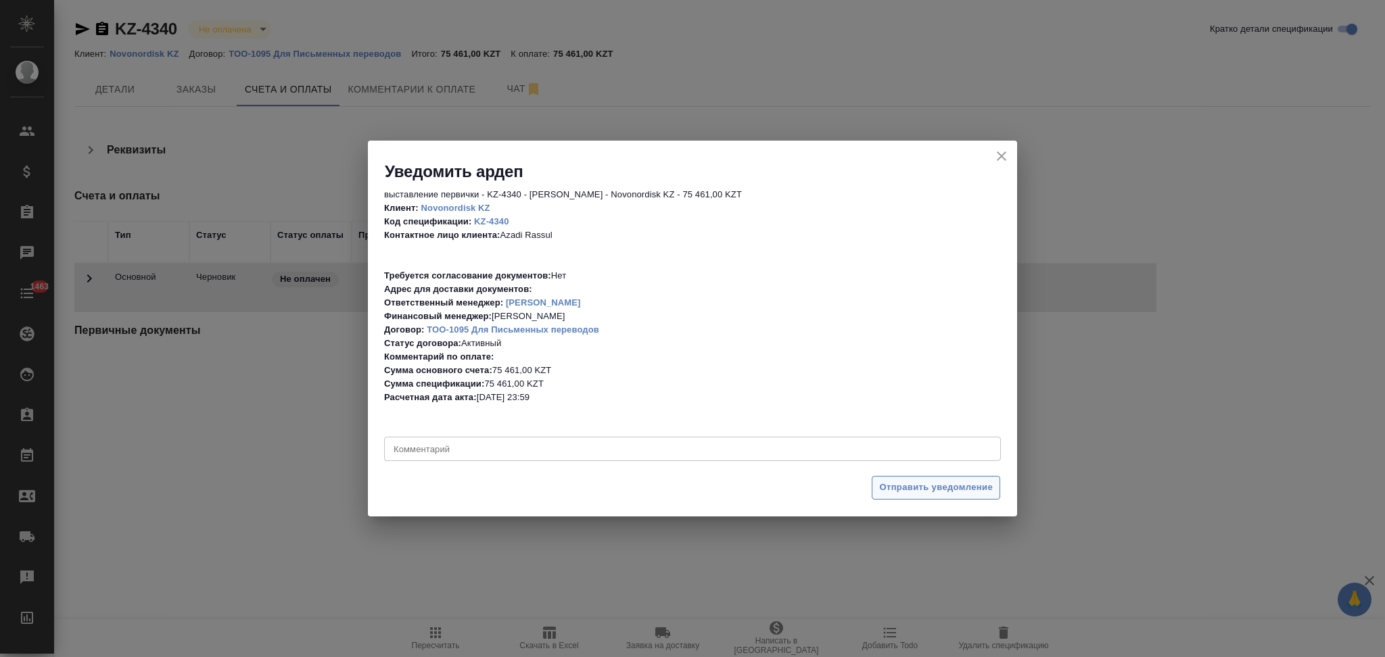
click at [899, 477] on button "Отправить уведомление" at bounding box center [936, 488] width 128 height 24
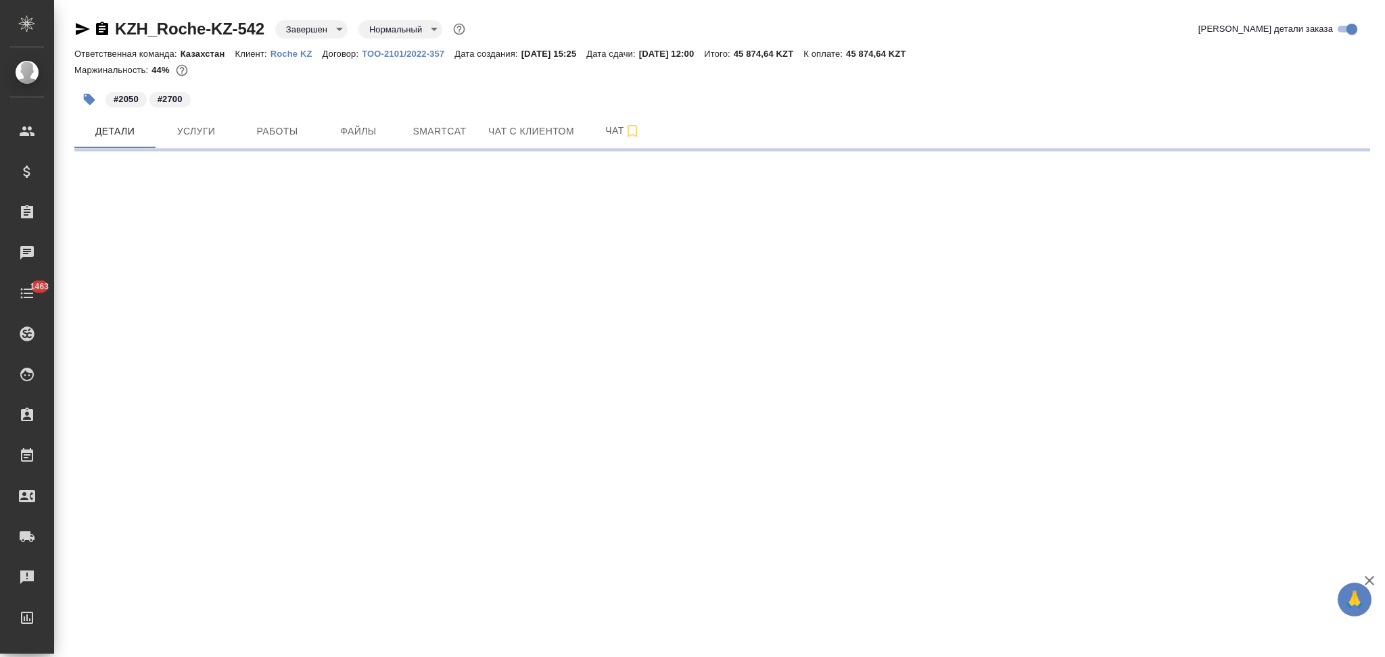
select select "RU"
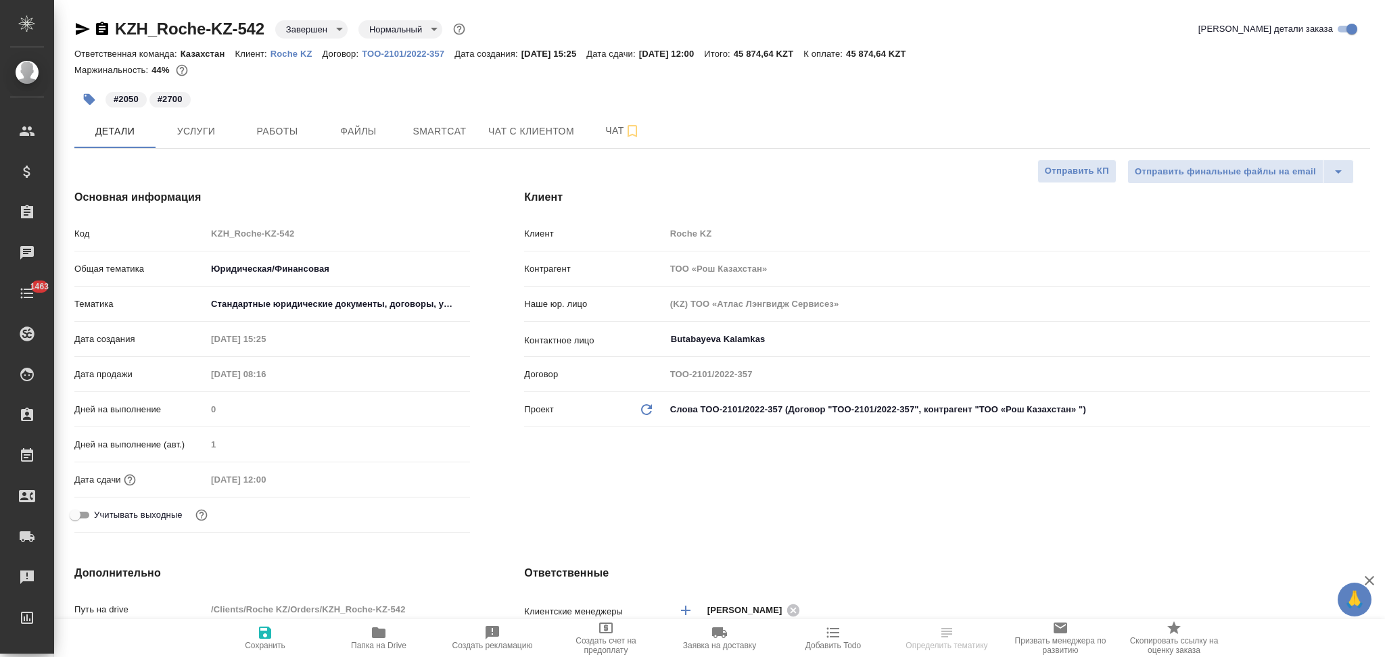
type textarea "x"
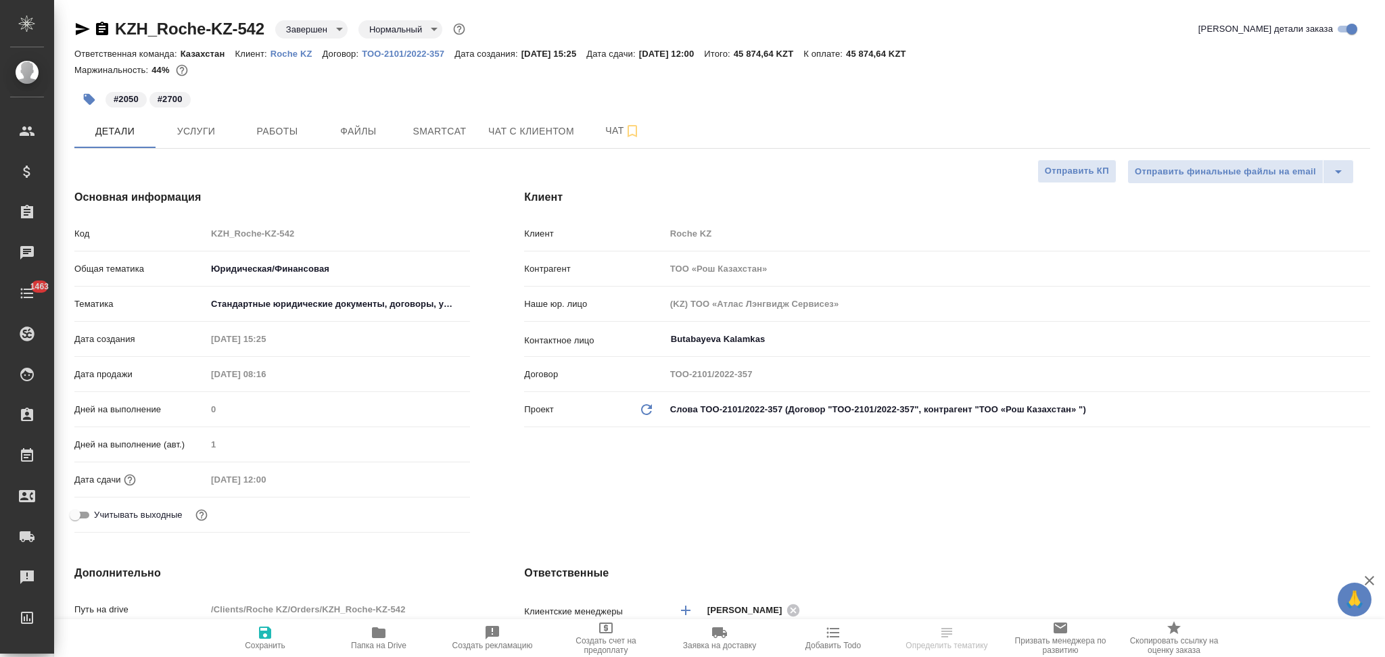
type textarea "x"
click at [652, 243] on div "Клиент Roche KZ" at bounding box center [947, 234] width 846 height 24
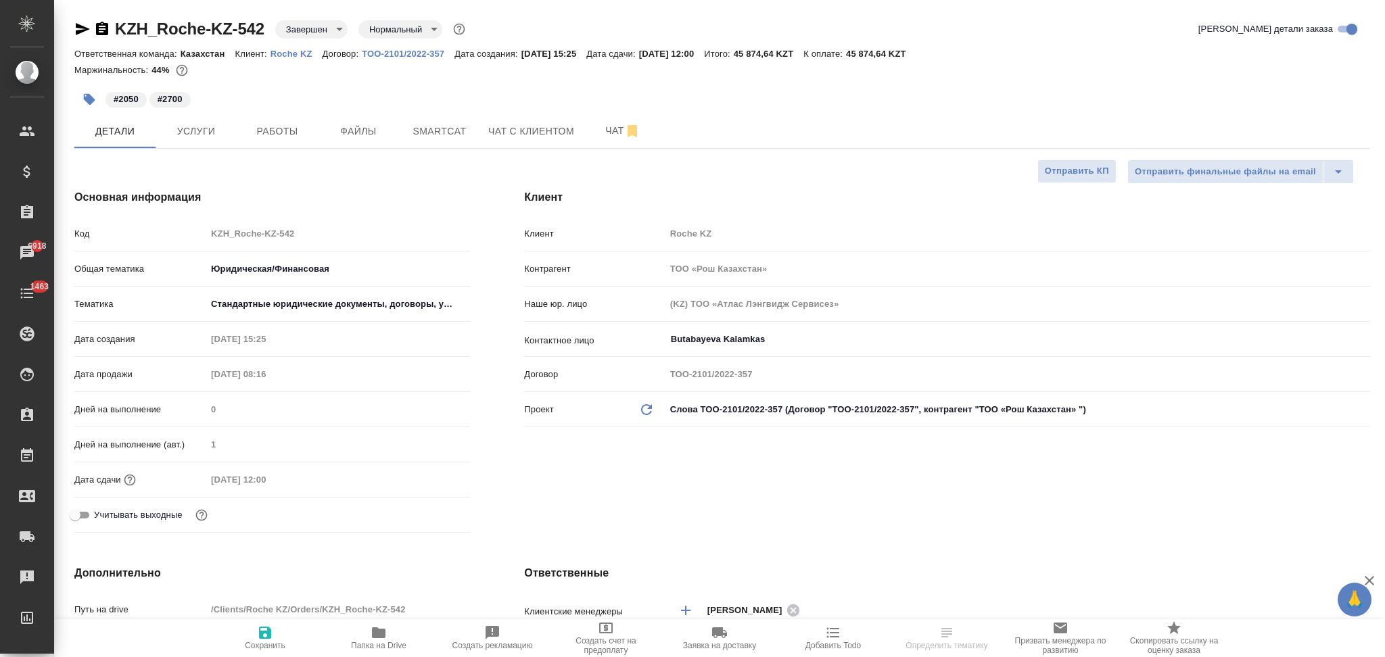
select select "RU"
type textarea "x"
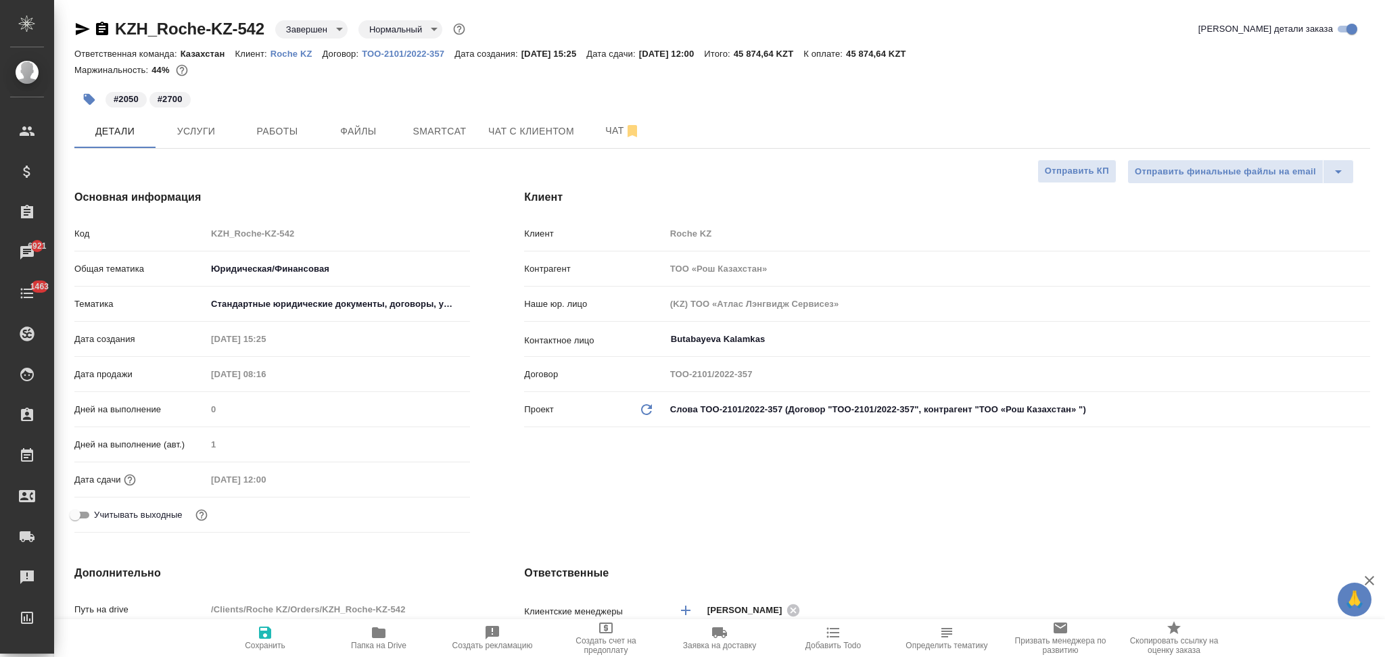
type textarea "x"
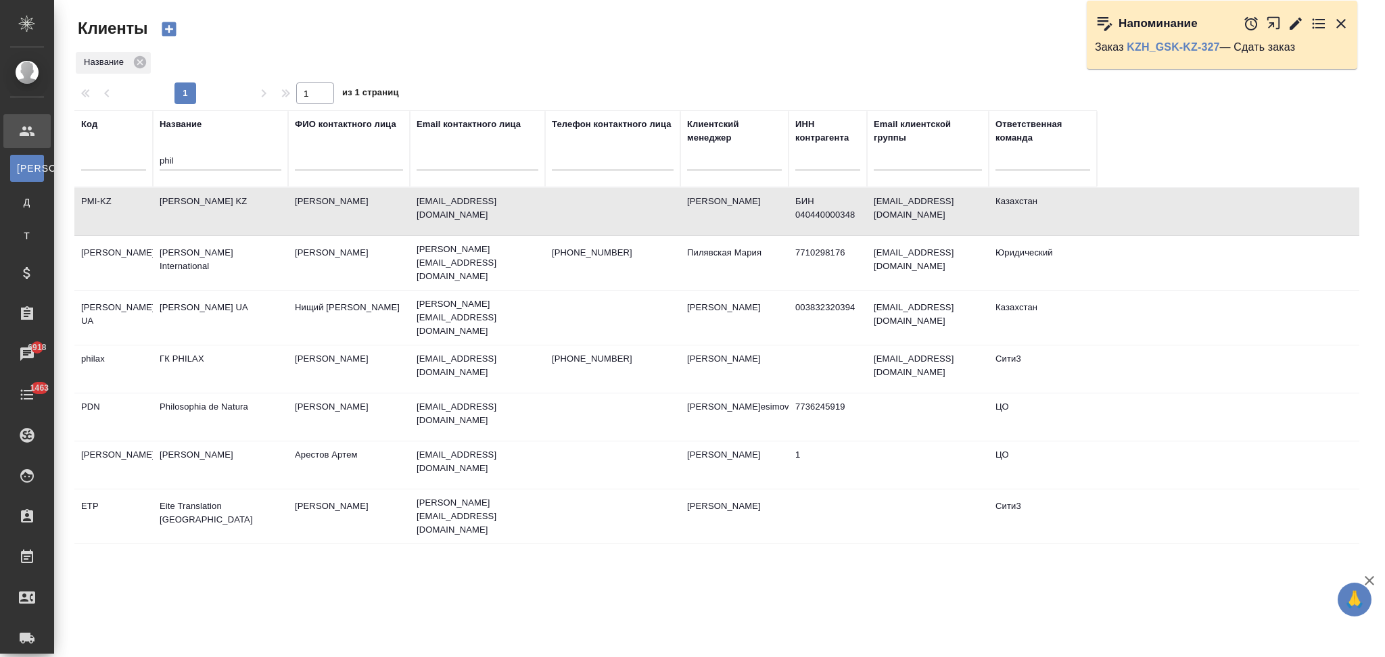
select select "RU"
click at [173, 24] on icon "button" at bounding box center [169, 29] width 14 height 14
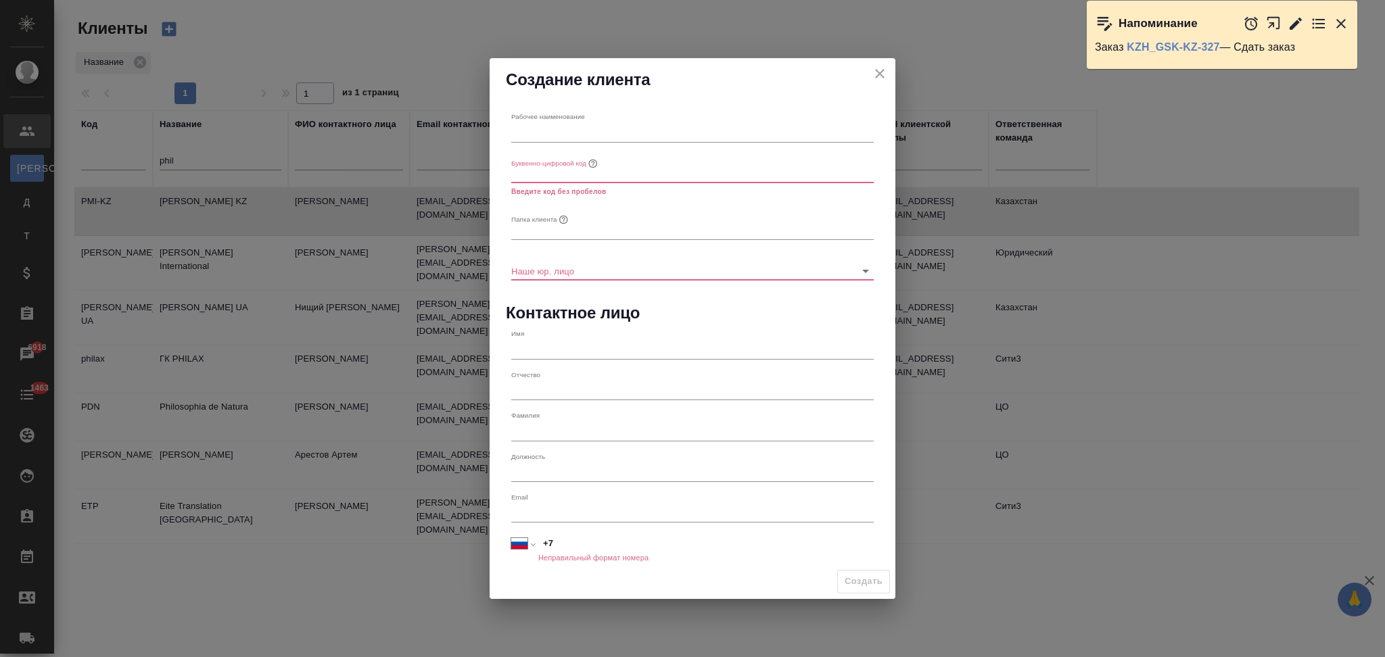
click at [874, 71] on icon "close" at bounding box center [880, 74] width 16 height 16
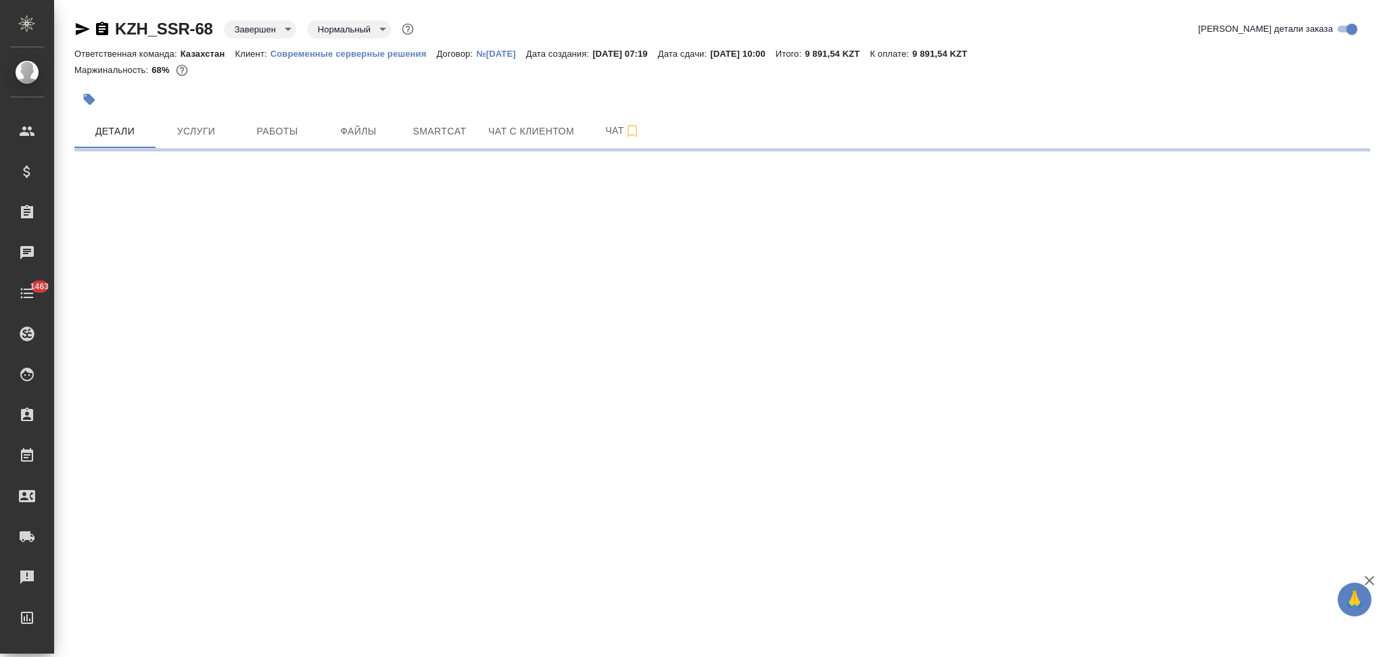
select select "RU"
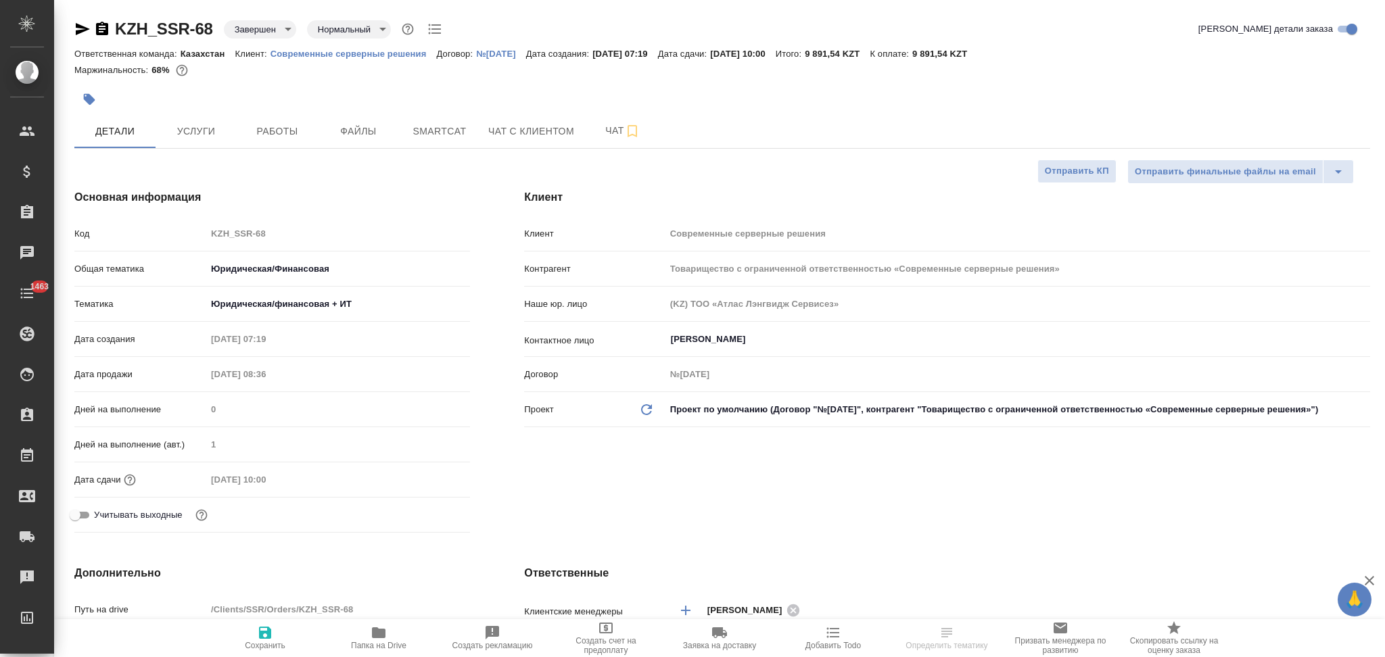
type textarea "x"
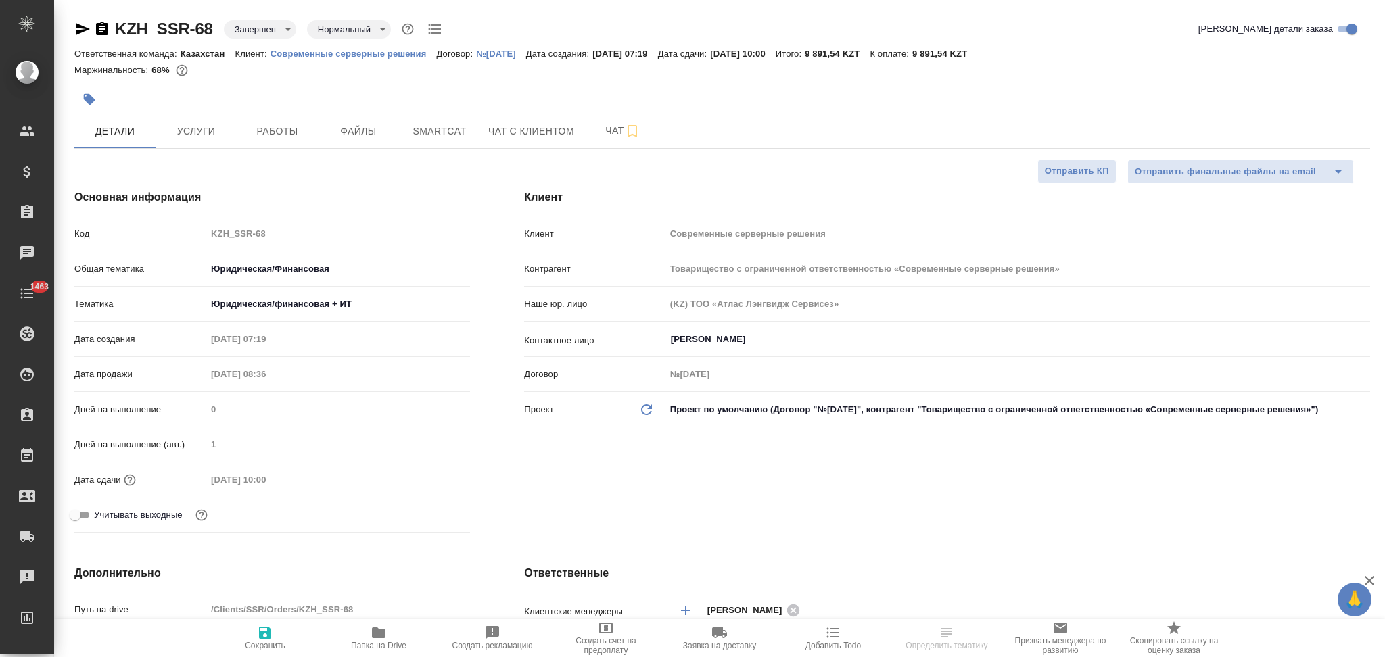
type textarea "x"
click at [624, 255] on div "Клиент Современные серверные решения" at bounding box center [947, 239] width 846 height 35
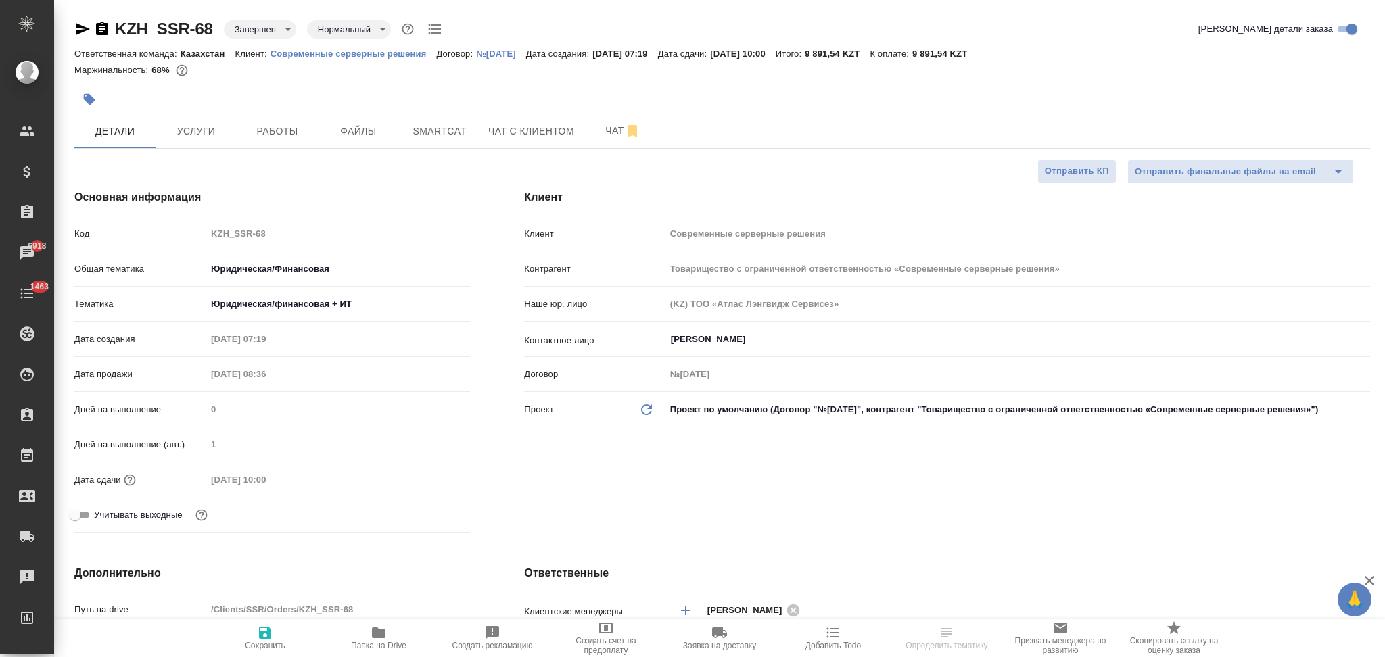
type textarea "x"
select select "RU"
type textarea "x"
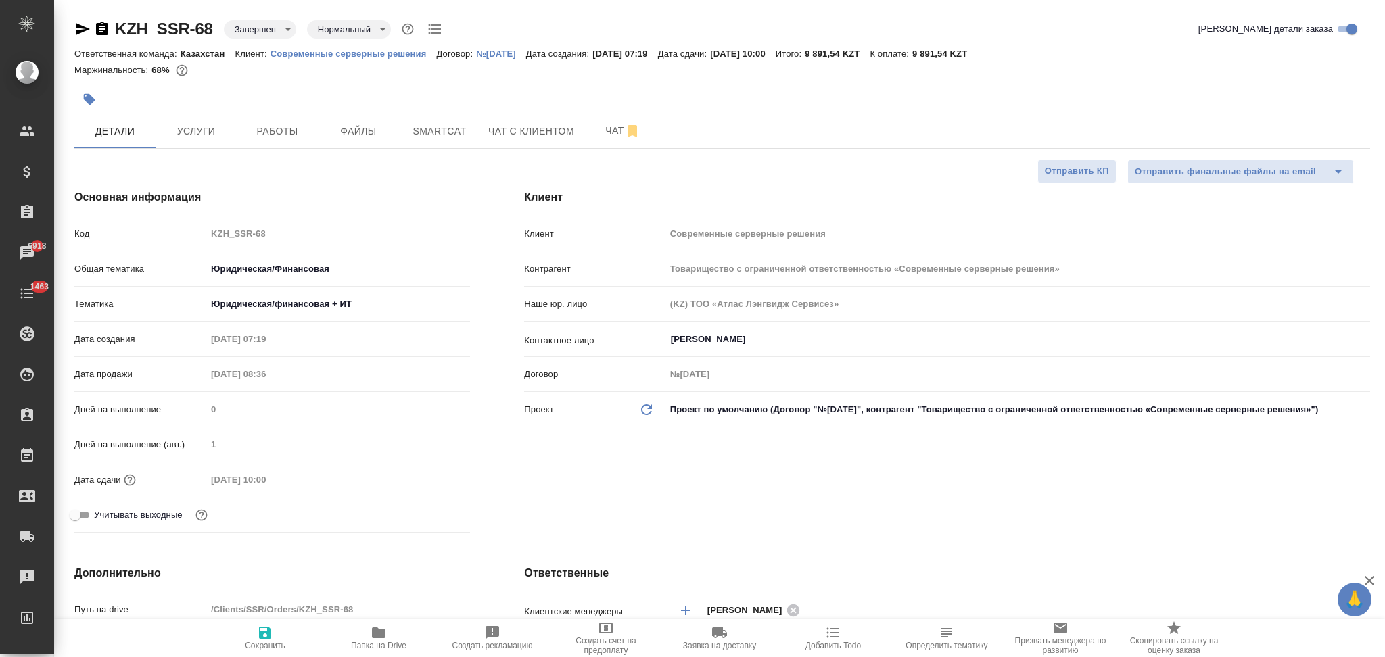
type textarea "x"
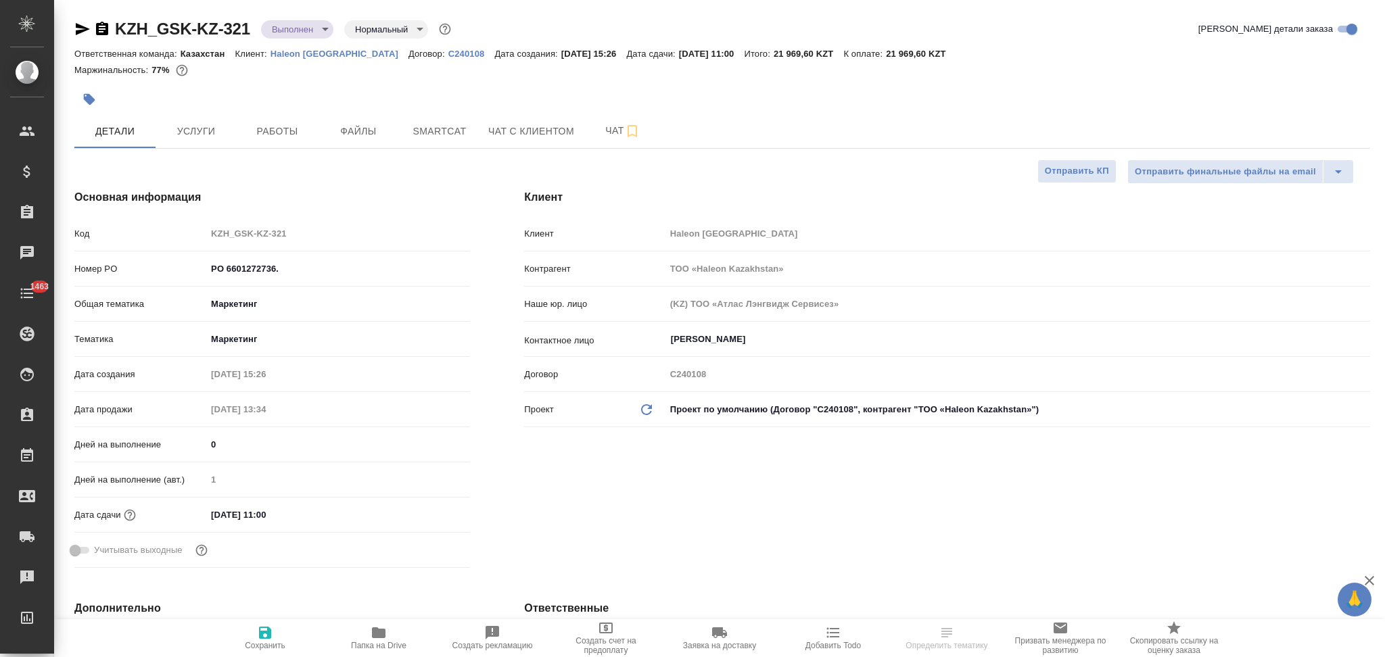
select select "RU"
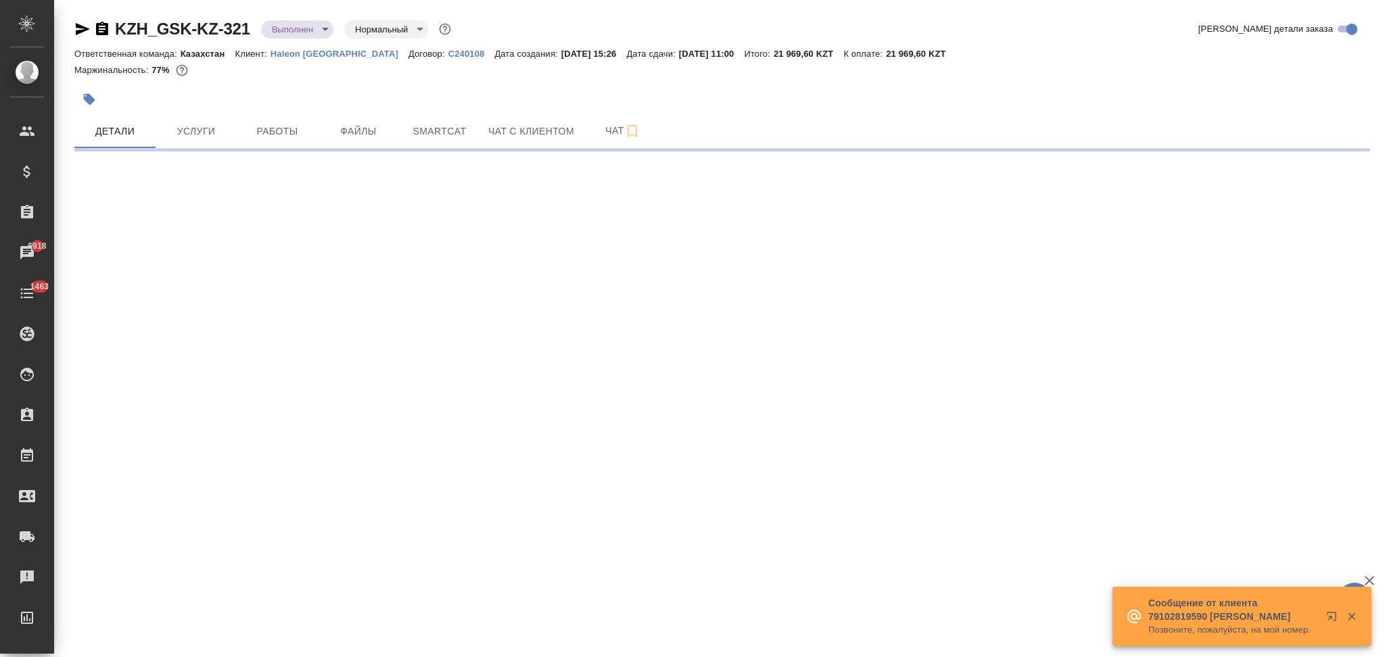
select select "RU"
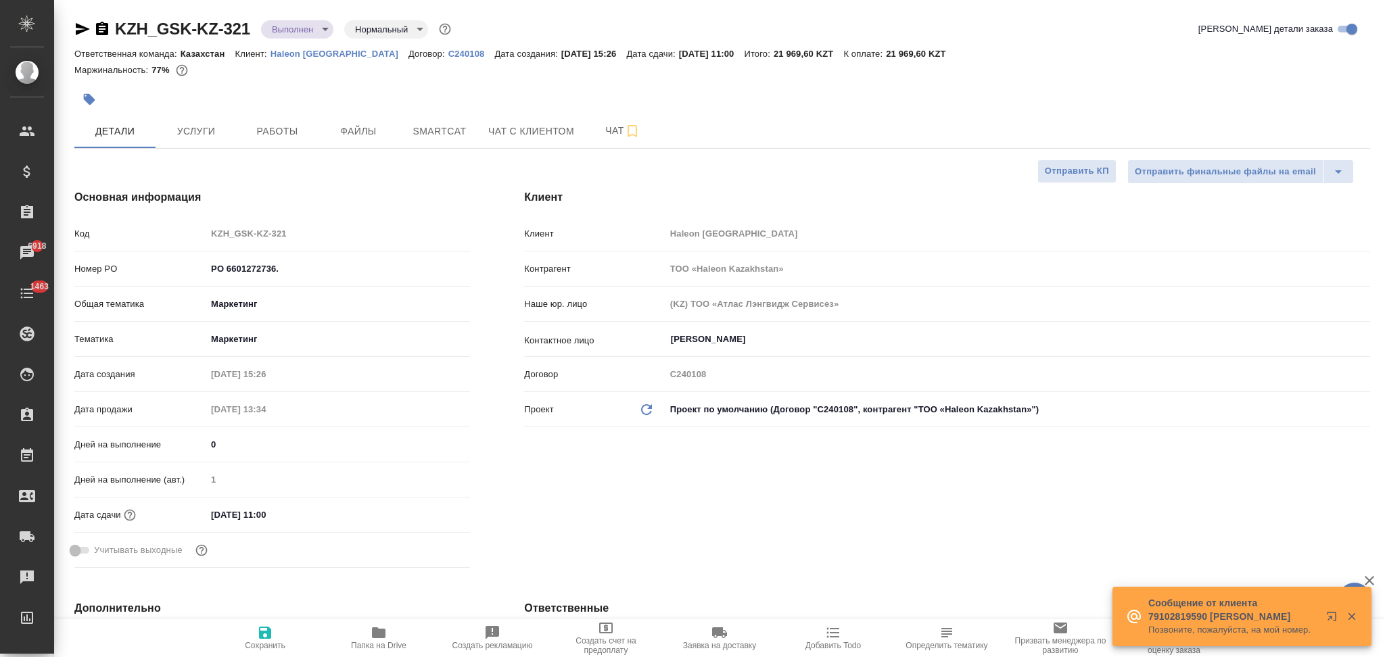
type textarea "x"
click at [596, 254] on div "[PERSON_NAME] [GEOGRAPHIC_DATA]" at bounding box center [947, 239] width 846 height 35
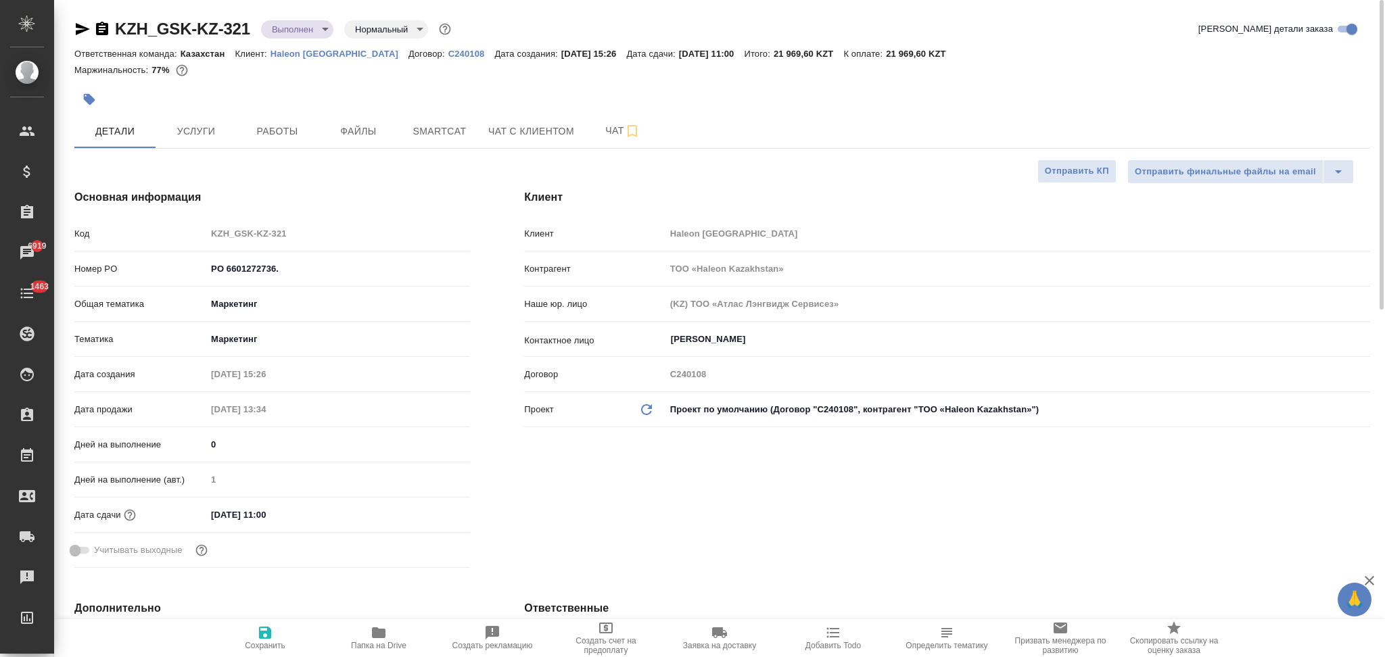
type textarea "x"
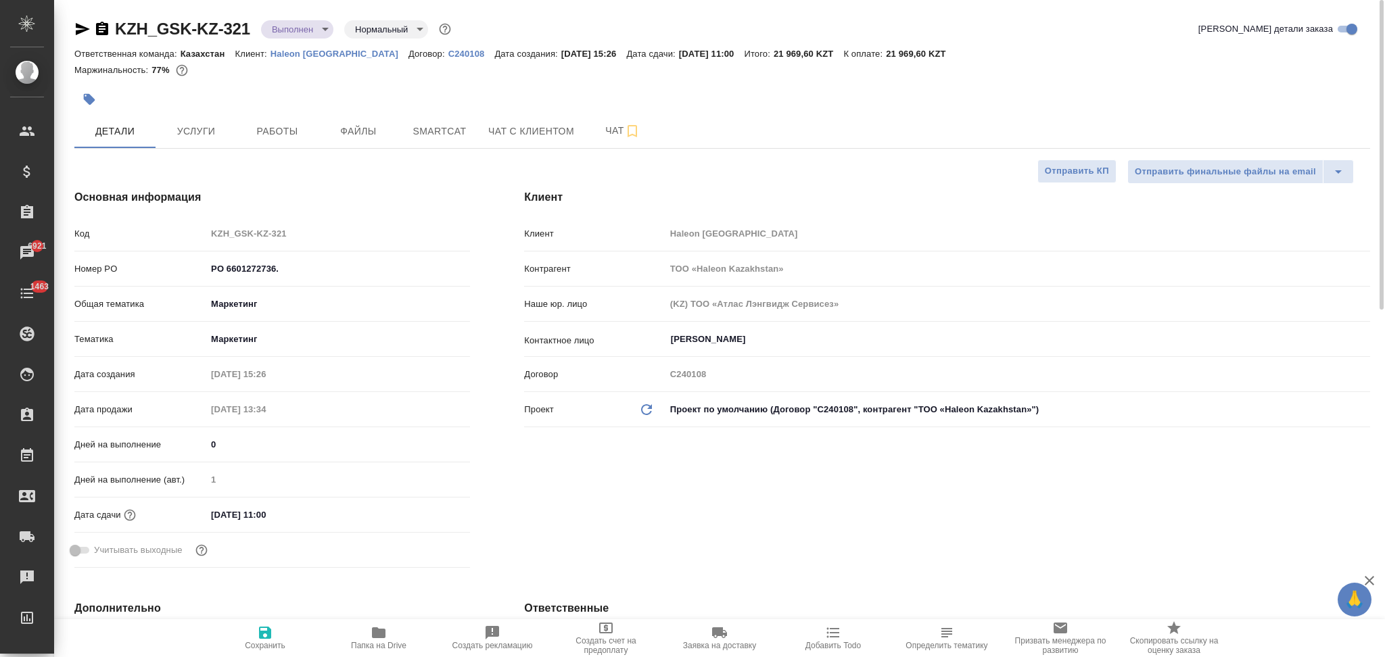
type textarea "x"
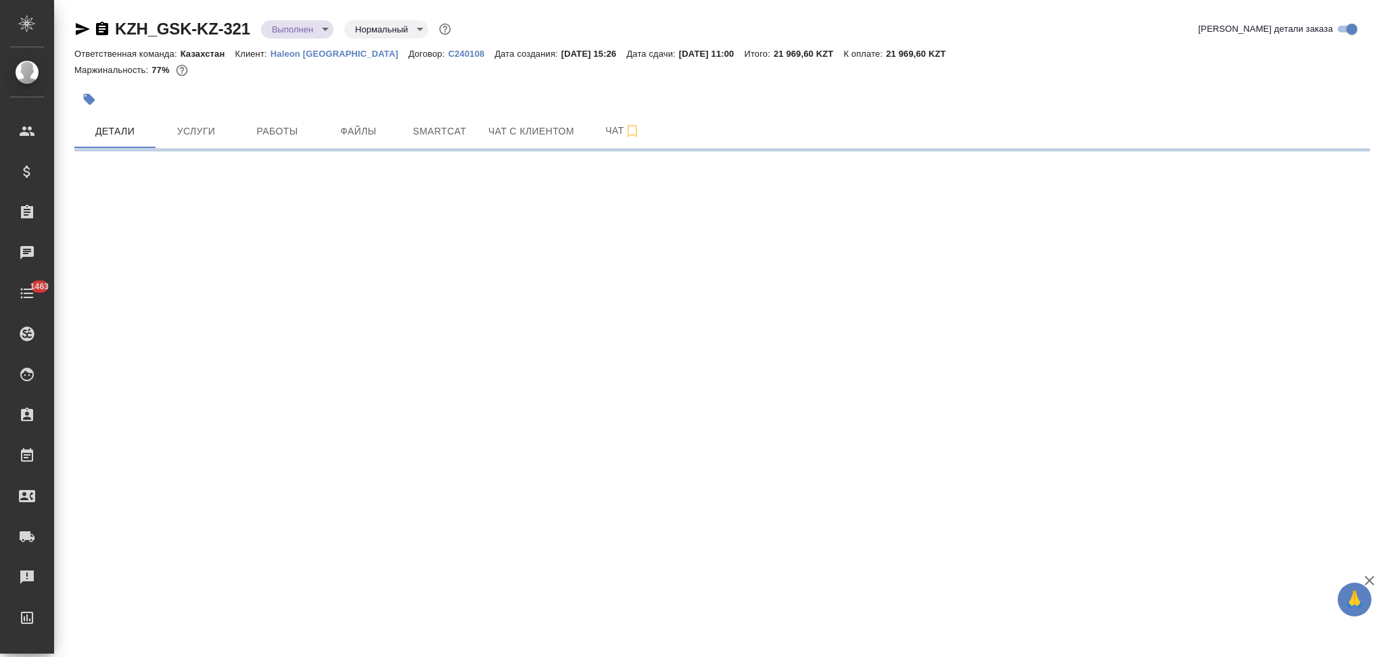
select select "RU"
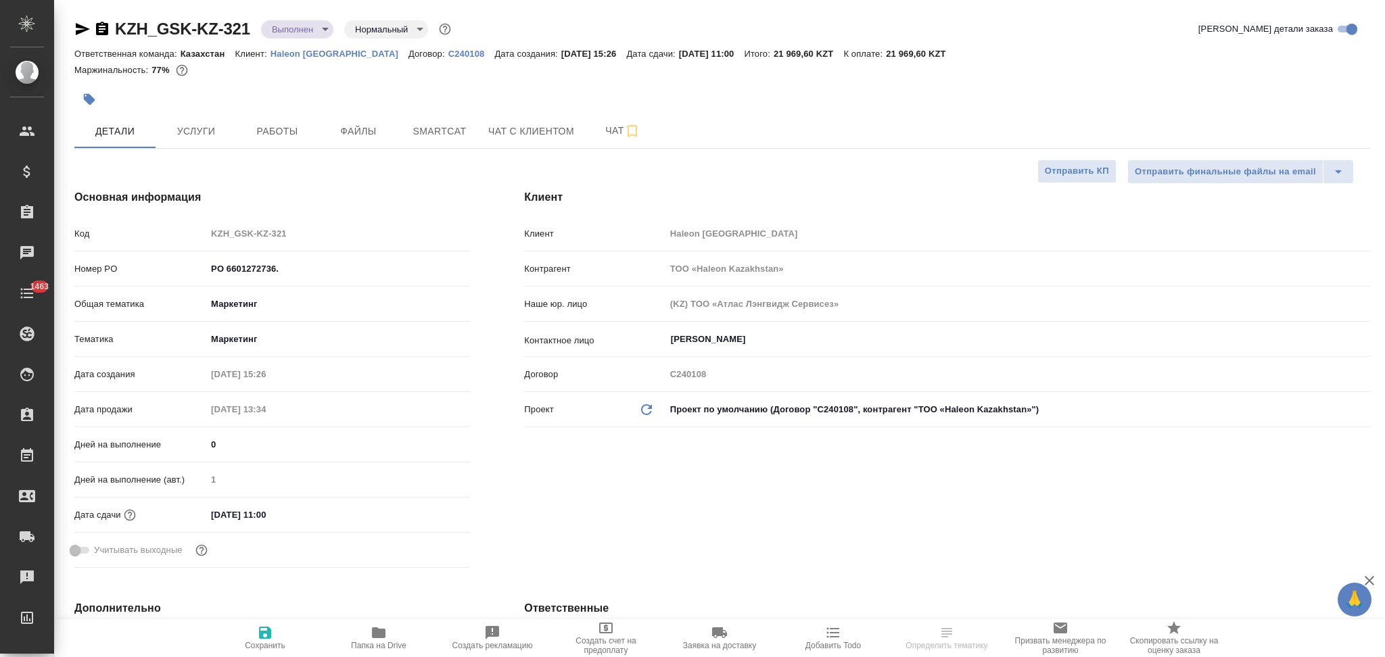
type textarea "x"
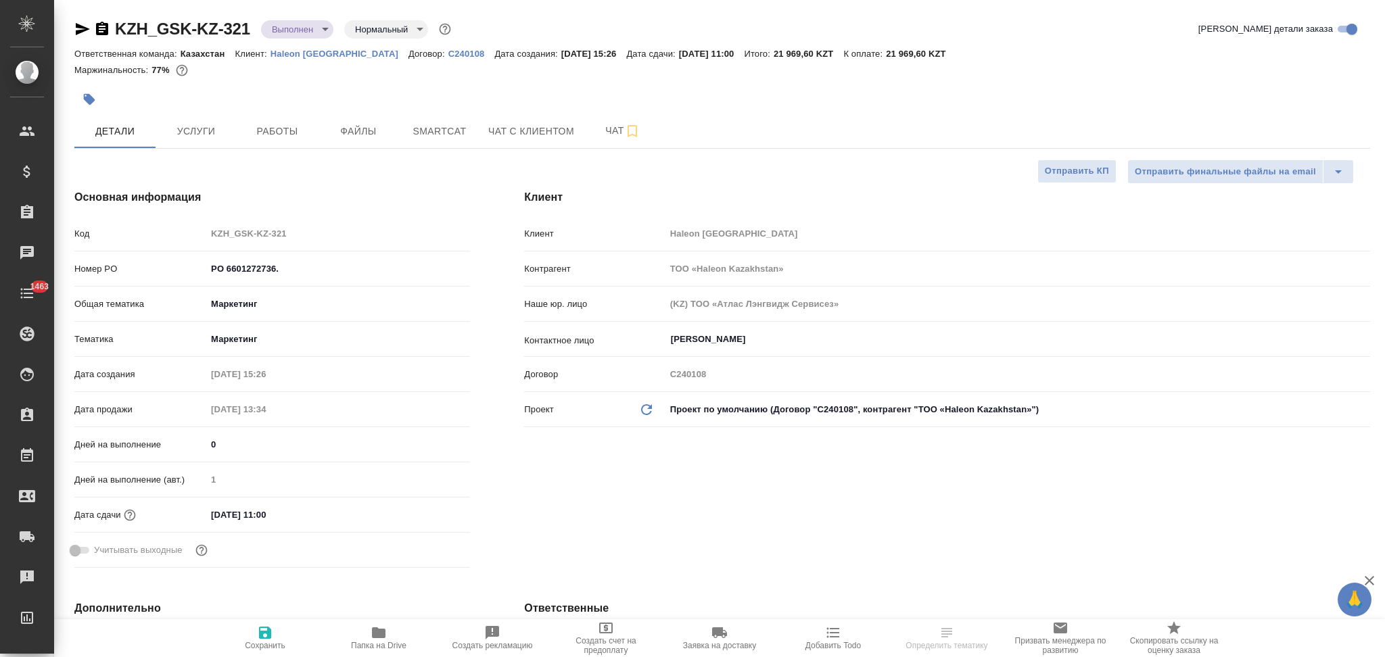
type textarea "x"
drag, startPoint x: 301, startPoint y: 275, endPoint x: 192, endPoint y: 266, distance: 109.2
click at [192, 266] on div "Номер PO PO 6601272736." at bounding box center [272, 269] width 396 height 24
select select "RU"
type textarea "x"
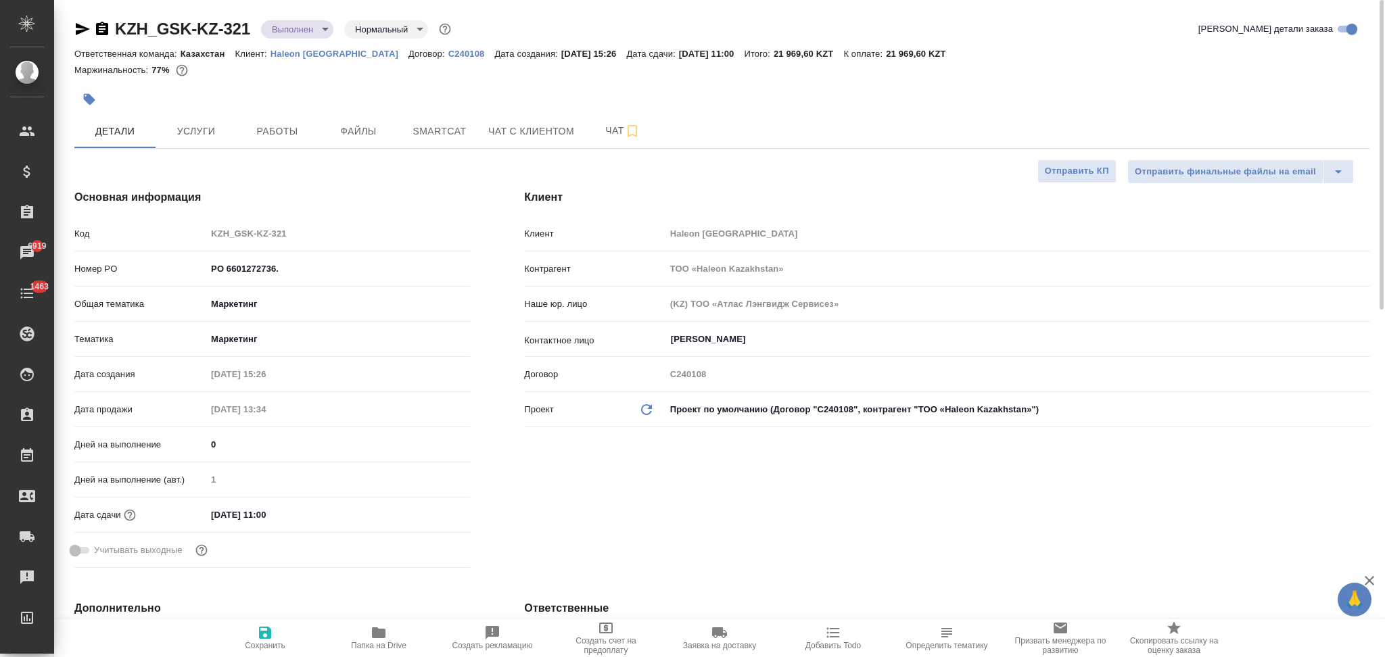
type textarea "x"
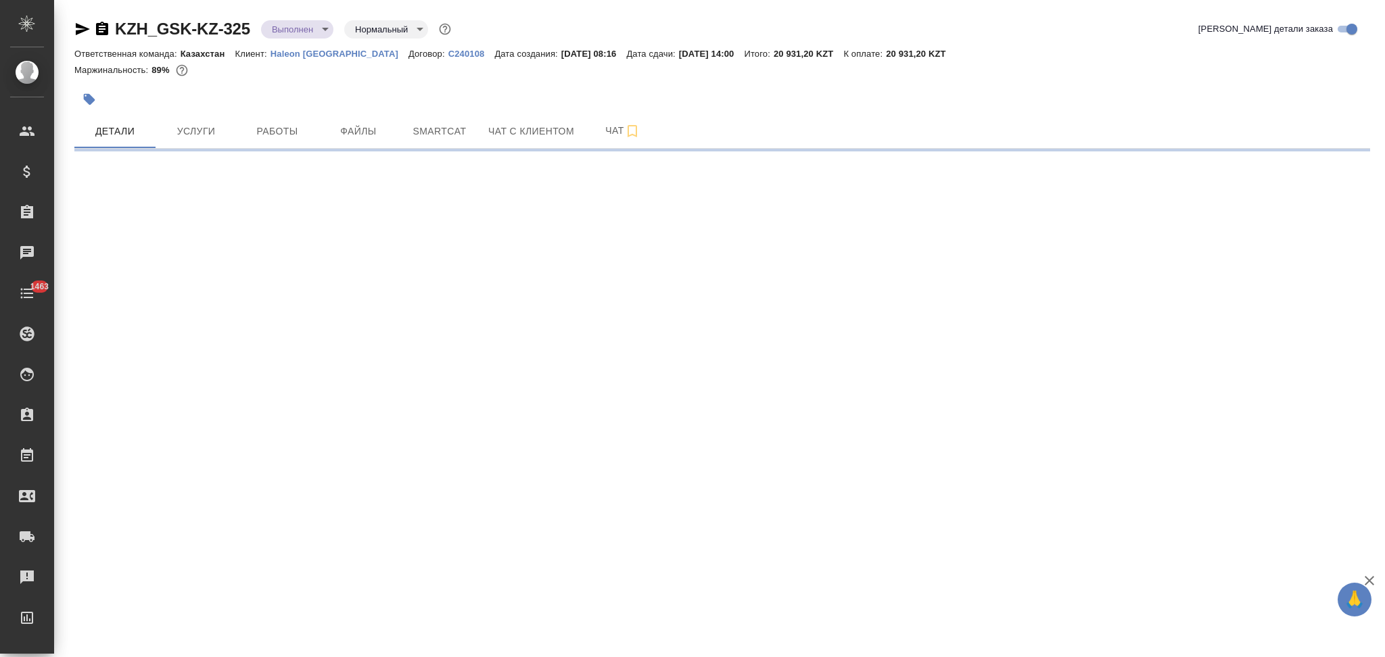
select select "RU"
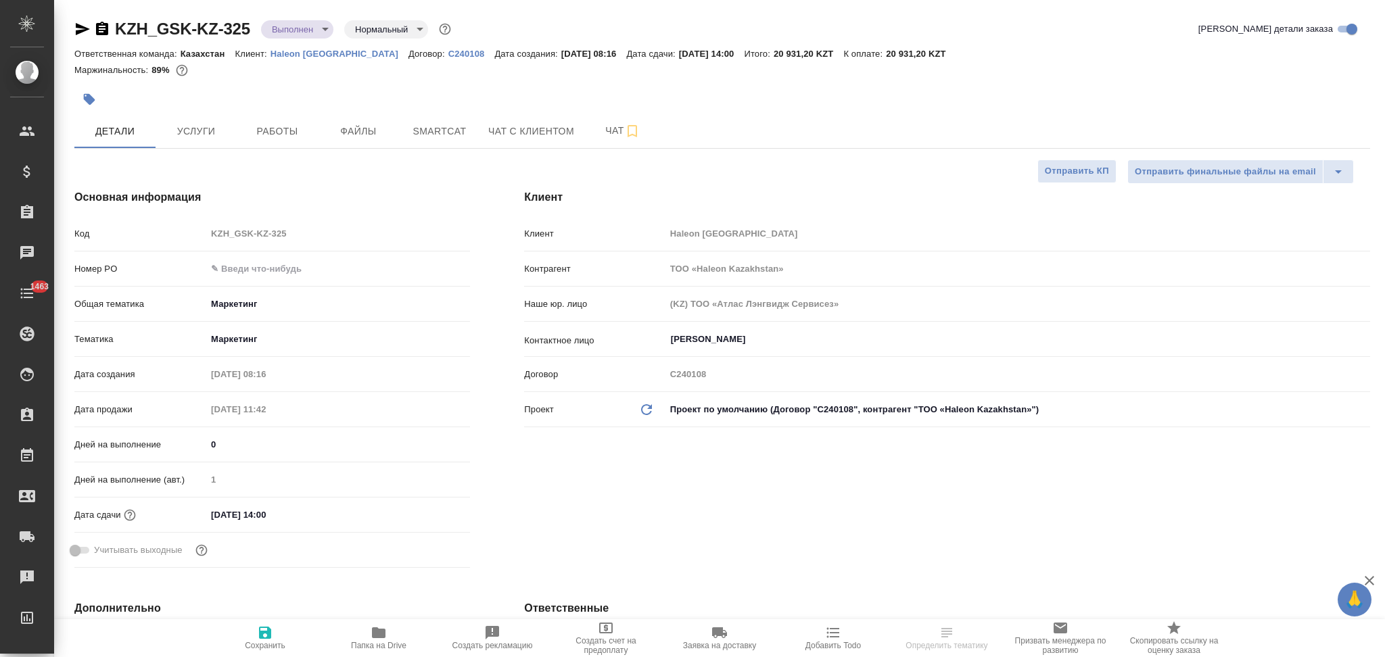
type textarea "x"
click at [279, 266] on input "text" at bounding box center [338, 269] width 264 height 20
paste input "PO 6601272736."
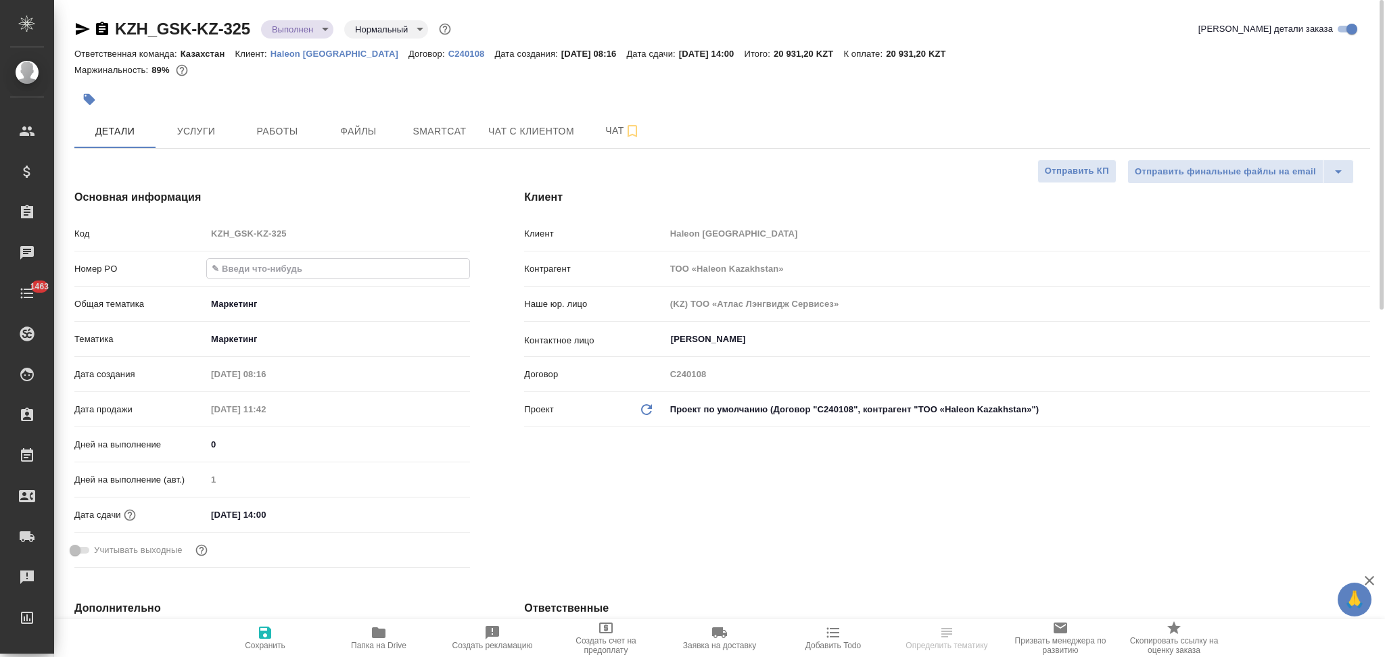
type input "PO 6601272736."
type textarea "x"
type input "PO 6601272736."
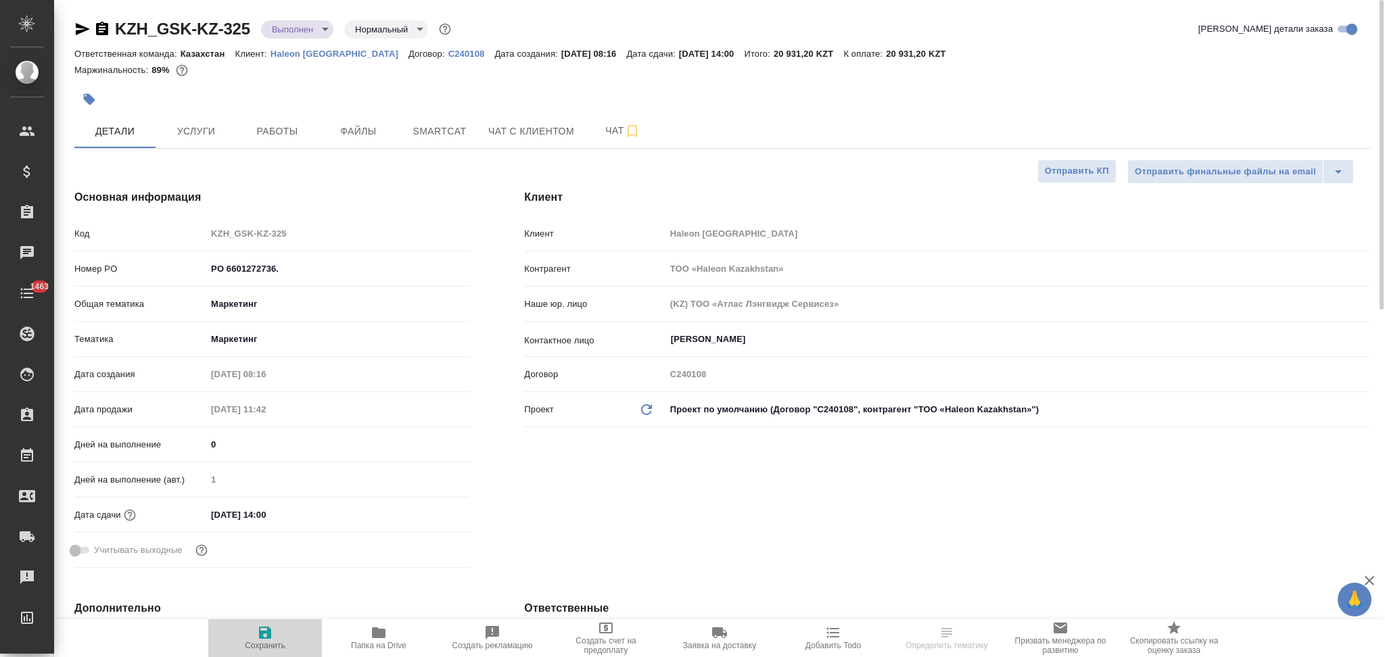
click at [268, 627] on icon "button" at bounding box center [265, 633] width 16 height 16
type textarea "x"
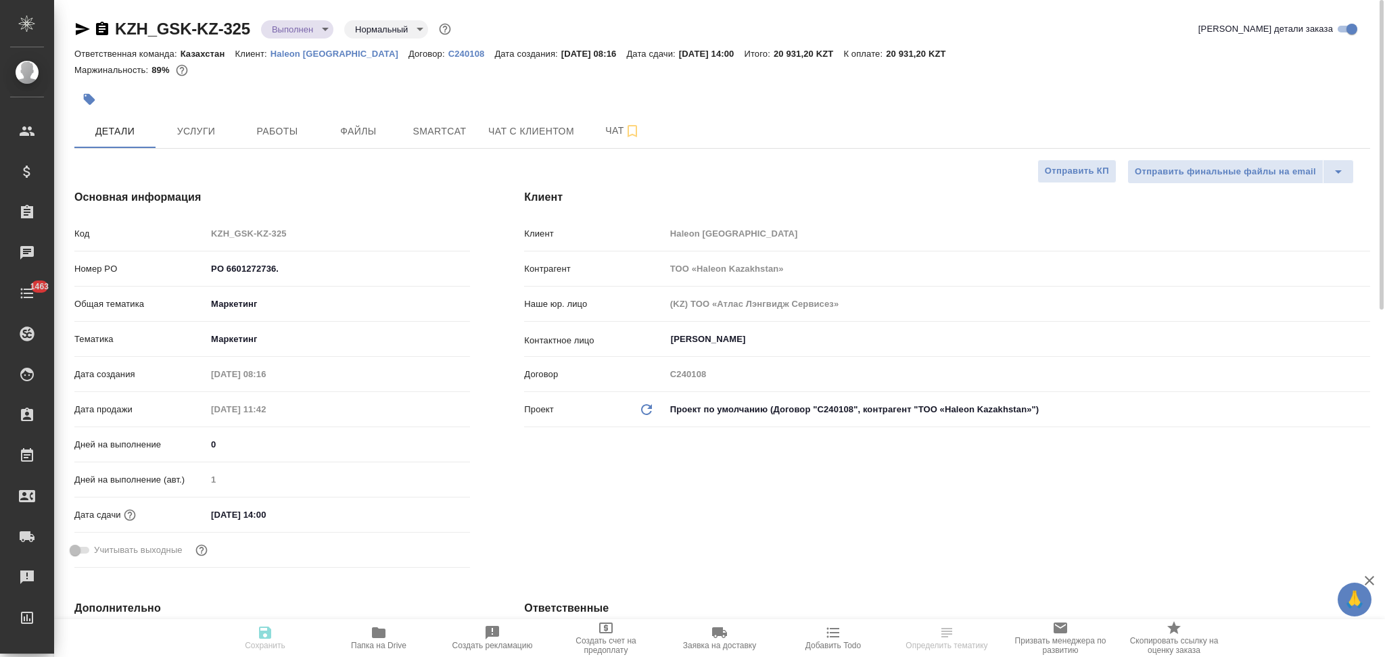
type textarea "x"
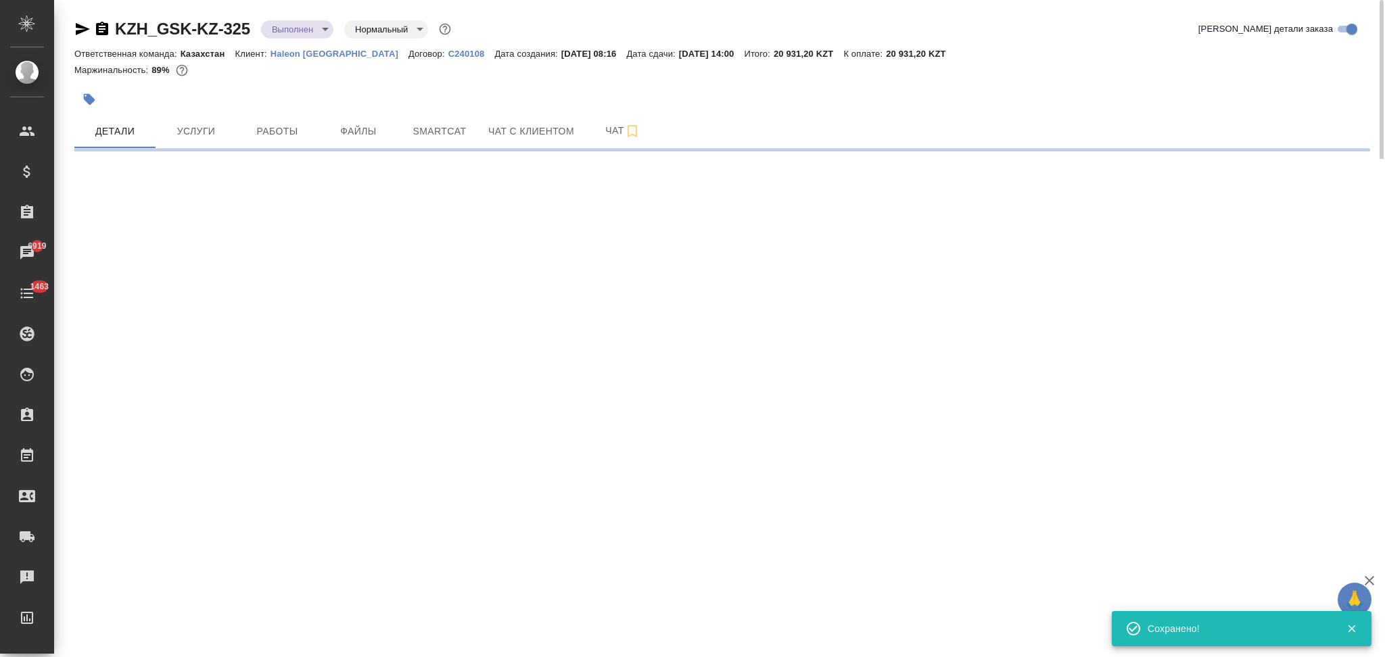
select select "RU"
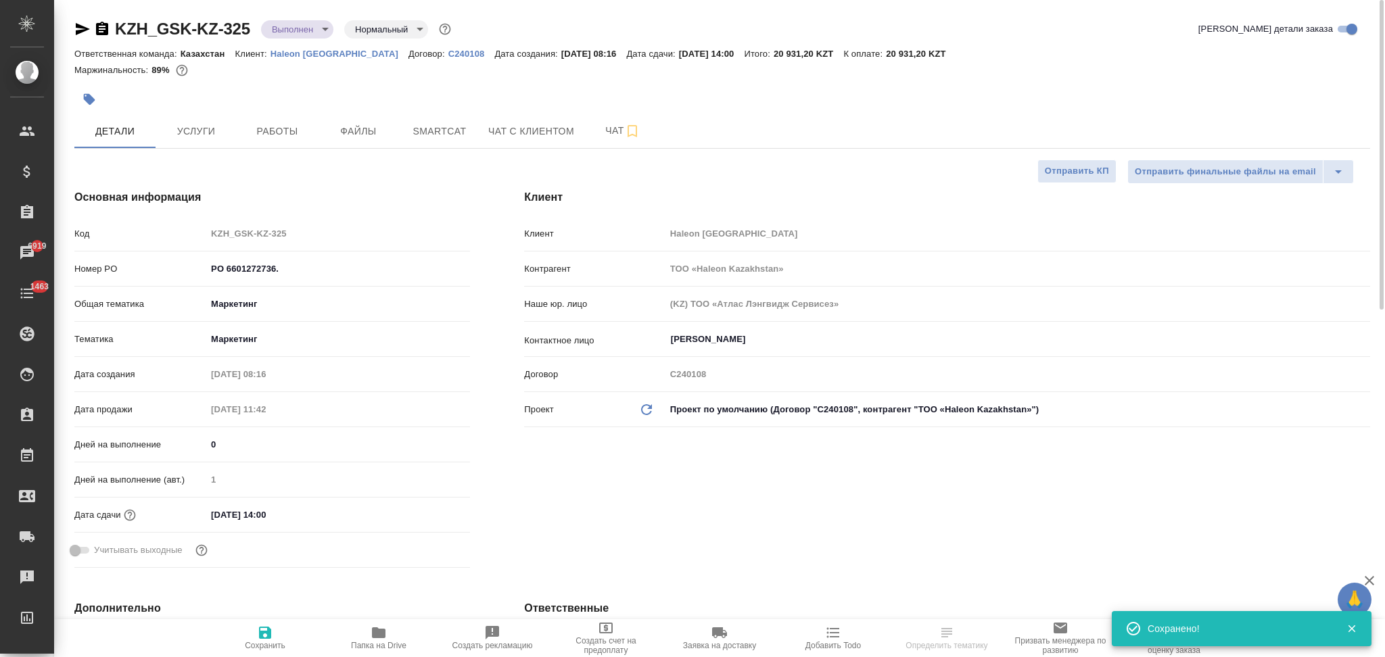
type textarea "x"
select select "RU"
type textarea "x"
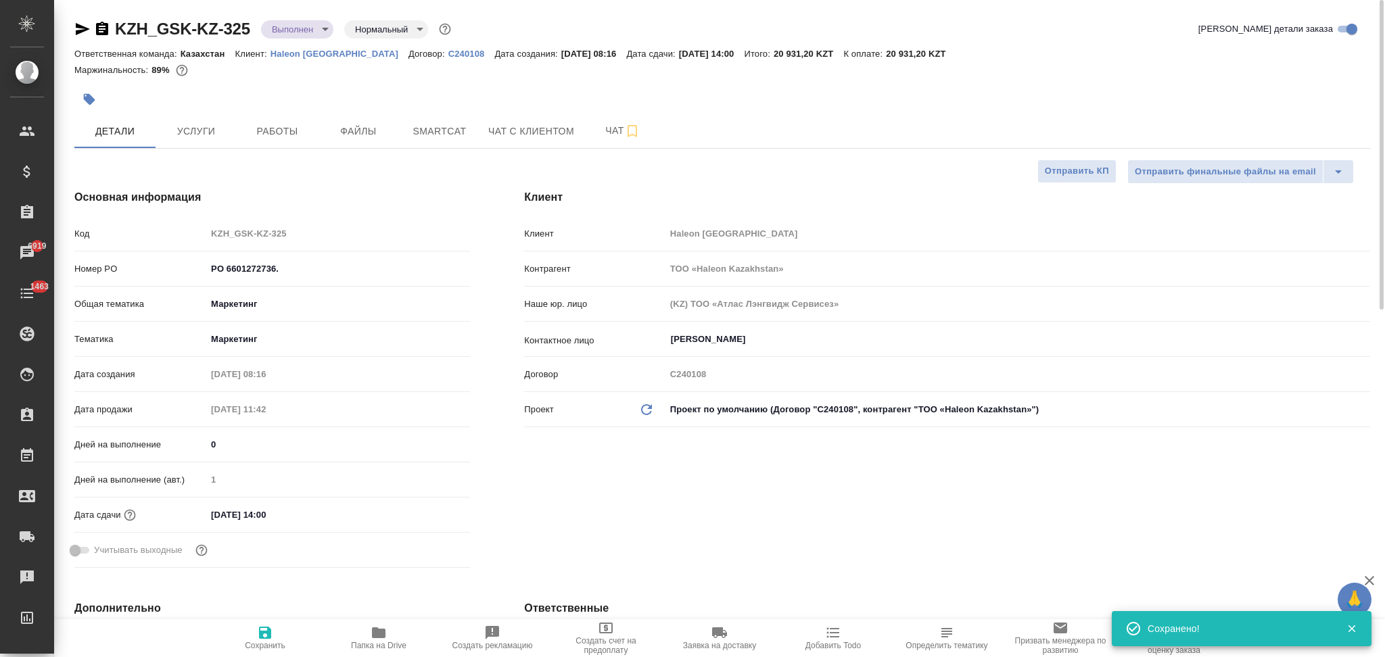
type textarea "x"
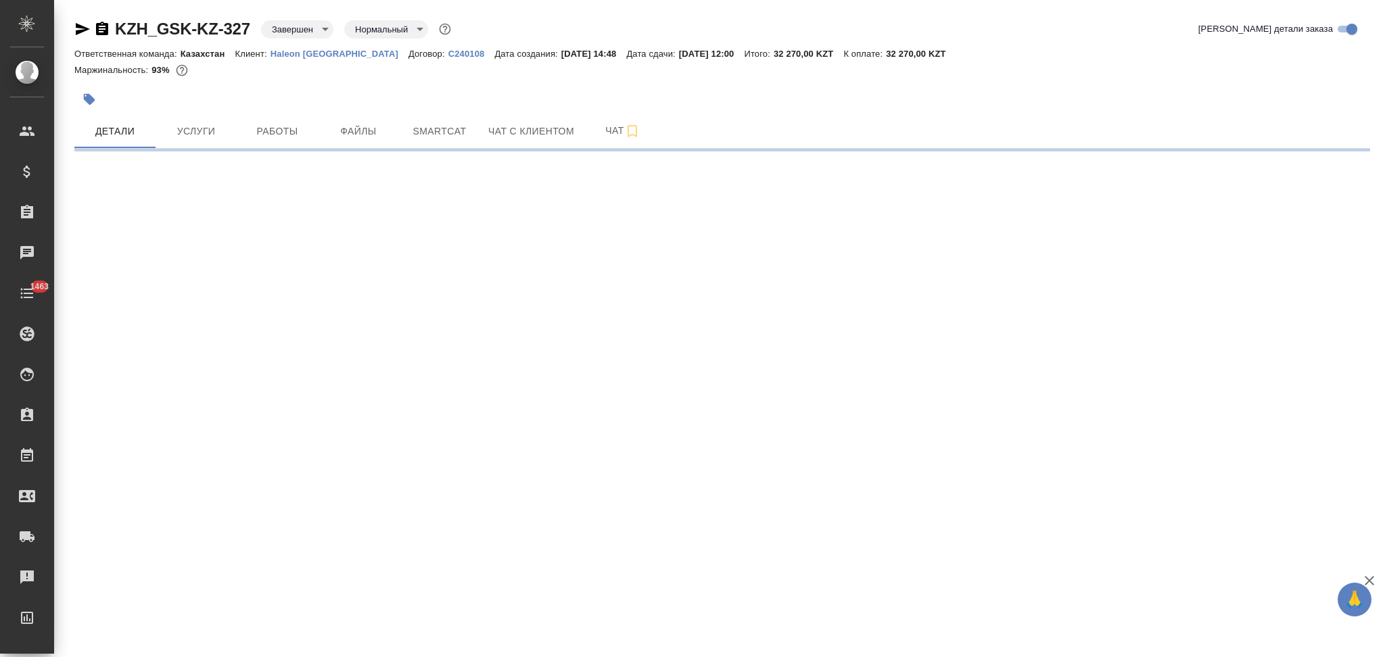
select select "RU"
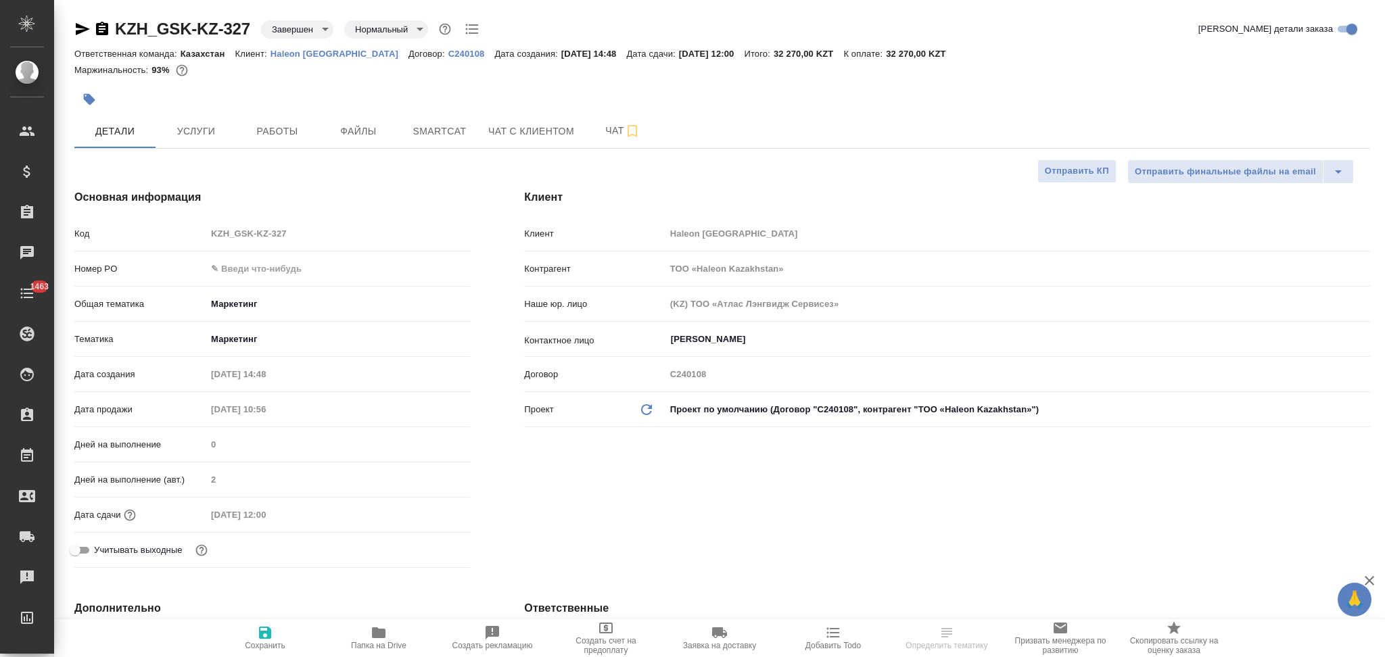
type textarea "x"
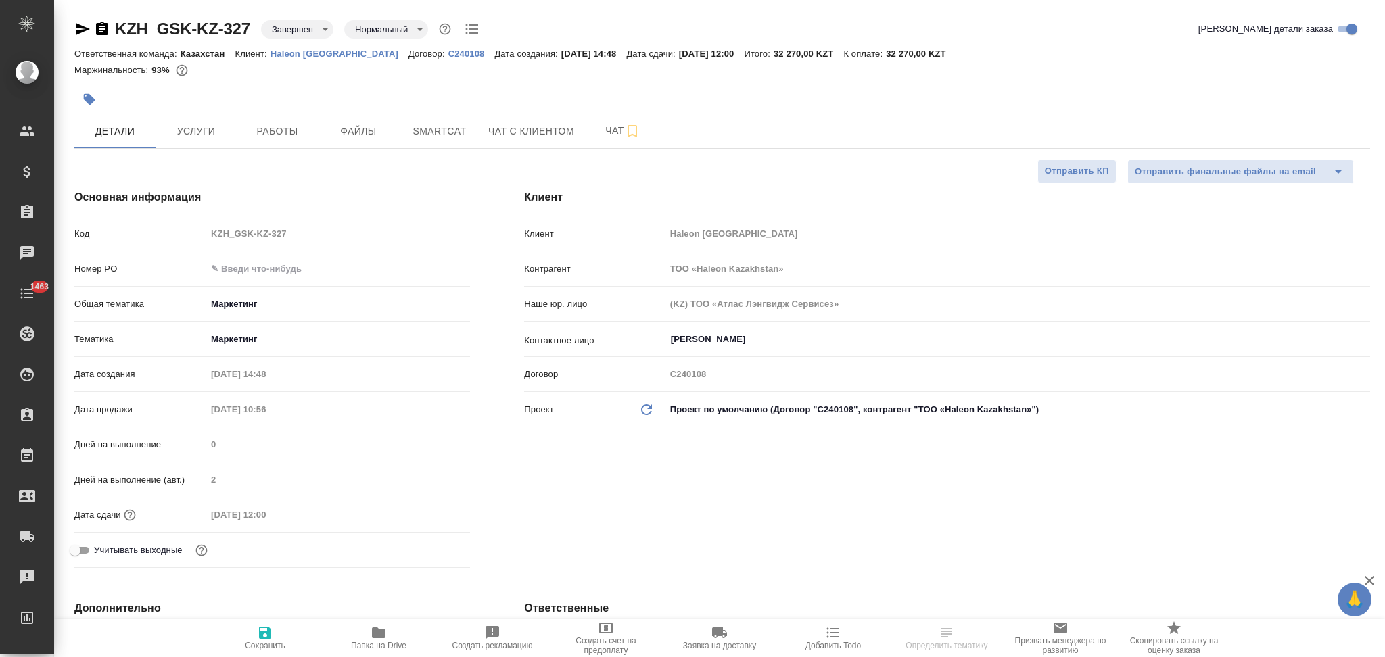
type textarea "x"
click at [268, 260] on input "text" at bounding box center [338, 269] width 264 height 20
paste input "PO 6601272736."
type input "PO 6601272736."
type textarea "x"
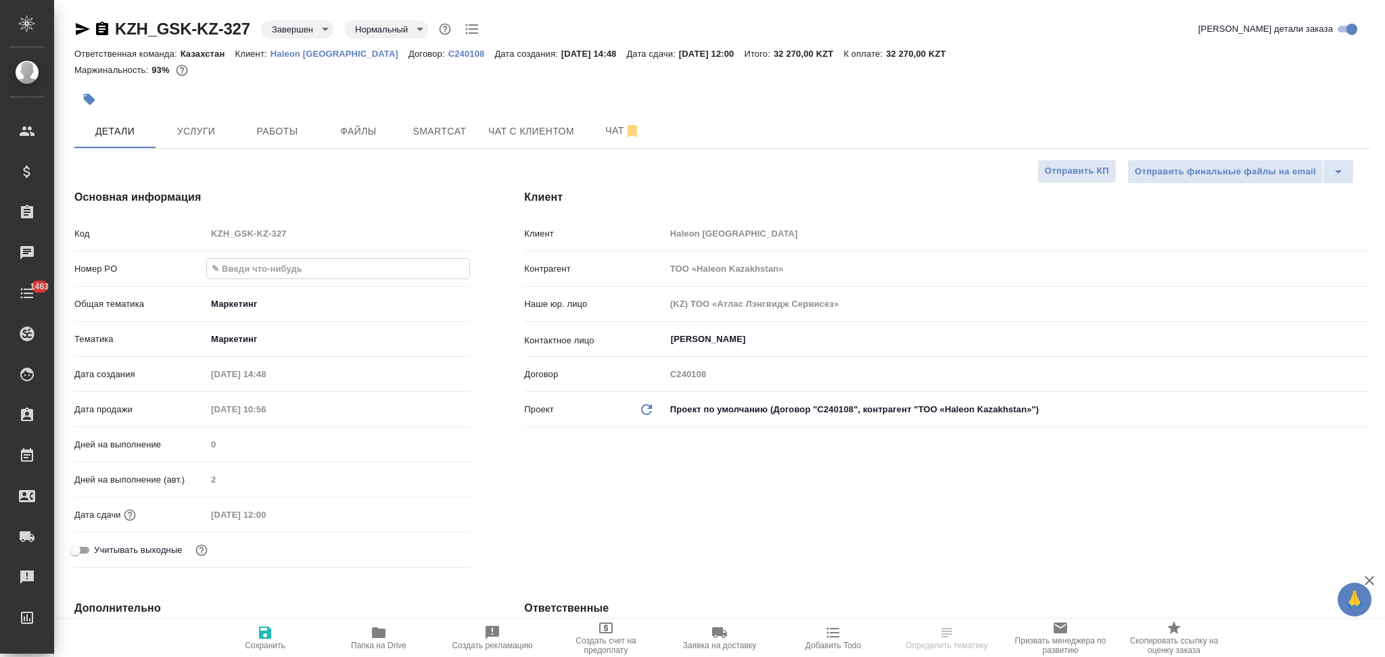
type textarea "x"
type input "PO 6601272736."
click at [267, 627] on icon "button" at bounding box center [265, 633] width 16 height 16
type textarea "x"
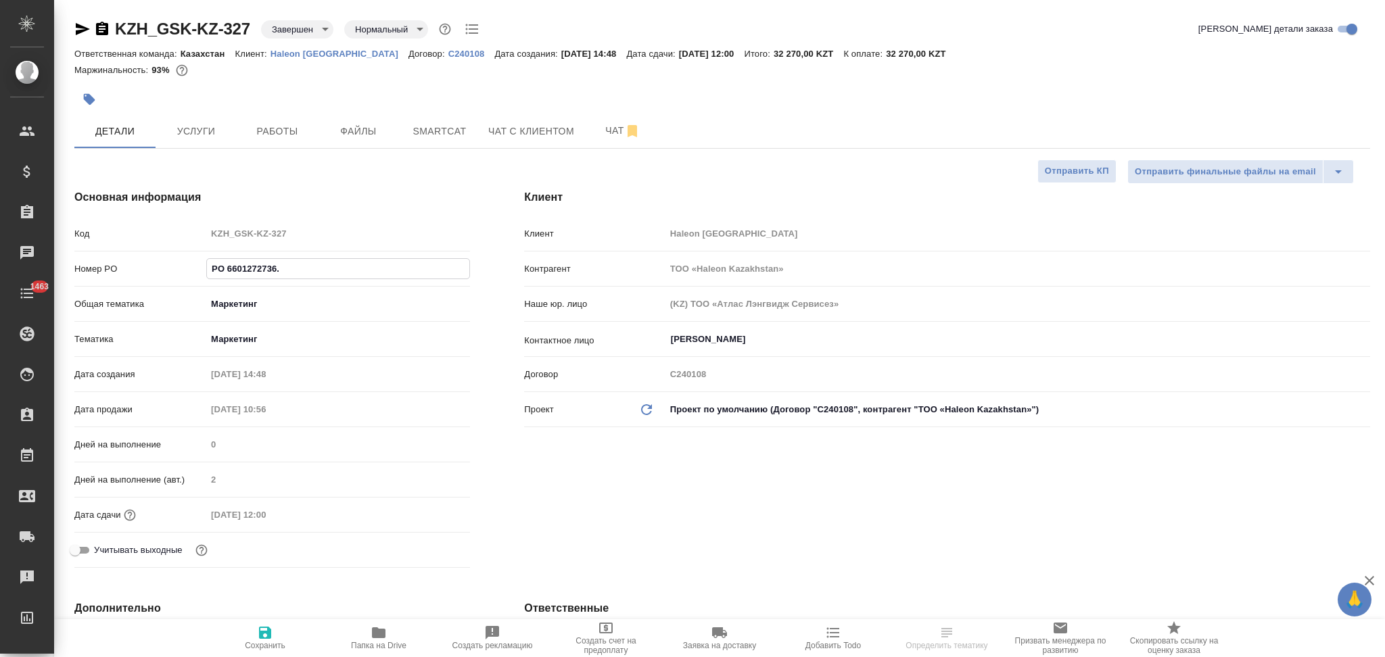
type textarea "x"
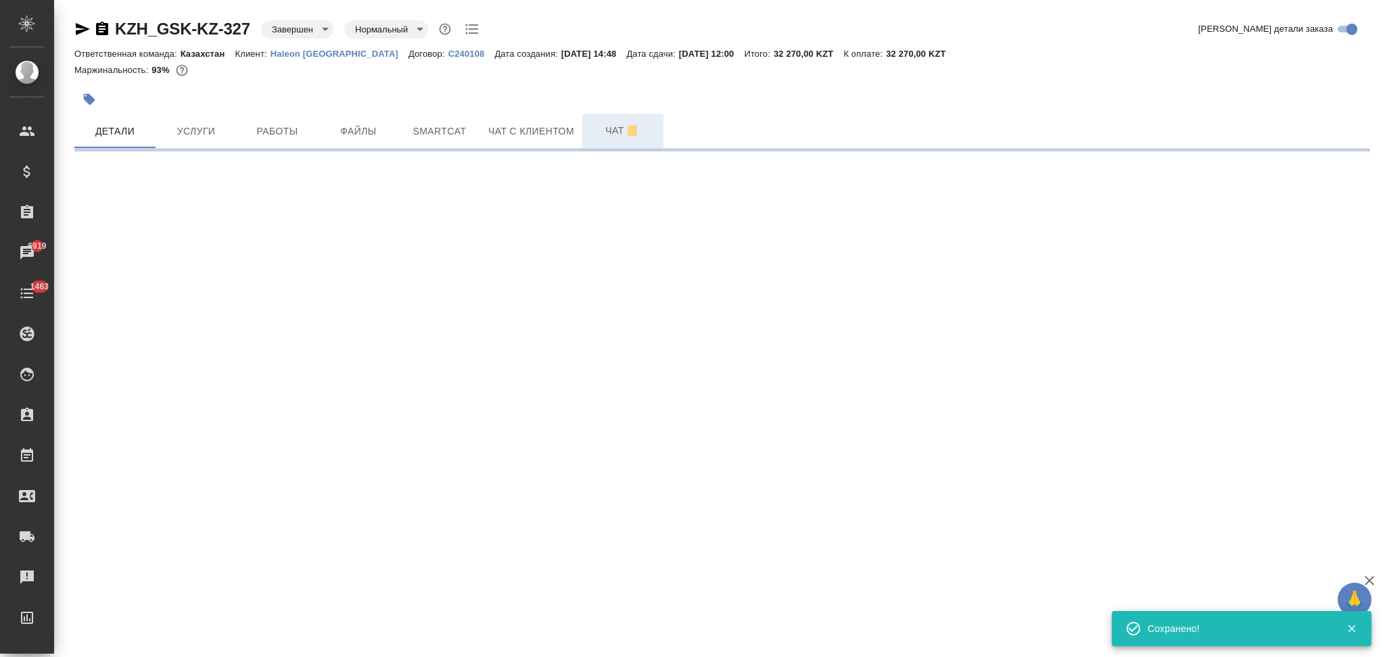
select select "RU"
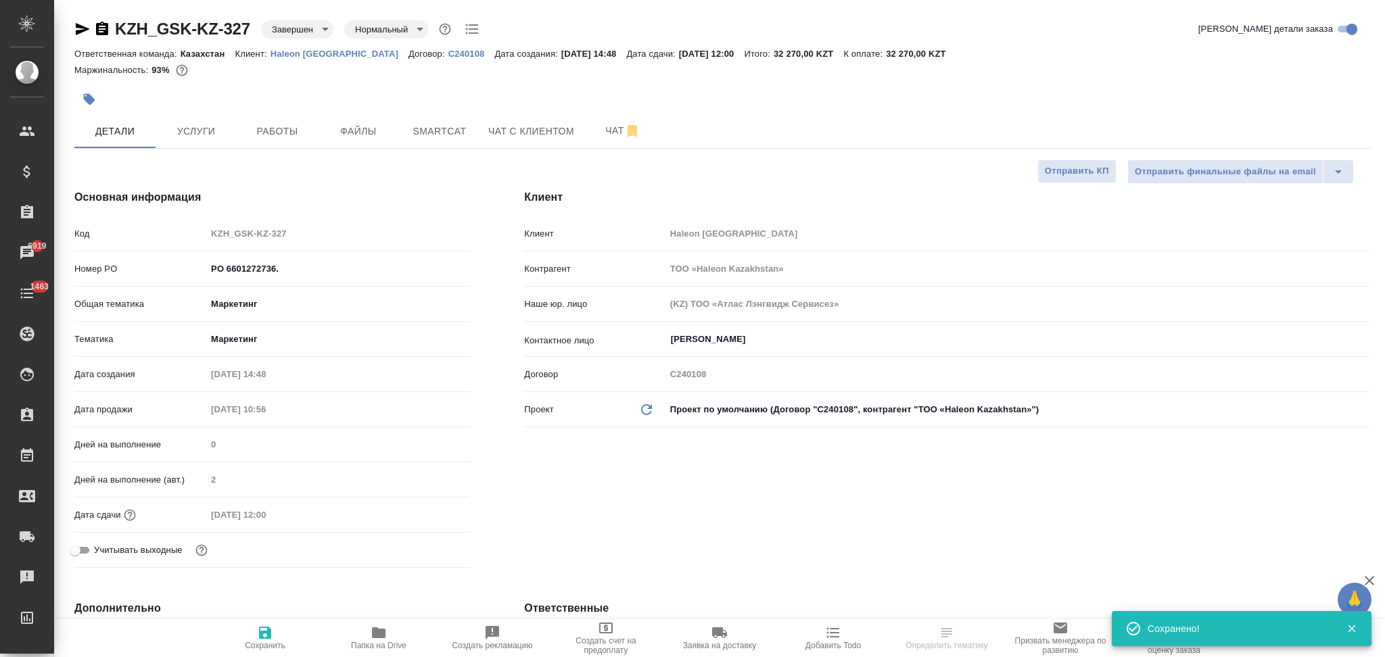
type textarea "x"
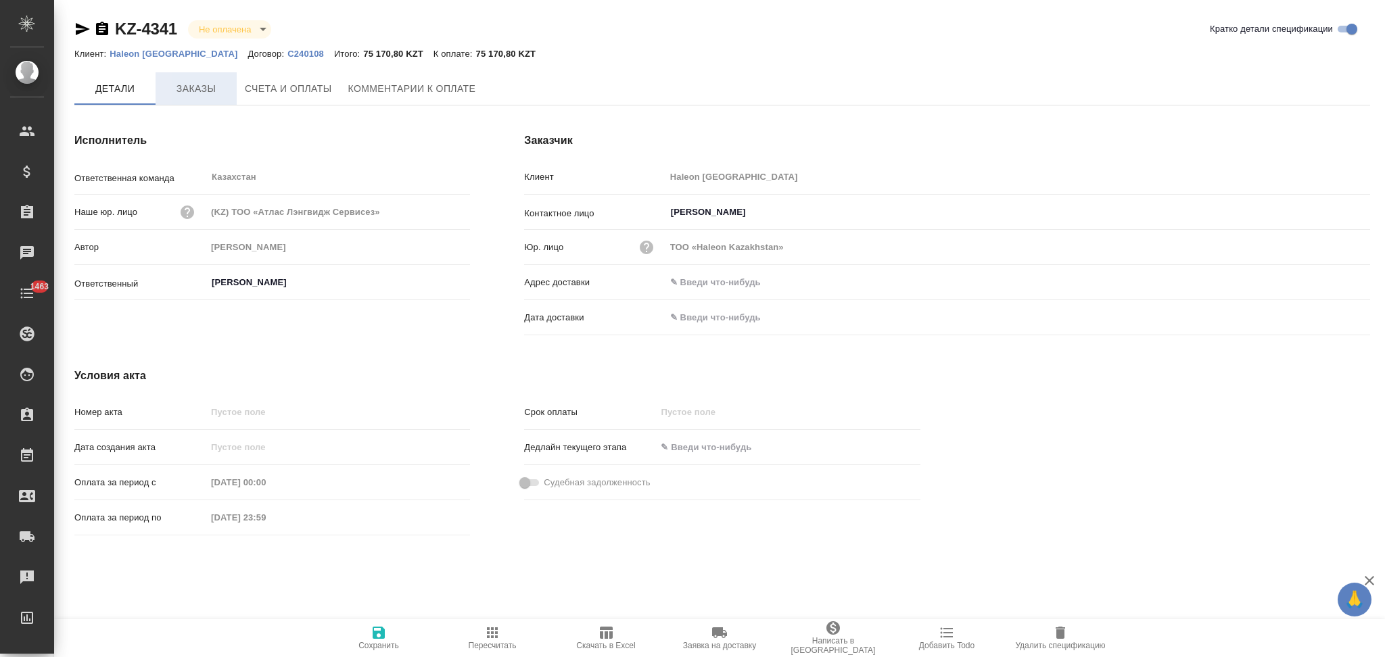
click at [193, 82] on span "Заказы" at bounding box center [196, 88] width 65 height 17
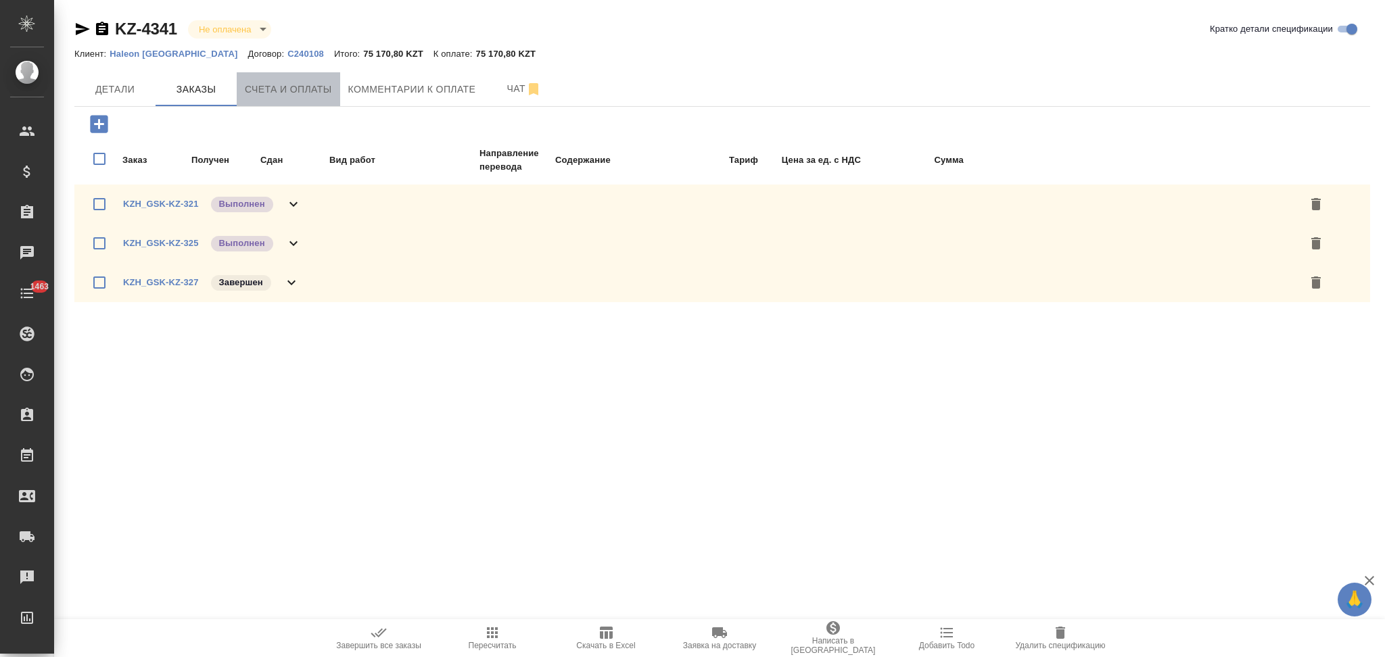
click at [277, 89] on span "Счета и оплаты" at bounding box center [288, 89] width 87 height 17
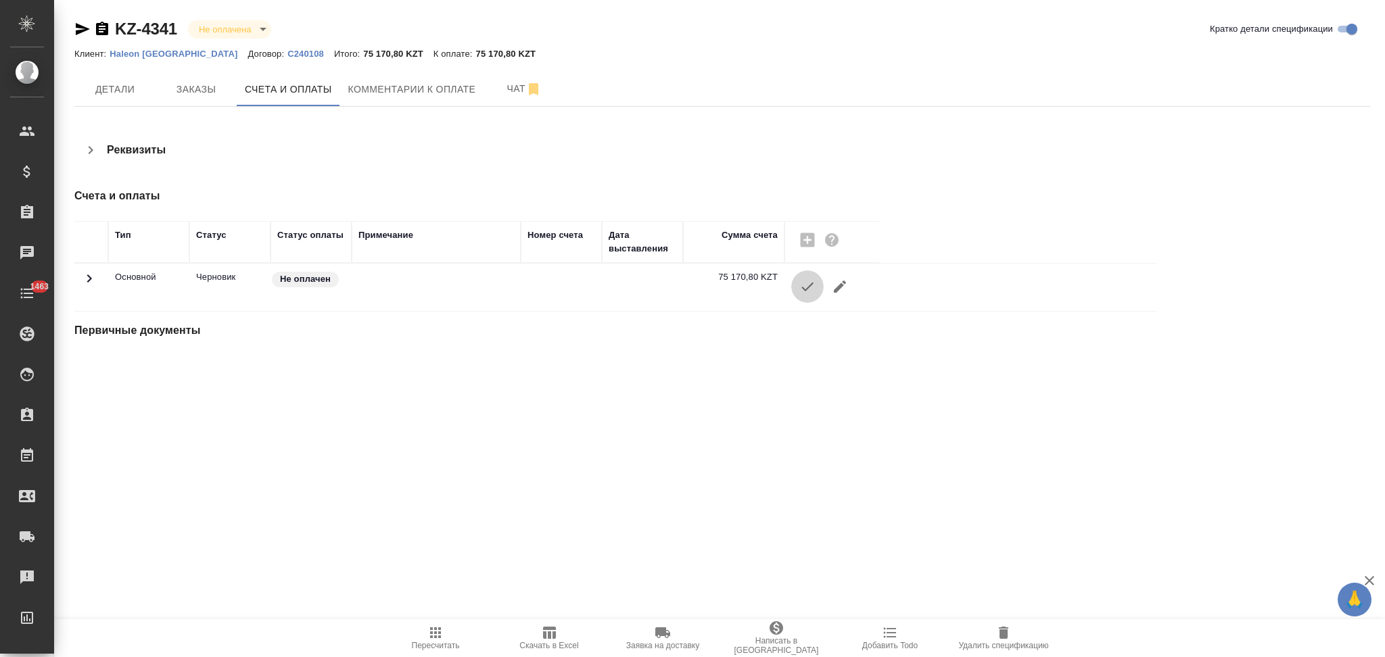
click at [803, 290] on icon "button" at bounding box center [807, 287] width 16 height 16
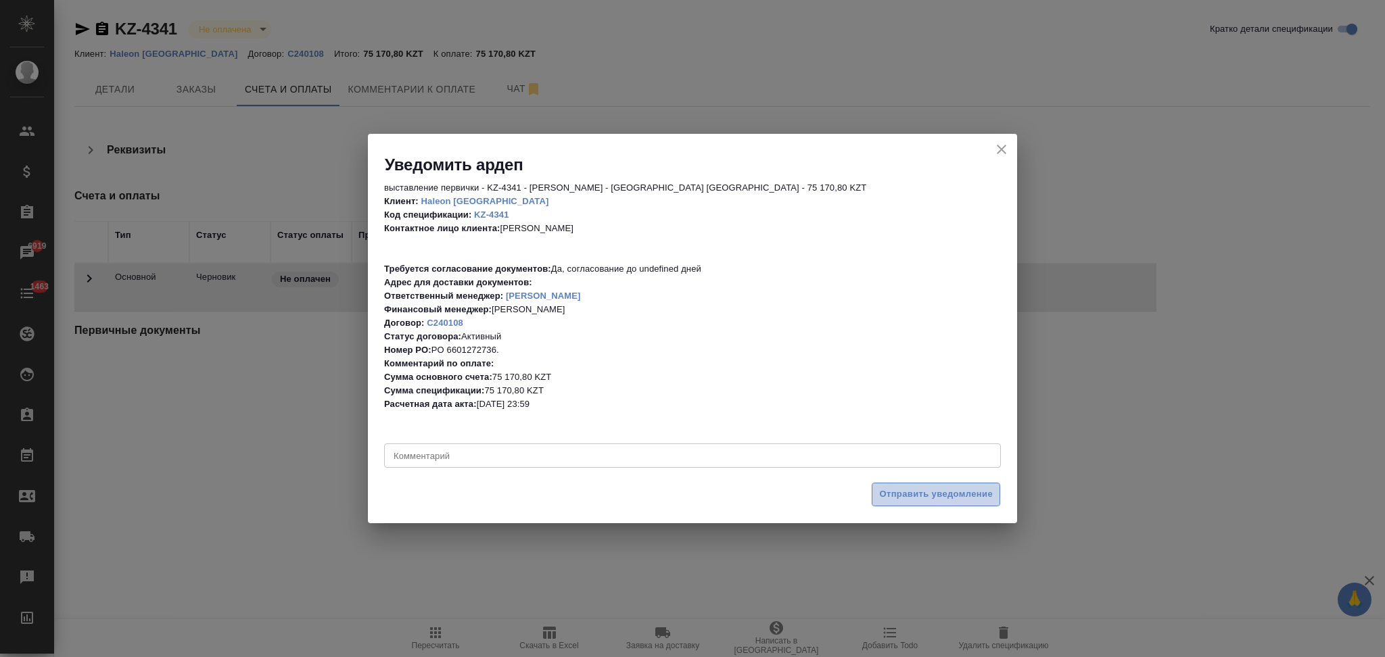
click at [883, 490] on span "Отправить уведомление" at bounding box center [936, 495] width 114 height 16
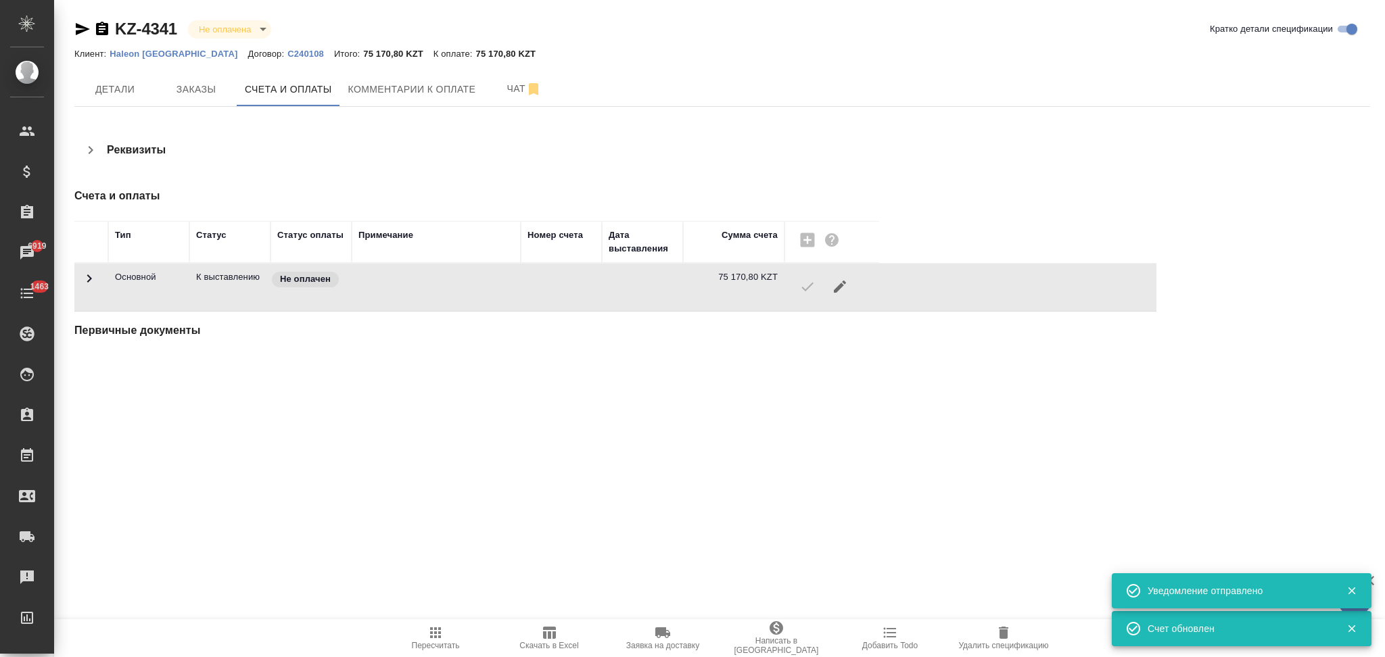
click at [79, 25] on icon "button" at bounding box center [83, 29] width 14 height 12
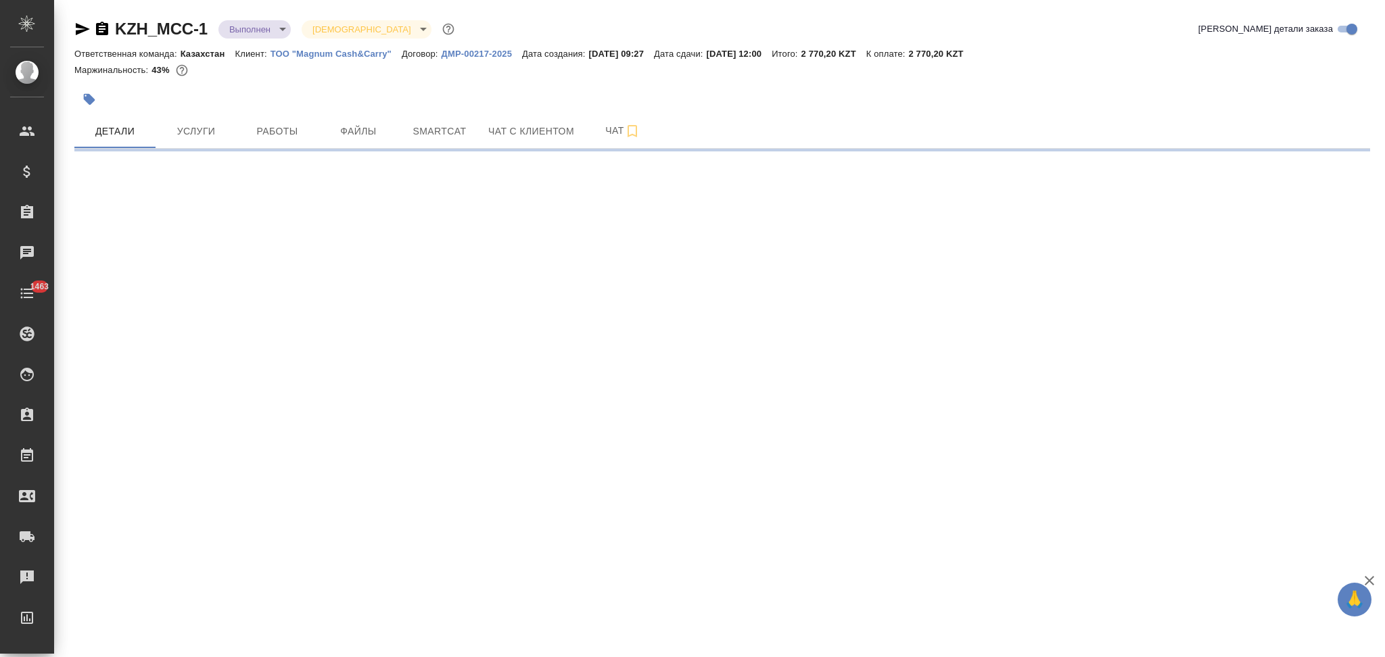
select select "RU"
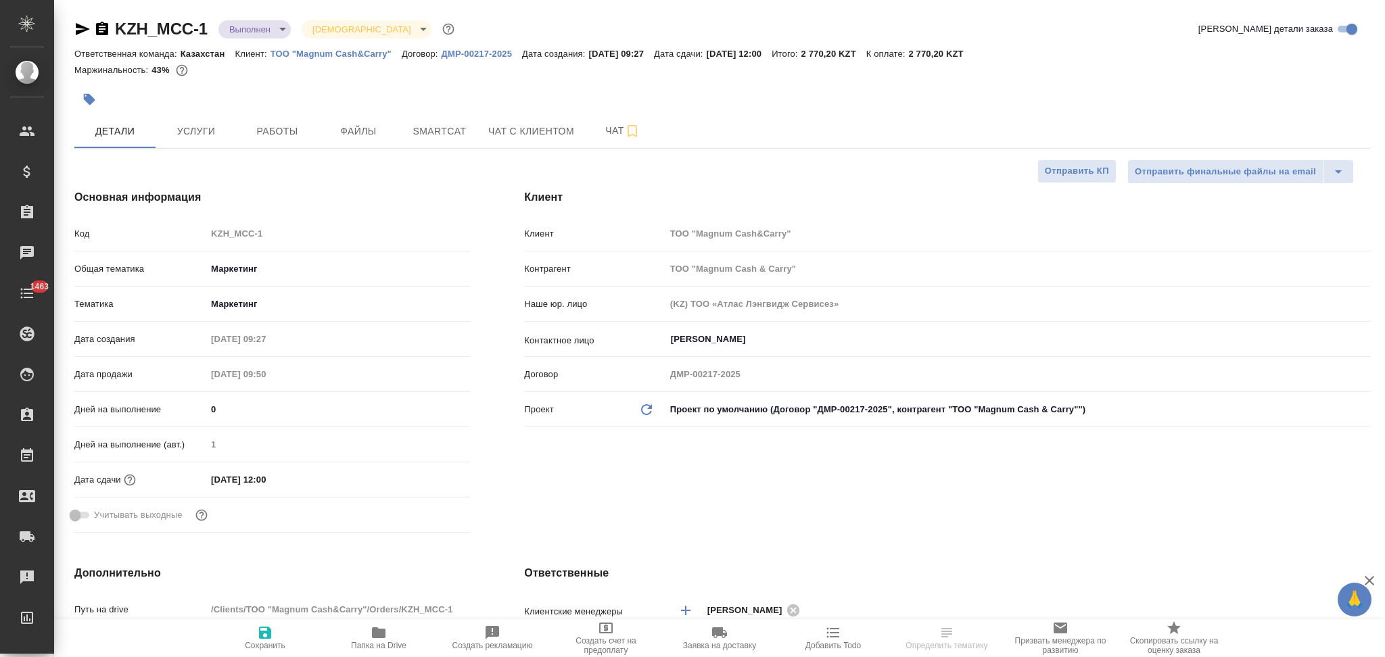
type textarea "x"
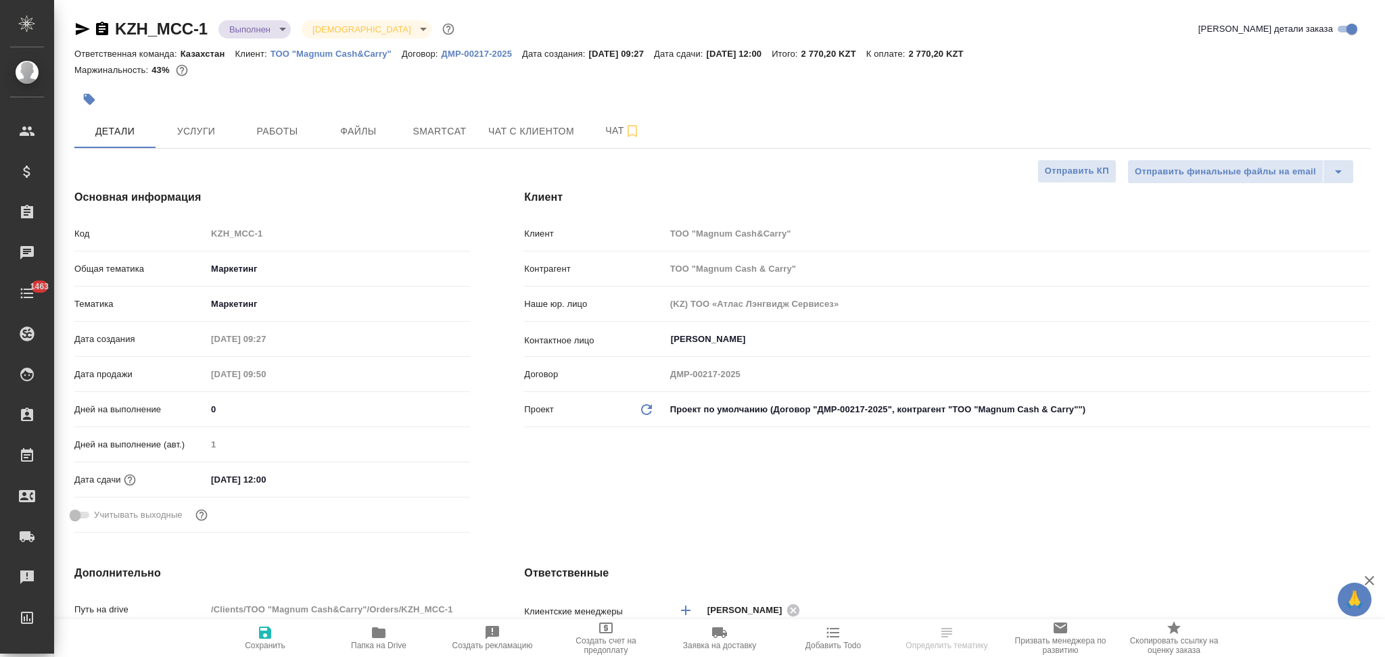
type textarea "x"
click at [304, 55] on p "ТОО "Magnum Cash&Carry"" at bounding box center [335, 54] width 131 height 10
type textarea "x"
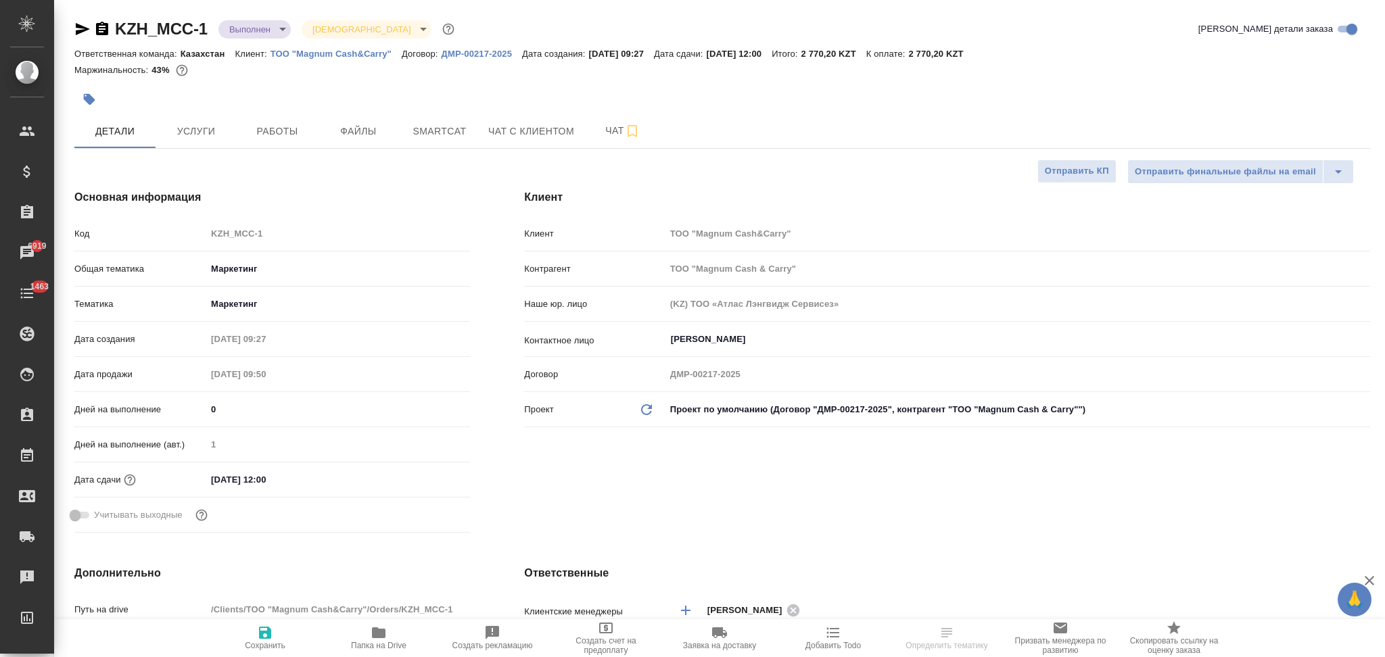
select select "RU"
type textarea "x"
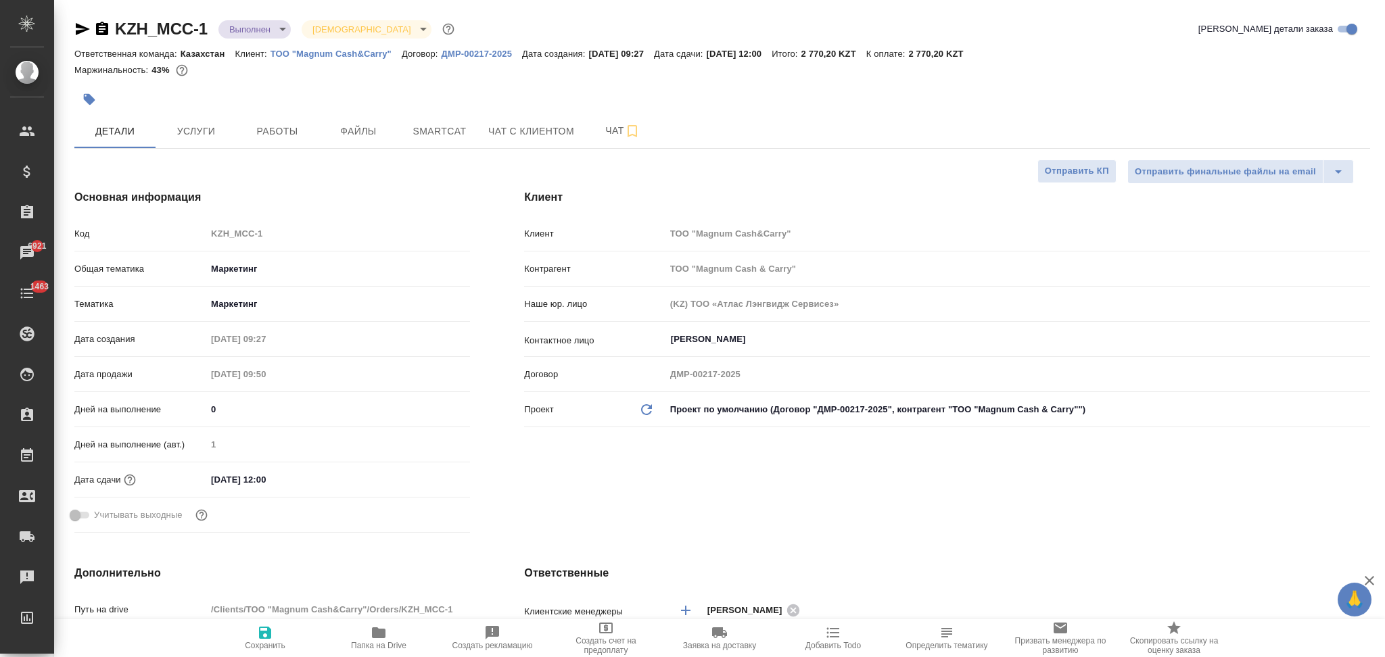
type textarea "x"
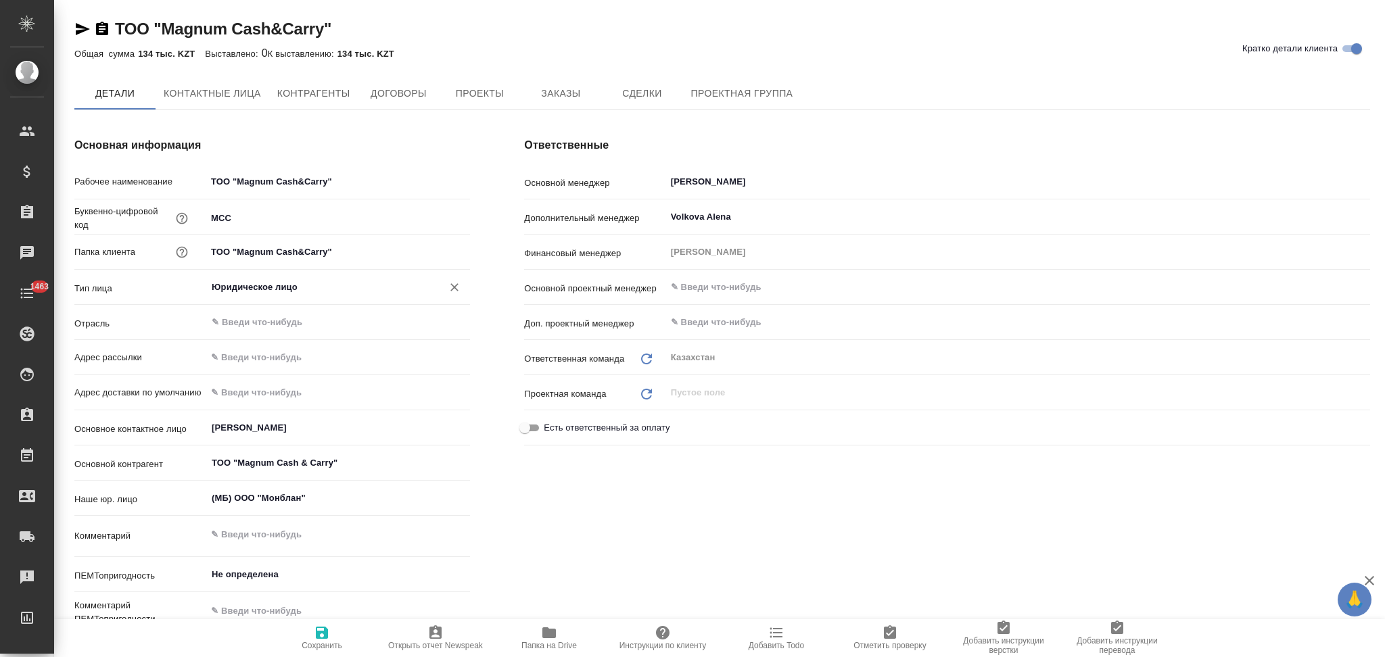
type textarea "x"
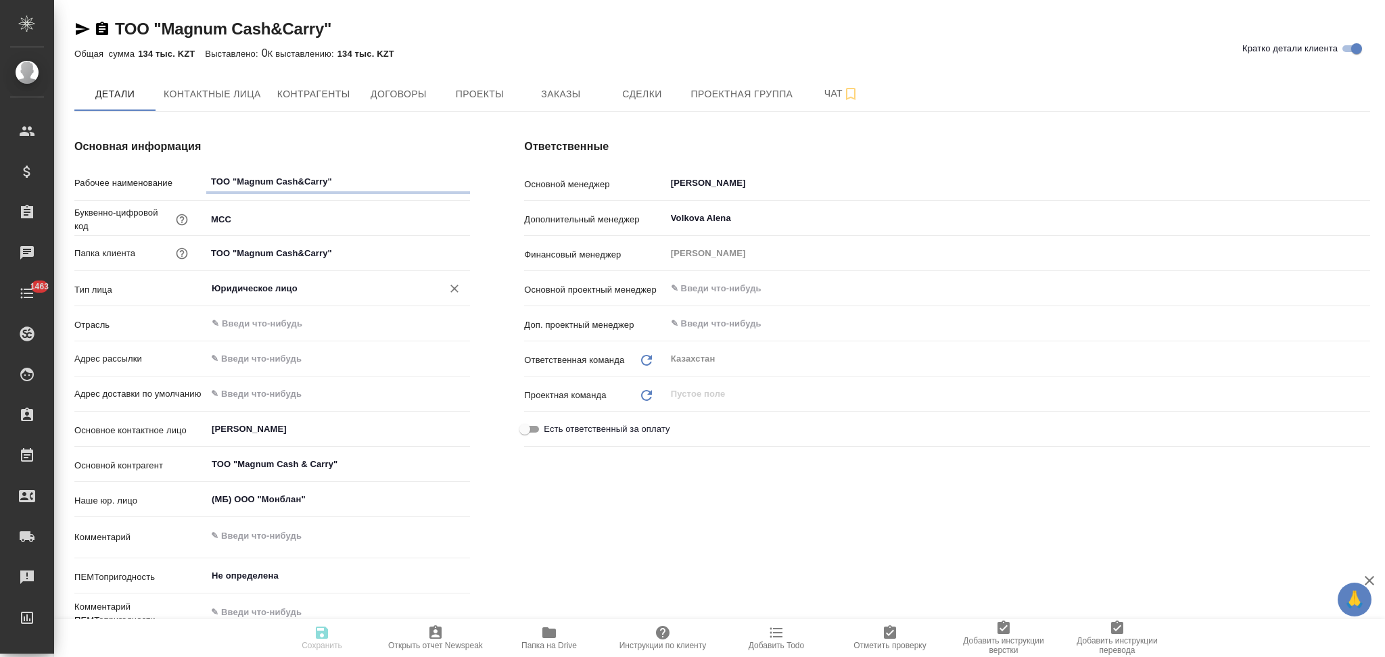
type textarea "x"
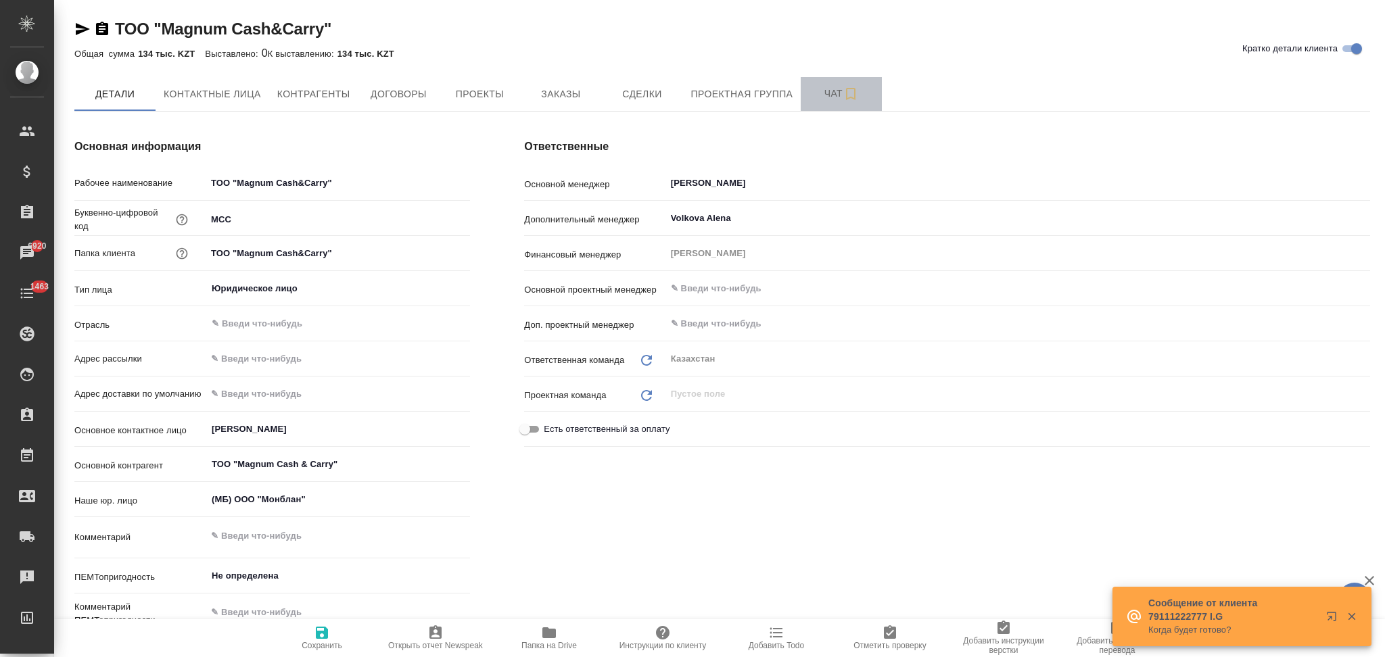
click at [813, 98] on span "Чат" at bounding box center [841, 93] width 65 height 17
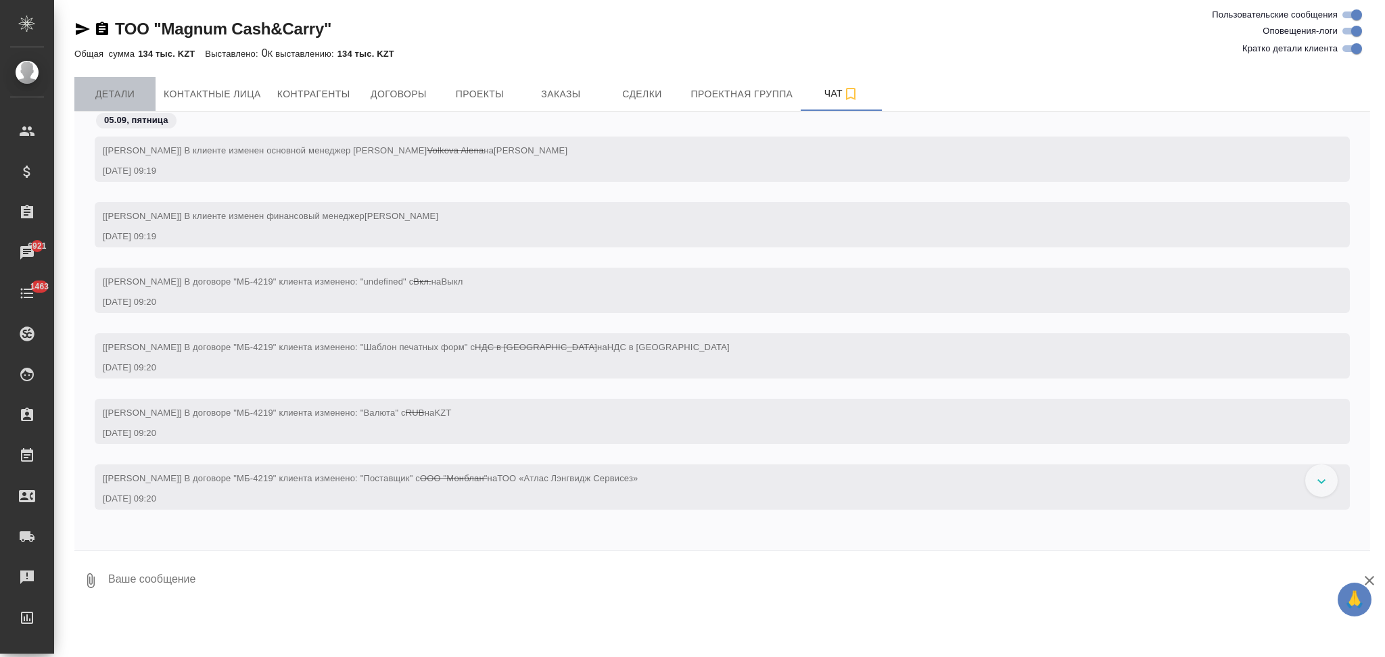
click at [107, 96] on span "Детали" at bounding box center [115, 94] width 65 height 17
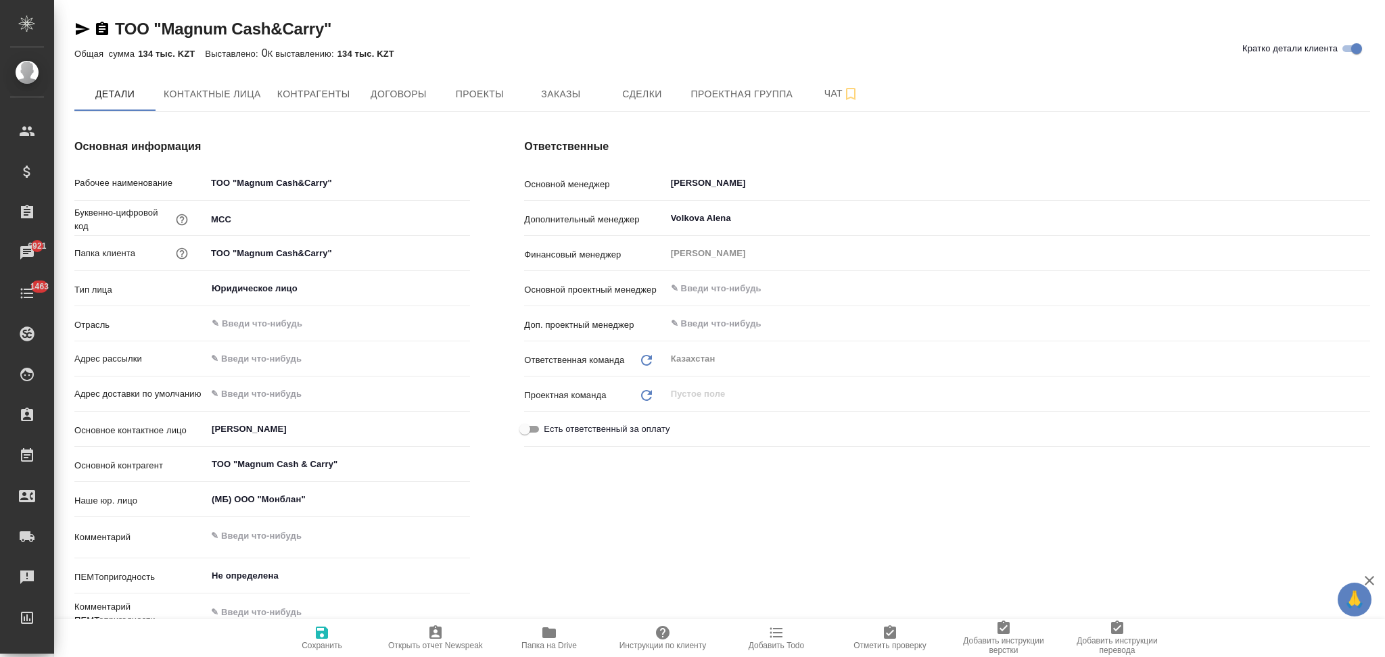
type textarea "x"
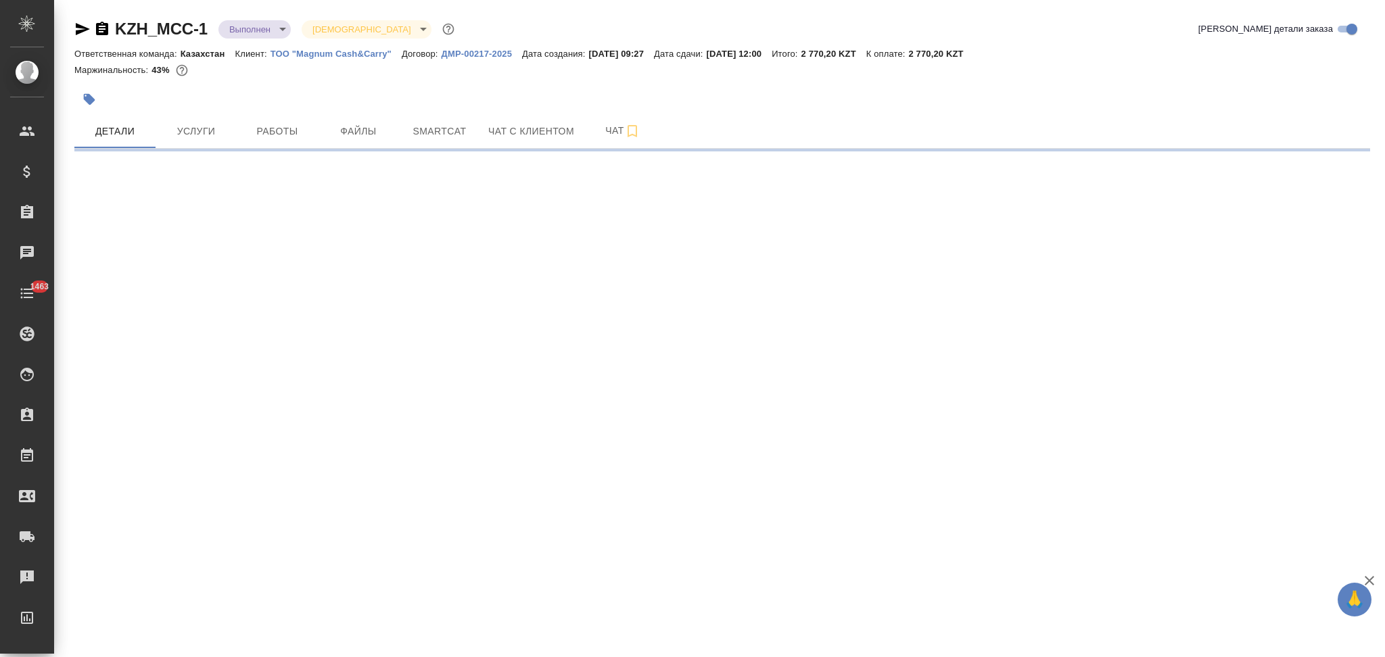
select select "RU"
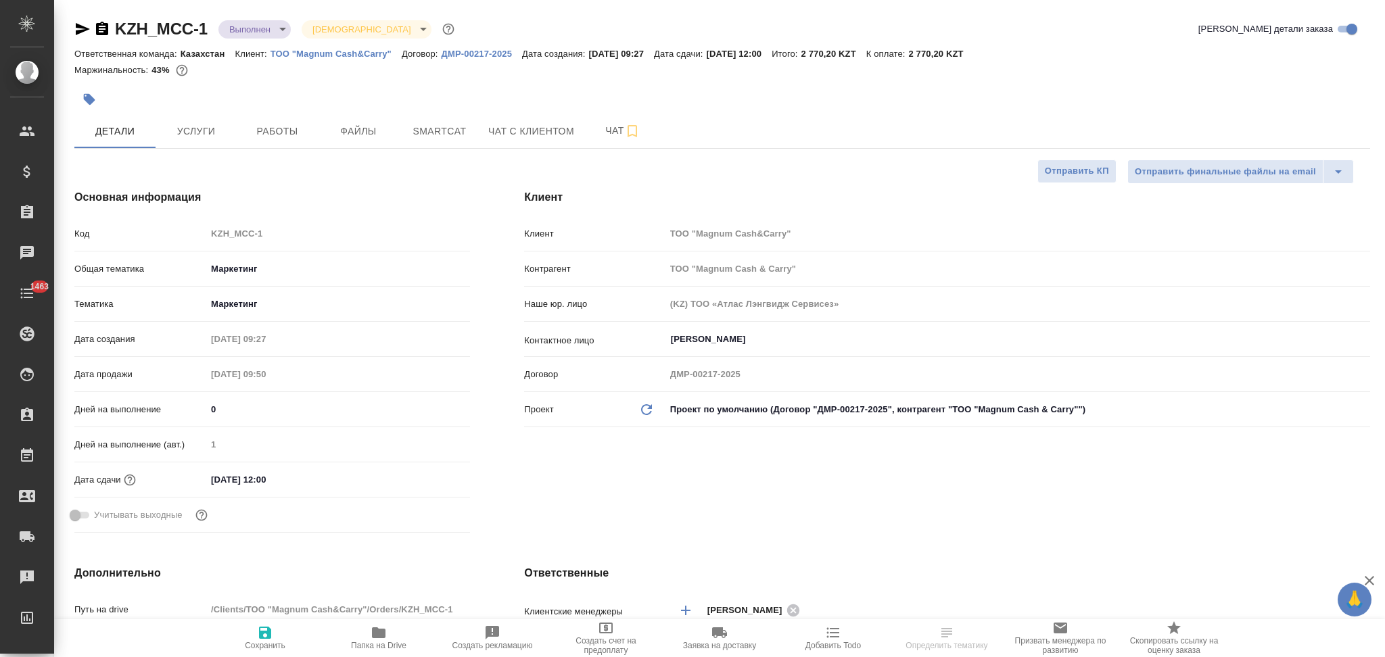
type textarea "x"
click at [101, 26] on icon "button" at bounding box center [102, 29] width 16 height 16
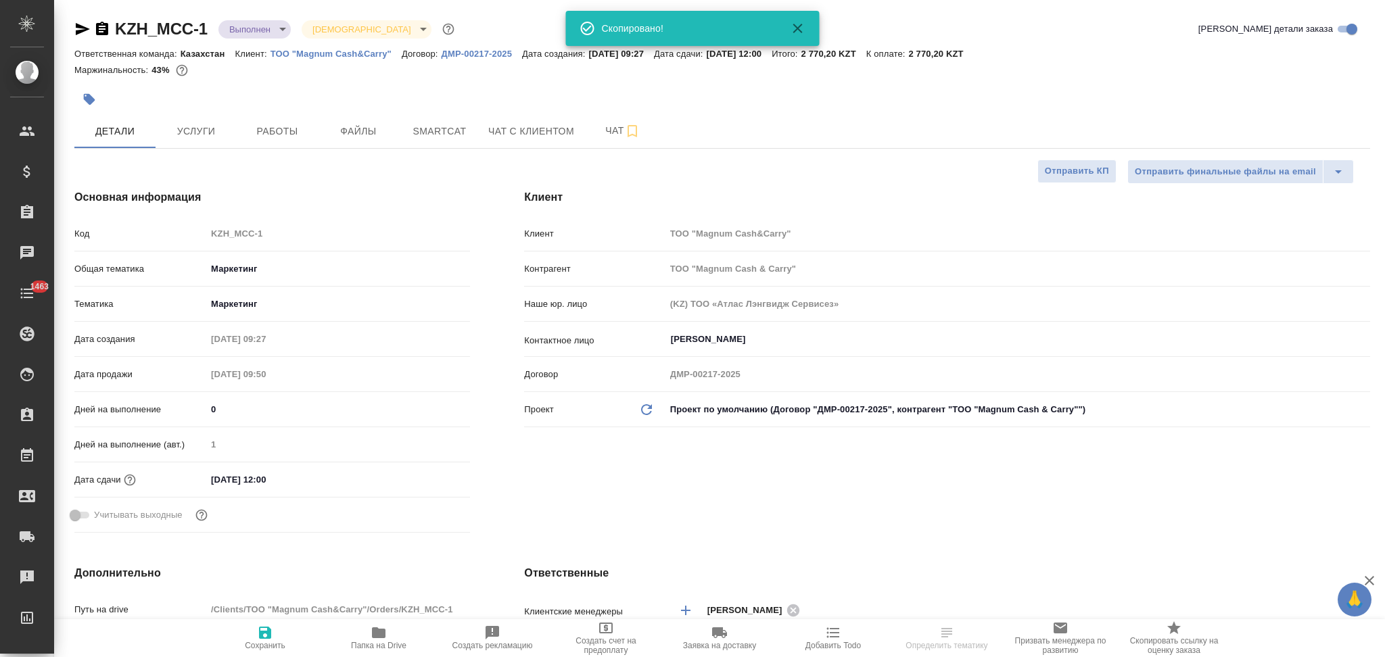
type textarea "x"
select select "RU"
type textarea "x"
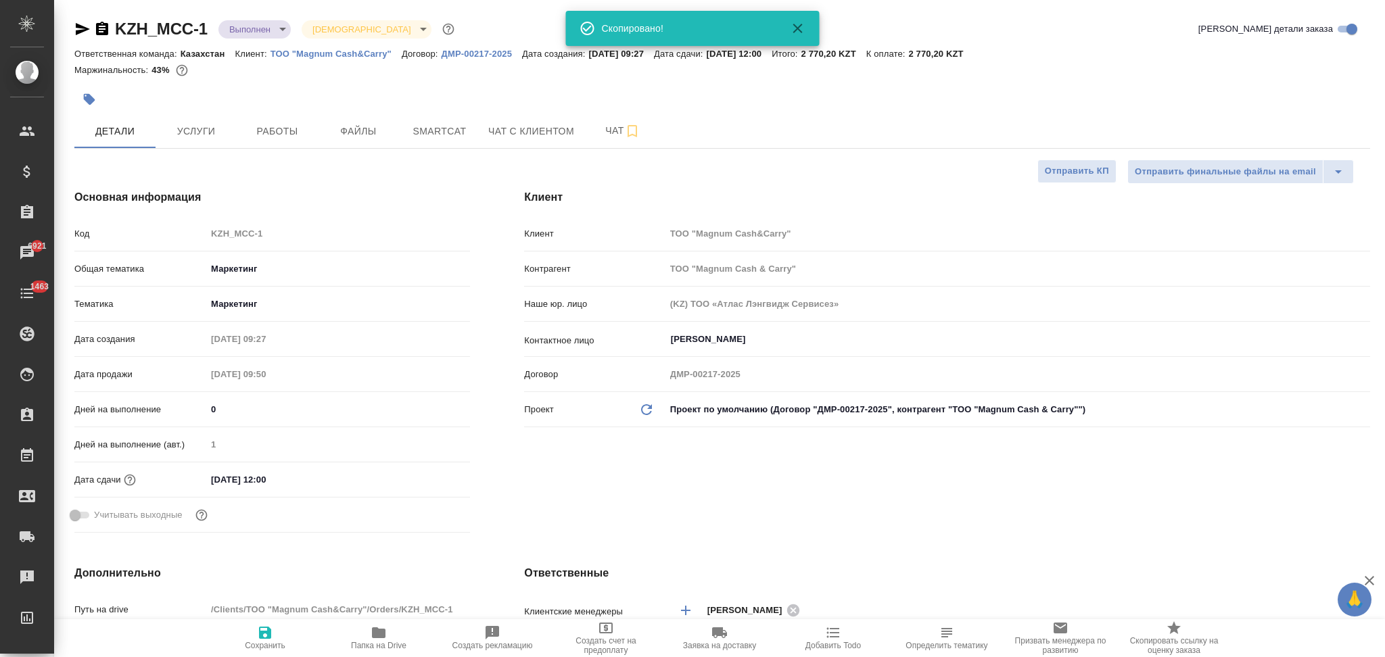
type textarea "x"
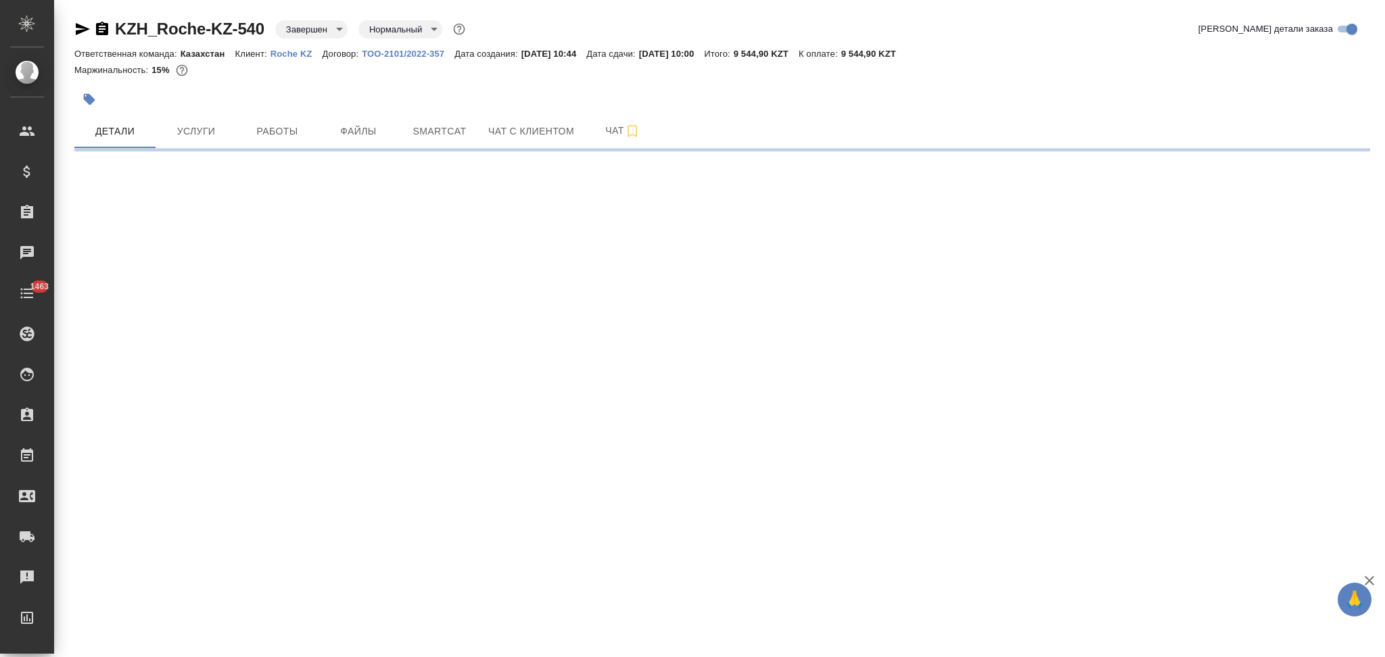
select select "RU"
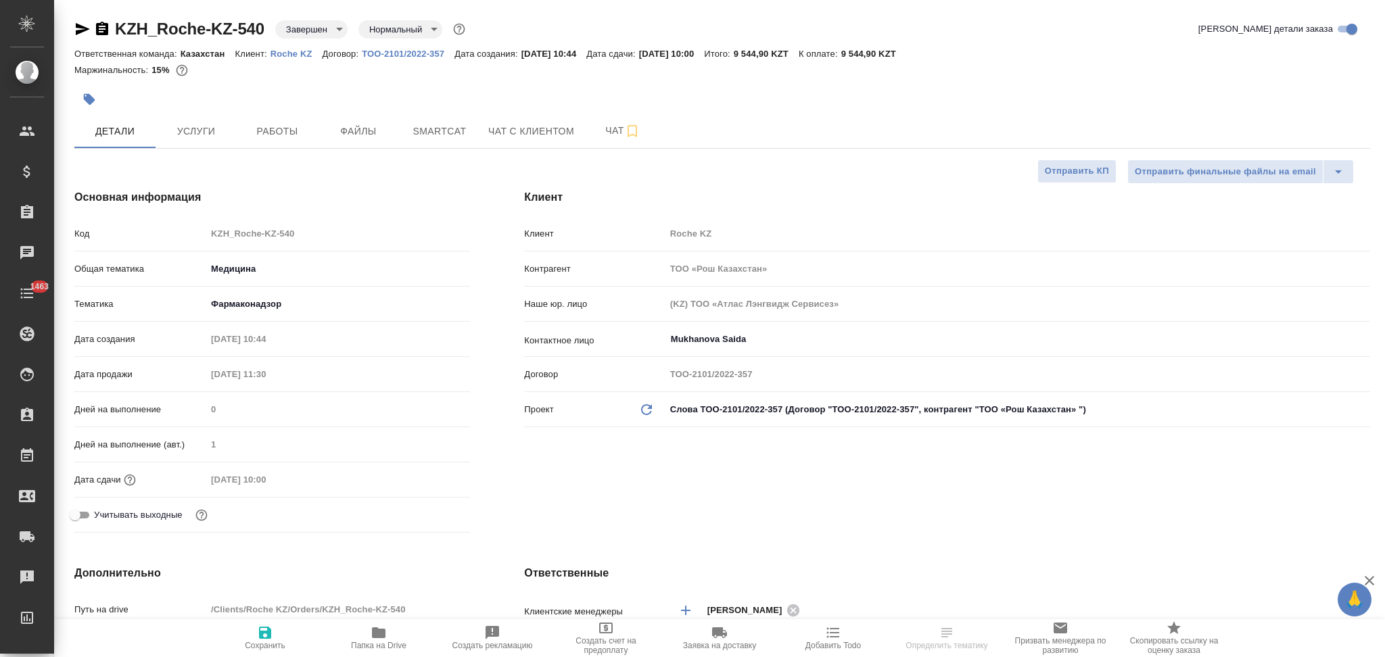
type textarea "x"
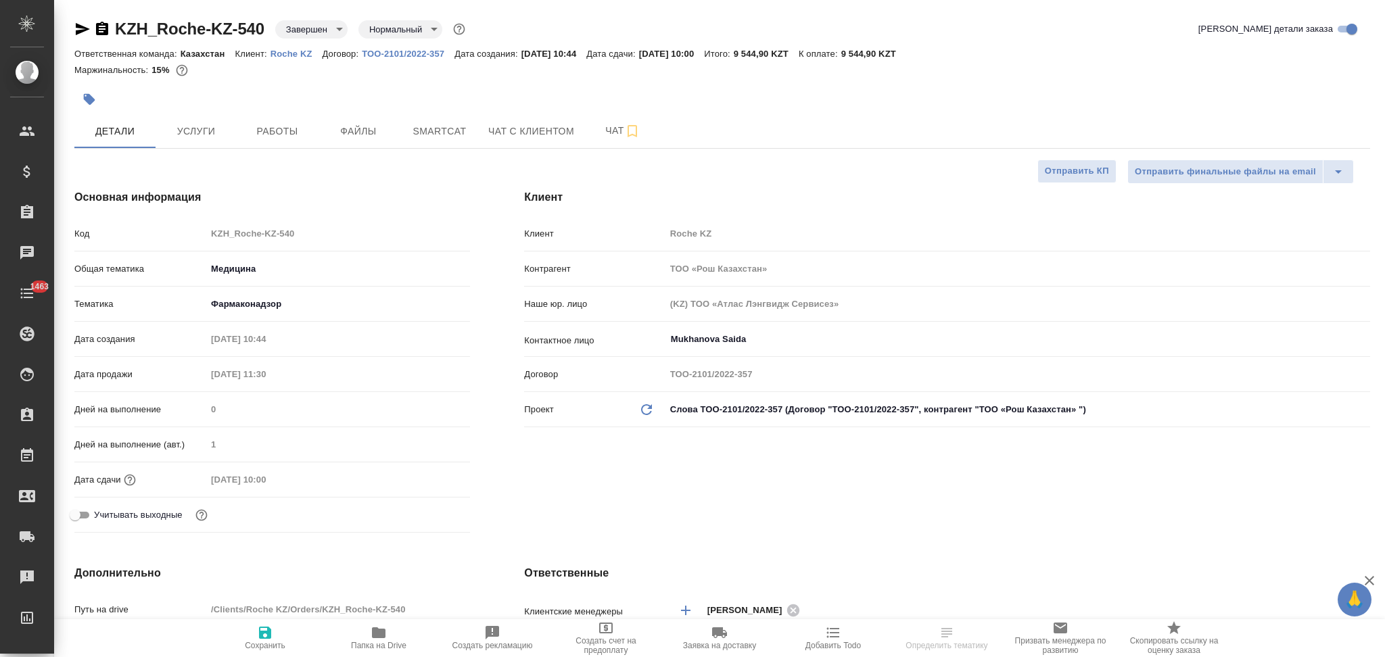
type textarea "x"
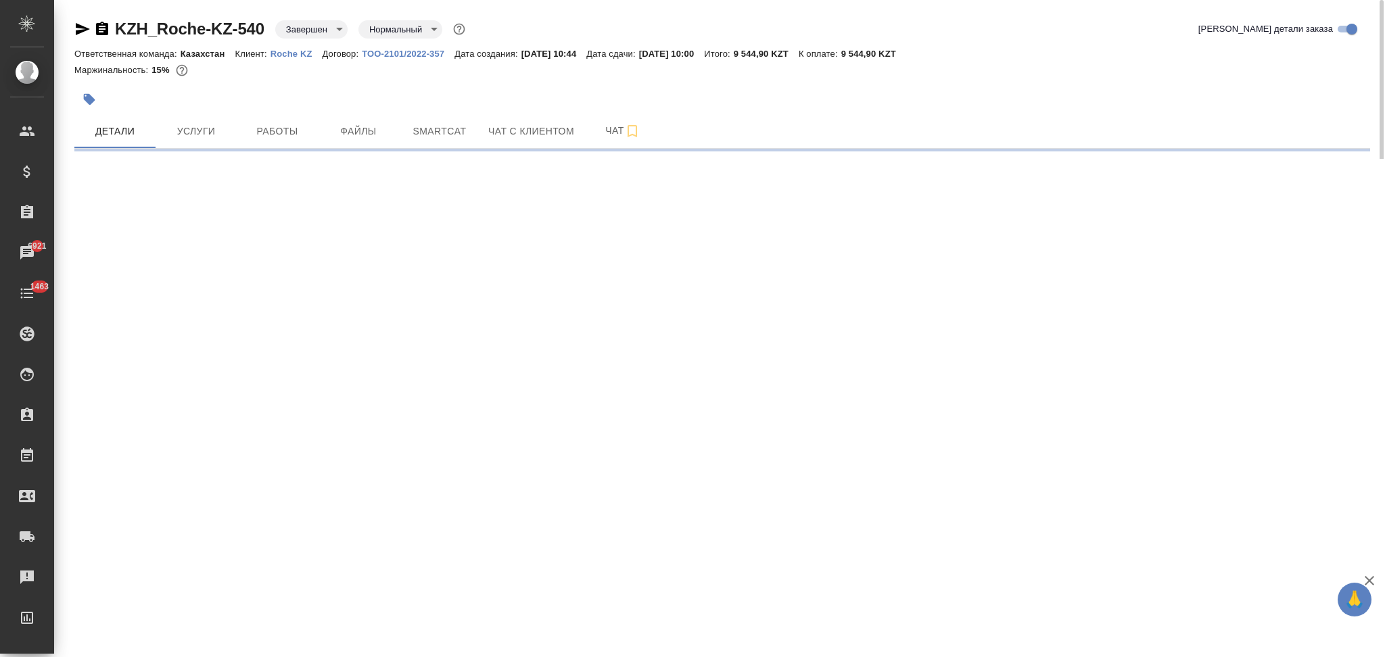
select select "RU"
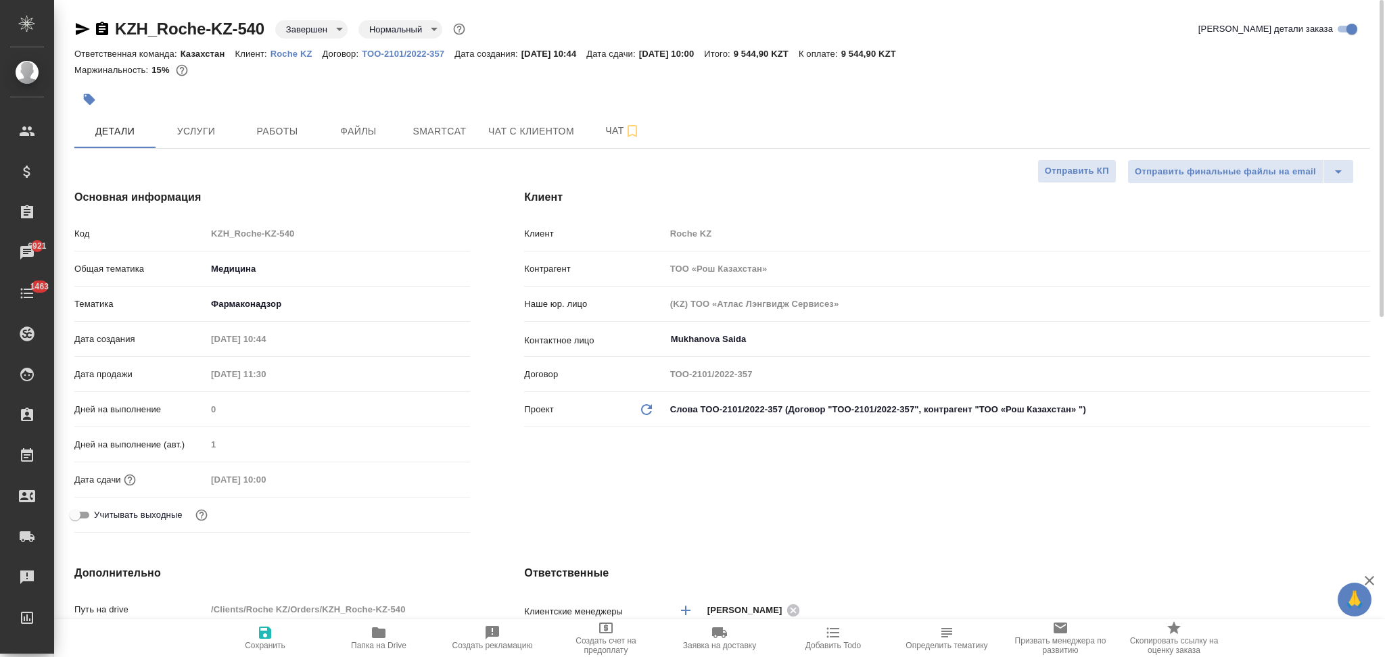
type textarea "x"
click at [77, 26] on icon "button" at bounding box center [83, 29] width 14 height 12
type textarea "x"
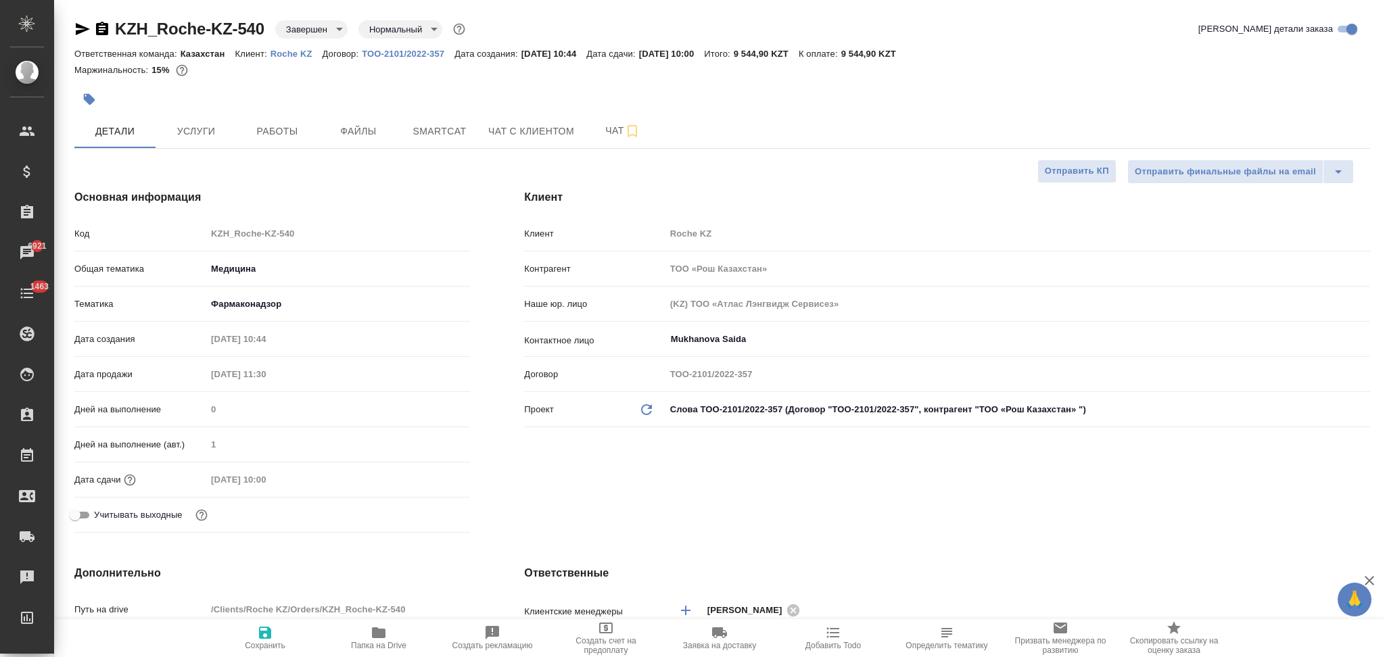
type textarea "x"
